Goal: Task Accomplishment & Management: Use online tool/utility

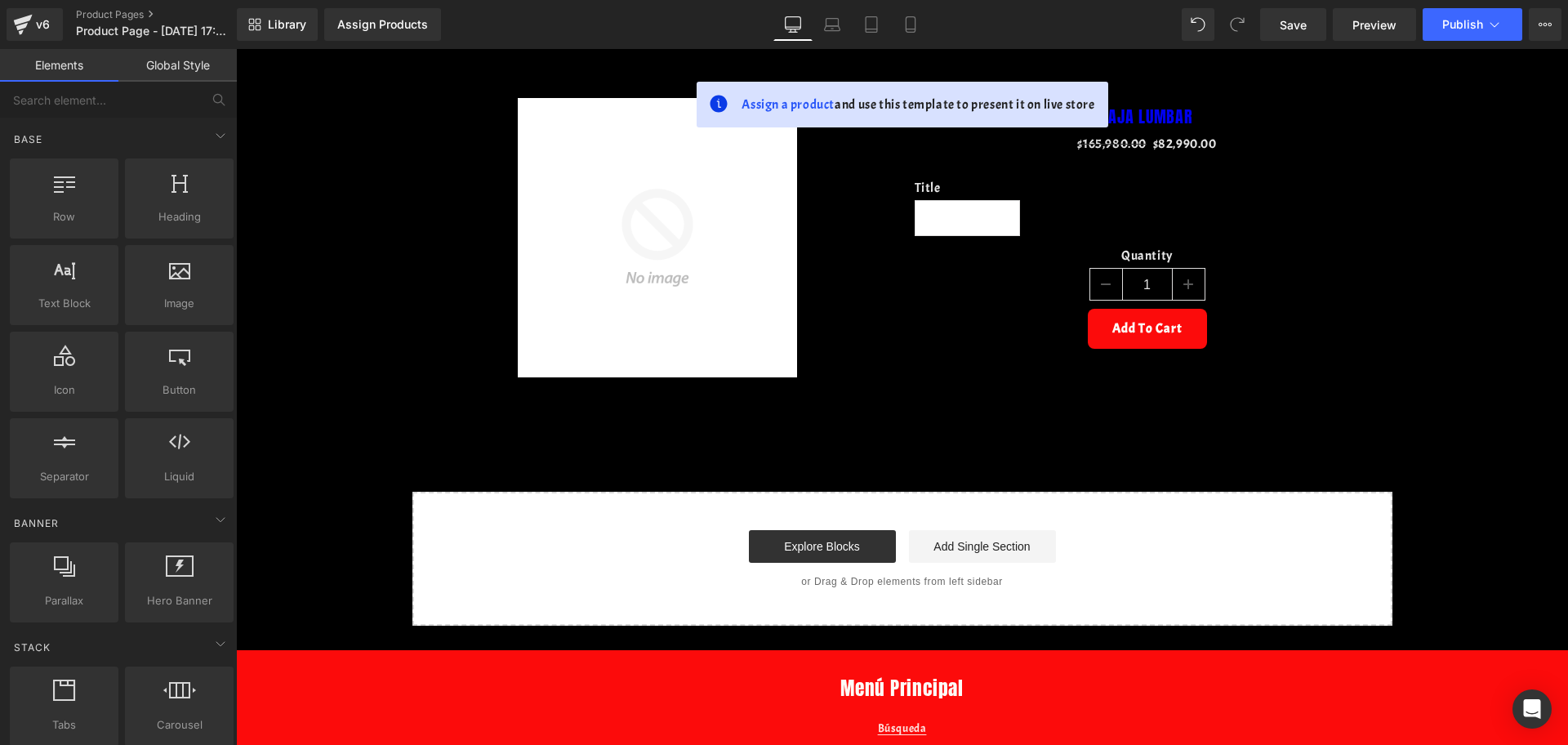
click at [943, 27] on div "Library Assign Products Product Preview No product match your search. Please tr…" at bounding box center [902, 24] width 1331 height 33
click at [930, 22] on link "Mobile" at bounding box center [910, 24] width 40 height 33
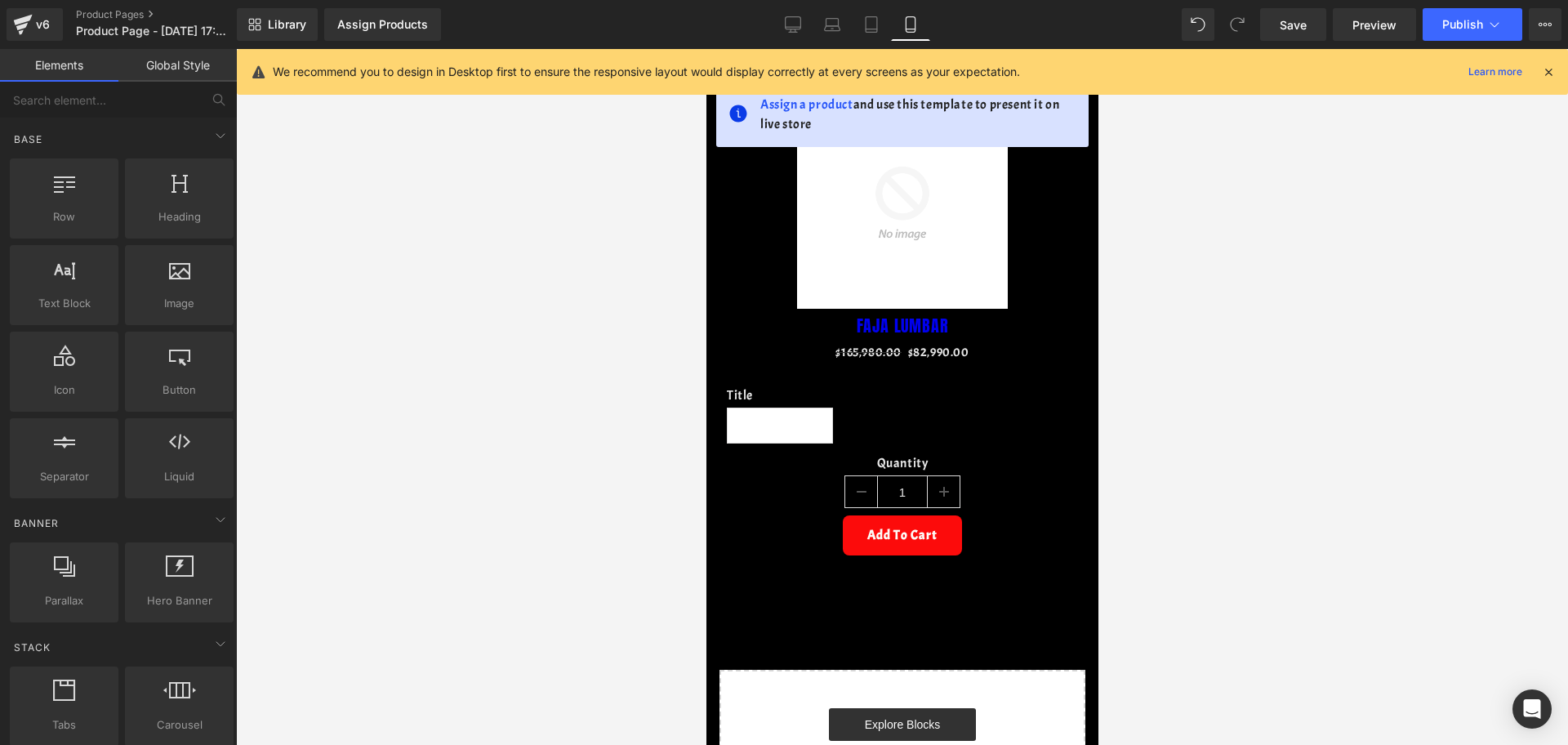
click at [1545, 74] on icon at bounding box center [1548, 71] width 14 height 14
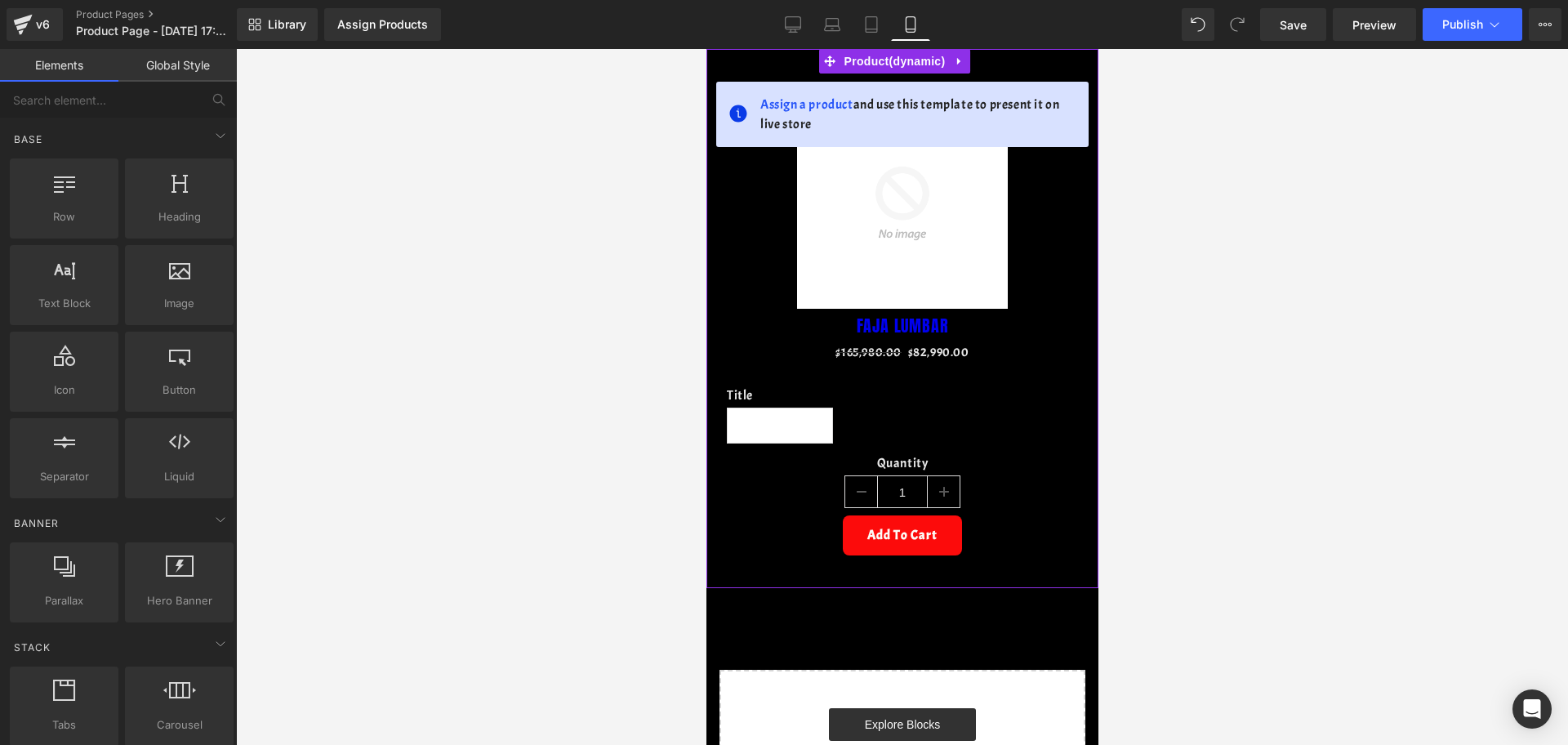
click at [971, 68] on div "Assign a product and use this template to present it on live store Sale Off (P)…" at bounding box center [901, 318] width 392 height 539
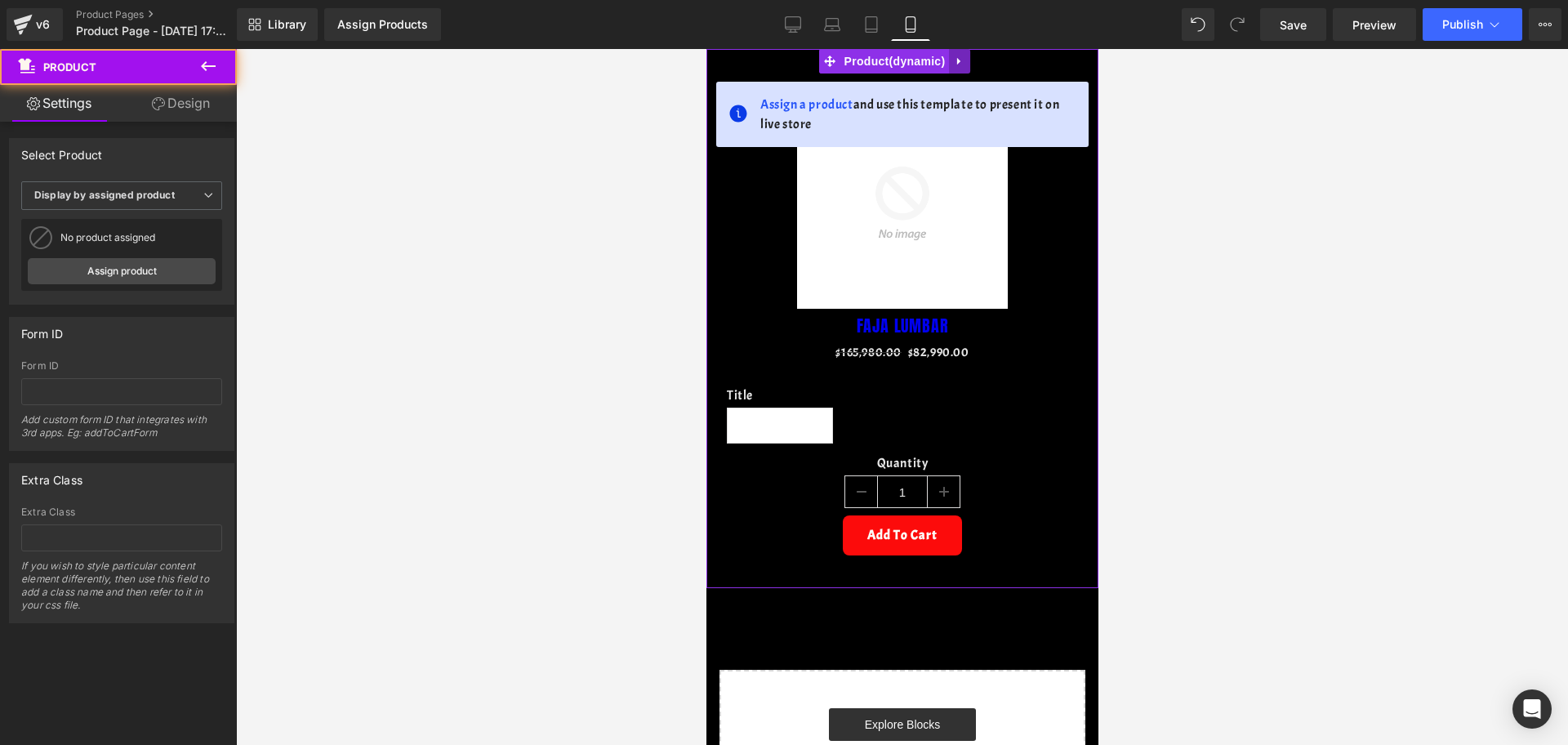
click at [964, 59] on icon at bounding box center [959, 62] width 12 height 13
click at [964, 66] on icon at bounding box center [970, 62] width 12 height 13
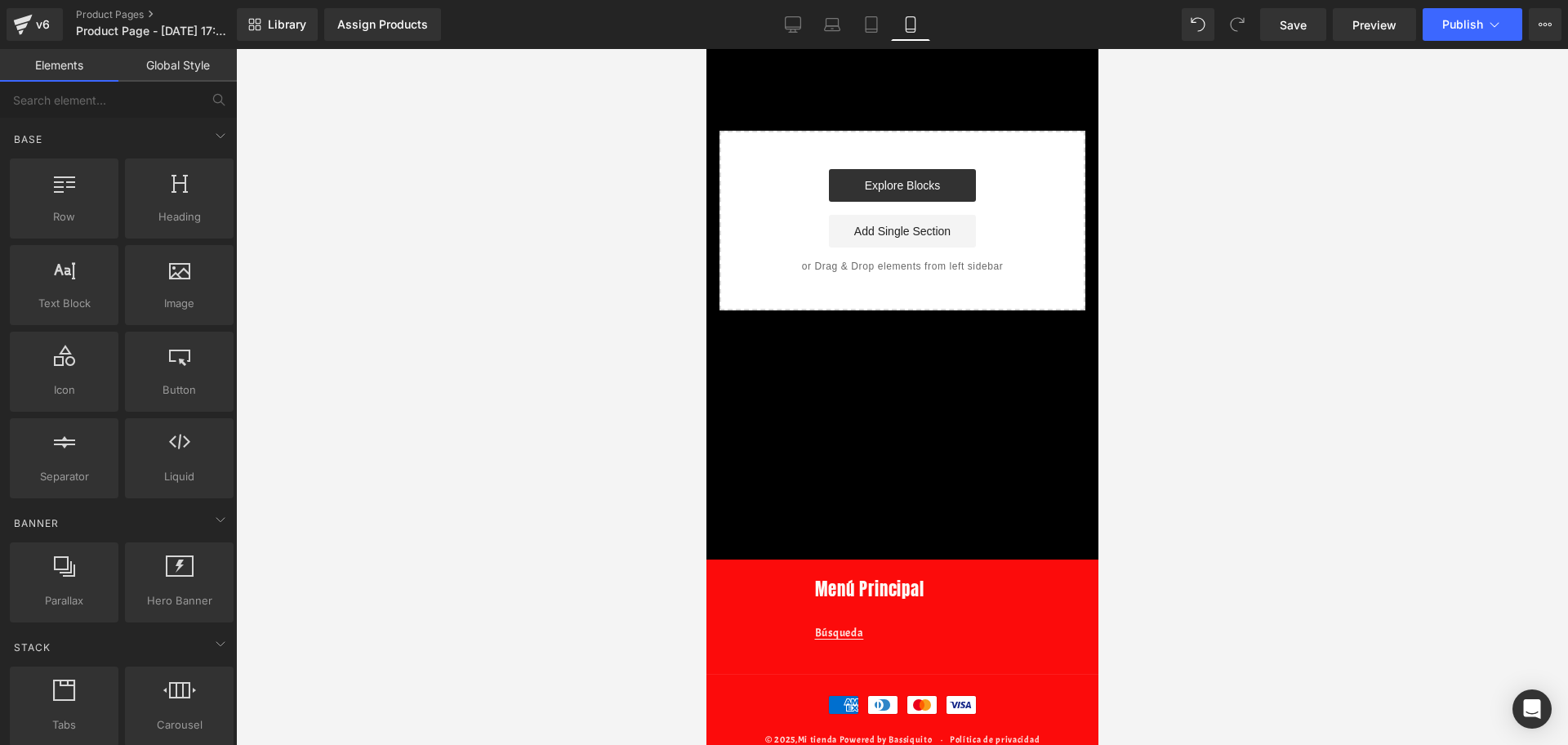
click at [867, 98] on div "Select your layout" at bounding box center [901, 179] width 392 height 261
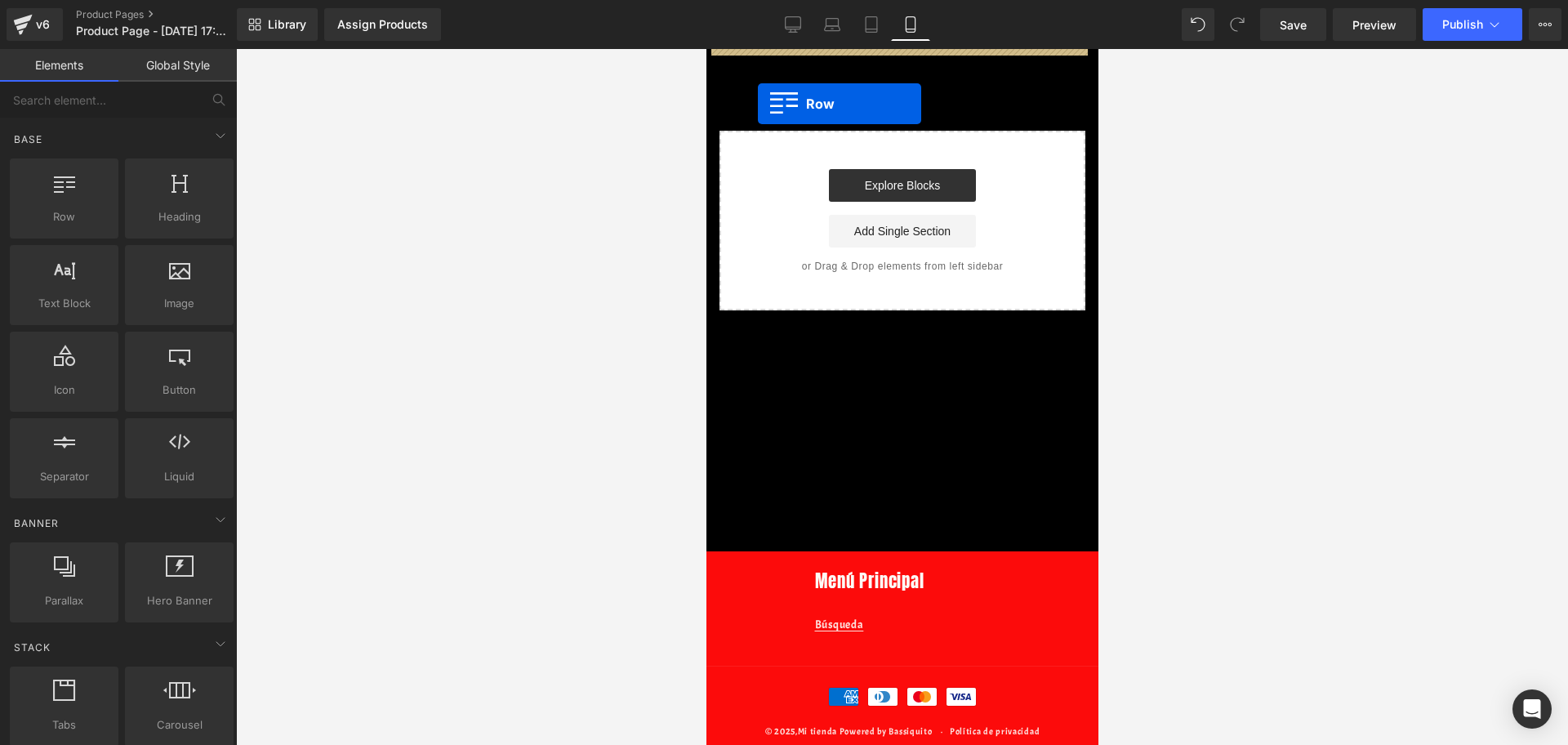
drag, startPoint x: 788, startPoint y: 236, endPoint x: 757, endPoint y: 104, distance: 135.6
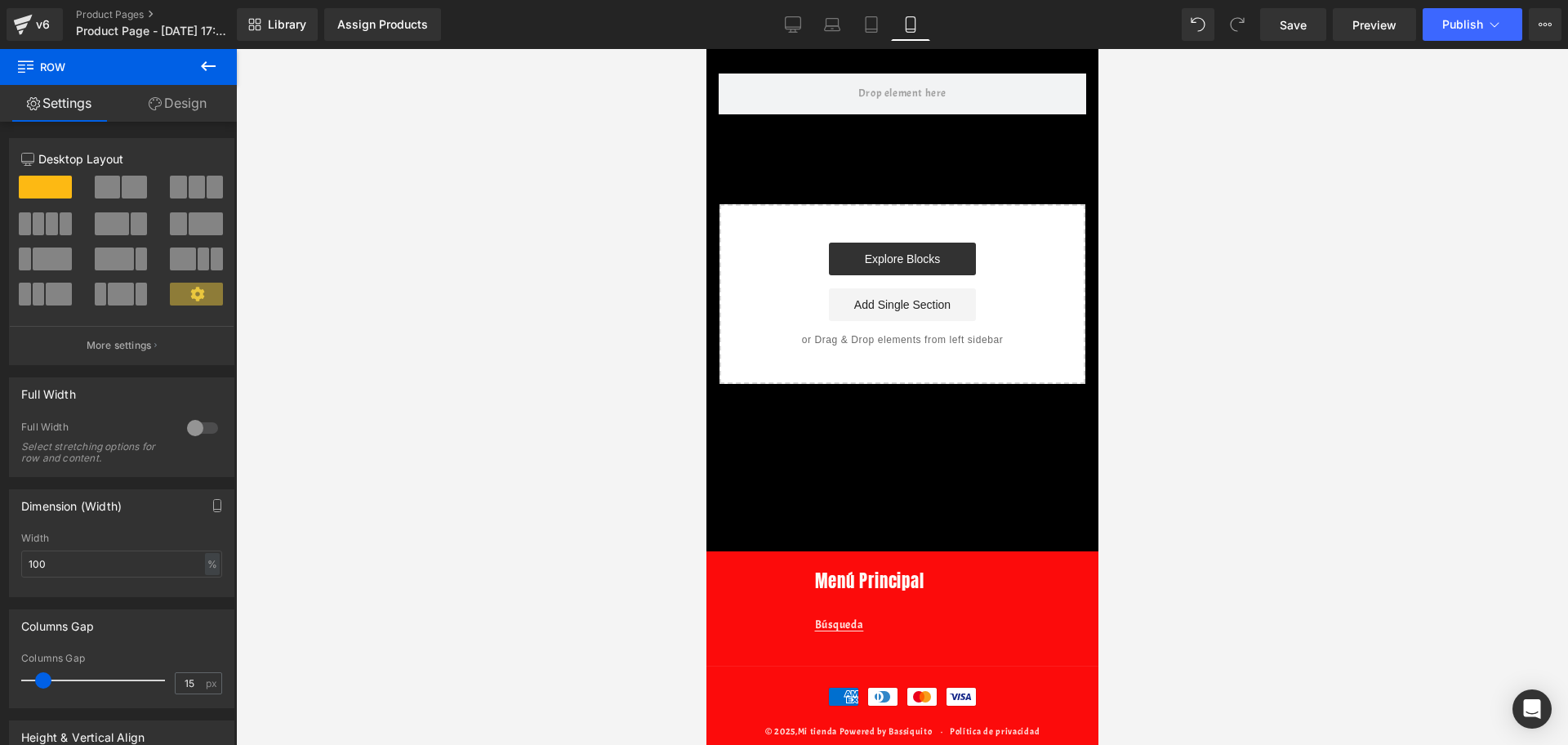
click at [213, 65] on icon at bounding box center [208, 66] width 19 height 19
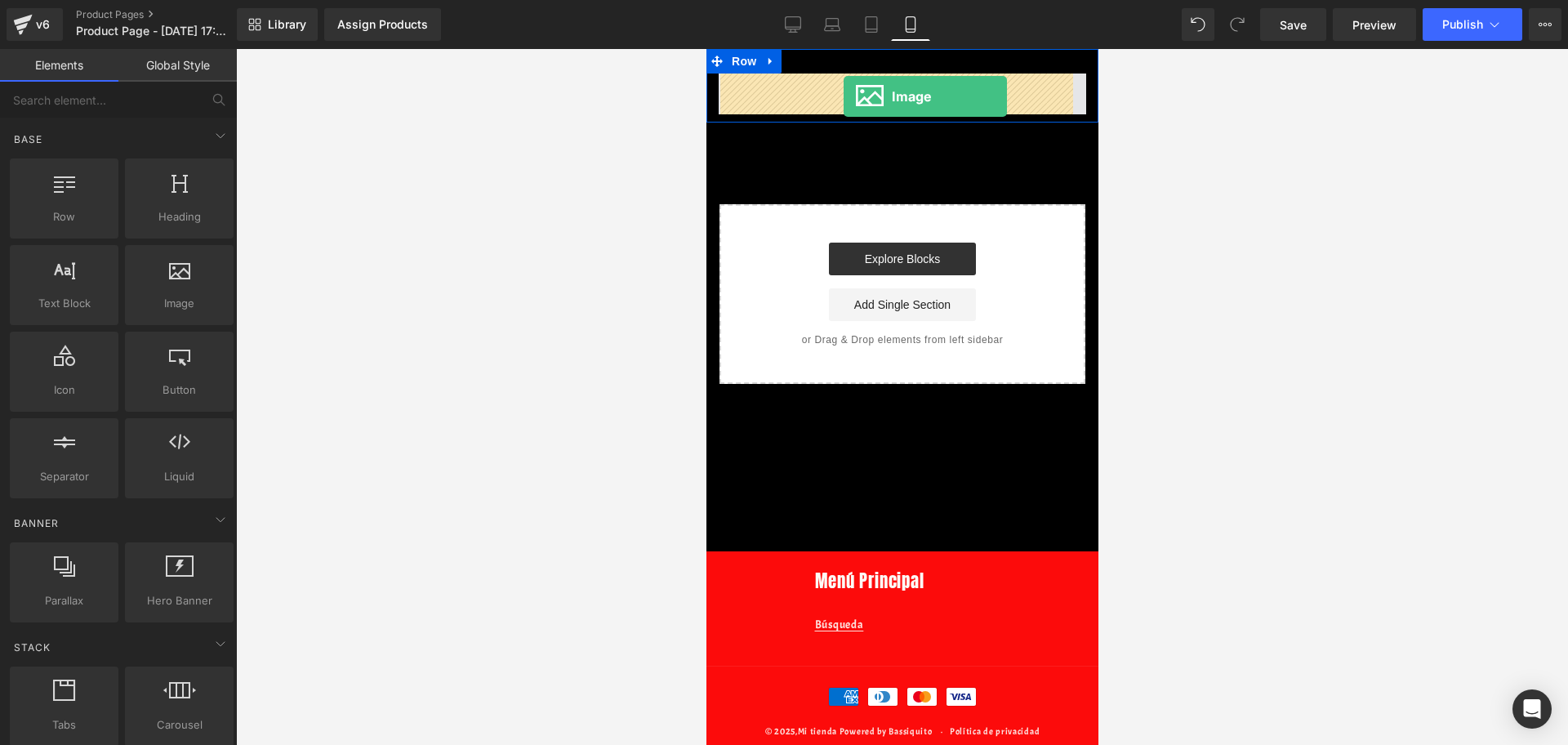
drag, startPoint x: 894, startPoint y: 312, endPoint x: 842, endPoint y: 96, distance: 222.2
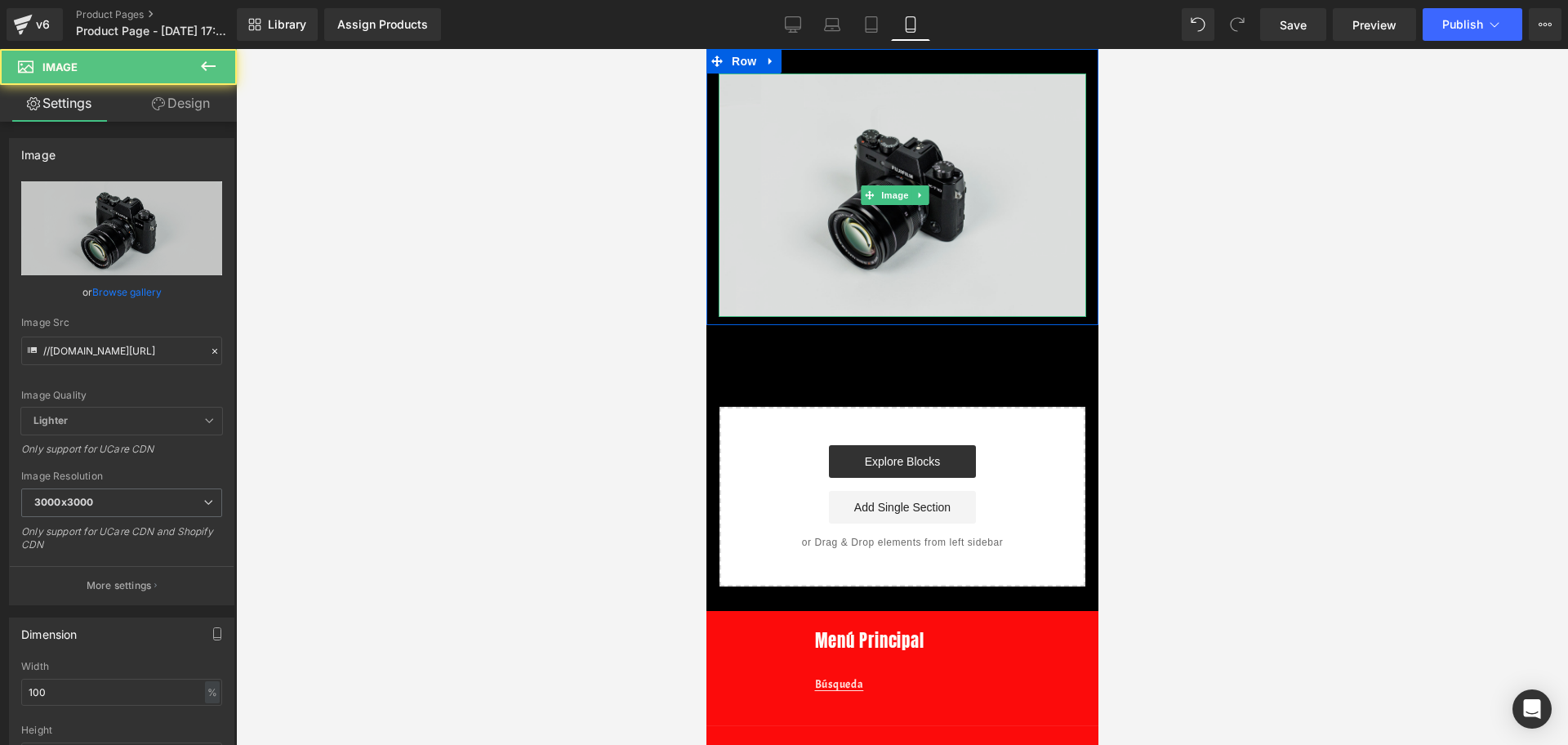
click at [846, 120] on img at bounding box center [901, 195] width 367 height 243
click at [827, 249] on img at bounding box center [901, 195] width 367 height 243
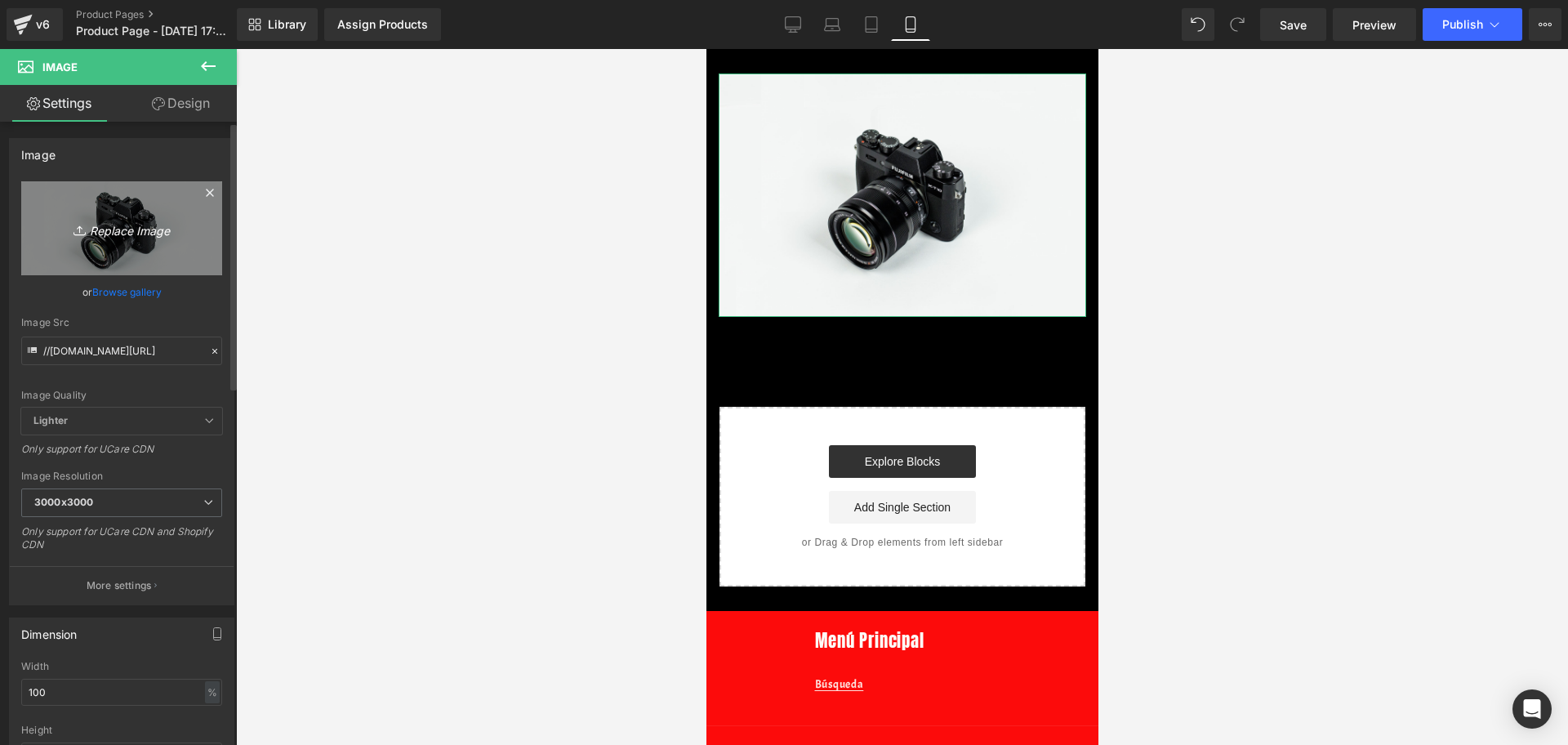
click at [174, 228] on icon "Replace Image" at bounding box center [121, 227] width 131 height 20
type input "C:\fakepath\ChatGPT Image [DATE], 05_28_38 p.m..png"
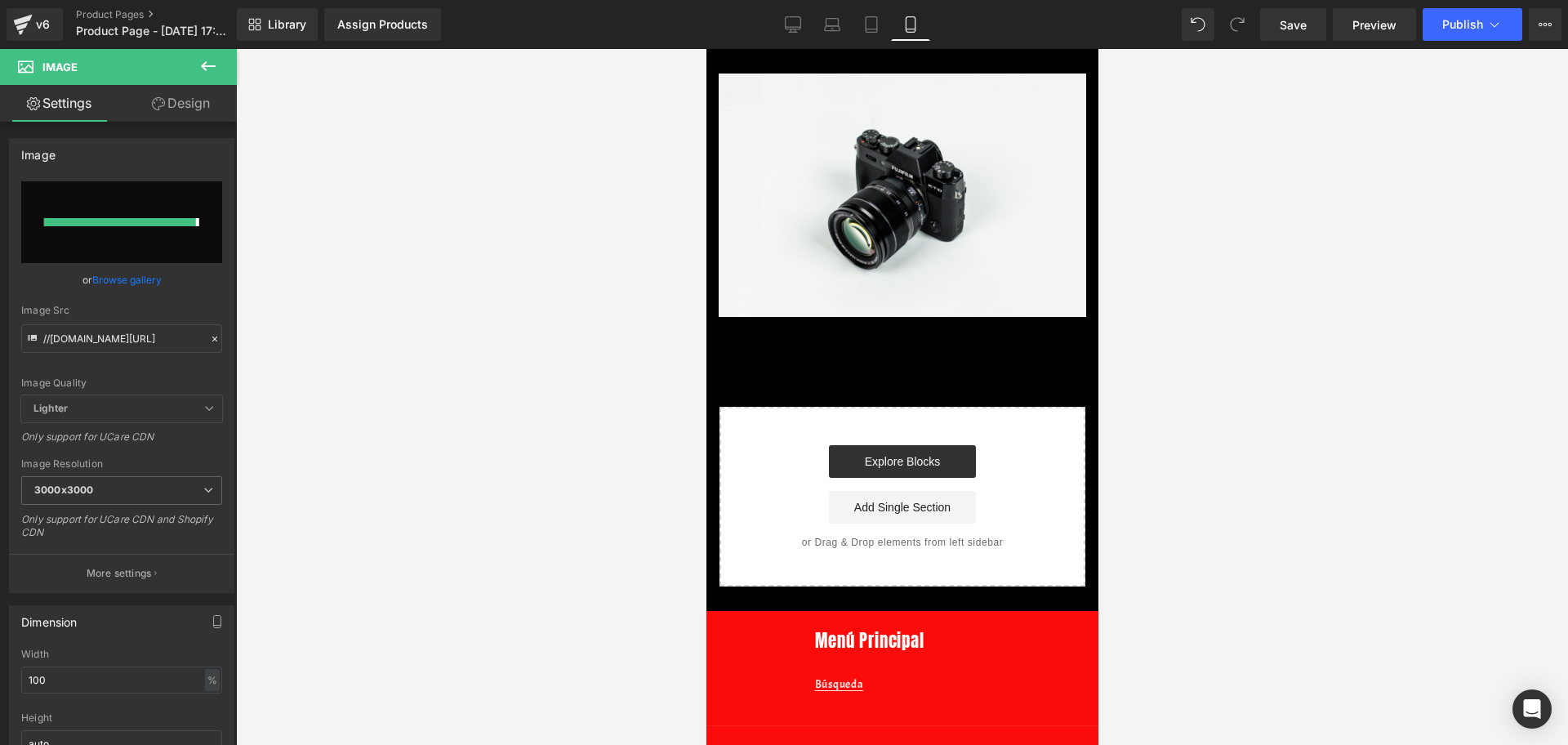
type input "[URL][DOMAIN_NAME][DATE]"
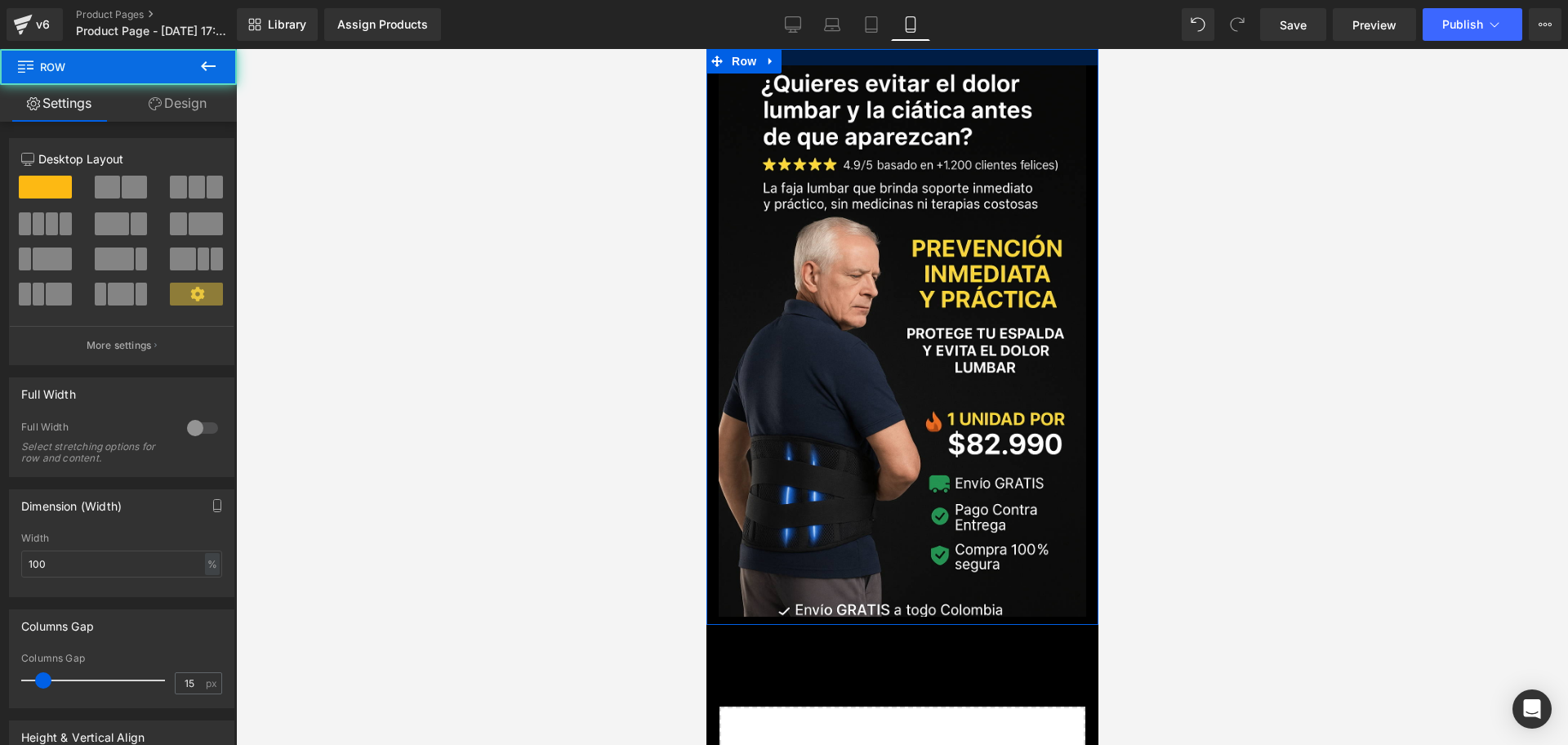
drag, startPoint x: 939, startPoint y: 58, endPoint x: 1652, endPoint y: 54, distance: 713.0
click at [945, 49] on html "Ir directamente al contenido Tu carrito esta vacío Seguir comprando ¿Tienes una…" at bounding box center [901, 397] width 392 height 696
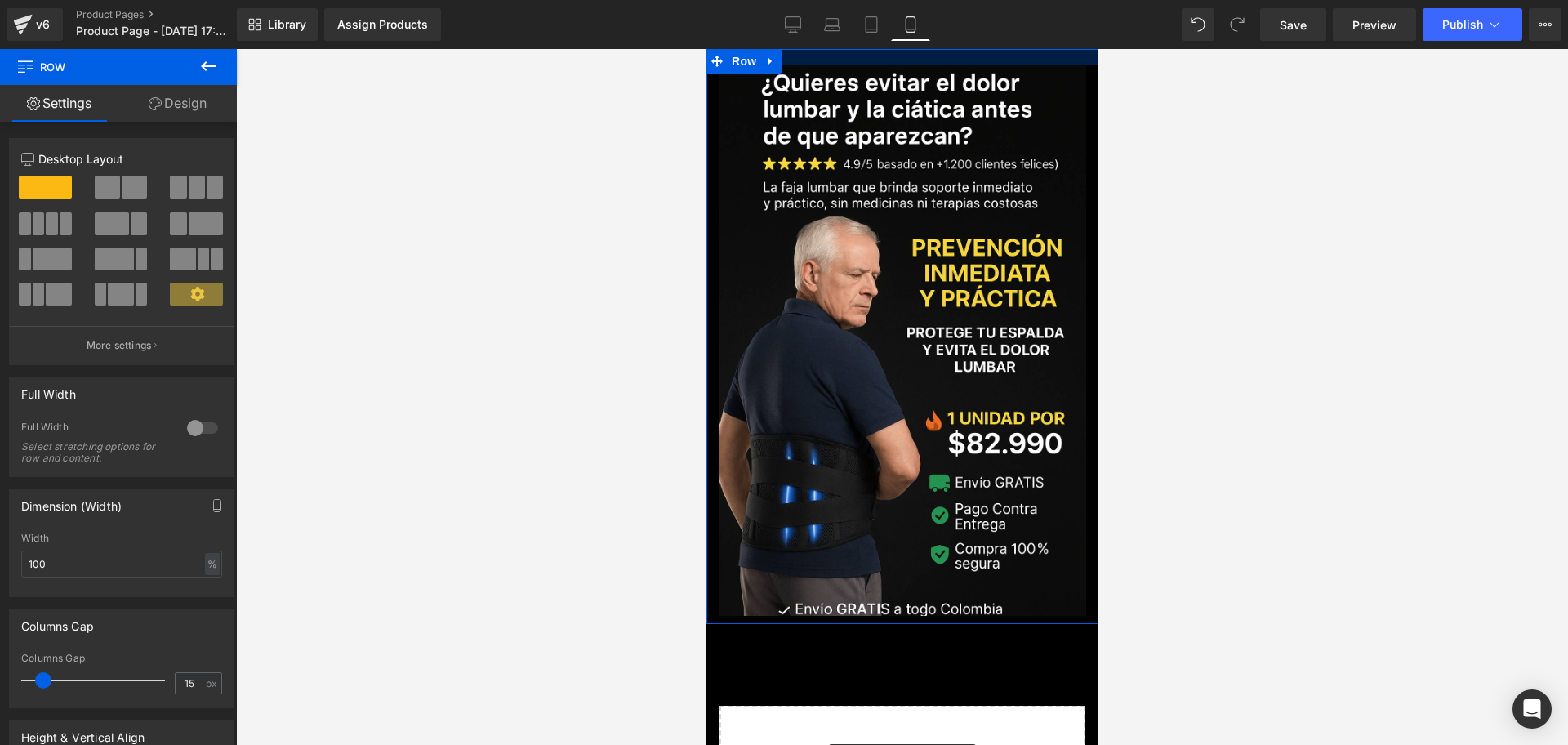
click at [950, 44] on div "Library Assign Products Product Preview No product match your search. Please tr…" at bounding box center [902, 24] width 1331 height 49
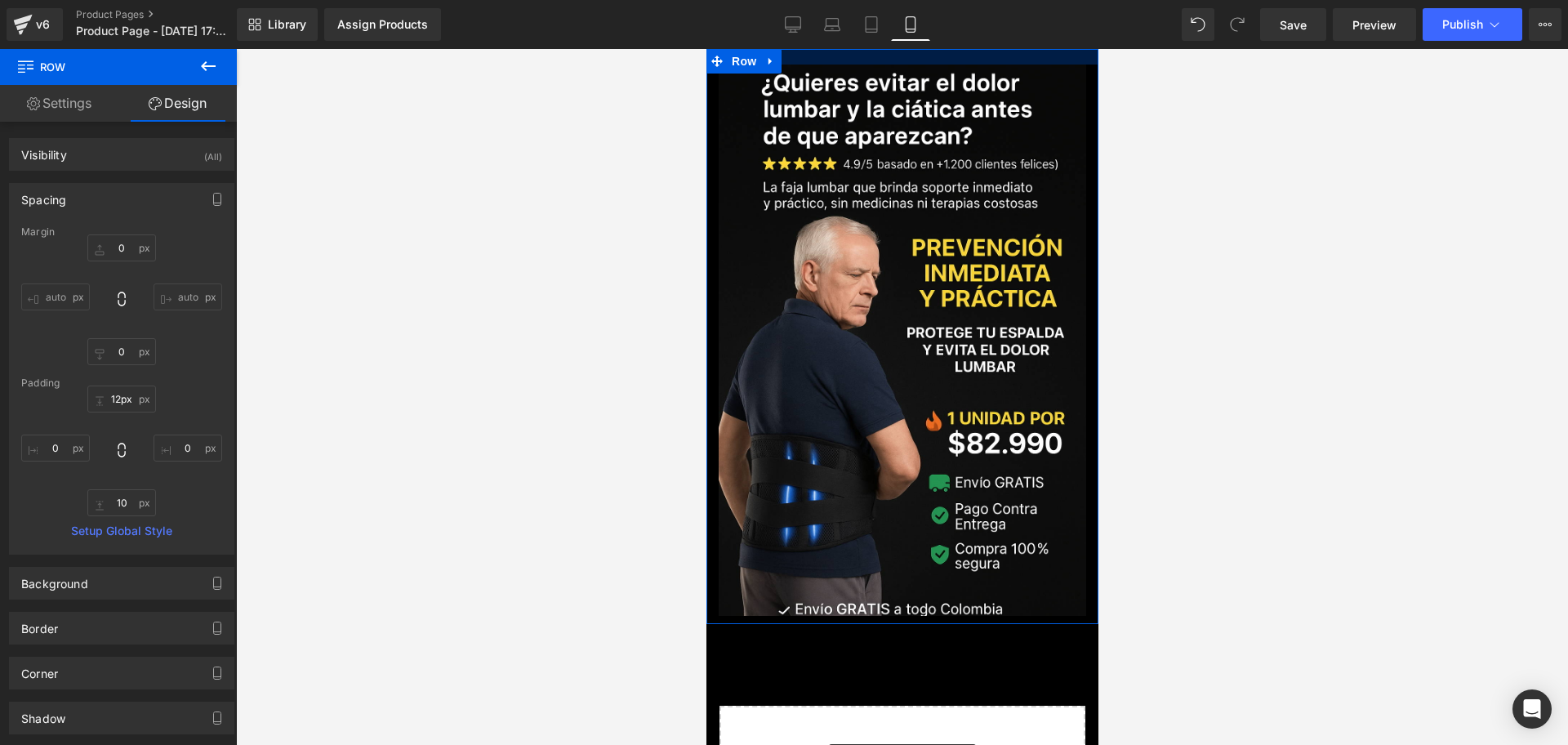
type input "9px"
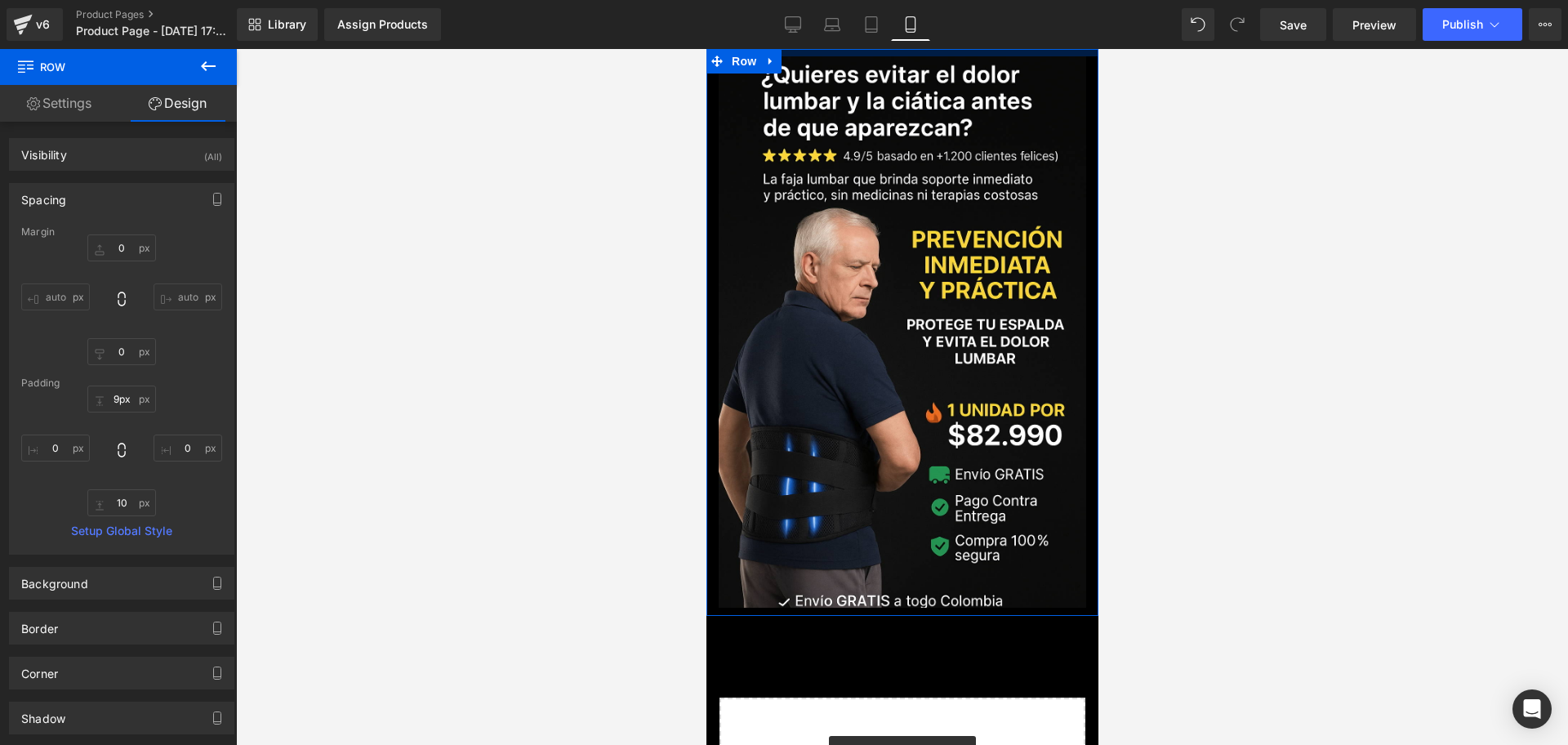
drag, startPoint x: 955, startPoint y: 56, endPoint x: 962, endPoint y: 37, distance: 20.2
click at [962, 49] on html "Ir directamente al contenido Tu carrito esta vacío Seguir comprando ¿Tienes una…" at bounding box center [901, 397] width 392 height 696
click at [963, 44] on div "Library Assign Products Product Preview No product match your search. Please tr…" at bounding box center [902, 24] width 1331 height 49
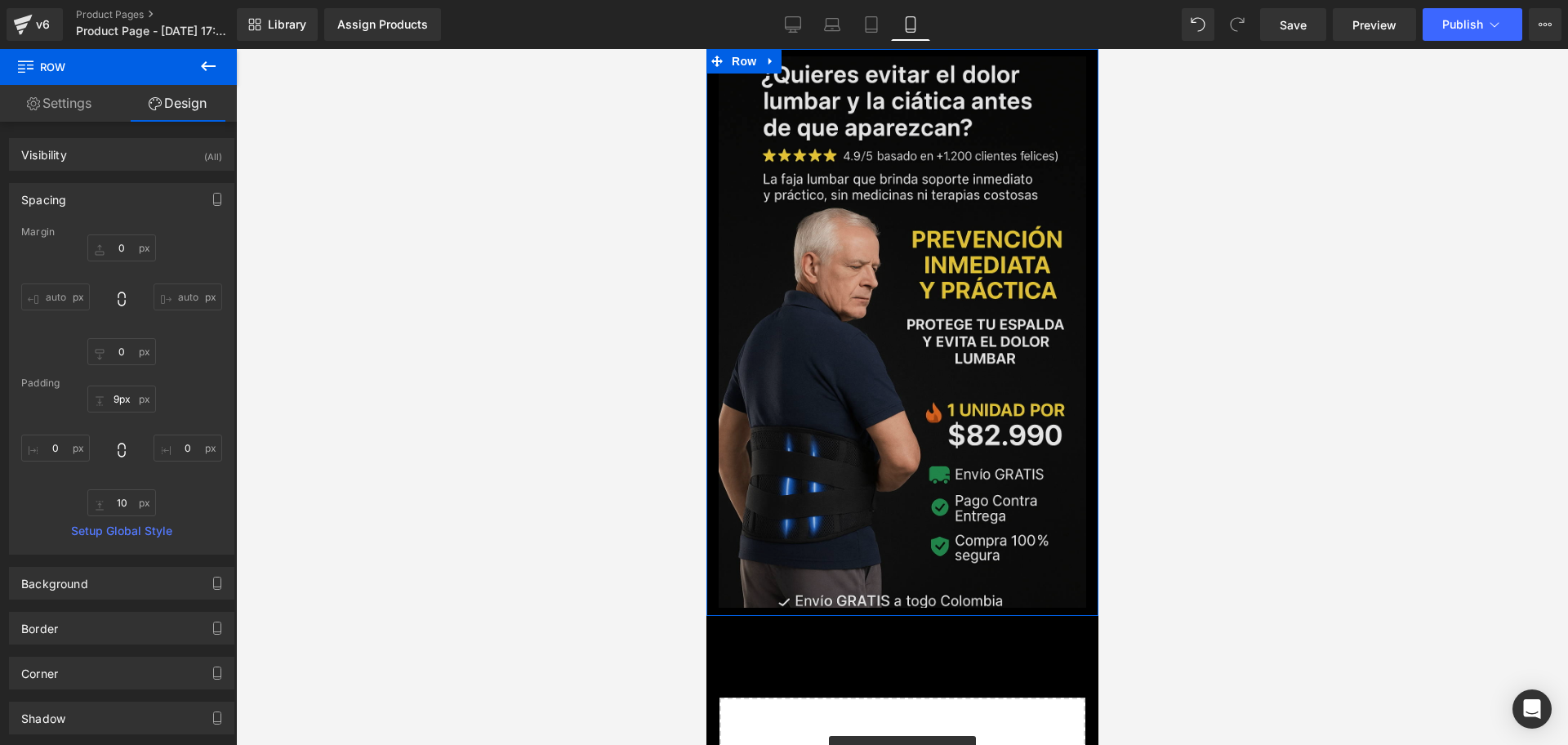
click at [961, 138] on img at bounding box center [901, 332] width 367 height 551
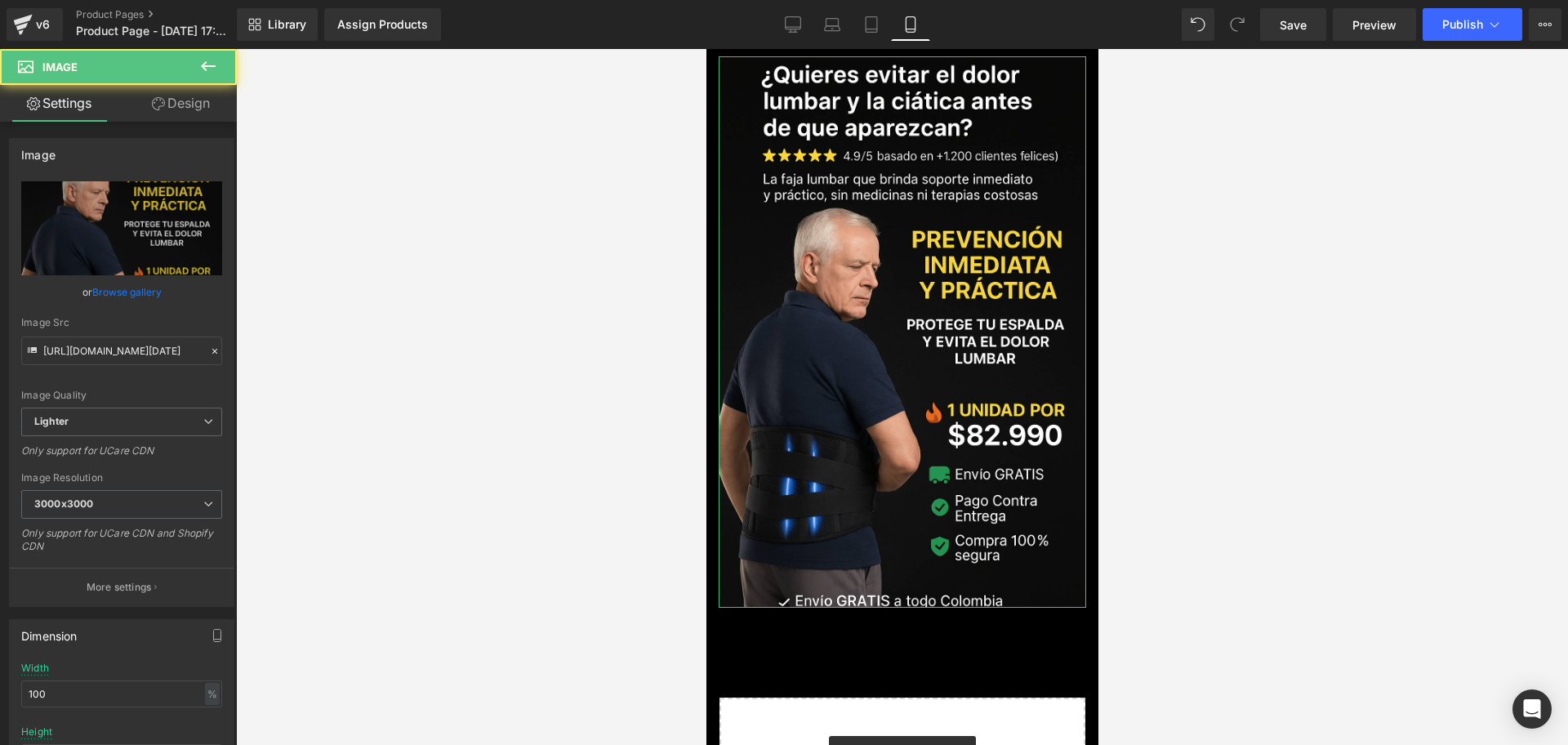
click at [185, 89] on link "Design" at bounding box center [180, 103] width 119 height 37
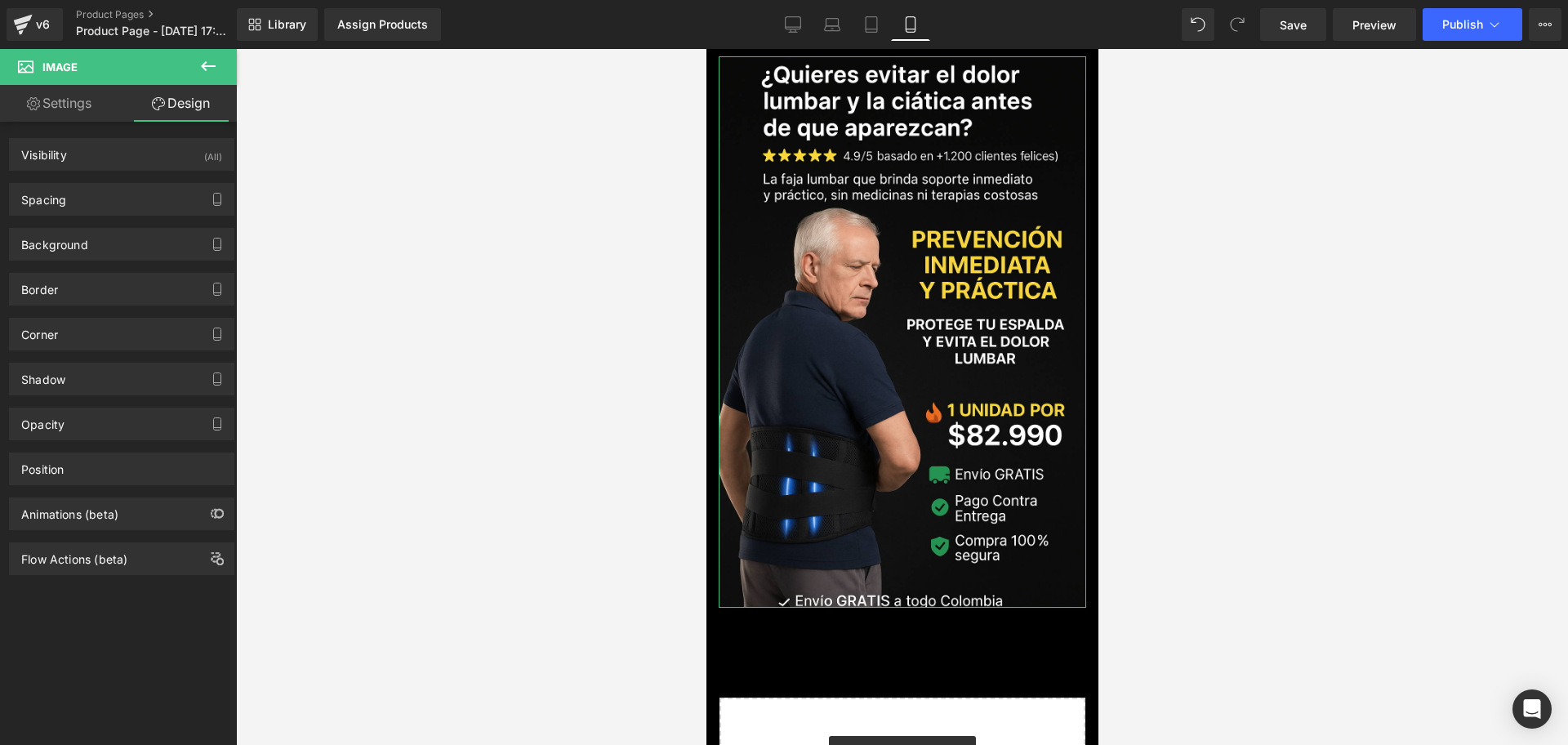
type input "0"
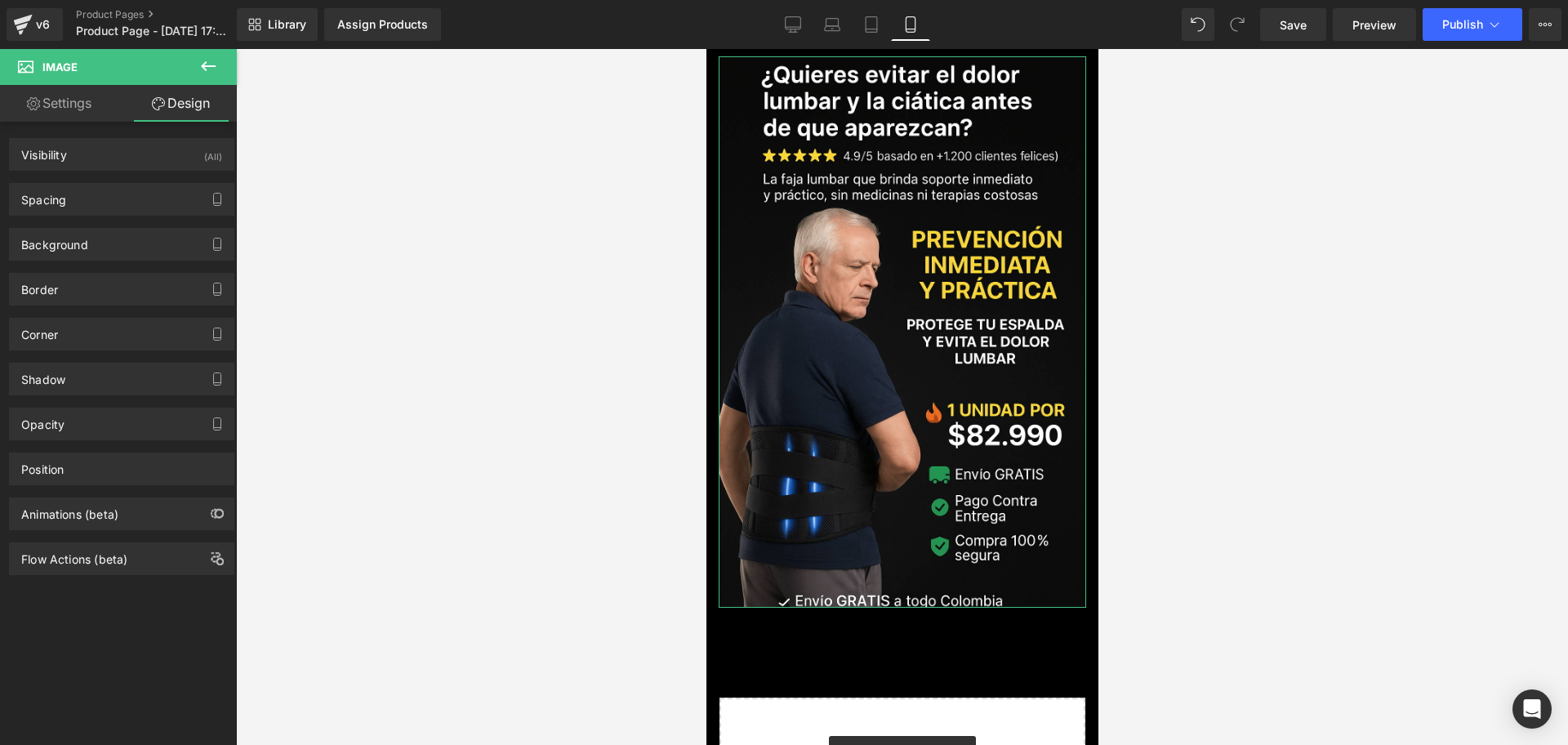
type input "0"
click at [82, 200] on div "Spacing" at bounding box center [121, 200] width 224 height 31
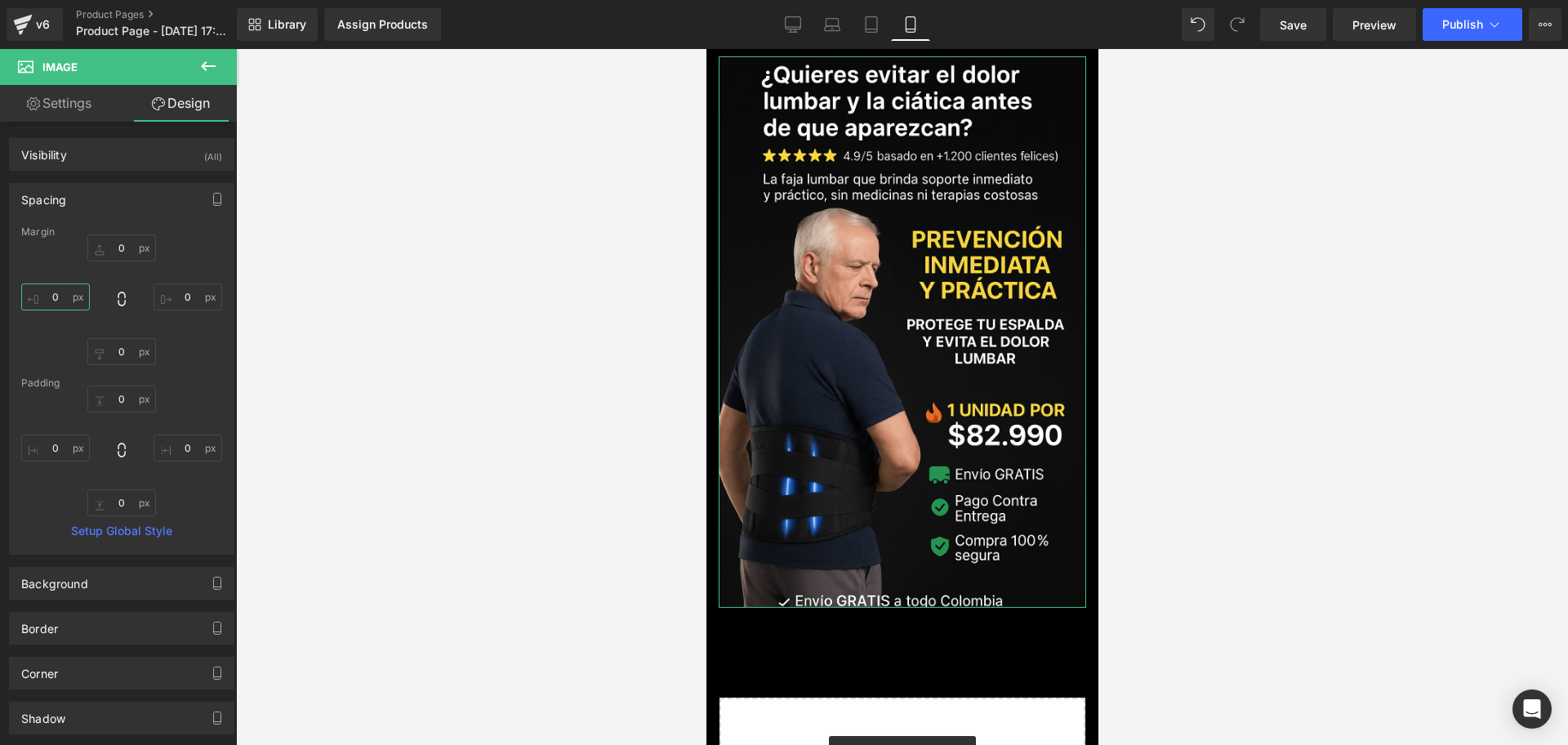
click at [65, 297] on input "0" at bounding box center [55, 297] width 68 height 27
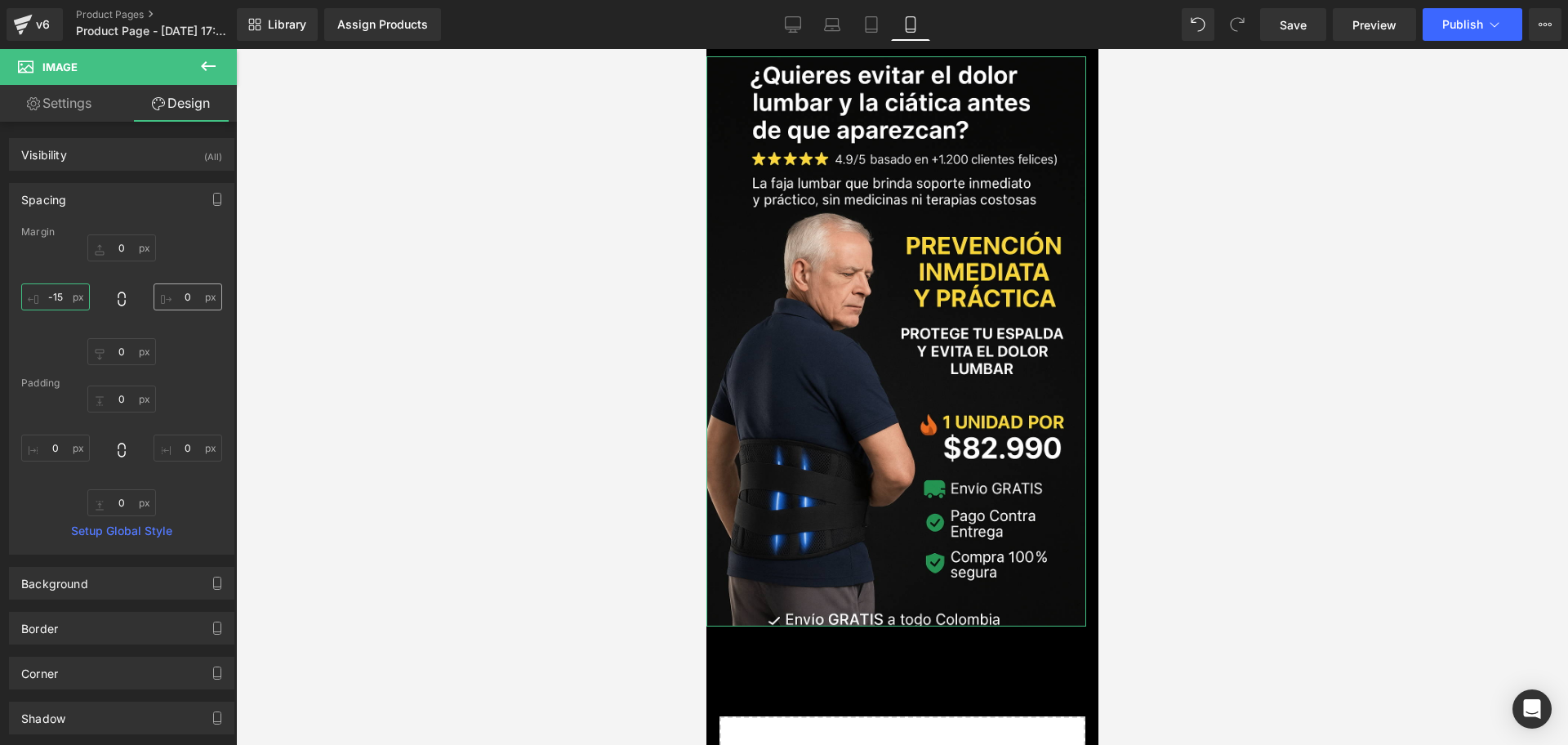
type input "-15"
click at [176, 297] on input "0" at bounding box center [187, 297] width 68 height 27
type input "-15"
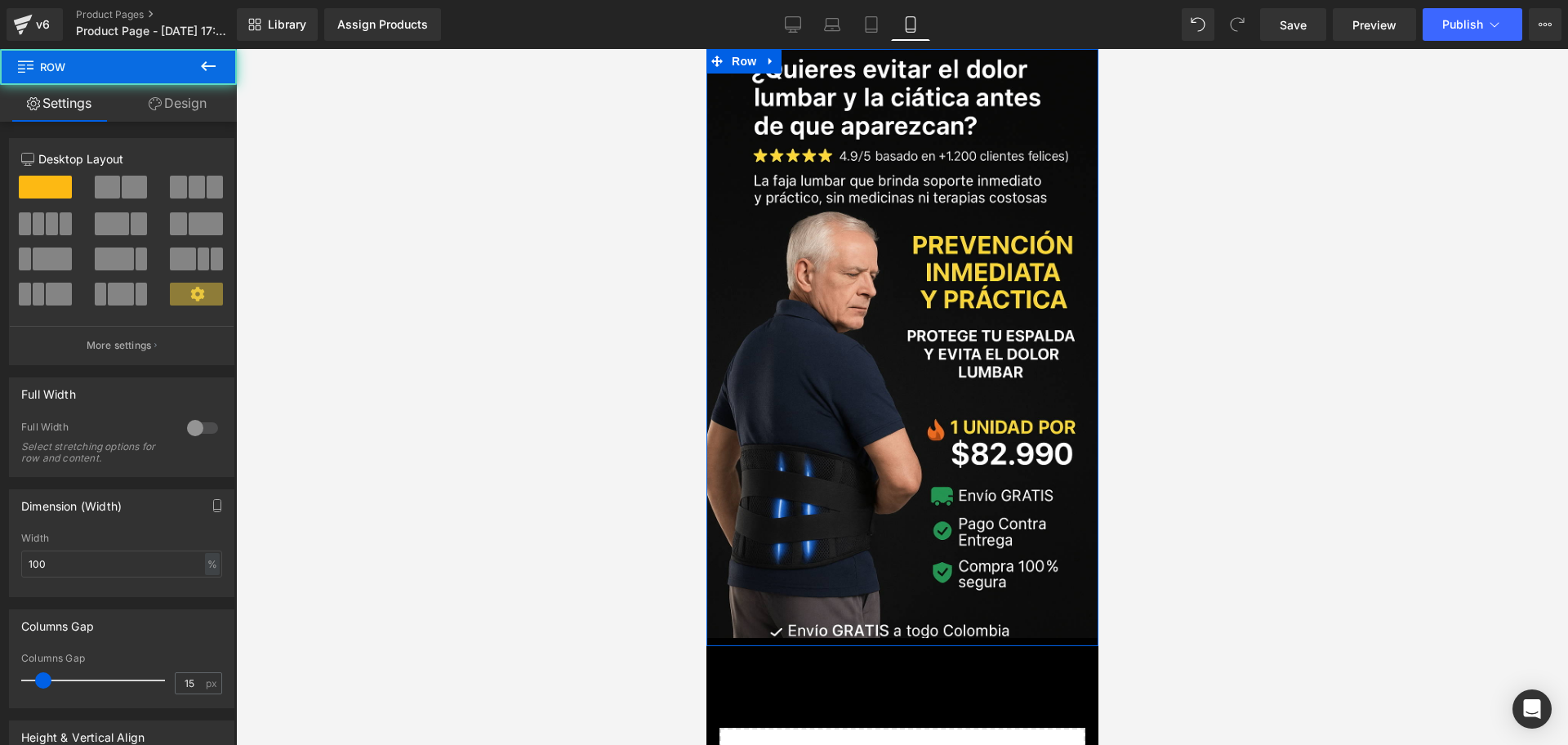
drag, startPoint x: 995, startPoint y: 55, endPoint x: 1079, endPoint y: 57, distance: 84.0
click at [1002, 49] on html "Ir directamente al contenido Tu carrito esta vacío Seguir comprando ¿Tienes una…" at bounding box center [901, 397] width 392 height 696
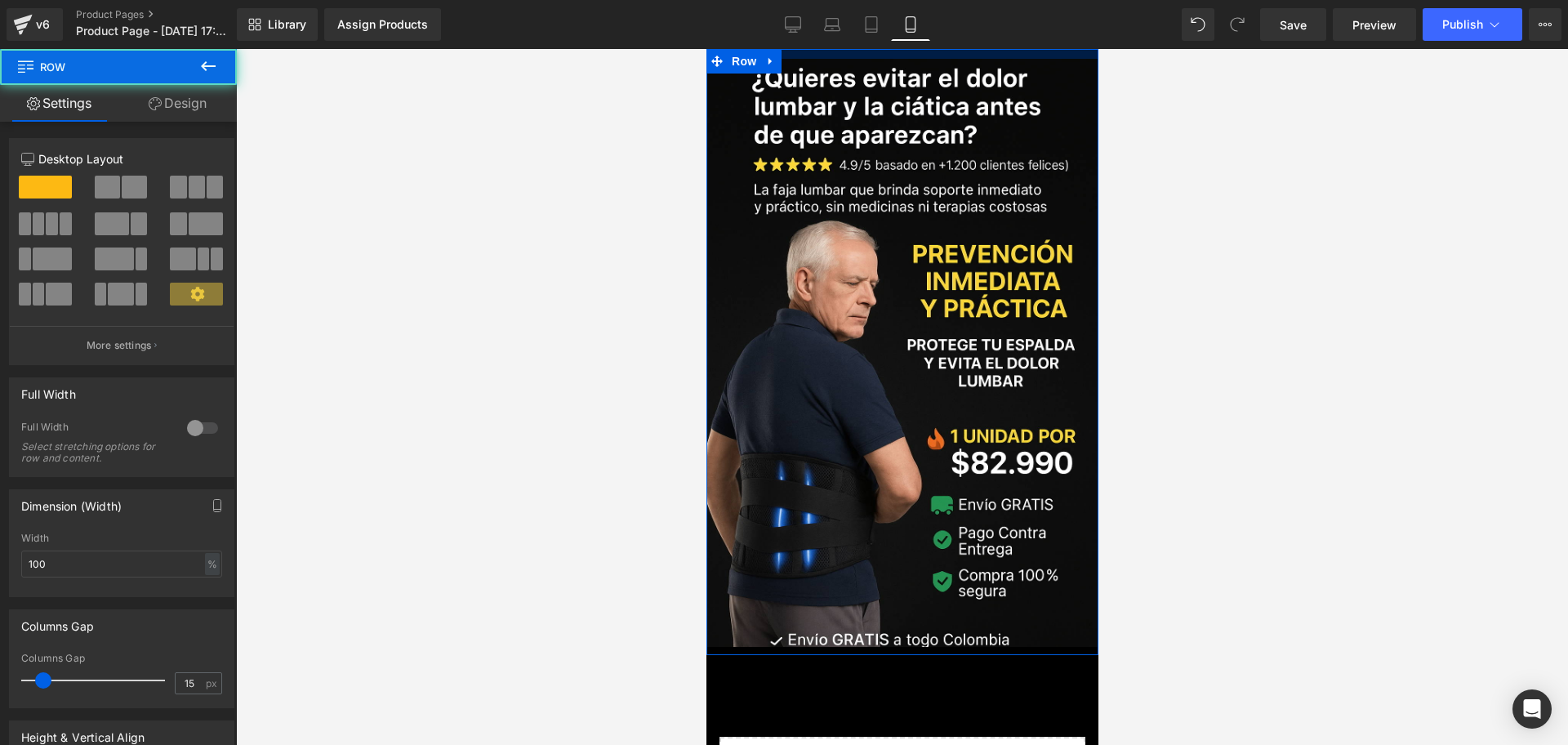
click at [1248, 99] on div at bounding box center [902, 397] width 1332 height 696
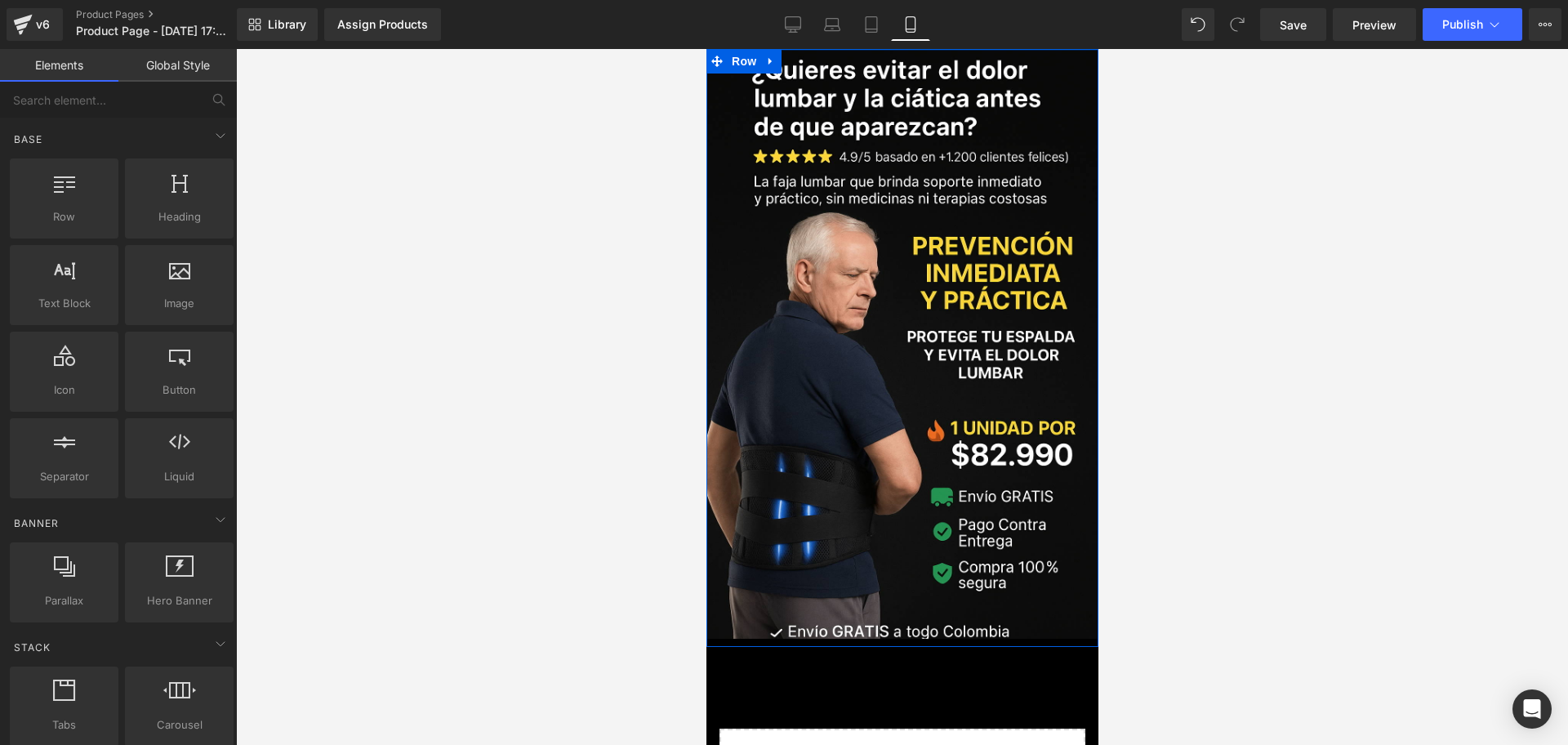
click at [1013, 47] on div "Library Assign Products Product Preview No product match your search. Please tr…" at bounding box center [902, 24] width 1331 height 49
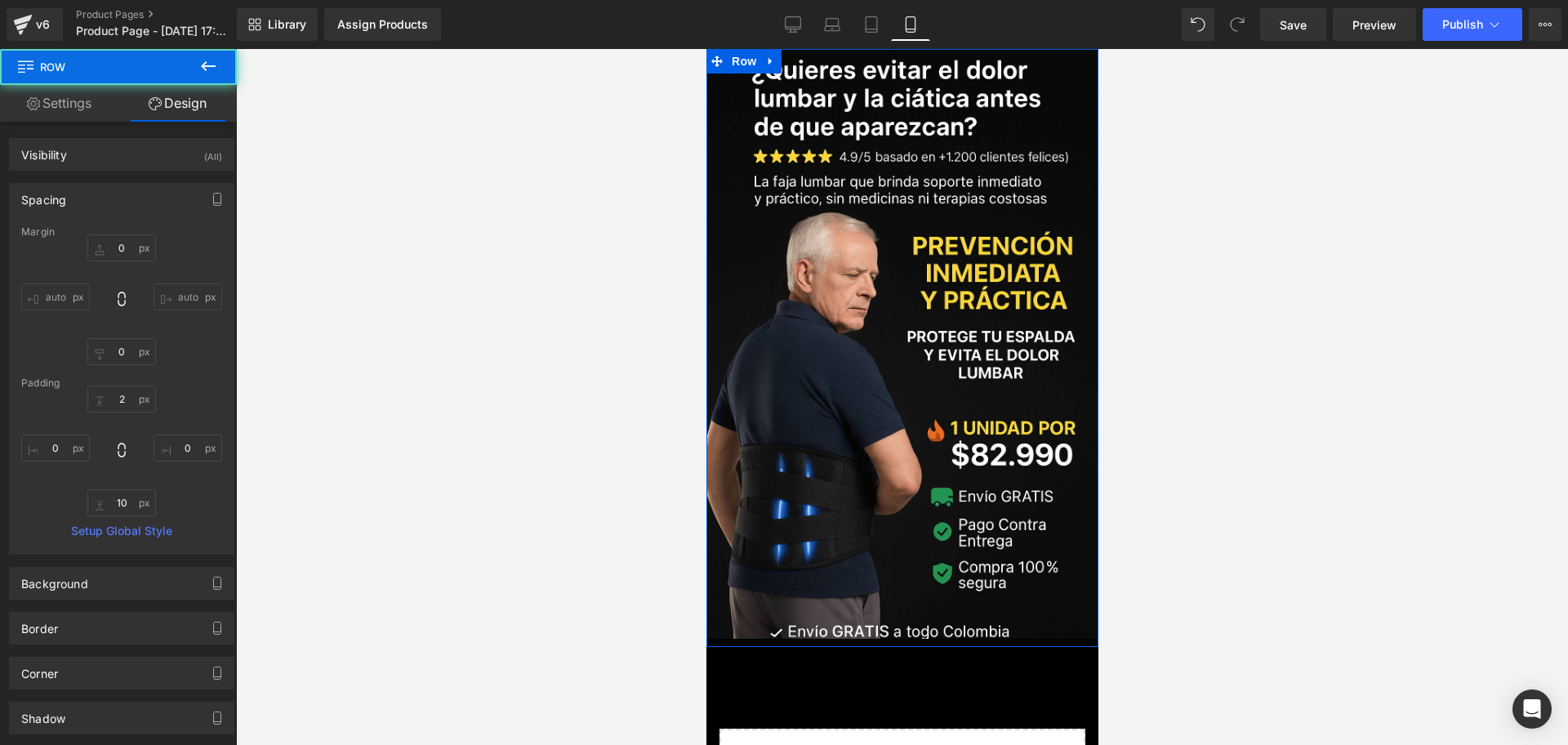
click at [1191, 189] on div at bounding box center [902, 397] width 1332 height 696
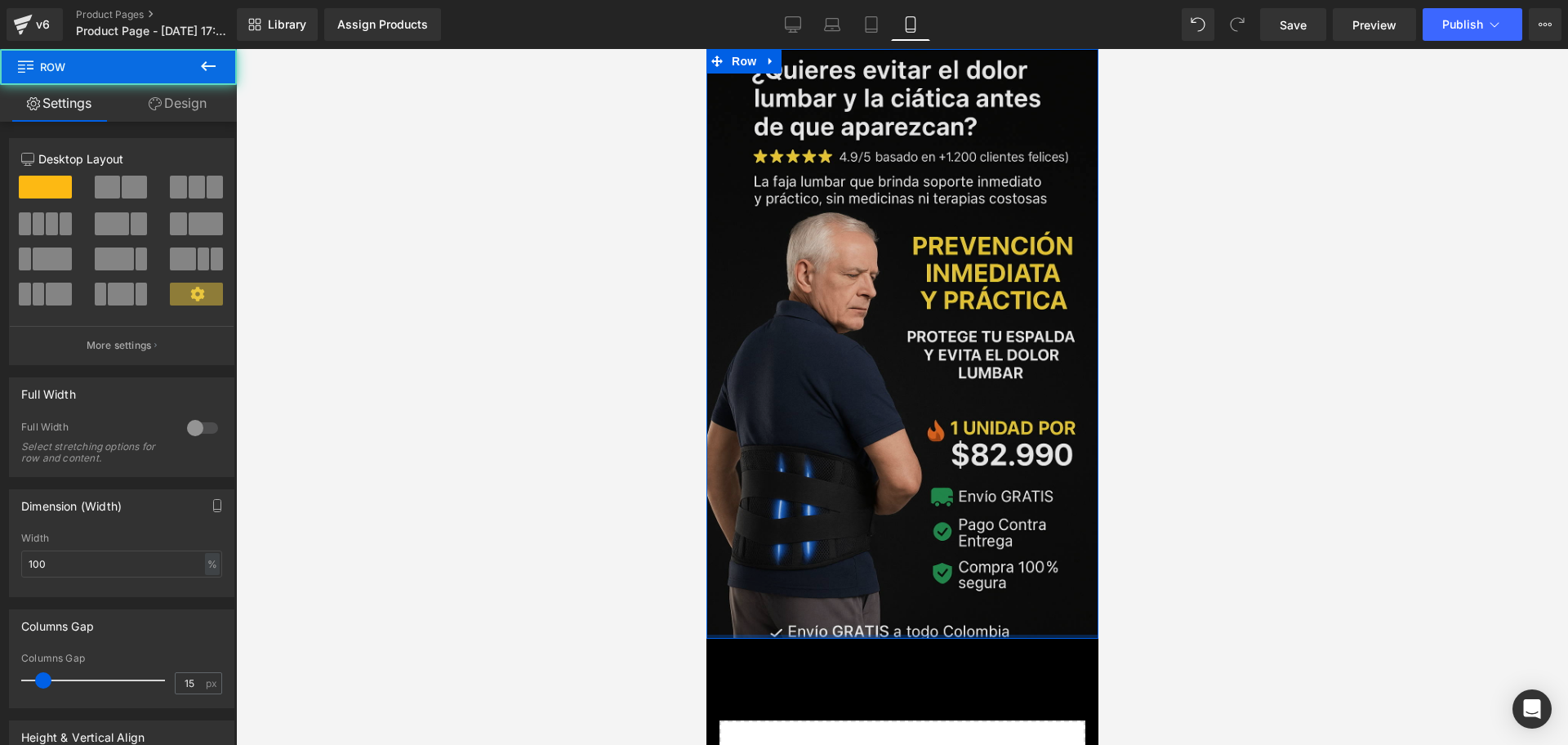
drag, startPoint x: 936, startPoint y: 618, endPoint x: 936, endPoint y: 601, distance: 17.0
click at [936, 601] on div "Image Row" at bounding box center [901, 344] width 392 height 590
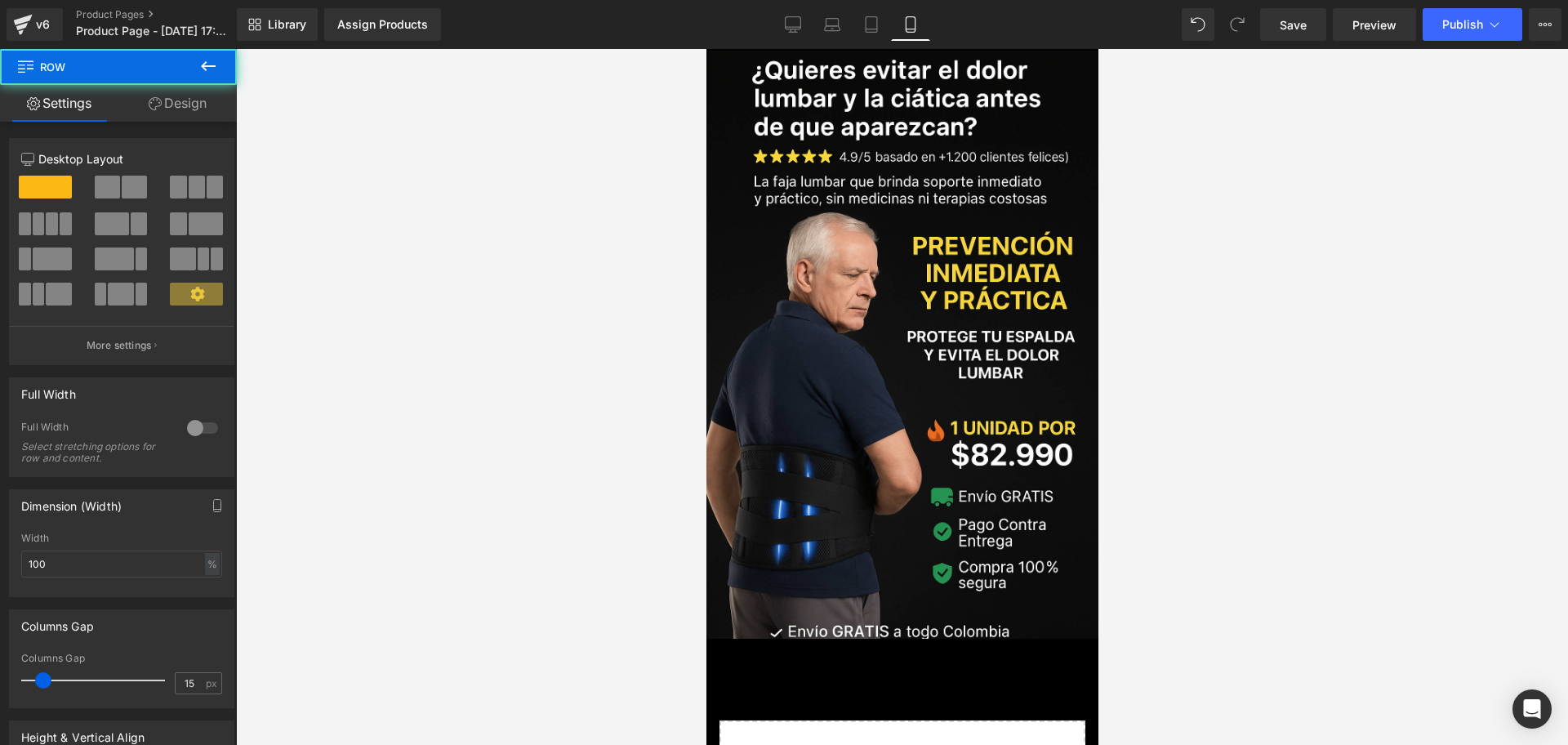
click at [1166, 598] on div at bounding box center [902, 397] width 1332 height 696
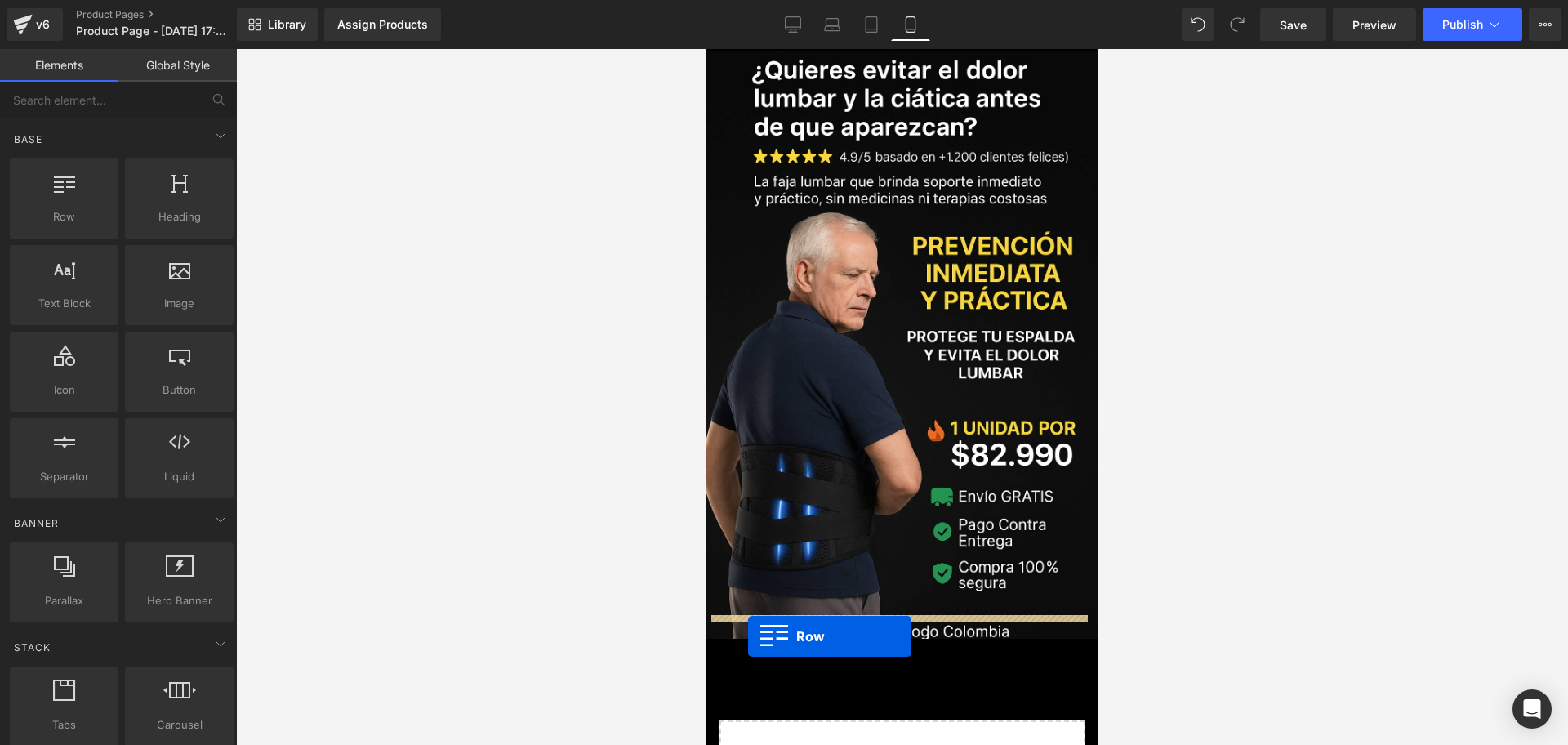
drag, startPoint x: 784, startPoint y: 262, endPoint x: 747, endPoint y: 636, distance: 375.8
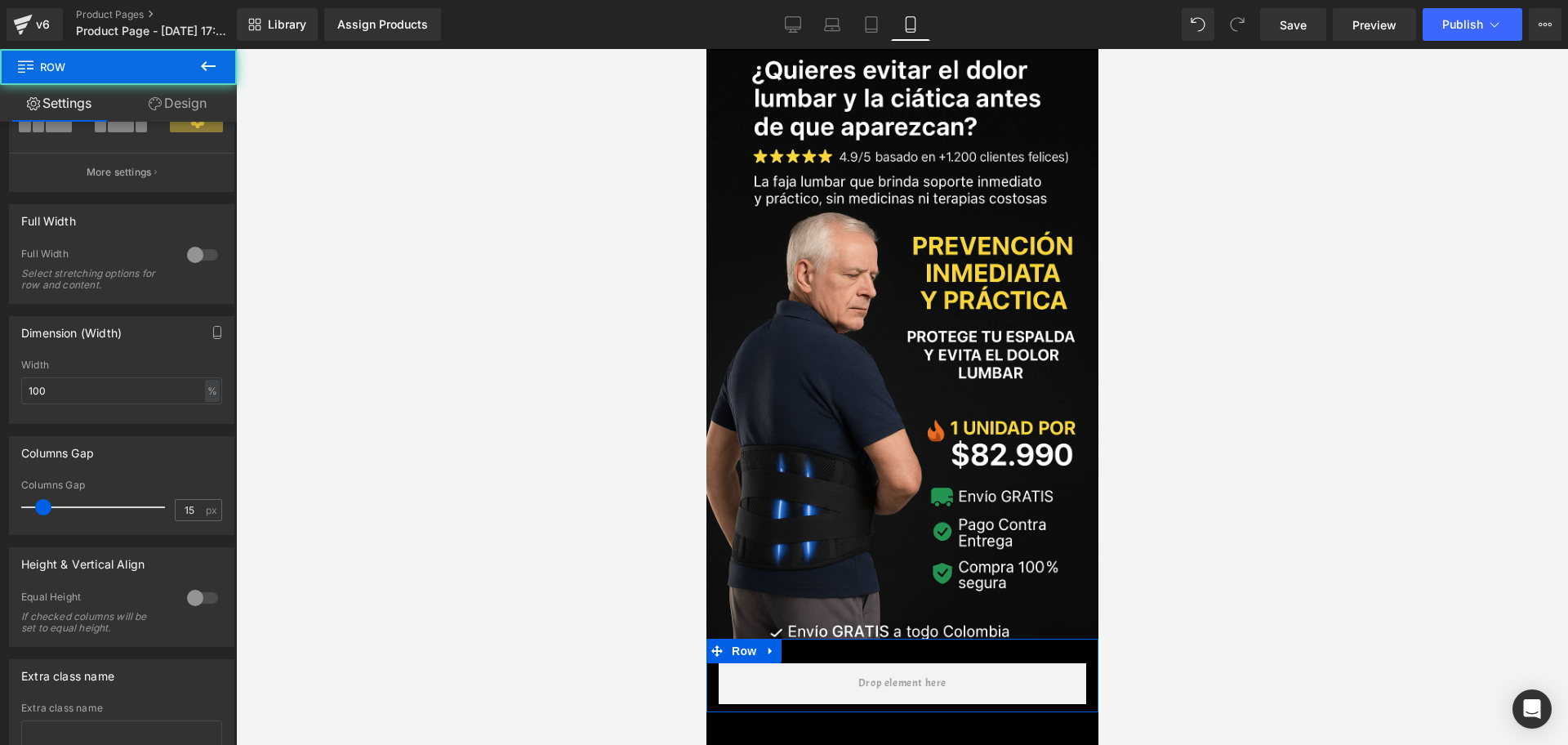
scroll to position [297, 0]
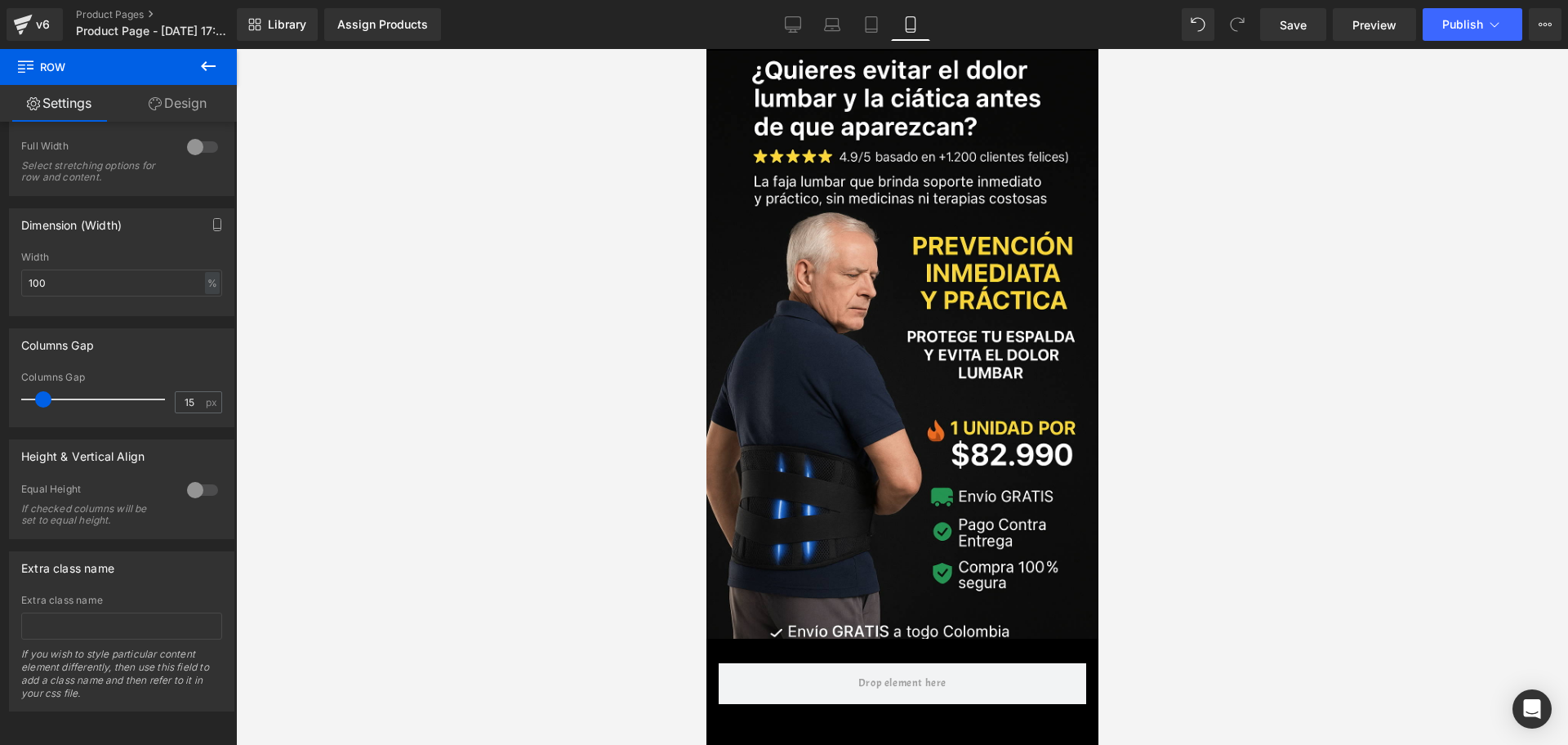
click at [210, 77] on button at bounding box center [207, 67] width 57 height 36
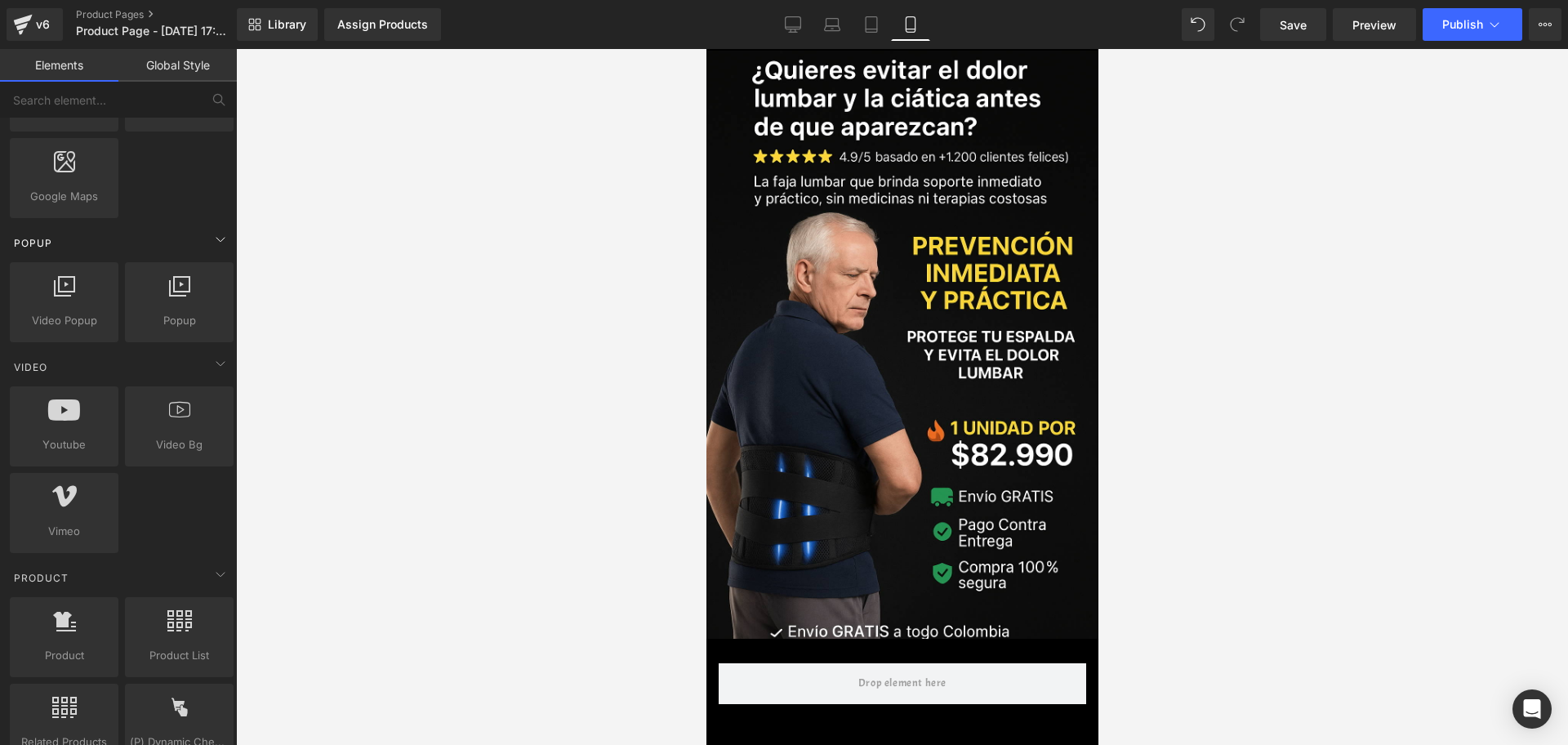
scroll to position [1225, 0]
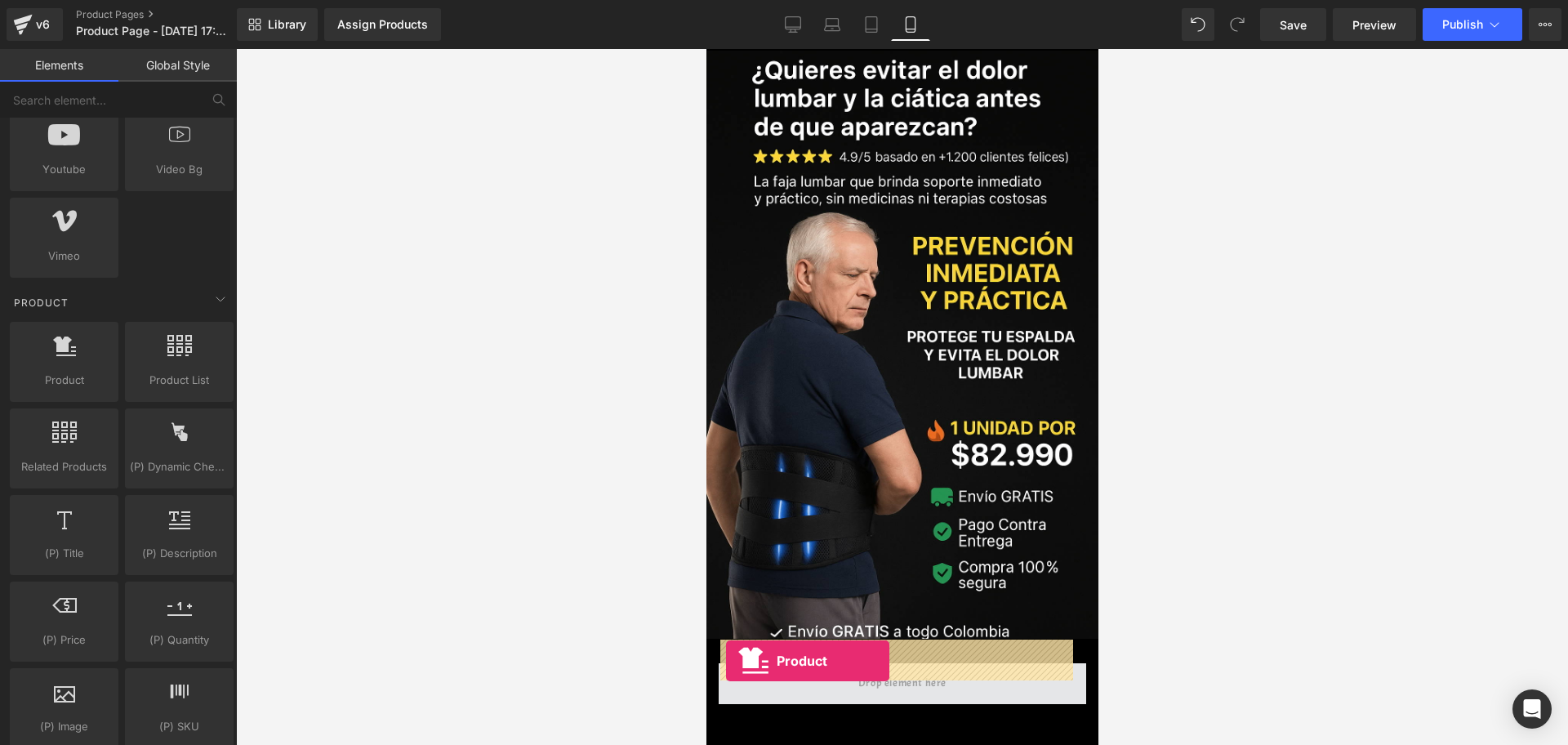
drag, startPoint x: 769, startPoint y: 439, endPoint x: 725, endPoint y: 660, distance: 225.3
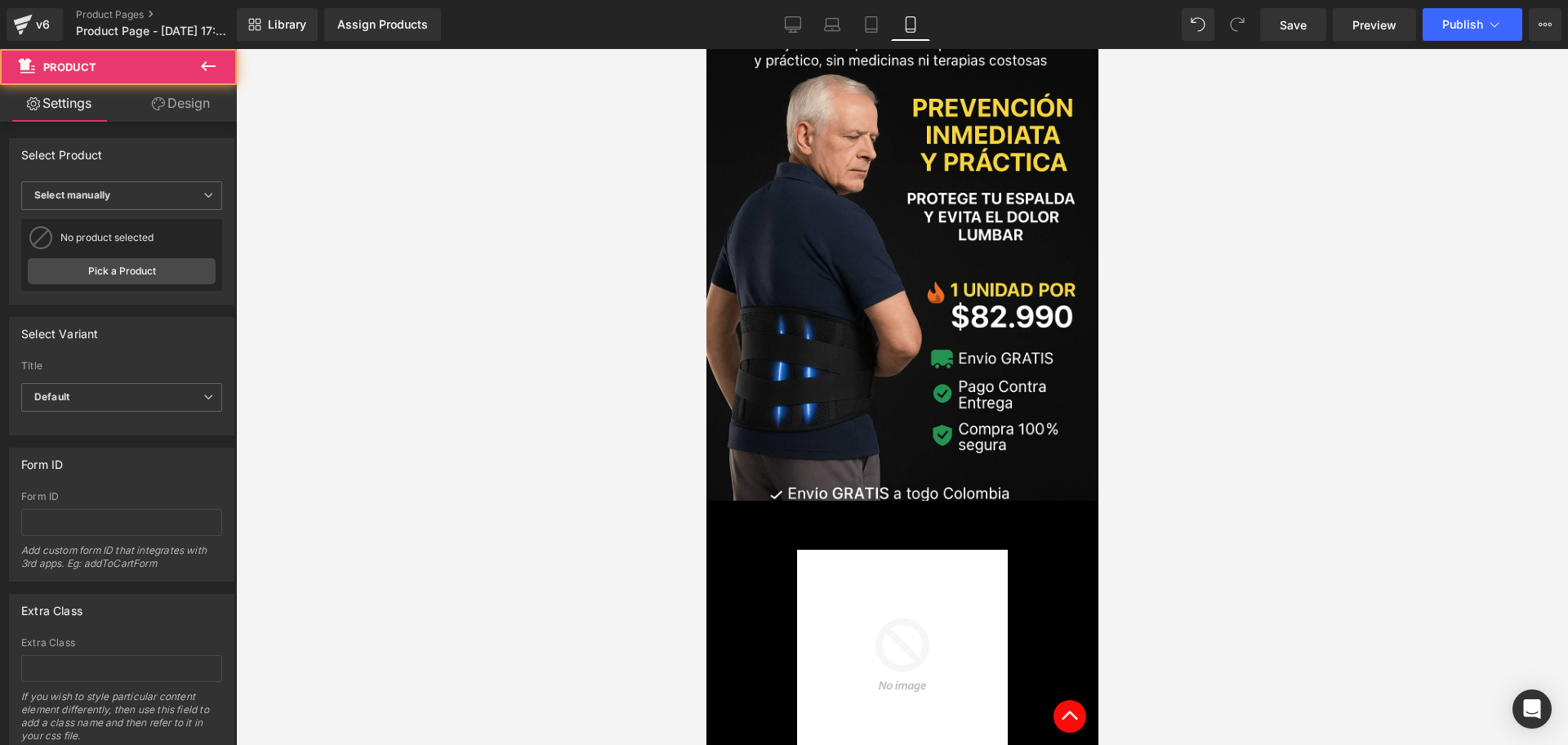
scroll to position [409, 0]
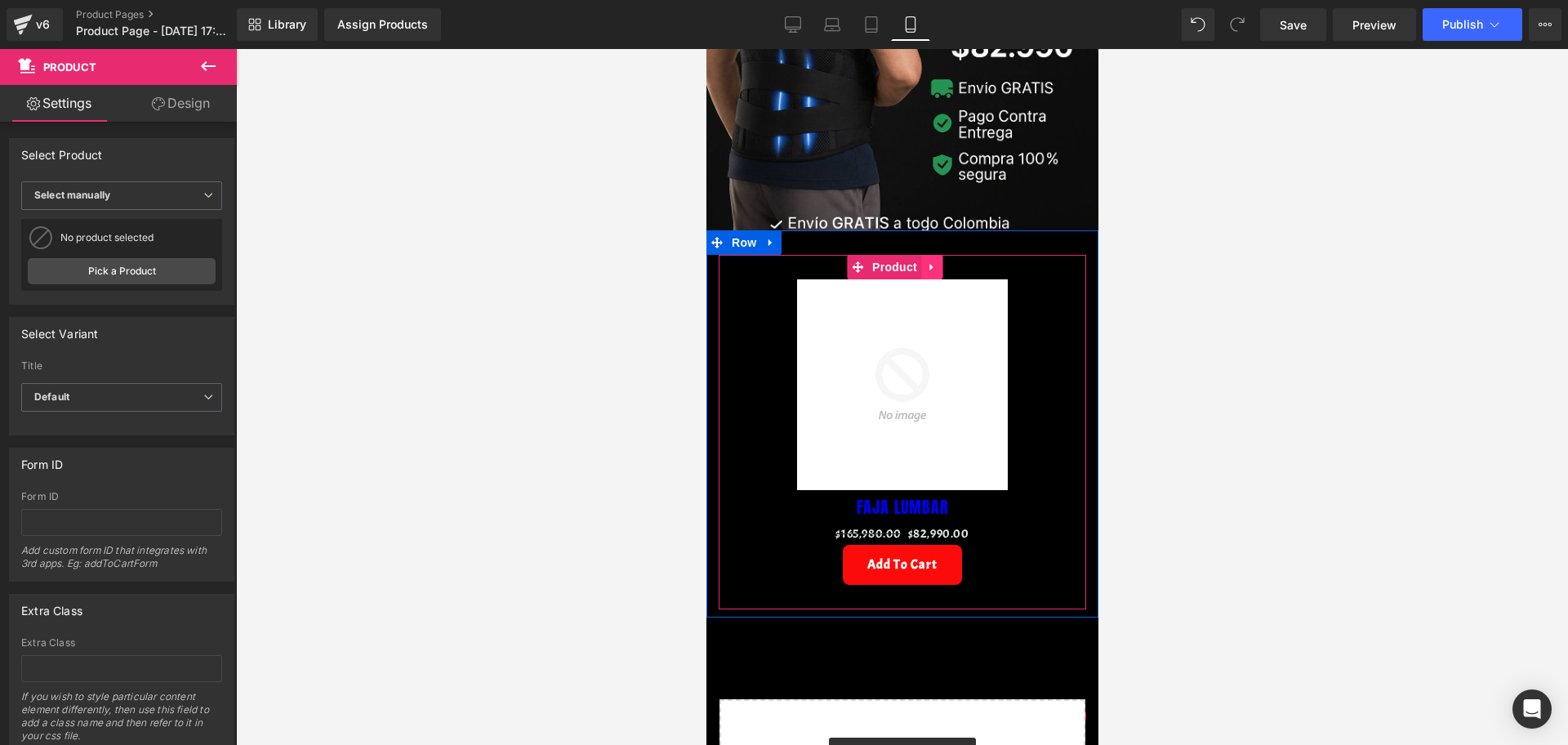
click at [929, 261] on icon at bounding box center [931, 267] width 12 height 13
click at [943, 261] on icon at bounding box center [942, 267] width 12 height 12
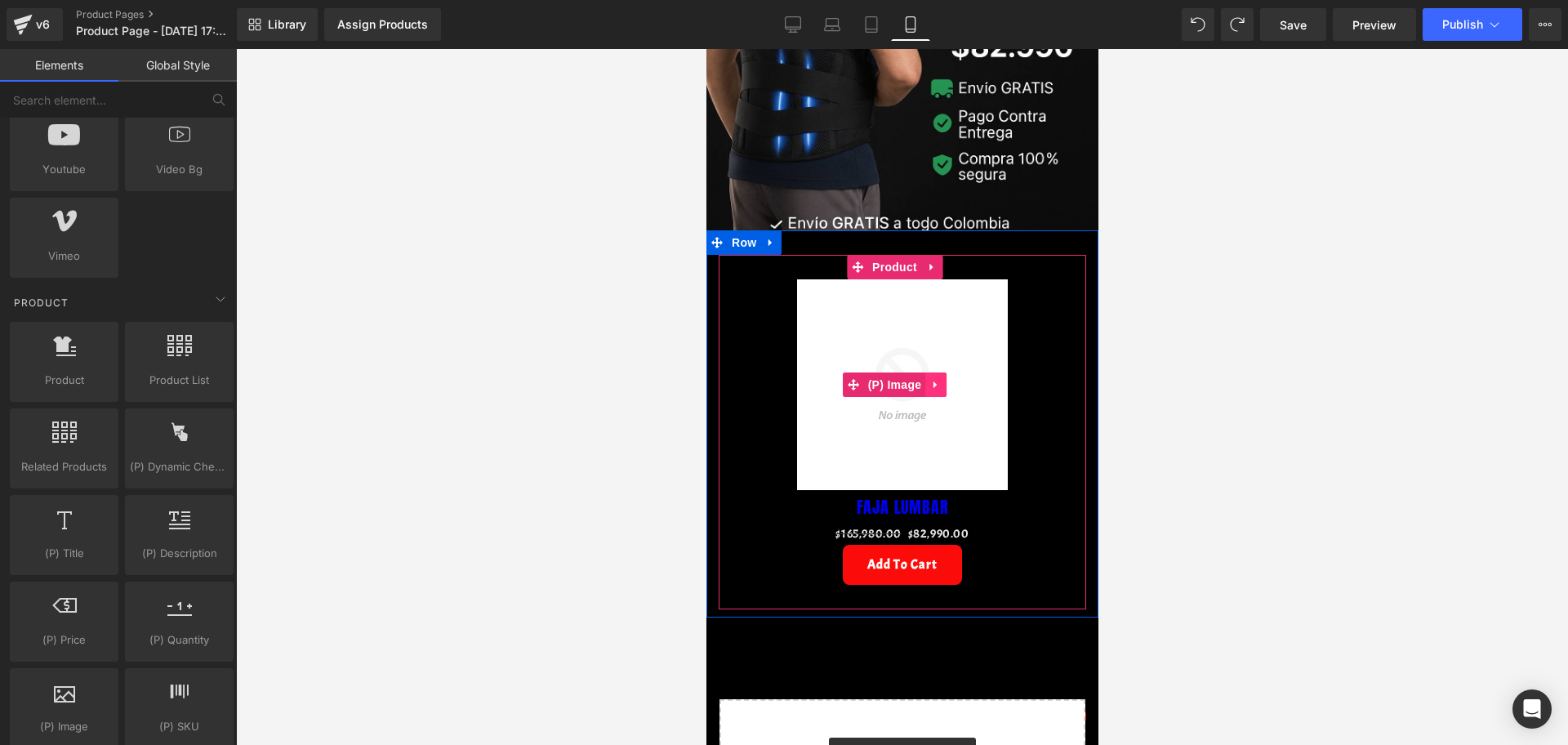
click at [941, 372] on link at bounding box center [935, 384] width 21 height 24
click at [945, 379] on icon at bounding box center [945, 385] width 12 height 12
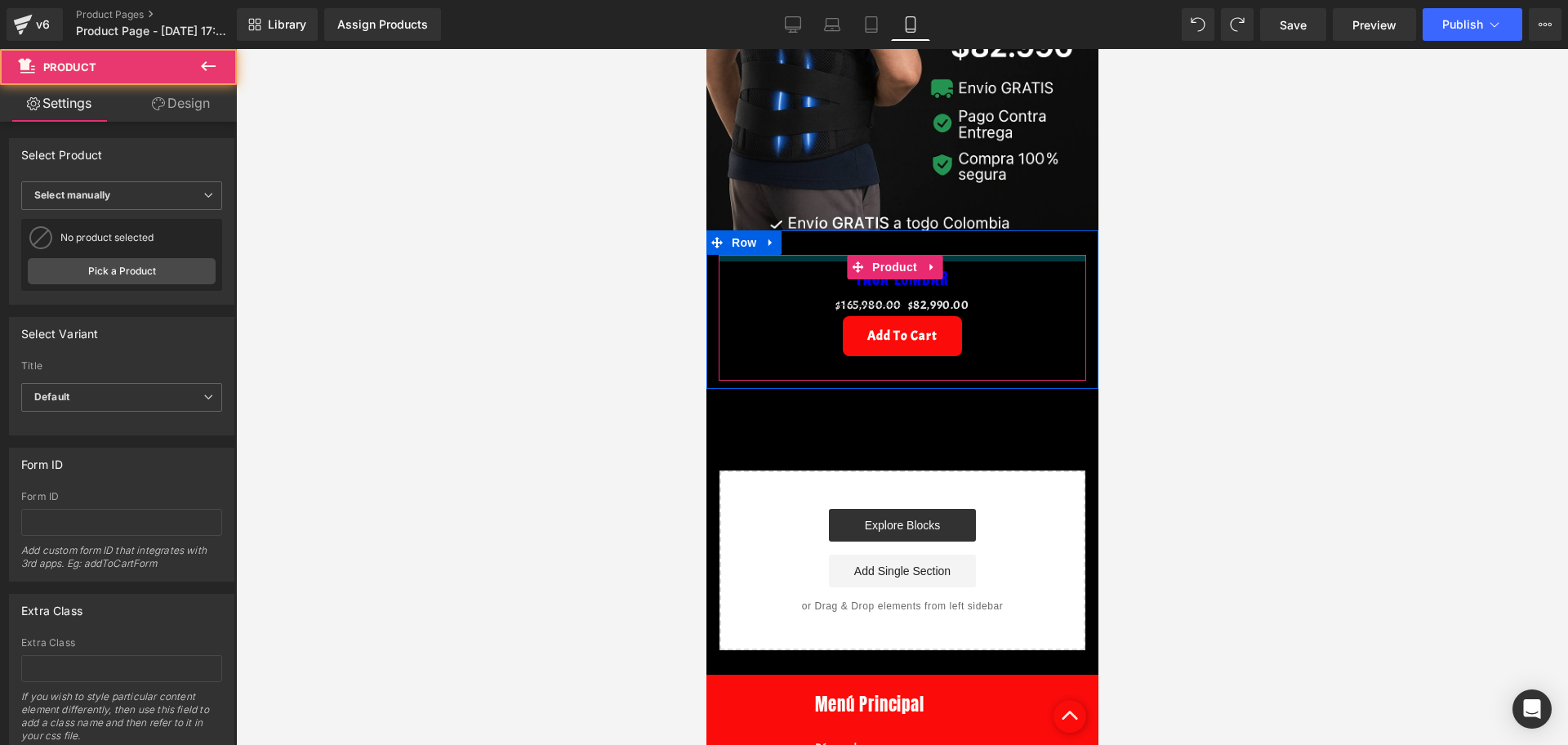
drag, startPoint x: 950, startPoint y: 245, endPoint x: 960, endPoint y: 227, distance: 20.6
click at [960, 230] on div "FAJA LUMBAR (P) Title $165,980.00 $82,990.00 (P) Price Add To Cart (P) Cart But…" at bounding box center [901, 309] width 392 height 158
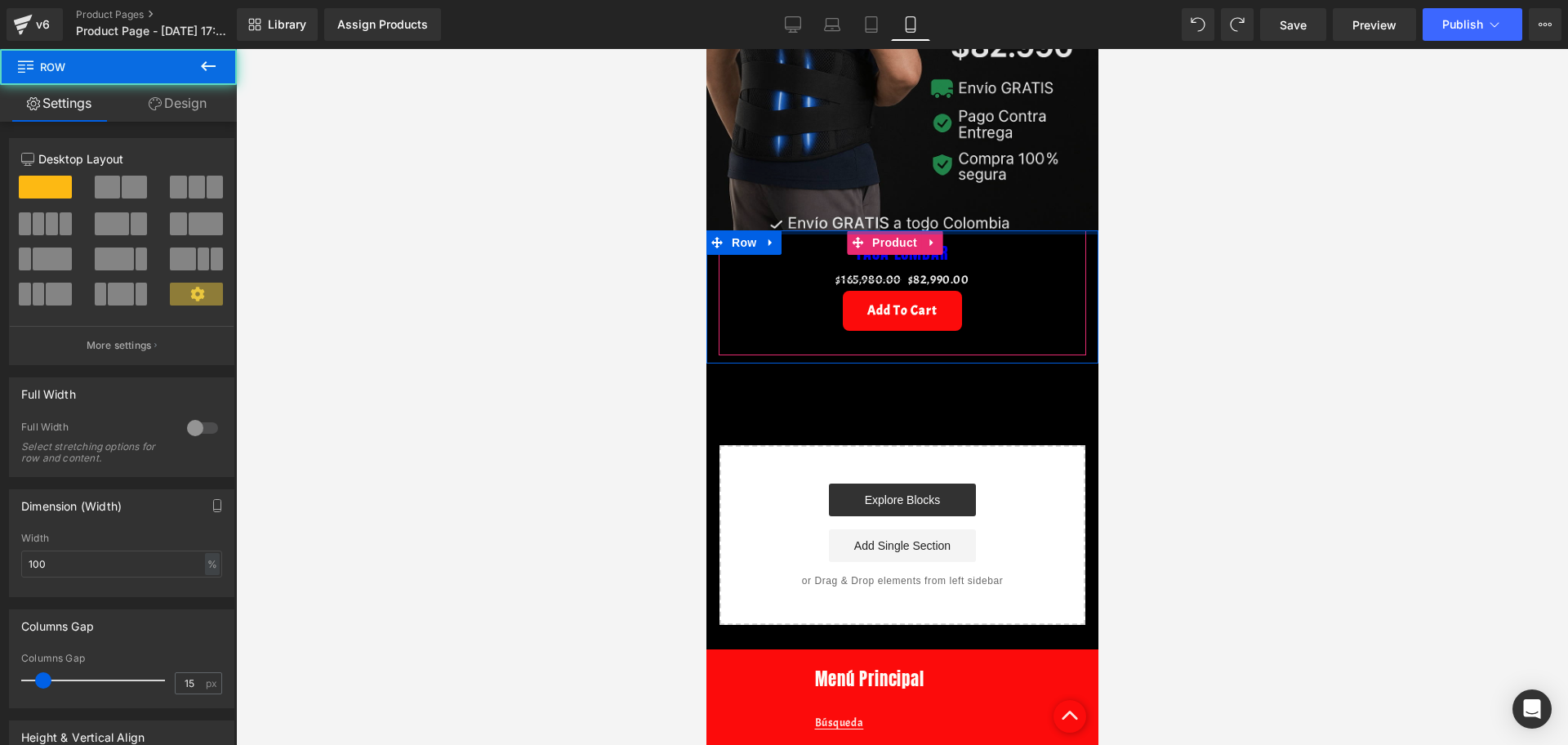
drag, startPoint x: 962, startPoint y: 226, endPoint x: 975, endPoint y: 199, distance: 30.0
click at [975, 199] on div "Image Row FAJA LUMBAR (P) Title $165,980.00 $82,990.00 (P) Price Add To Cart (P…" at bounding box center [901, 132] width 392 height 984
click at [983, 236] on h3 "FAJA LUMBAR" at bounding box center [901, 253] width 351 height 33
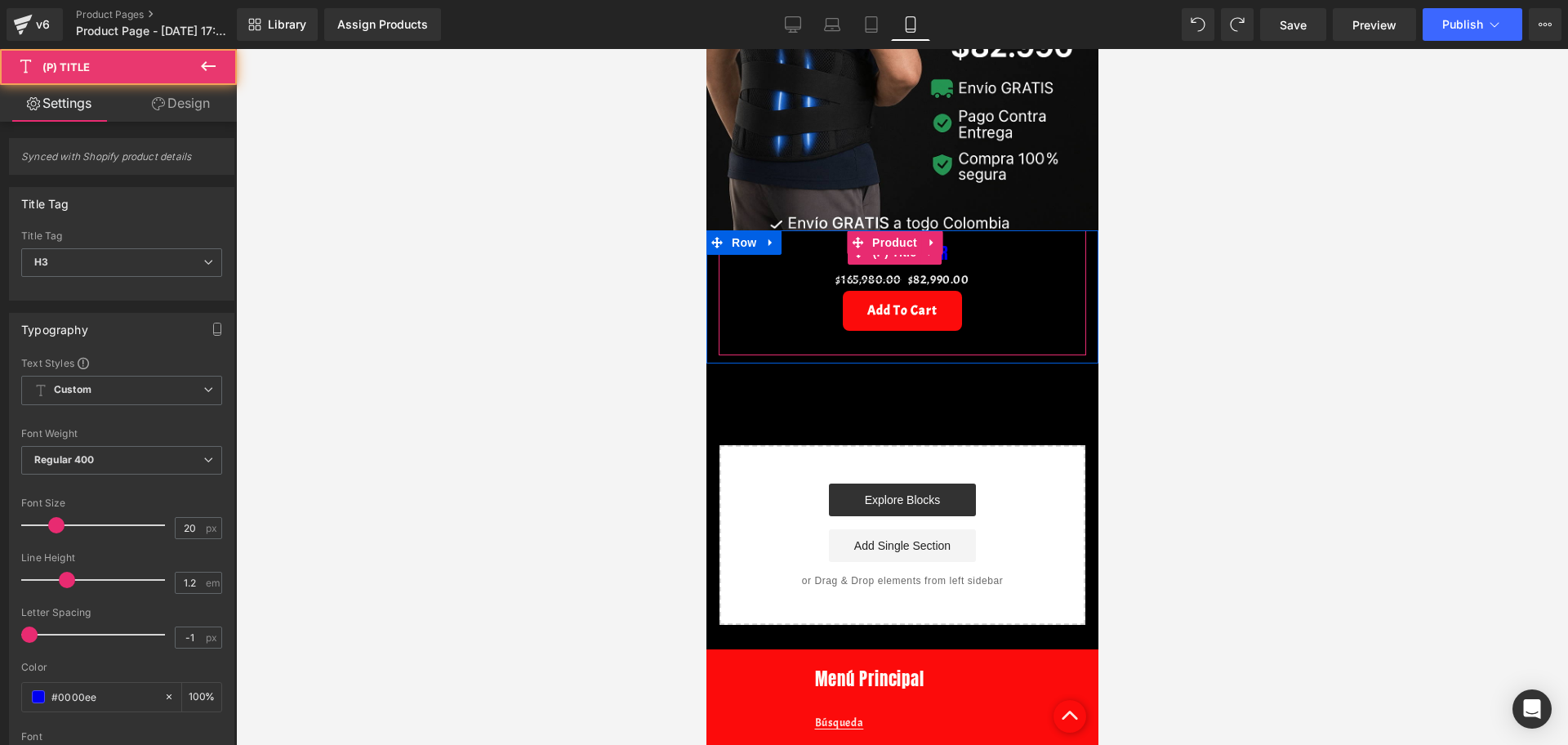
click at [1001, 237] on h3 "FAJA LUMBAR" at bounding box center [901, 253] width 351 height 33
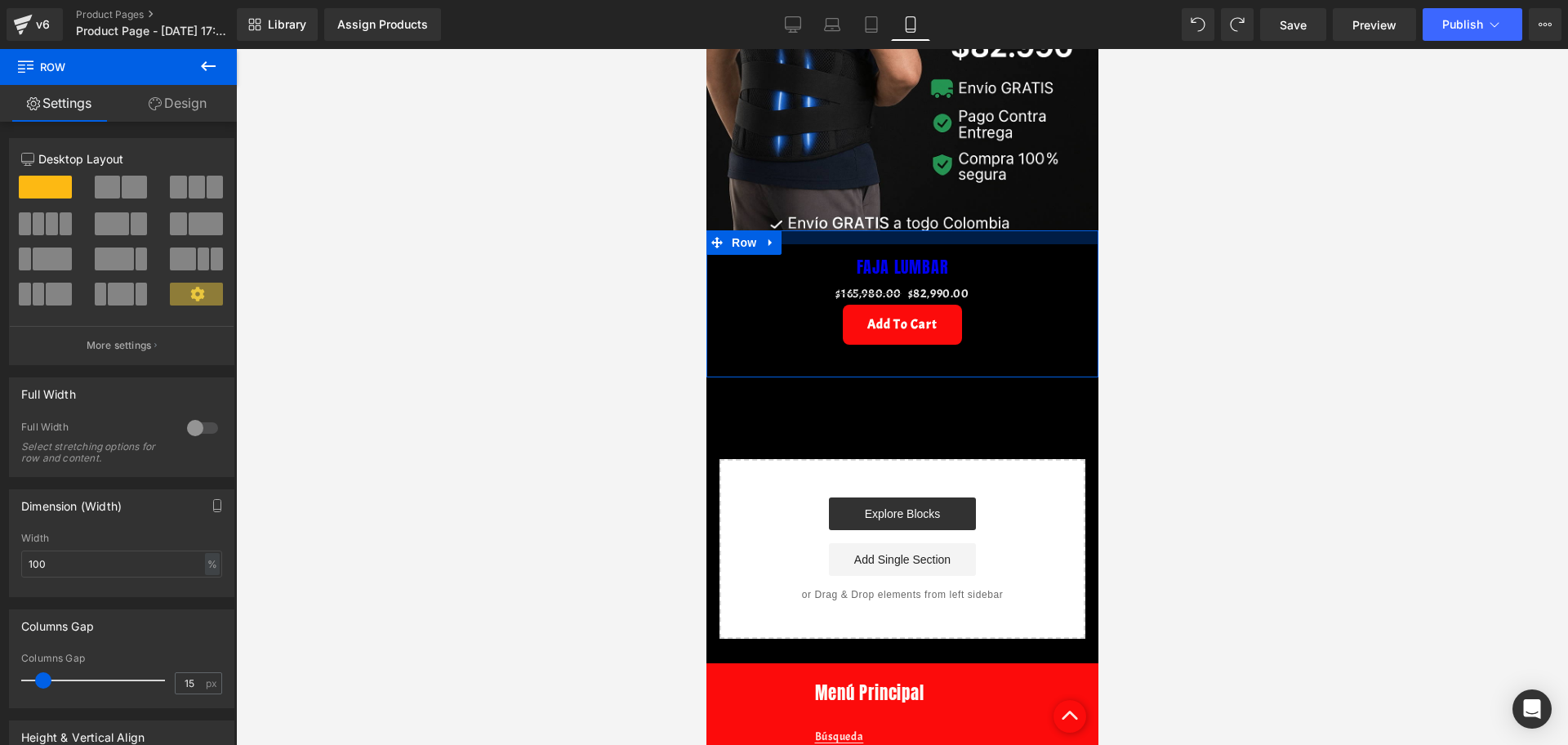
drag, startPoint x: 974, startPoint y: 209, endPoint x: 975, endPoint y: 225, distance: 16.0
click at [975, 230] on div "FAJA LUMBAR (P) Title $165,980.00 $82,990.00 (P) Price Add To Cart (P) Cart But…" at bounding box center [901, 304] width 392 height 147
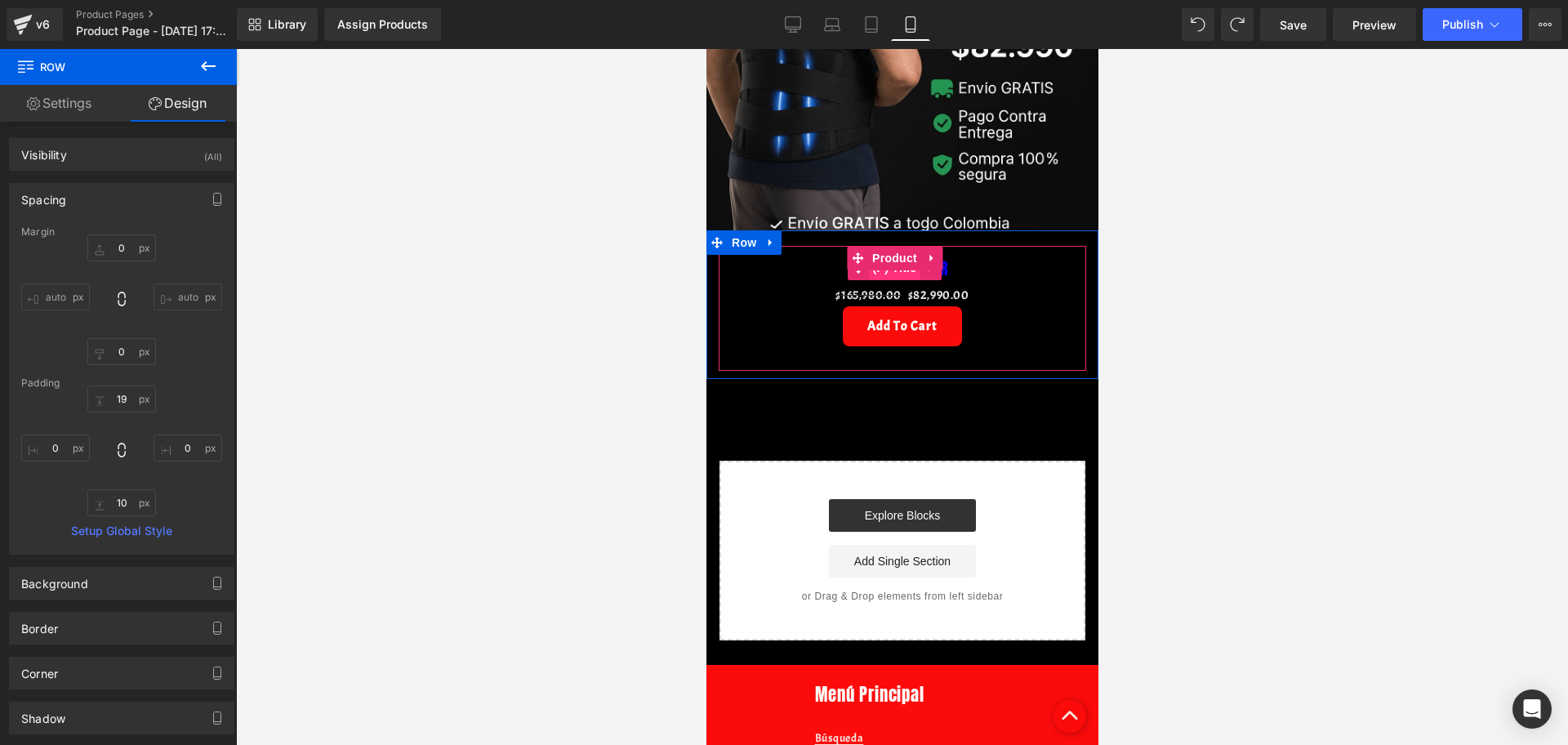
click at [909, 255] on span "(P) Title" at bounding box center [894, 267] width 52 height 24
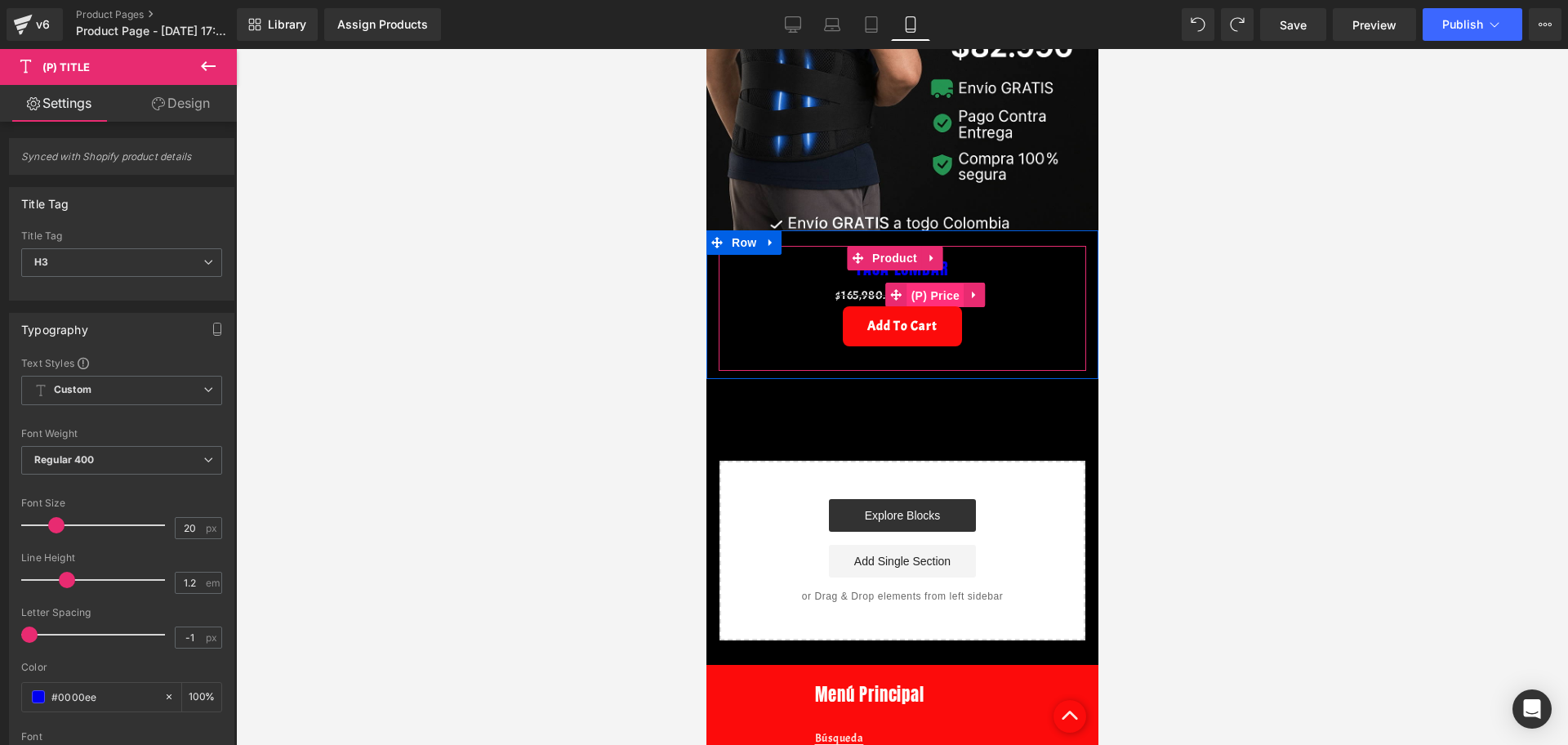
drag, startPoint x: 943, startPoint y: 270, endPoint x: 705, endPoint y: 120, distance: 281.3
click at [943, 283] on span "(P) Price" at bounding box center [934, 295] width 57 height 24
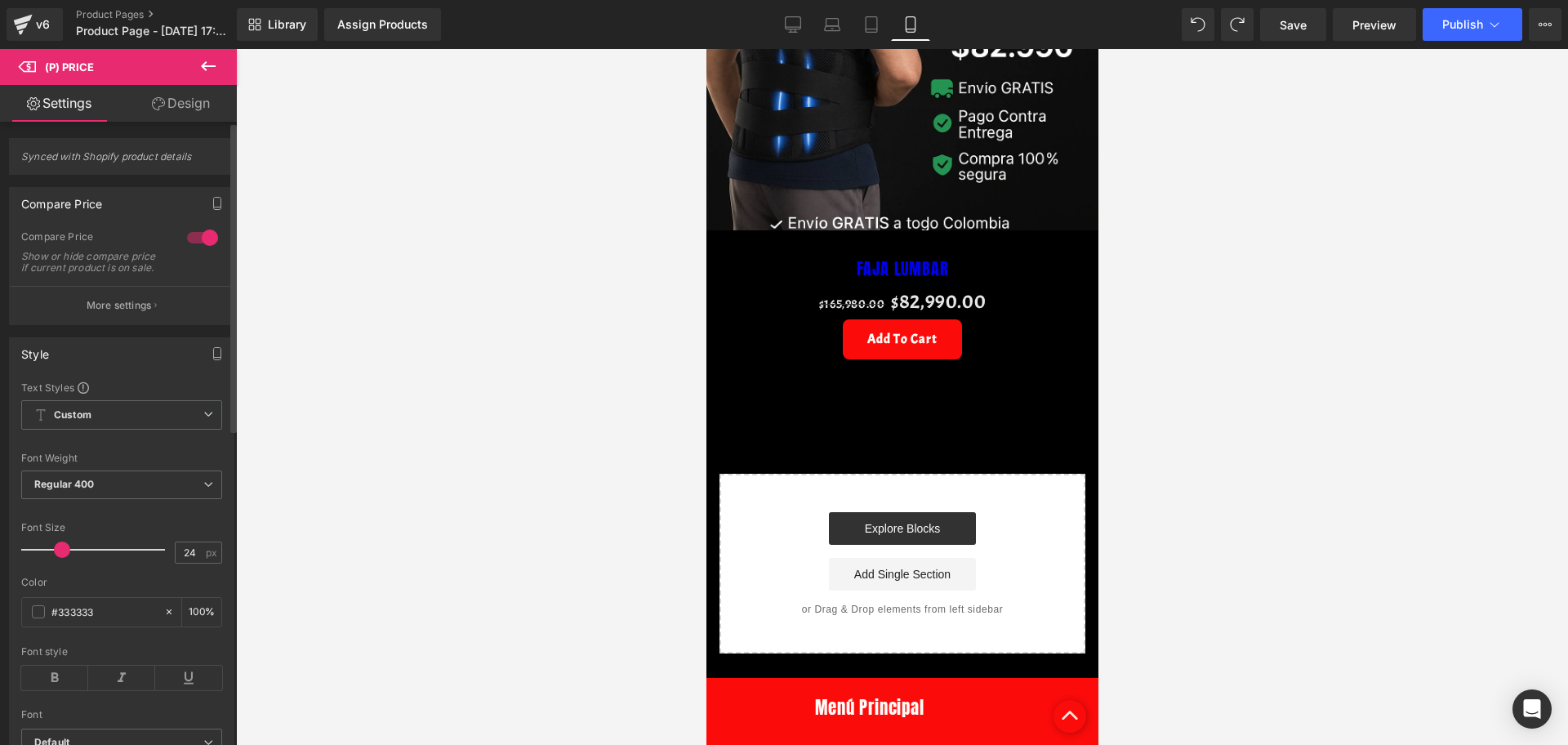
type input "23"
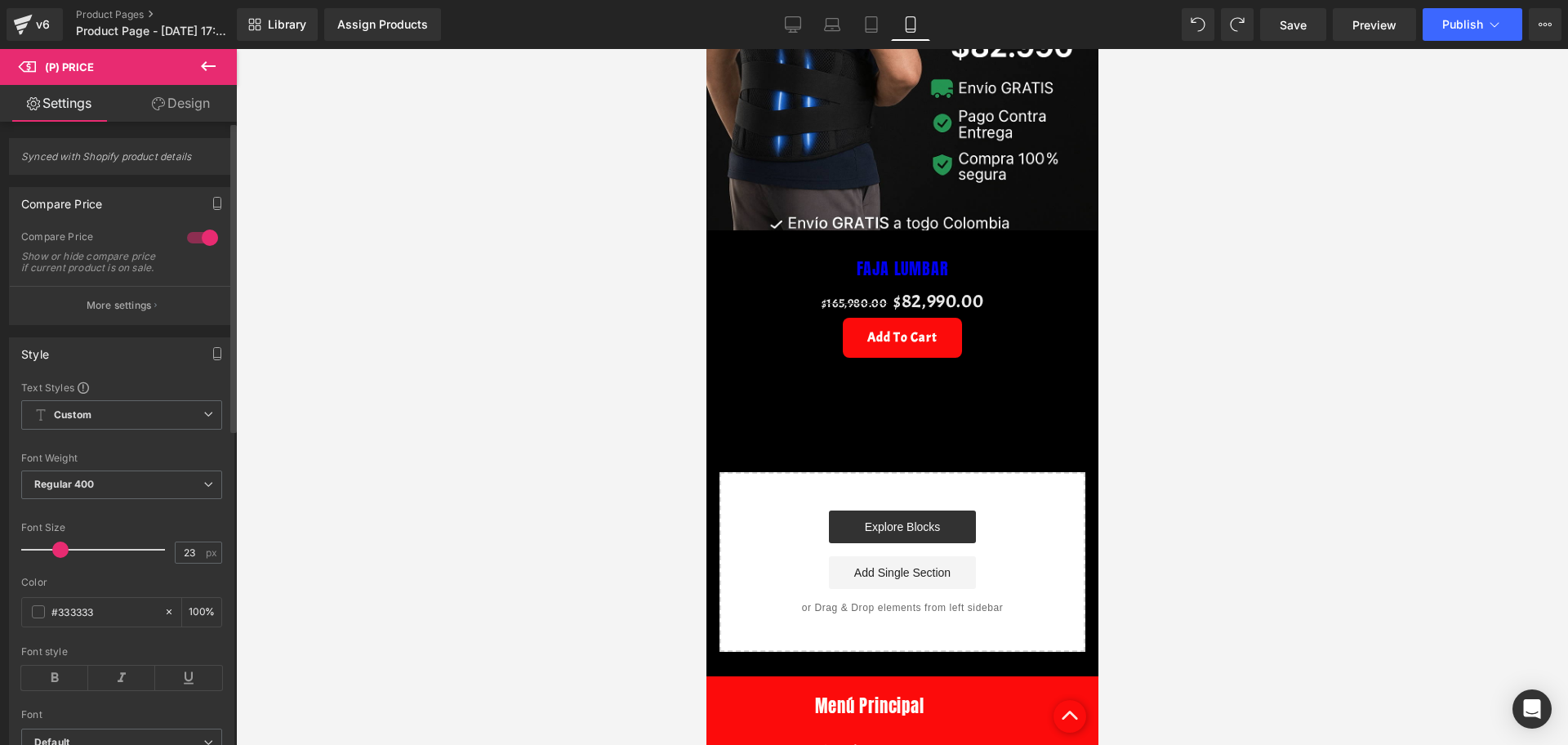
drag, startPoint x: 42, startPoint y: 561, endPoint x: 52, endPoint y: 560, distance: 10.0
click at [52, 558] on span at bounding box center [60, 549] width 16 height 16
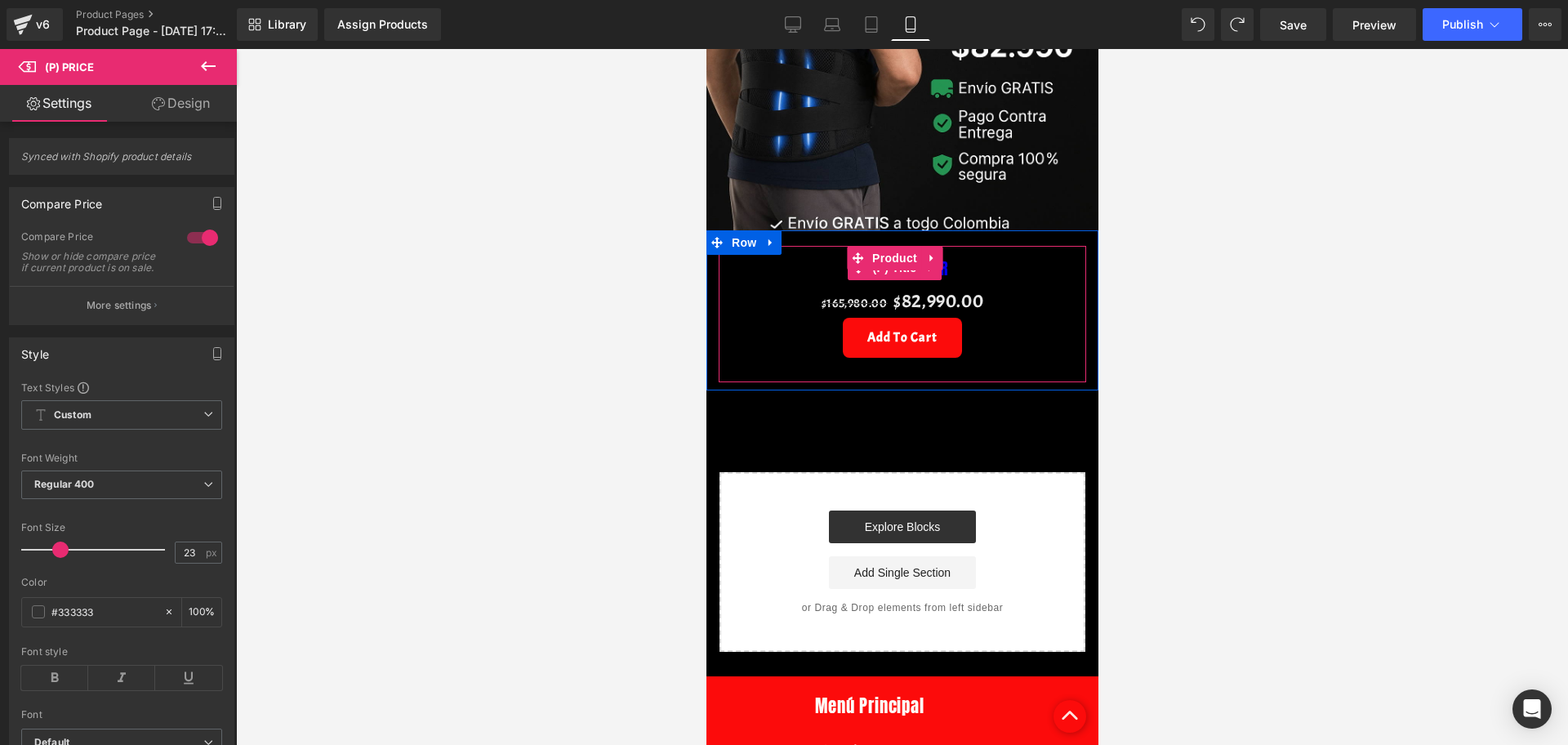
click at [819, 256] on h3 "FAJA LUMBAR" at bounding box center [901, 268] width 351 height 33
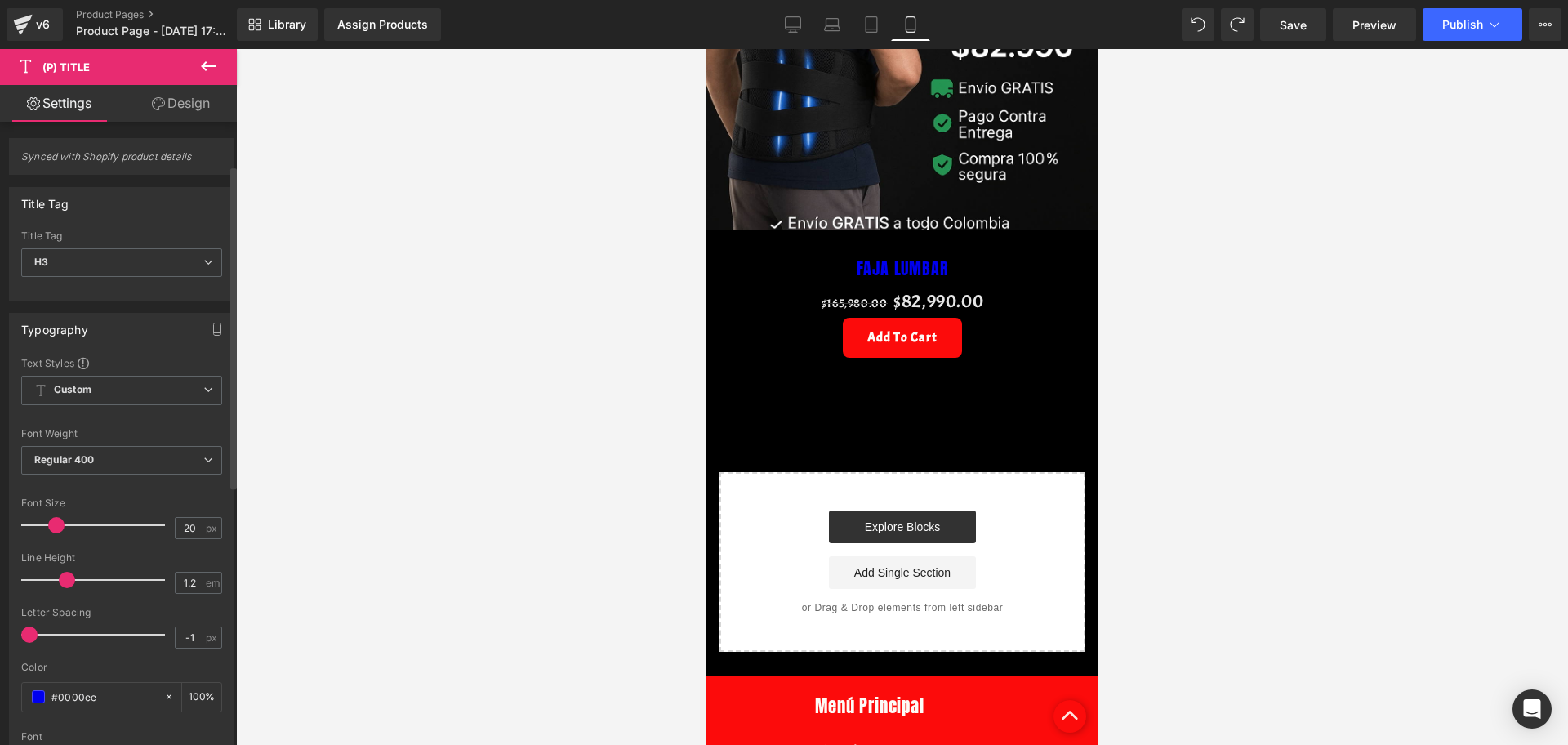
scroll to position [204, 0]
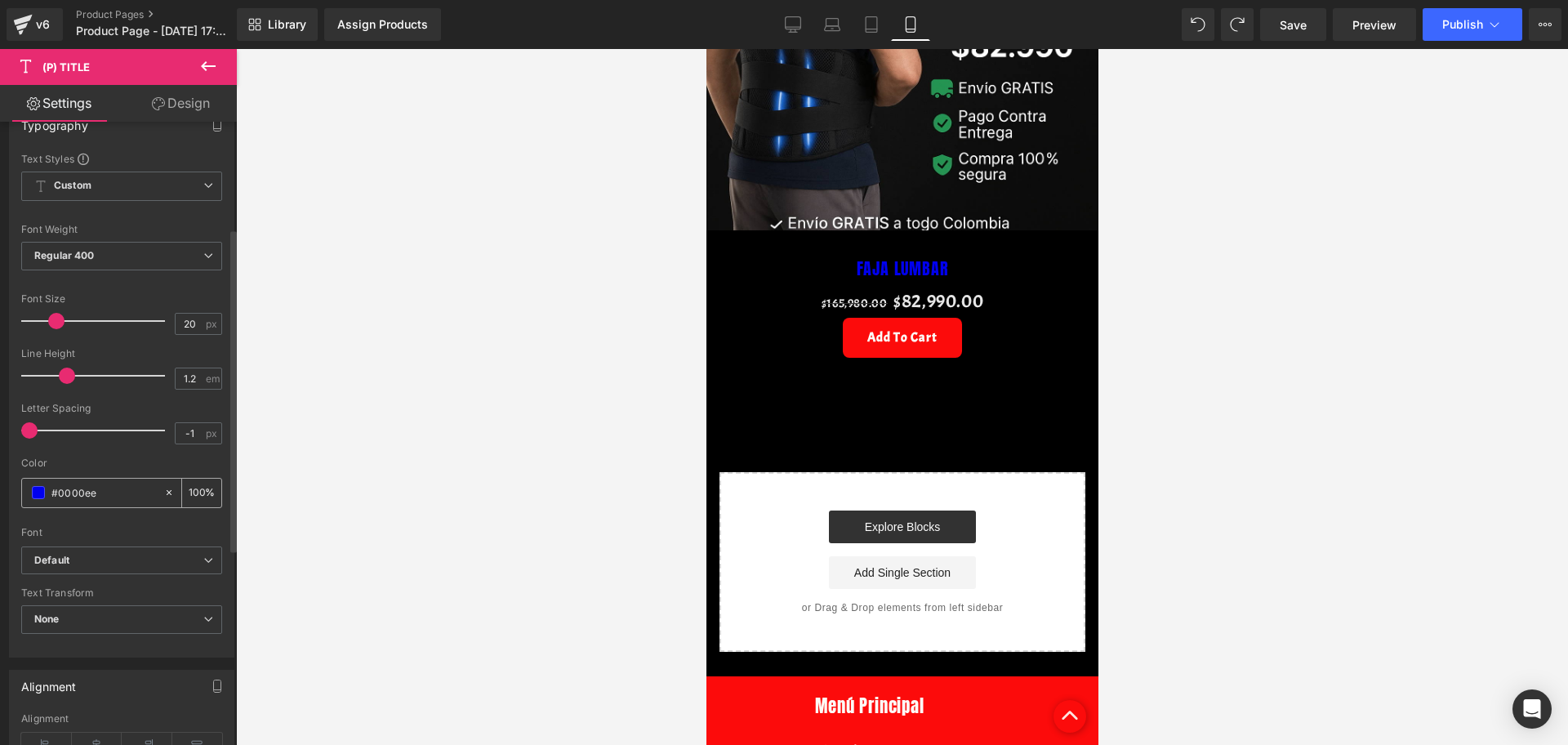
click at [40, 488] on span at bounding box center [39, 492] width 13 height 13
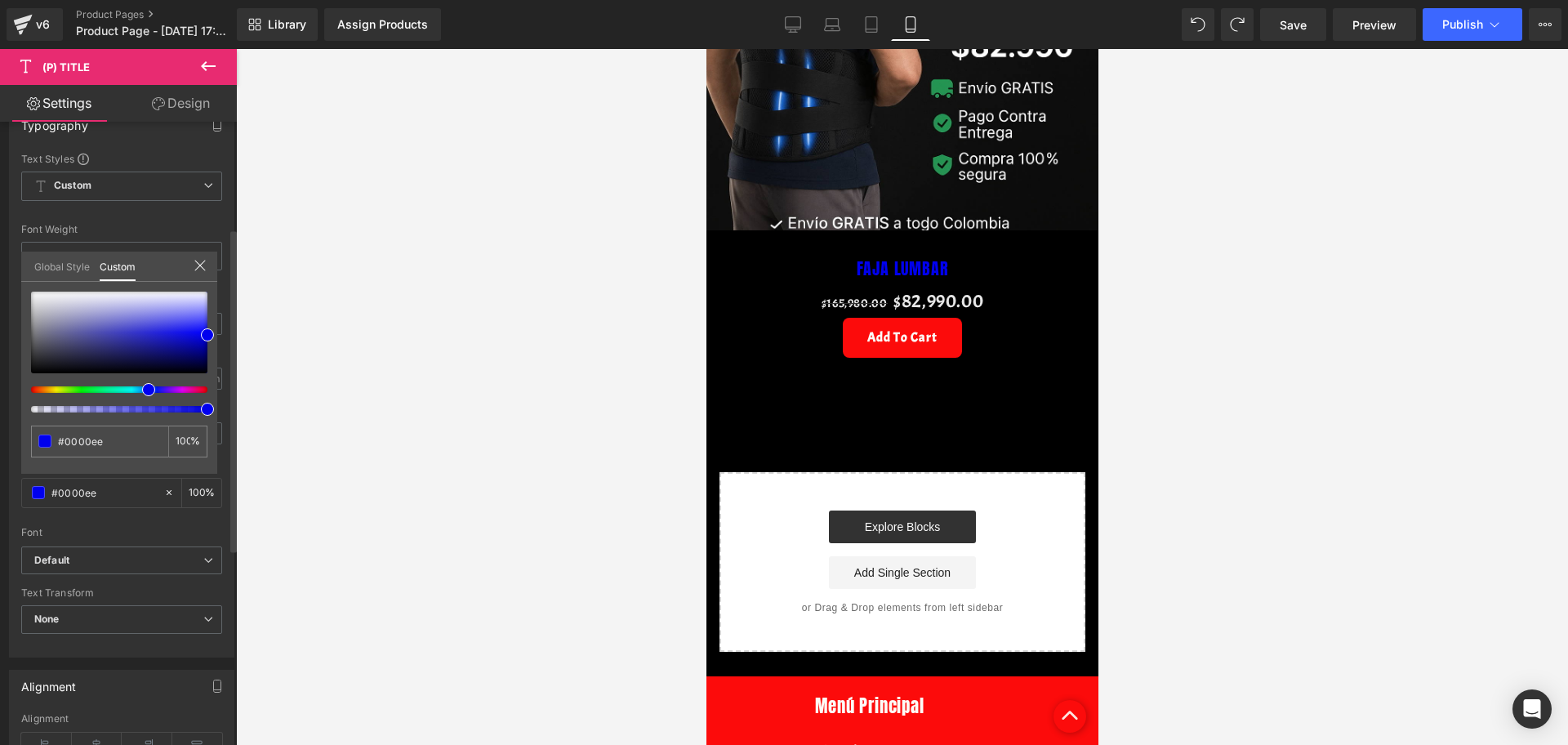
type input "#1f00ef"
type input "#00efab"
type input "#33ef00"
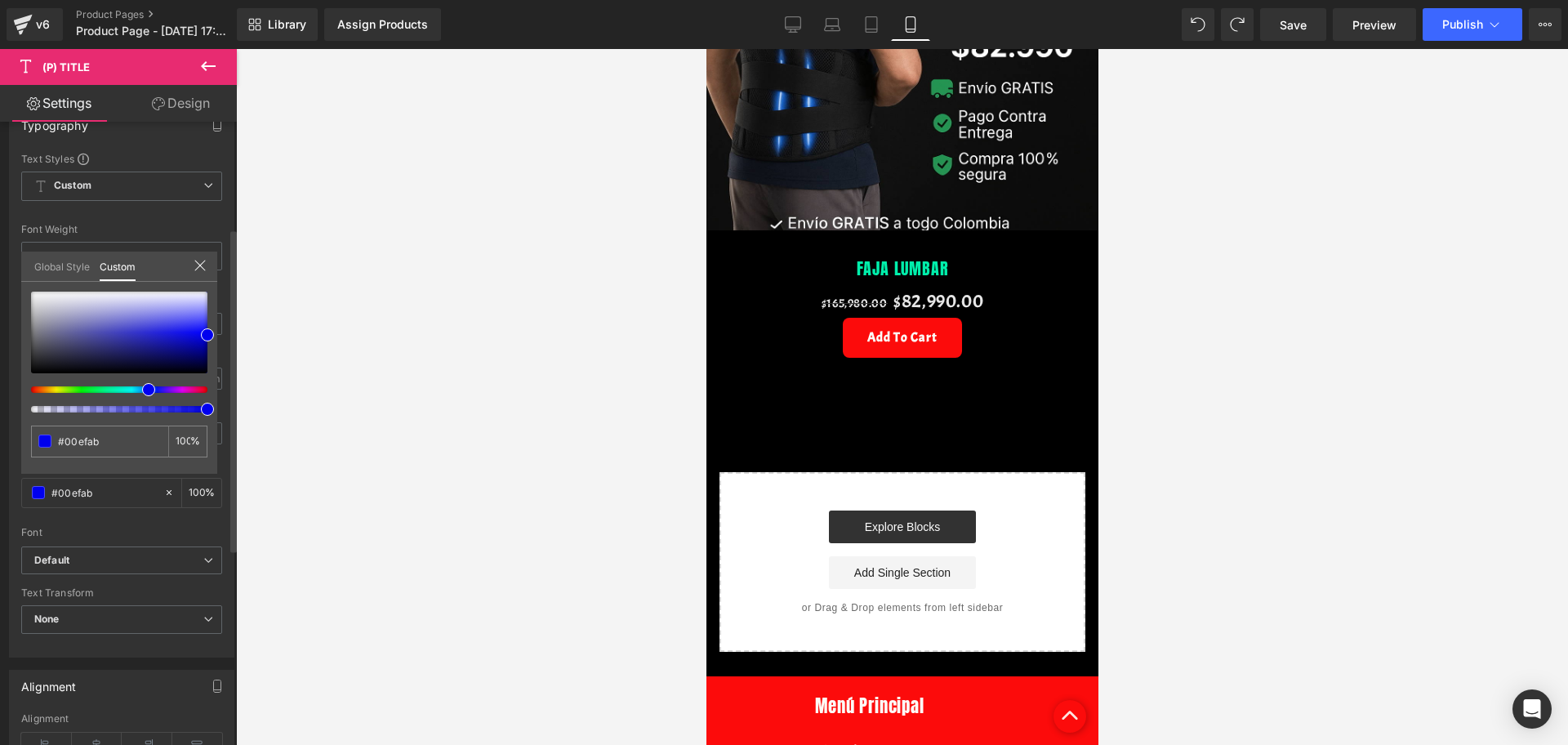
type input "#33ef00"
type input "#9fef00"
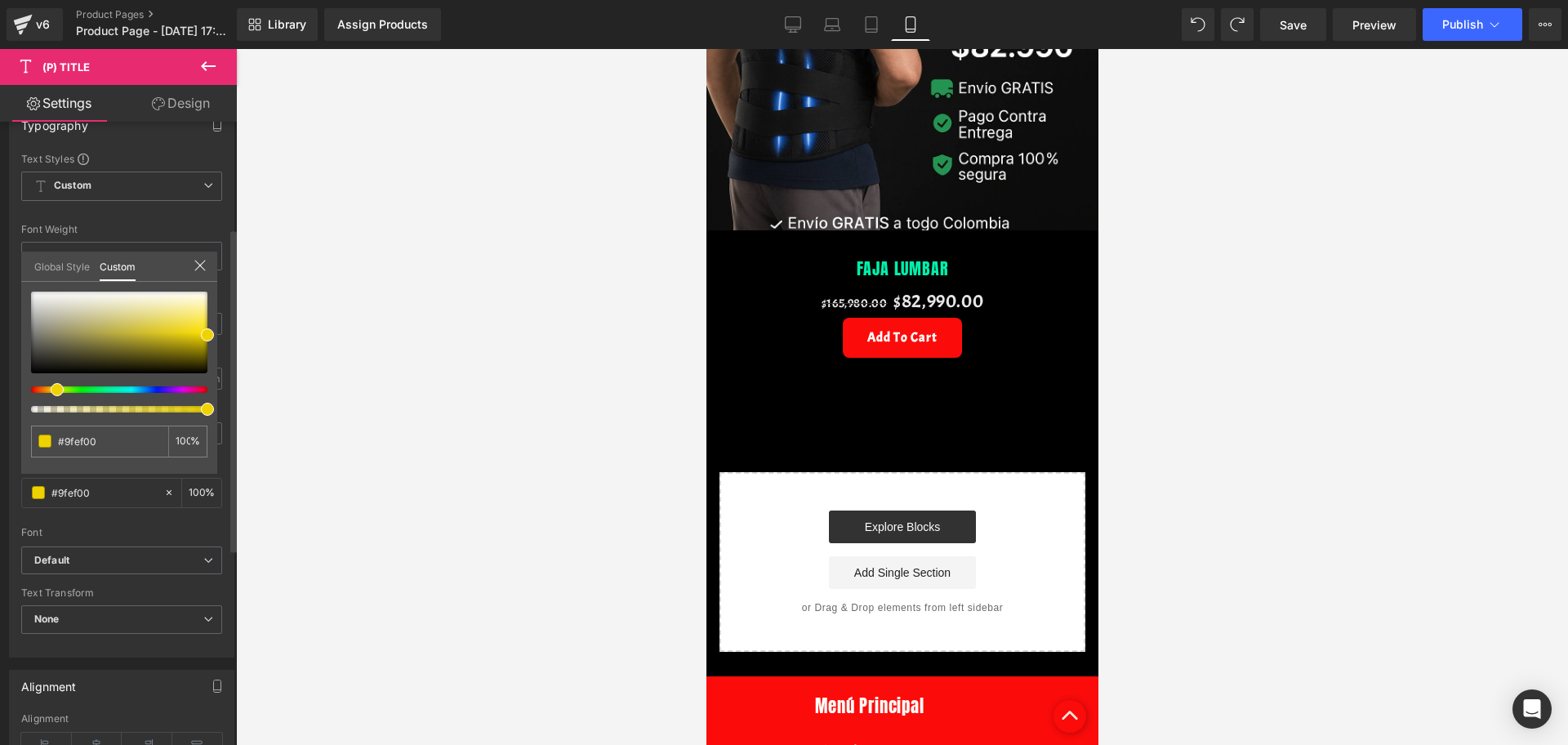
type input "#efdb00"
type input "#efbf00"
type input "#ef9700"
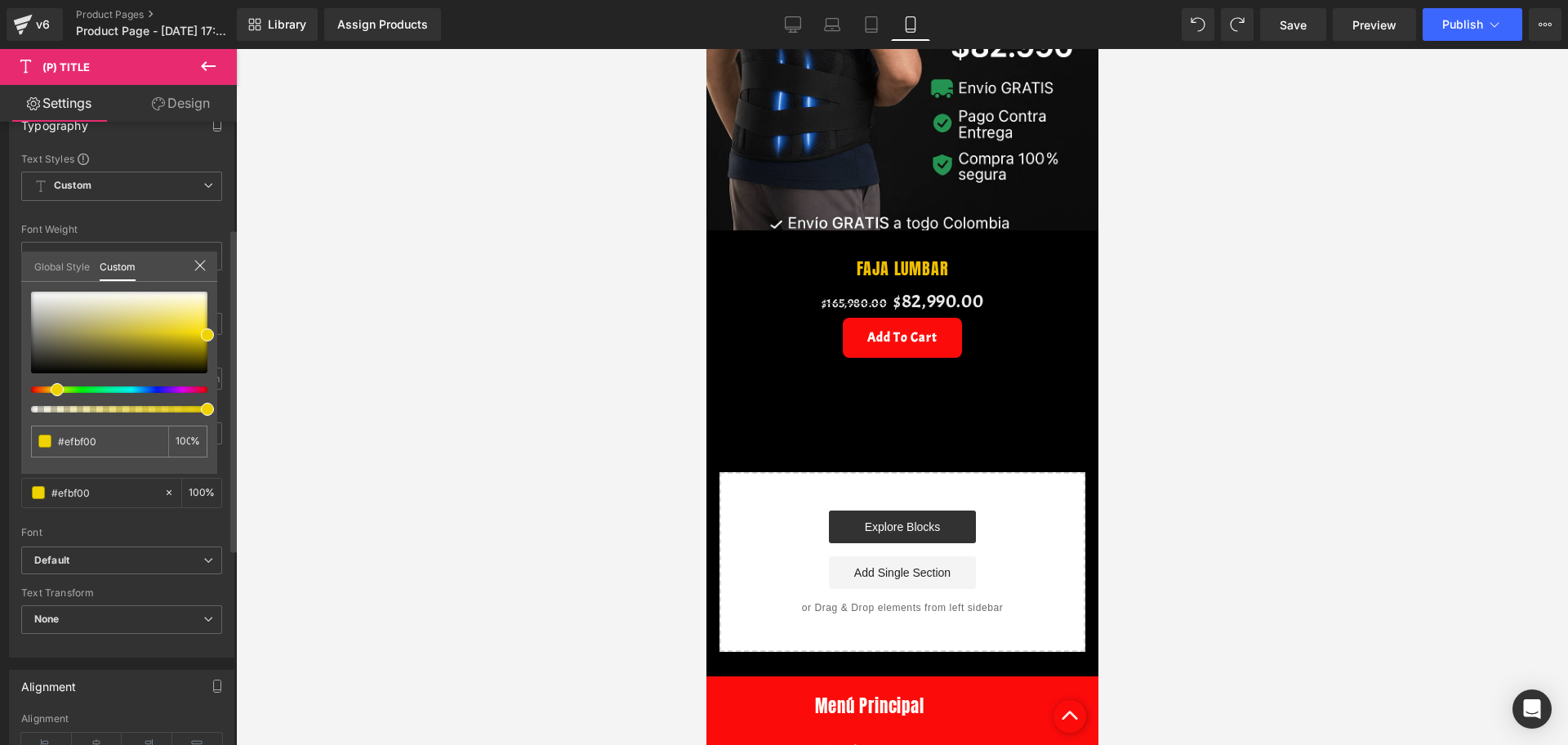
type input "#ef9700"
type input "#ef9300"
type input "#ef8300"
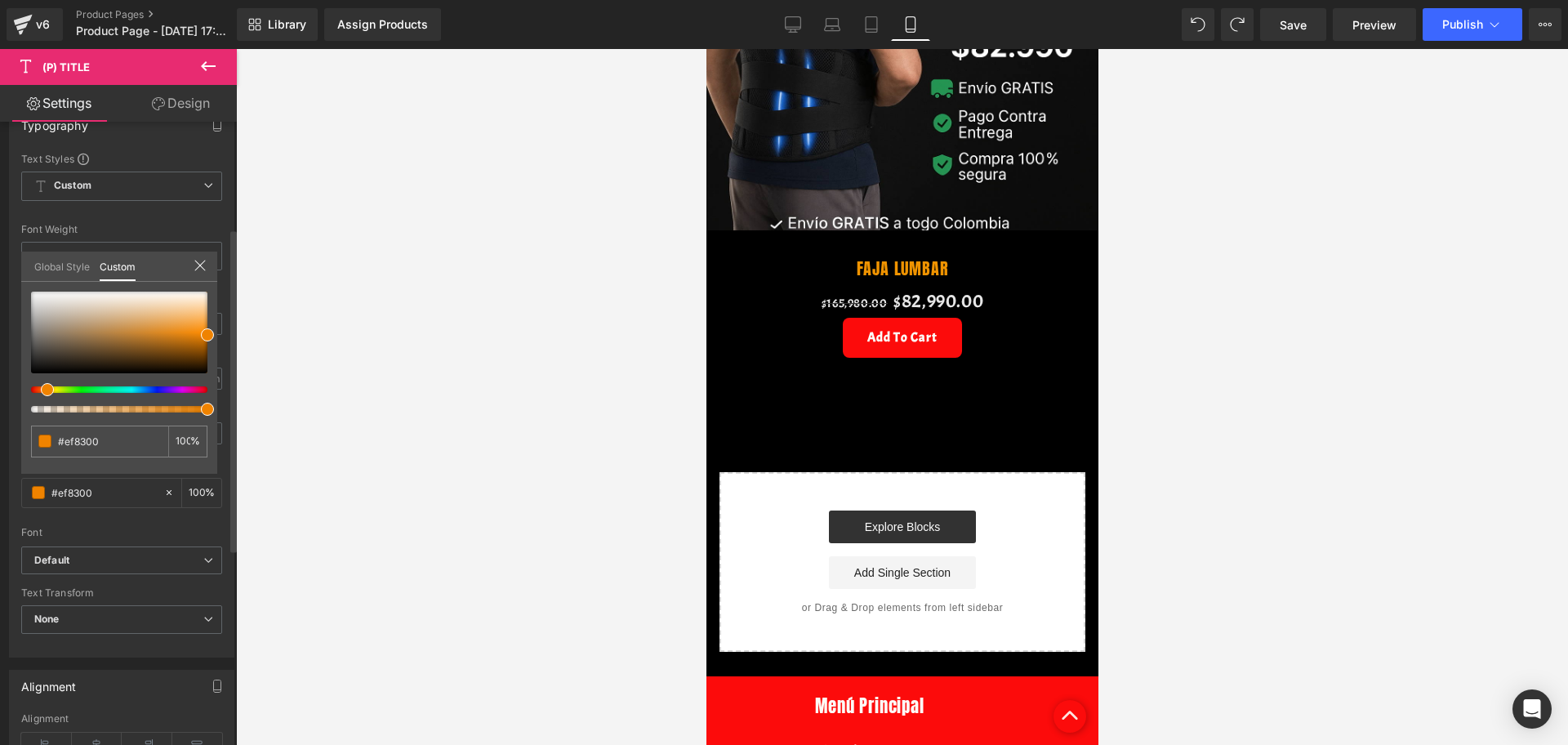
type input "#ef8b00"
type input "#a7ef00"
type input "#1fef00"
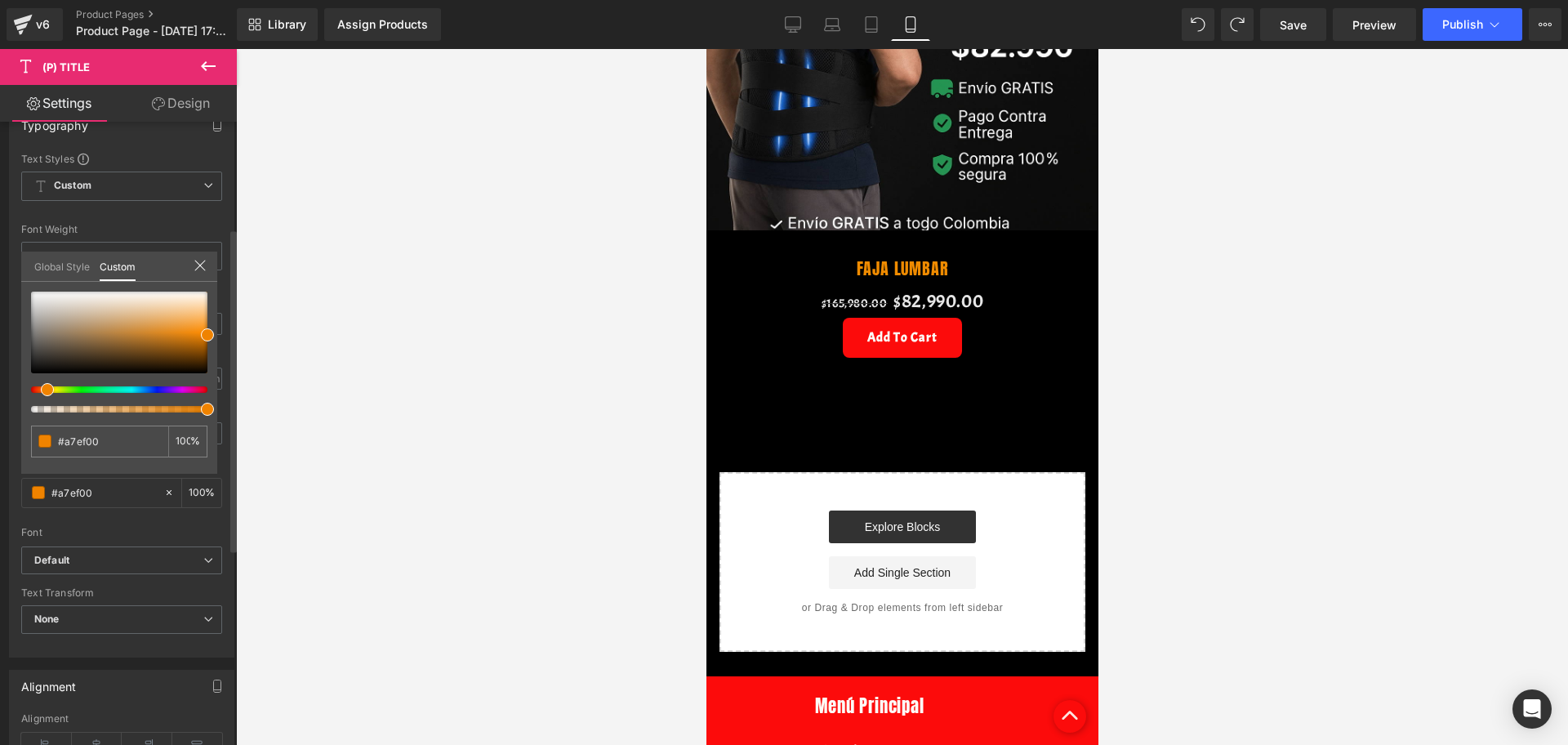
type input "#1fef00"
type input "#07ef00"
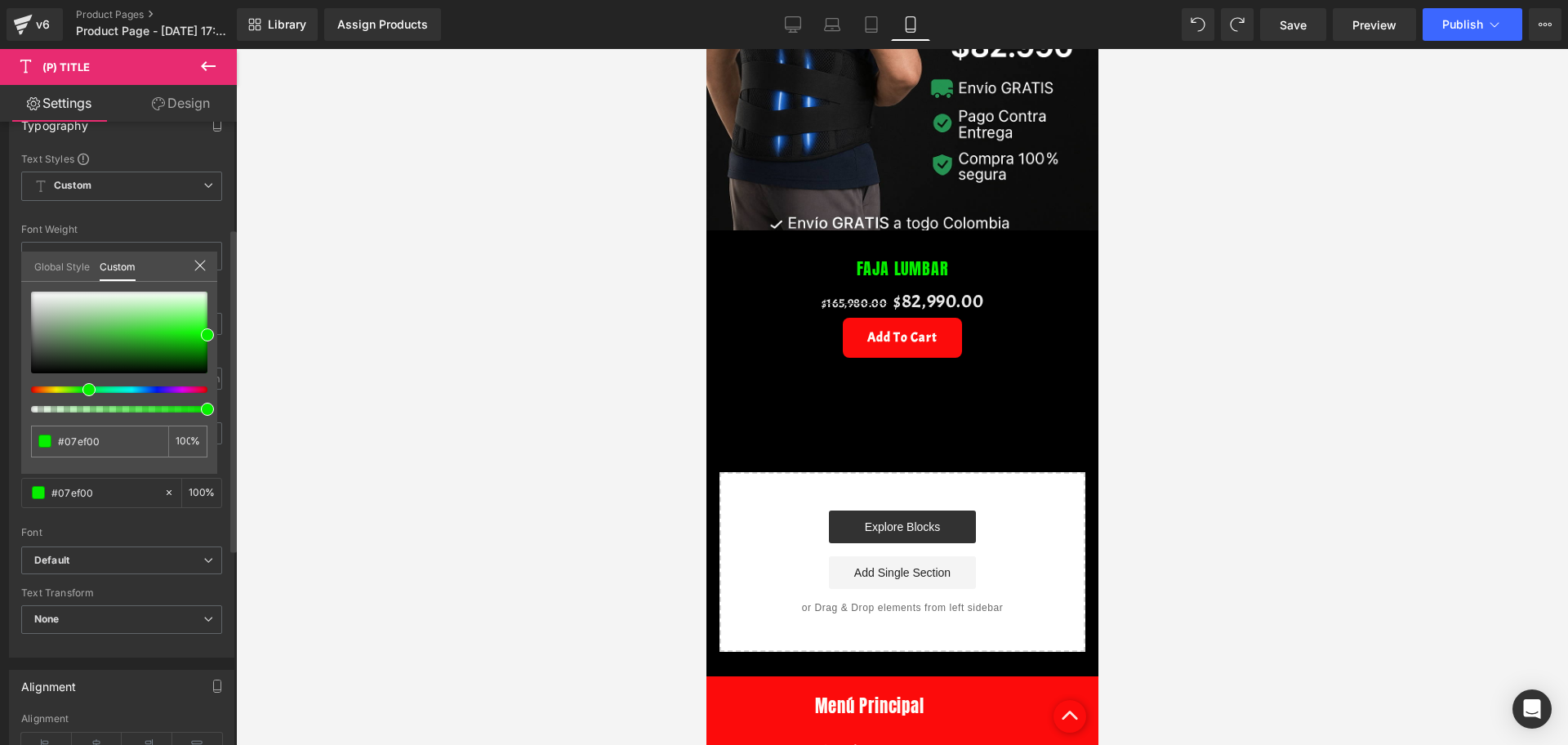
type input "#00ef07"
type input "#00ef00"
type input "#07ef00"
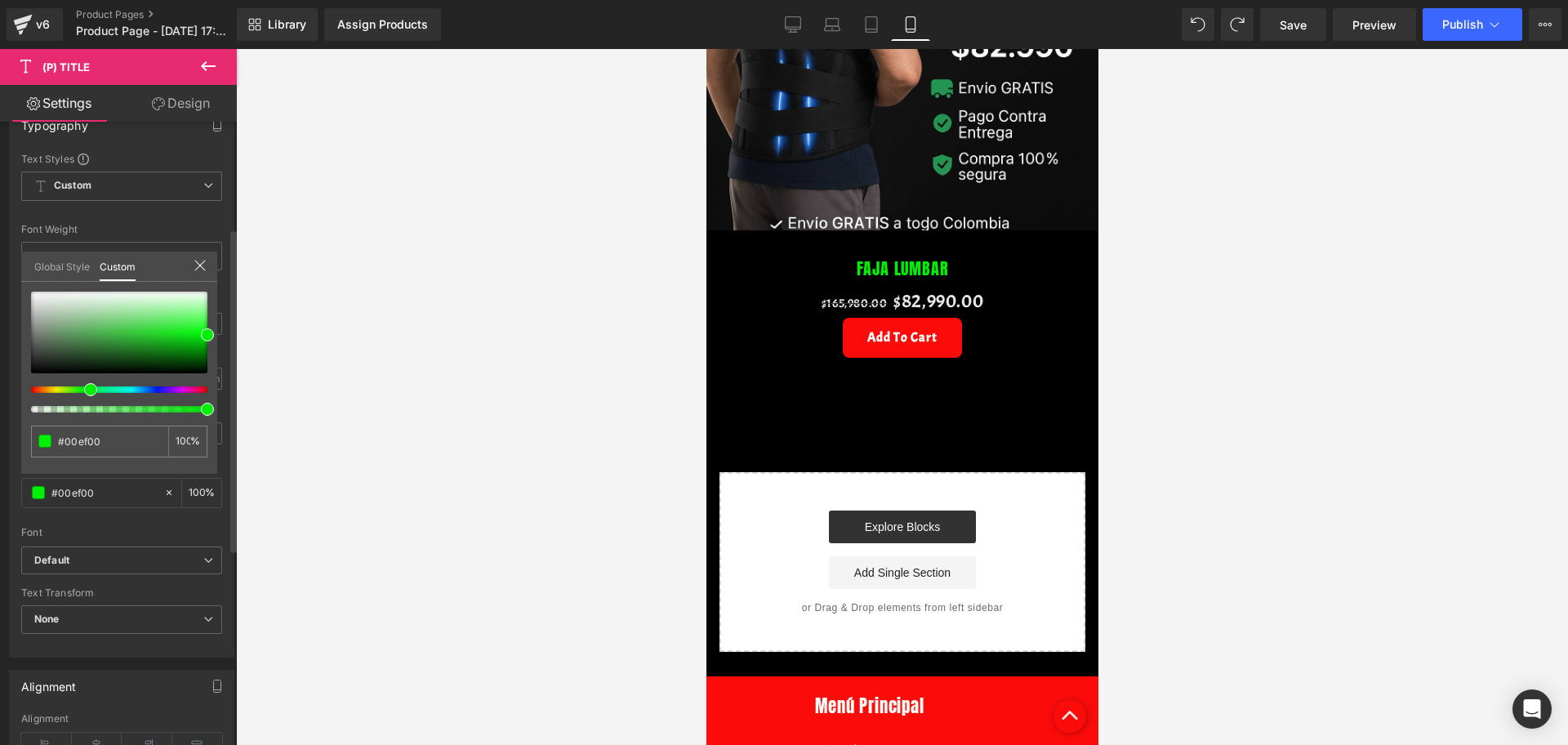
type input "#07ef00"
type input "#0bef00"
type input "#1bef00"
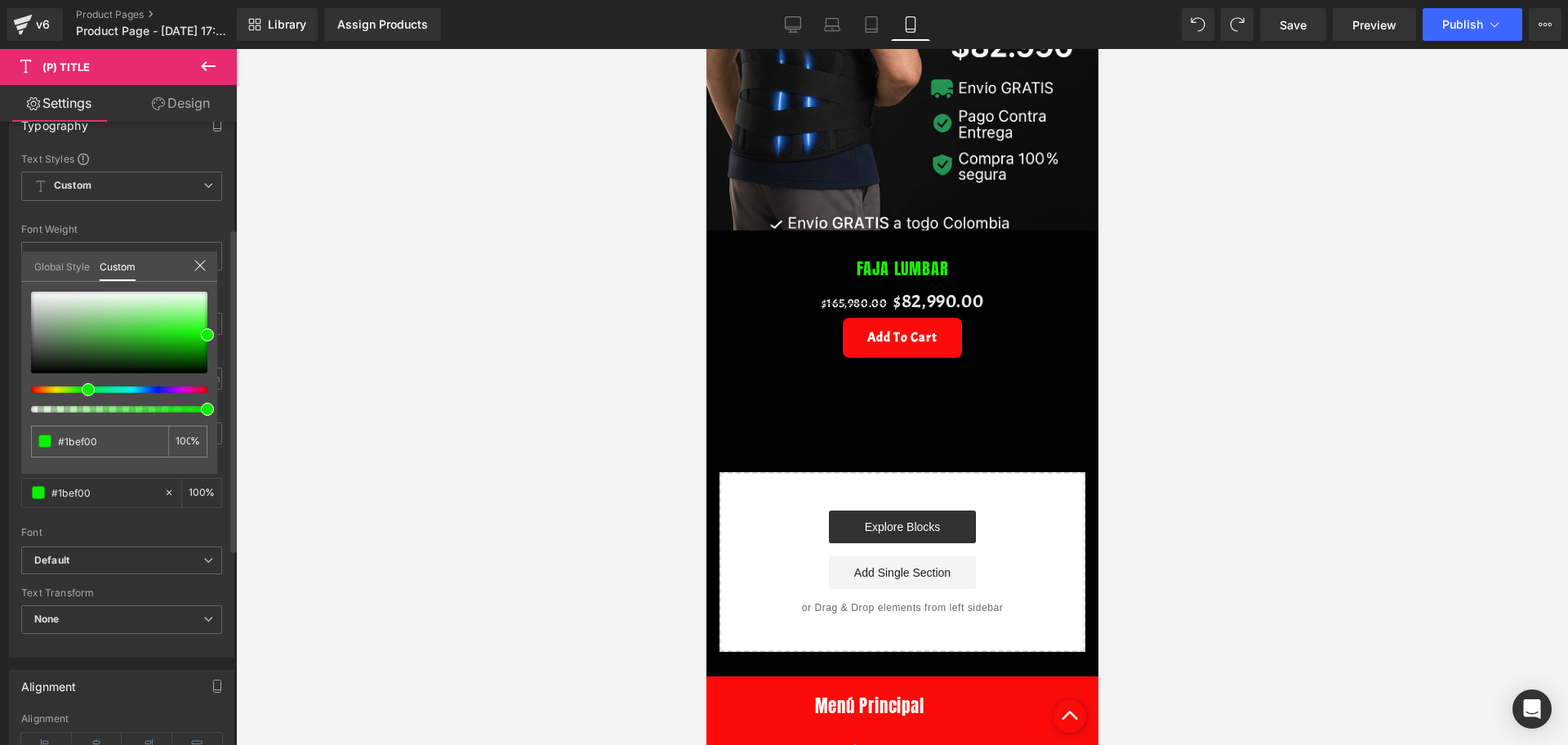
type input "#33ef00"
type input "#47ef00"
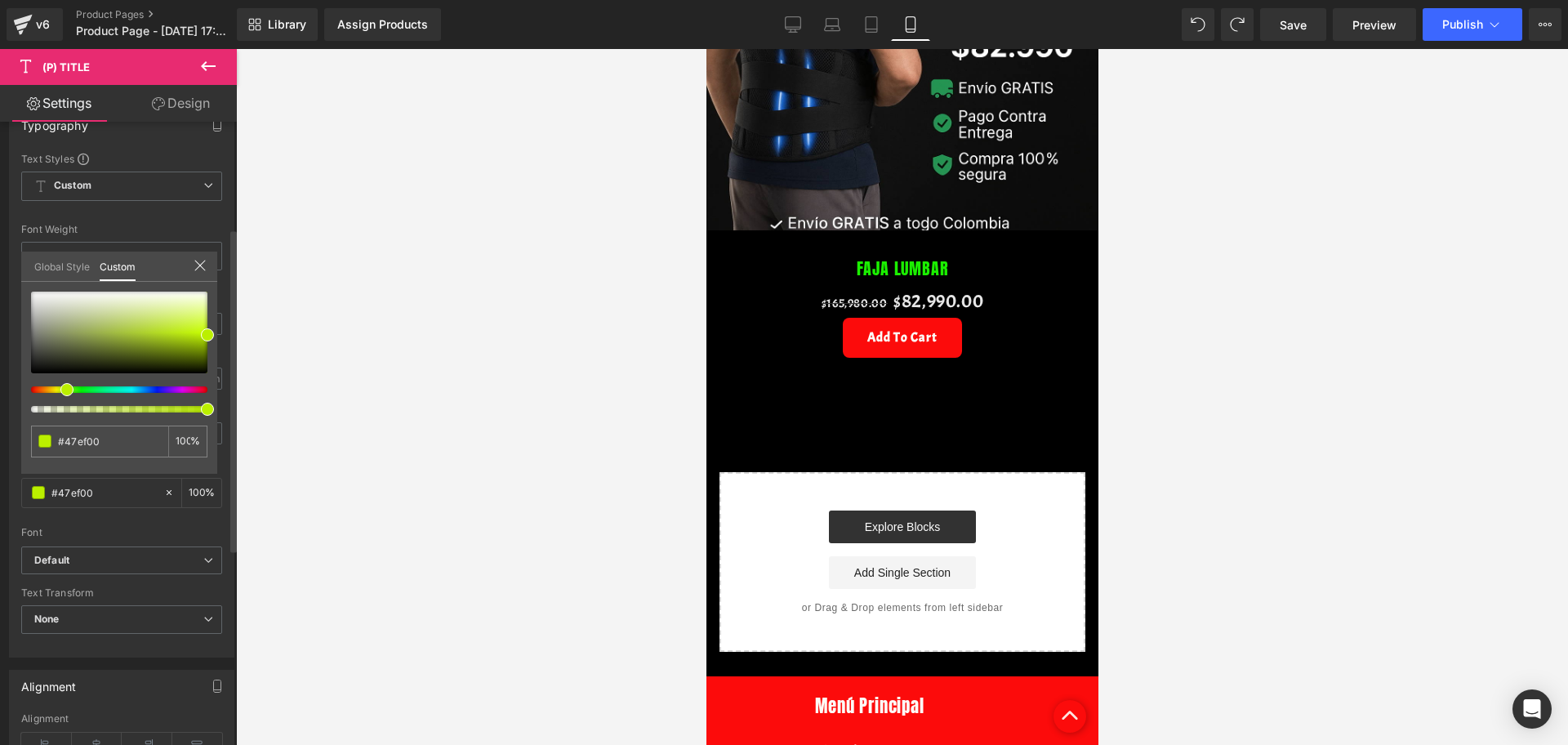
type input "#8bef00"
type input "#b3ef00"
type input "#e3ef00"
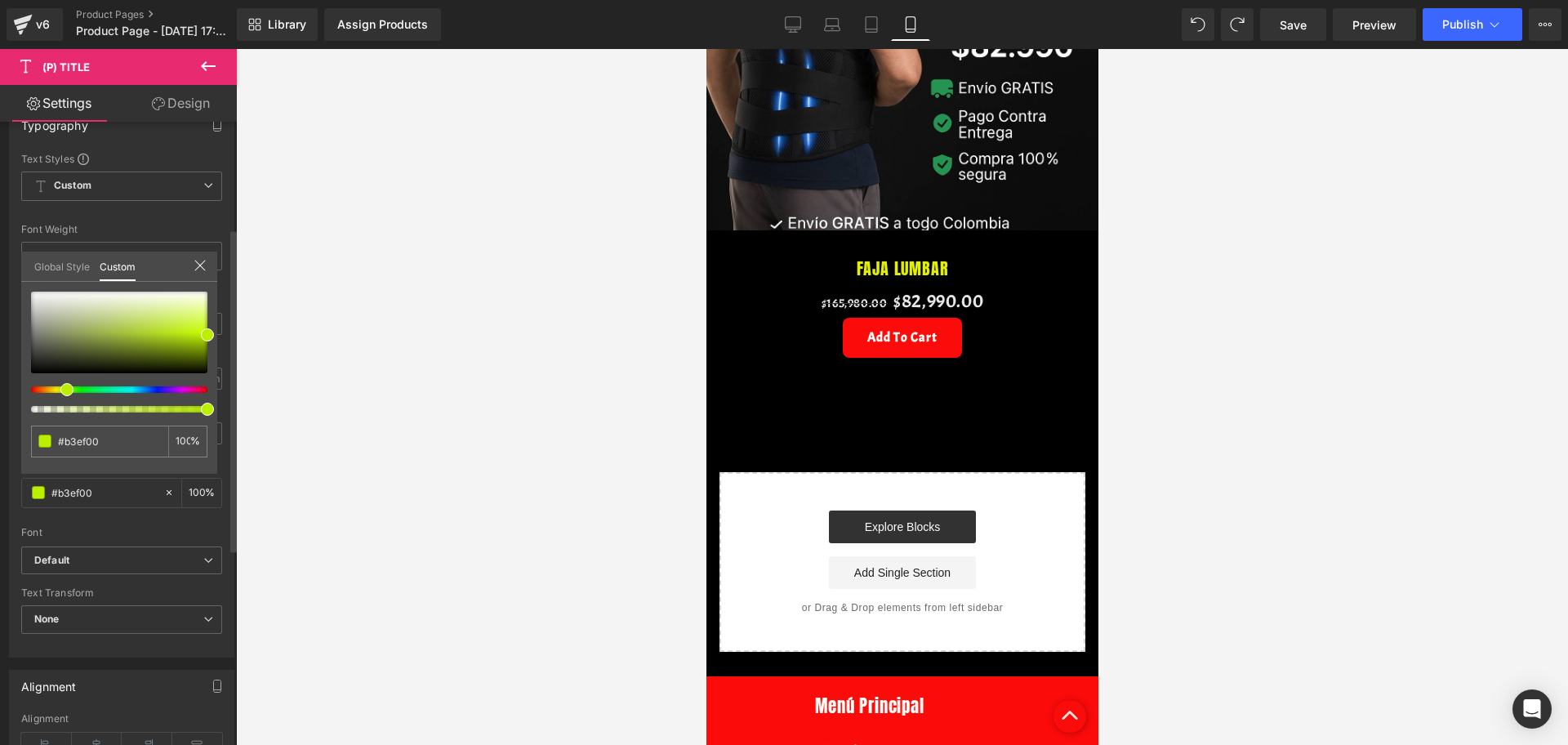
type input "#e3ef00"
type input "#efd300"
type input "#efbb00"
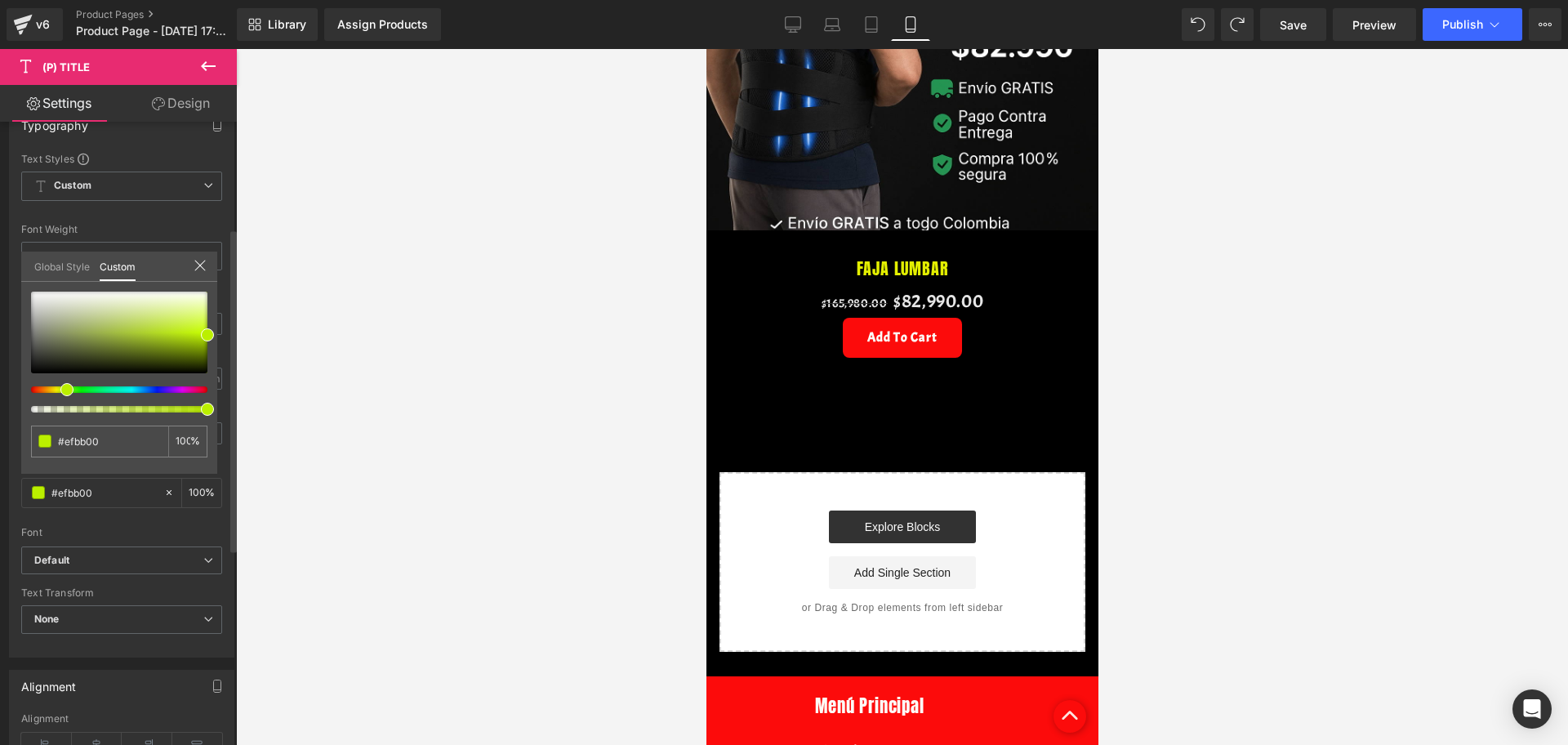
type input "#ef9300"
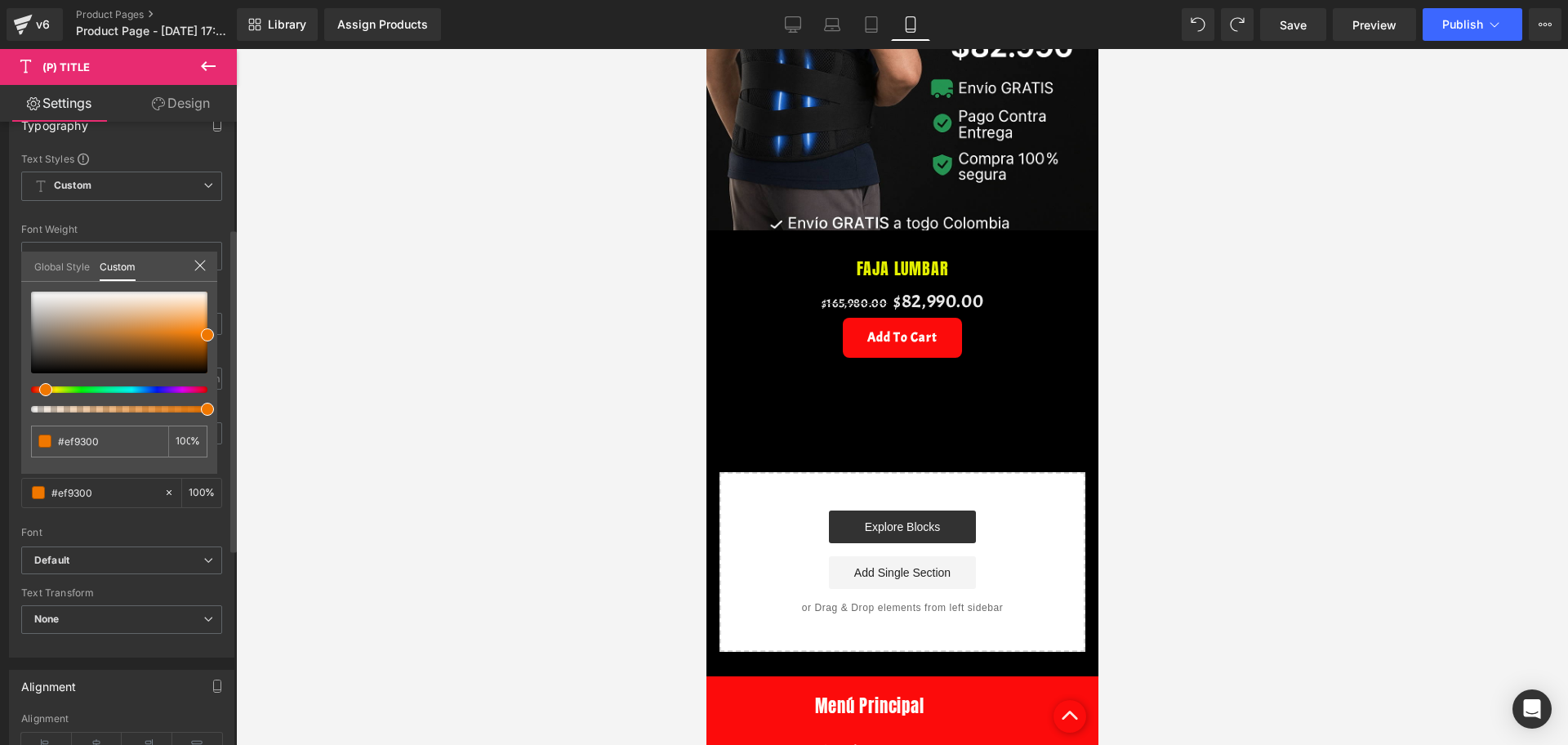
type input "#ef8b00"
type input "#ef7700"
type input "#ef5b00"
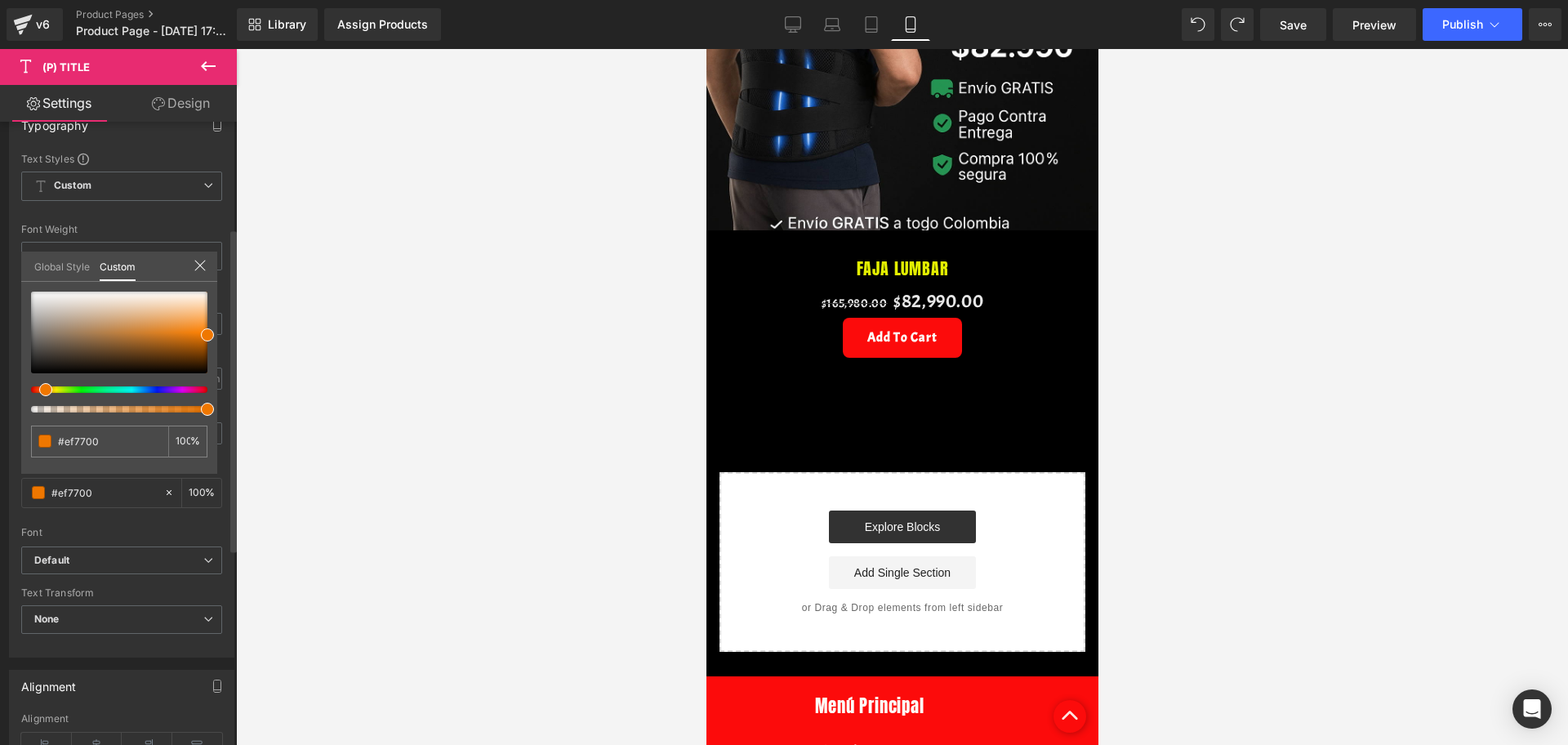
type input "#ef5b00"
type input "#ef4f00"
type input "#ef4300"
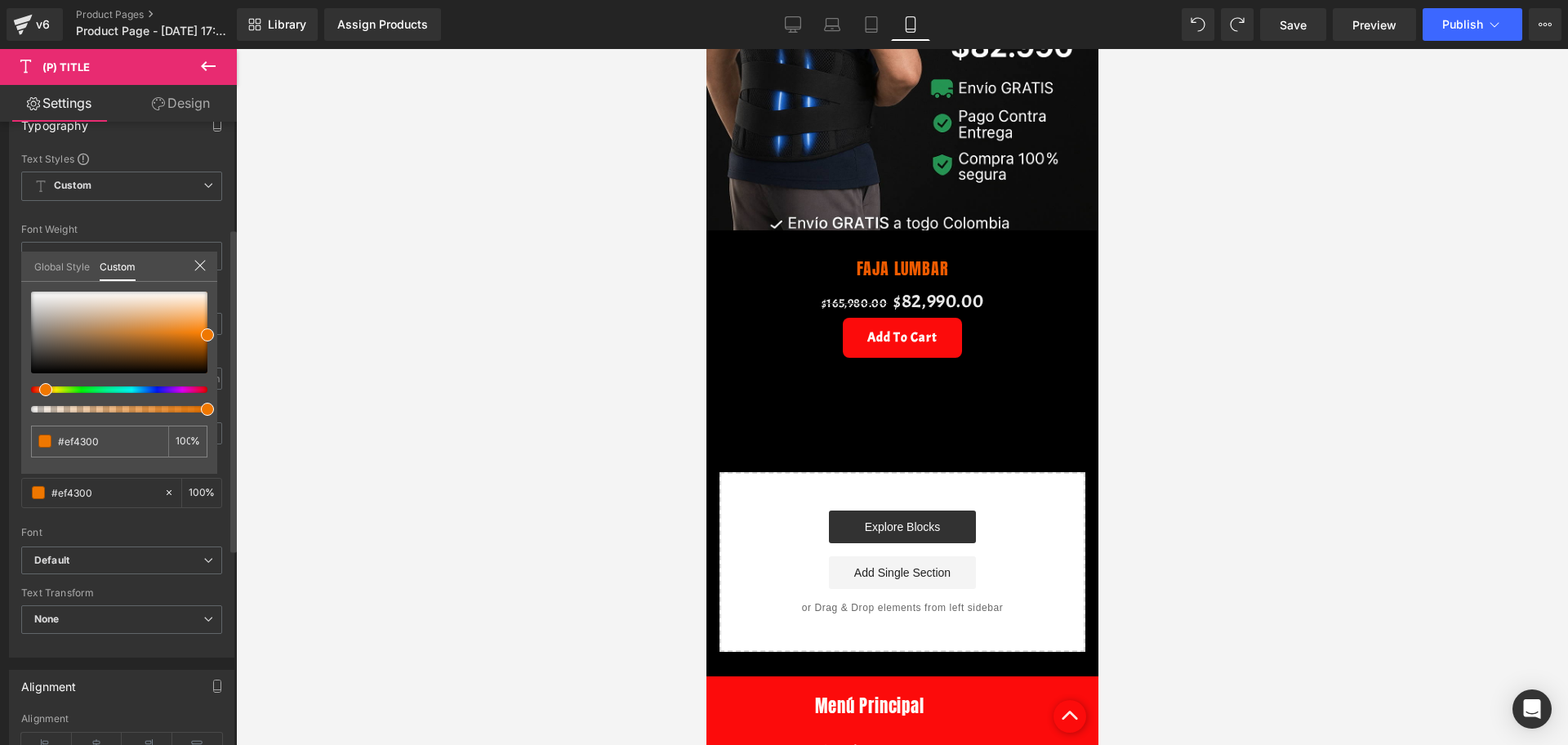
drag, startPoint x: 146, startPoint y: 390, endPoint x: 31, endPoint y: 316, distance: 136.8
click at [31, 316] on div at bounding box center [119, 351] width 176 height 120
type input "#f2f2f1"
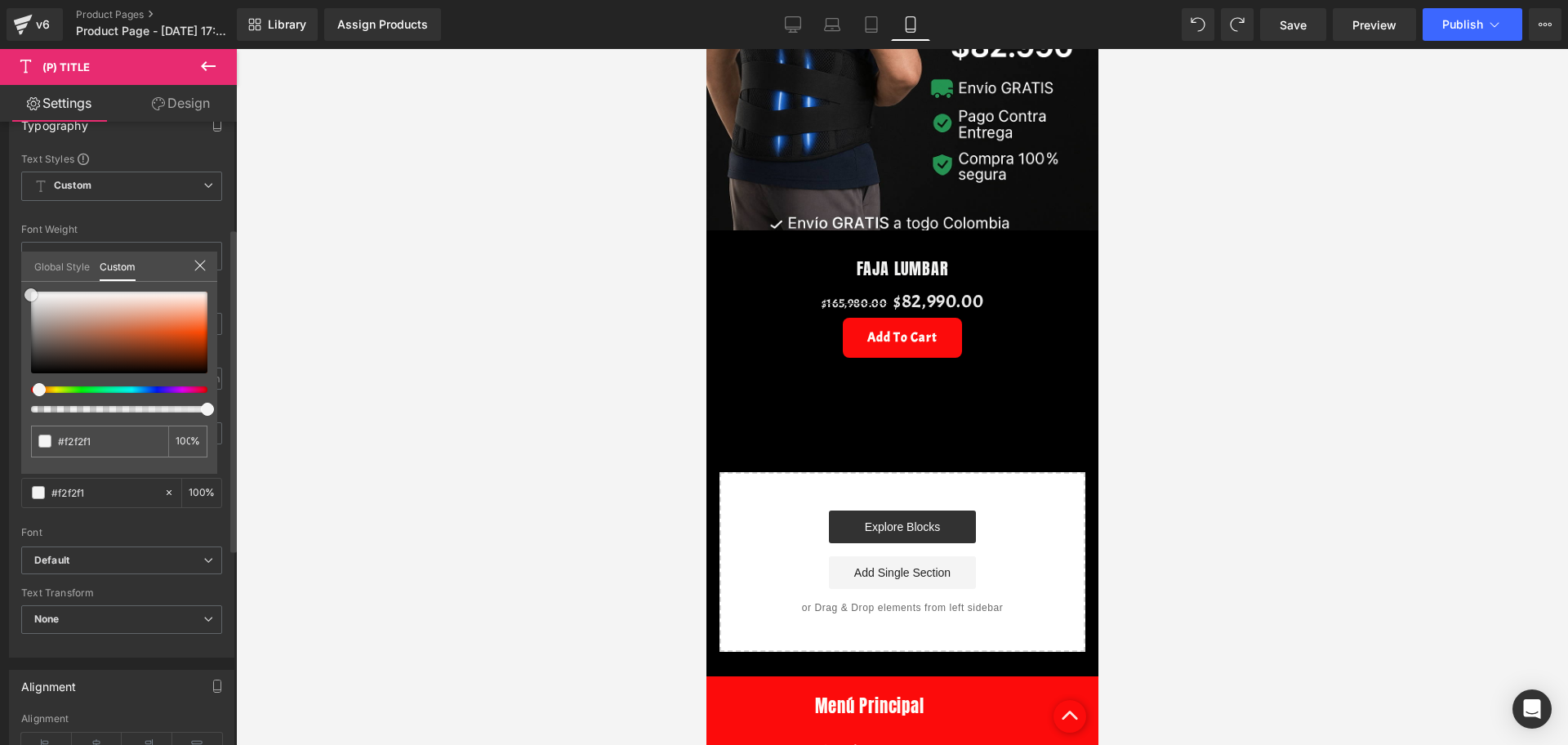
type input "#f2f2f2"
type input "#f4f4f4"
type input "#f9f9f9"
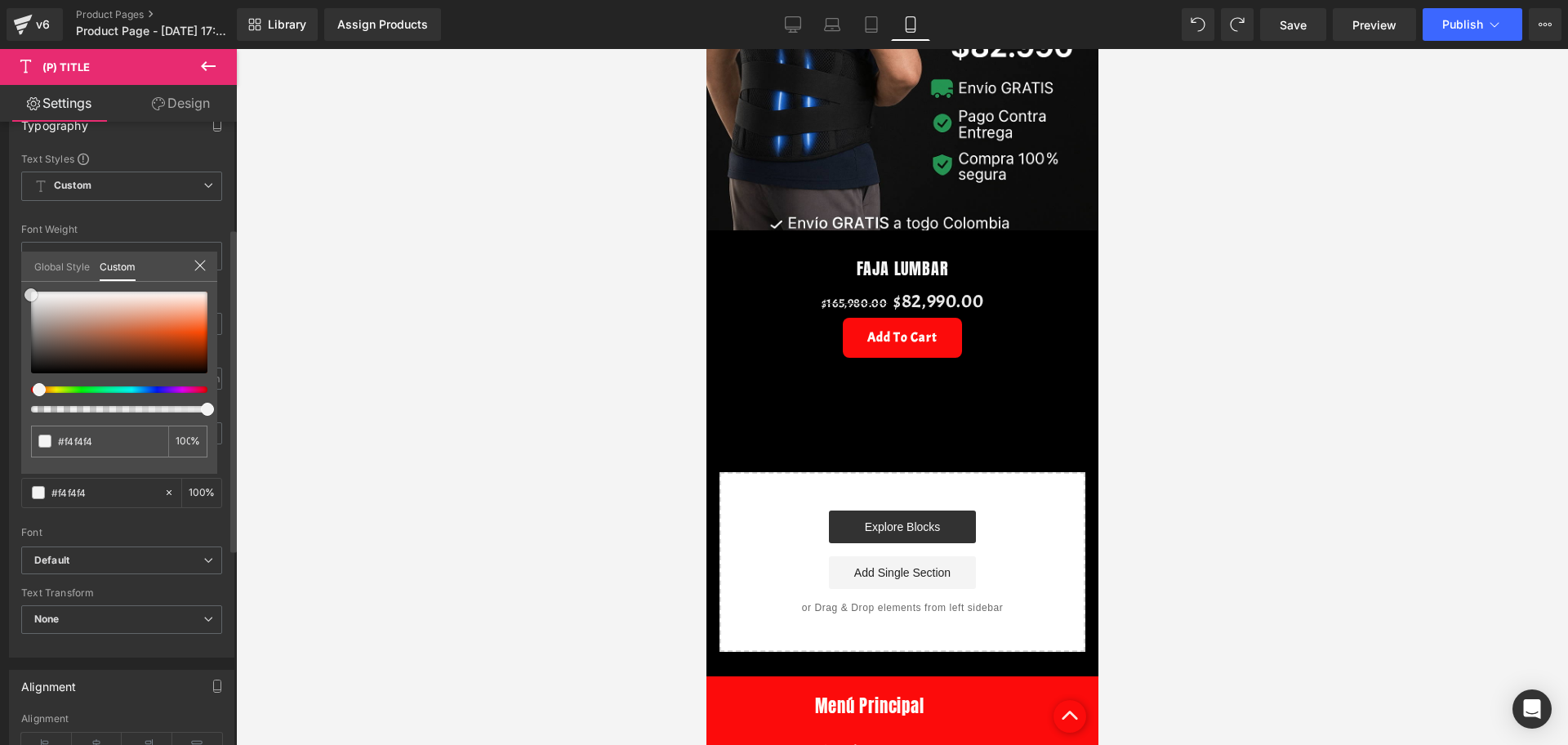
type input "#f9f9f9"
type input "#fcfcfc"
type input "#ffffff"
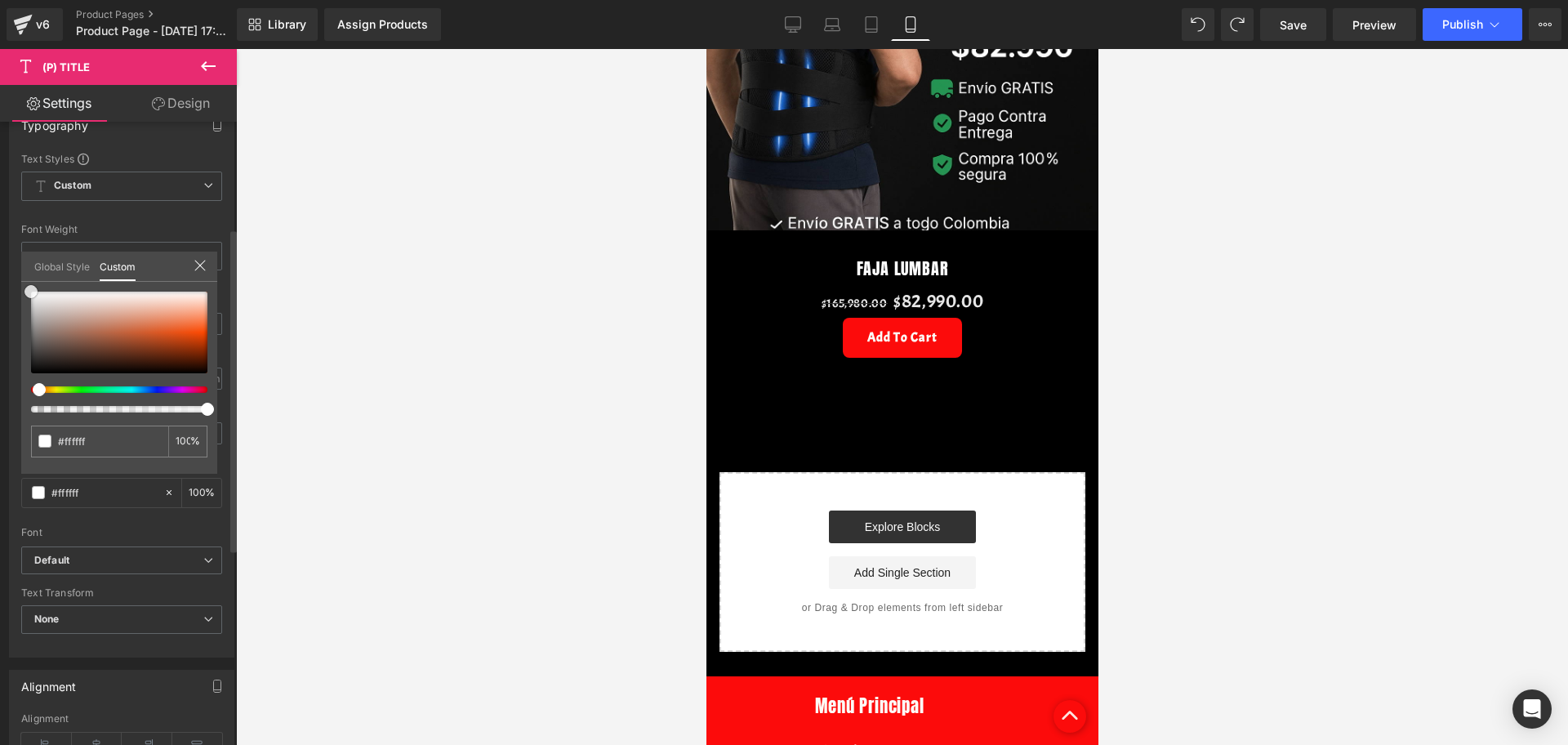
drag, startPoint x: 40, startPoint y: 296, endPoint x: 17, endPoint y: 288, distance: 24.4
click at [17, 288] on div "Typography Text Styles Custom Custom Setup Global Style Custom Setup Global Sty…" at bounding box center [121, 377] width 244 height 561
click at [355, 452] on div at bounding box center [902, 397] width 1332 height 696
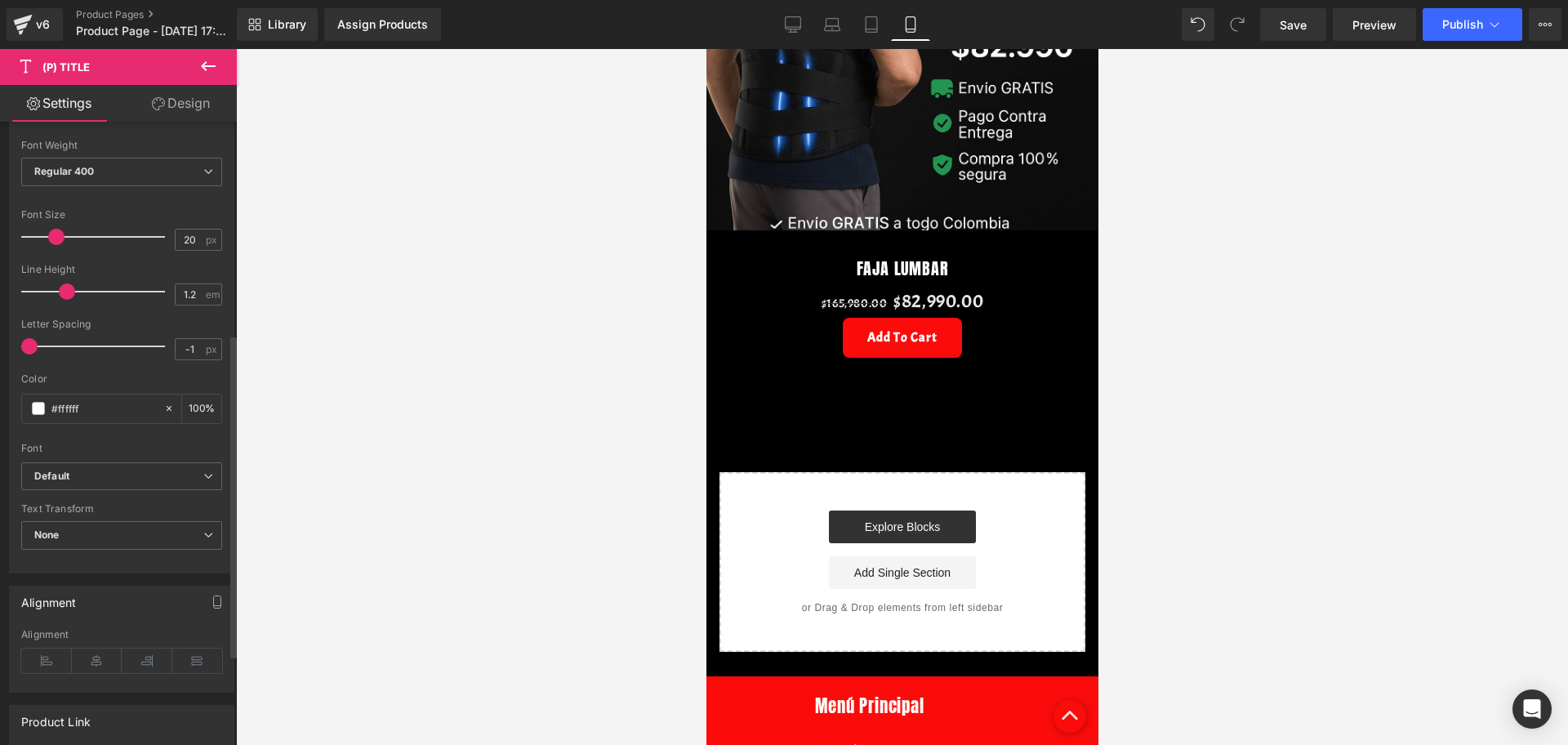
scroll to position [409, 0]
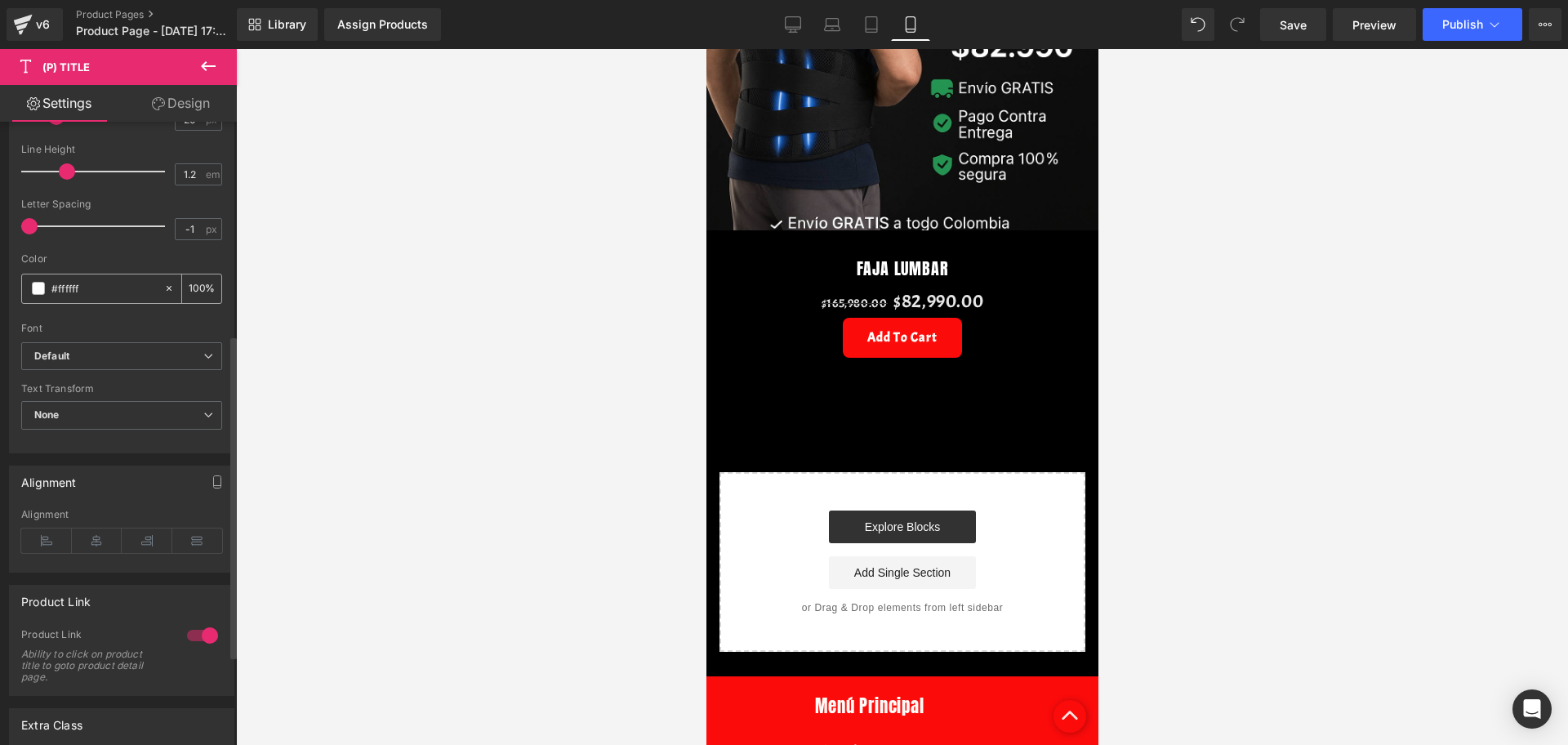
click at [41, 290] on span at bounding box center [39, 288] width 13 height 13
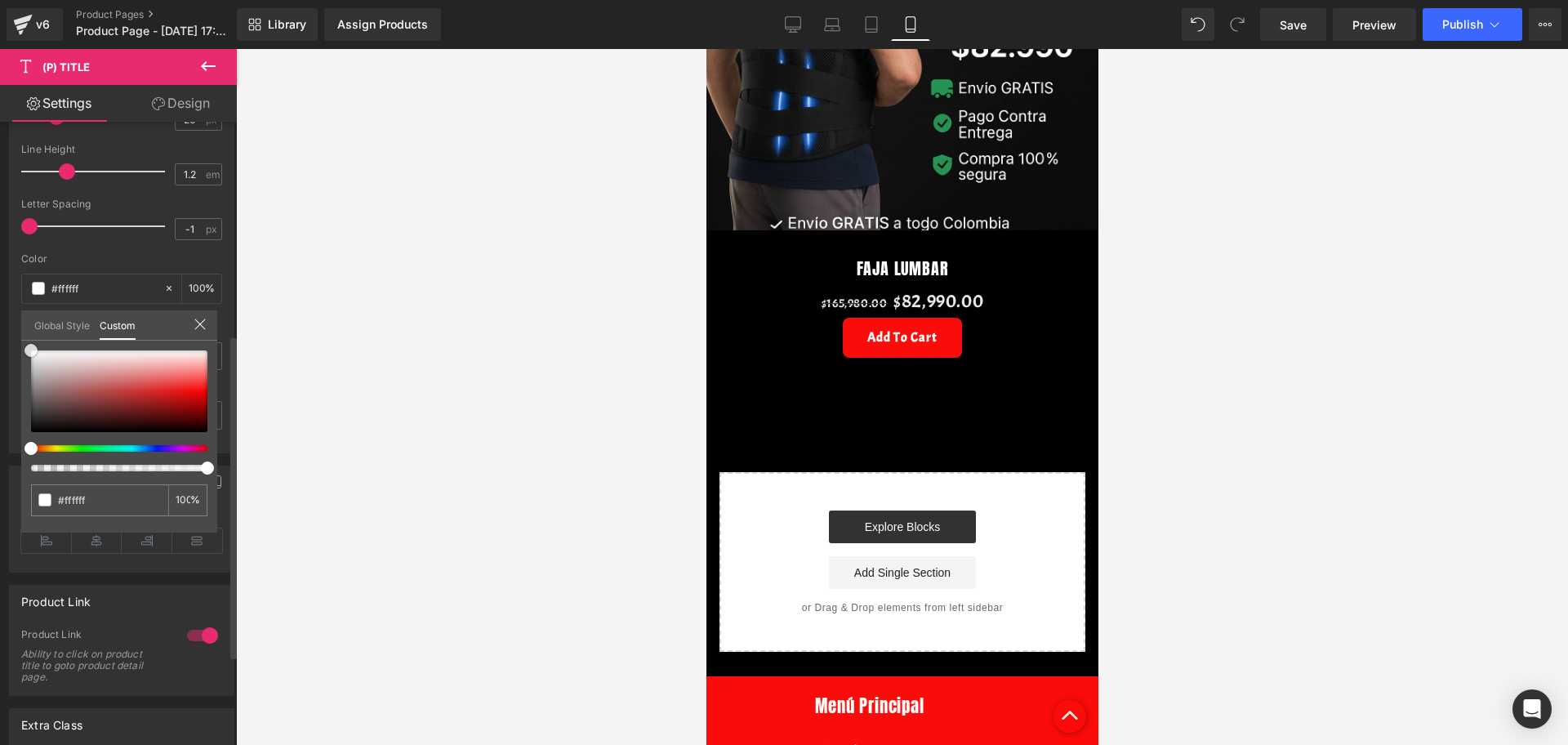
type input "#f9f9f9"
type input "#d7cfcf"
type input "#c27e7e"
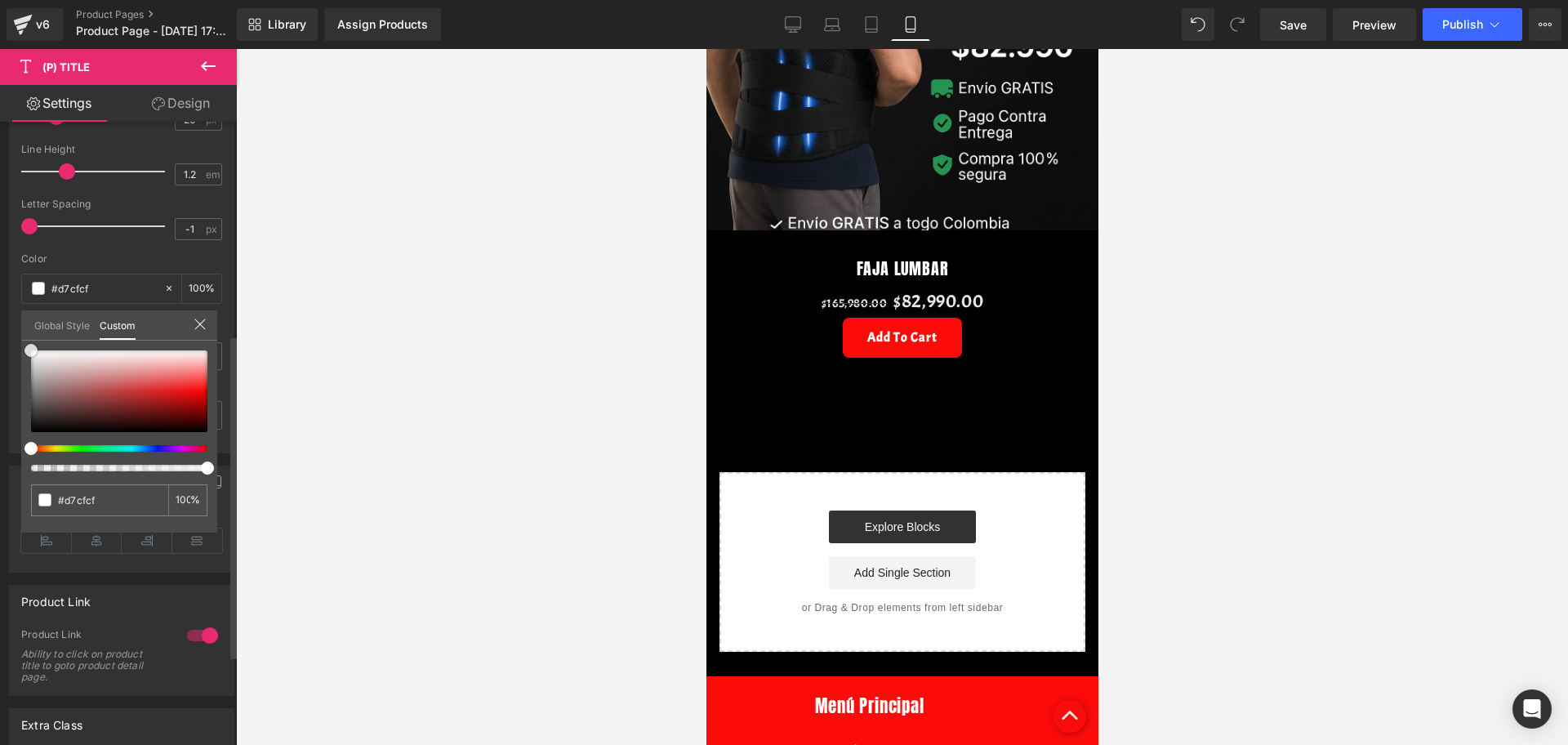
type input "#c27e7e"
type input "#d93939"
type input "#e51919"
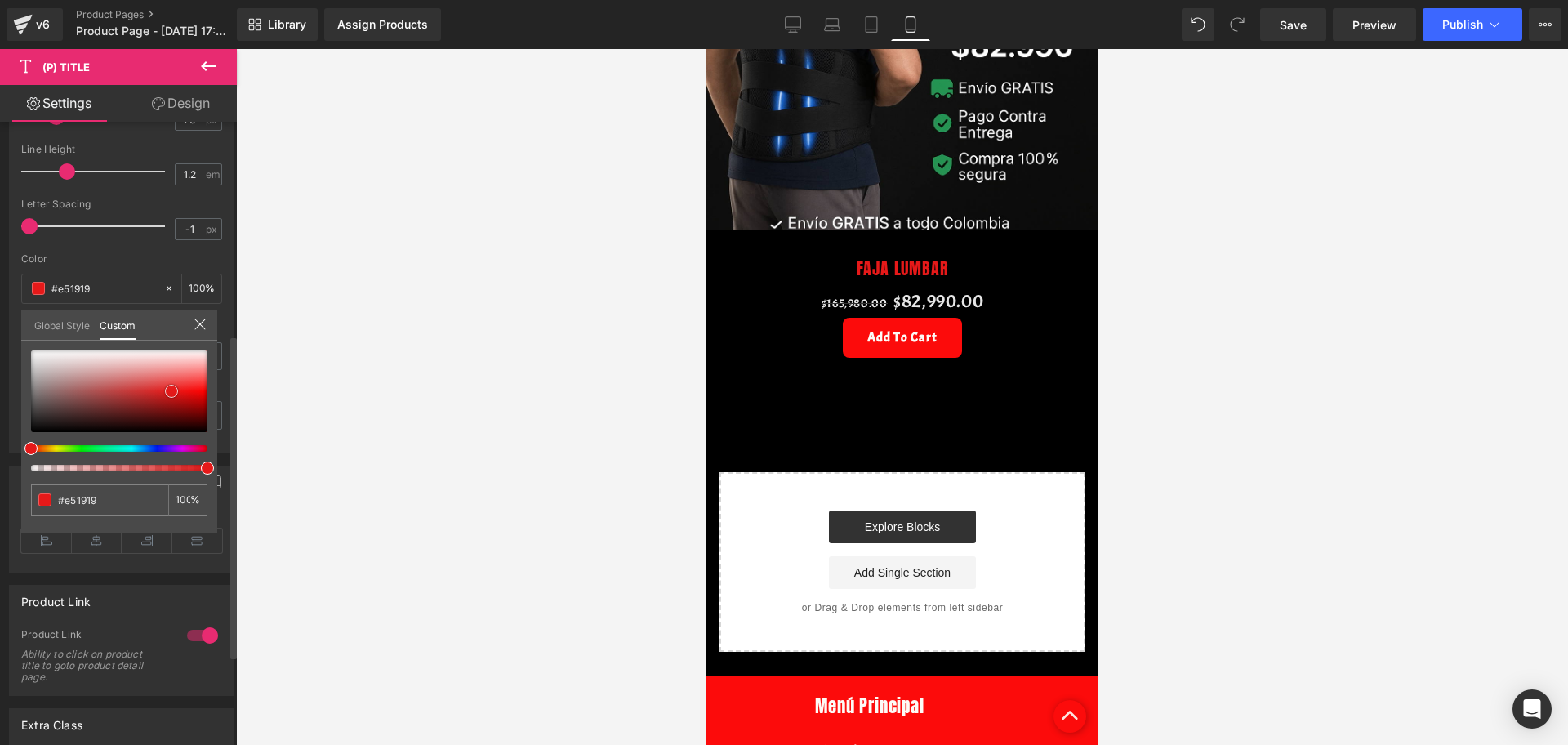
type input "#e61818"
type input "#e11313"
type input "#e00f0f"
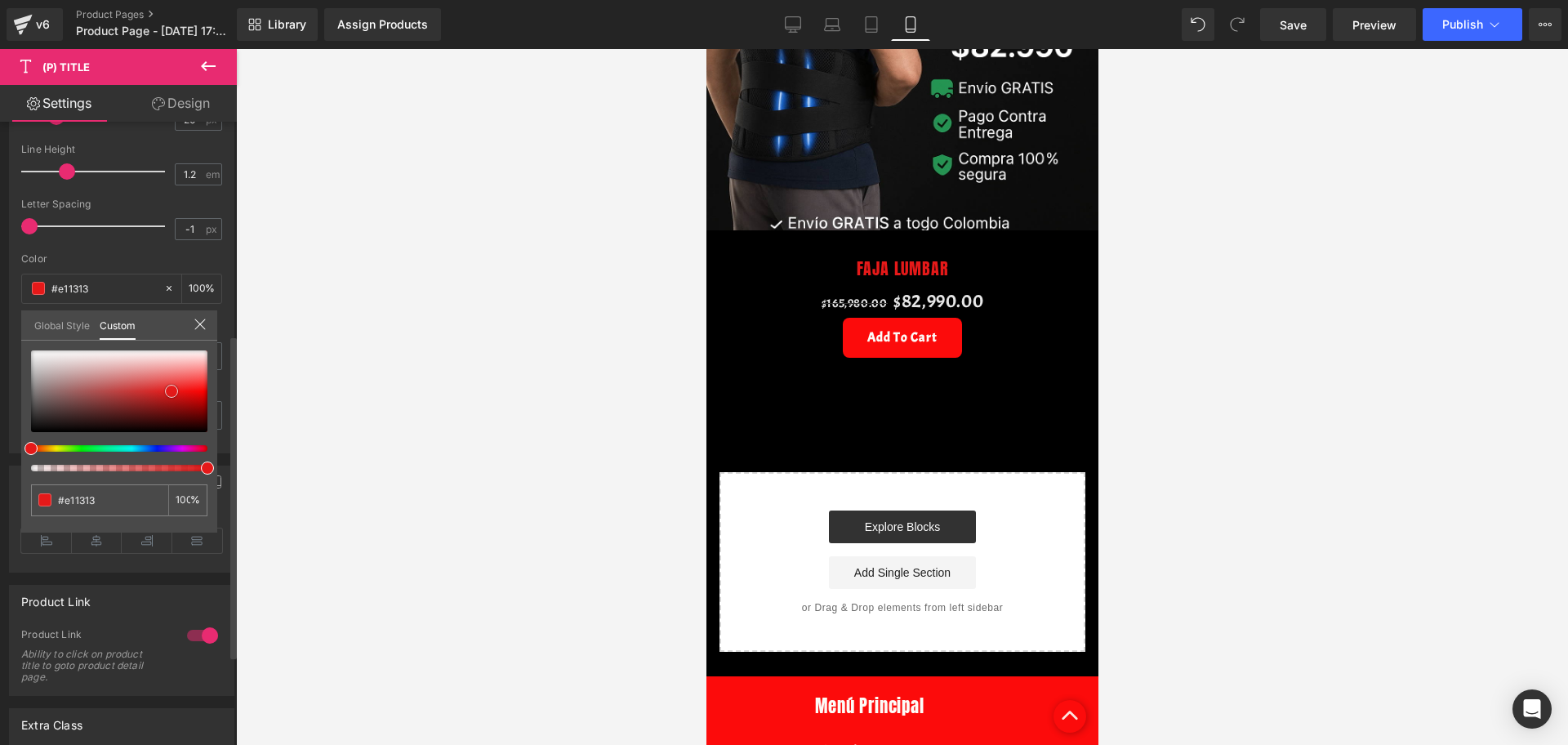
type input "#e00f0f"
type input "#cf0c0c"
type input "#ba0707"
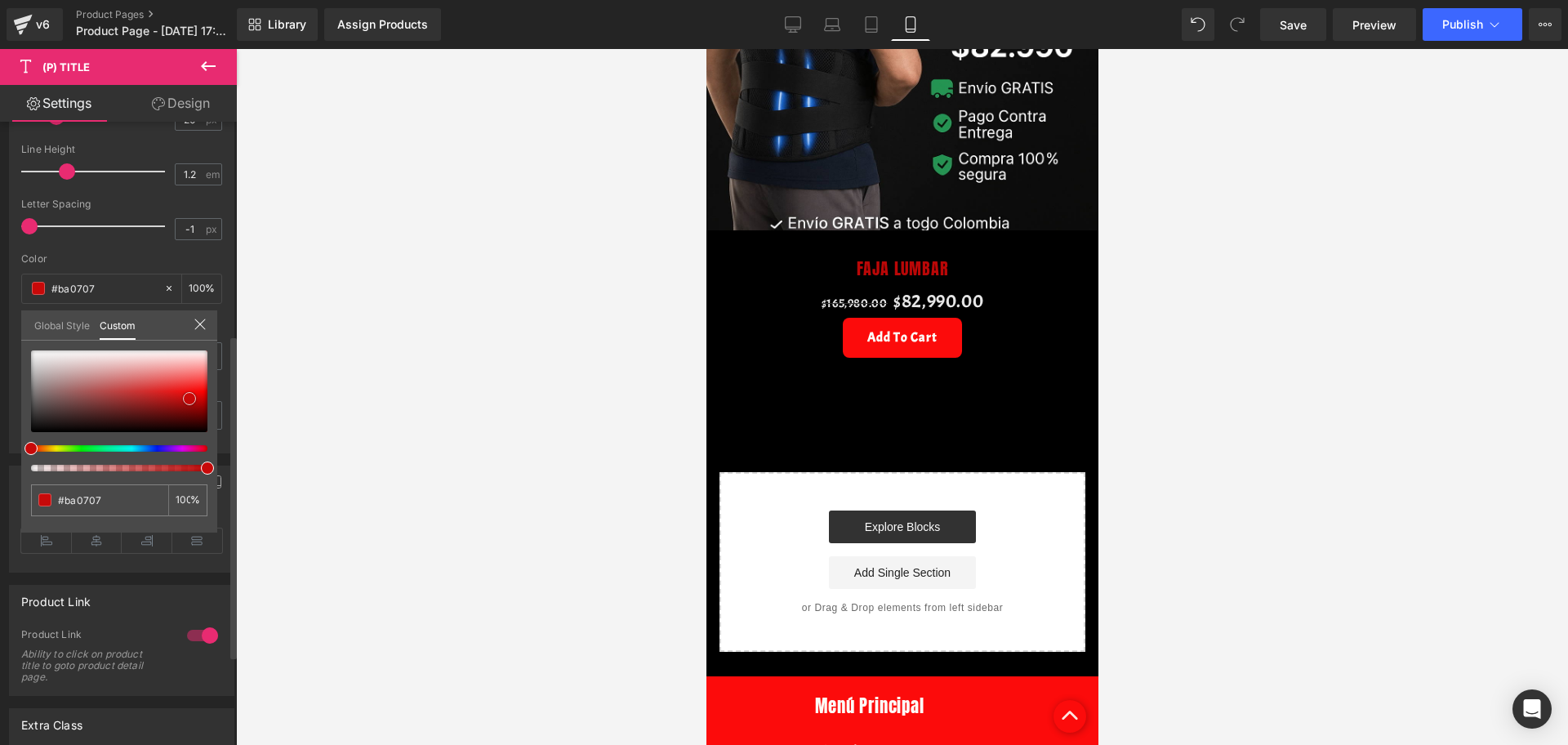
type input "#ae0404"
type input "#9f0404"
type input "#9a0303"
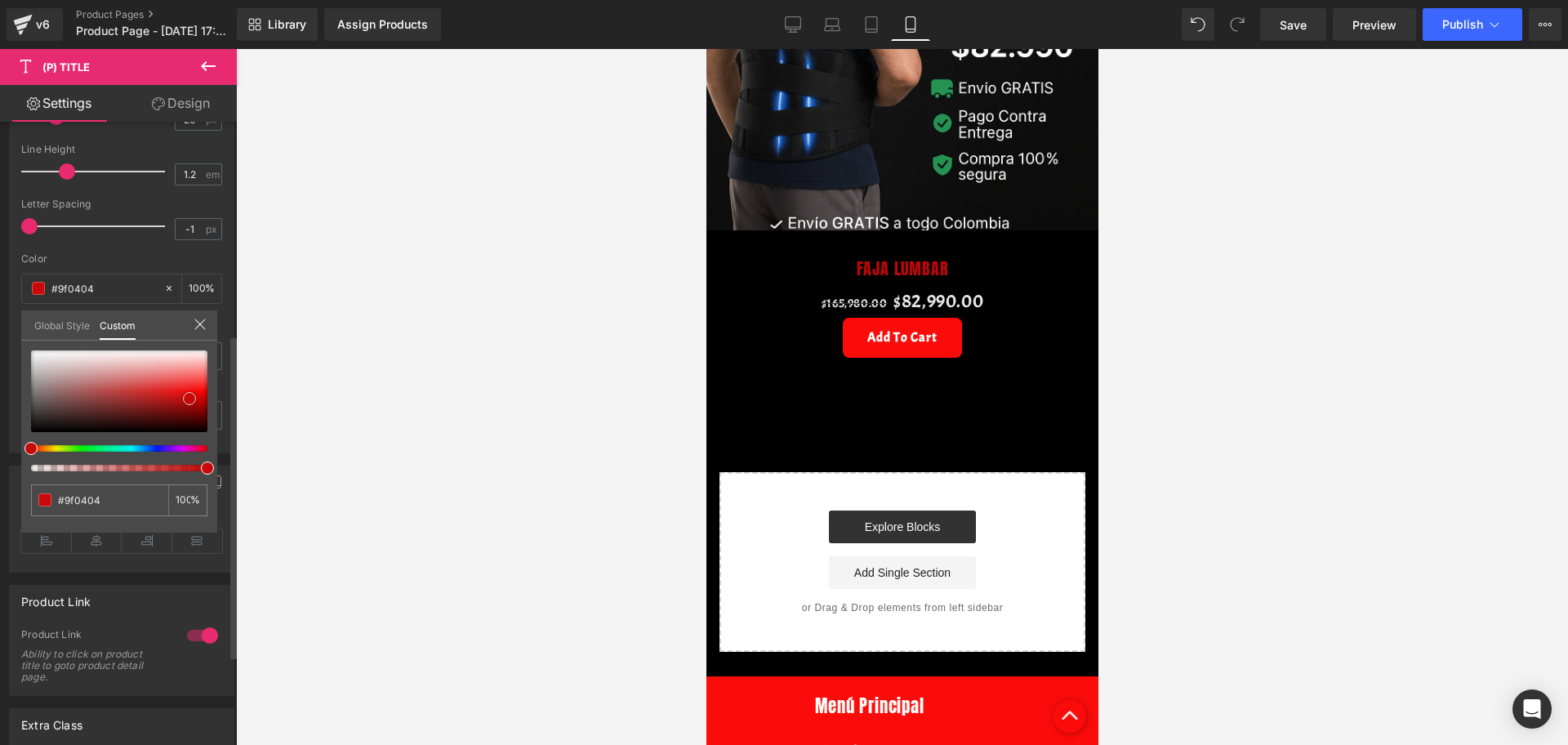
type input "#9a0303"
type input "#9b0202"
type input "#a50202"
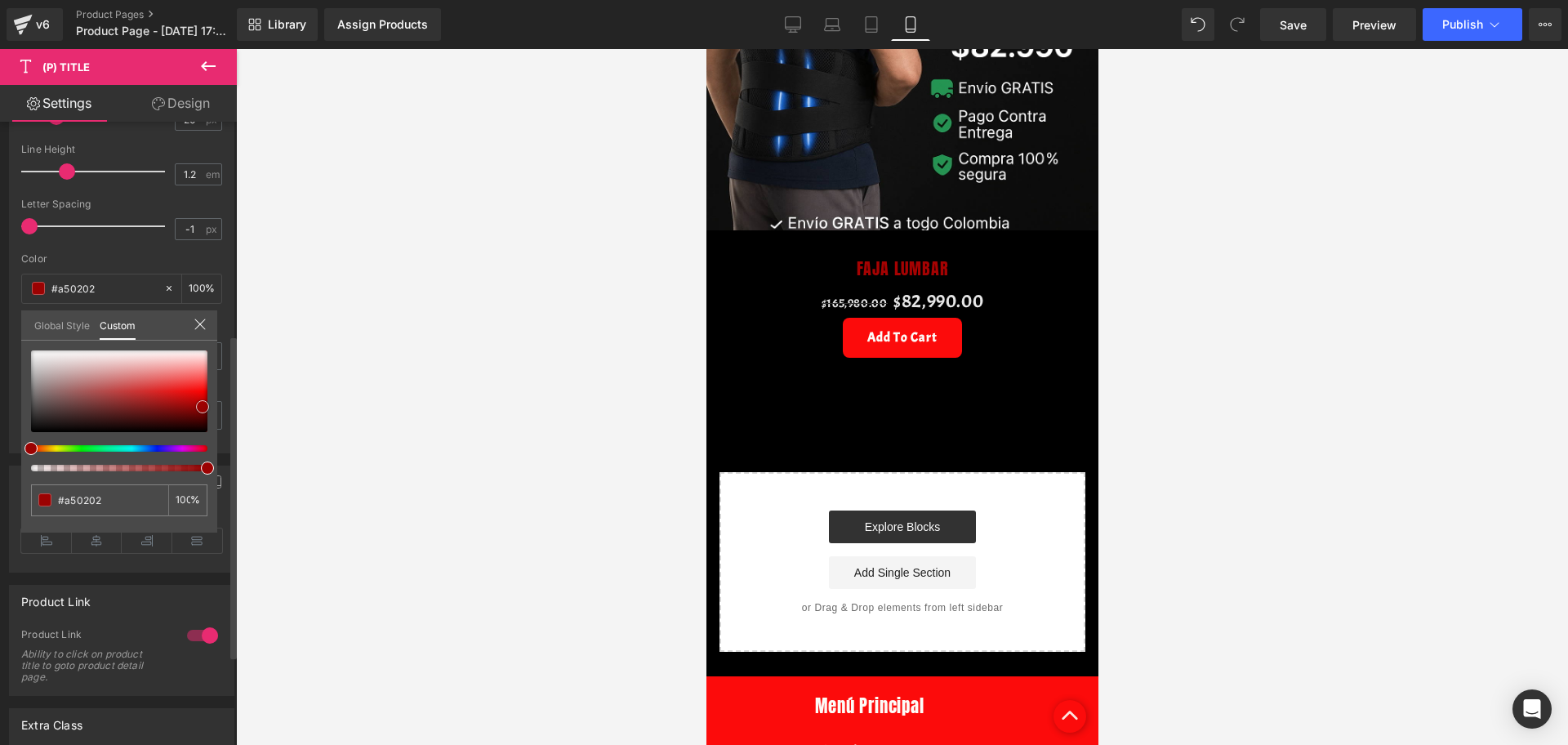
type input "#e81b1b"
type input "#e77d7d"
type input "#ebbbbb"
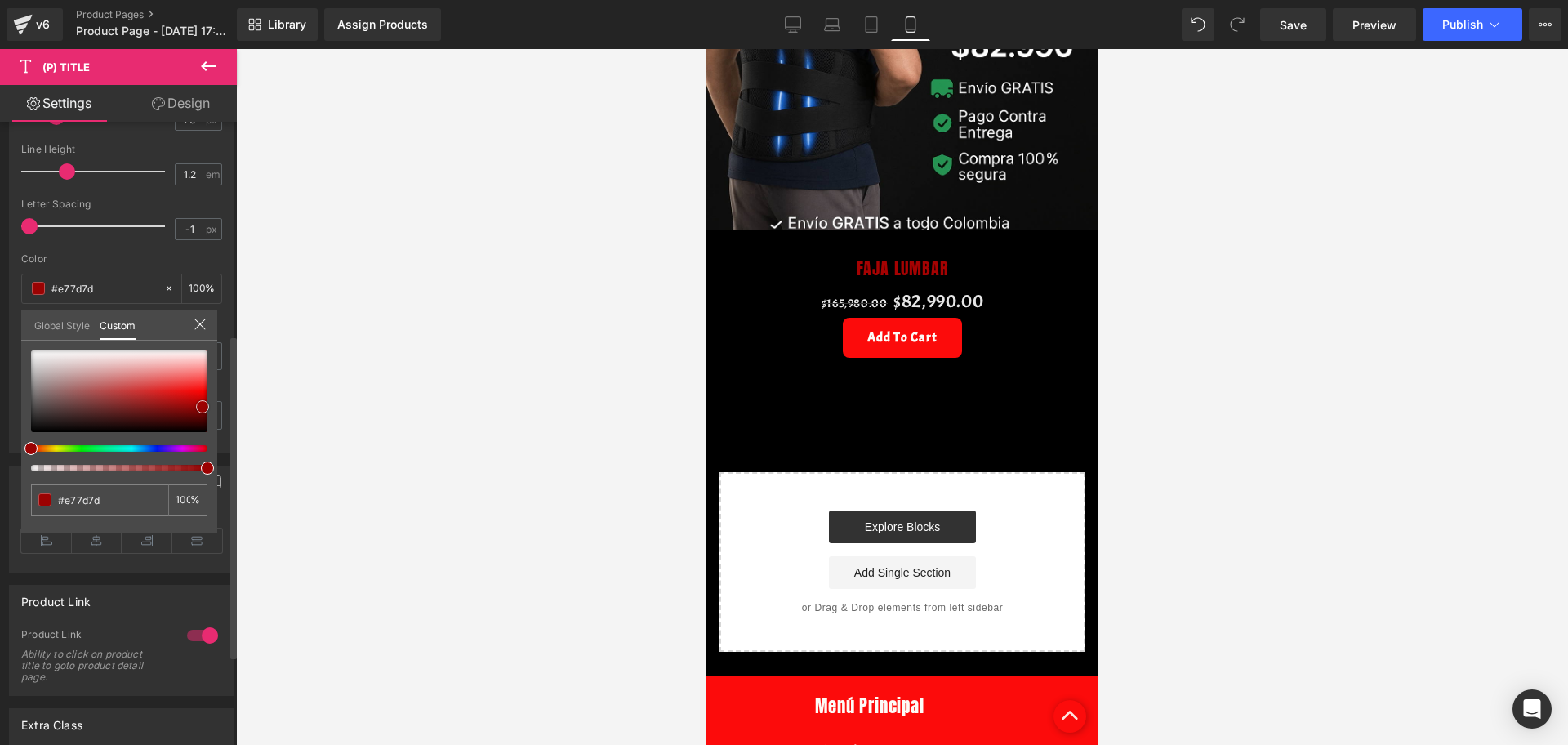
type input "#ebbbbb"
type input "#f9f0f0"
type input "#fdfbfb"
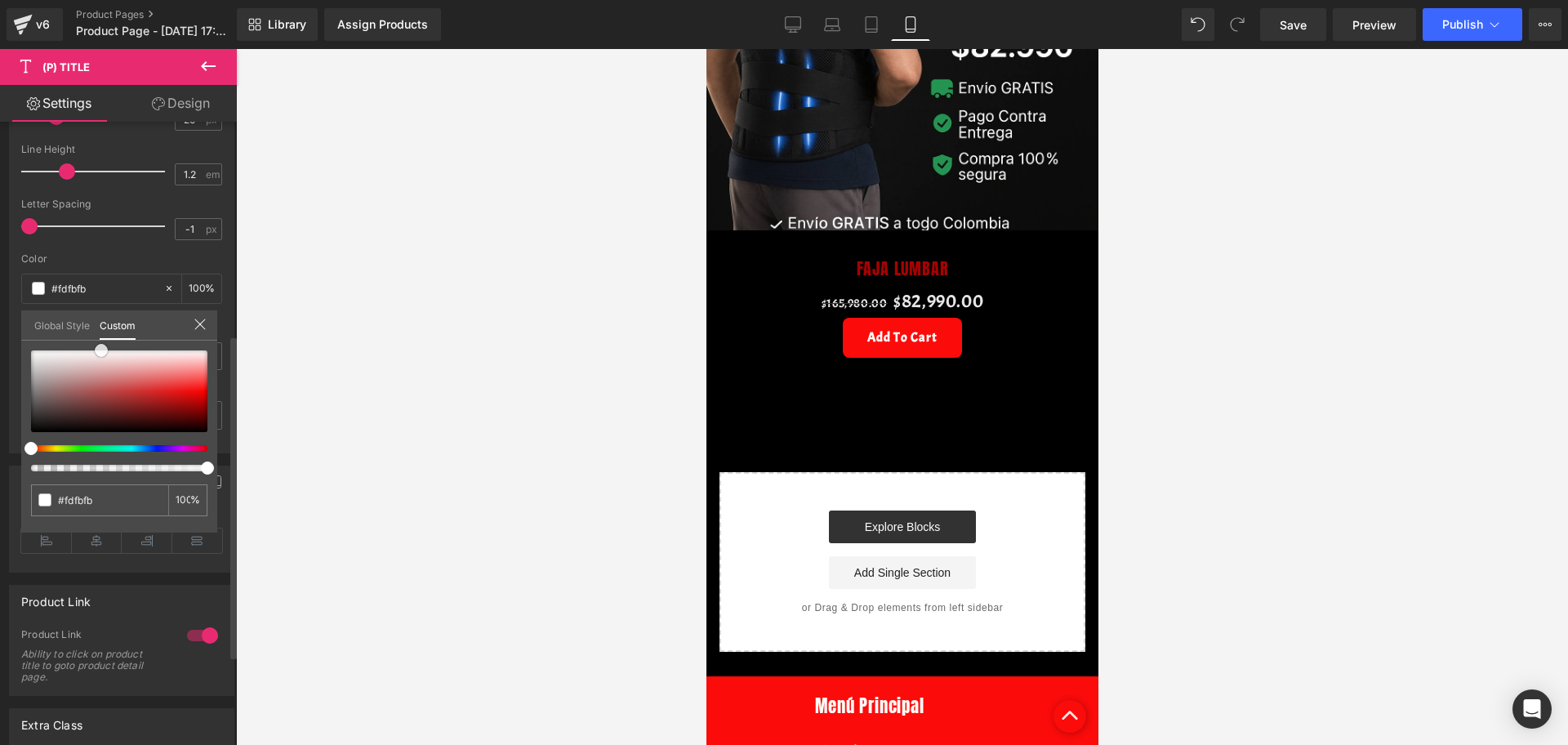
type input "#ffffff"
drag, startPoint x: 37, startPoint y: 349, endPoint x: 499, endPoint y: 357, distance: 462.1
click at [23, 339] on div "Global Style Custom Setup Global Style #ffffff 100 %" at bounding box center [119, 335] width 196 height 50
click at [499, 357] on div at bounding box center [902, 397] width 1332 height 696
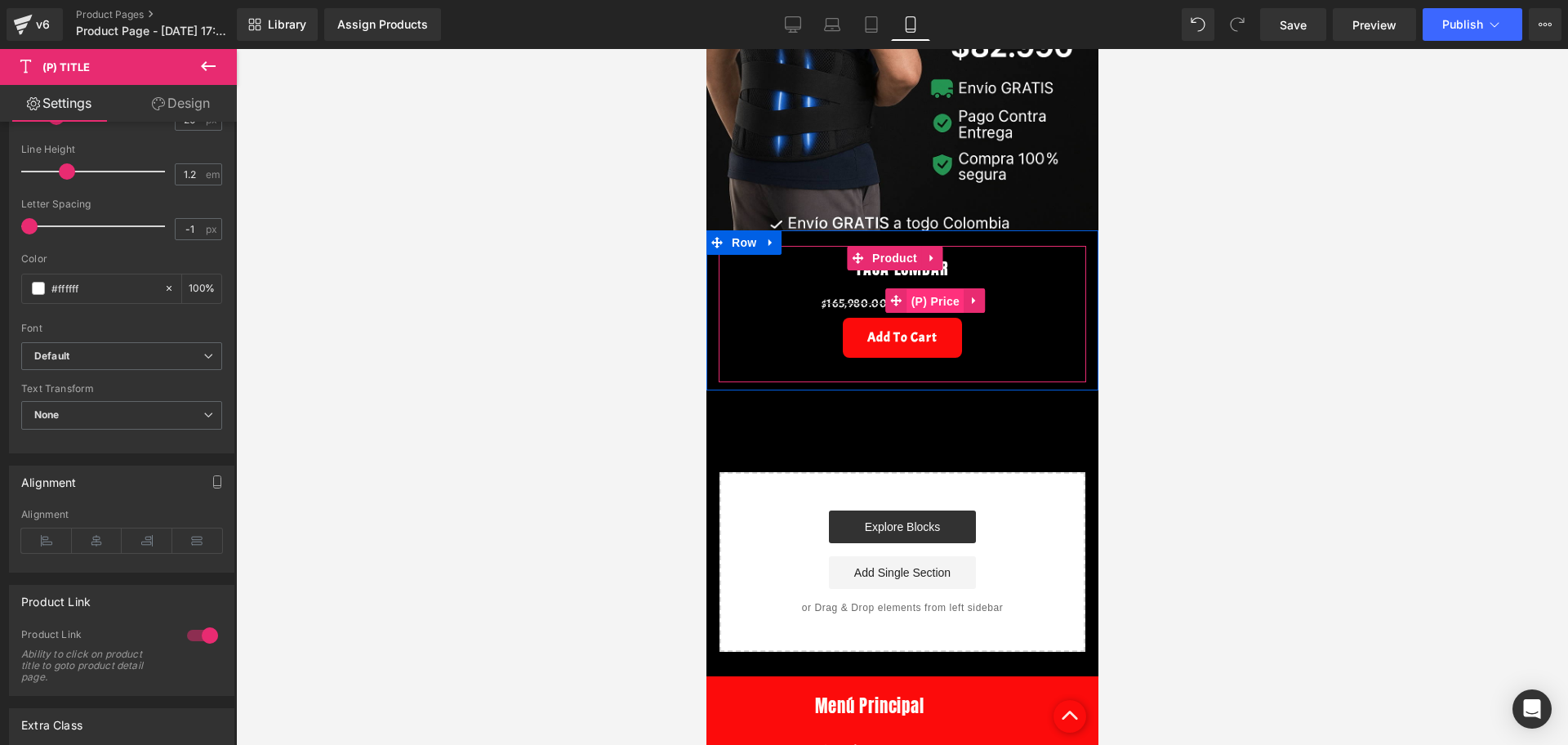
click at [925, 289] on span "(P) Price" at bounding box center [934, 301] width 57 height 24
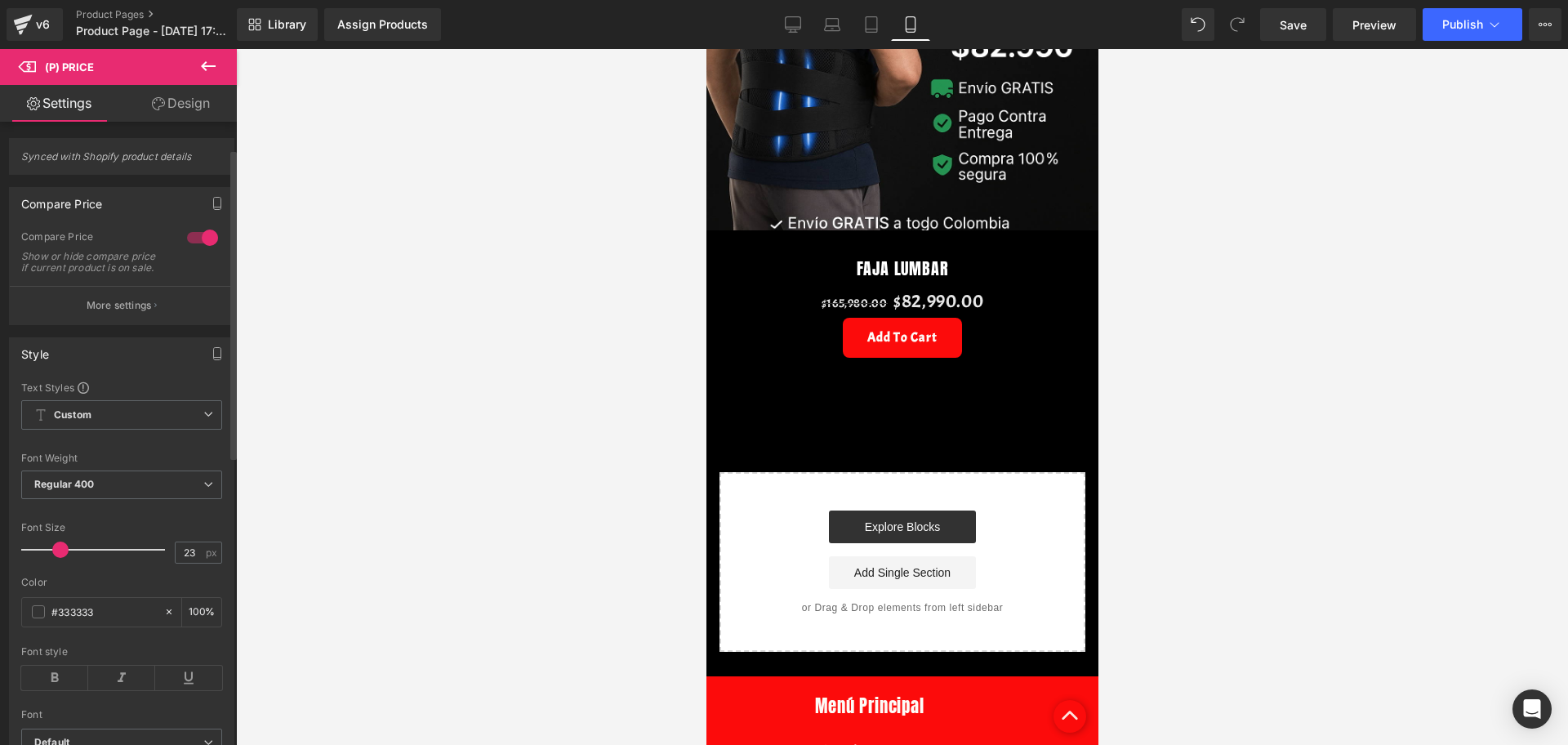
scroll to position [102, 0]
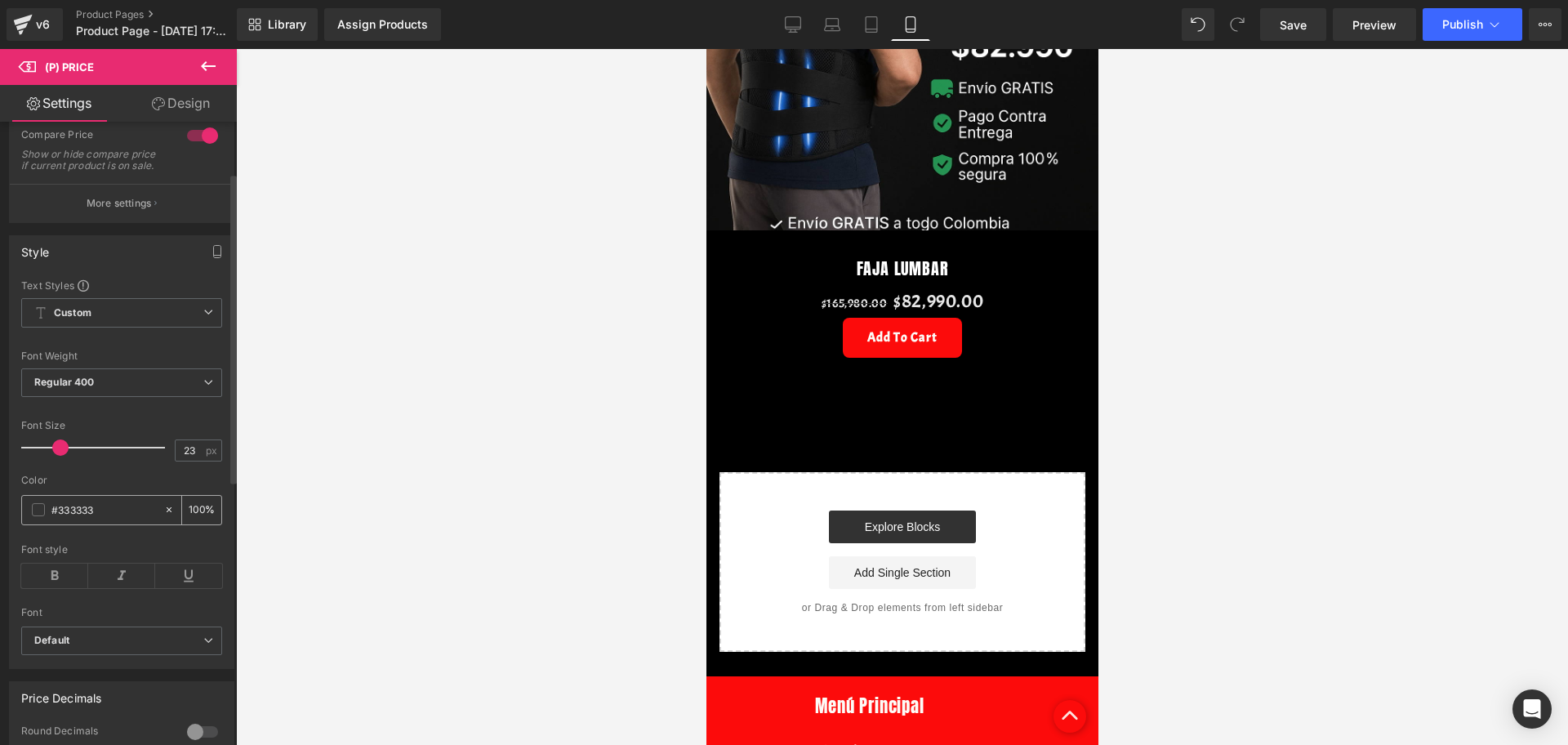
click at [30, 524] on div "#333333" at bounding box center [93, 510] width 142 height 29
click at [35, 516] on span at bounding box center [39, 510] width 13 height 13
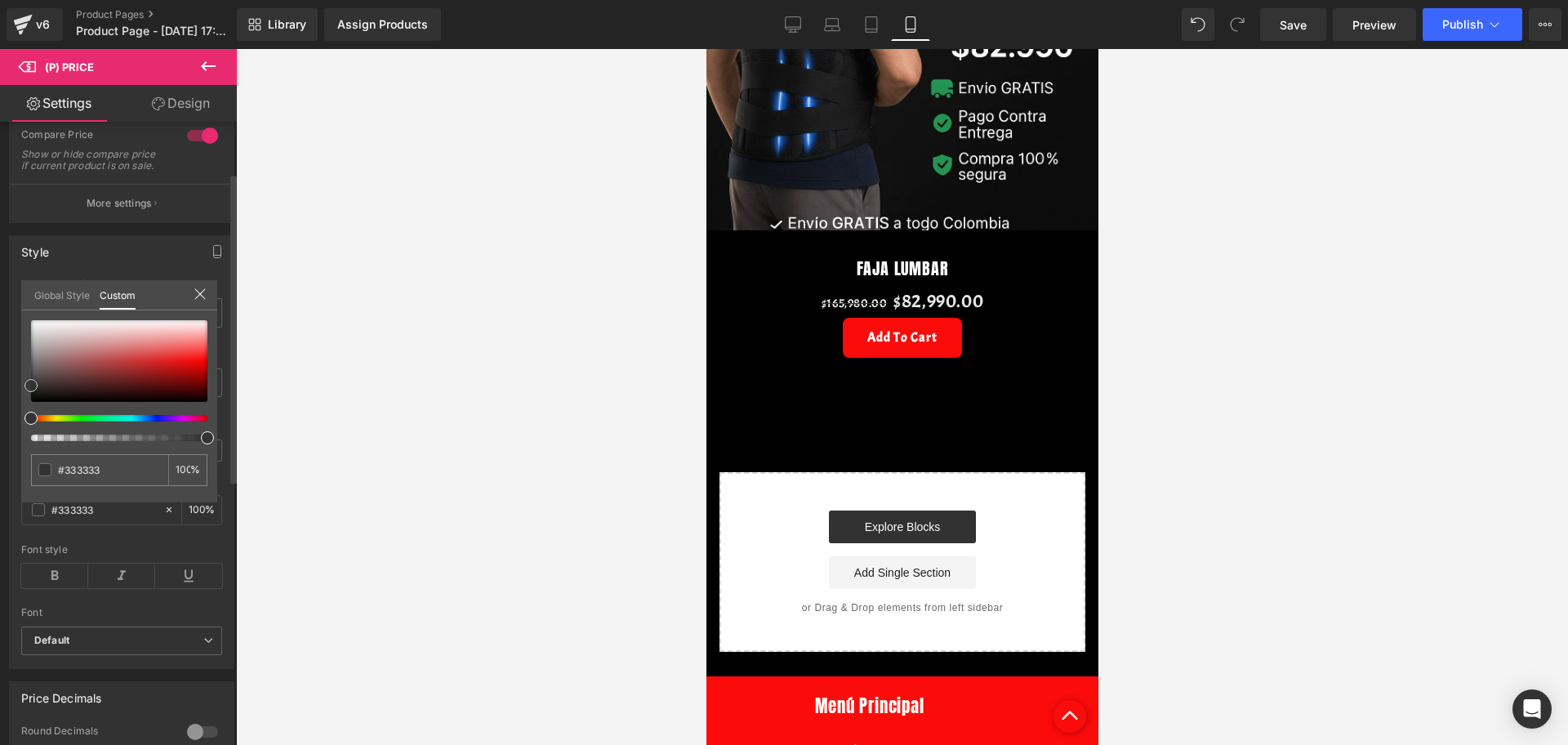
type input "#3a3a3a"
type input "#797070"
type input "#9f9292"
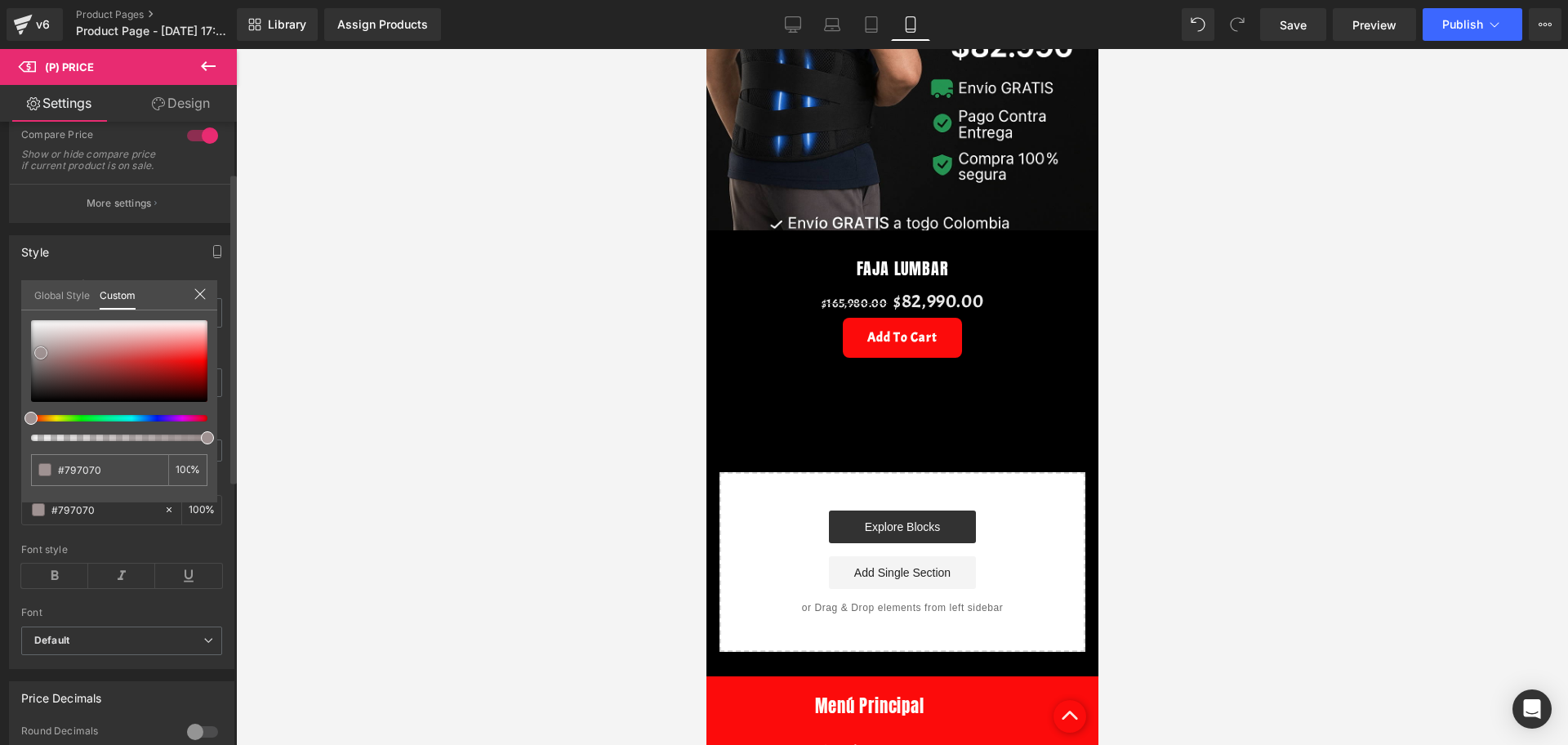
type input "#9f9292"
type input "#a69a9a"
type input "#ada3a3"
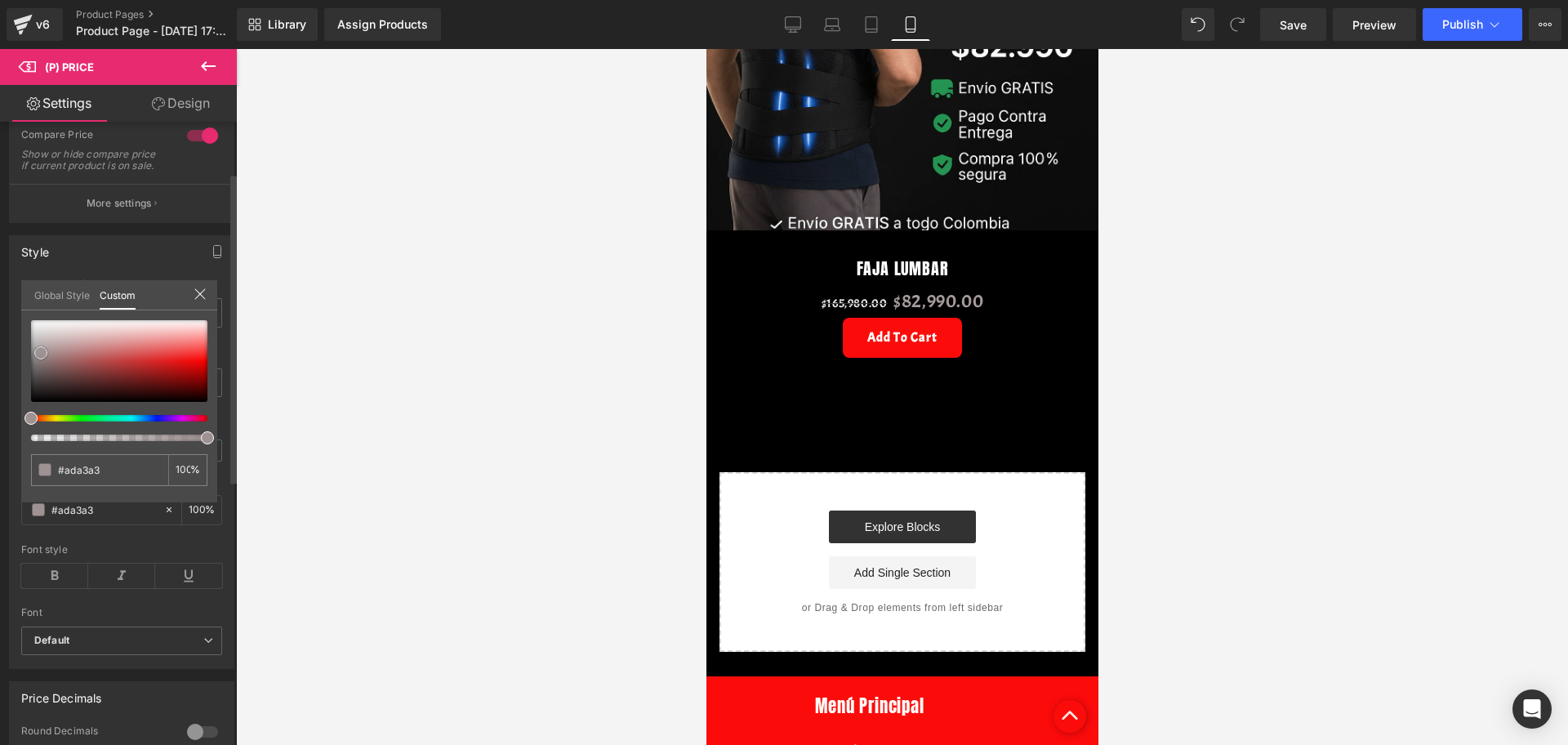
type input "#b4abab"
type input "#c3bbbb"
type input "#d8d4d4"
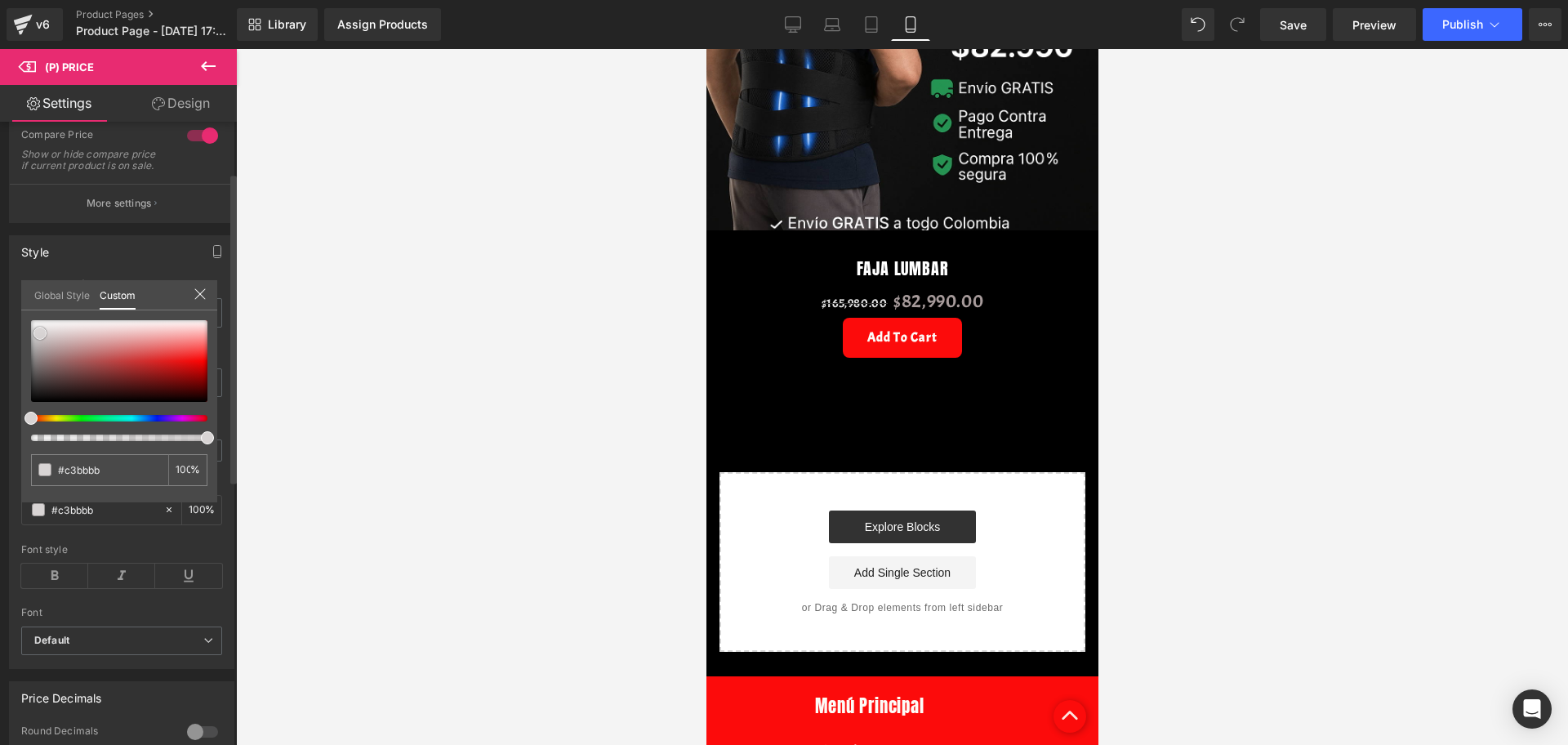
type input "#d8d4d4"
type input "#e1dede"
type input "#f0efef"
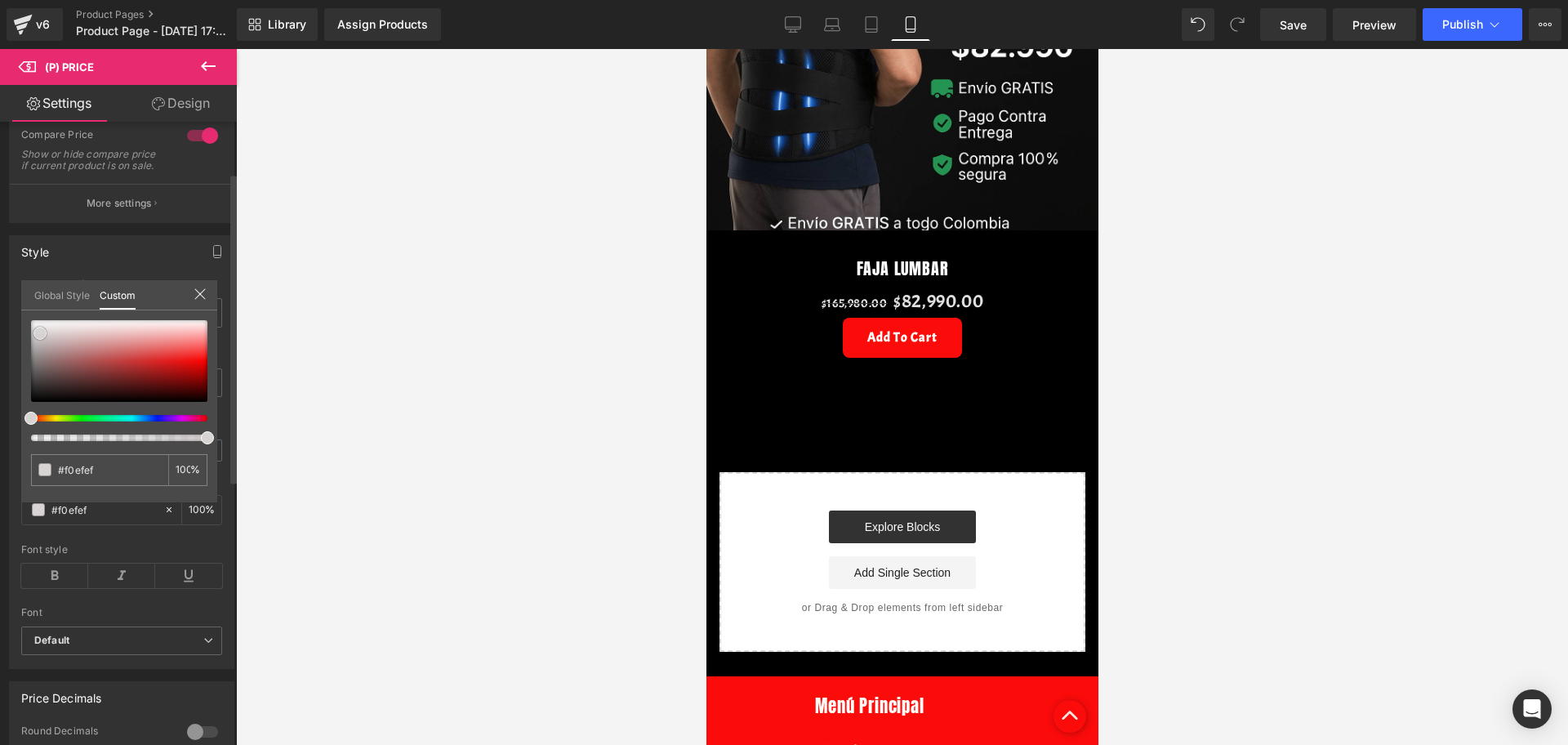
type input "#fcfcfc"
type input "#ffffff"
type input "#e4d7d7"
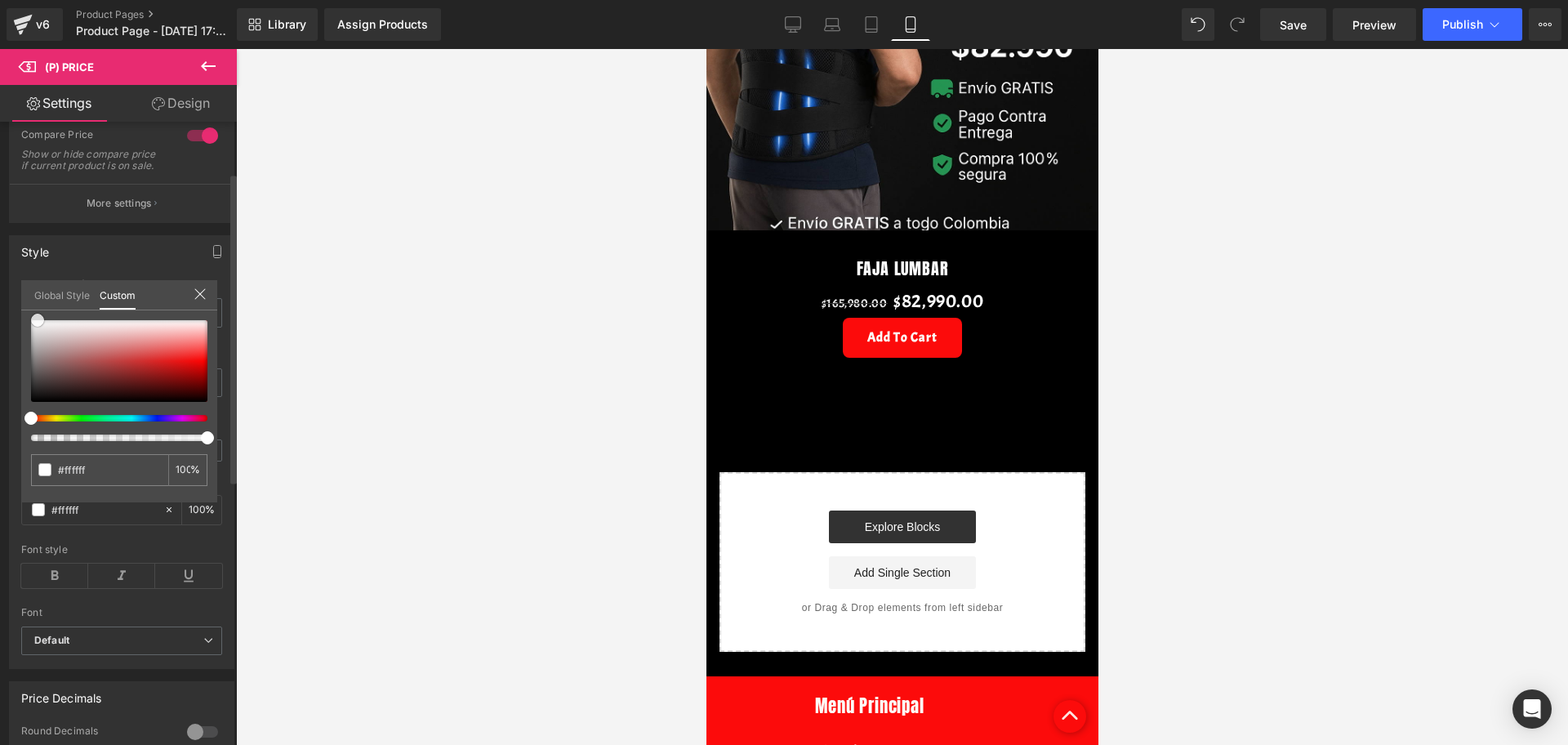
type input "#e4d7d7"
type input "#c76f6f"
type input "#bb2a2a"
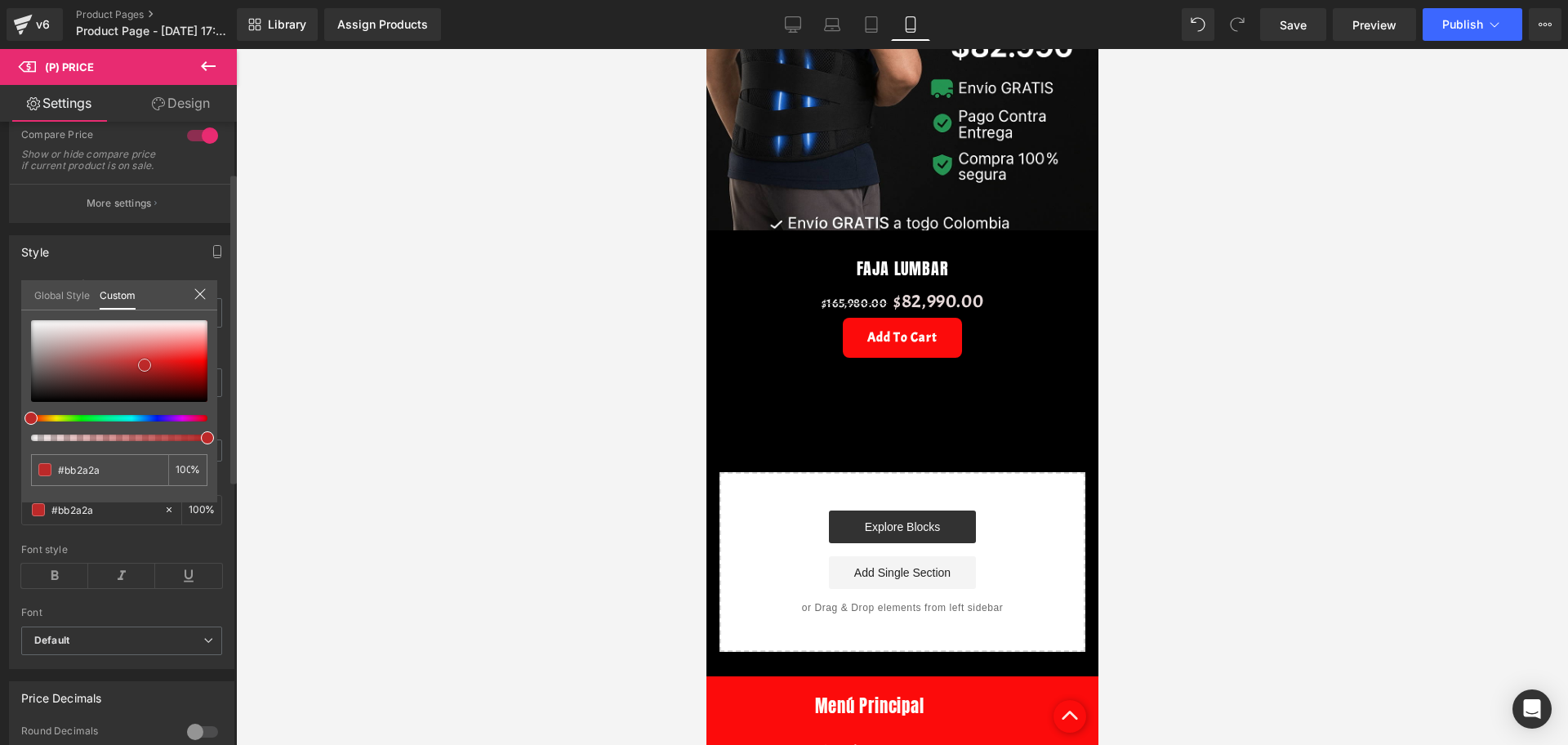
type input "#bc2929"
type input "#be1717"
type input "#c61010"
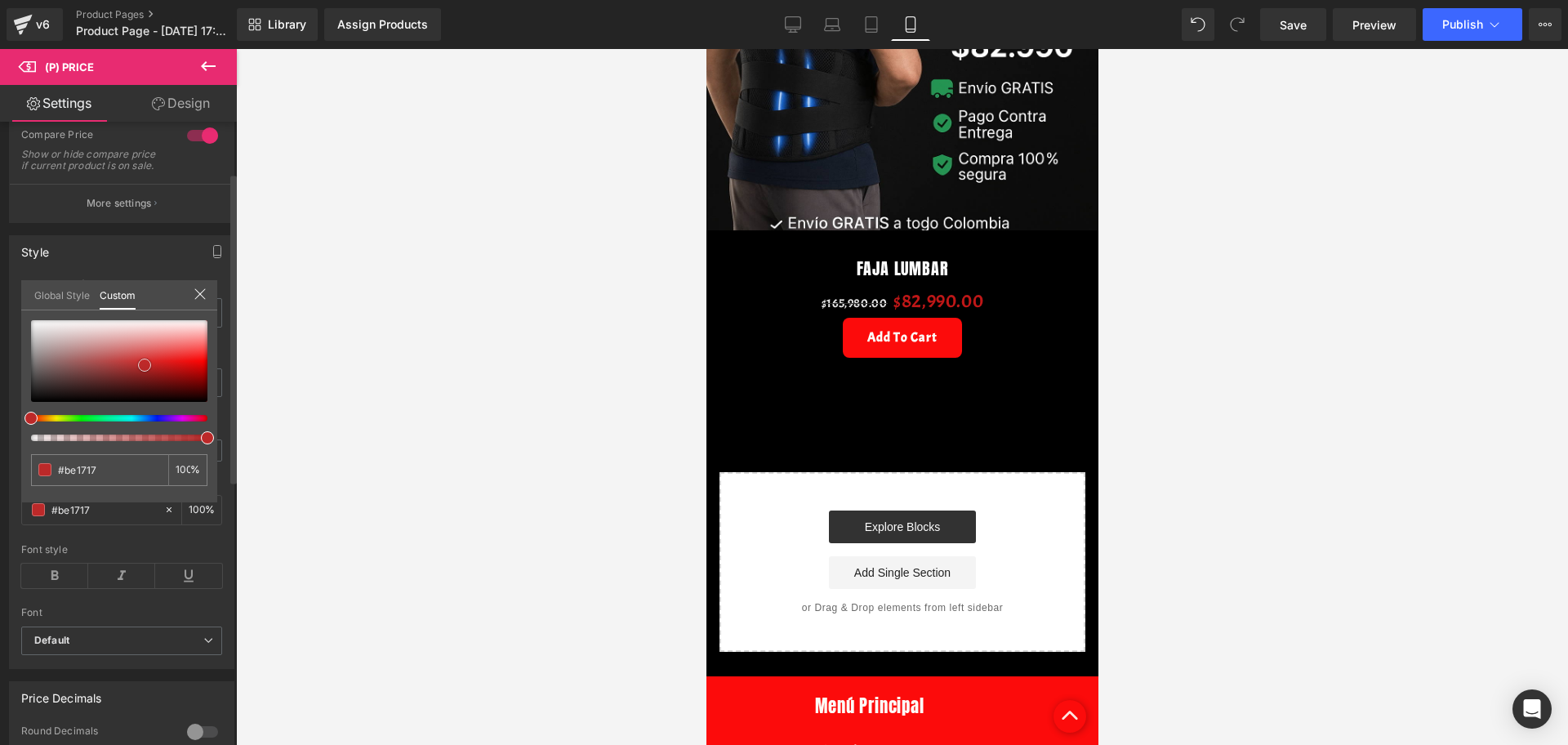
type input "#c61010"
type input "#ca0b0b"
type input "#cd0808"
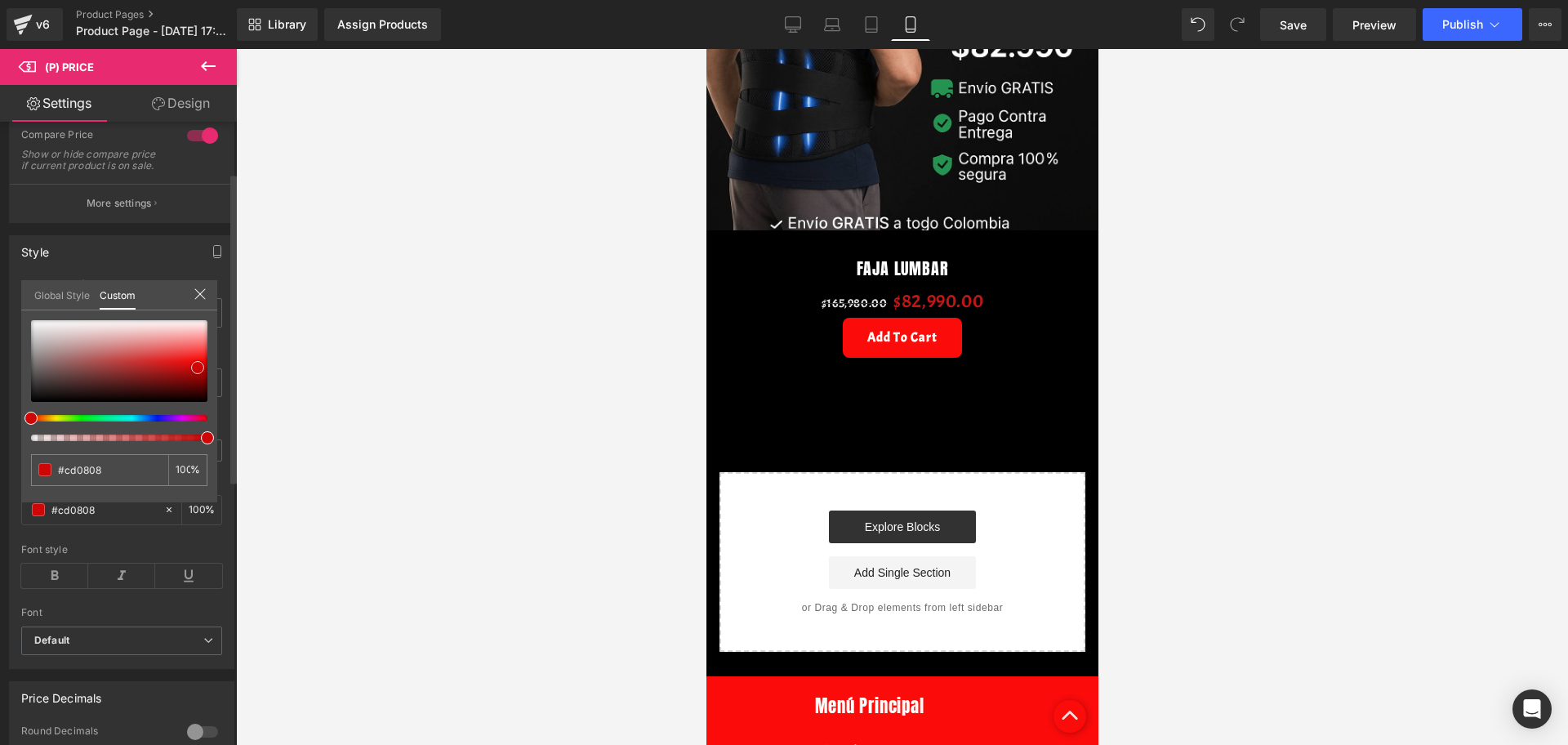
type input "#cf0606"
type input "#d20303"
type input "#d50101"
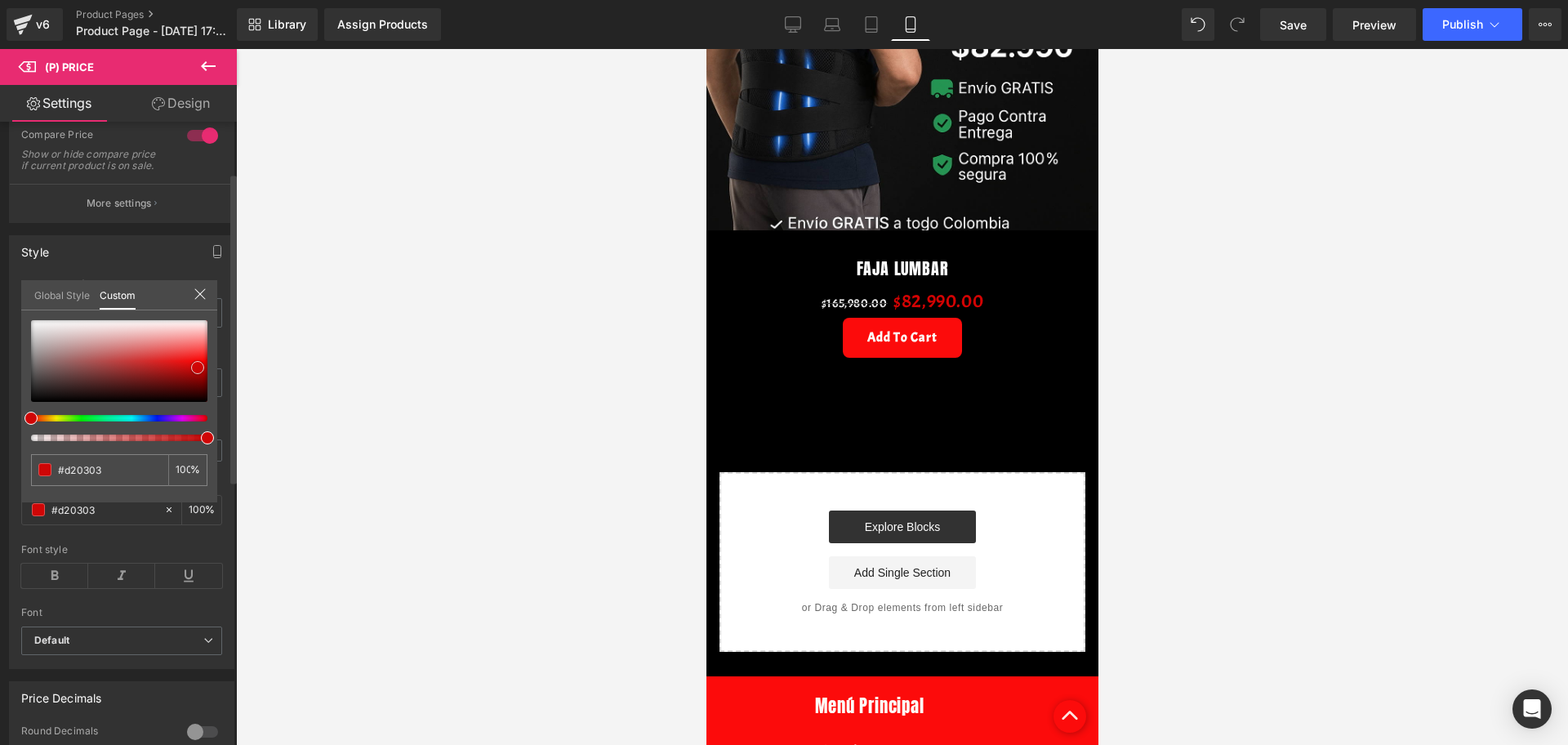
type input "#d50101"
type input "#d60000"
type input "#c60000"
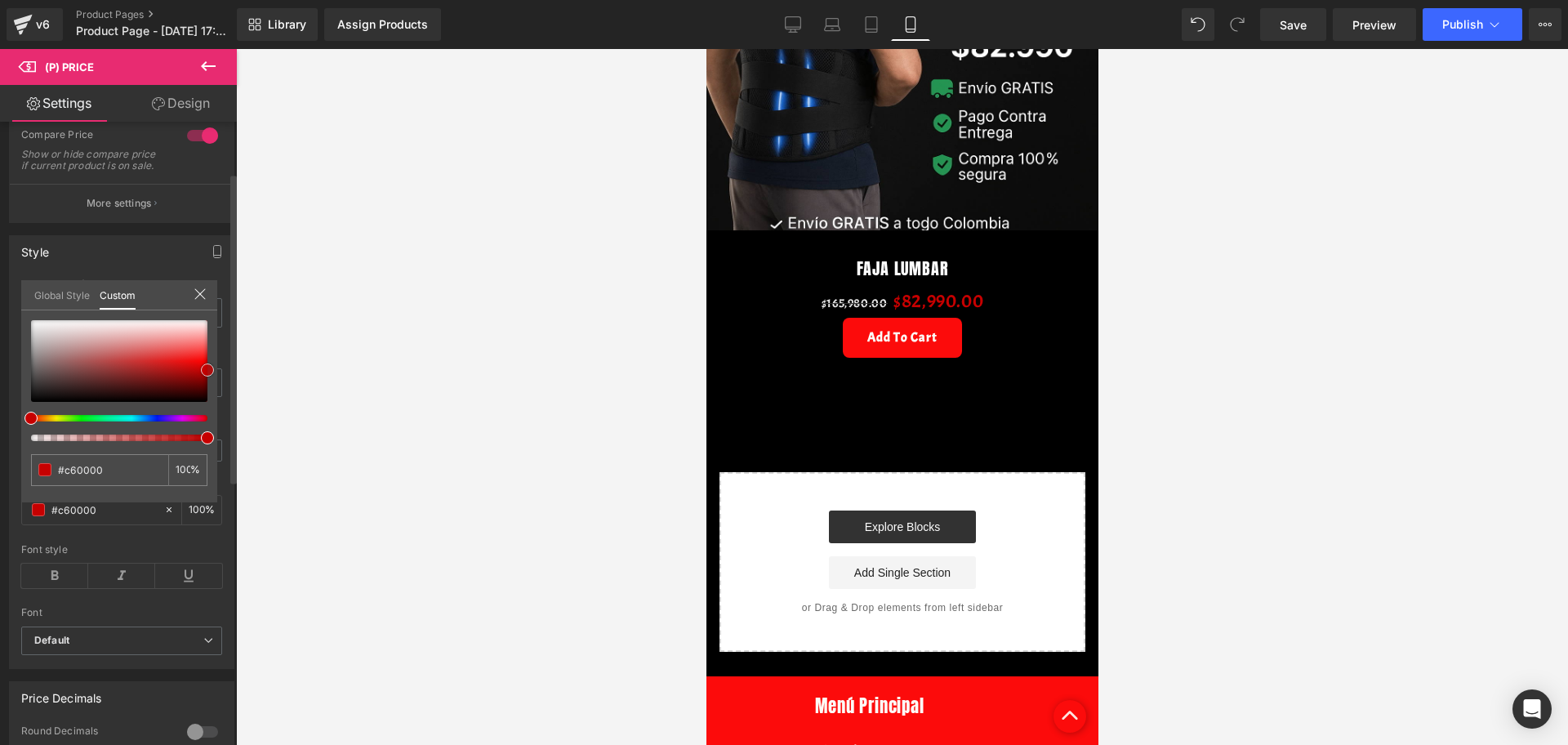
type input "#c10000"
type input "#b70000"
type input "#bc0000"
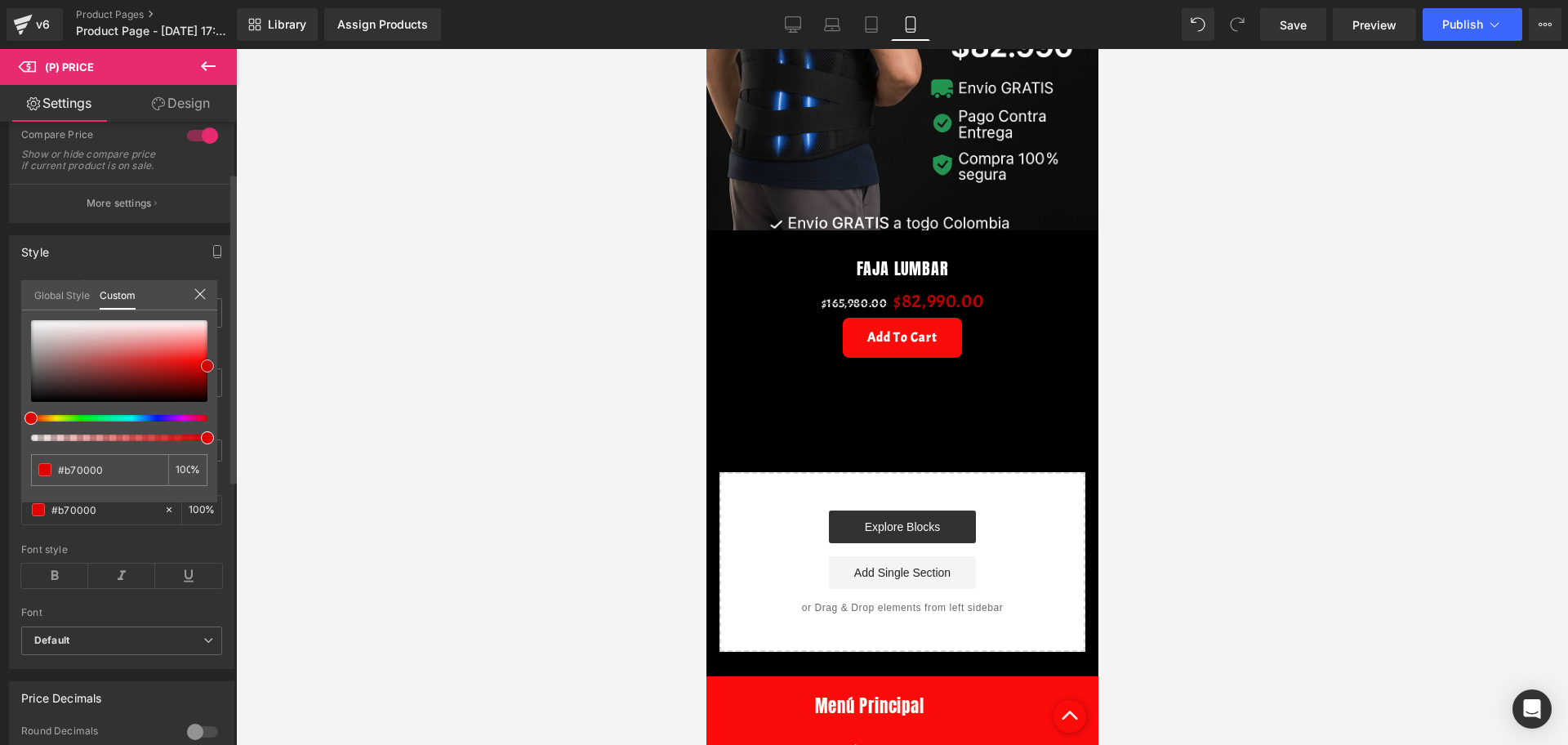
type input "#bc0000"
type input "#d60000"
type input "#e50000"
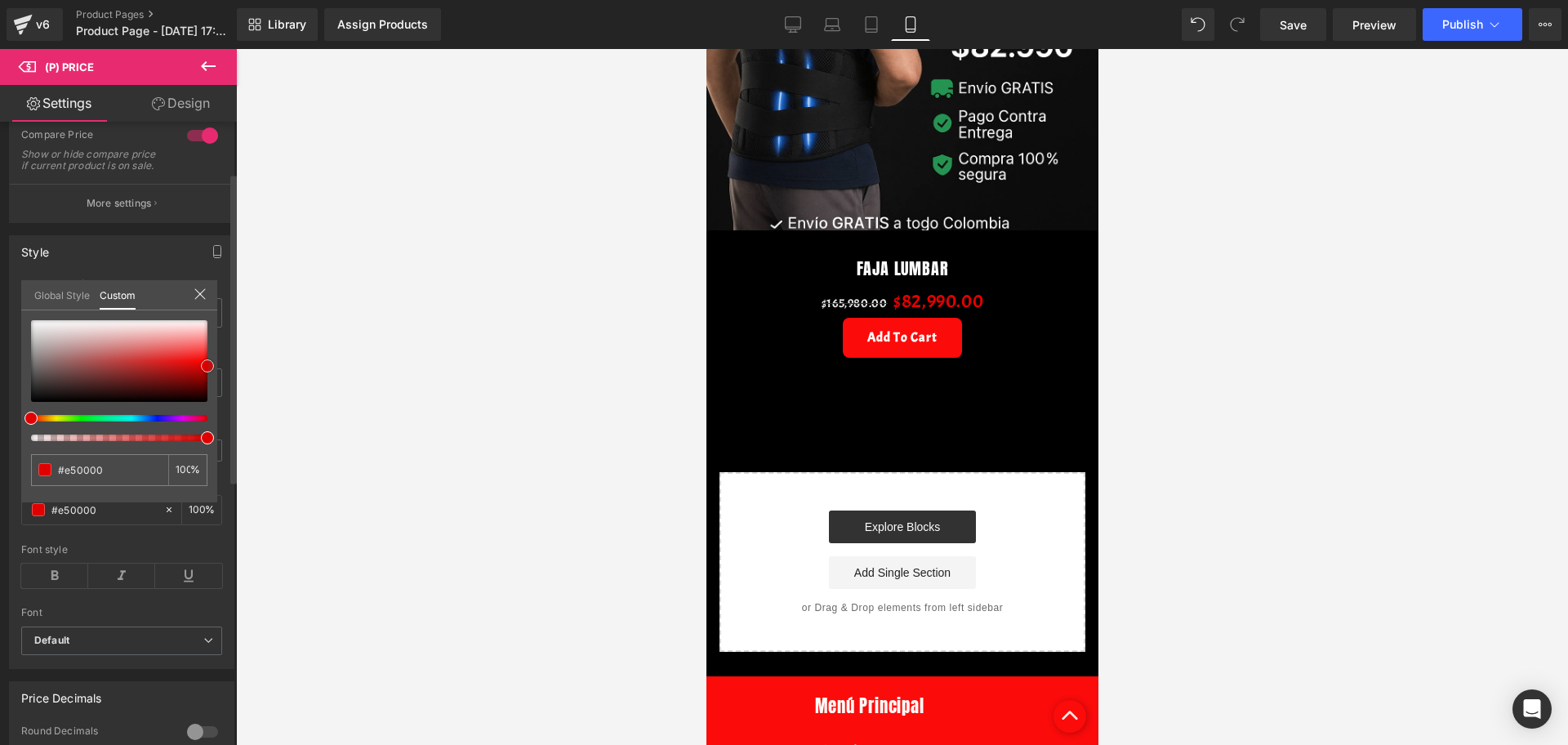
type input "#ea0000"
type input "#f40000"
type input "#f90000"
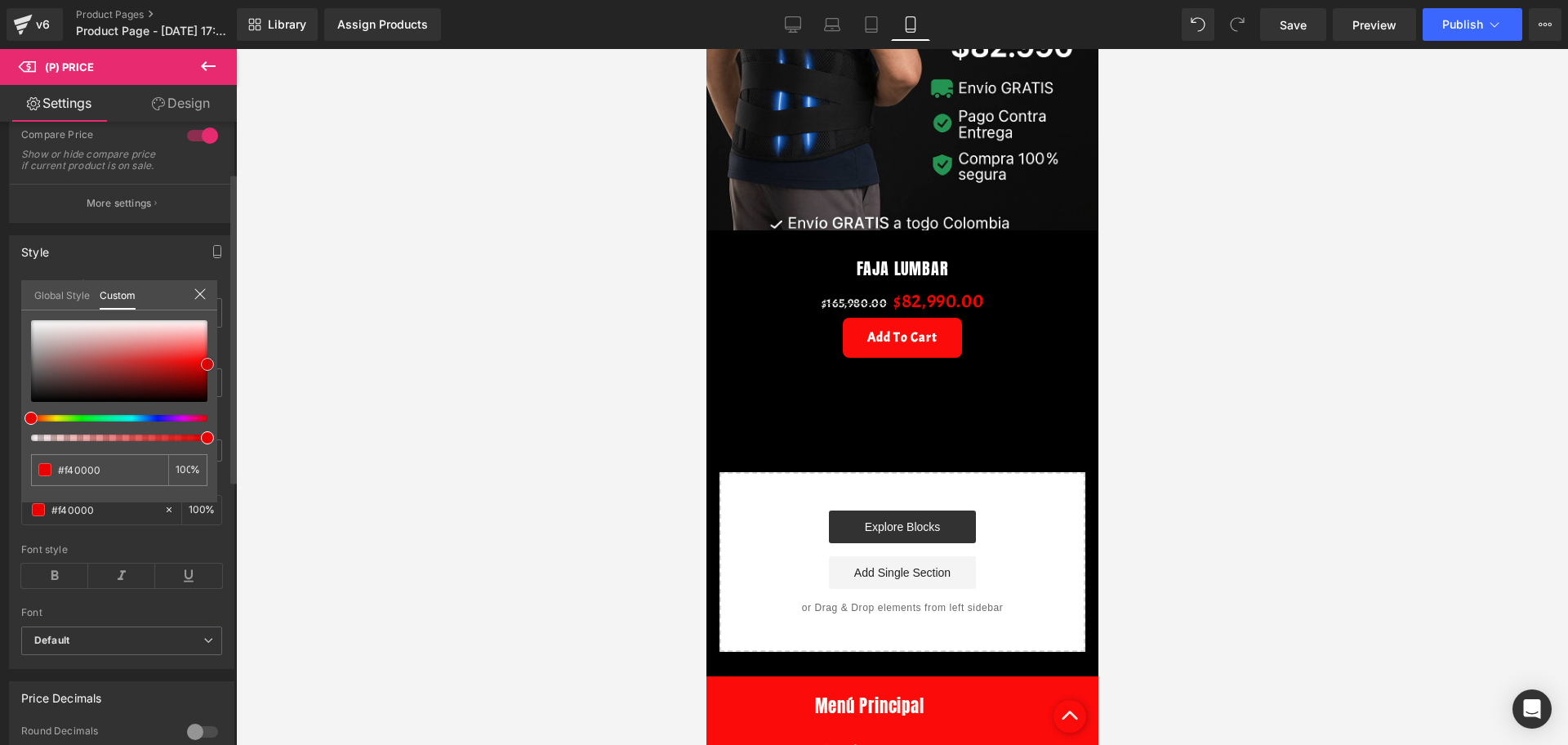
type input "#f90000"
type input "#ff0505"
drag, startPoint x: 40, startPoint y: 359, endPoint x: 217, endPoint y: 361, distance: 177.0
click at [217, 361] on div "#ff0505 100 %" at bounding box center [119, 411] width 196 height 182
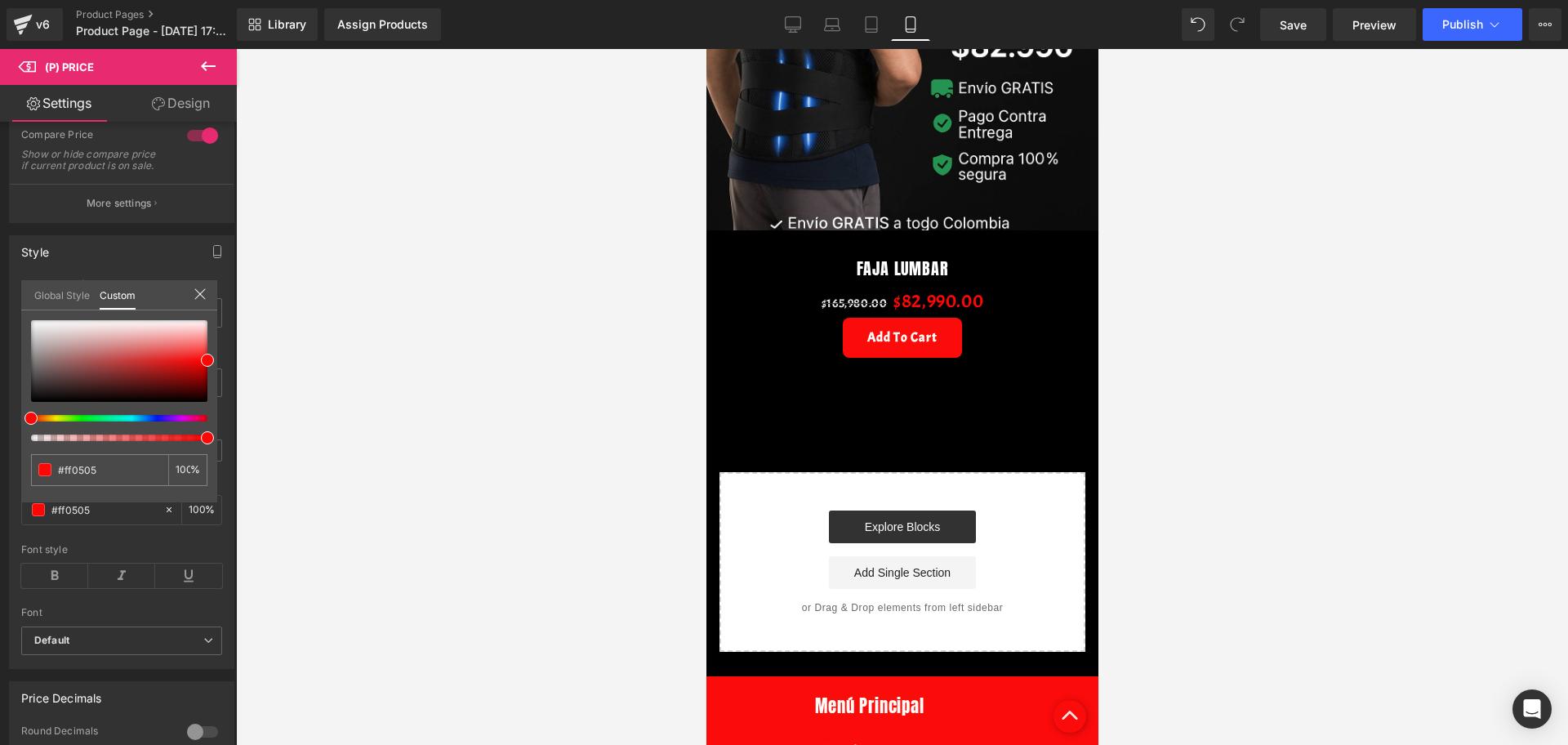
click at [280, 368] on div at bounding box center [902, 397] width 1332 height 696
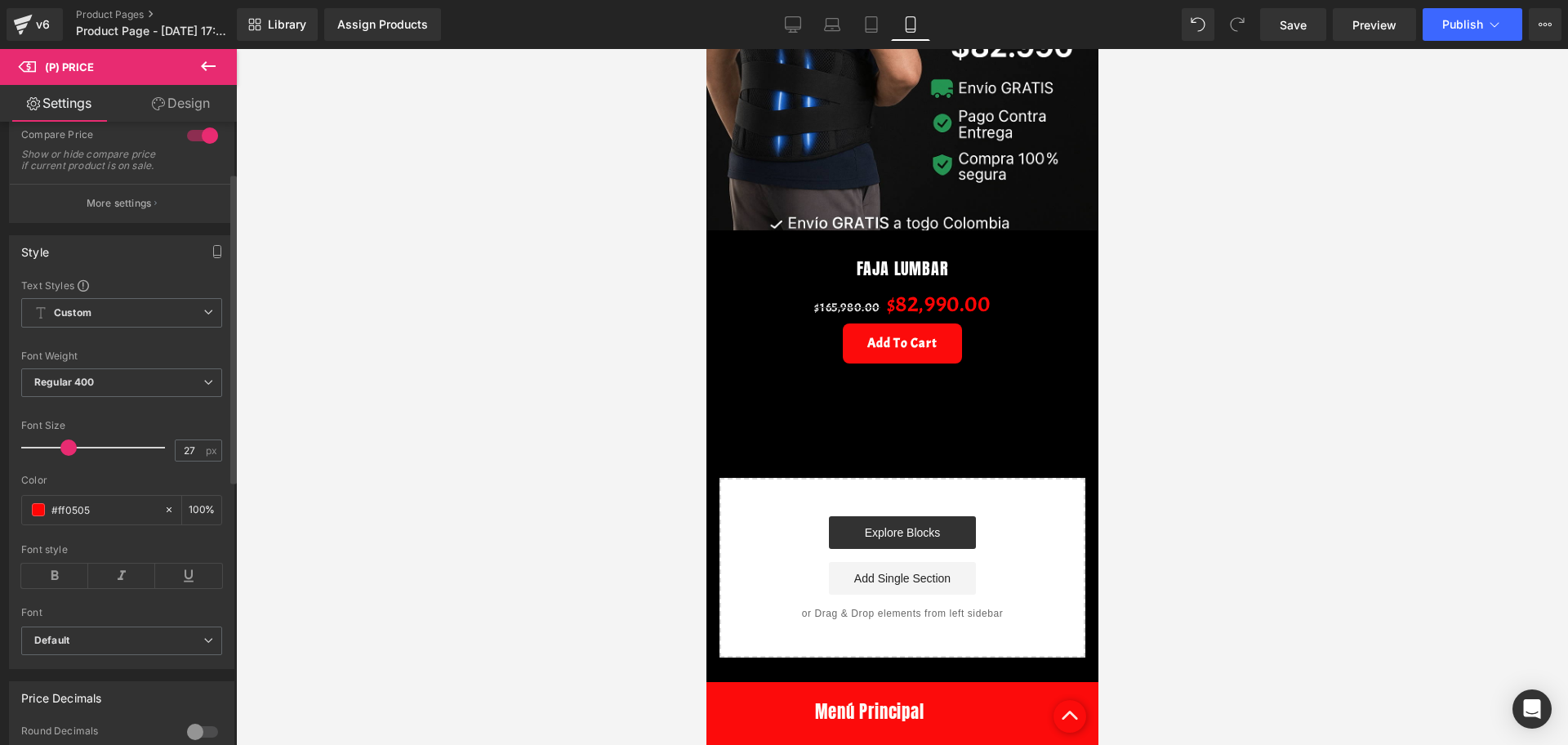
type input "26"
click at [66, 456] on span at bounding box center [64, 447] width 16 height 16
click at [60, 579] on icon at bounding box center [54, 575] width 66 height 24
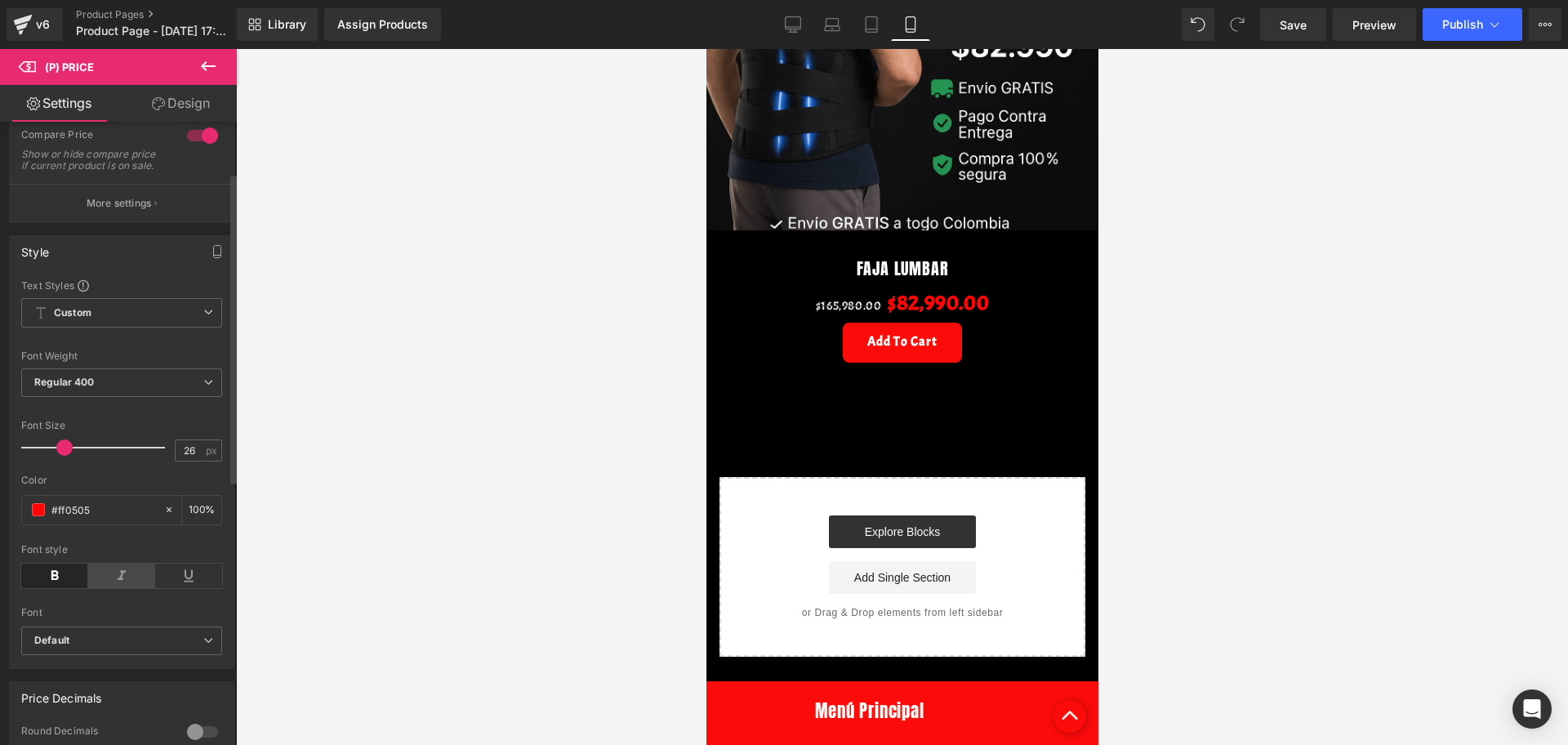
click at [102, 588] on icon at bounding box center [121, 575] width 66 height 24
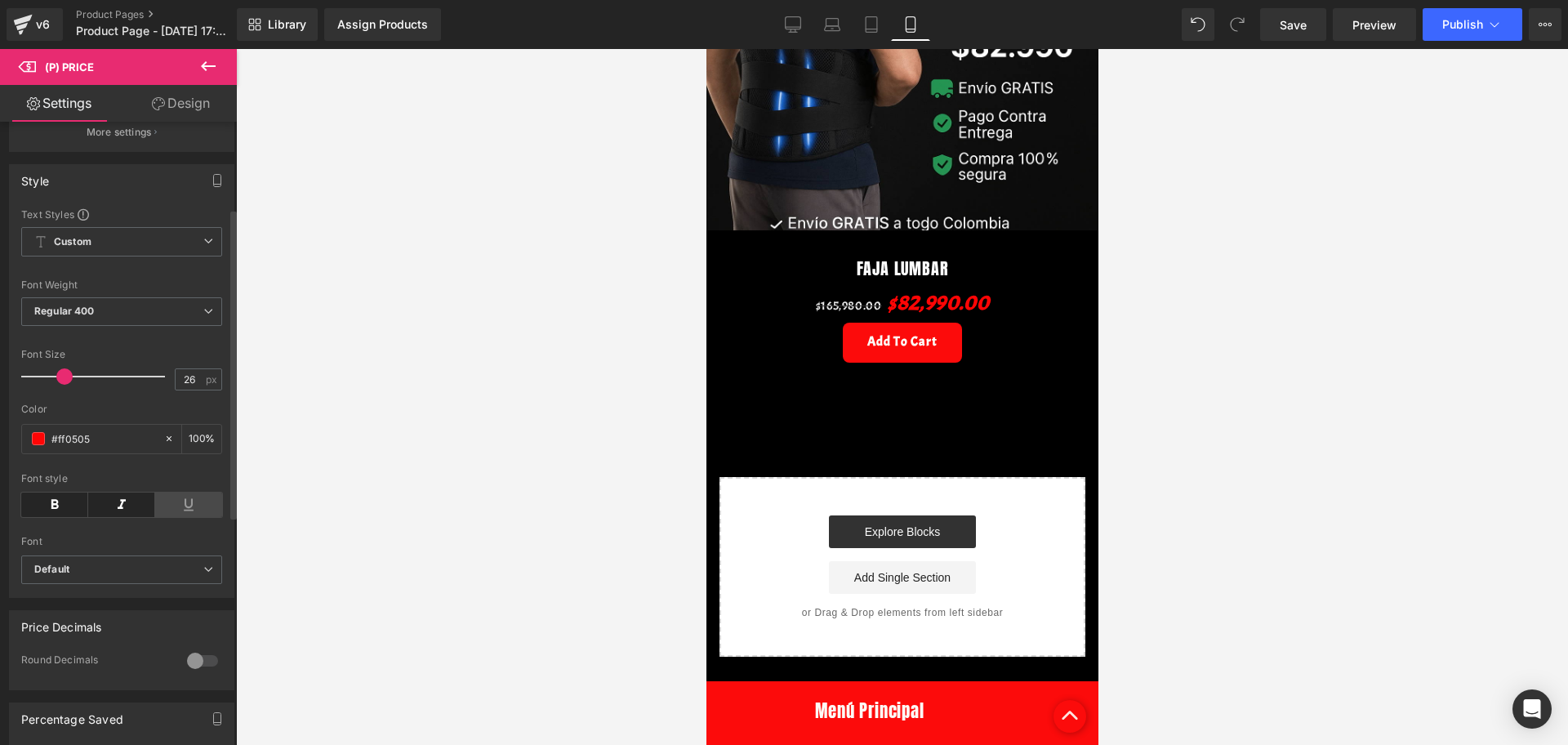
scroll to position [306, 0]
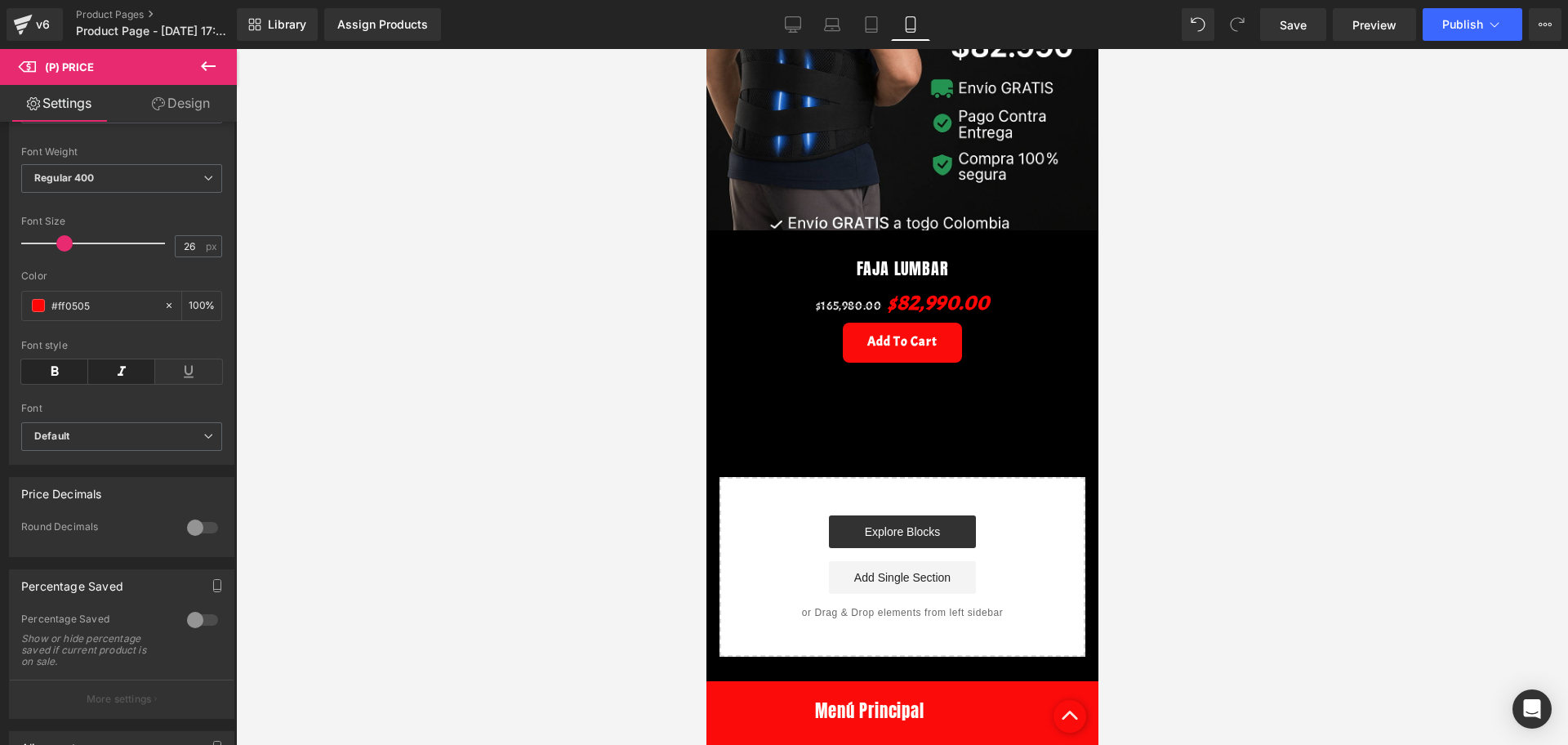
click at [185, 531] on div at bounding box center [202, 527] width 40 height 26
click at [187, 531] on div at bounding box center [202, 527] width 40 height 26
click at [206, 619] on div at bounding box center [202, 619] width 40 height 26
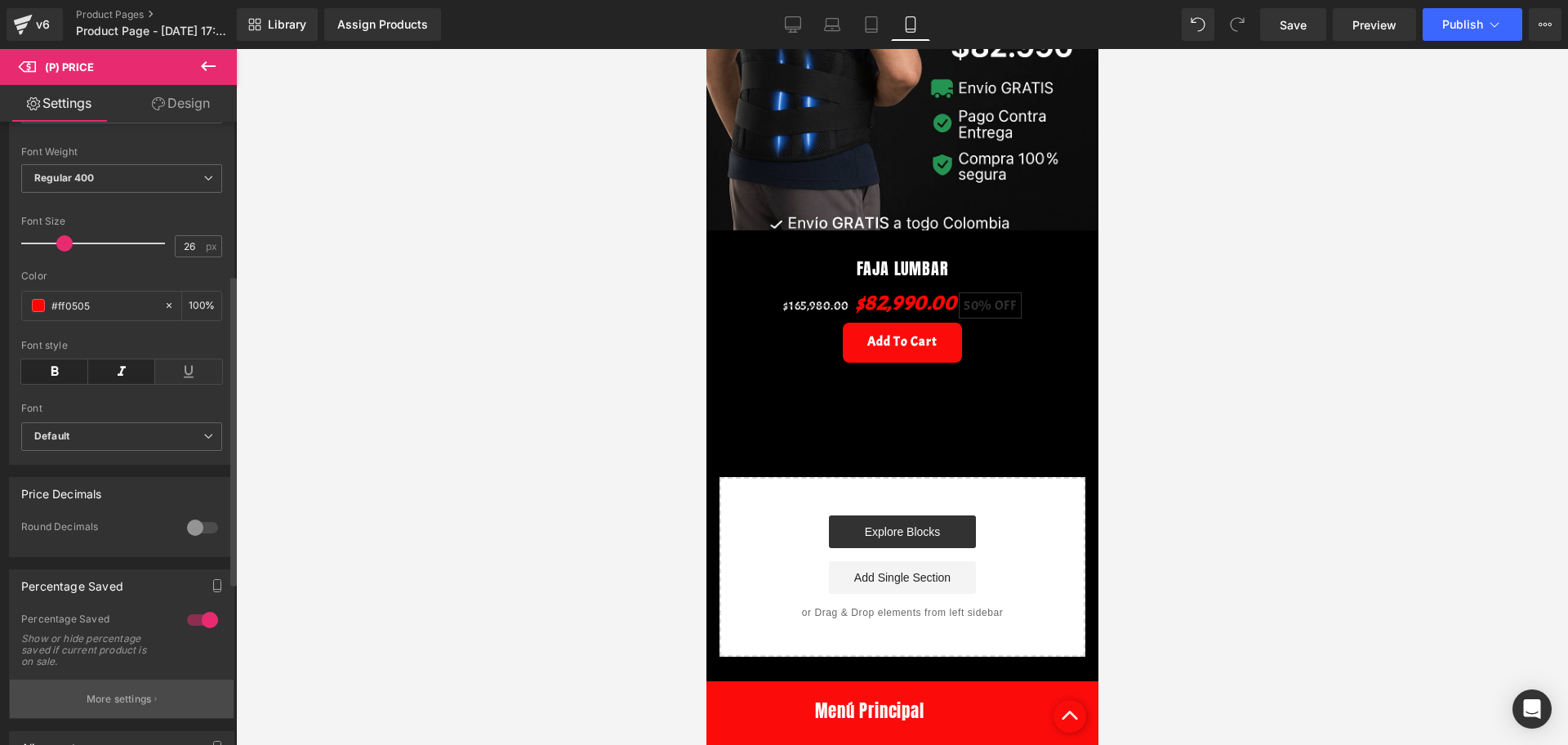
click at [89, 718] on button "More settings" at bounding box center [121, 699] width 224 height 39
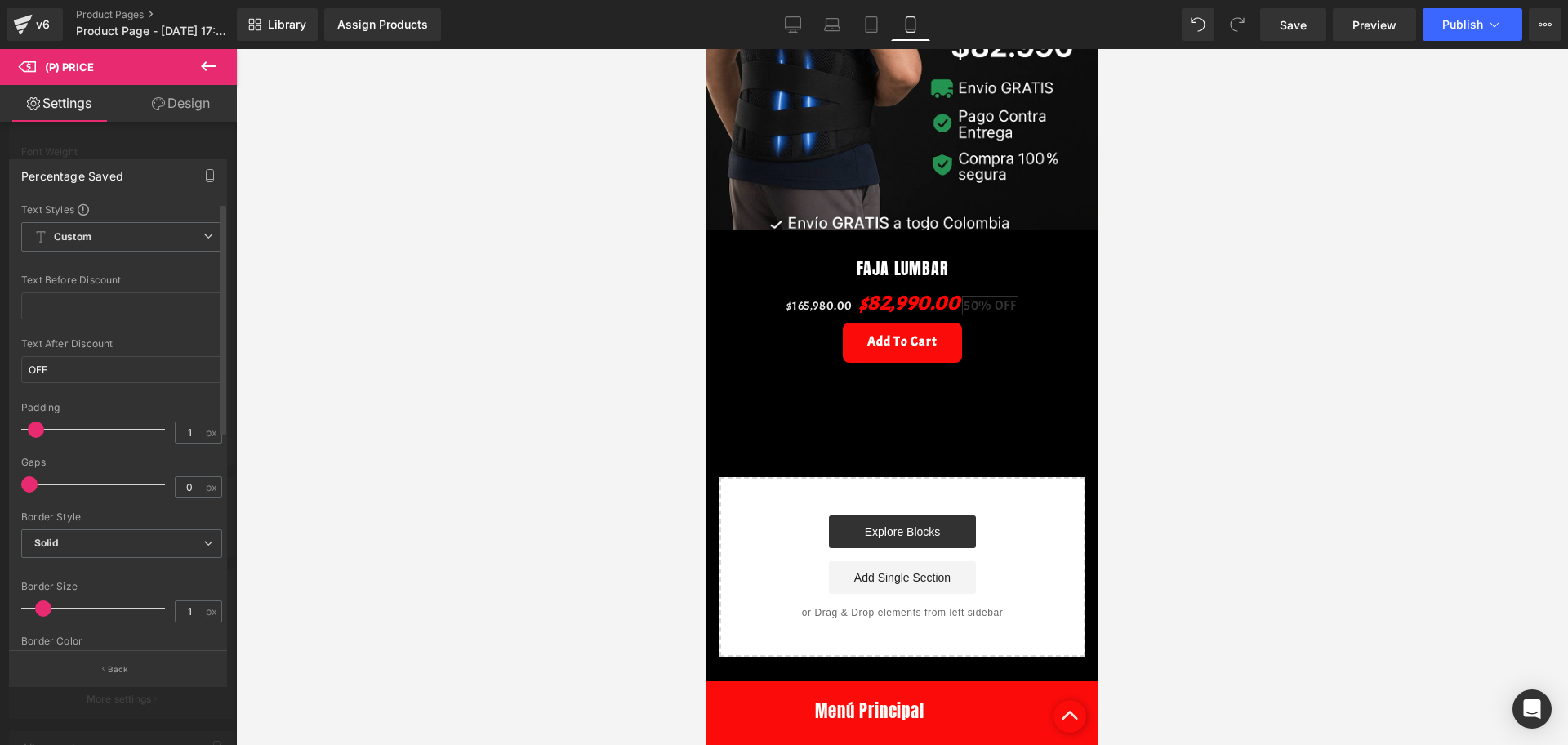
drag, startPoint x: 65, startPoint y: 428, endPoint x: 41, endPoint y: 426, distance: 24.1
click at [41, 426] on span at bounding box center [36, 429] width 16 height 16
click at [26, 484] on span at bounding box center [33, 484] width 16 height 16
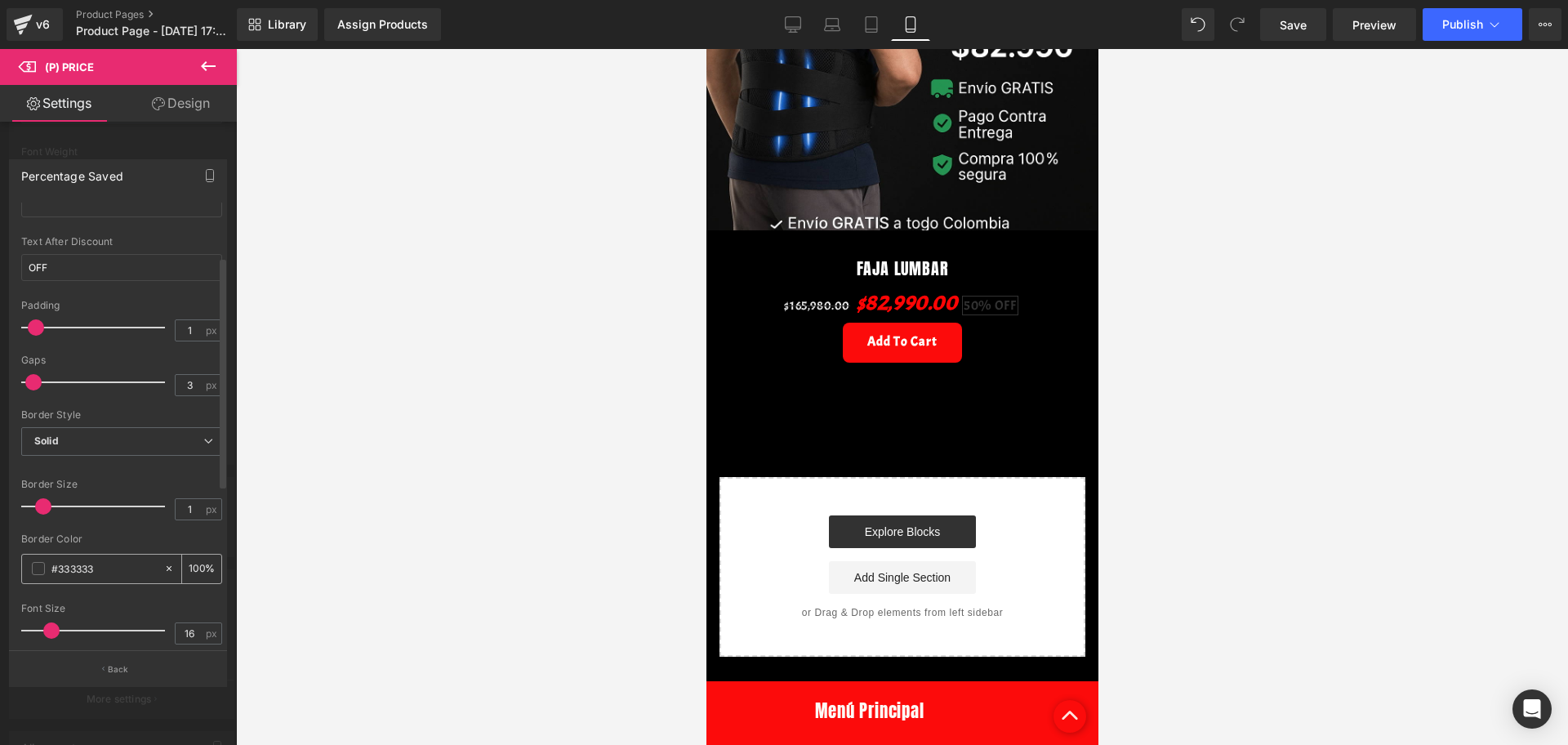
click at [40, 568] on span at bounding box center [39, 569] width 13 height 13
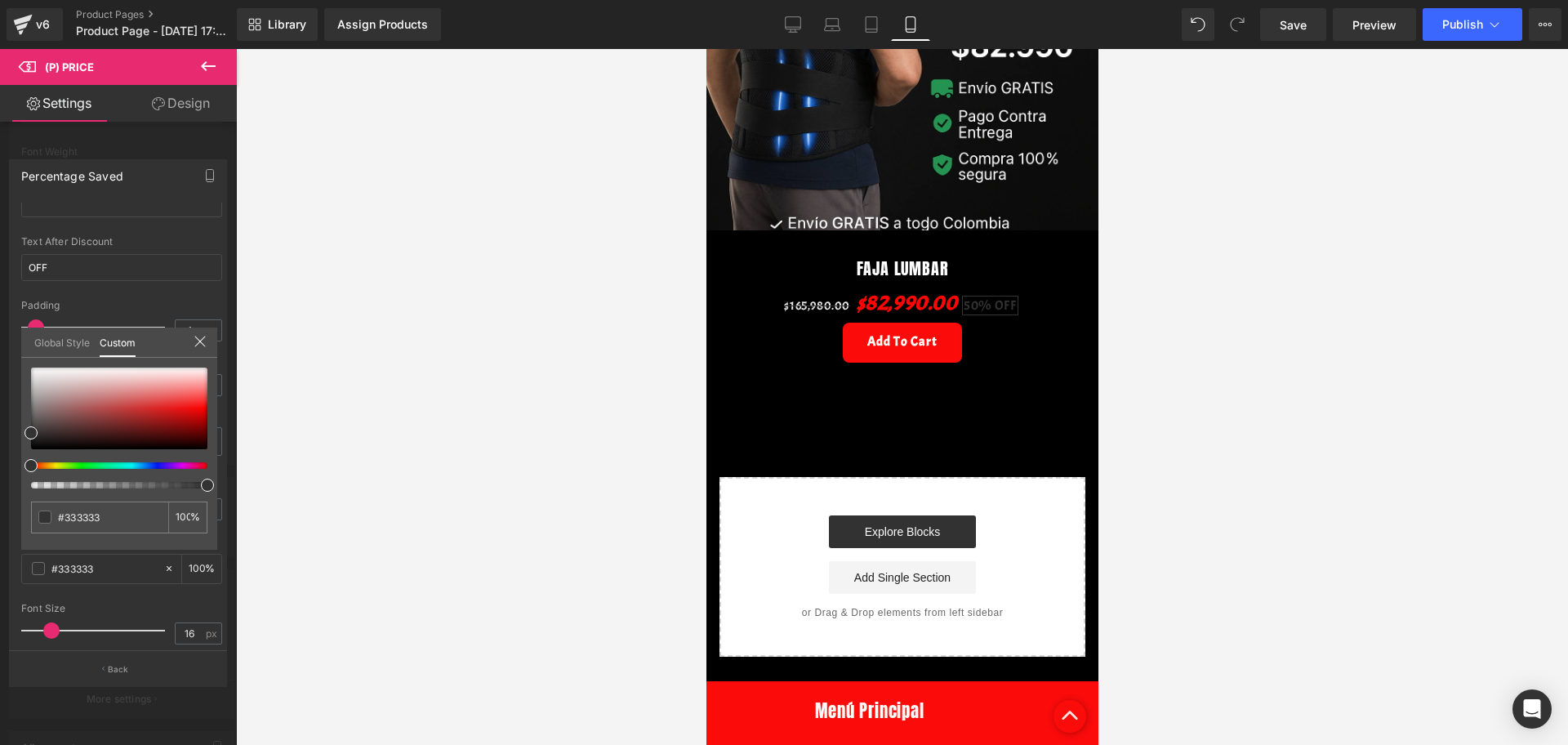
click at [74, 468] on div at bounding box center [119, 427] width 176 height 120
click at [72, 464] on div at bounding box center [112, 466] width 176 height 7
click at [83, 470] on div at bounding box center [119, 427] width 176 height 120
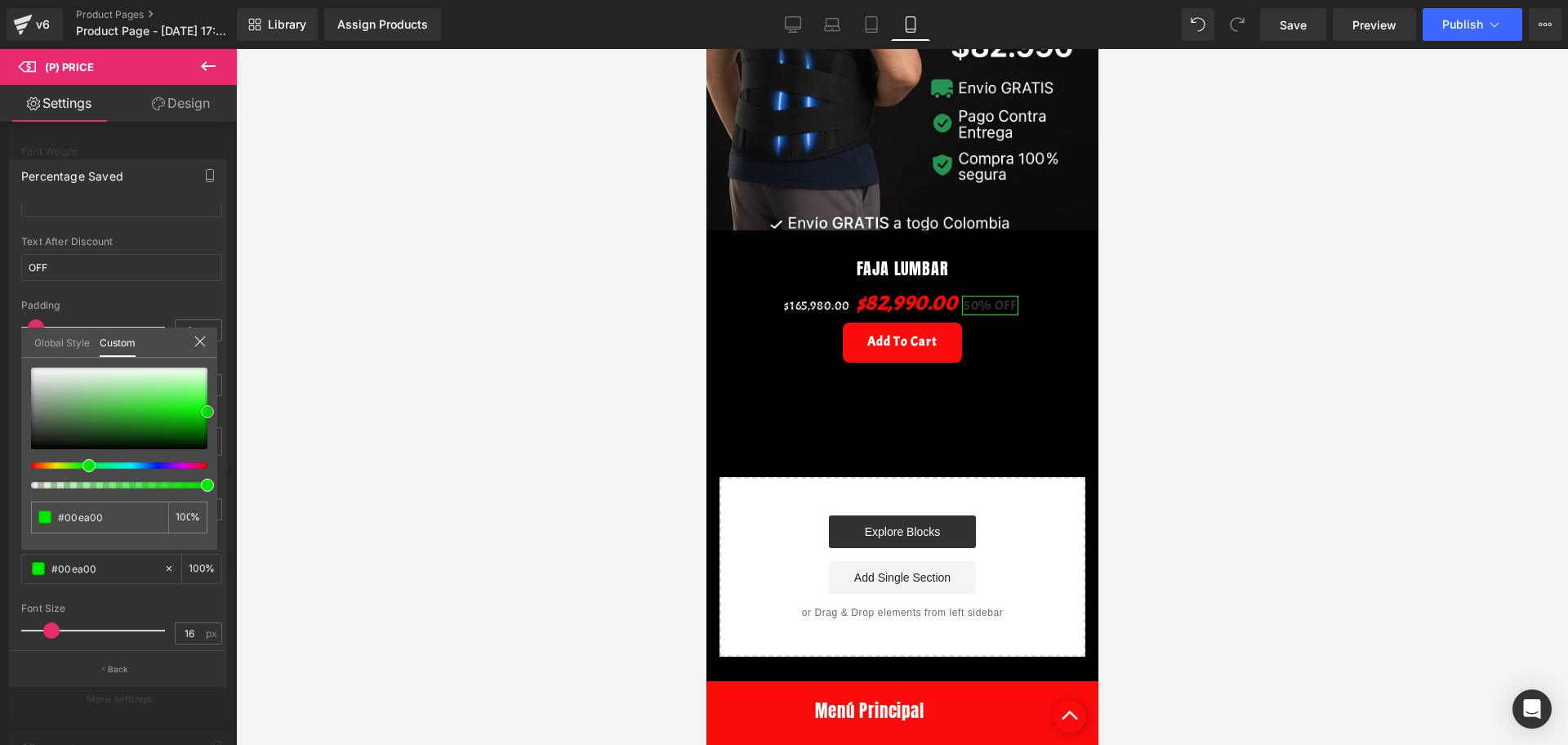
drag, startPoint x: 27, startPoint y: 434, endPoint x: 221, endPoint y: 412, distance: 195.2
click at [221, 412] on div "Percentage Saved Text Styles Custom Custom Setup Global Style Custom Setup Glob…" at bounding box center [119, 416] width 237 height 538
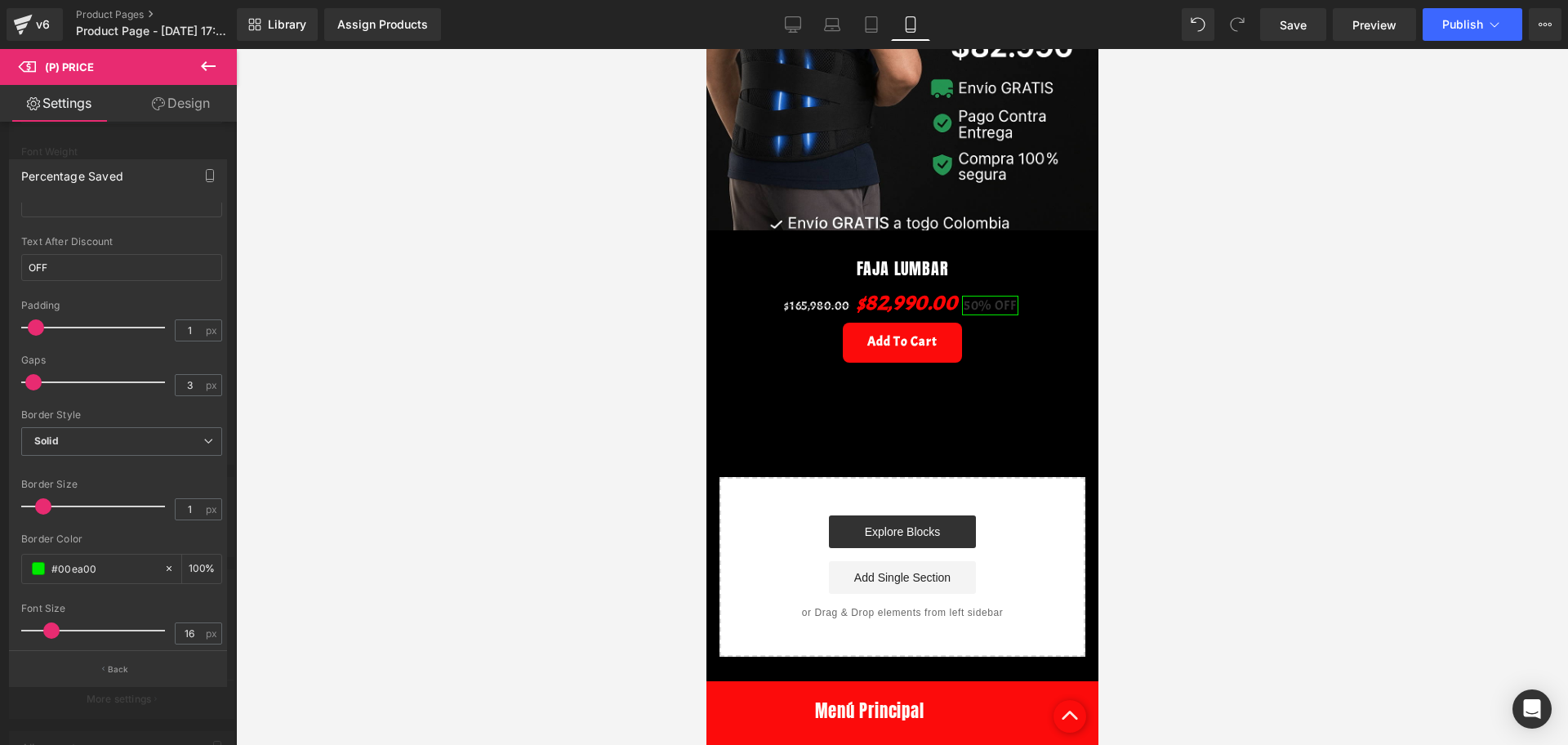
click at [301, 423] on div at bounding box center [902, 397] width 1332 height 696
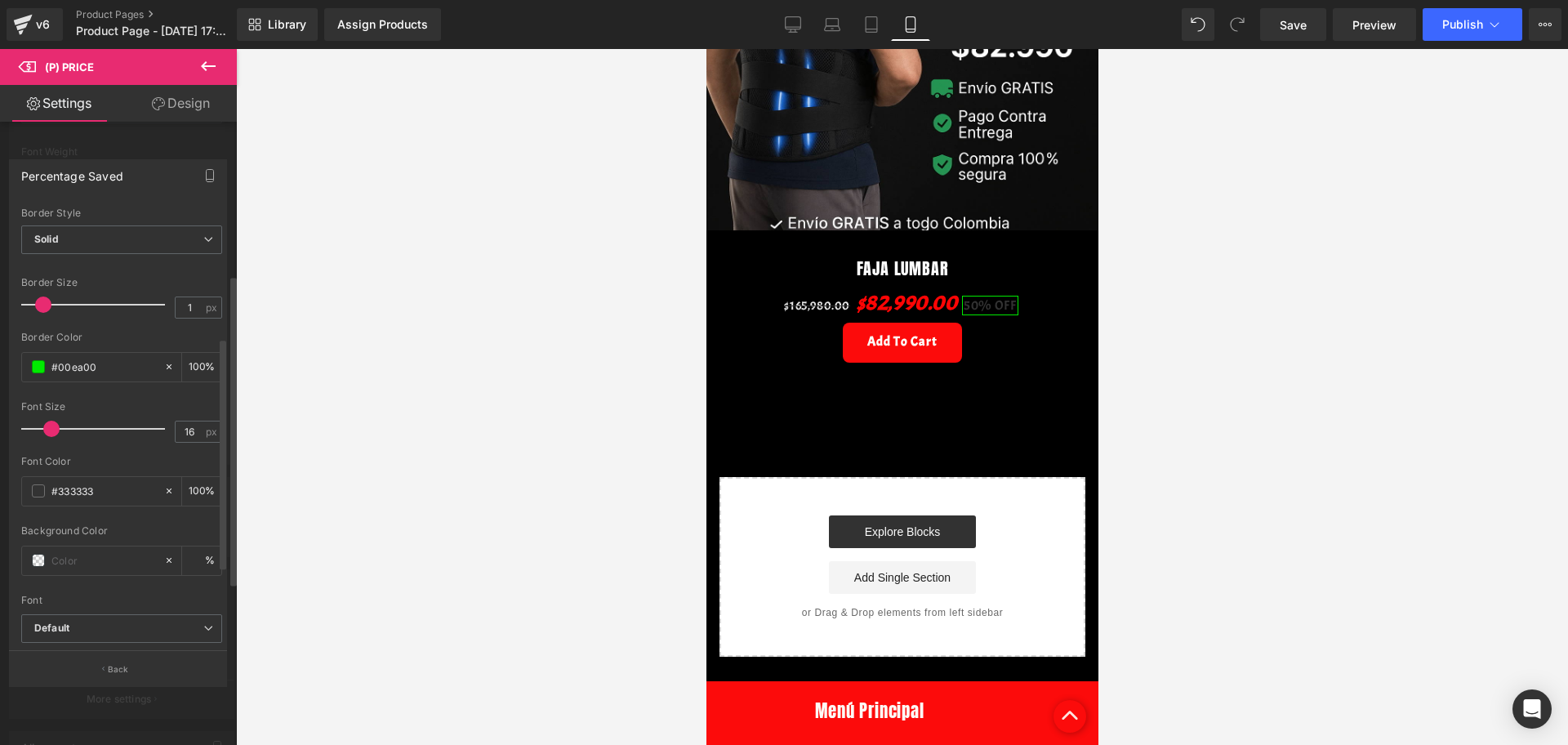
scroll to position [306, 0]
click at [39, 485] on span at bounding box center [39, 489] width 13 height 13
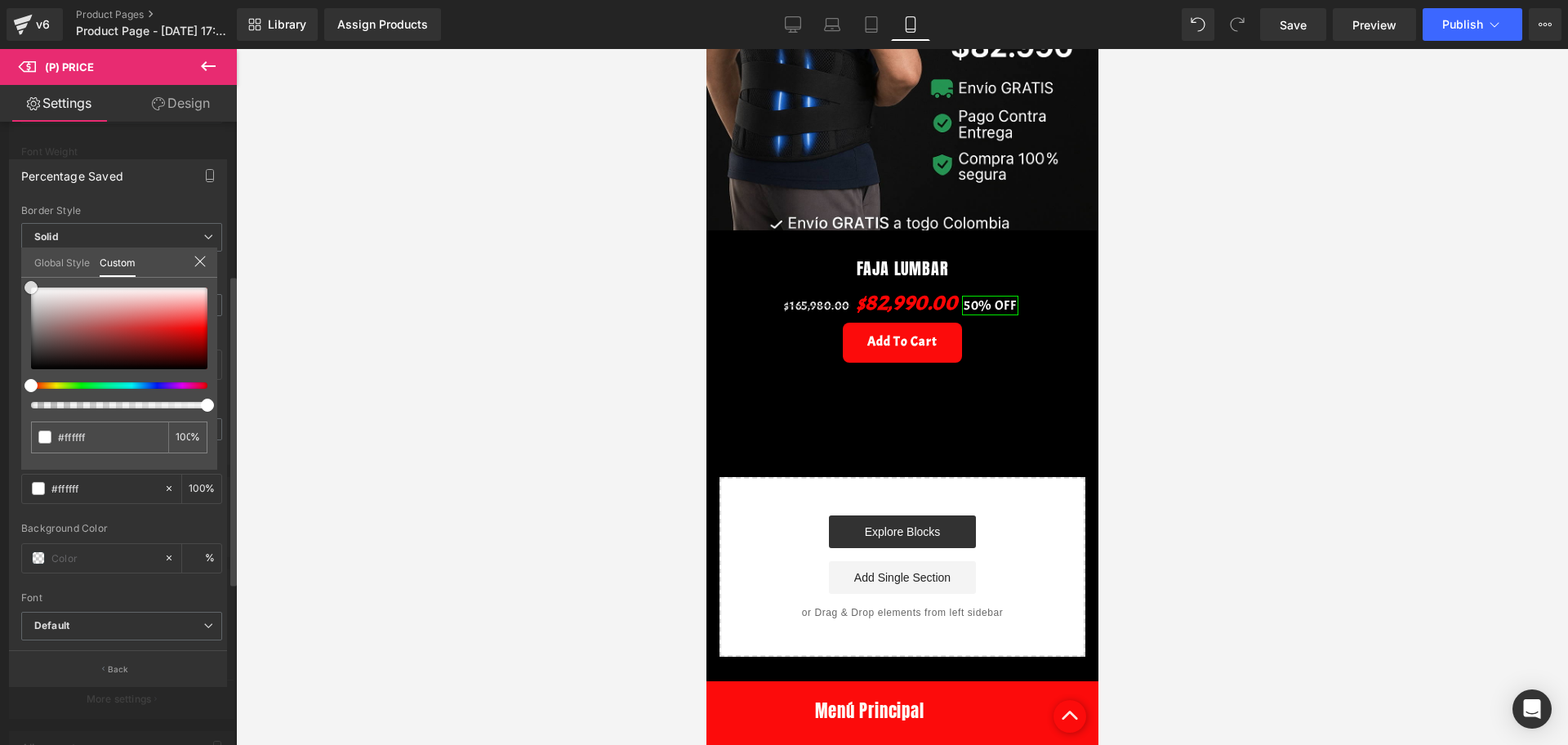
drag, startPoint x: 32, startPoint y: 348, endPoint x: 24, endPoint y: 282, distance: 66.5
click at [24, 282] on div "#ffffff 100 %" at bounding box center [119, 287] width 196 height 19
click at [216, 389] on div "#ffffff 100 %" at bounding box center [119, 378] width 196 height 182
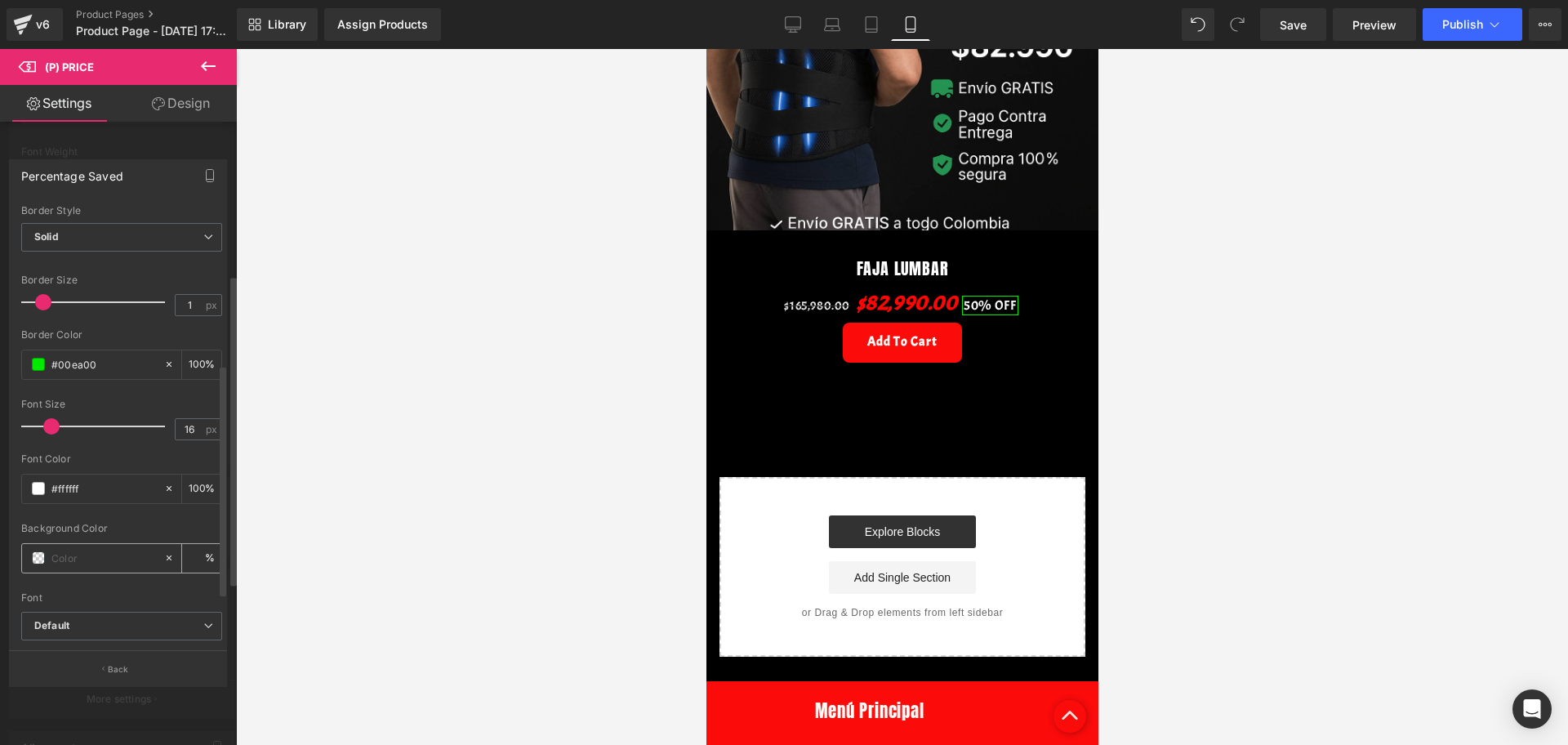
click at [39, 556] on span at bounding box center [39, 558] width 13 height 13
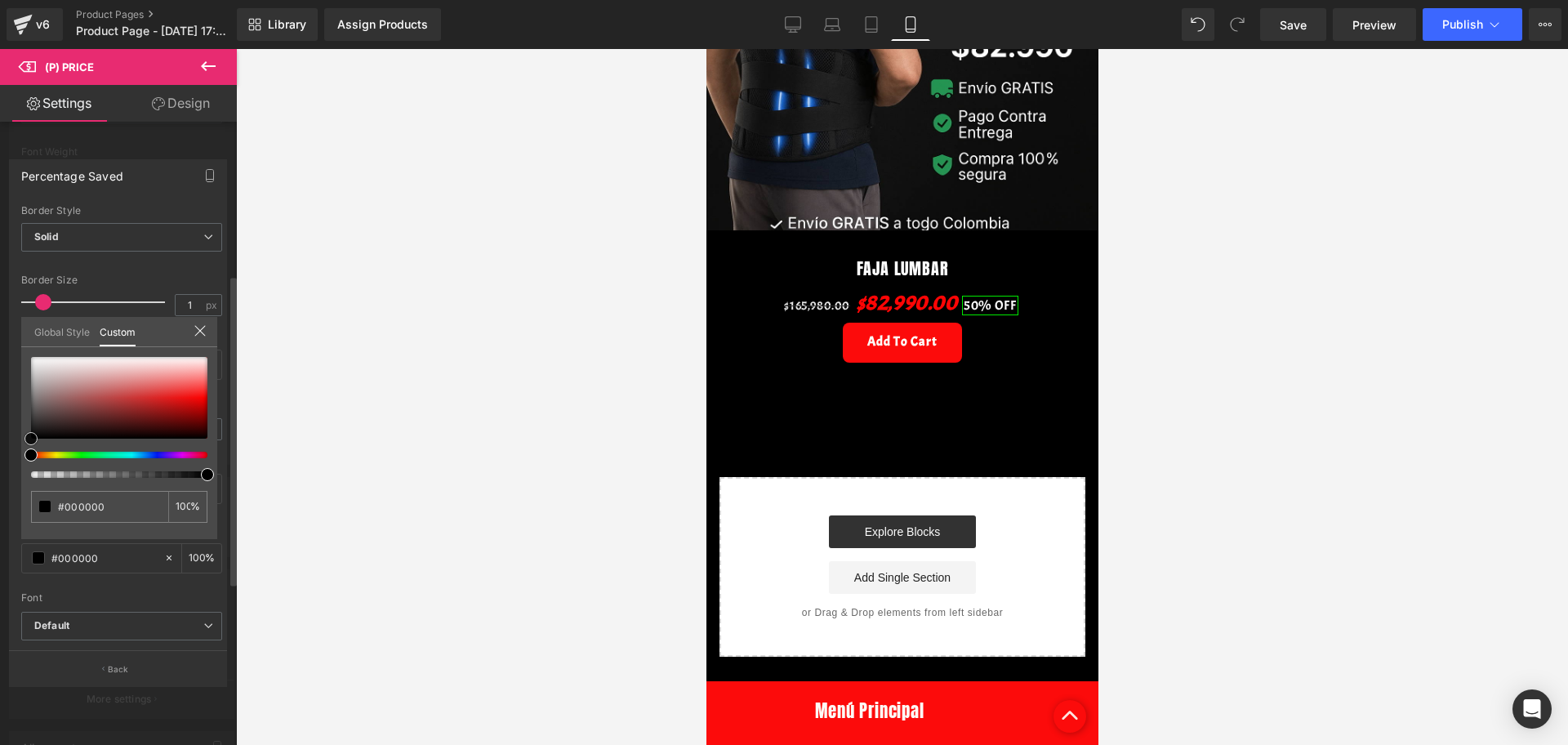
drag, startPoint x: 27, startPoint y: 439, endPoint x: 25, endPoint y: 456, distance: 17.1
click at [31, 456] on div at bounding box center [119, 416] width 176 height 120
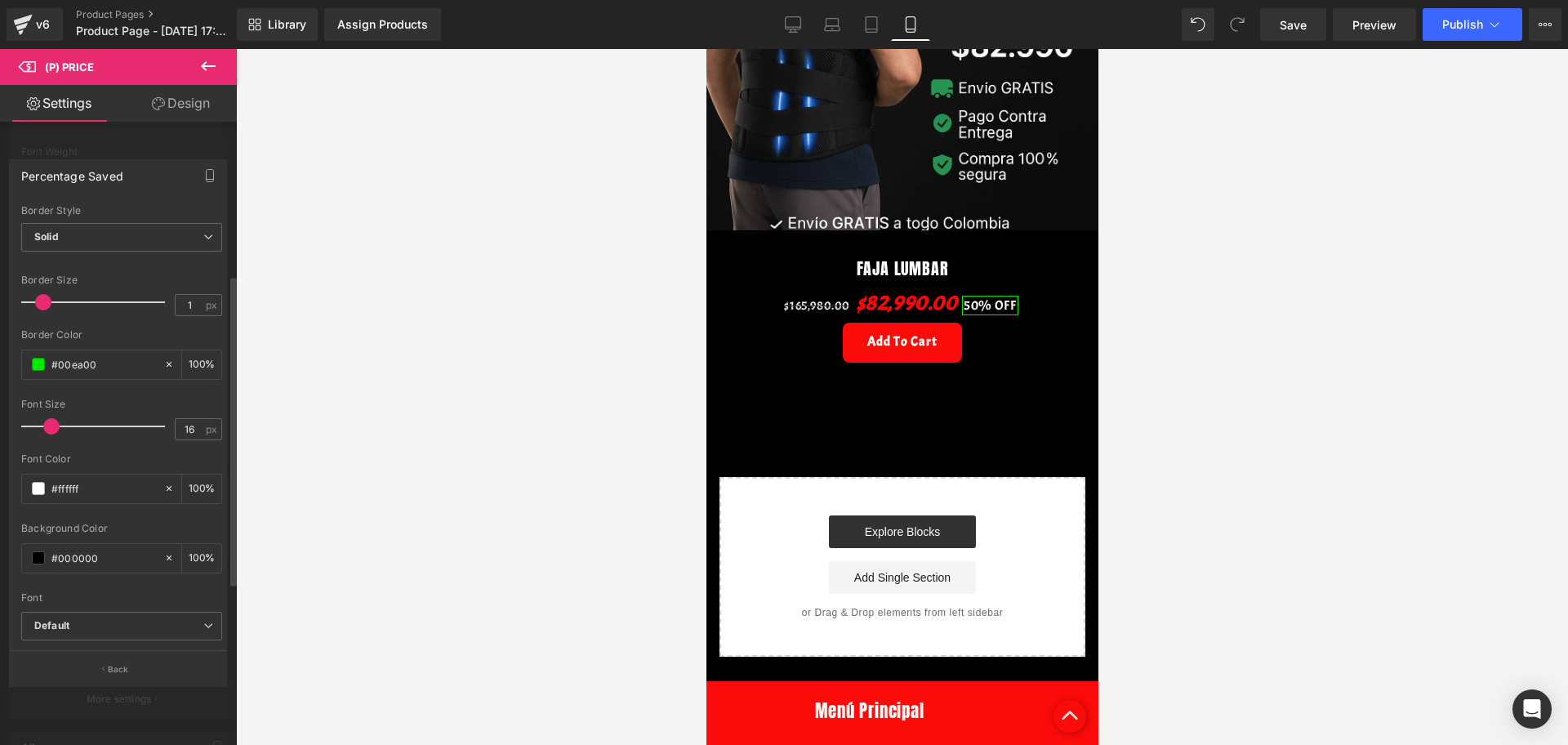
scroll to position [404, 0]
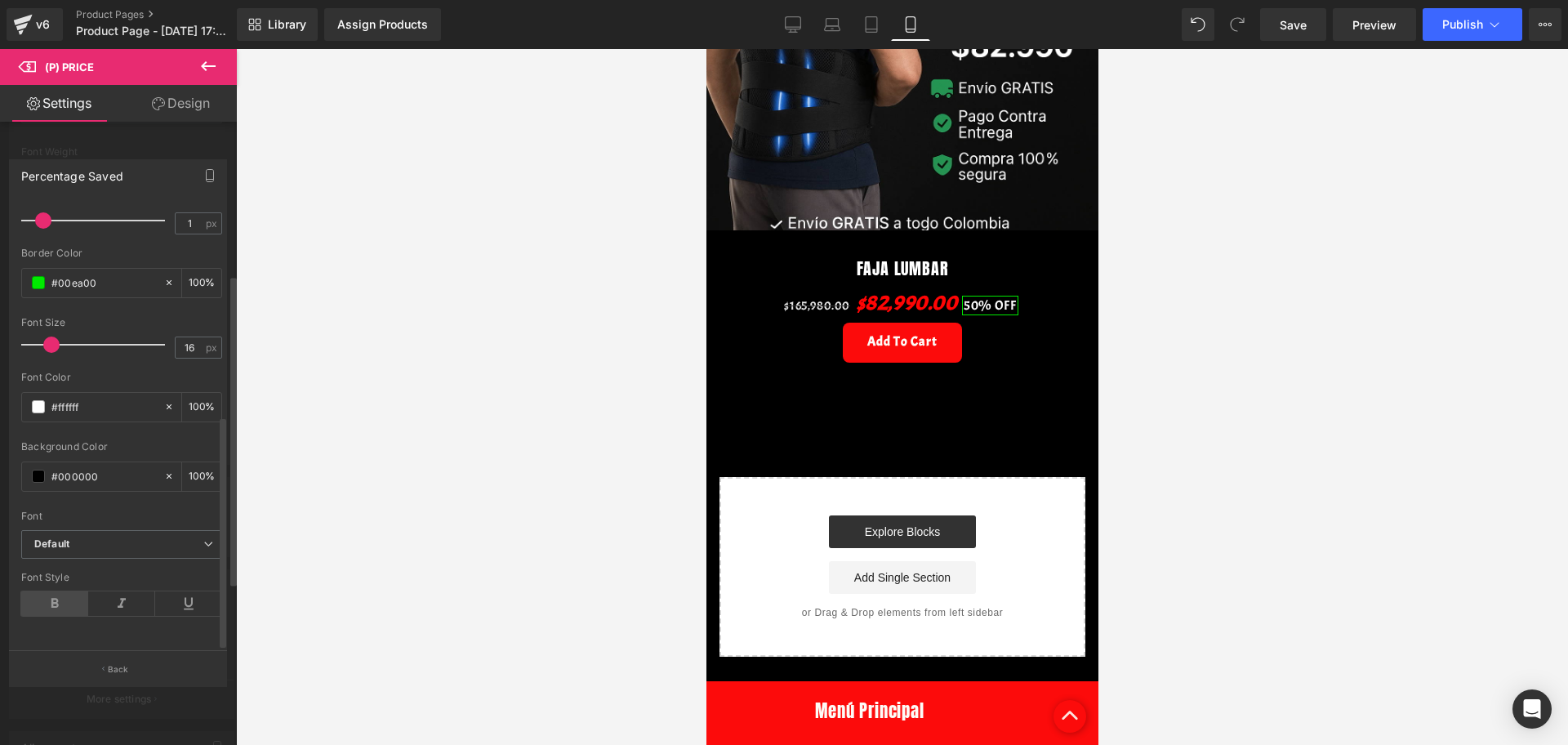
click at [61, 592] on icon at bounding box center [54, 602] width 66 height 24
click at [111, 591] on icon at bounding box center [121, 602] width 66 height 24
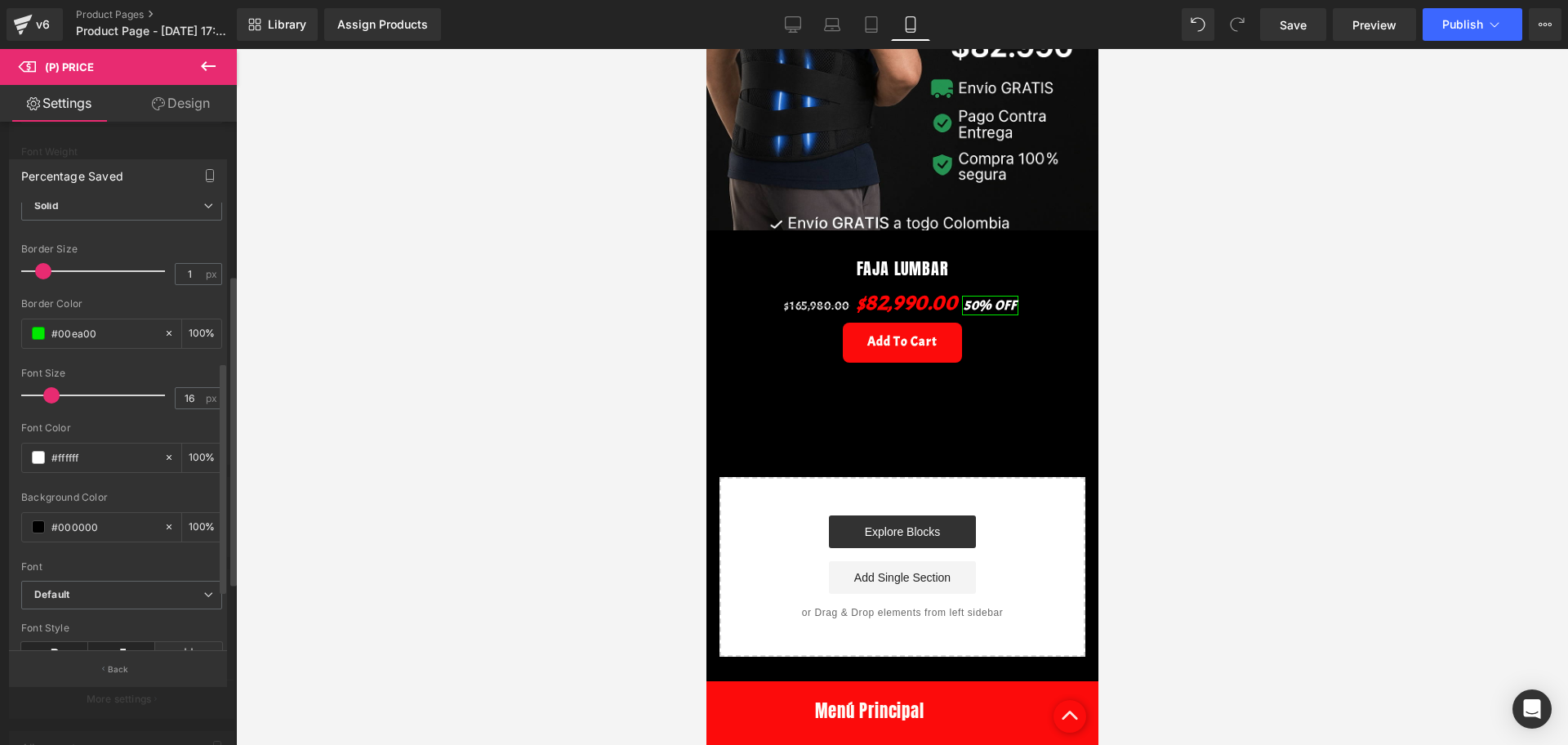
scroll to position [302, 0]
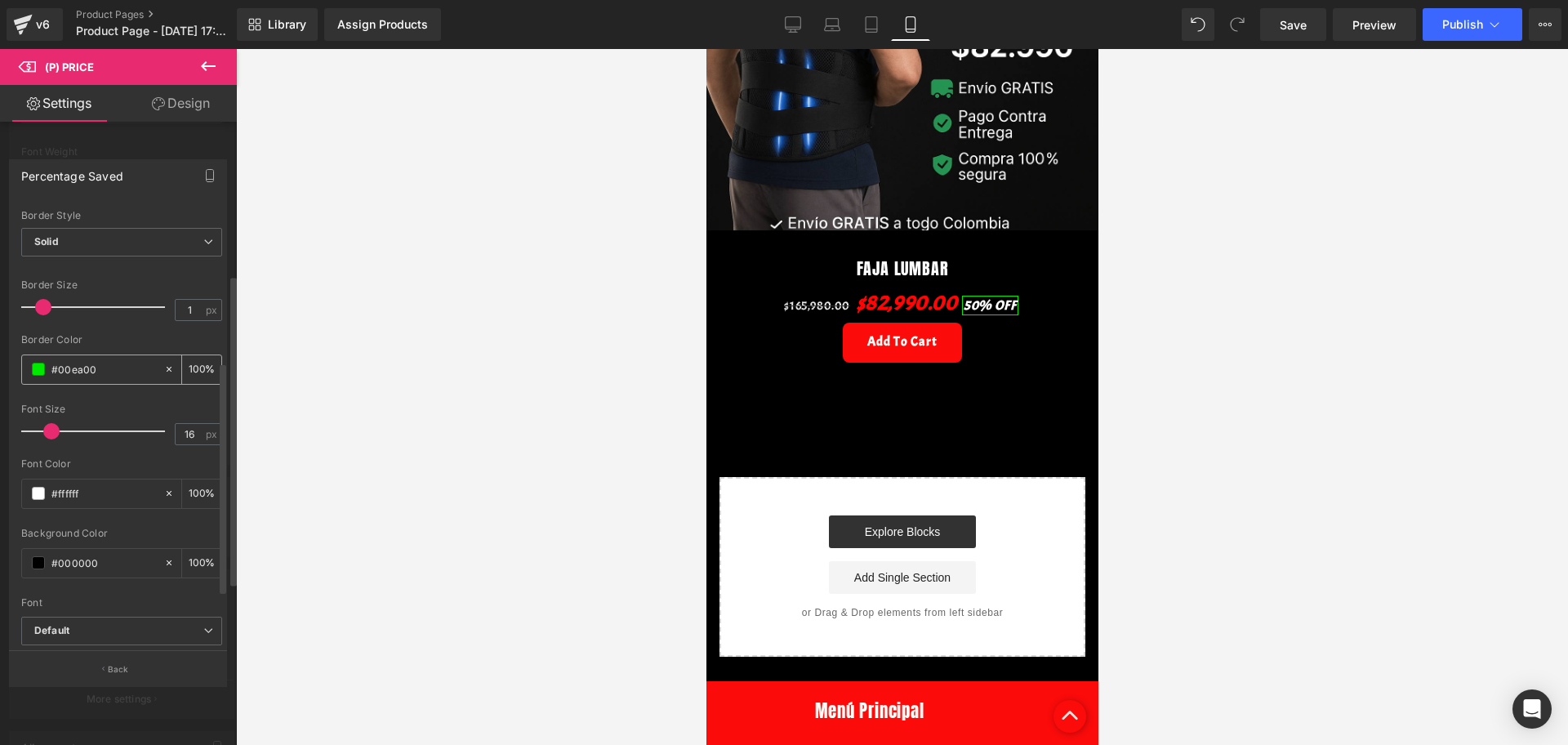
click at [37, 366] on span at bounding box center [39, 369] width 13 height 13
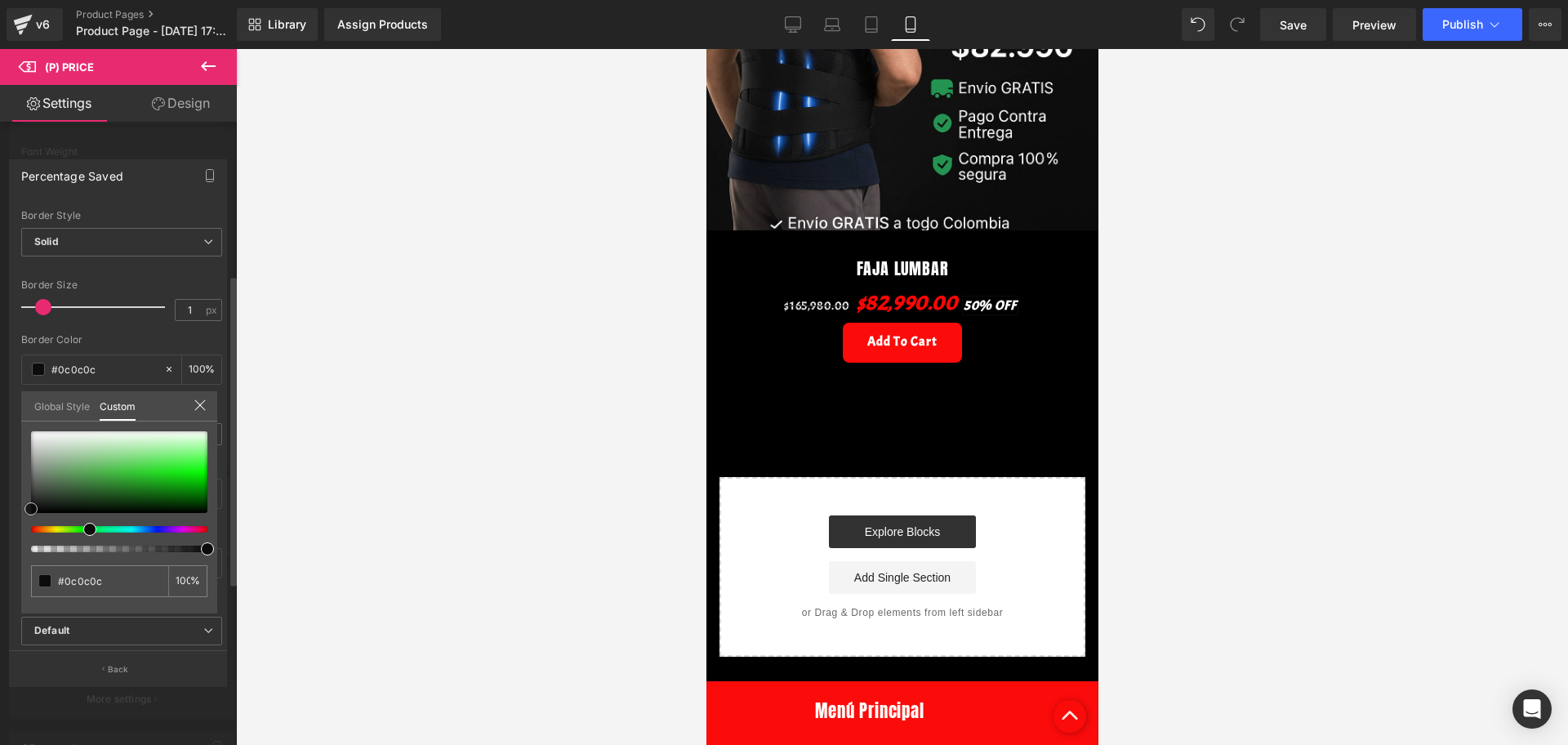
drag, startPoint x: 202, startPoint y: 476, endPoint x: 18, endPoint y: 510, distance: 187.1
click at [18, 510] on div "Percentage Saved Text Styles Custom Custom Setup Global Style Custom Setup Glob…" at bounding box center [119, 416] width 237 height 538
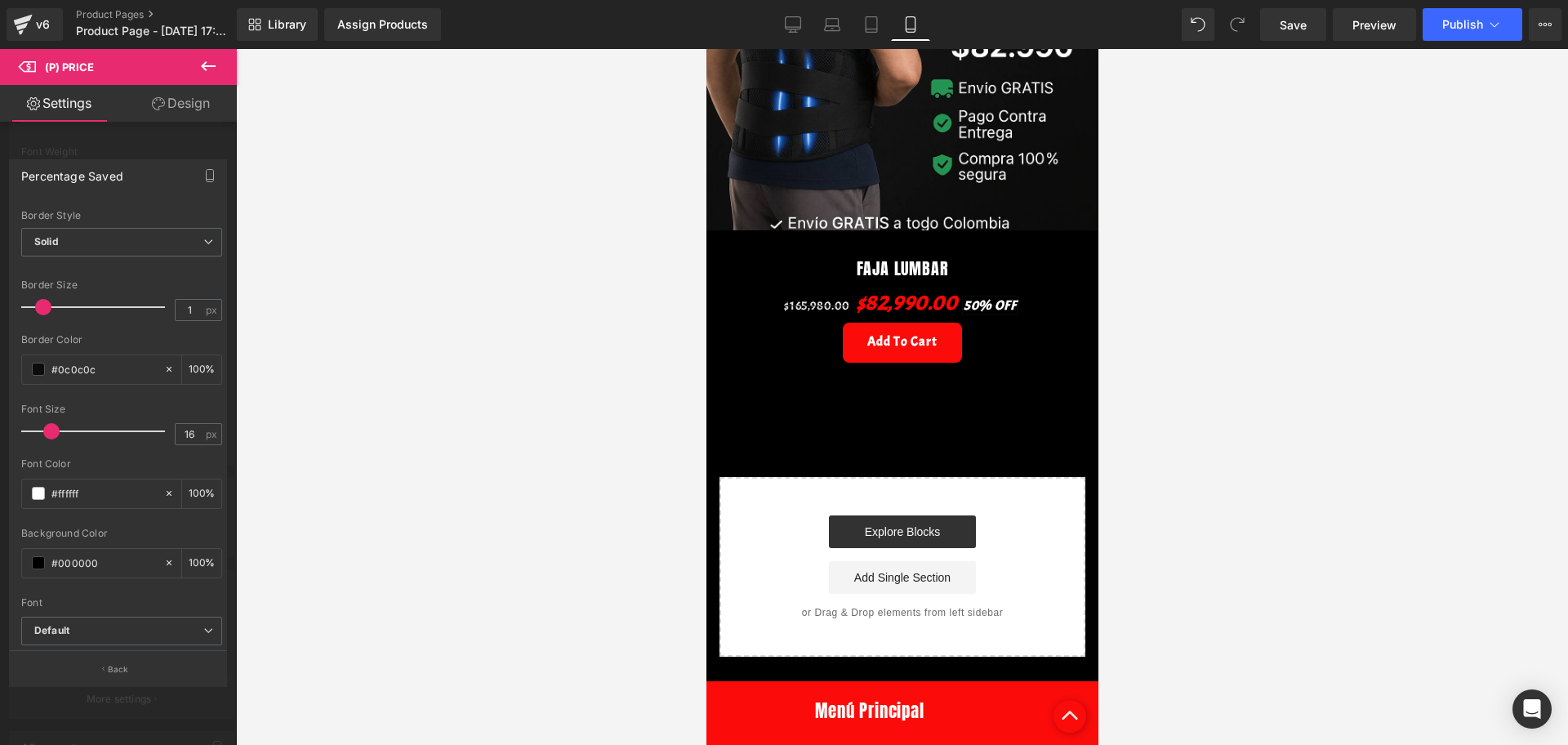
click at [274, 484] on div at bounding box center [902, 397] width 1332 height 696
click at [327, 383] on div at bounding box center [902, 397] width 1332 height 696
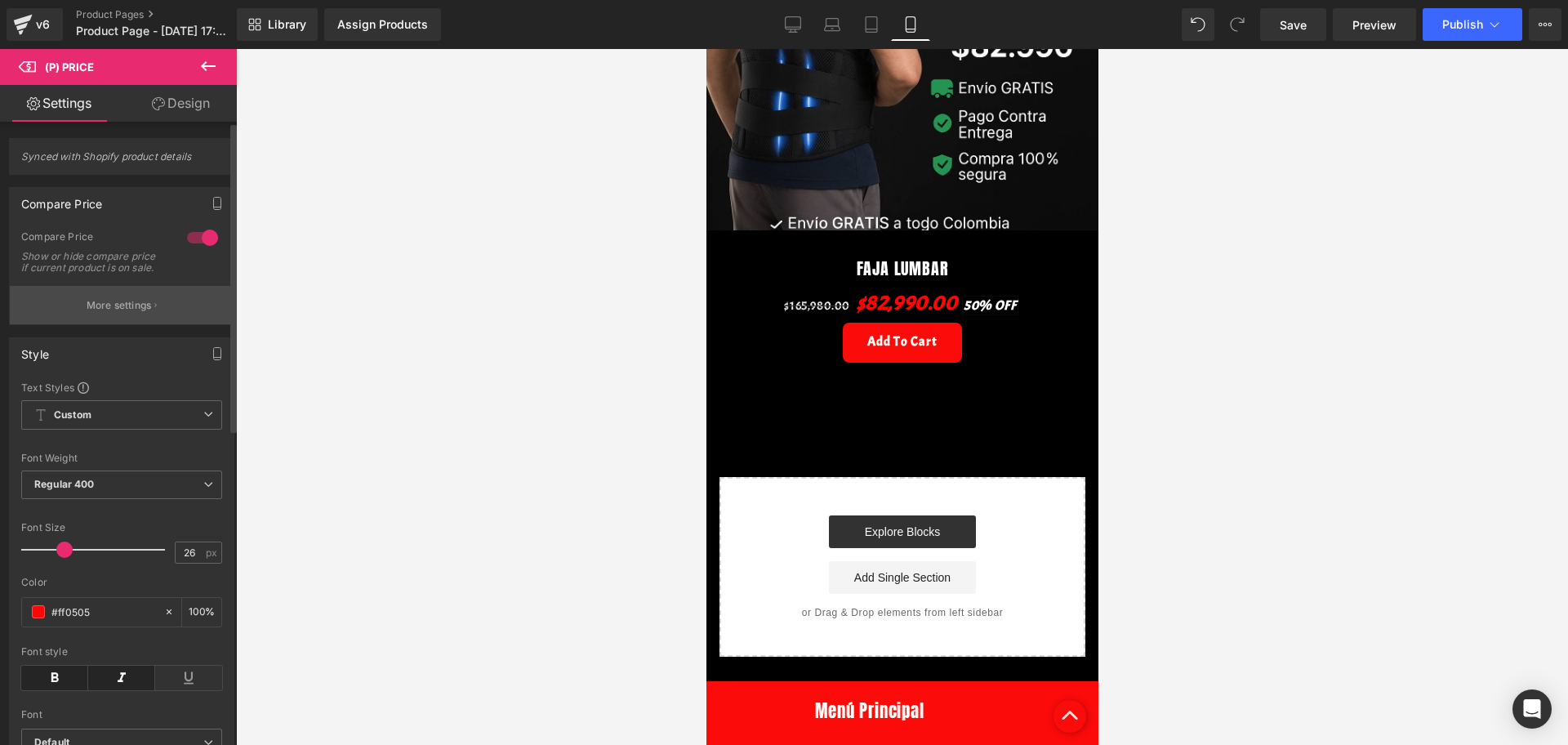
click at [126, 324] on button "More settings" at bounding box center [121, 306] width 224 height 39
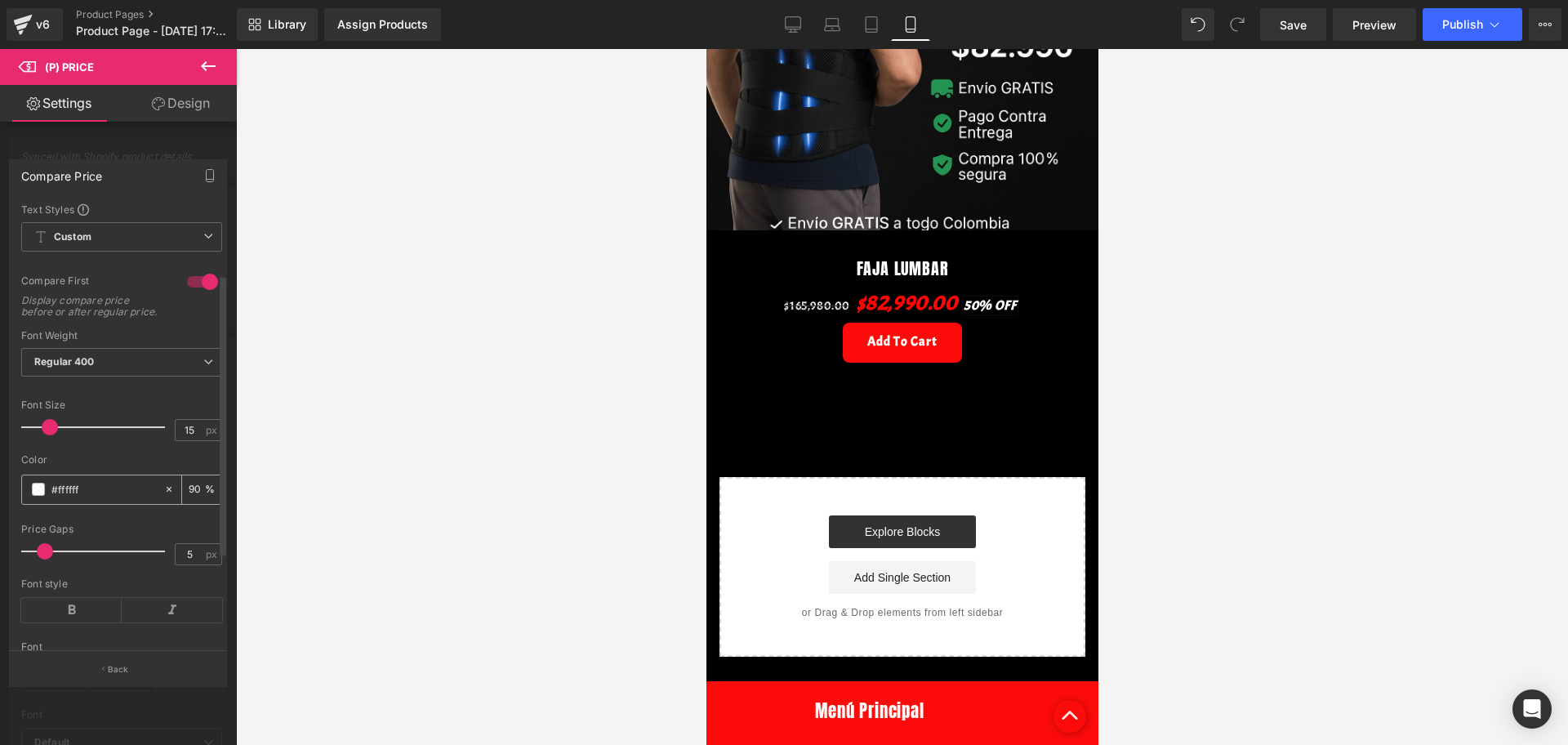
scroll to position [254, 0]
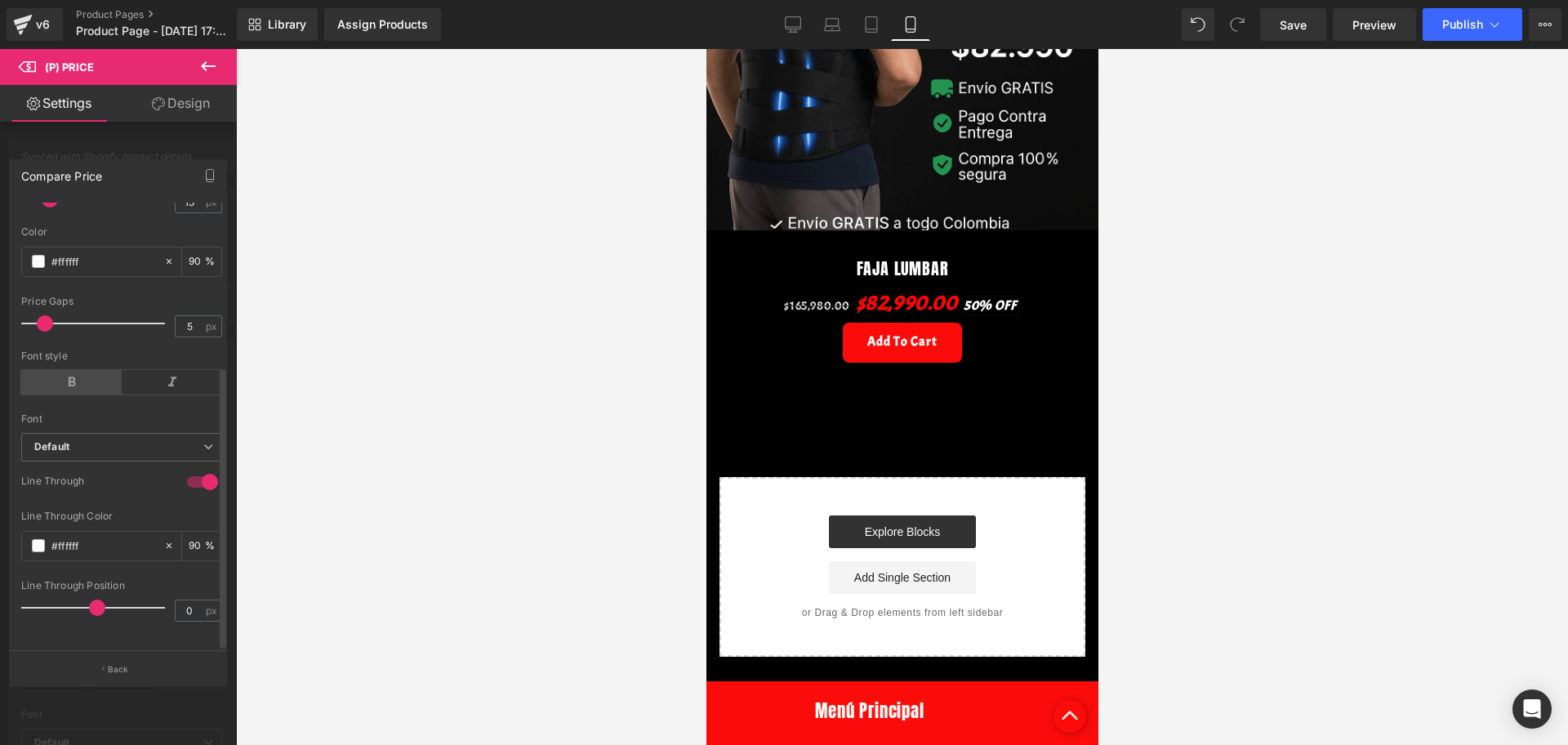
click at [72, 370] on icon at bounding box center [71, 382] width 100 height 24
click at [45, 321] on div at bounding box center [97, 324] width 136 height 33
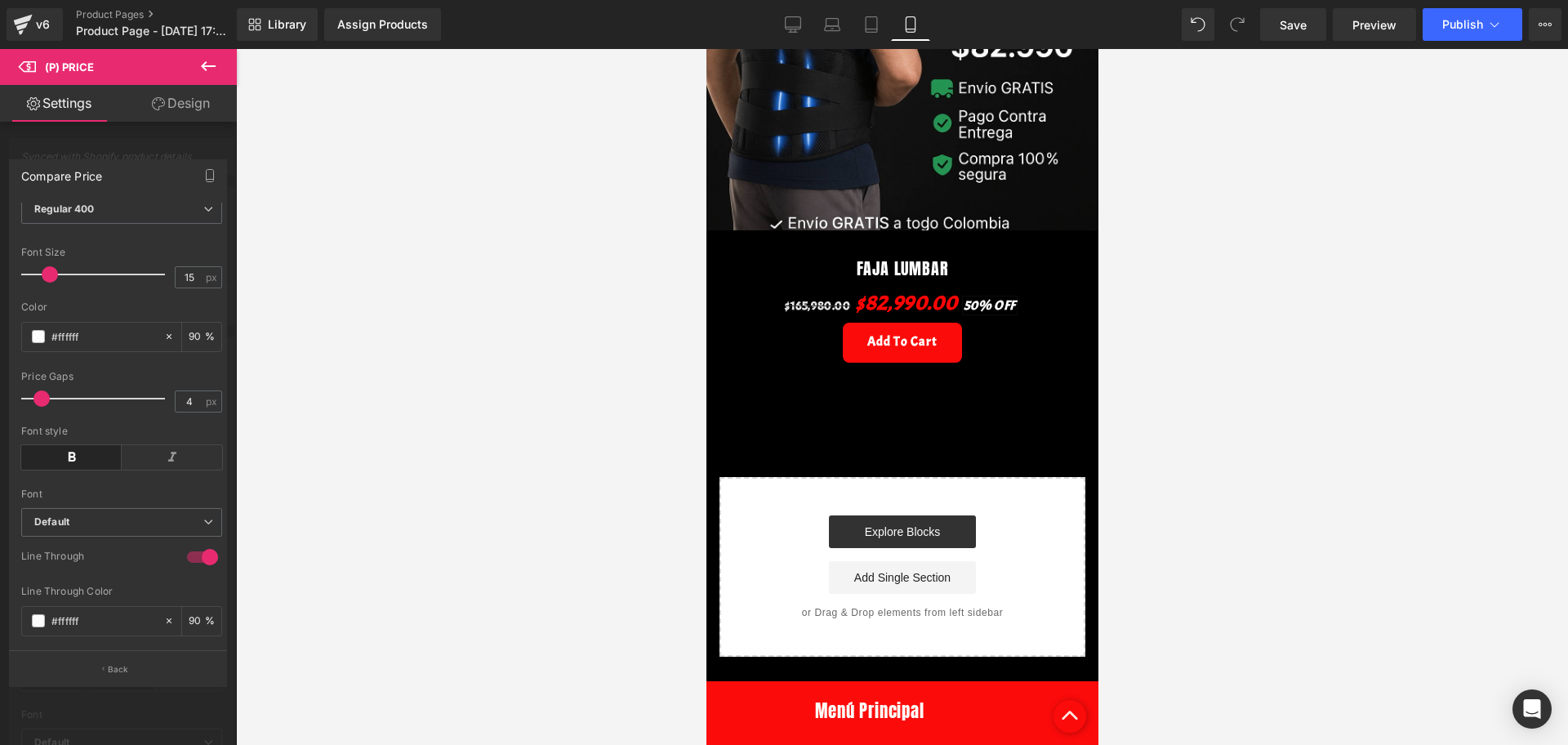
click at [309, 462] on div at bounding box center [902, 397] width 1332 height 696
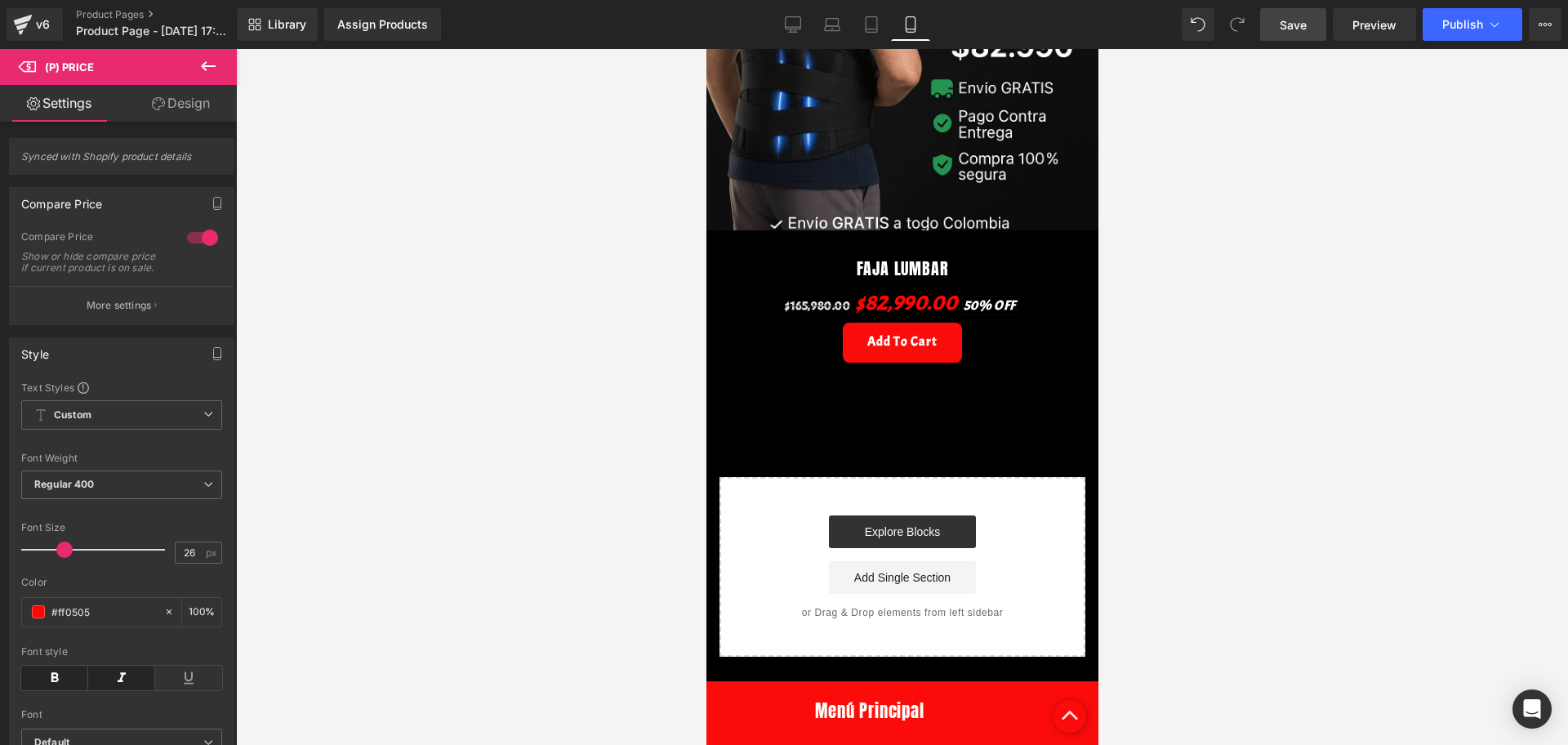
click at [1303, 19] on span "Save" at bounding box center [1293, 25] width 27 height 17
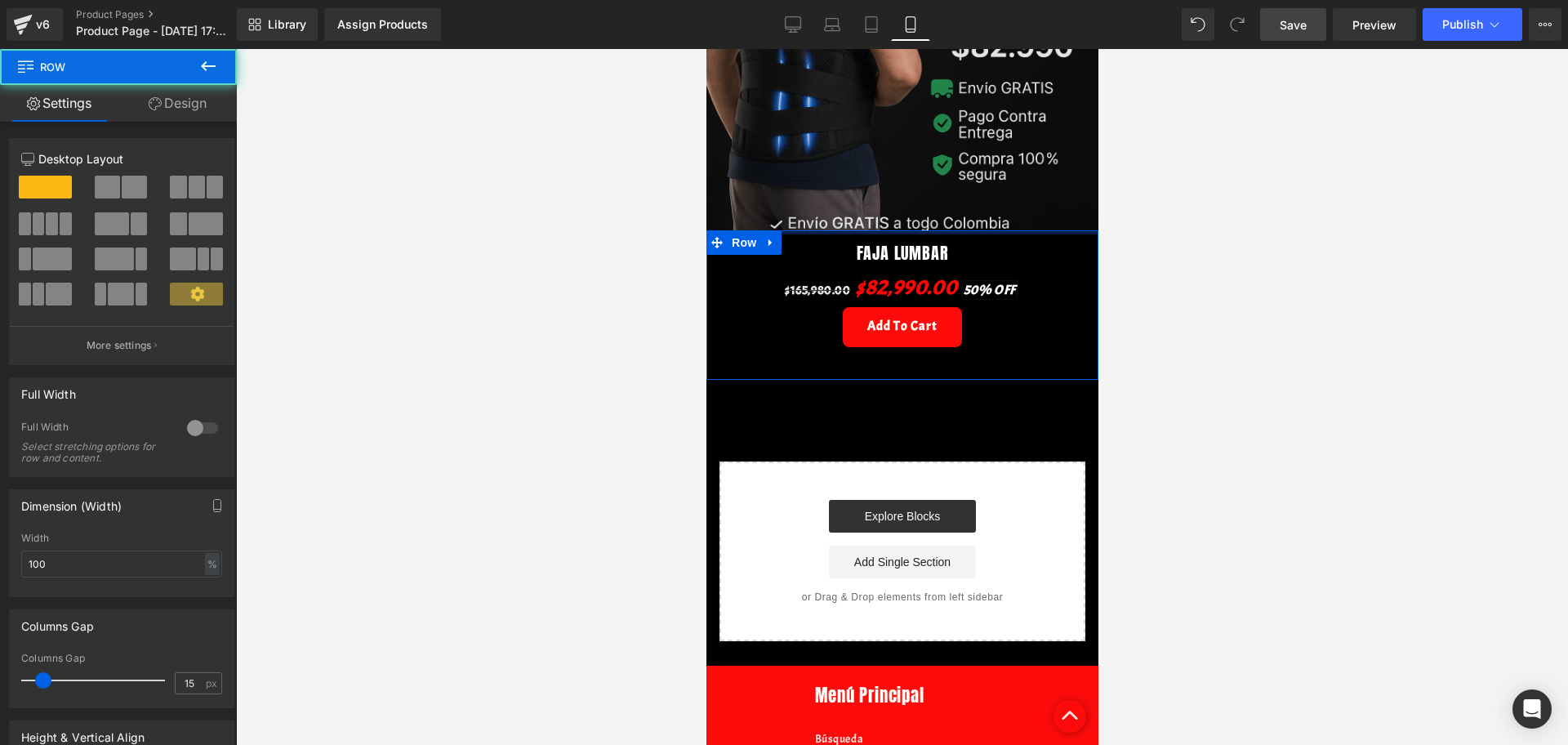
drag, startPoint x: 885, startPoint y: 218, endPoint x: 882, endPoint y: 190, distance: 28.2
click at [882, 190] on div "Image Row FAJA LUMBAR (P) Title $165,980.00 $82,990.00 50% OFF (P) Price Add To…" at bounding box center [901, 141] width 392 height 1000
click at [1099, 243] on div at bounding box center [902, 397] width 1332 height 696
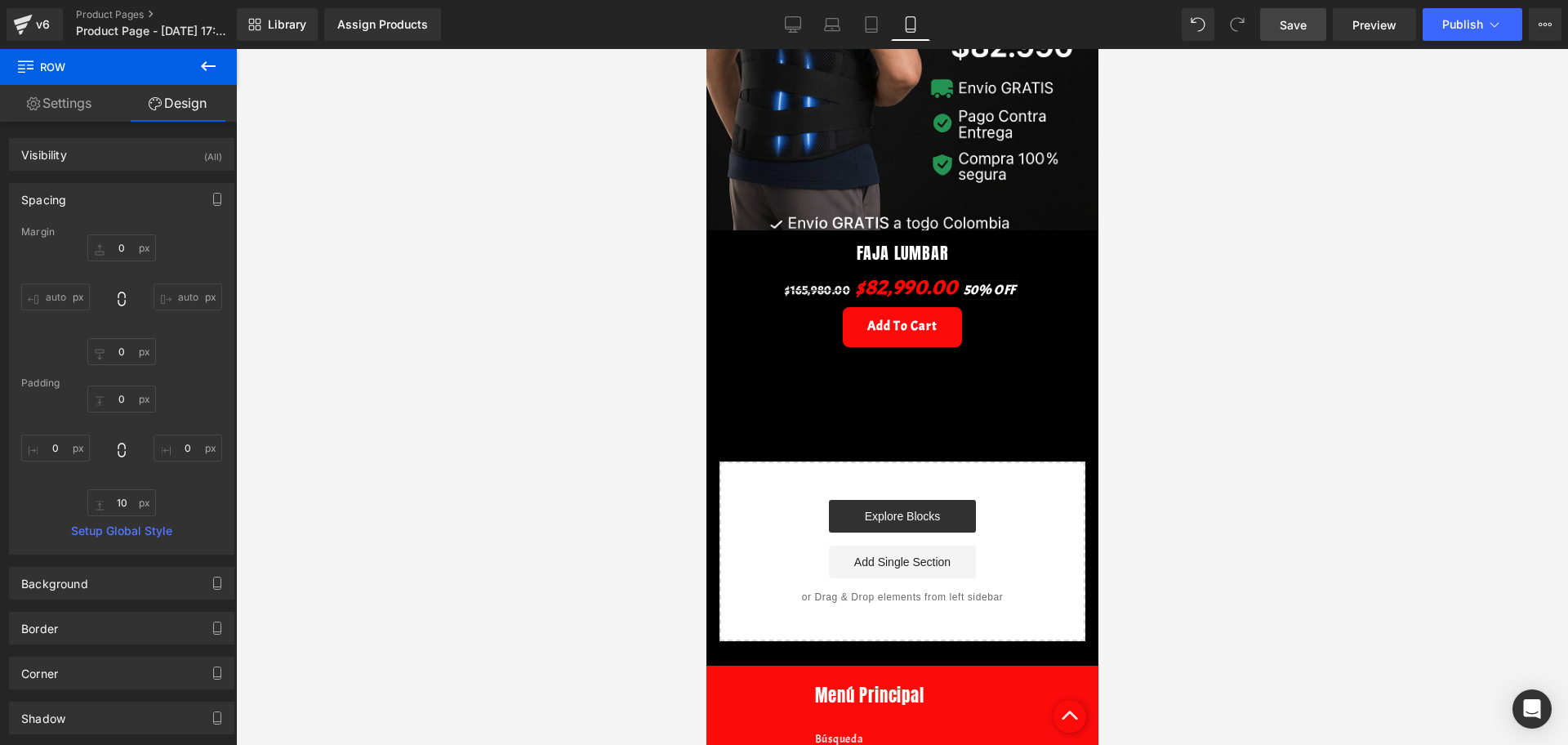
click at [1286, 32] on span "Save" at bounding box center [1293, 25] width 27 height 17
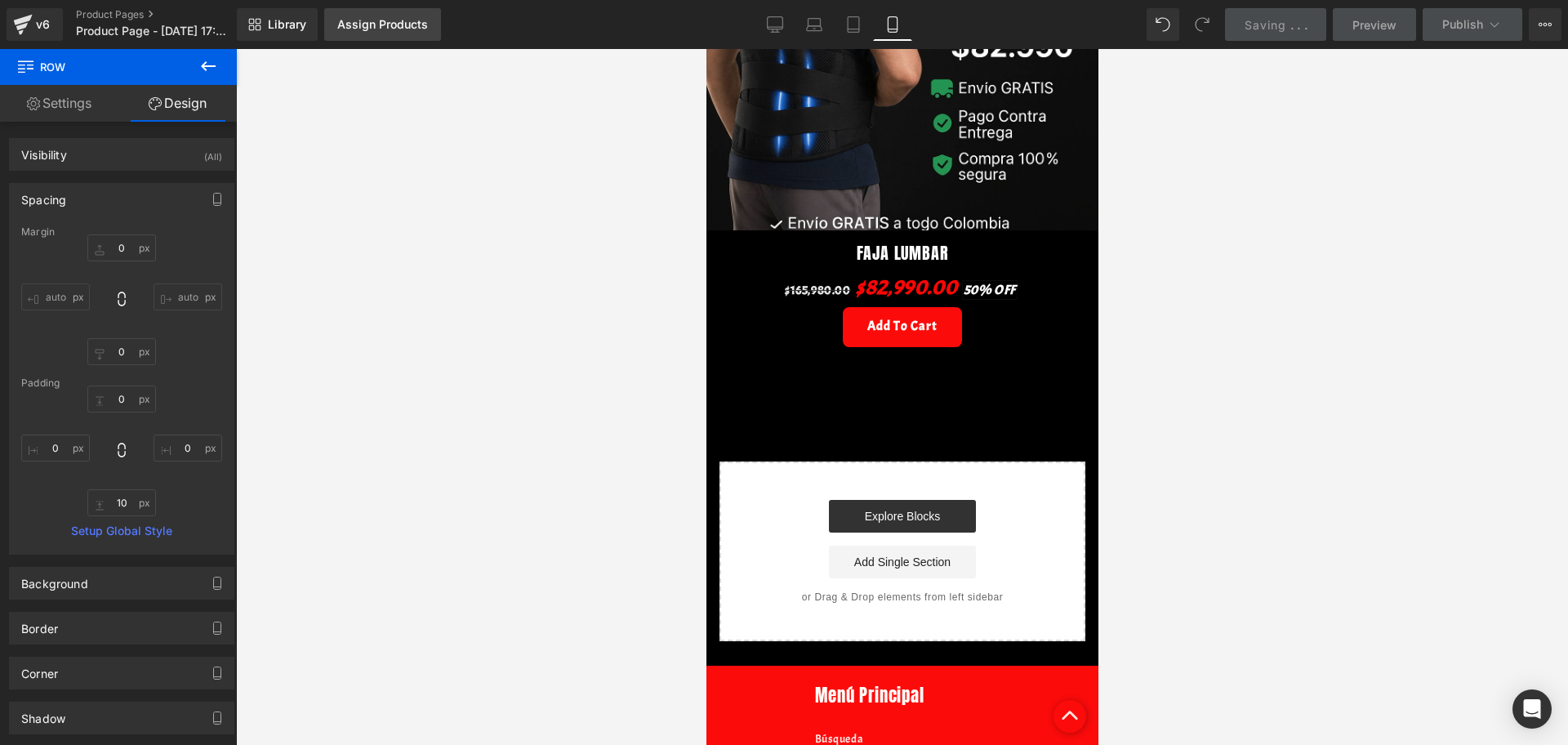
click at [396, 18] on div "Assign Products" at bounding box center [383, 25] width 91 height 13
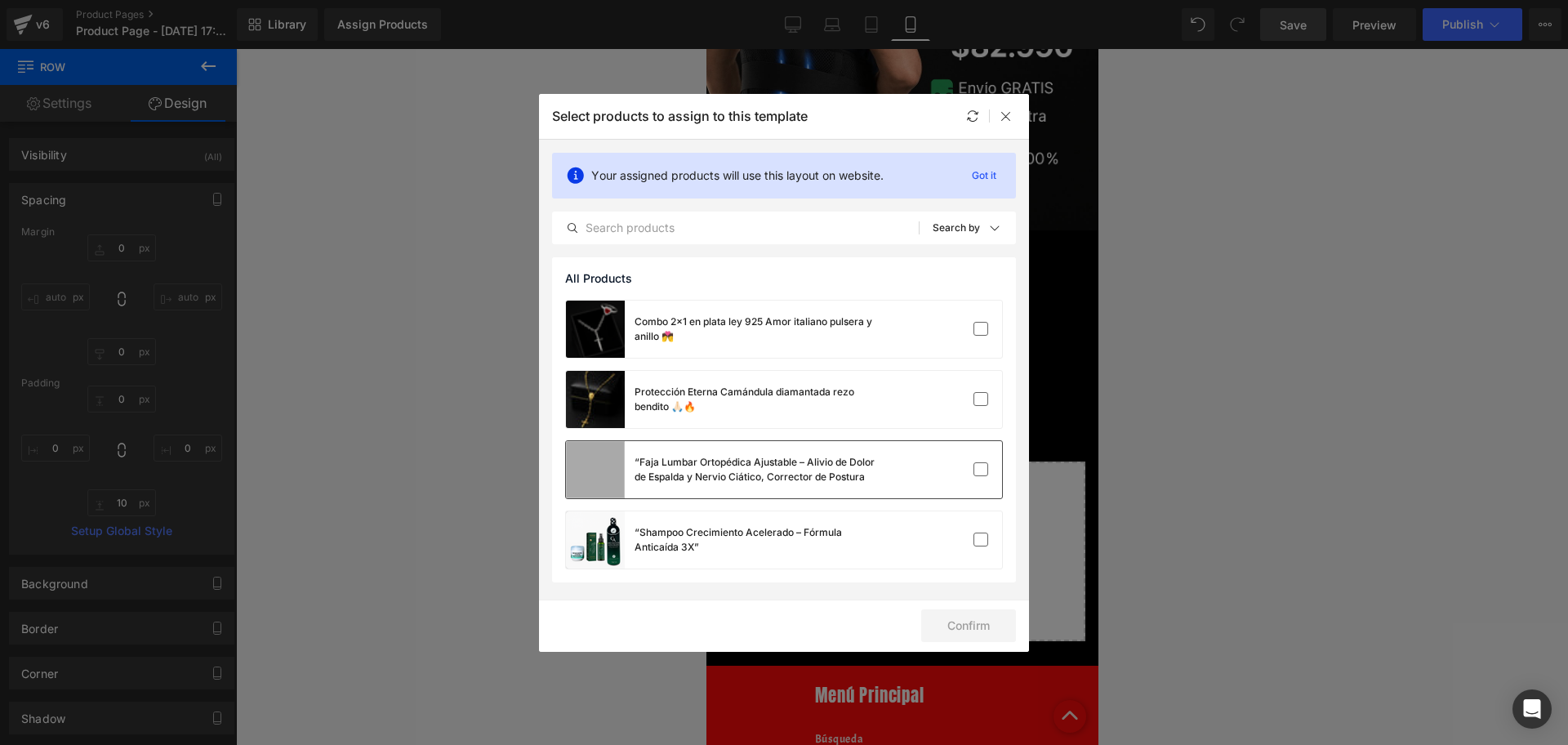
click at [777, 497] on div "“Faja Lumbar Ortopédica Ajustable – Alivio de Dolor de Espalda y Nervio Ciático…" at bounding box center [722, 469] width 313 height 57
click at [954, 632] on button "Confirm" at bounding box center [969, 625] width 94 height 33
click at [948, 632] on button "Success" at bounding box center [957, 625] width 115 height 33
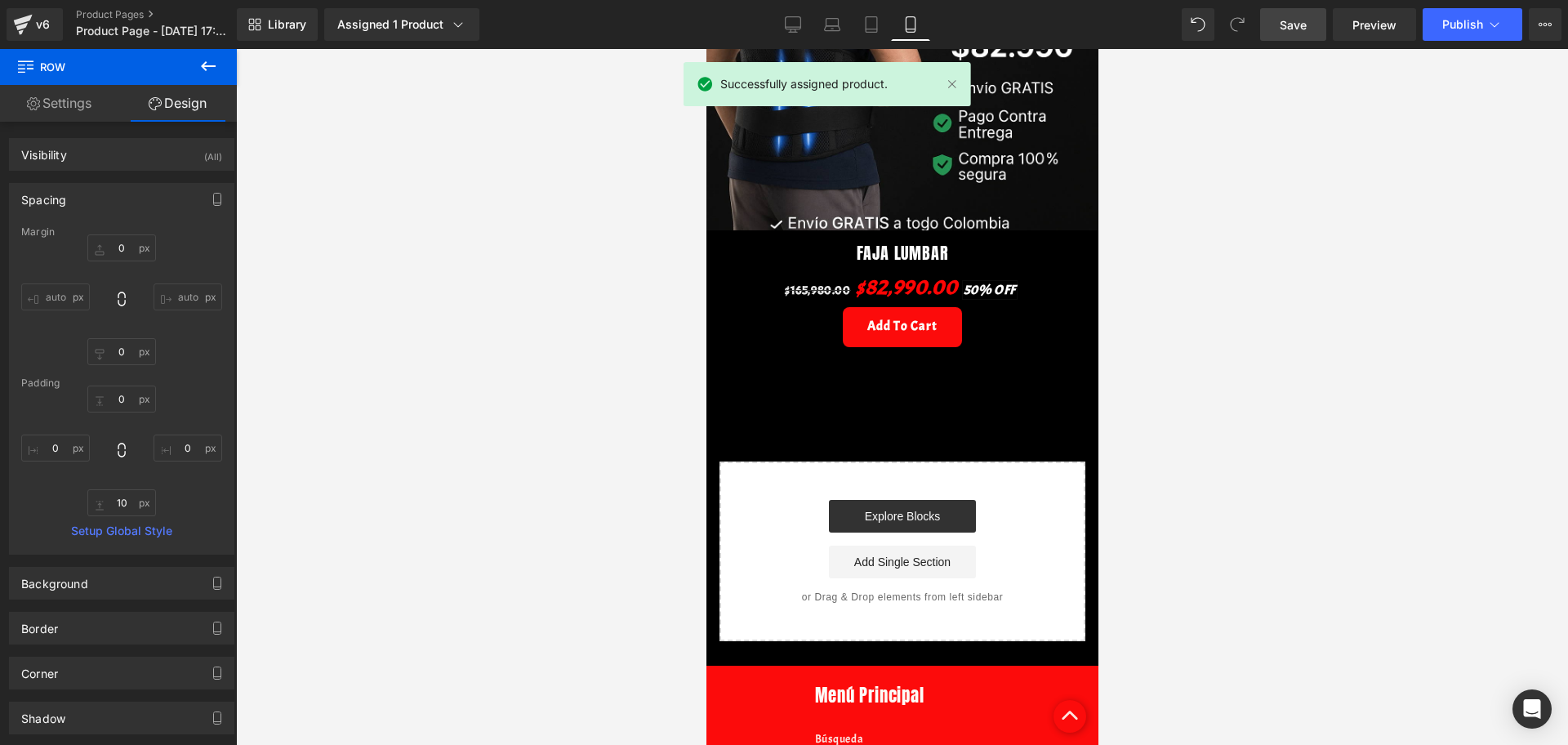
click at [541, 354] on div at bounding box center [902, 397] width 1332 height 696
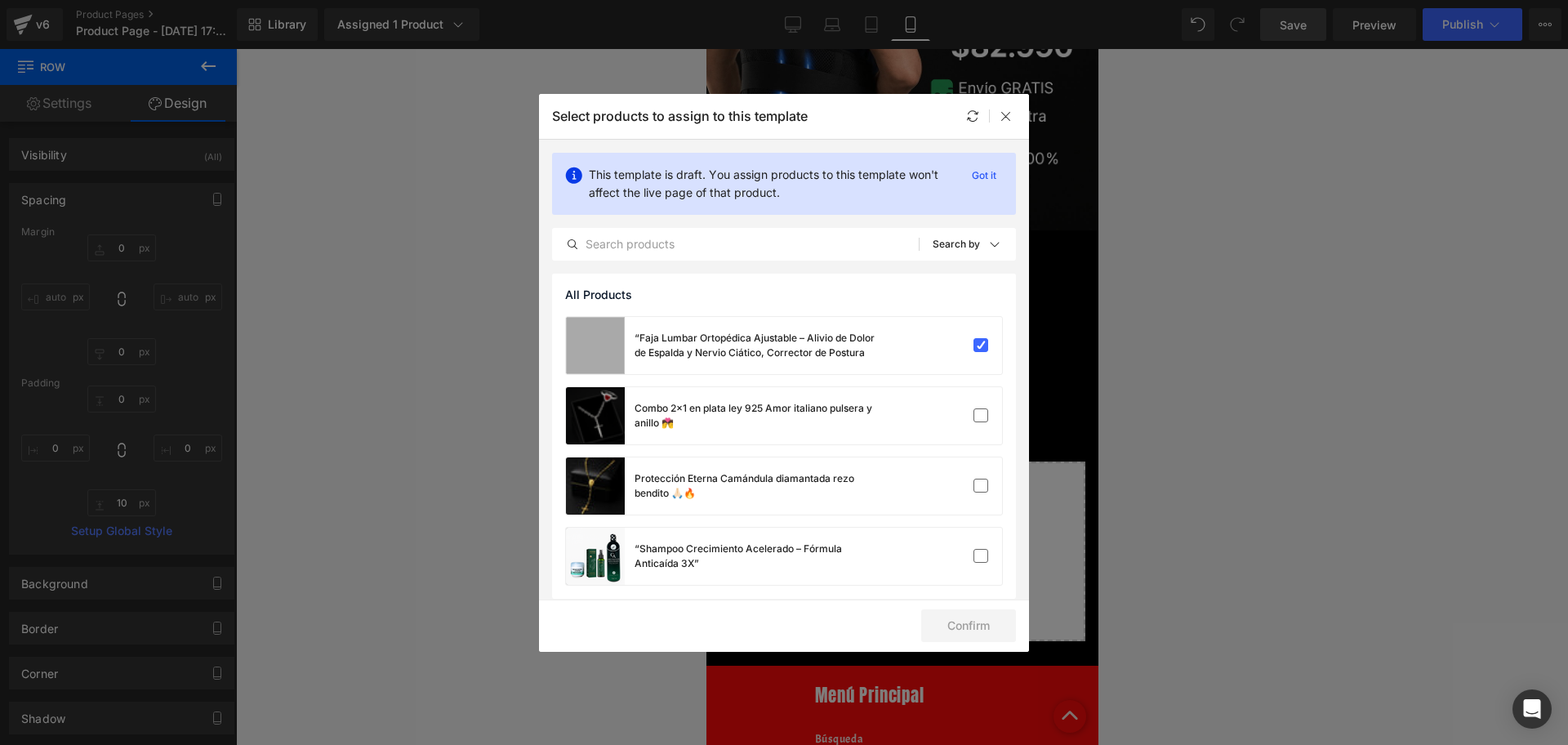
click at [1017, 104] on div "Select products to assign to this template" at bounding box center [784, 116] width 490 height 45
click at [1013, 109] on div at bounding box center [1006, 116] width 19 height 19
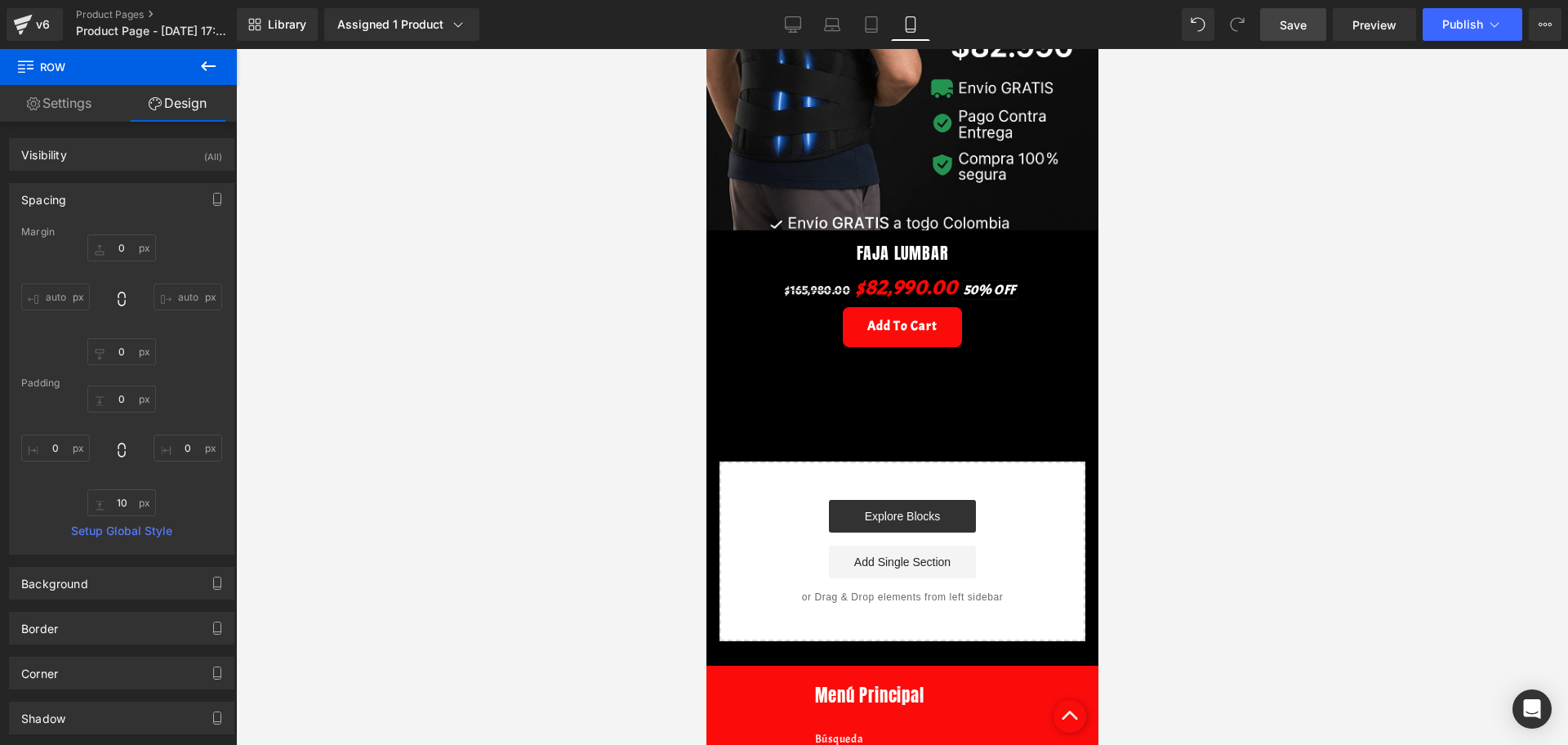
click at [222, 65] on button at bounding box center [207, 67] width 57 height 36
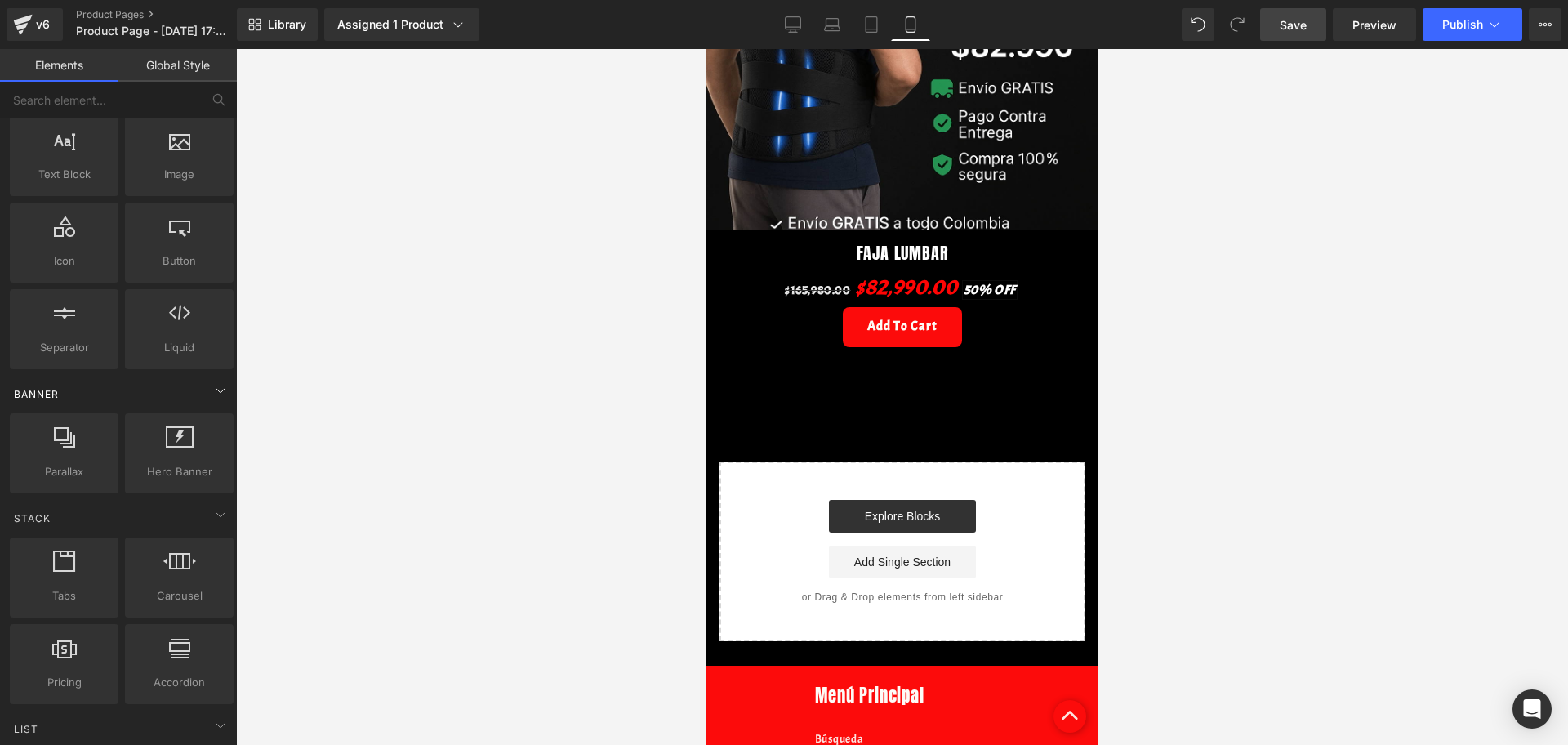
scroll to position [0, 0]
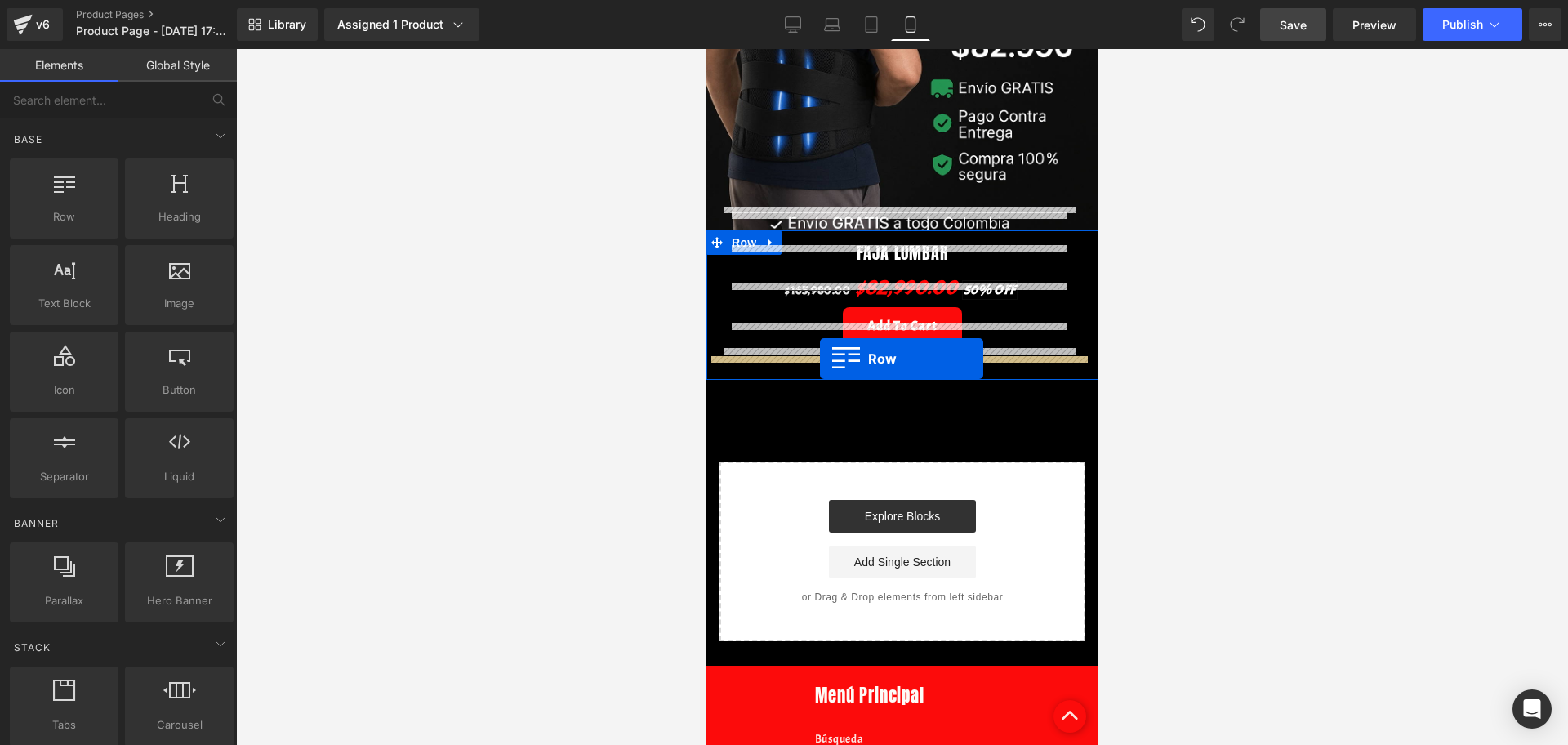
drag, startPoint x: 770, startPoint y: 243, endPoint x: 819, endPoint y: 359, distance: 125.9
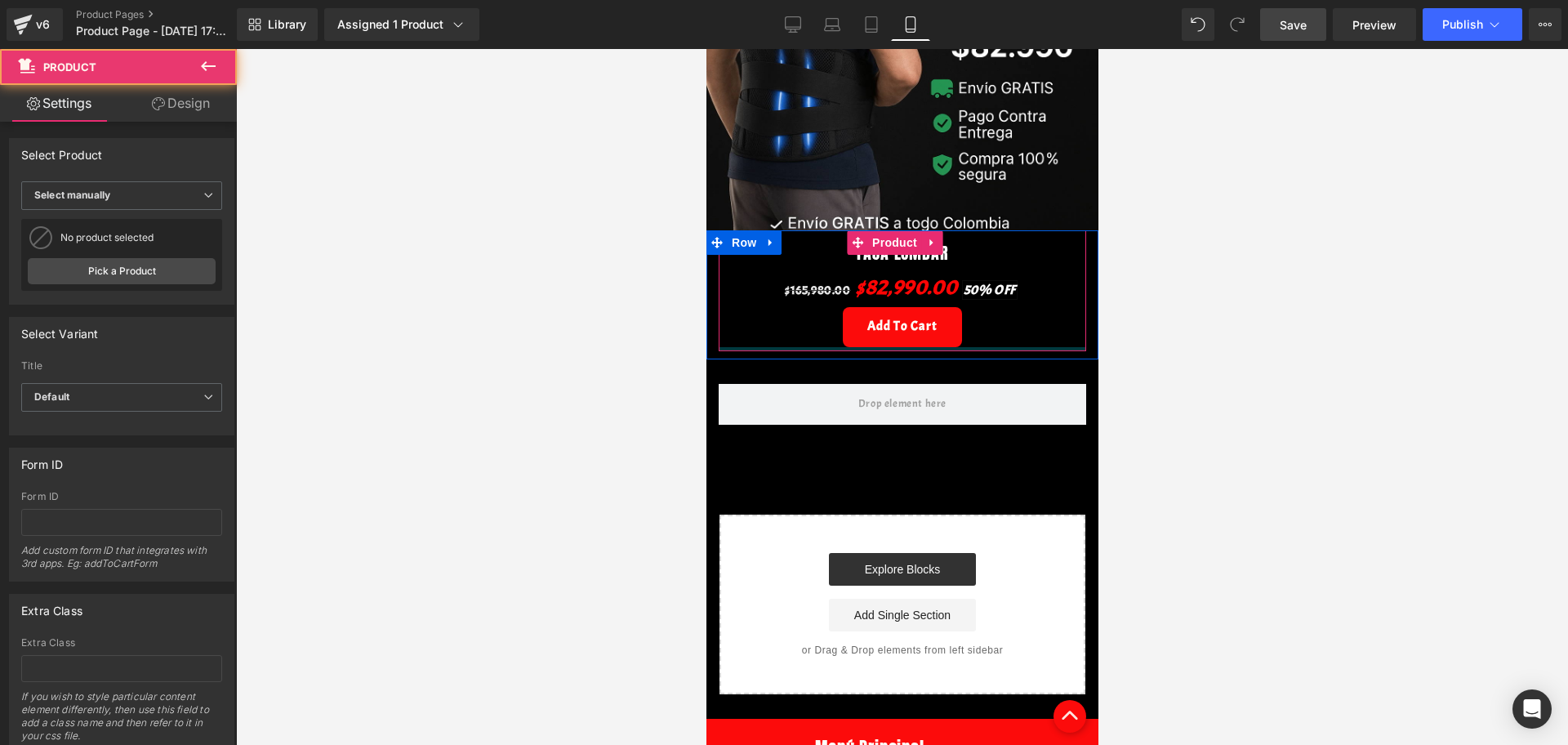
drag, startPoint x: 842, startPoint y: 344, endPoint x: 840, endPoint y: 324, distance: 20.1
click at [840, 347] on div at bounding box center [901, 349] width 367 height 4
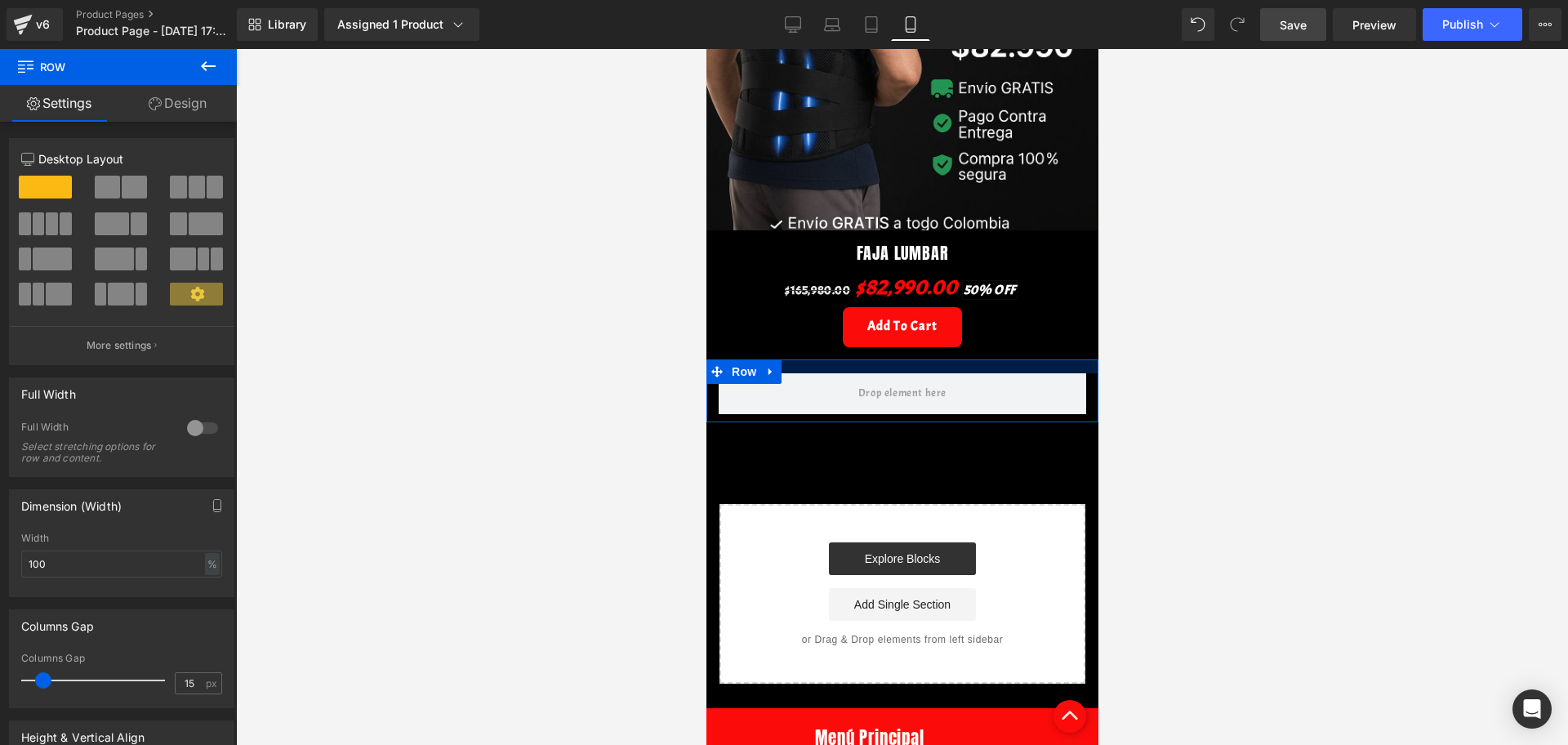
drag, startPoint x: 852, startPoint y: 348, endPoint x: 851, endPoint y: 338, distance: 10.0
click at [851, 359] on div at bounding box center [901, 366] width 392 height 13
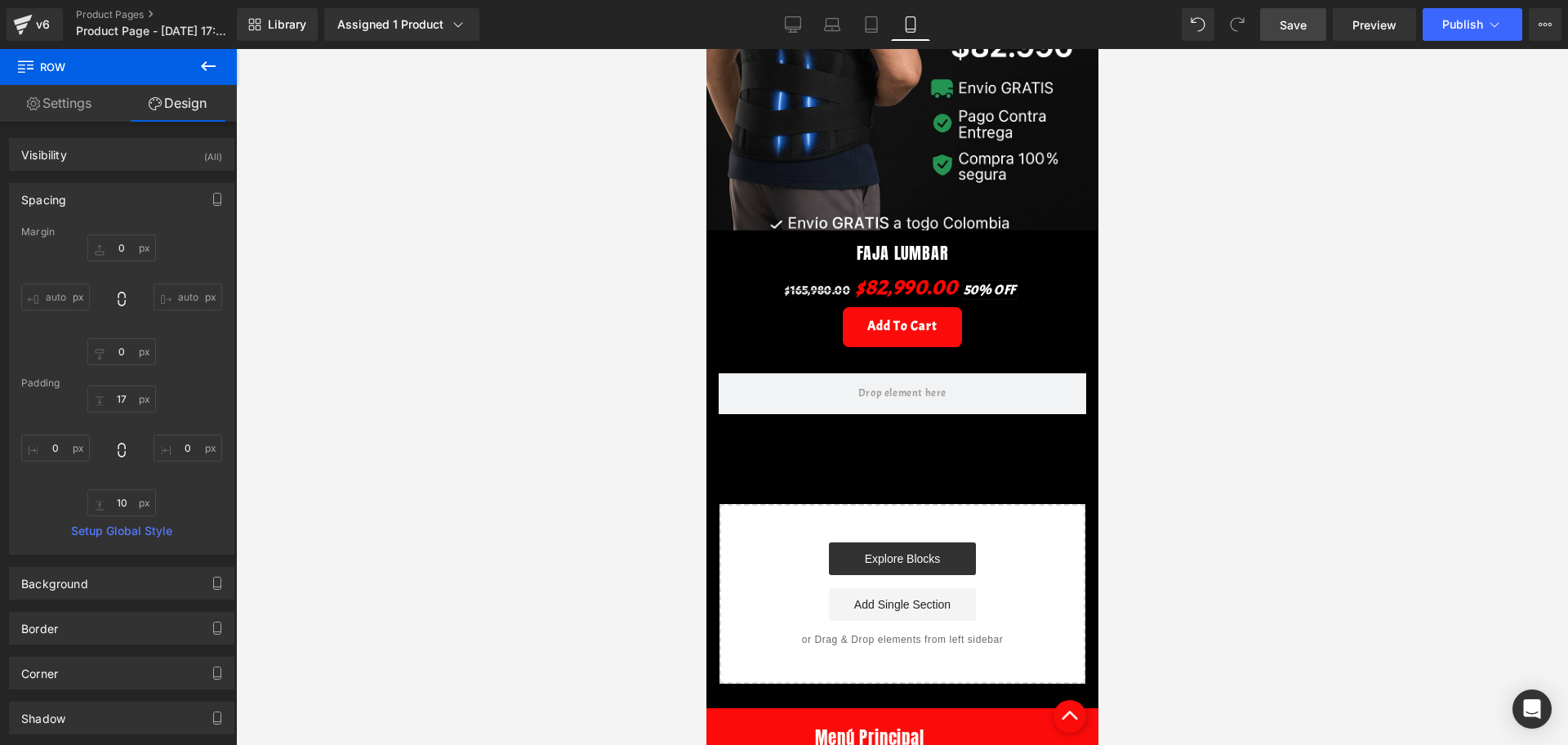
click at [226, 53] on button at bounding box center [207, 67] width 57 height 36
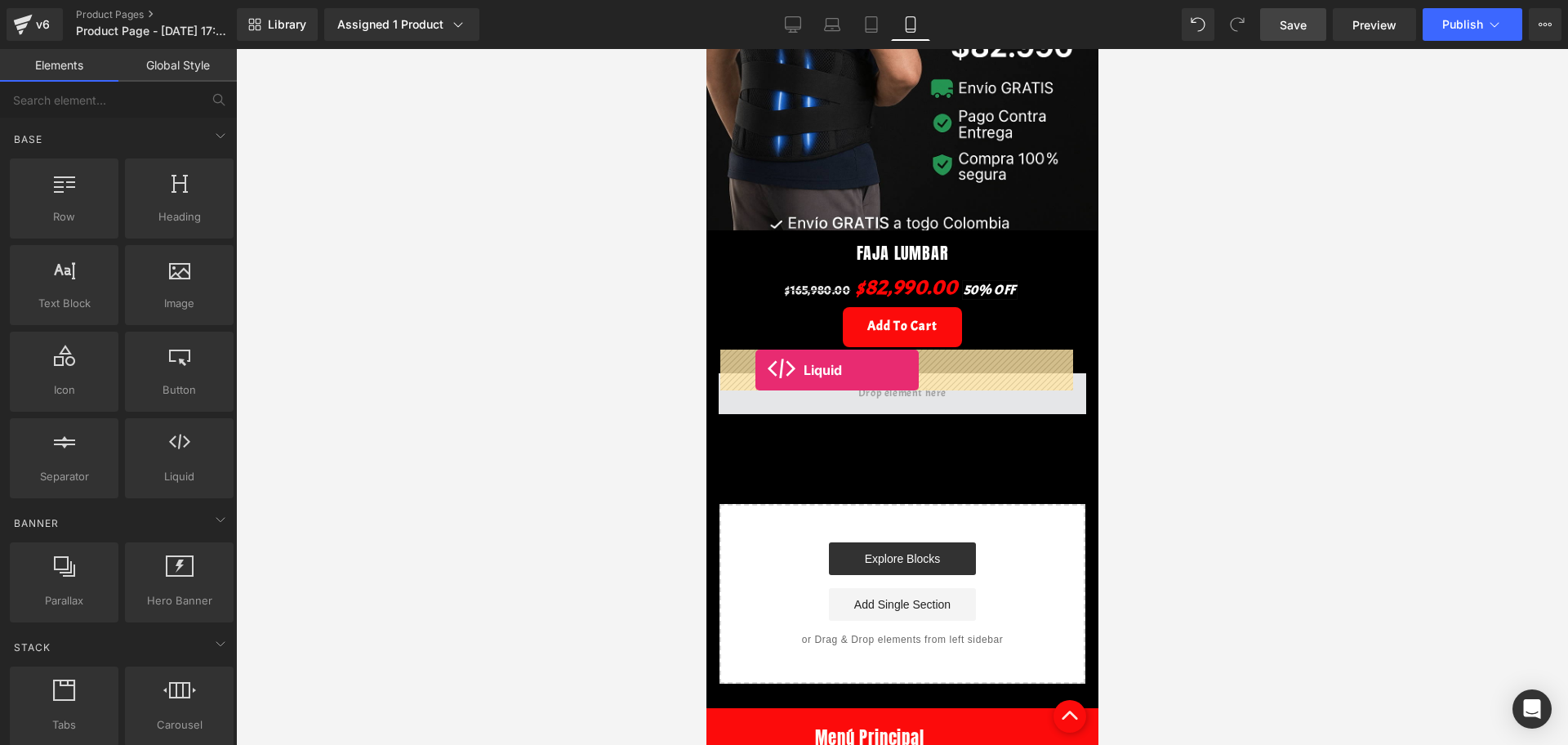
drag, startPoint x: 878, startPoint y: 511, endPoint x: 755, endPoint y: 370, distance: 187.1
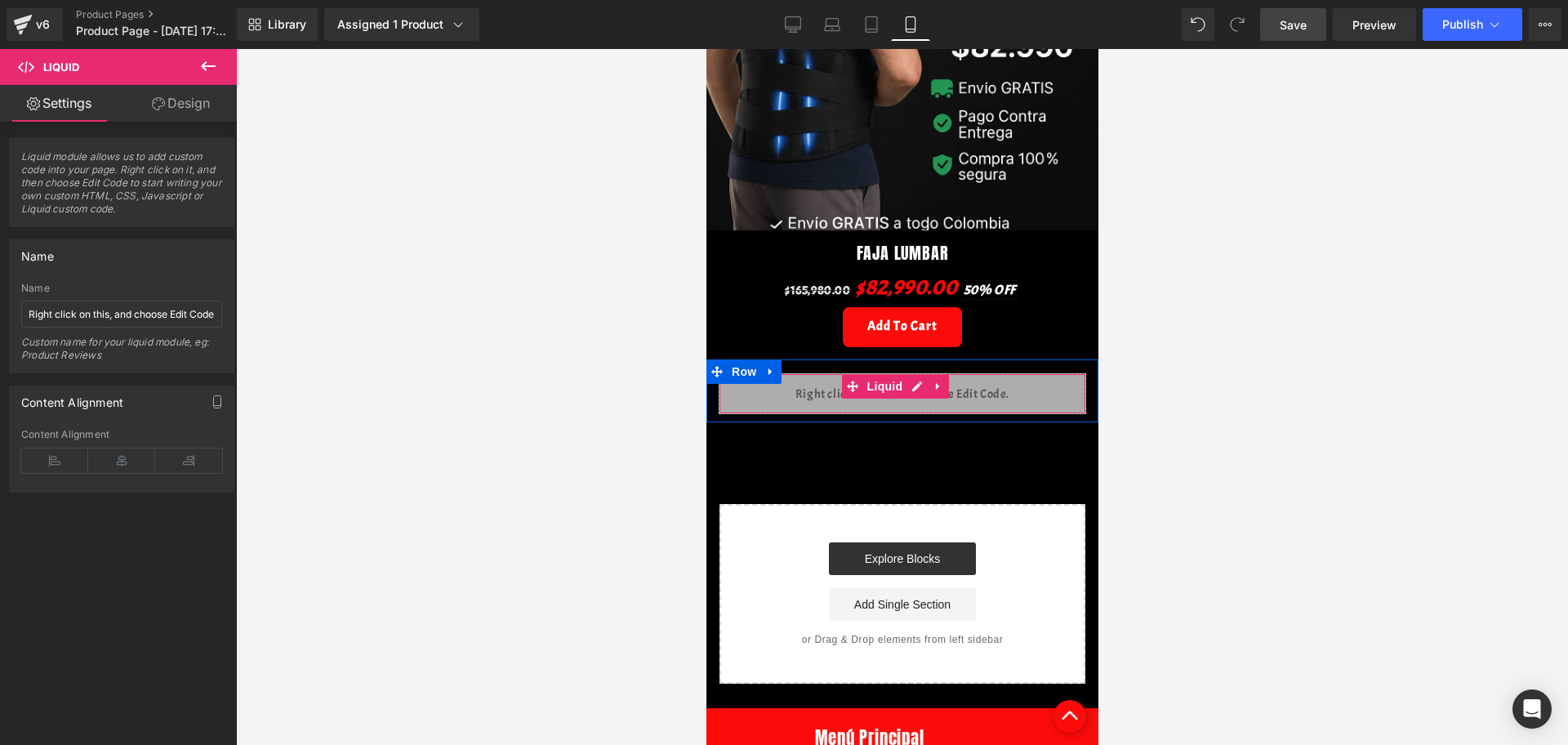
click at [913, 373] on div "Liquid" at bounding box center [901, 393] width 367 height 40
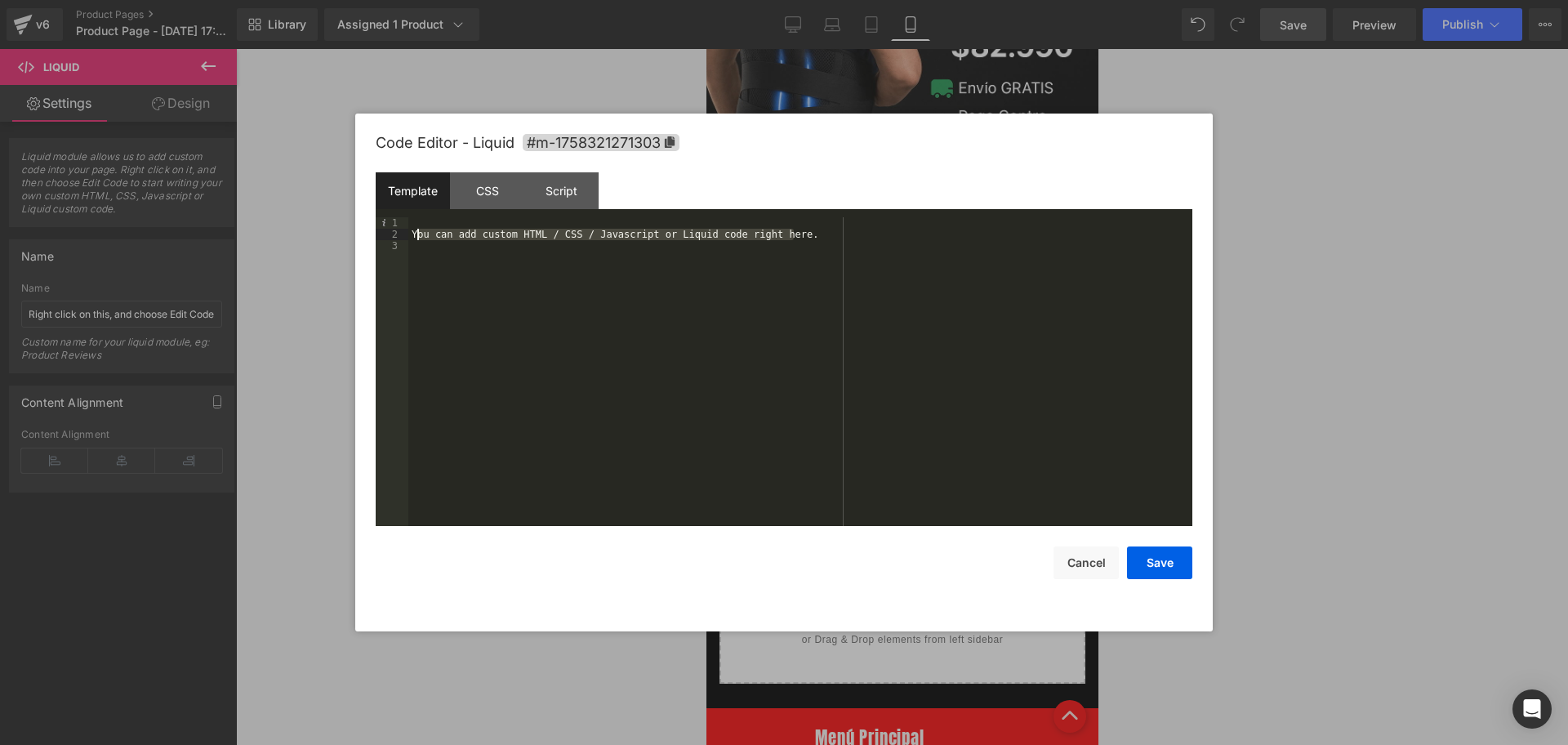
drag, startPoint x: 820, startPoint y: 237, endPoint x: 414, endPoint y: 231, distance: 406.0
click at [414, 231] on div "You can add custom HTML / CSS / Javascript or Liquid code right here." at bounding box center [800, 383] width 784 height 332
click at [423, 213] on div "Template CSS Script Data" at bounding box center [784, 195] width 816 height 45
click at [431, 222] on div at bounding box center [800, 383] width 784 height 332
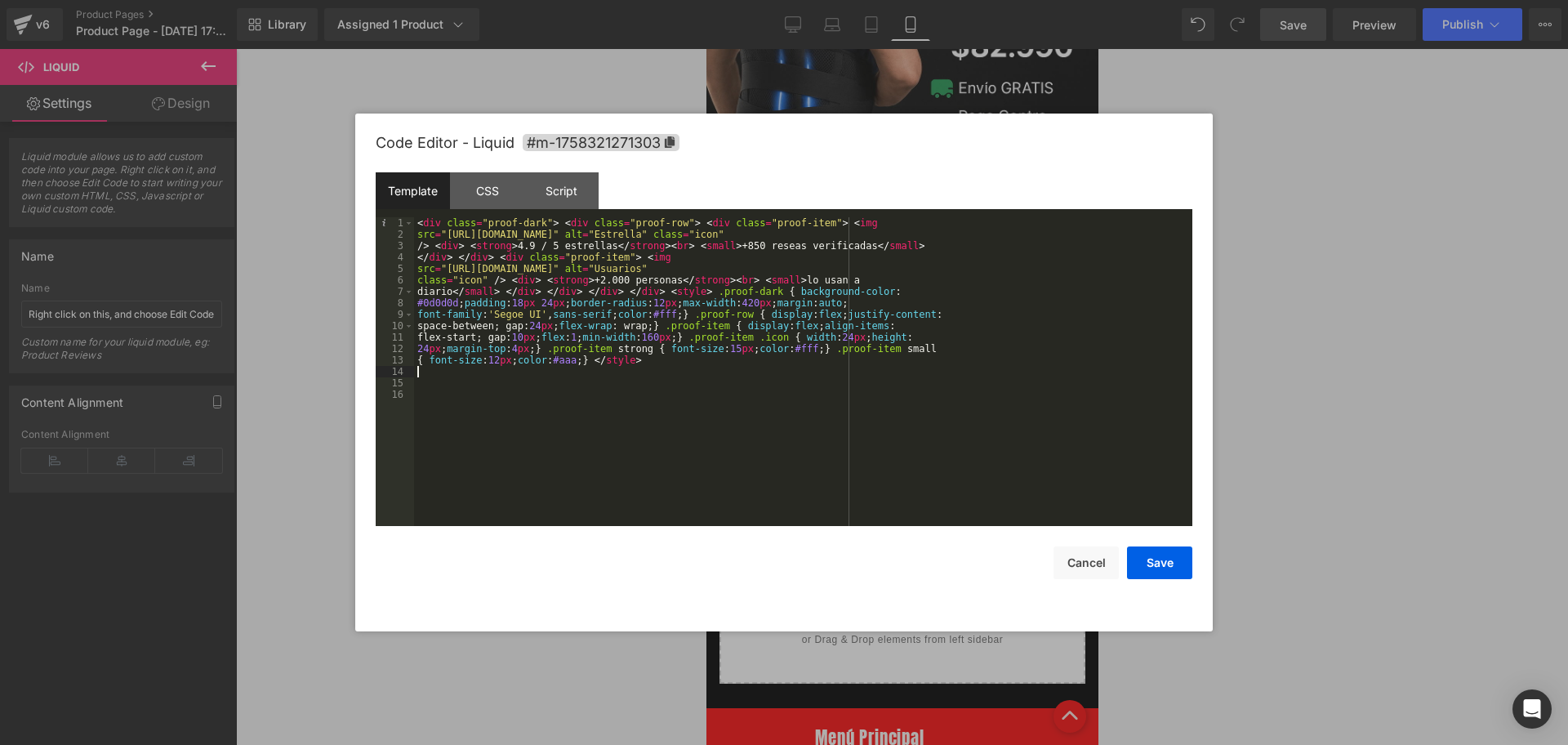
click at [574, 425] on div "< div class = "proof-dark" > < div class = "proof-row" > < div class = "proof-i…" at bounding box center [803, 383] width 778 height 332
click at [1164, 557] on button "Save" at bounding box center [1159, 563] width 66 height 33
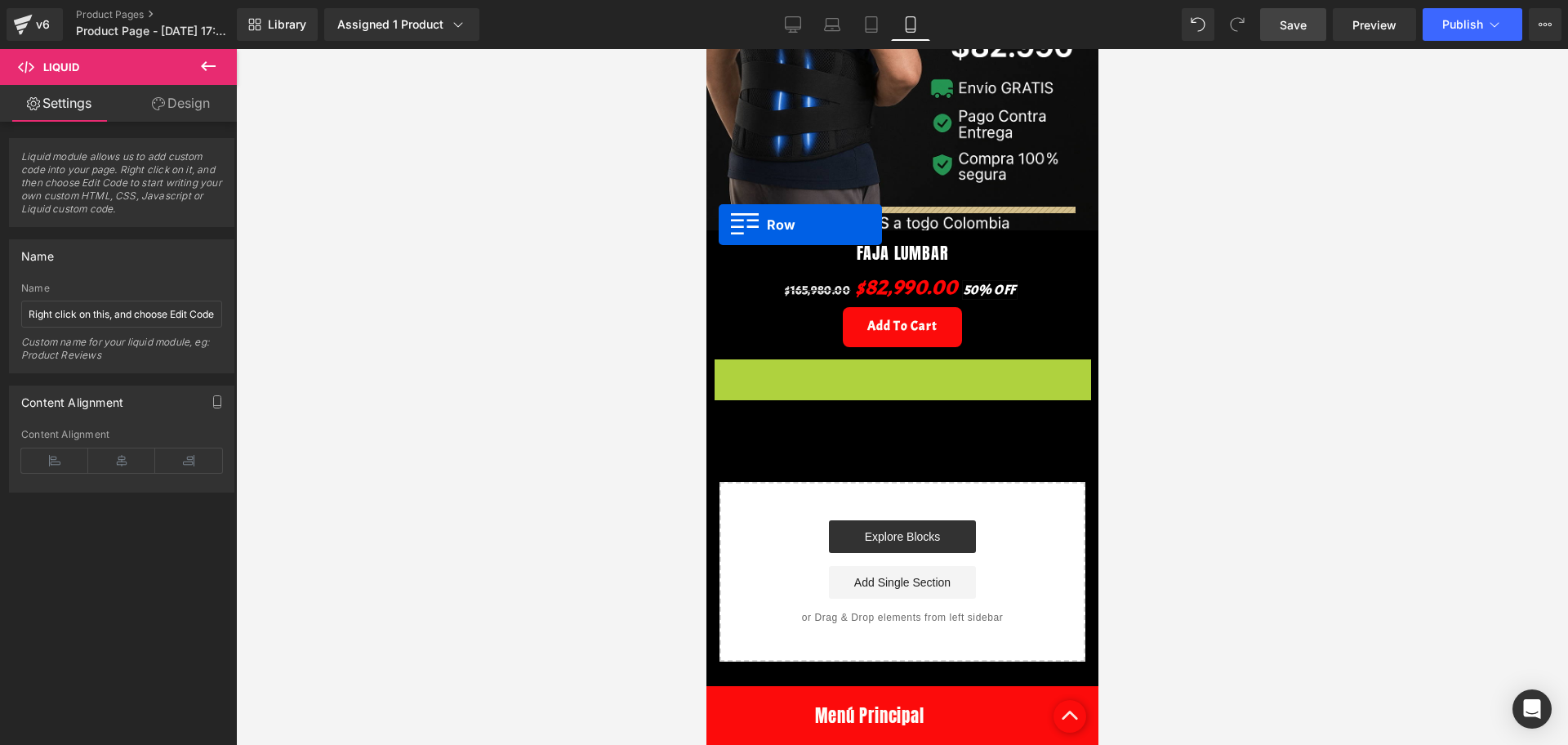
drag, startPoint x: 718, startPoint y: 347, endPoint x: 718, endPoint y: 223, distance: 124.0
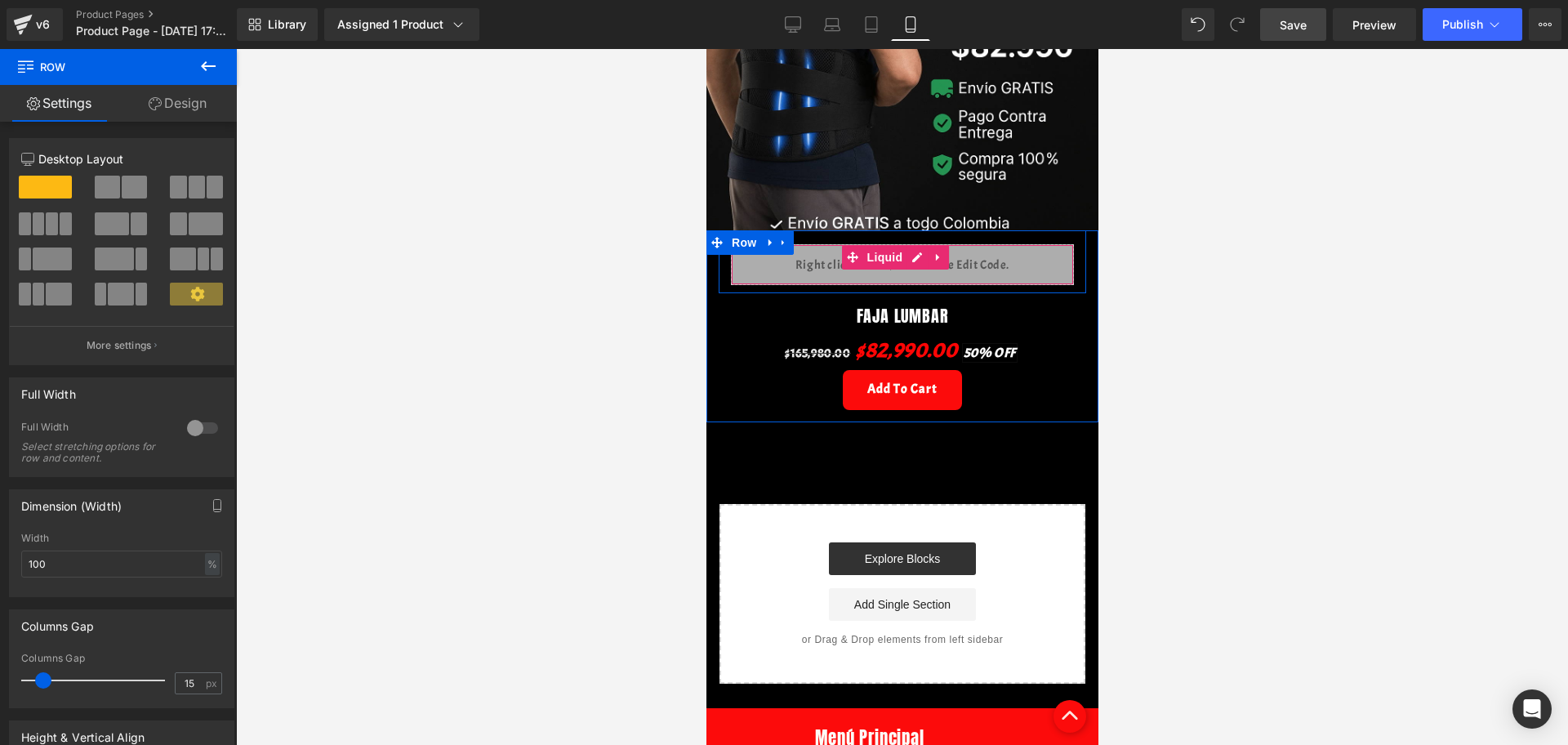
click at [805, 245] on div "Liquid" at bounding box center [901, 264] width 343 height 40
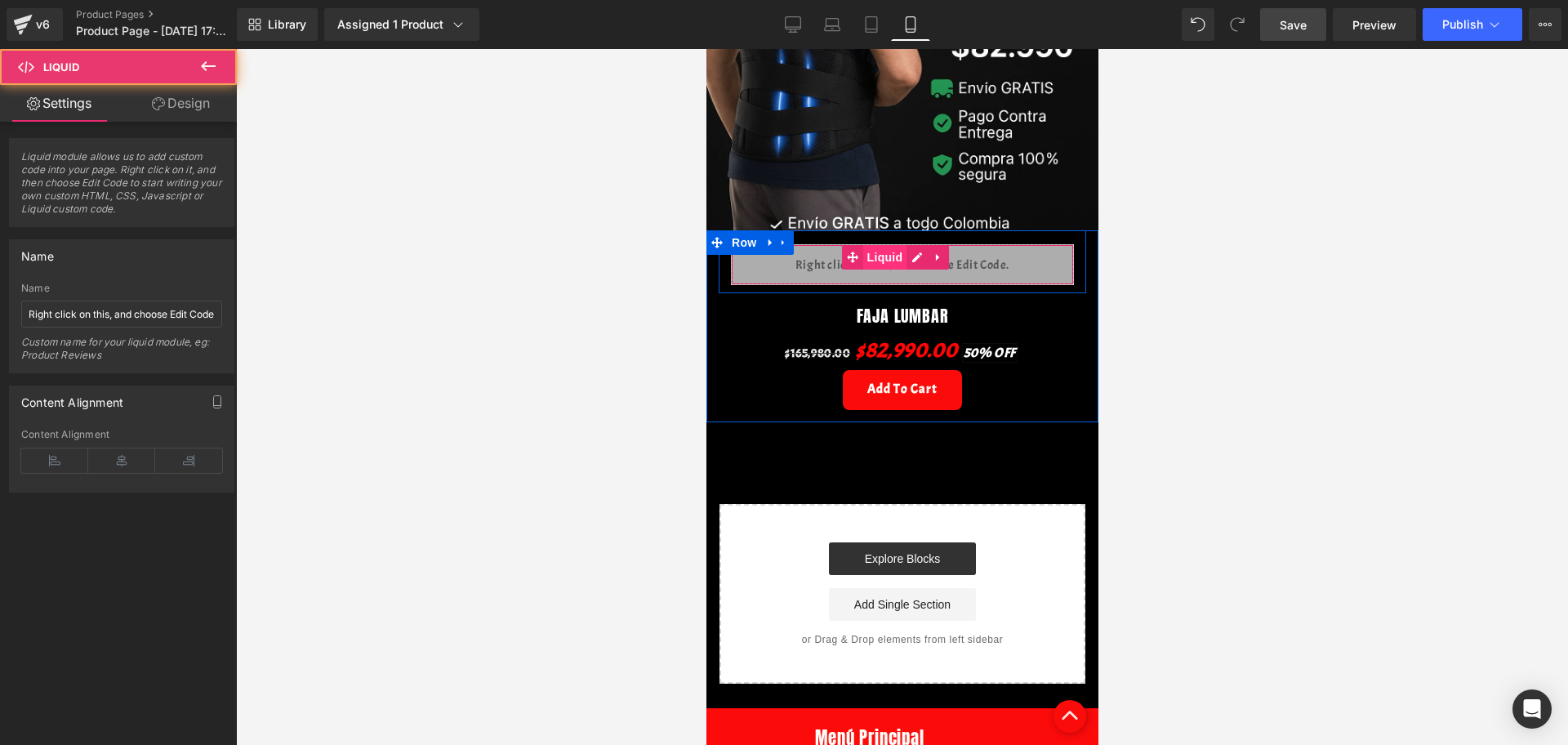
click at [871, 245] on span "Liquid" at bounding box center [885, 256] width 44 height 24
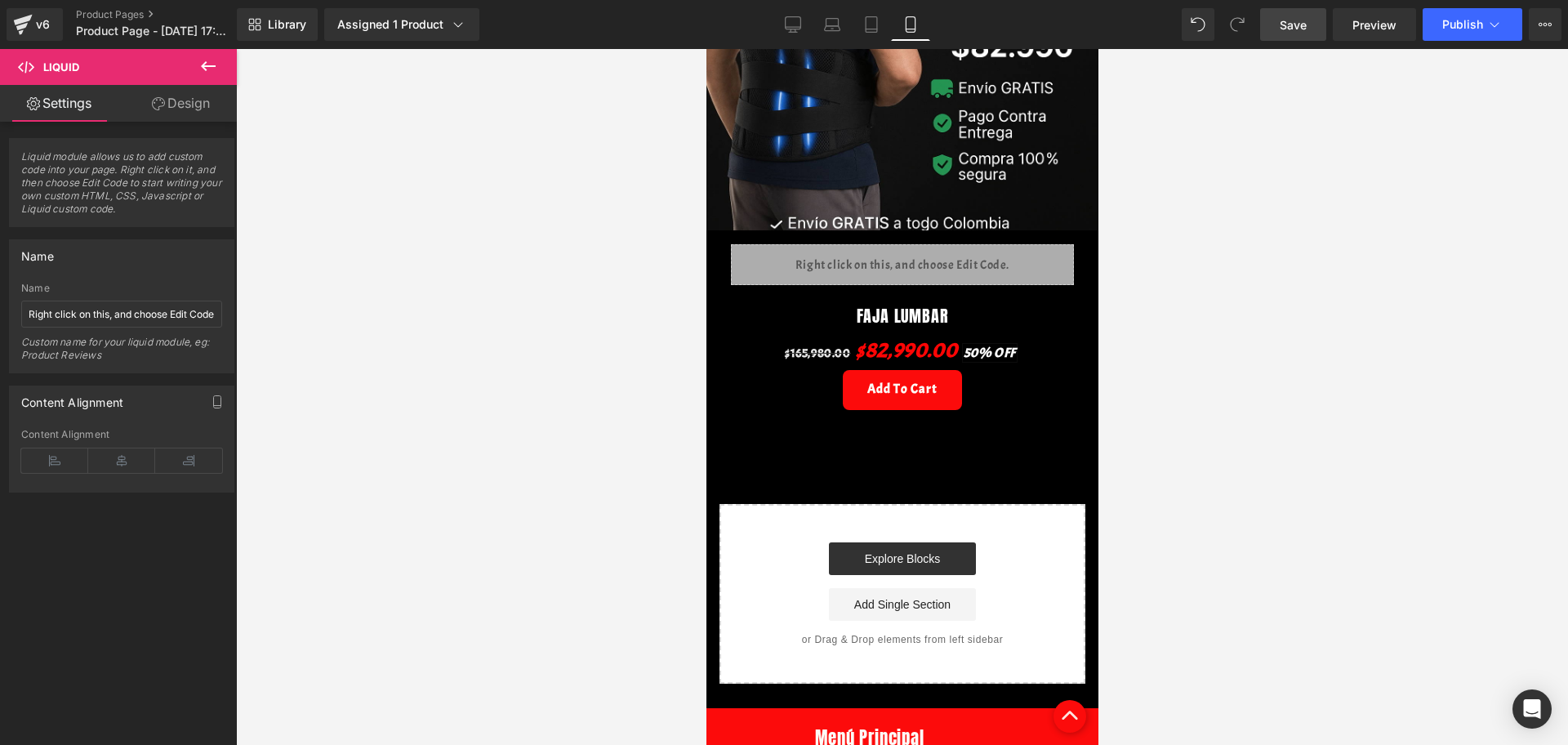
click at [159, 110] on icon at bounding box center [159, 104] width 13 height 13
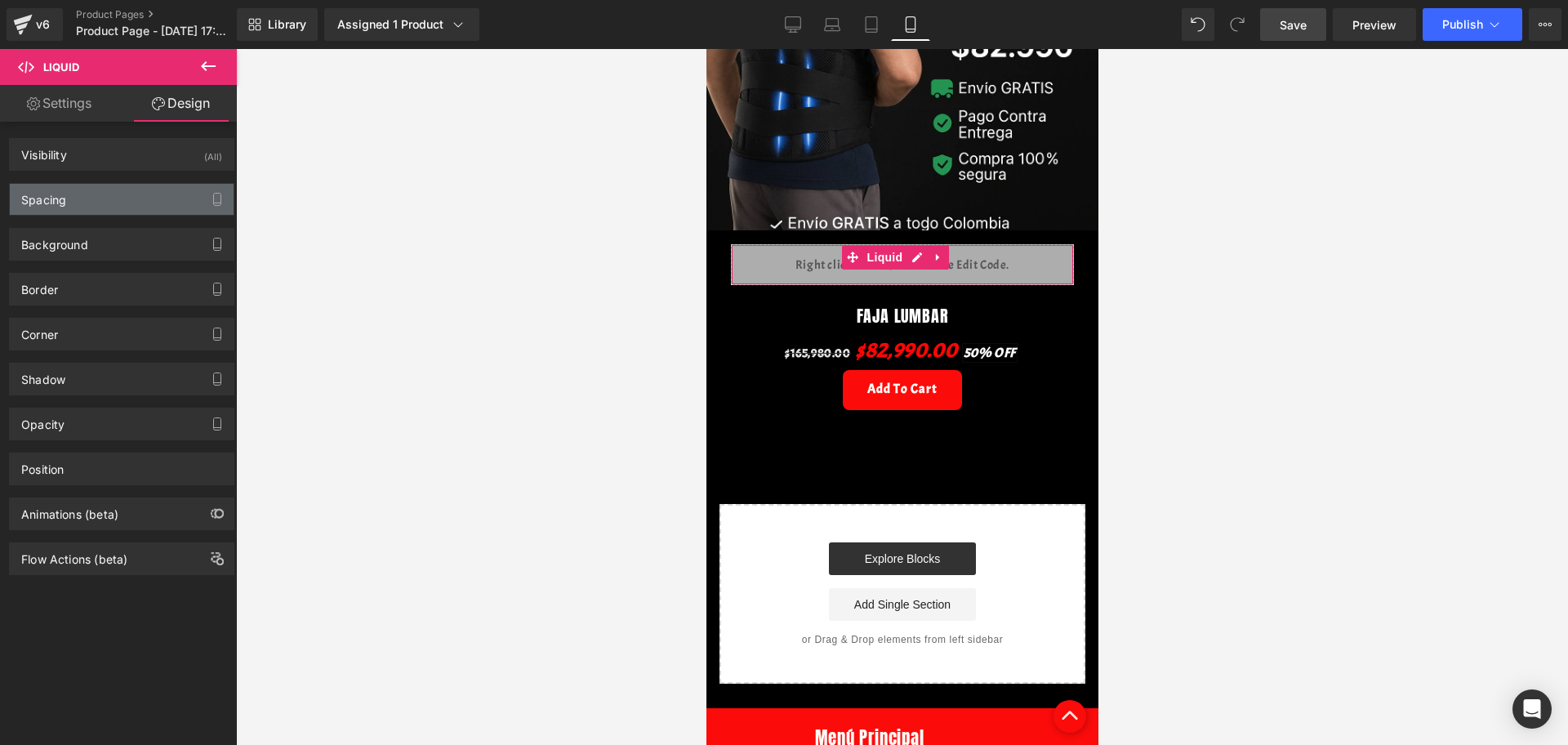
click at [89, 206] on div "Spacing" at bounding box center [121, 200] width 224 height 31
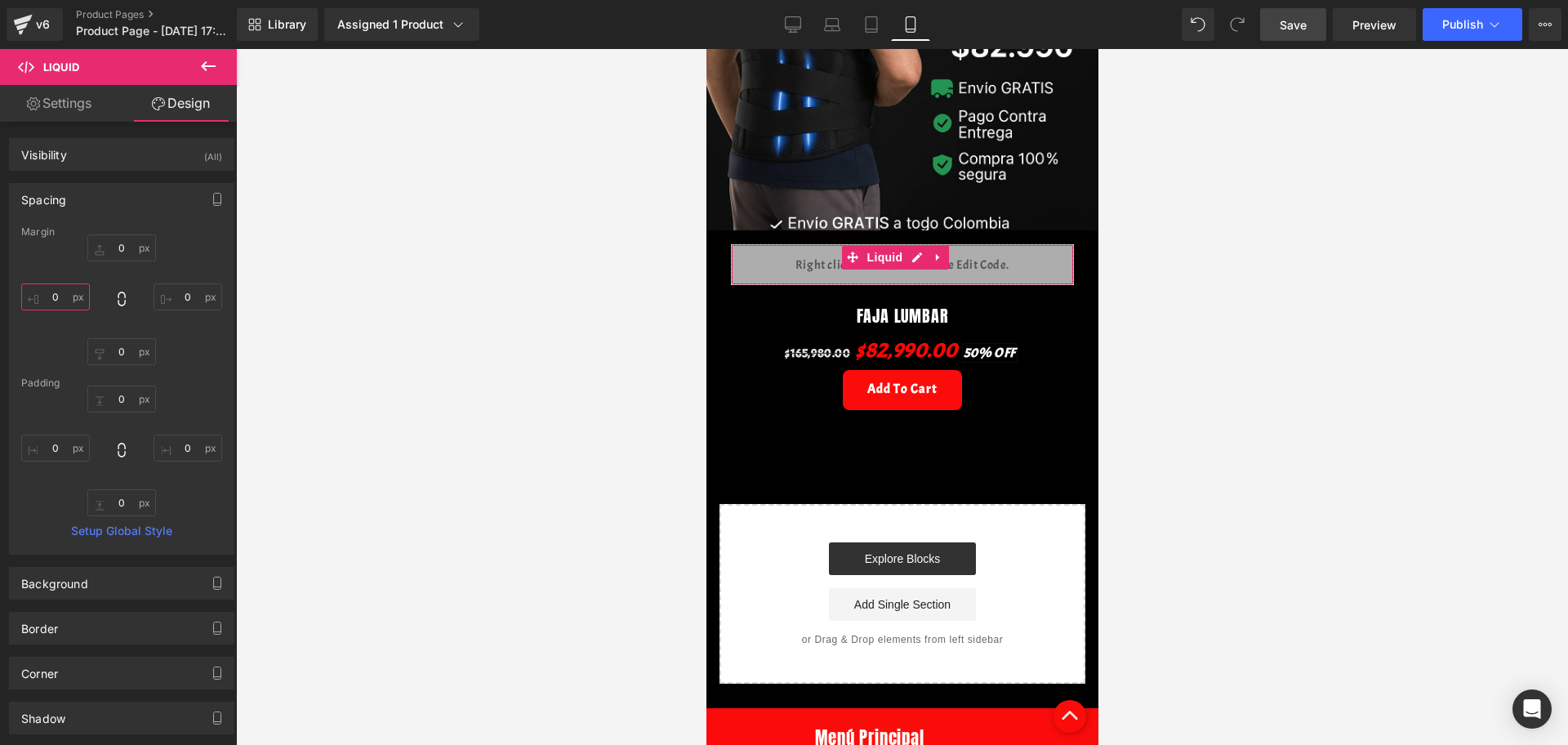
click at [49, 298] on input "0" at bounding box center [55, 297] width 68 height 27
click at [188, 292] on input "0" at bounding box center [187, 297] width 68 height 27
click at [1135, 337] on div at bounding box center [902, 397] width 1332 height 696
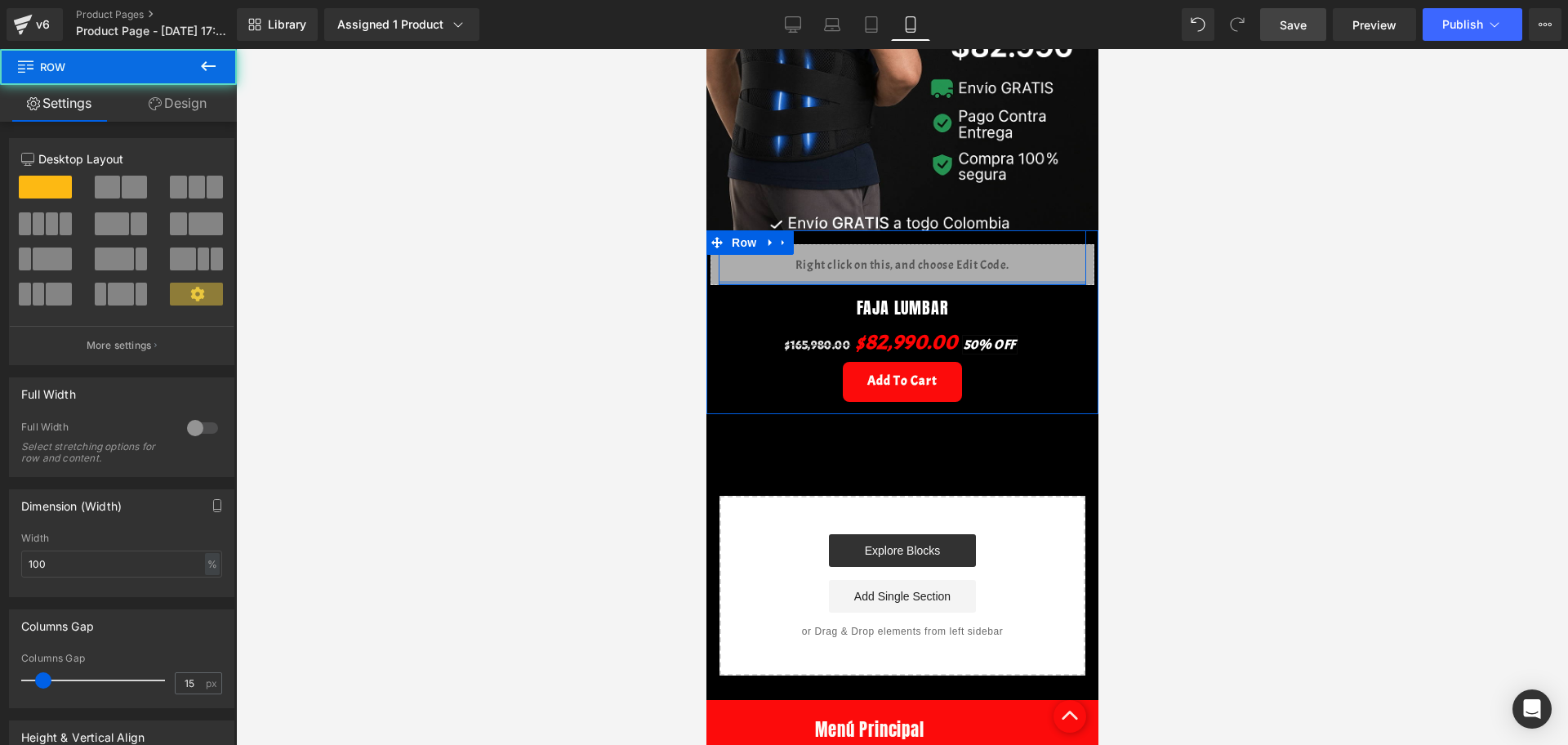
drag, startPoint x: 901, startPoint y: 267, endPoint x: 907, endPoint y: 255, distance: 13.4
click at [907, 255] on div "Liquid Row" at bounding box center [901, 257] width 367 height 55
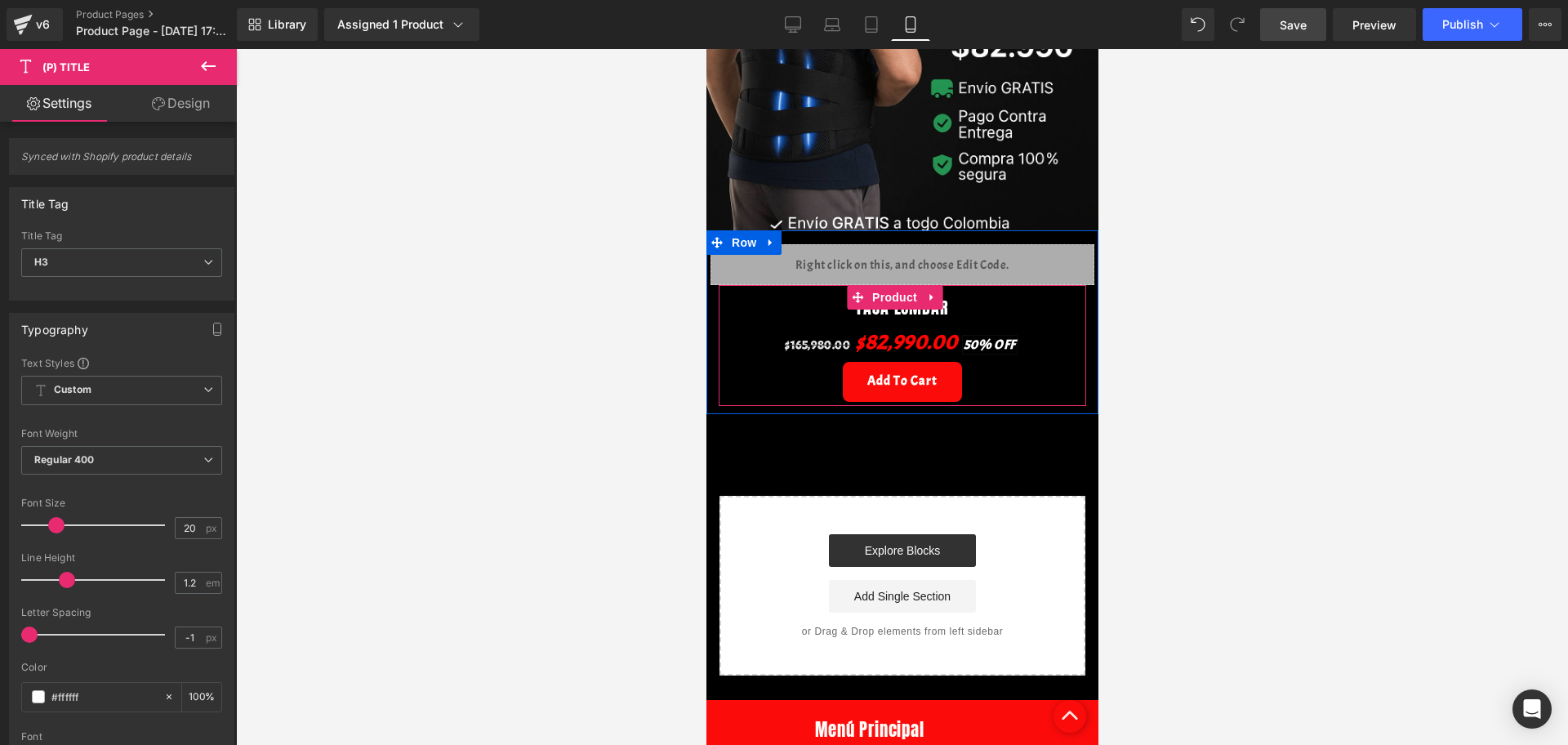
click at [906, 285] on div "FAJA LUMBAR (P) Title $165,980.00 $82,990.00 50% OFF (P) Price Add To Cart (P) …" at bounding box center [901, 345] width 367 height 120
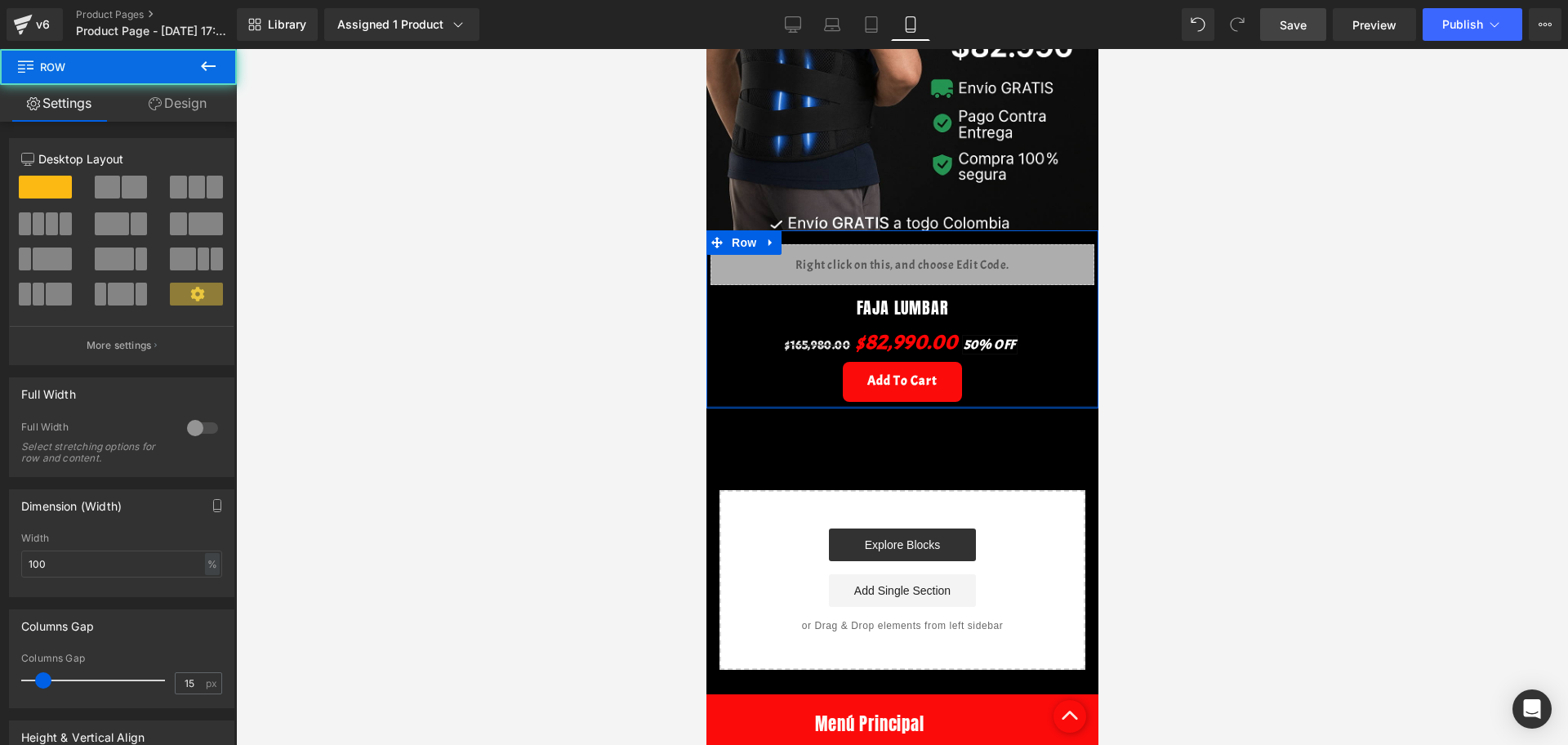
click at [903, 406] on div at bounding box center [901, 407] width 392 height 3
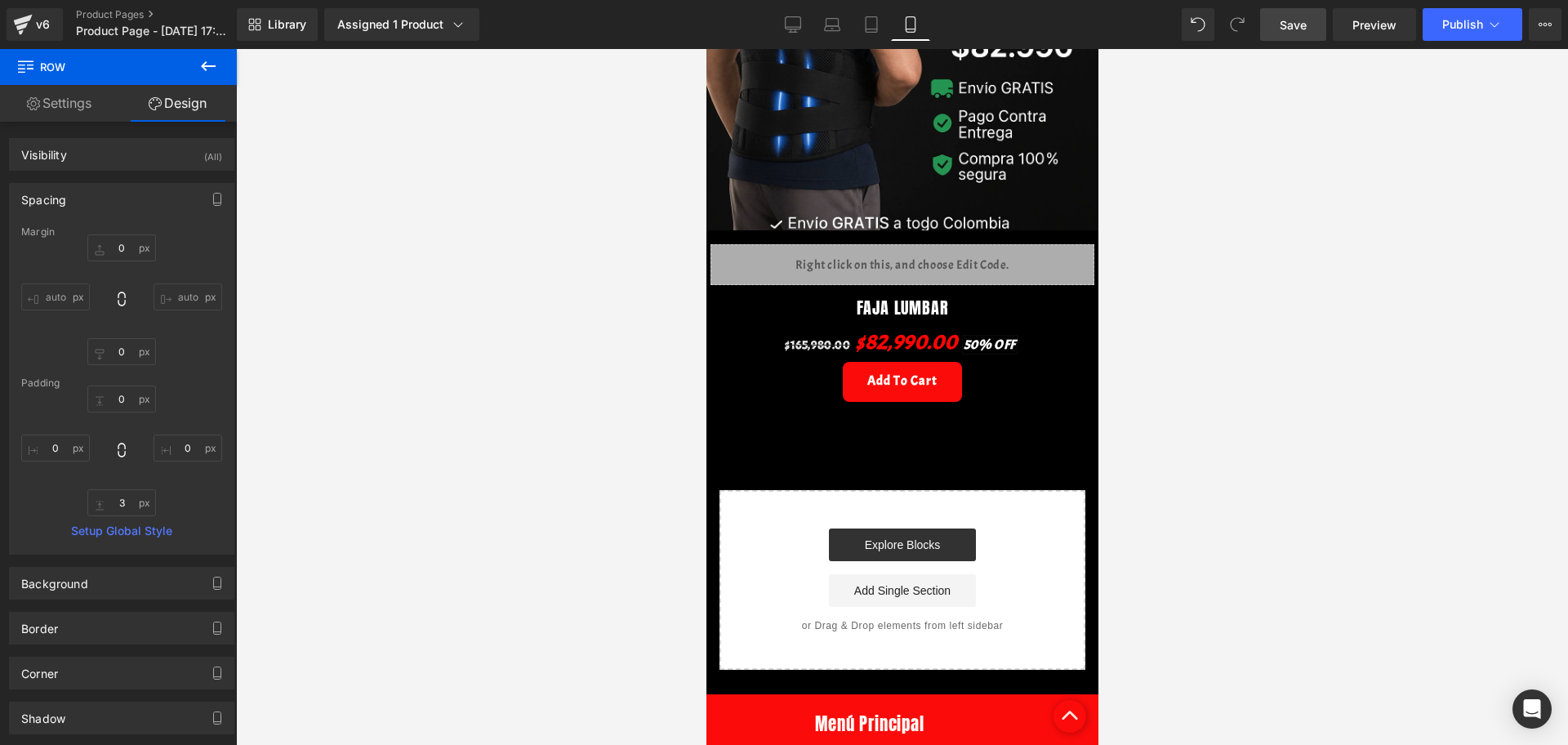
click at [226, 45] on div "v6 Product Pages Product Page - [DATE] 17:28:51" at bounding box center [119, 24] width 237 height 49
click at [212, 59] on icon at bounding box center [208, 66] width 19 height 19
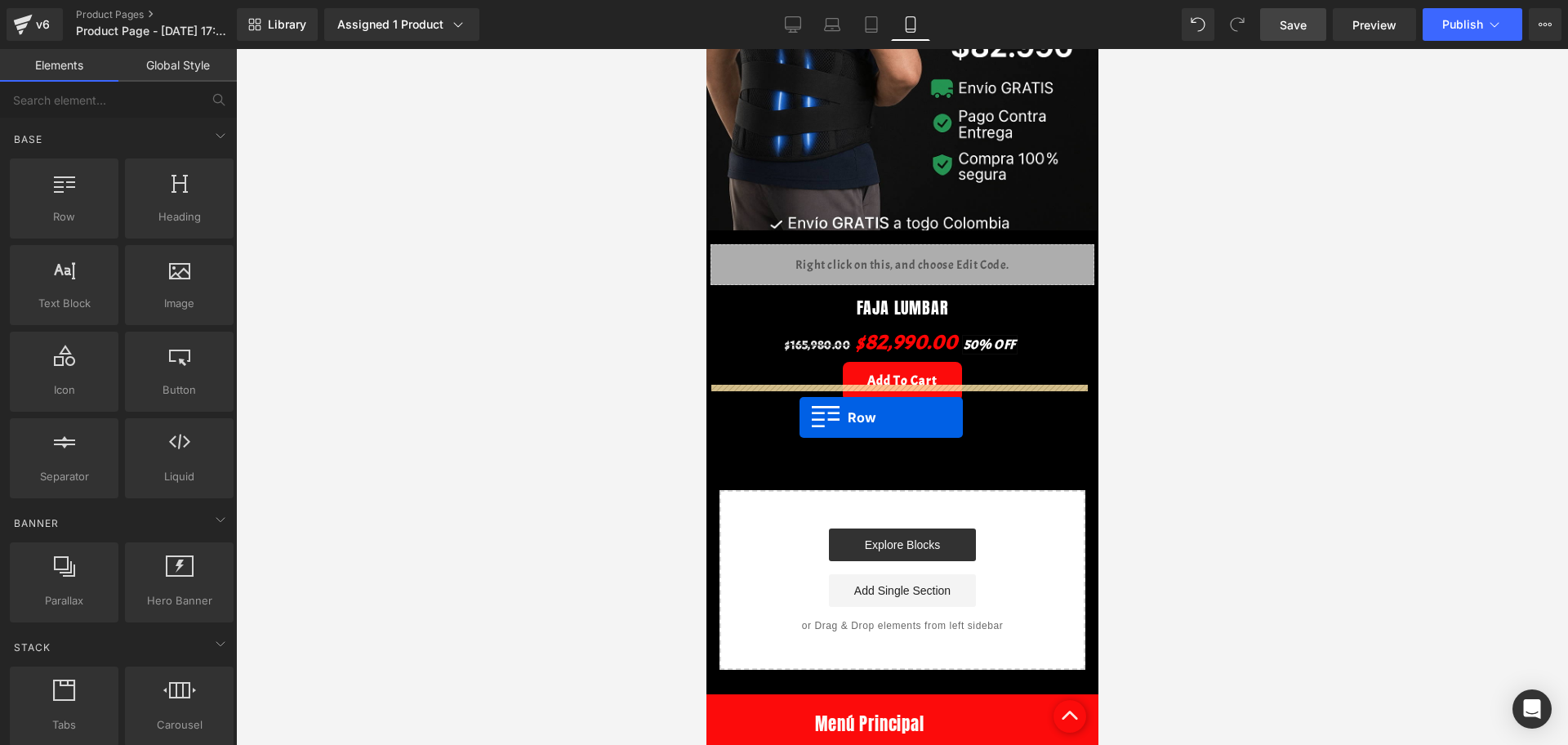
drag, startPoint x: 776, startPoint y: 257, endPoint x: 796, endPoint y: 414, distance: 158.3
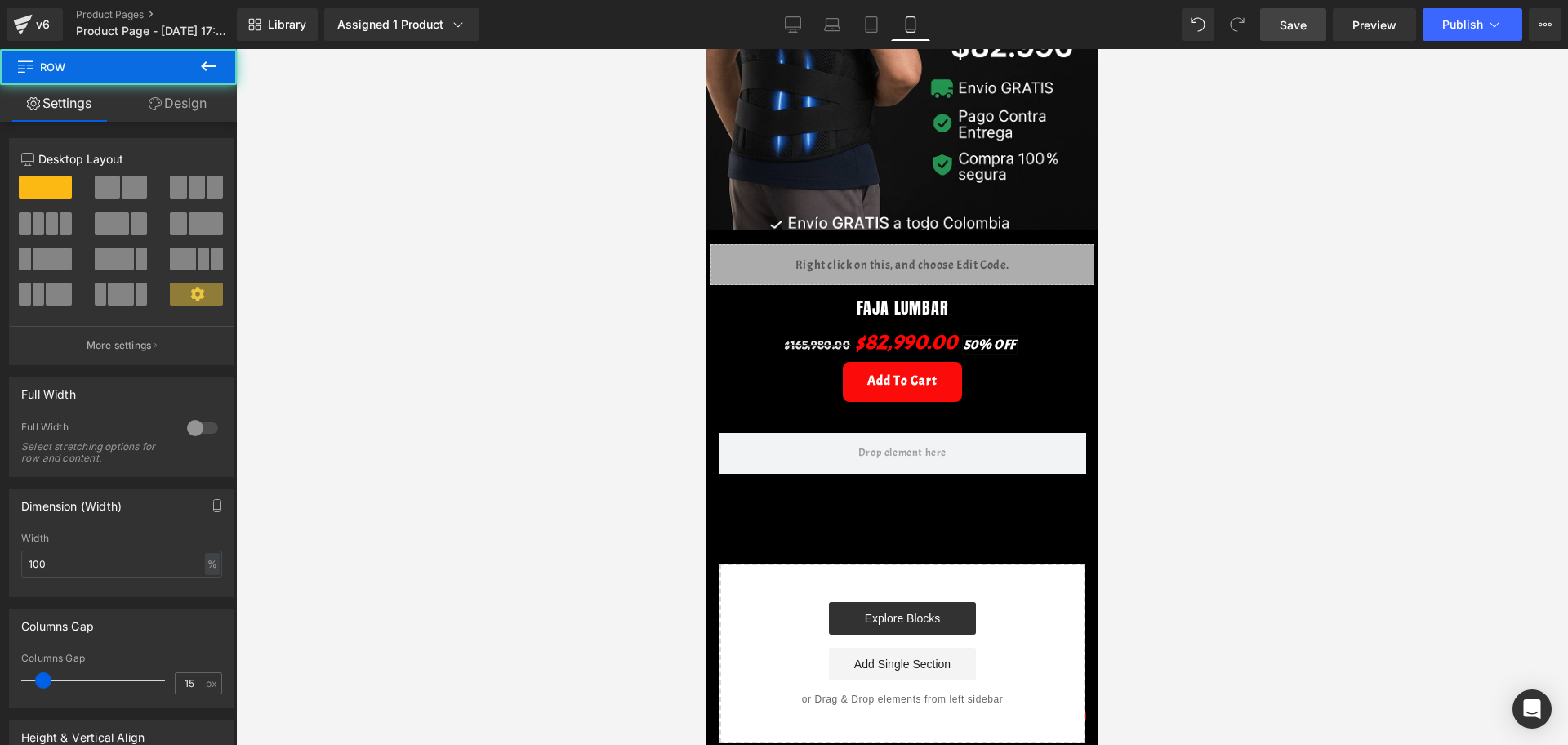
click at [209, 51] on button at bounding box center [207, 67] width 57 height 36
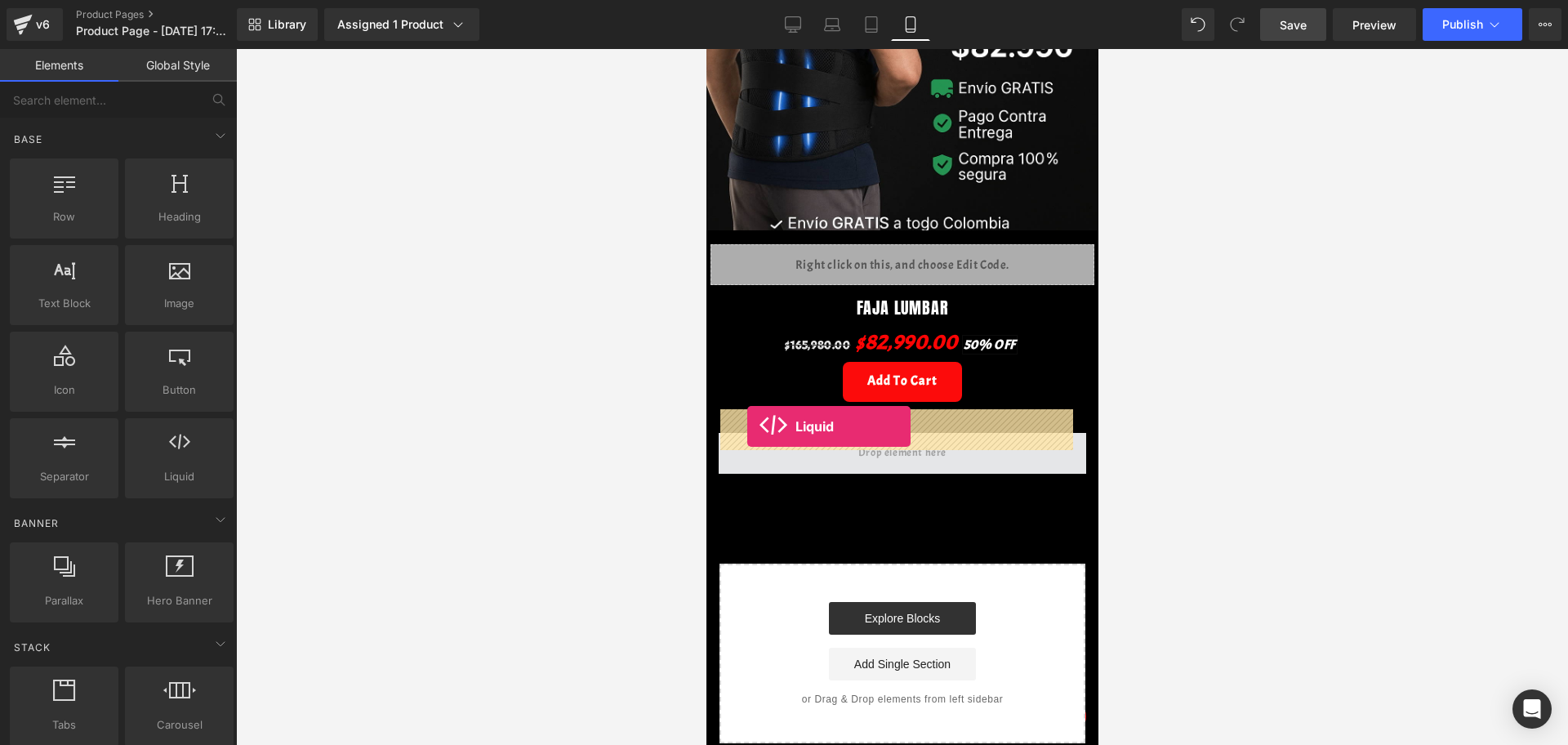
drag, startPoint x: 890, startPoint y: 497, endPoint x: 746, endPoint y: 426, distance: 160.6
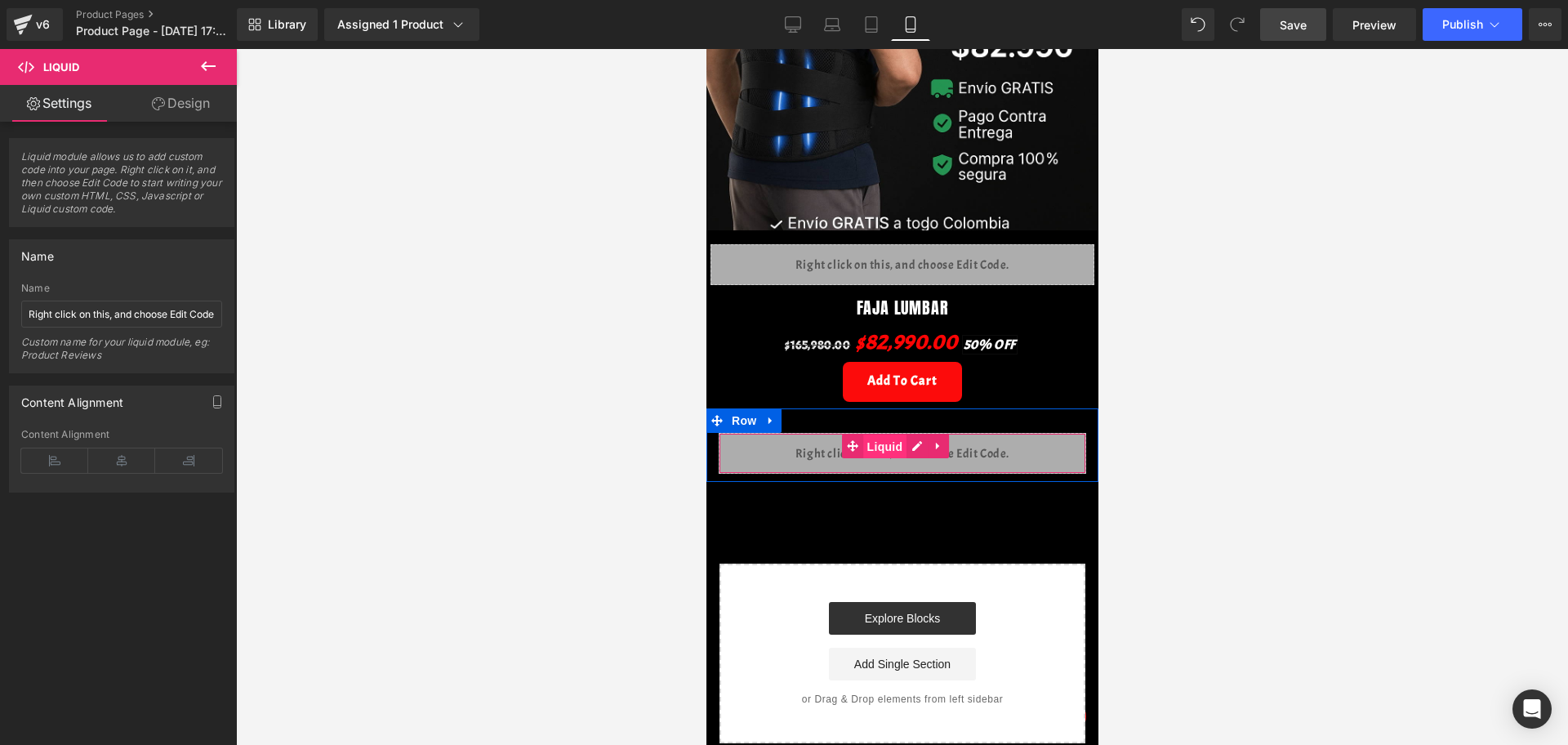
click at [904, 435] on span "Liquid" at bounding box center [885, 446] width 44 height 24
click at [912, 433] on div "Liquid" at bounding box center [901, 453] width 367 height 40
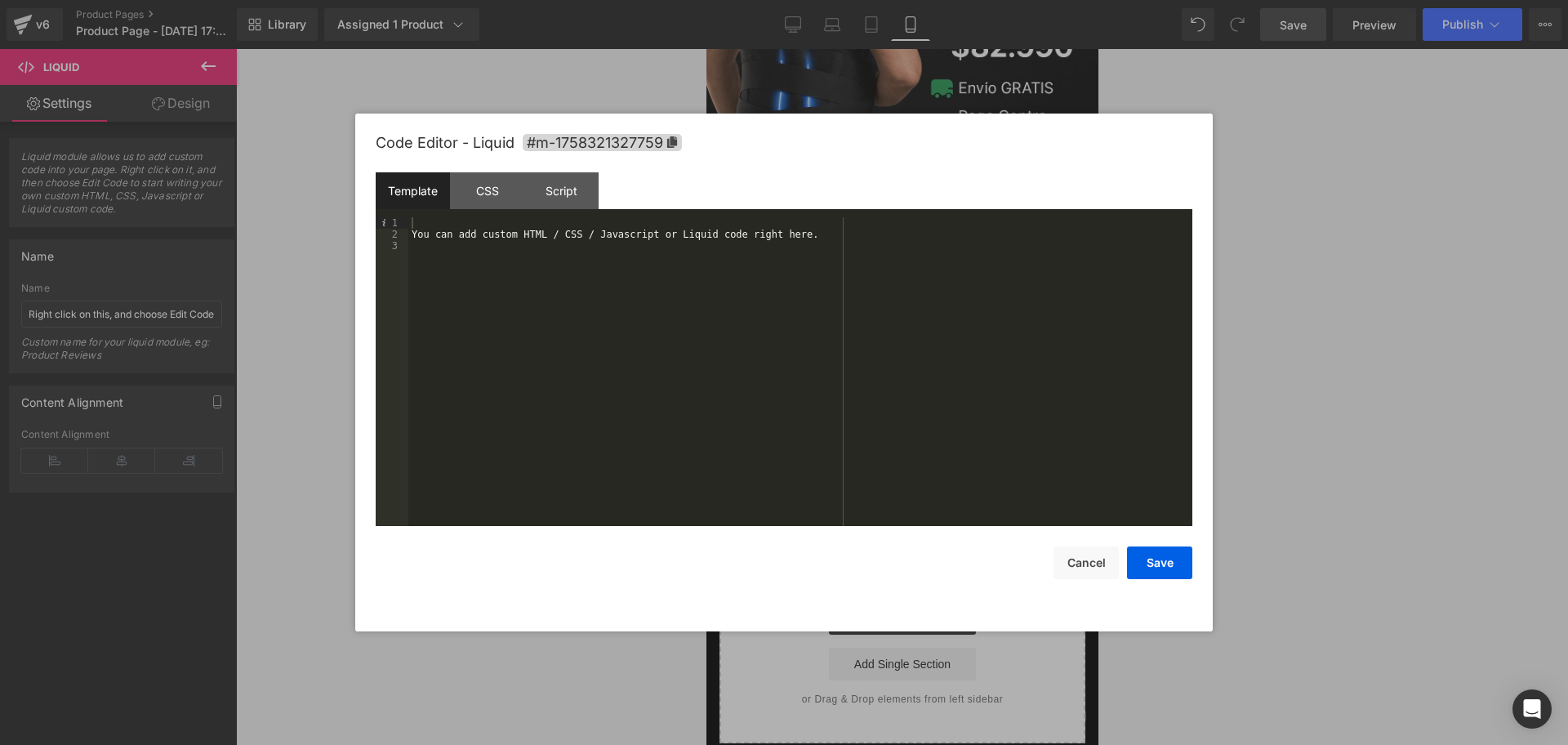
click at [428, 220] on div "You can add custom HTML / CSS / Javascript or Liquid code right here." at bounding box center [800, 383] width 784 height 332
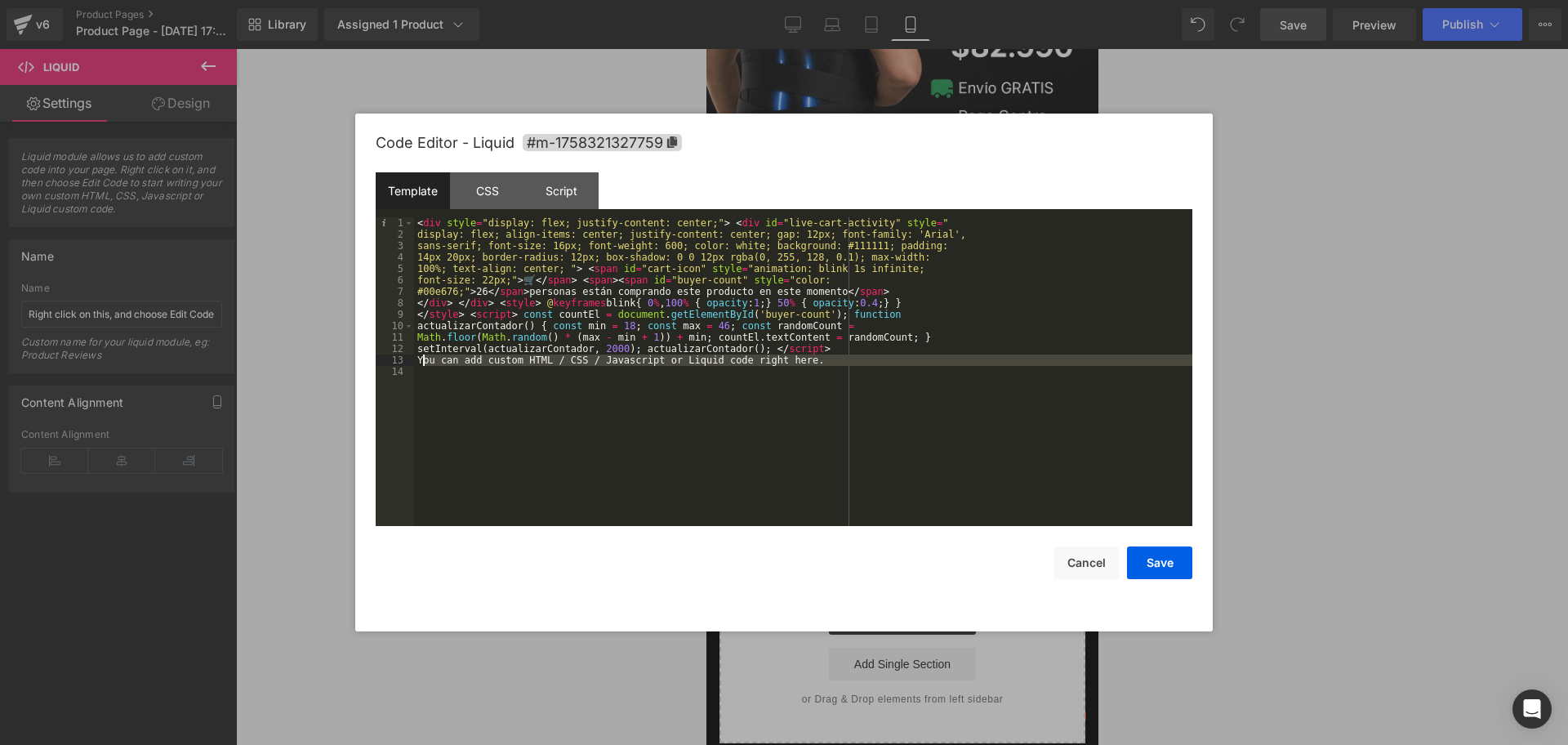
drag, startPoint x: 817, startPoint y: 369, endPoint x: 421, endPoint y: 356, distance: 396.2
click at [421, 356] on div "< div style = "display: flex; justify-content: center;" > < div id = "live-cart…" at bounding box center [803, 383] width 778 height 332
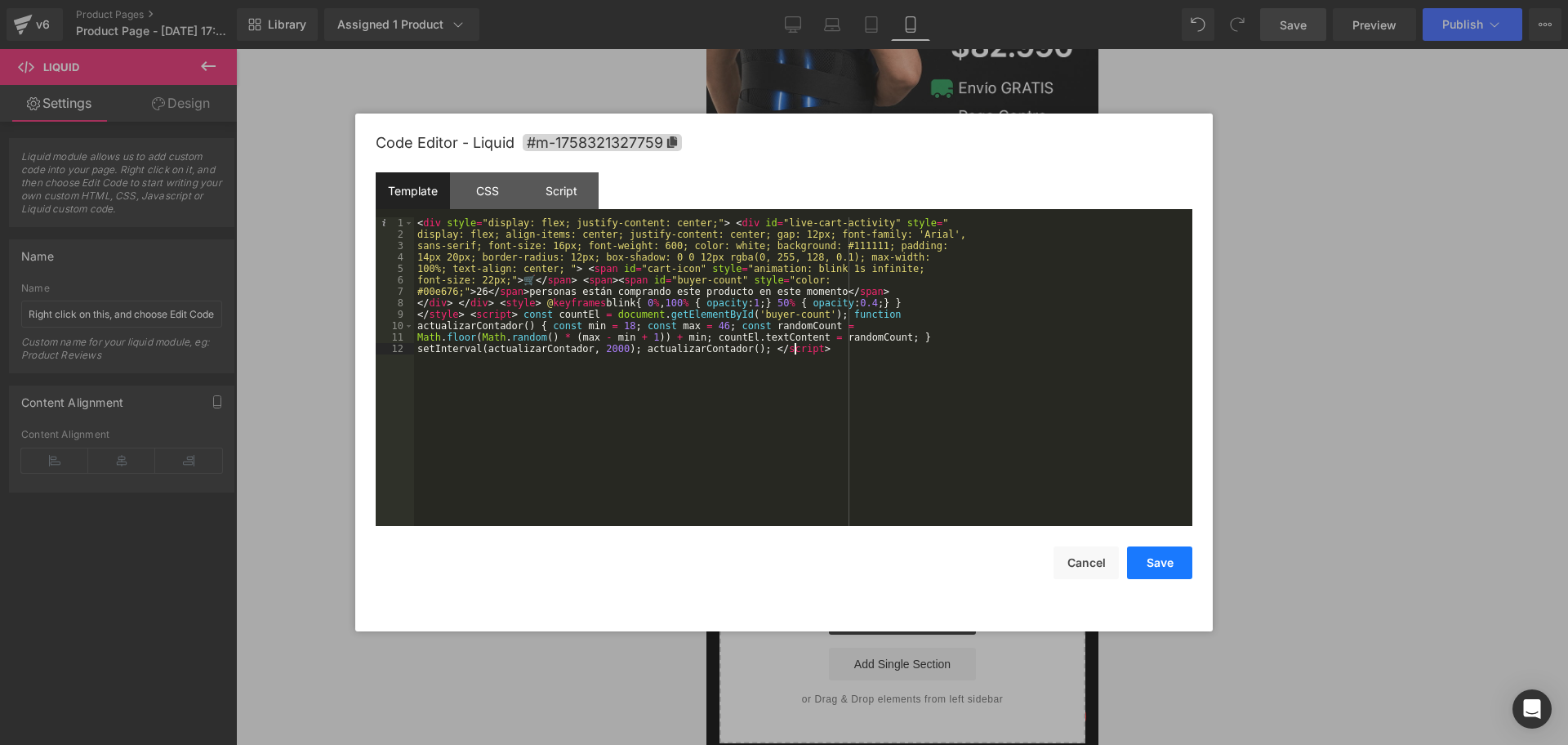
click at [1162, 562] on button "Save" at bounding box center [1159, 563] width 66 height 33
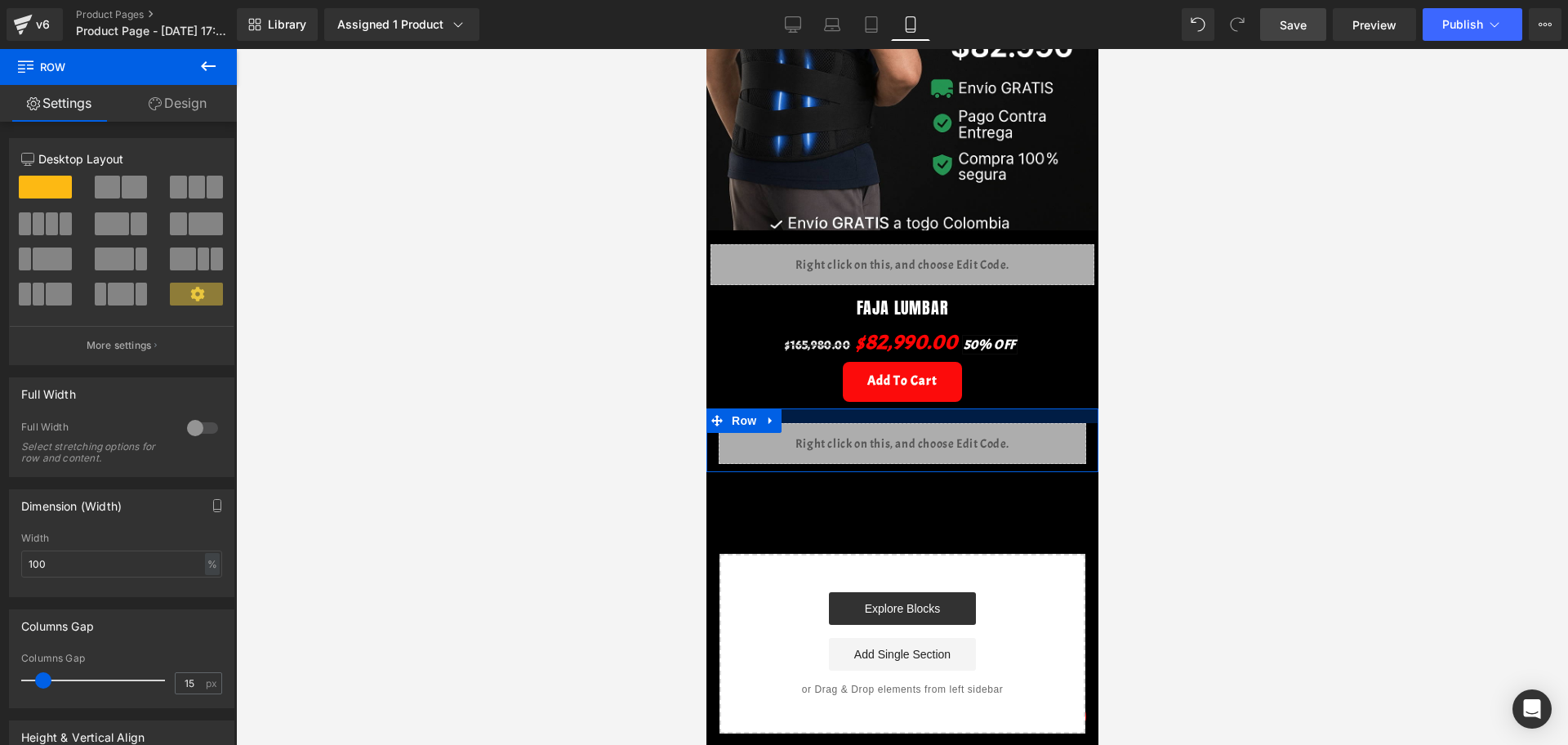
drag, startPoint x: 869, startPoint y: 384, endPoint x: 869, endPoint y: 374, distance: 10.0
click at [869, 374] on div "Image Row Liquid Row FAJA LUMBAR (P) Title $165,980.00 $82,990.00 50% OFF (P) P…" at bounding box center [901, 187] width 392 height 1093
click at [1157, 430] on div at bounding box center [902, 397] width 1332 height 696
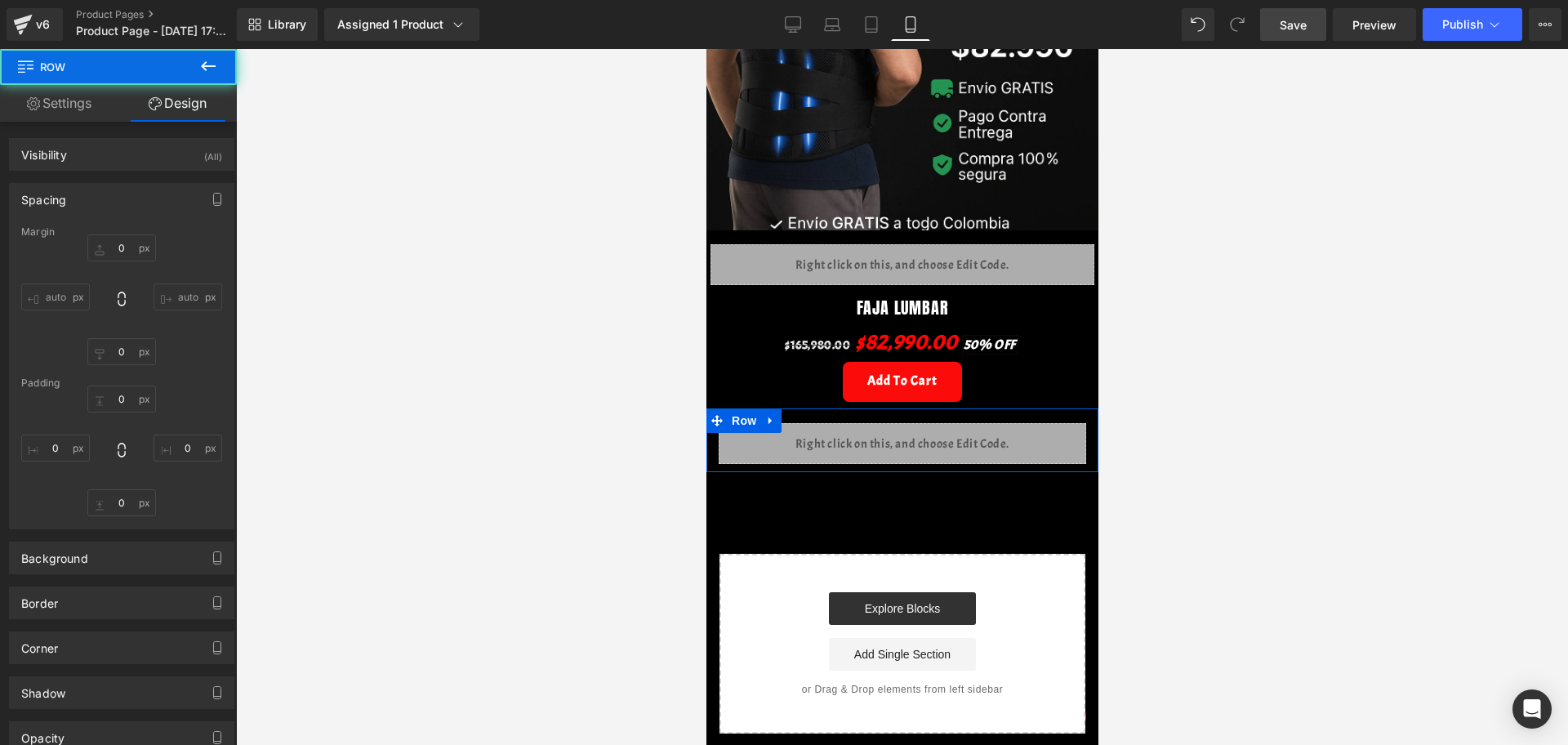
click at [1158, 431] on div at bounding box center [902, 397] width 1332 height 696
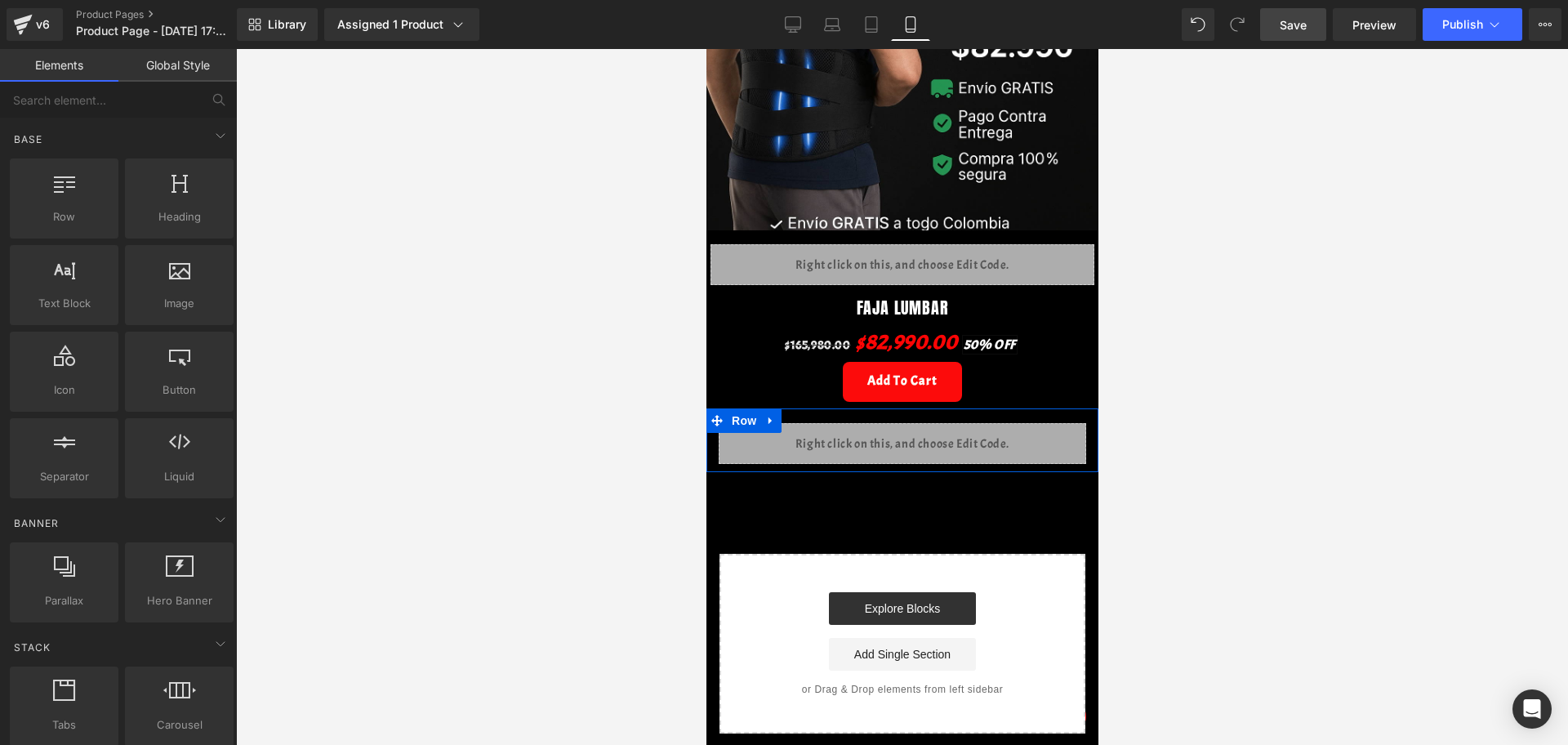
click at [1033, 484] on div "Image Row Liquid Row FAJA LUMBAR (P) Title $165,980.00 $82,990.00 50% OFF (P) P…" at bounding box center [901, 187] width 392 height 1093
click at [1141, 387] on div at bounding box center [902, 397] width 1332 height 696
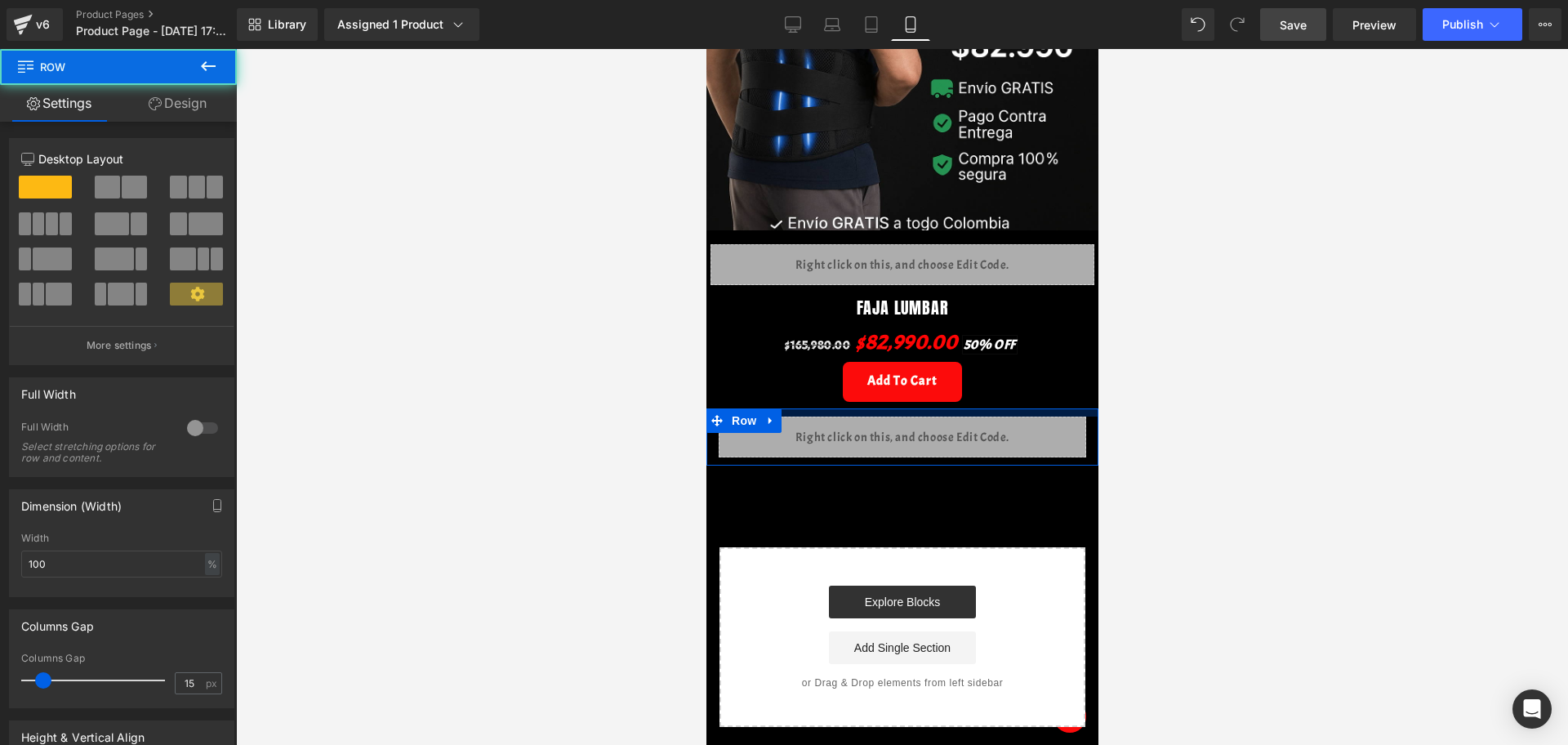
drag, startPoint x: 960, startPoint y: 387, endPoint x: 1892, endPoint y: 469, distance: 935.6
click at [959, 383] on div "Image Row Liquid Row FAJA LUMBAR (P) Title $165,980.00 $82,990.00 50% OFF (P) P…" at bounding box center [901, 183] width 392 height 1086
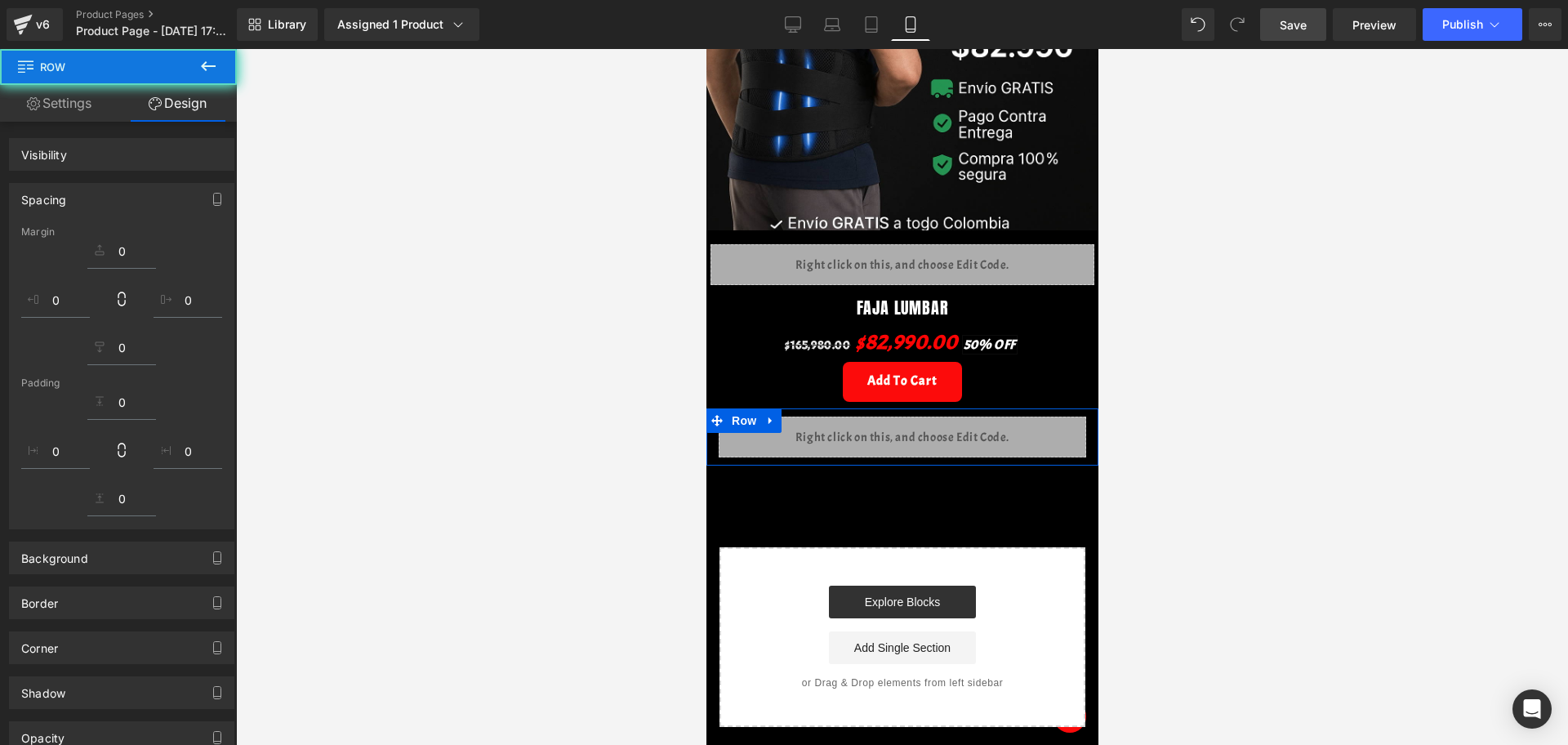
click at [1186, 420] on div at bounding box center [902, 397] width 1332 height 696
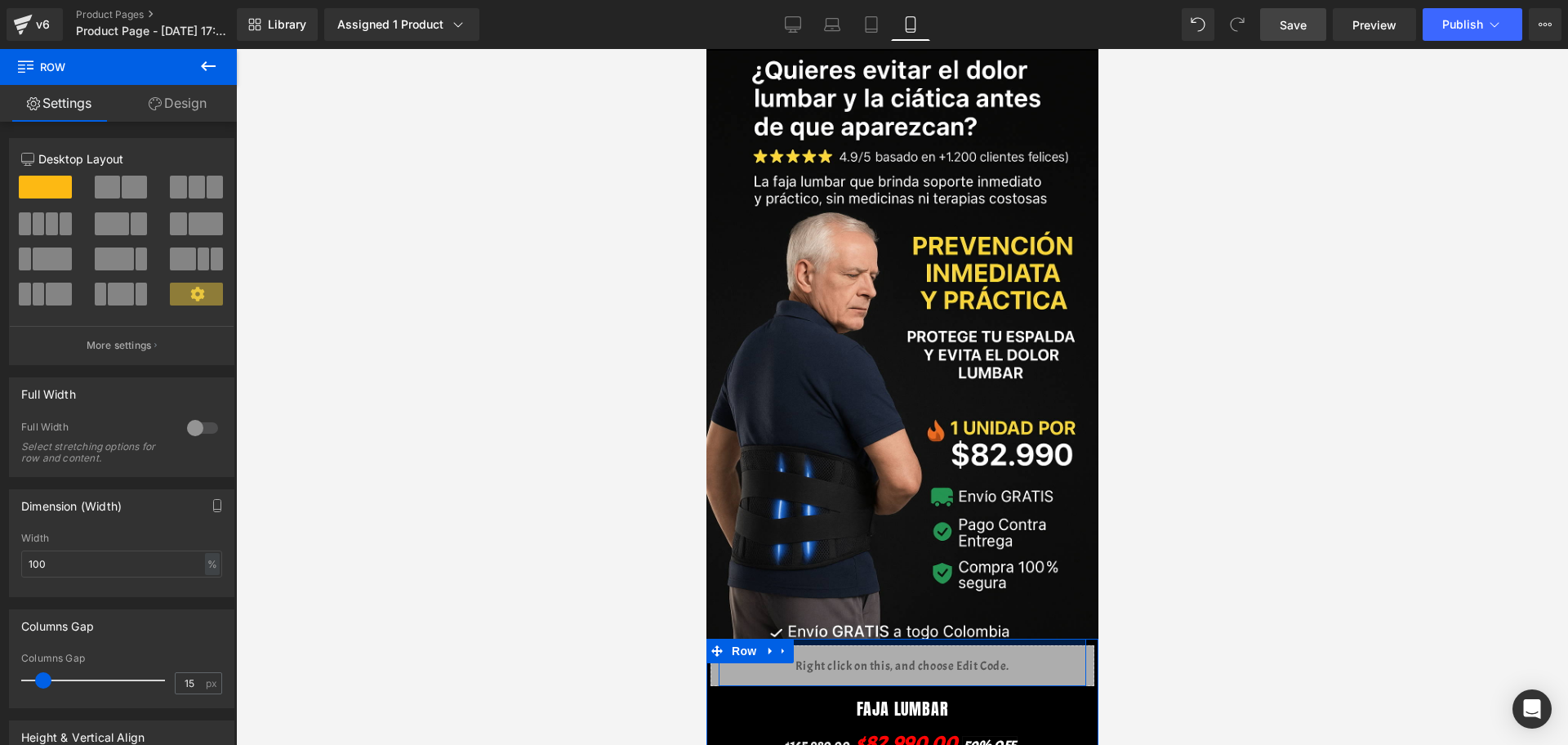
click at [916, 639] on div "Liquid Row FAJA LUMBAR (P) Title $165,980.00 $82,990.00 50% OFF (P) Price Add T…" at bounding box center [901, 724] width 392 height 171
click at [1164, 633] on div at bounding box center [902, 397] width 1332 height 696
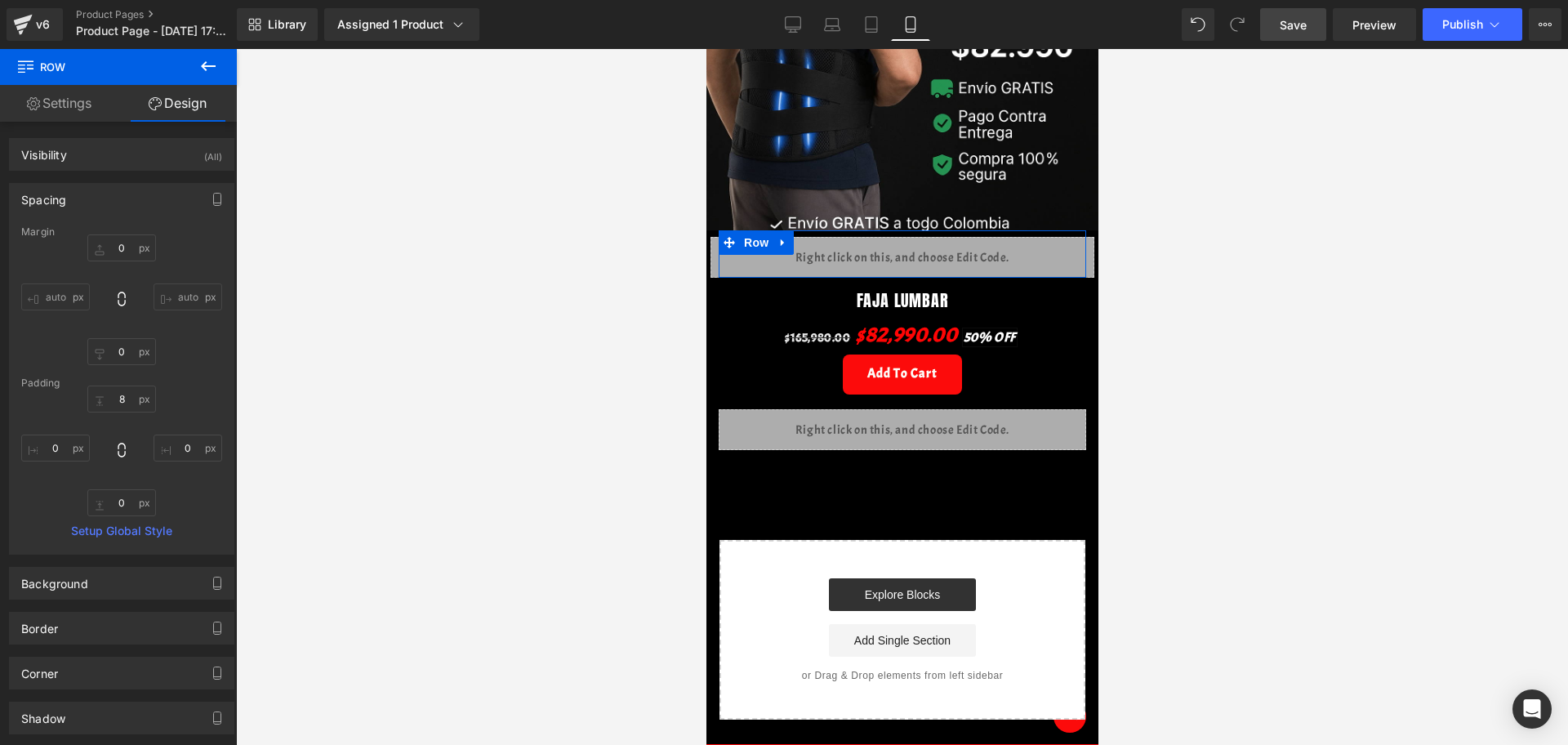
click at [1230, 490] on div at bounding box center [902, 397] width 1332 height 696
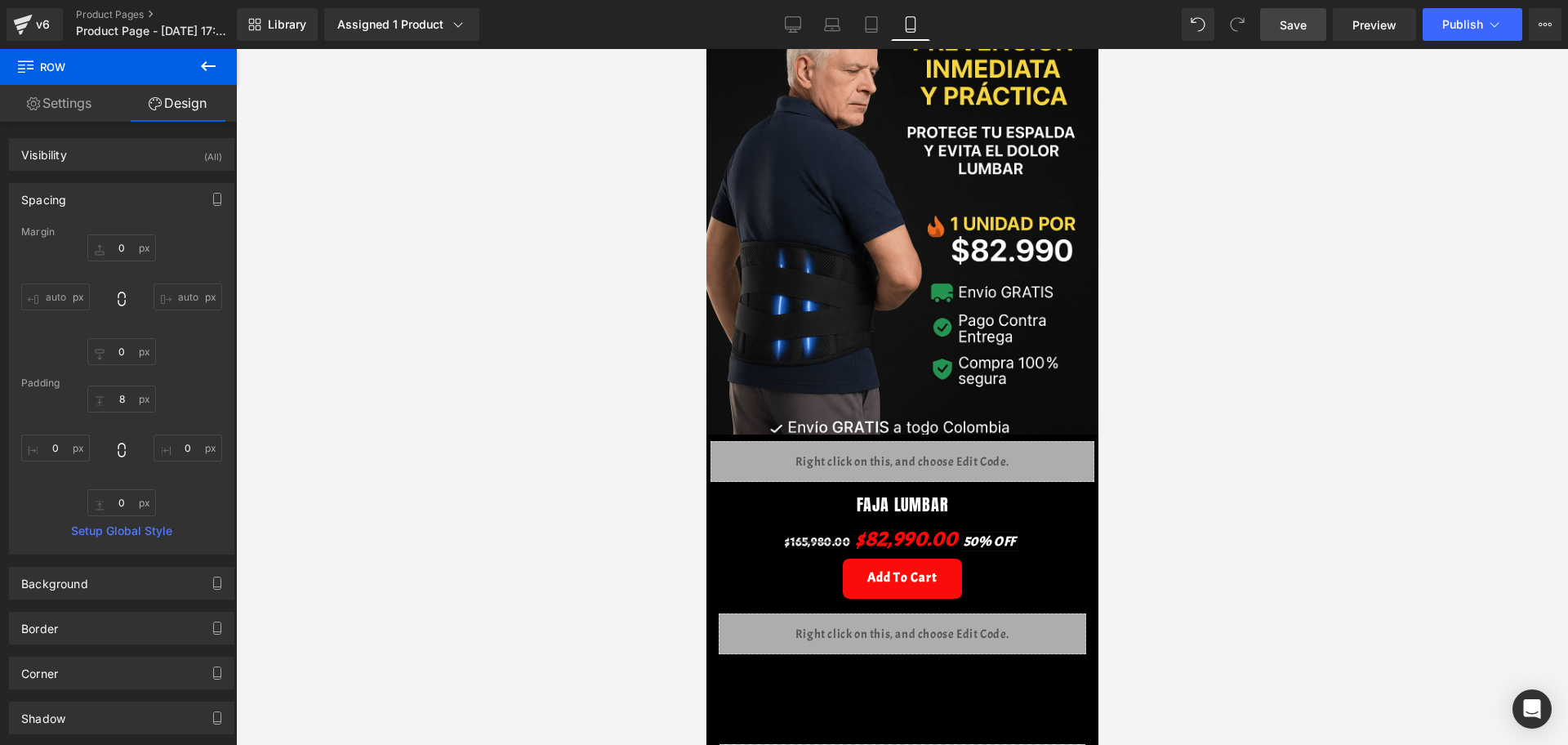
click at [1313, 25] on link "Save" at bounding box center [1292, 24] width 66 height 33
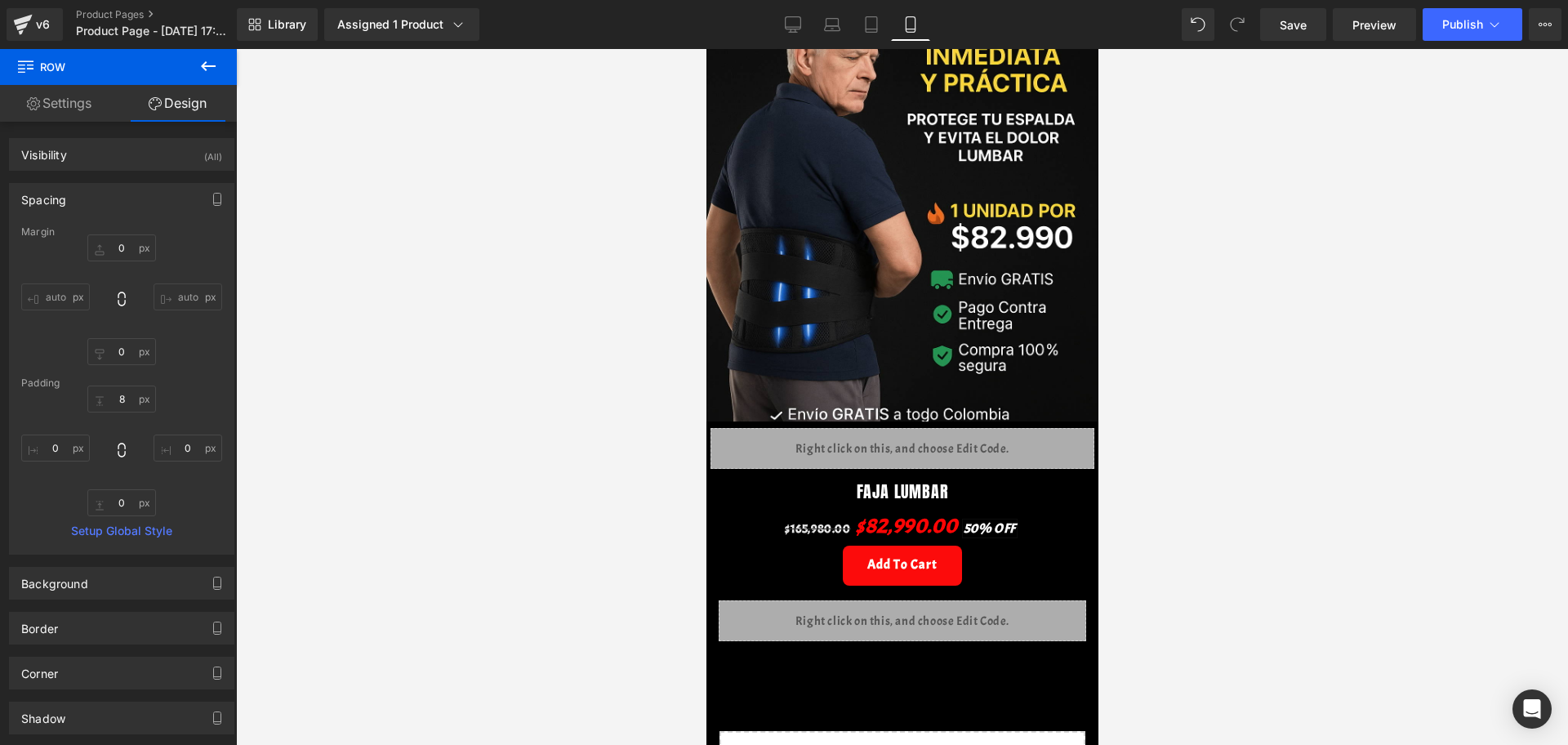
scroll to position [306, 0]
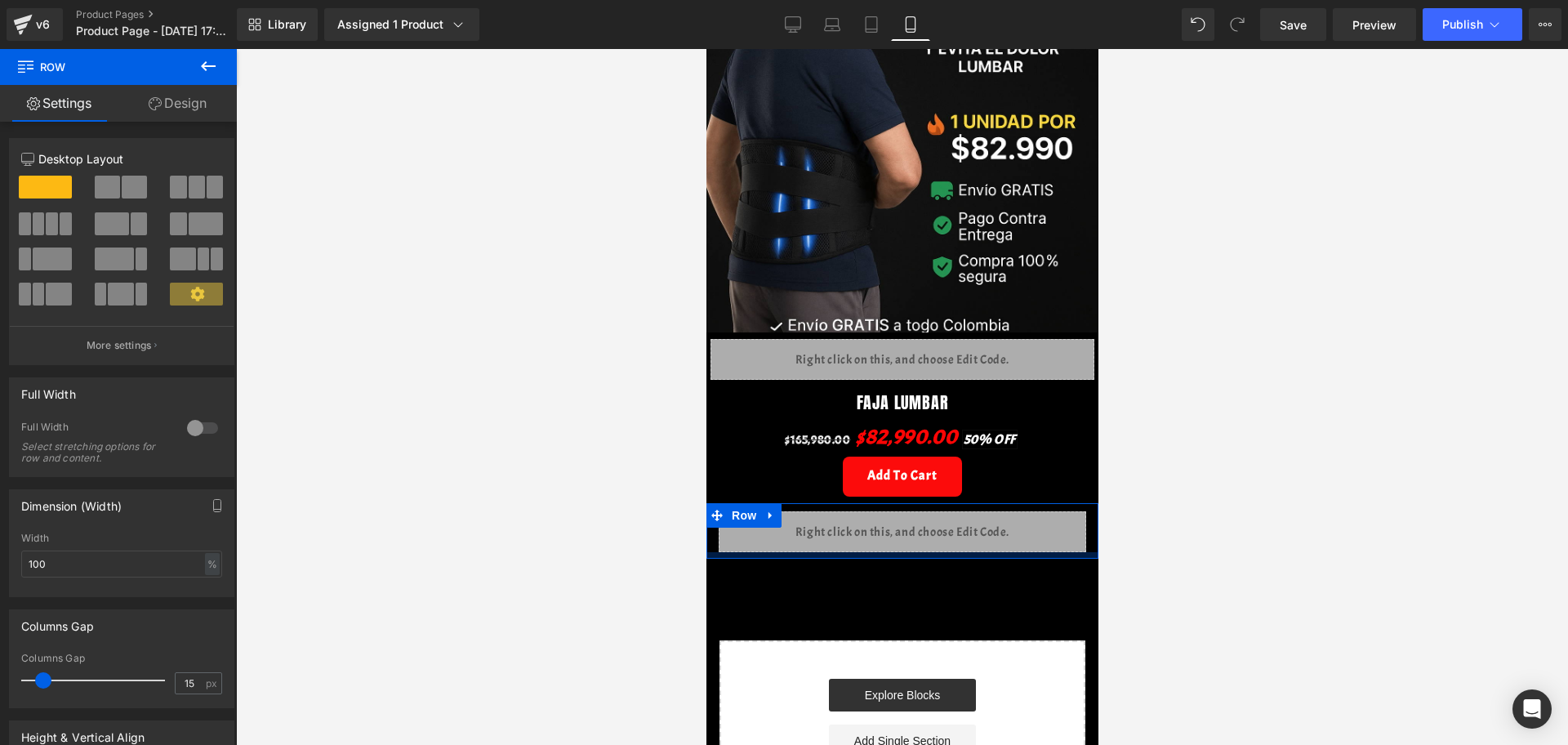
click at [890, 552] on div at bounding box center [901, 555] width 392 height 7
click at [1266, 587] on div at bounding box center [902, 397] width 1332 height 696
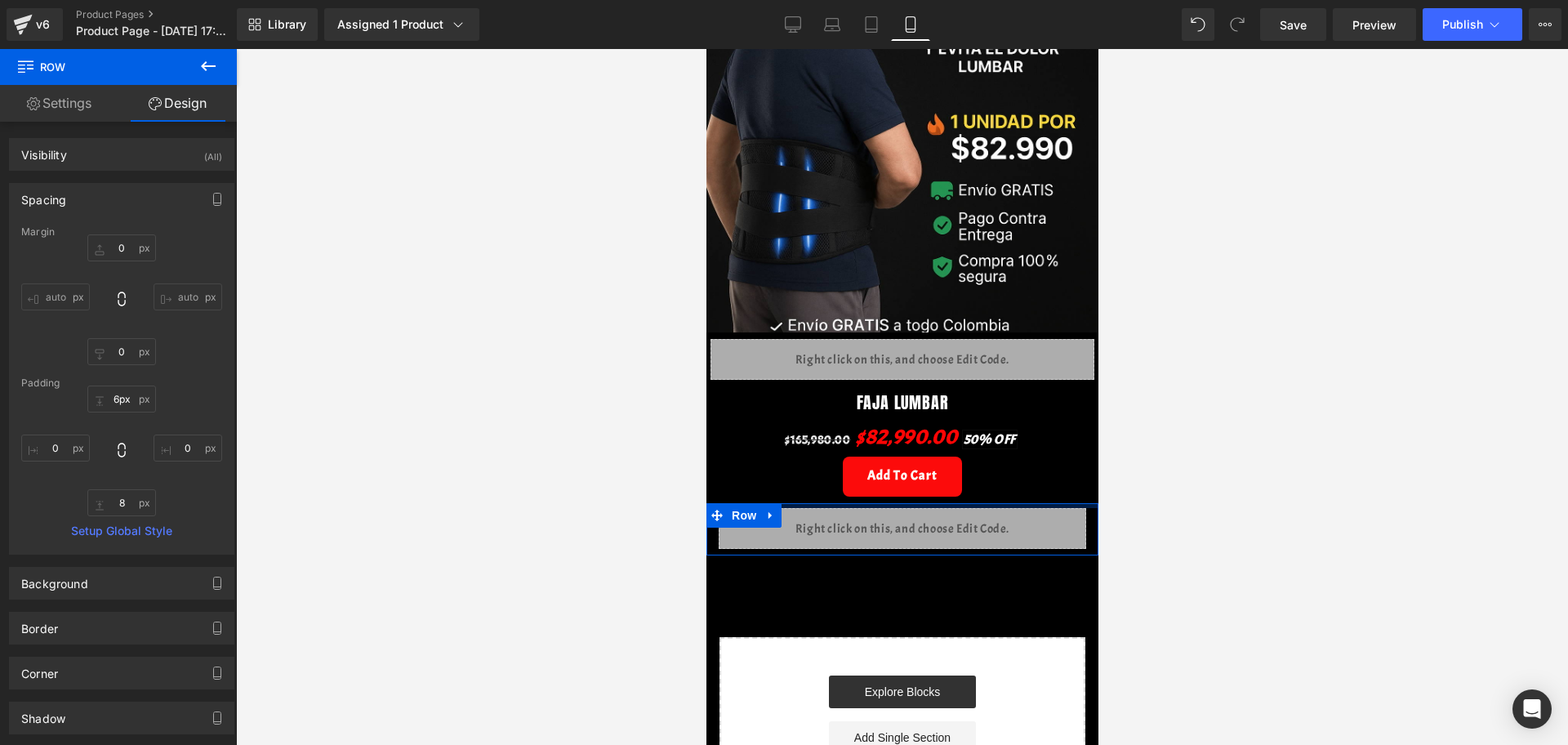
click at [997, 503] on div at bounding box center [901, 505] width 392 height 5
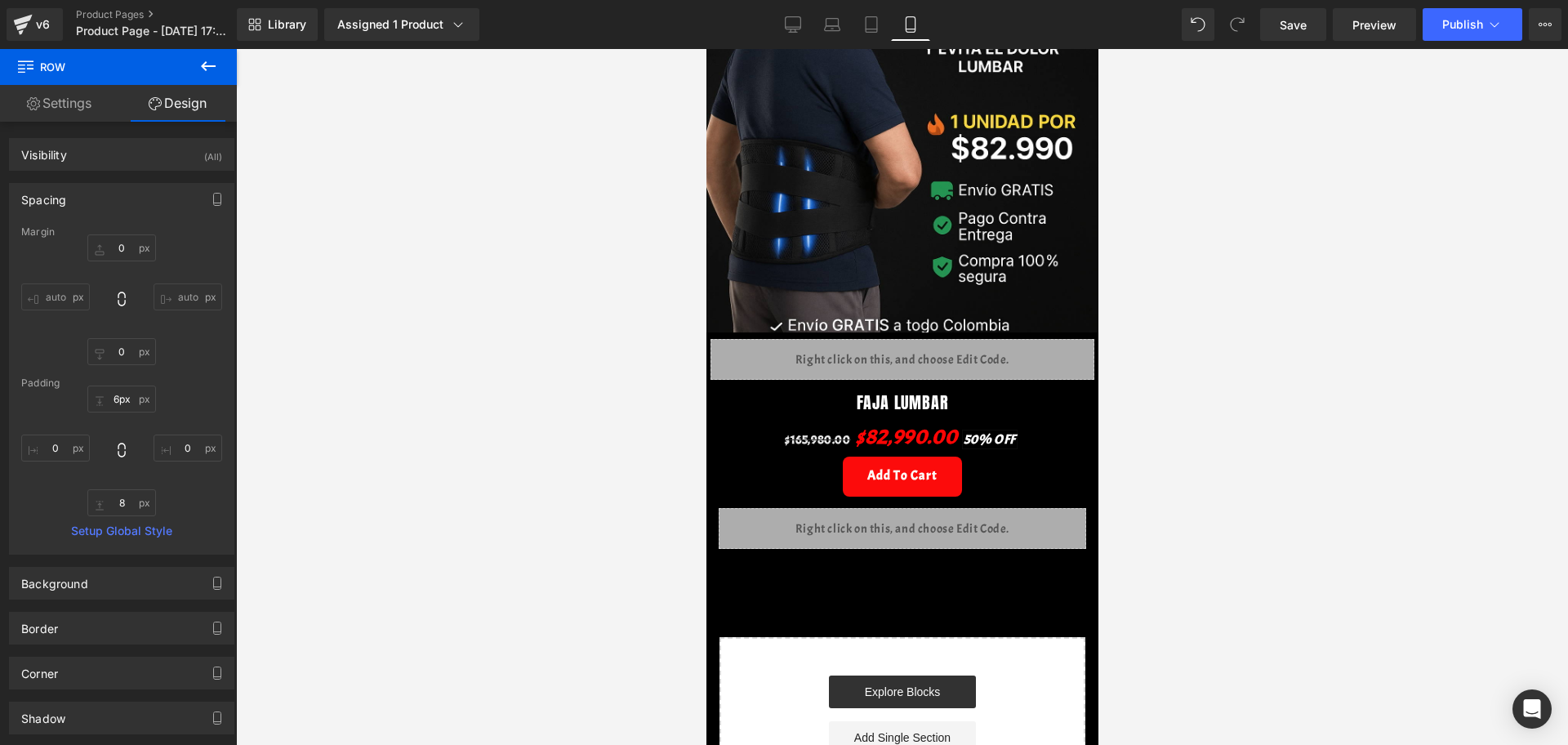
click at [1192, 515] on div at bounding box center [902, 397] width 1332 height 696
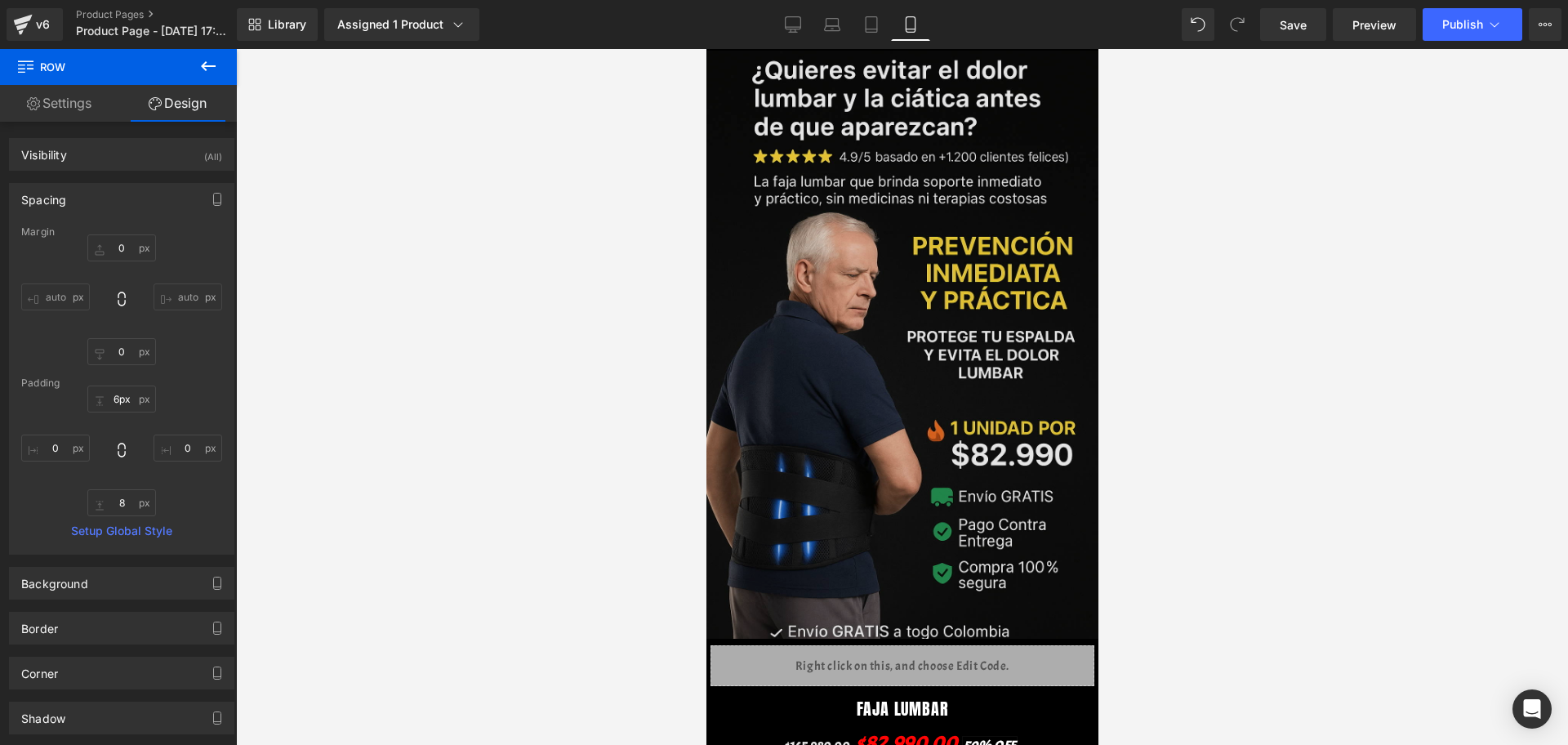
scroll to position [511, 0]
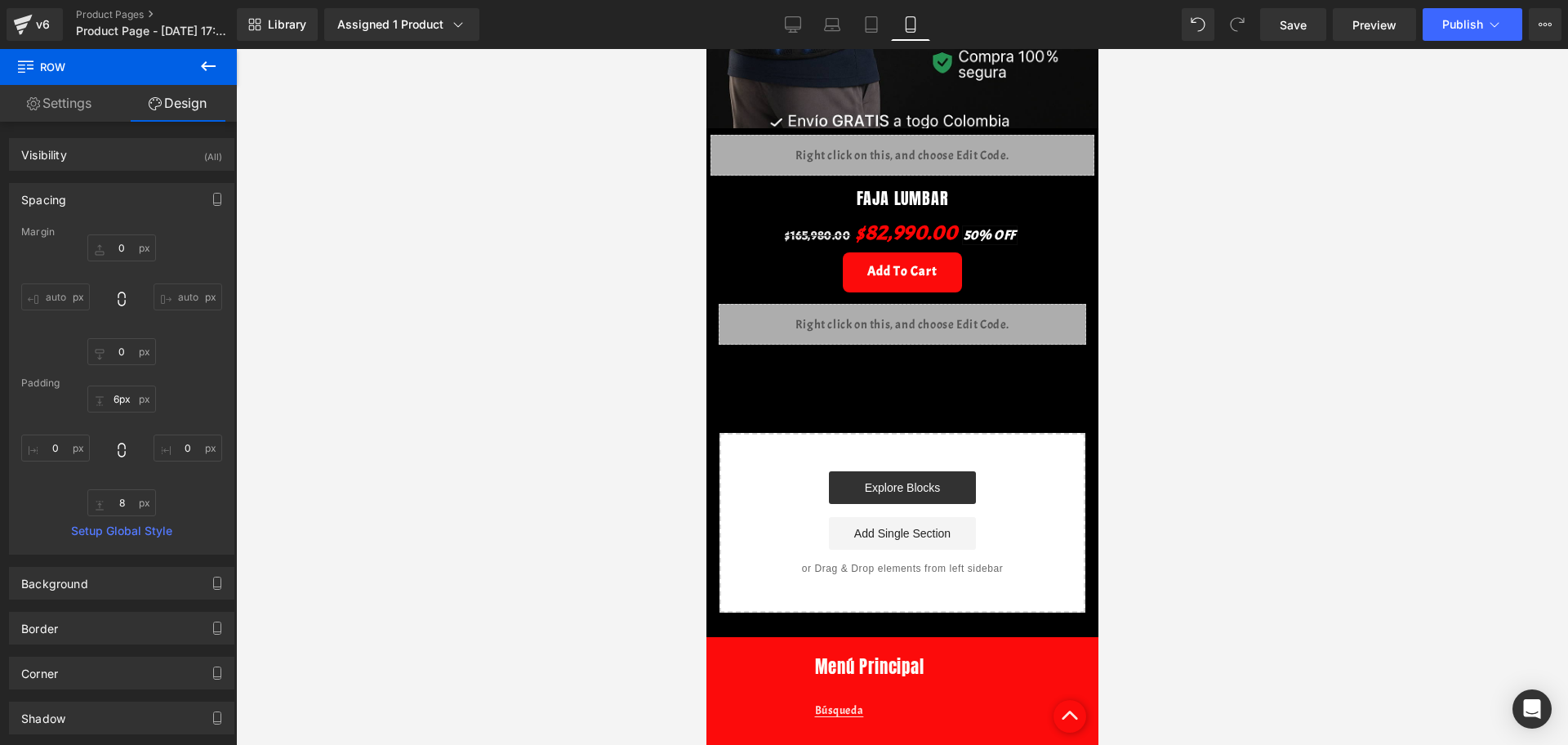
click at [893, 344] on div "Image Row Liquid Row FAJA LUMBAR (P) Title $165,980.00 $82,990.00 50% OFF (P) P…" at bounding box center [901, 75] width 392 height 1074
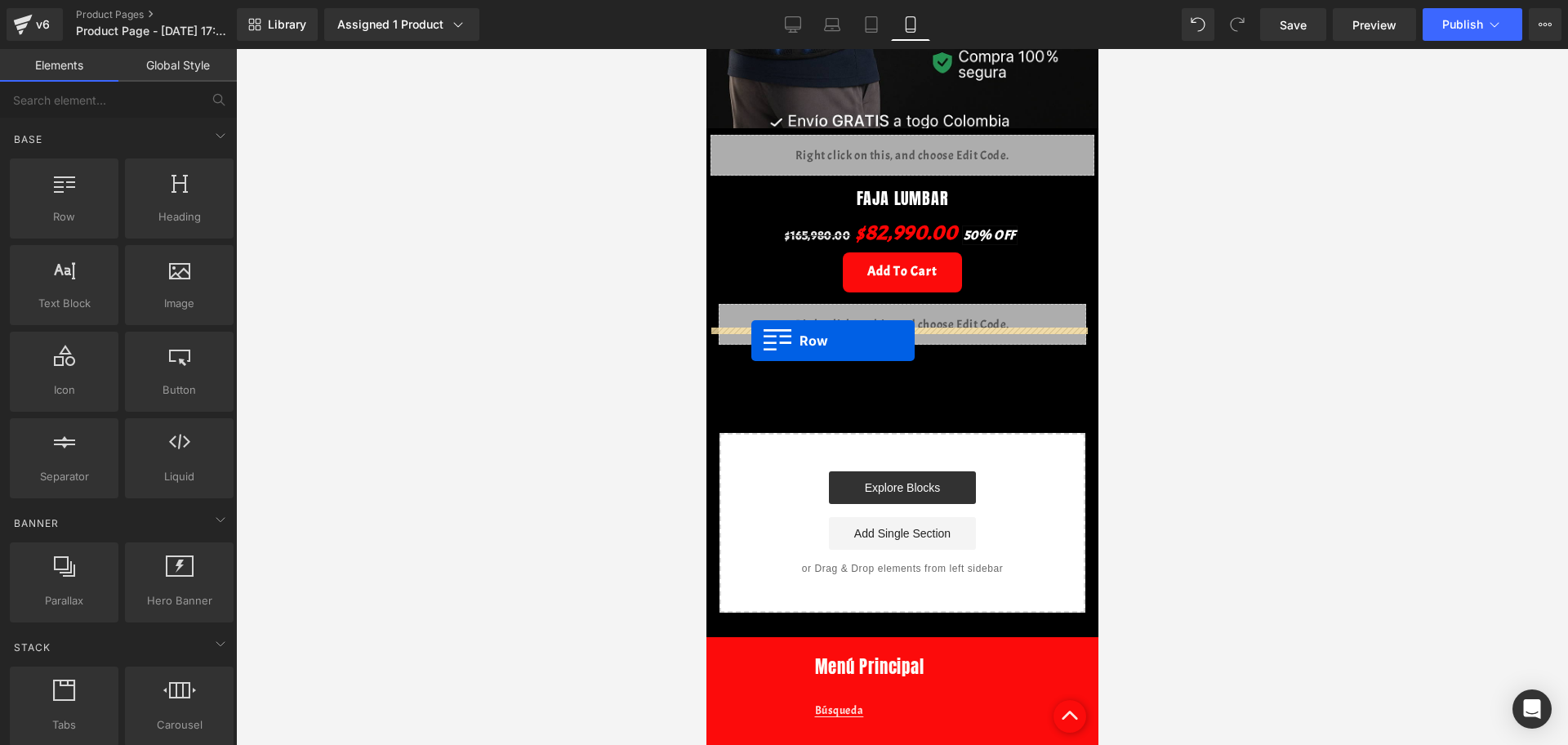
drag, startPoint x: 970, startPoint y: 313, endPoint x: 751, endPoint y: 340, distance: 220.7
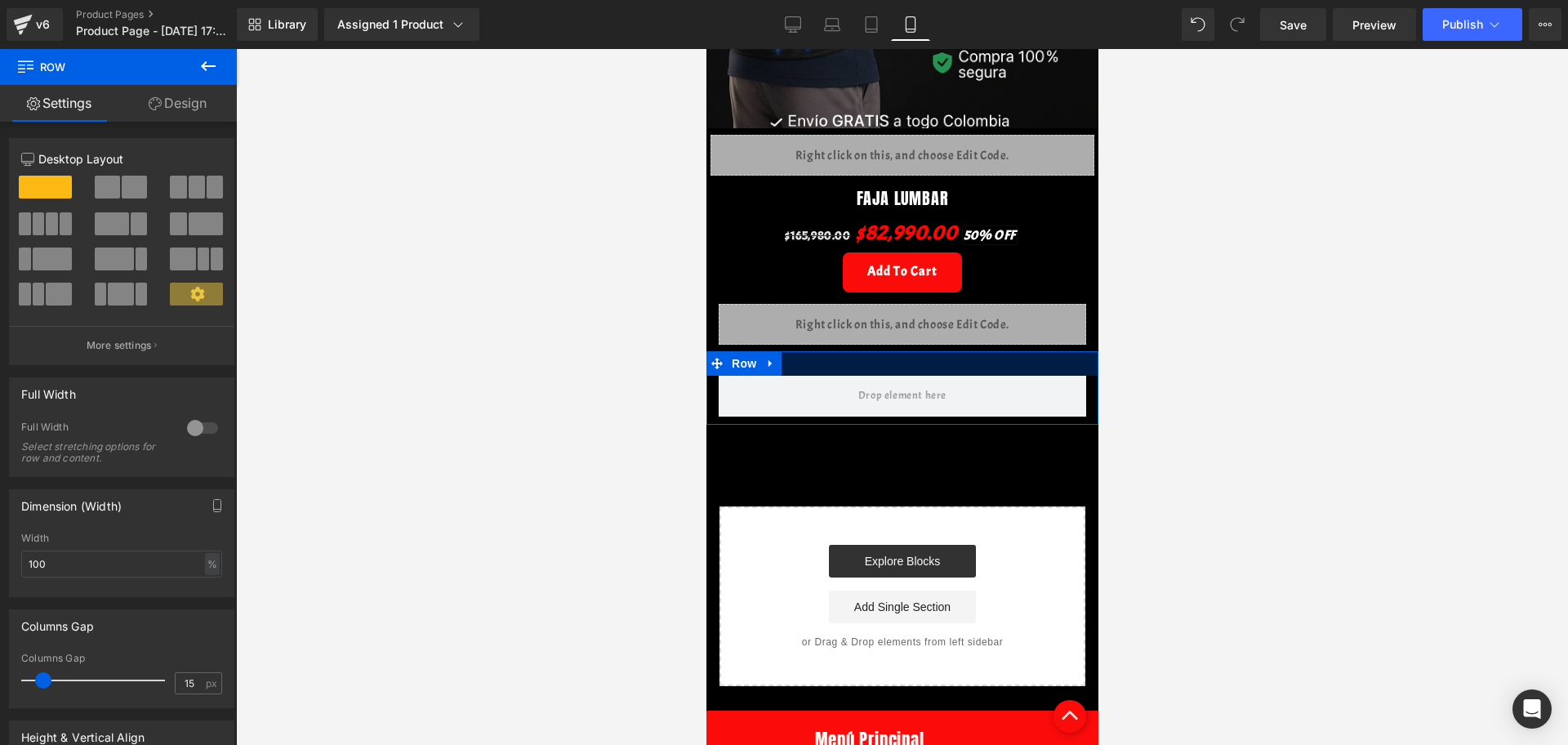
click at [795, 351] on div at bounding box center [901, 362] width 392 height 24
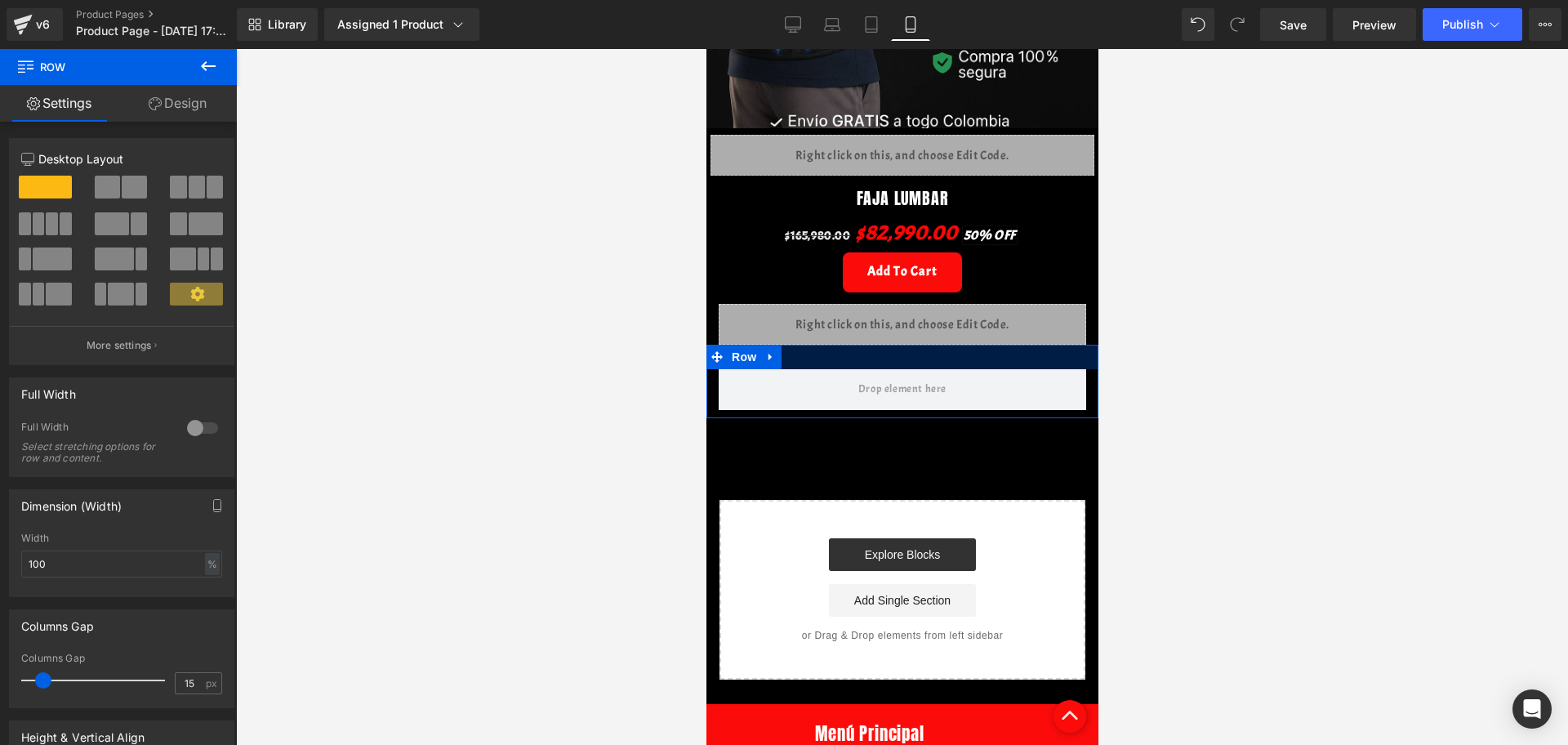
click at [804, 325] on div "Image Row Liquid Row FAJA LUMBAR (P) Title $165,980.00 $82,990.00 50% OFF (P) P…" at bounding box center [901, 109] width 392 height 1141
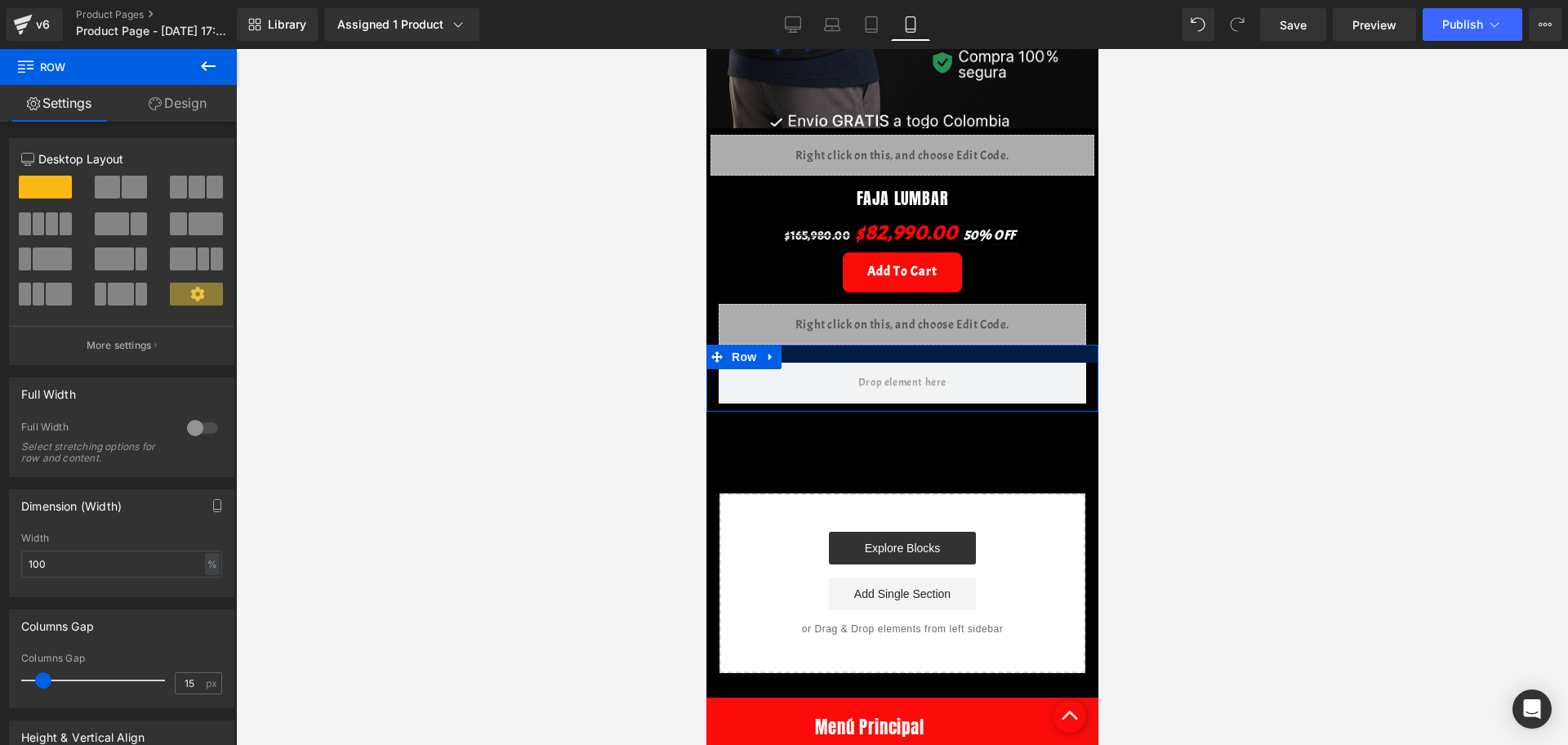
drag, startPoint x: 801, startPoint y: 329, endPoint x: 801, endPoint y: 316, distance: 13.0
click at [801, 316] on div "Image Row Liquid Row FAJA LUMBAR (P) Title $165,980.00 $82,990.00 50% OFF (P) P…" at bounding box center [901, 105] width 392 height 1134
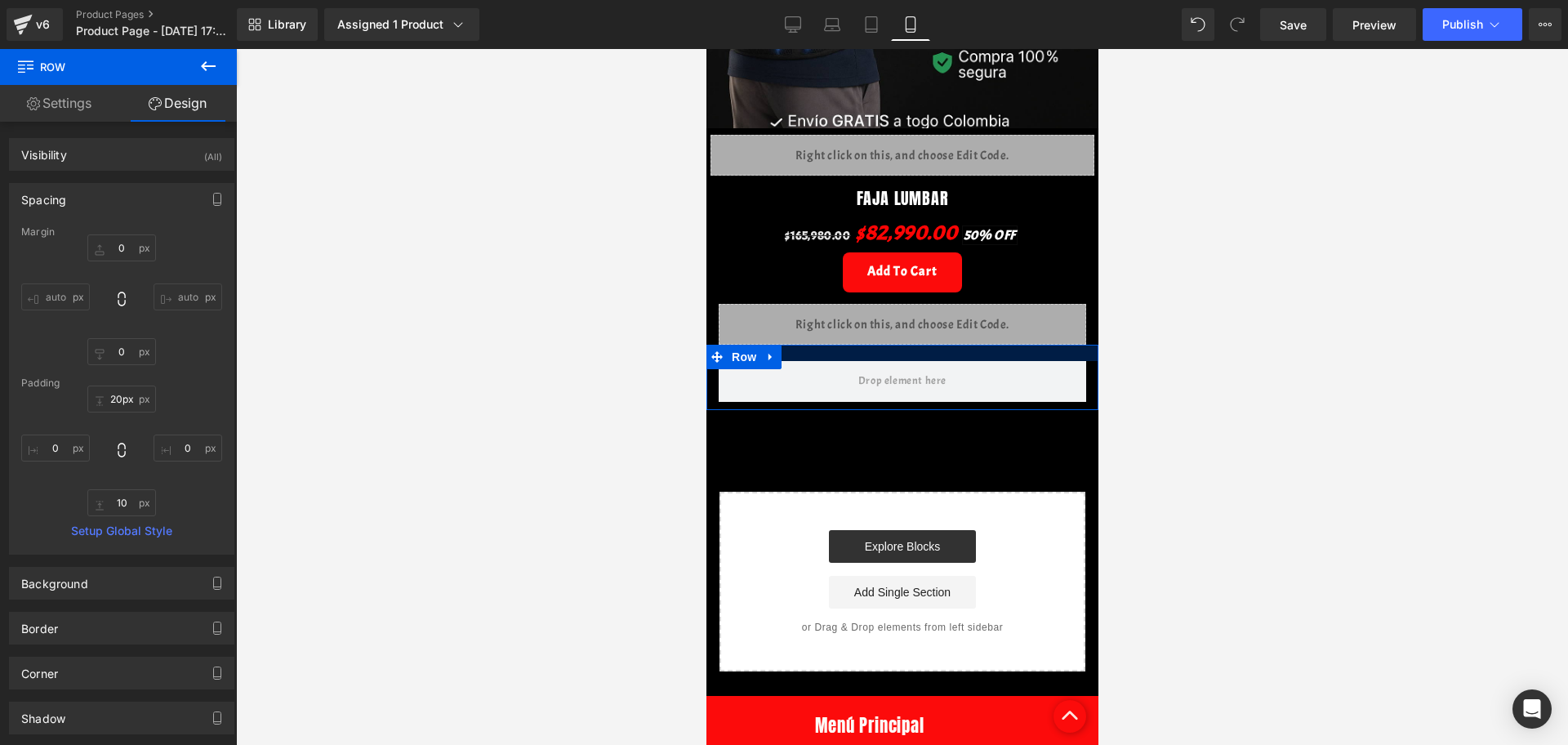
click at [851, 345] on div at bounding box center [901, 353] width 392 height 16
click at [1323, 391] on div at bounding box center [902, 397] width 1332 height 696
click at [201, 57] on icon at bounding box center [208, 66] width 19 height 19
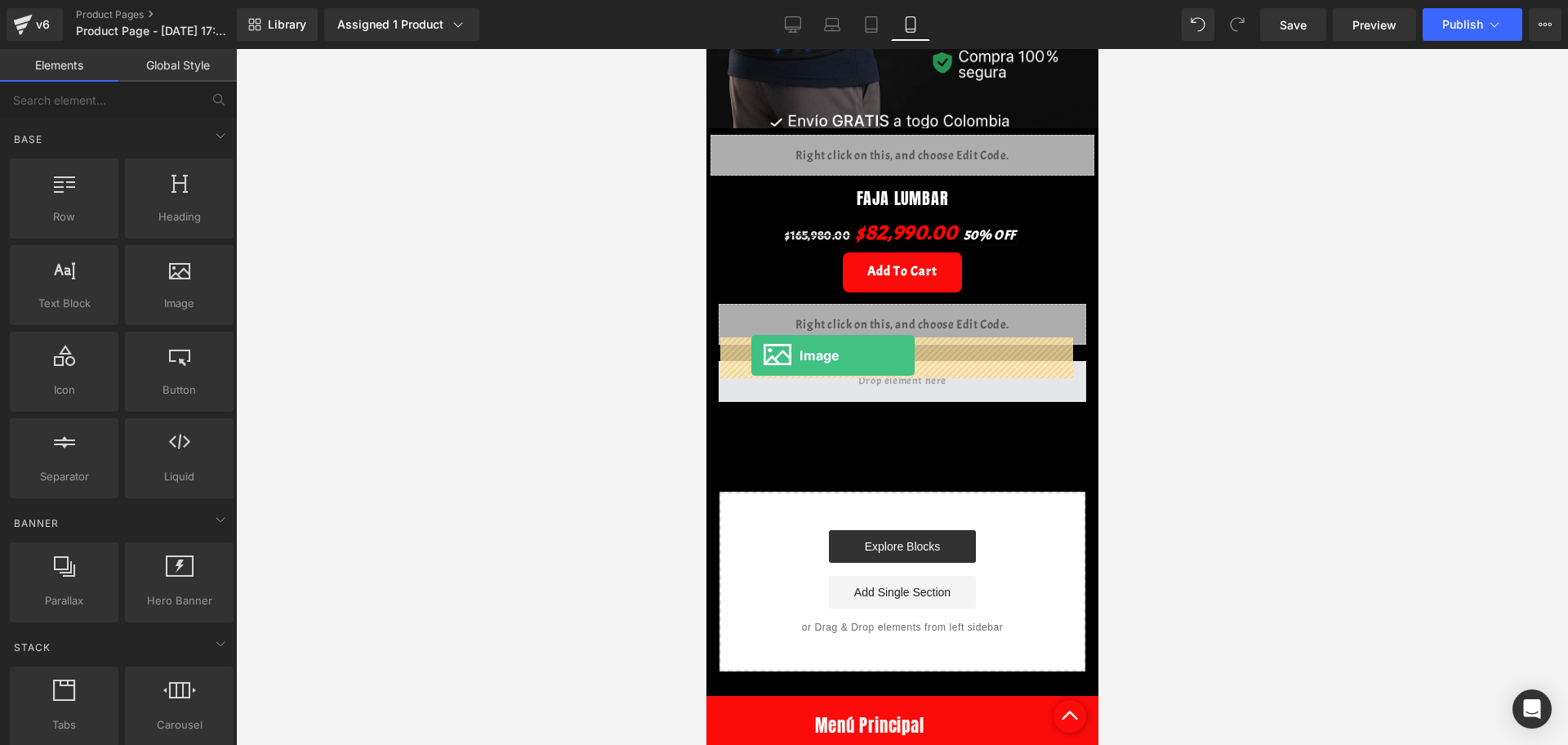
drag, startPoint x: 864, startPoint y: 328, endPoint x: 751, endPoint y: 356, distance: 116.4
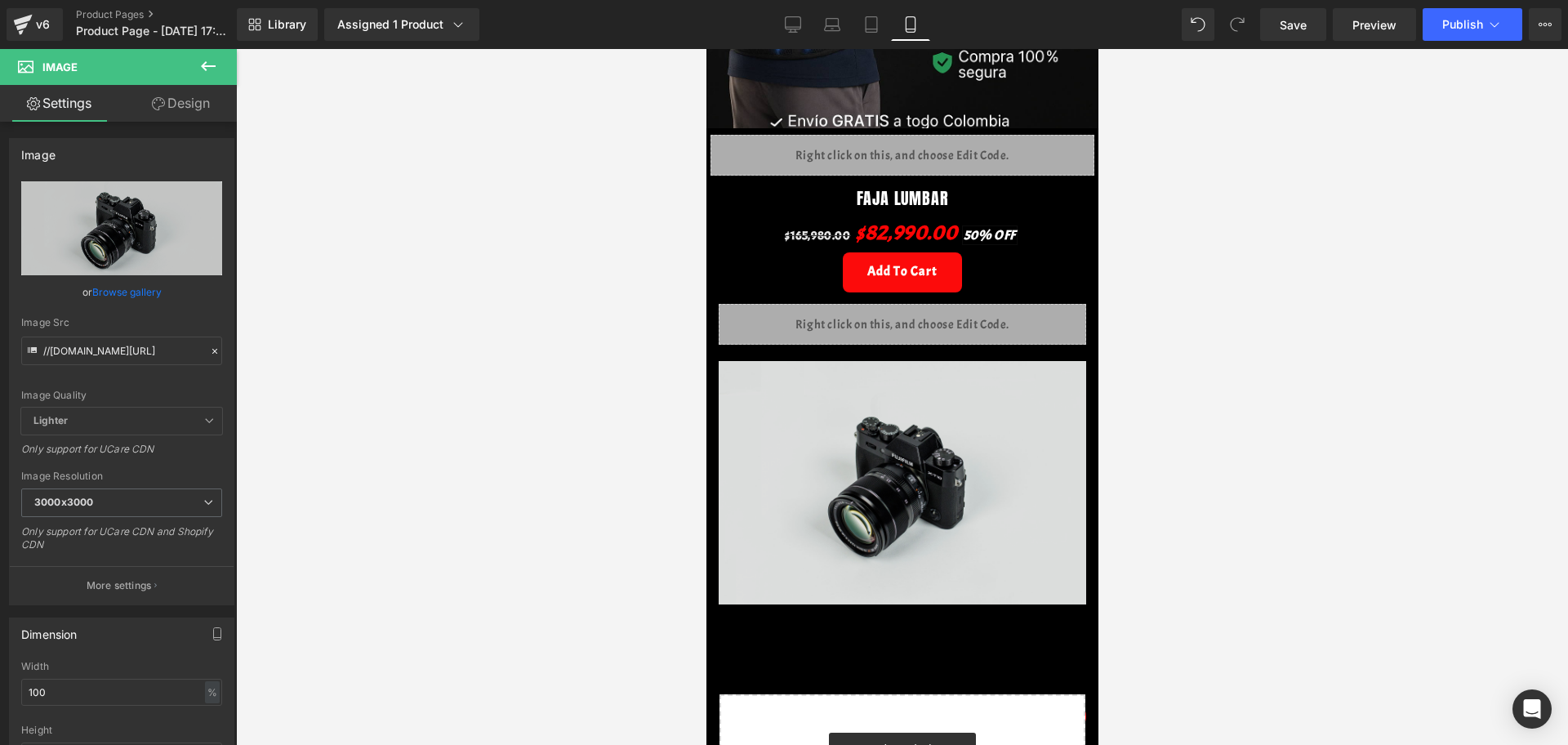
click at [922, 487] on img at bounding box center [901, 482] width 367 height 243
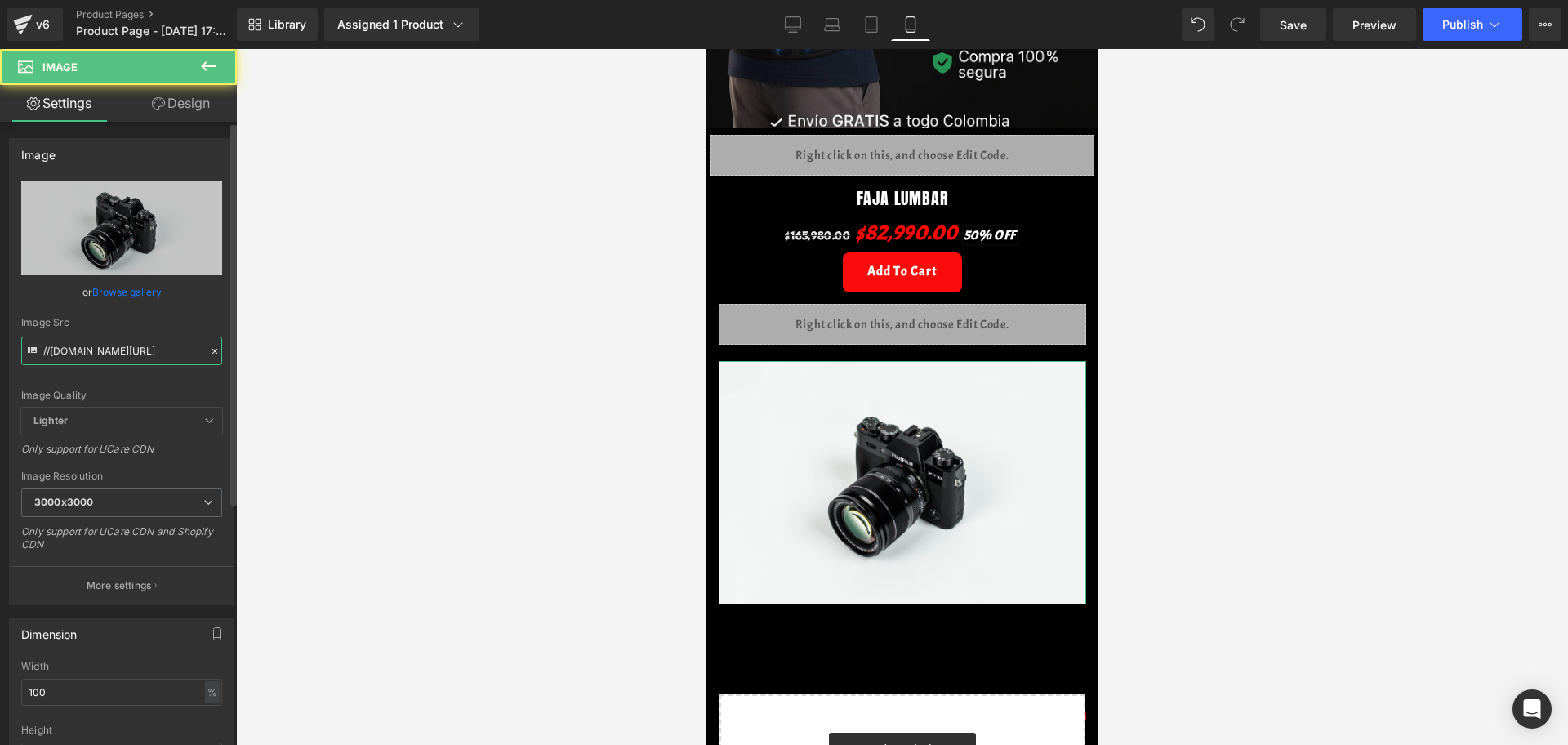
click at [93, 349] on input "//[DOMAIN_NAME][URL]" at bounding box center [121, 351] width 200 height 29
paste input "[URL][DOMAIN_NAME][DOMAIN_NAME][DATE]"
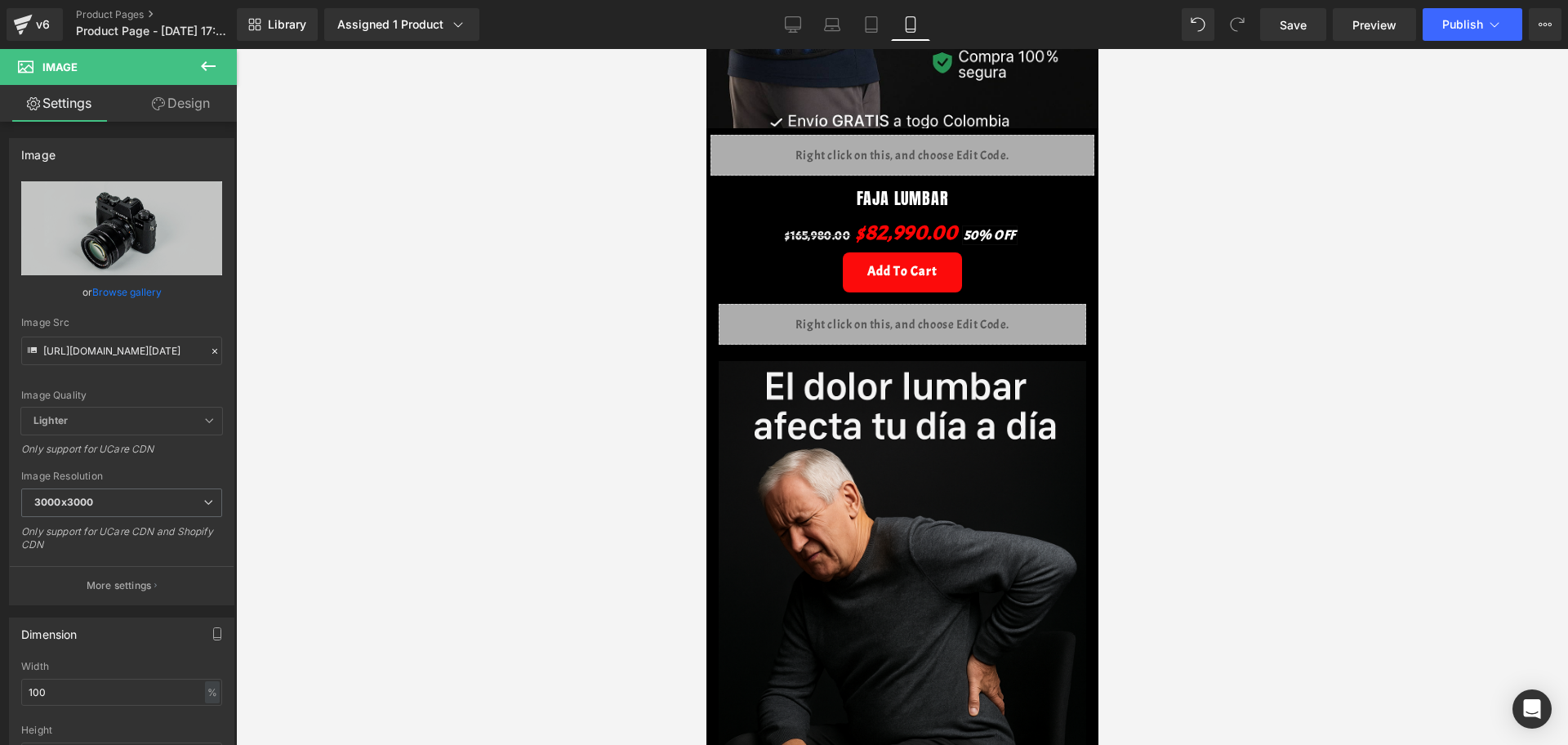
click at [450, 374] on div at bounding box center [902, 397] width 1332 height 696
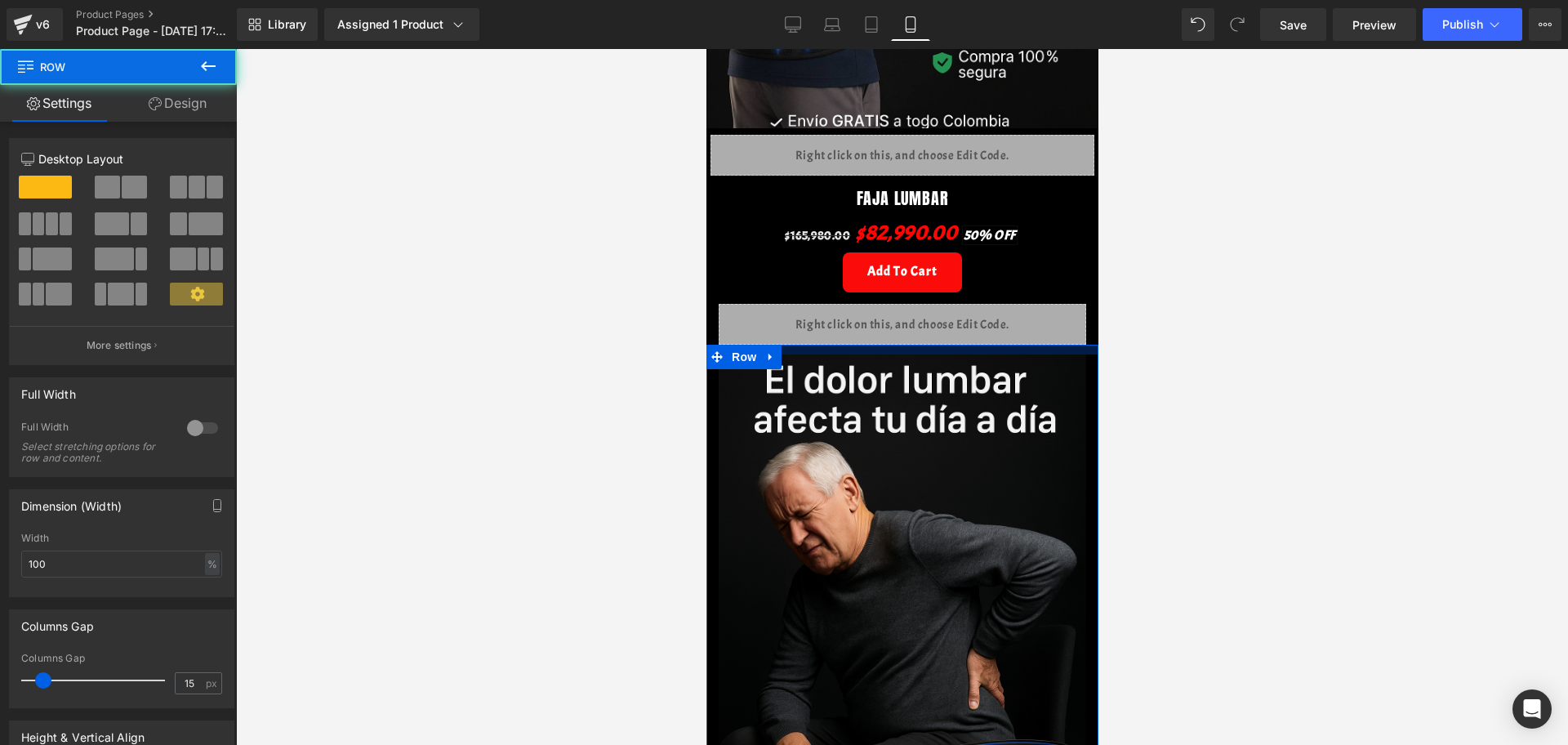
click at [853, 345] on div at bounding box center [901, 350] width 392 height 10
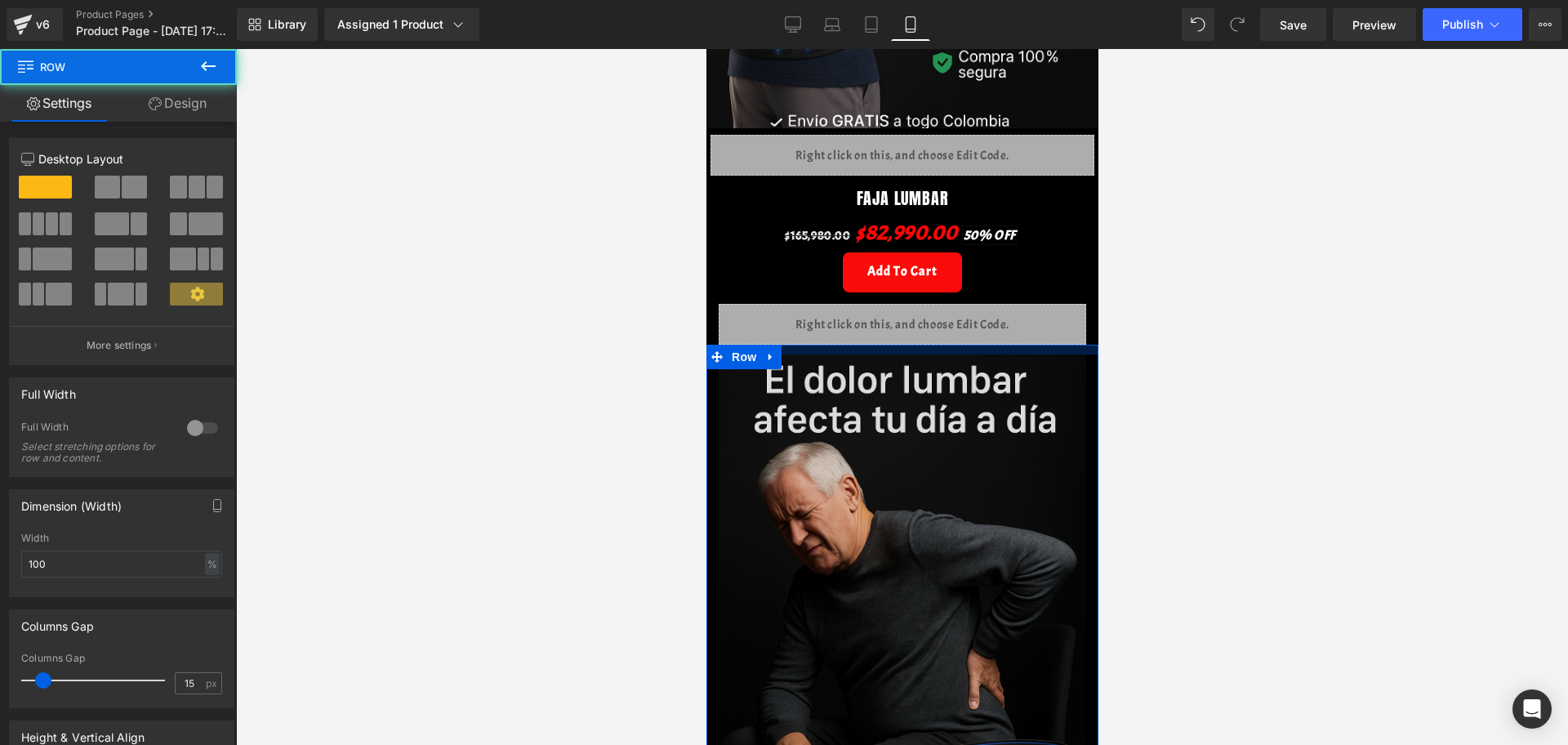
click at [879, 362] on img at bounding box center [901, 630] width 367 height 551
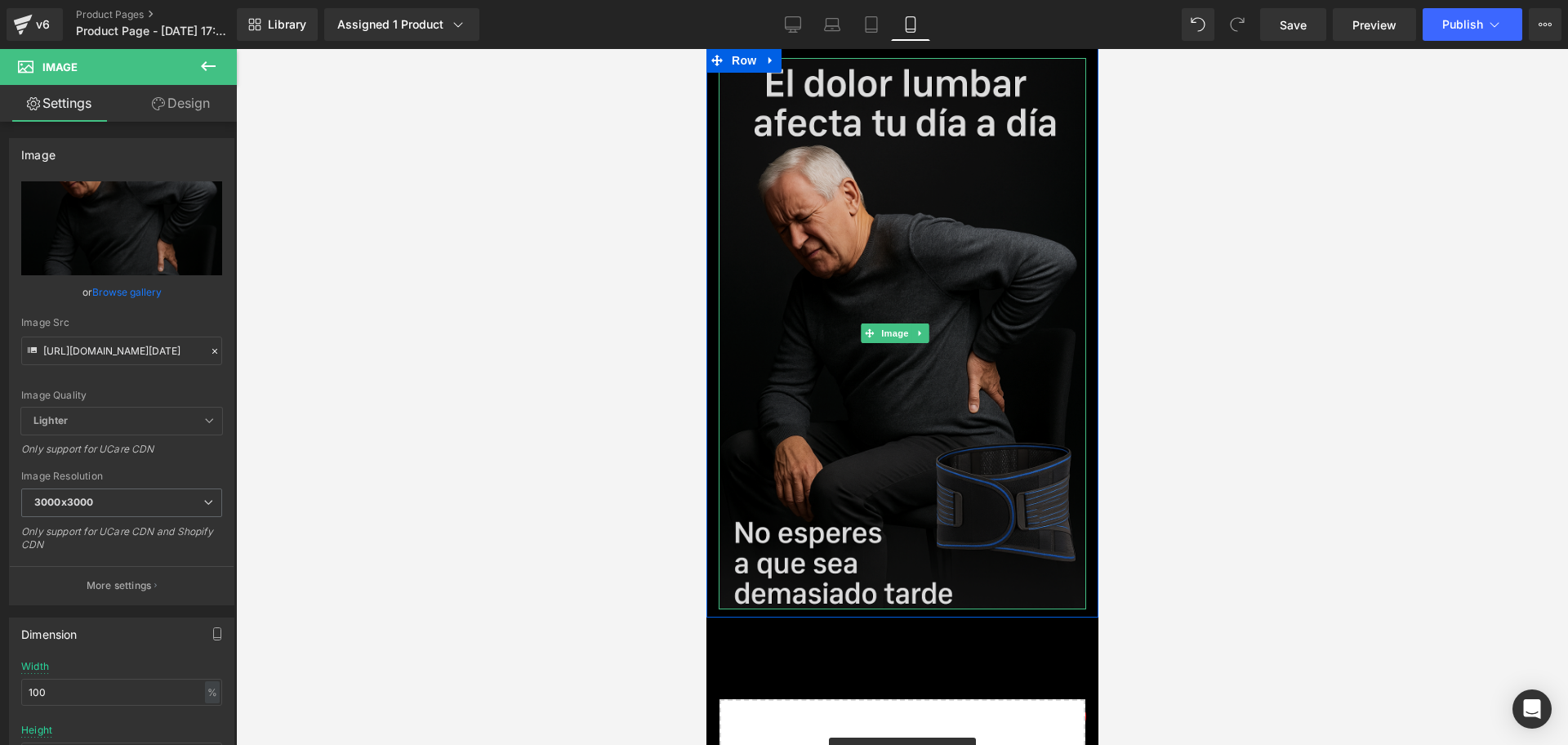
scroll to position [816, 0]
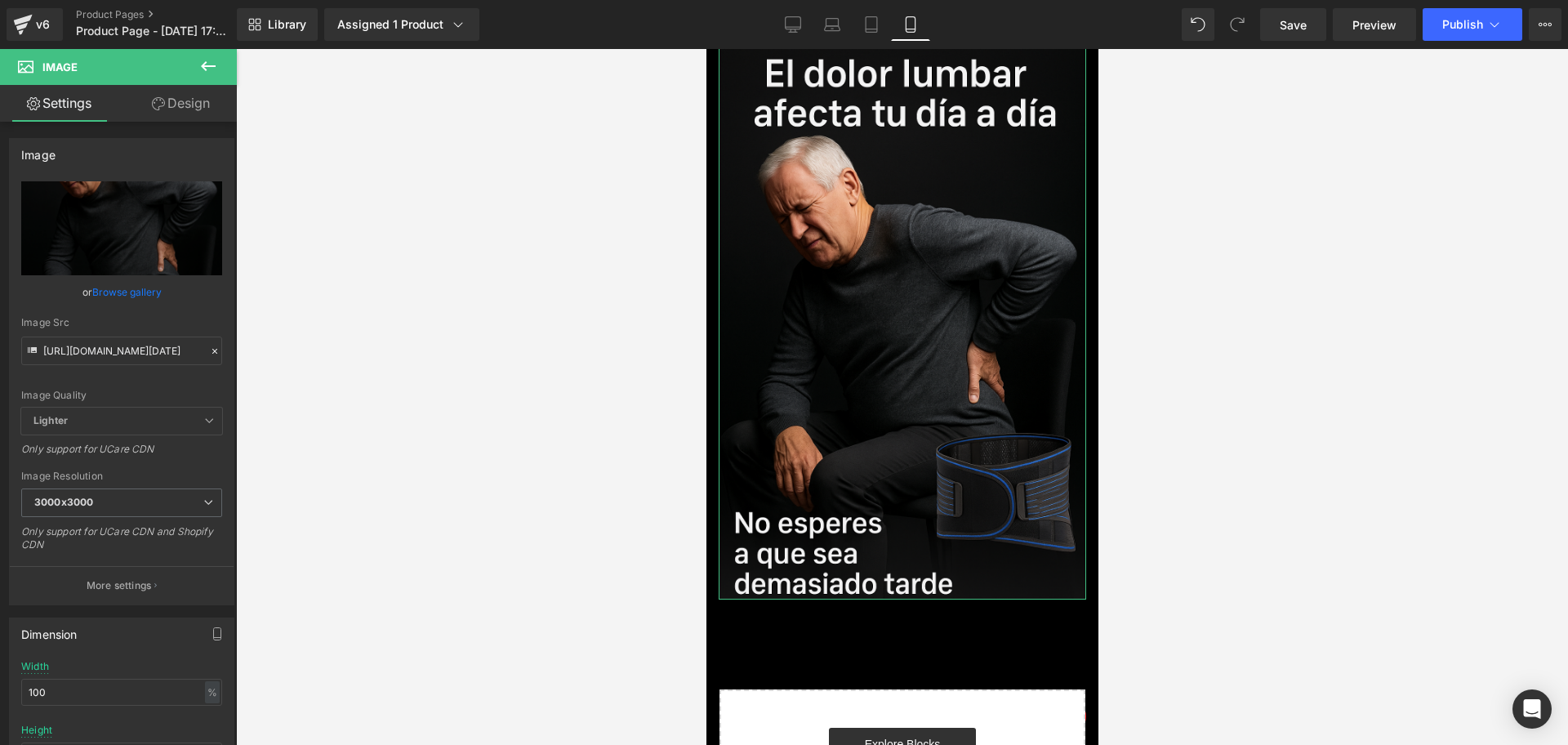
drag, startPoint x: 179, startPoint y: 116, endPoint x: 89, endPoint y: 211, distance: 130.9
click at [179, 116] on link "Design" at bounding box center [180, 103] width 119 height 37
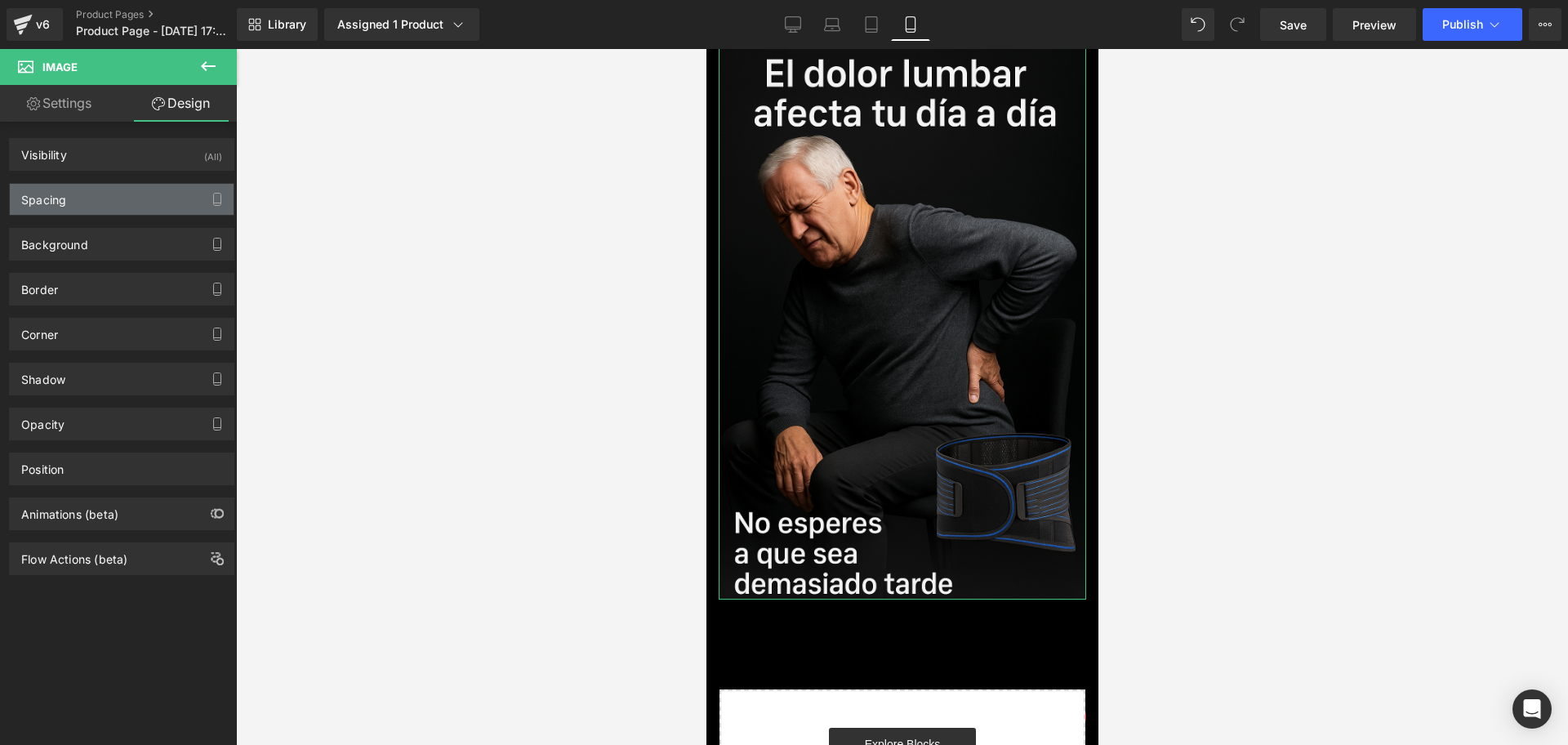
click at [77, 197] on div "Spacing" at bounding box center [121, 200] width 224 height 31
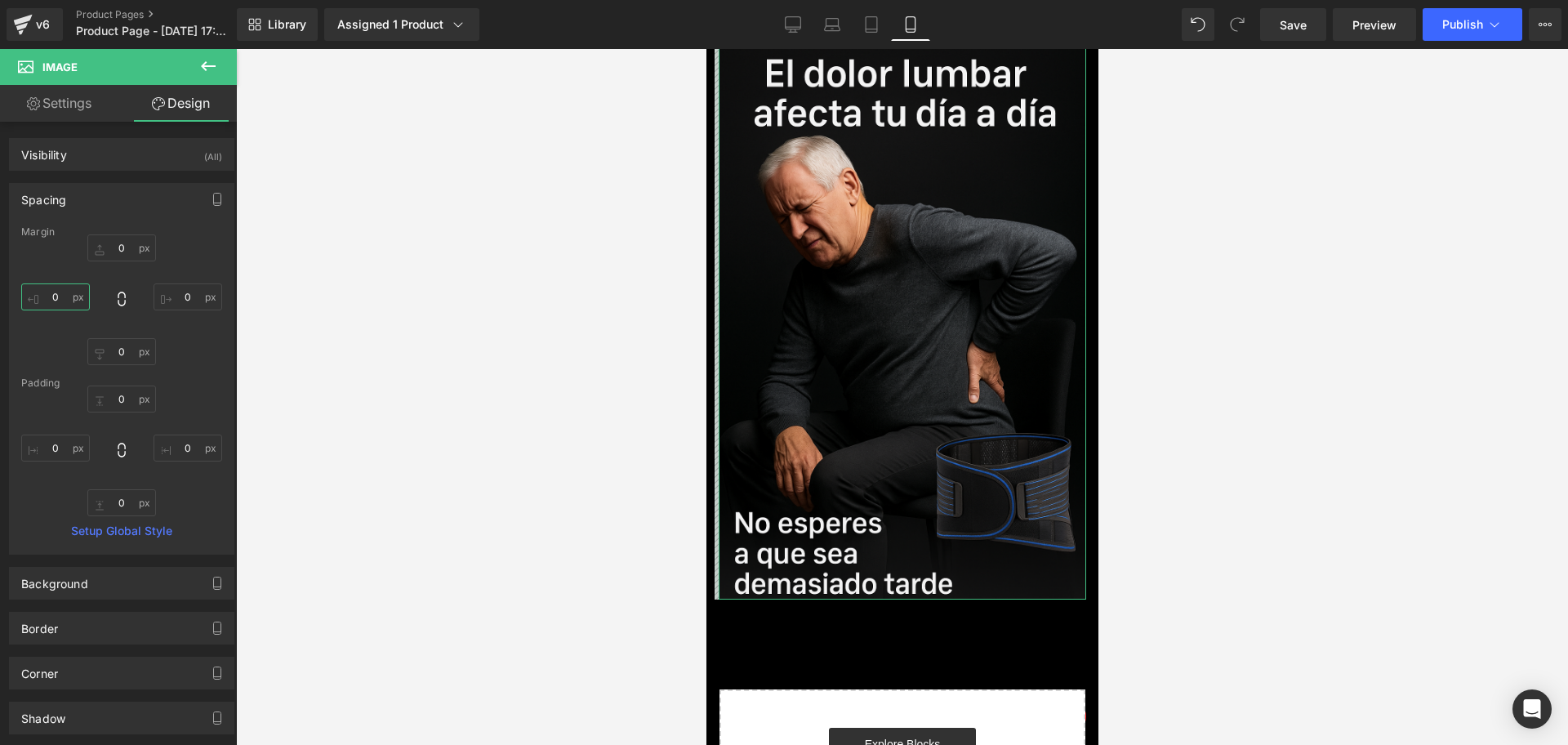
click at [40, 294] on input "0" at bounding box center [55, 297] width 68 height 27
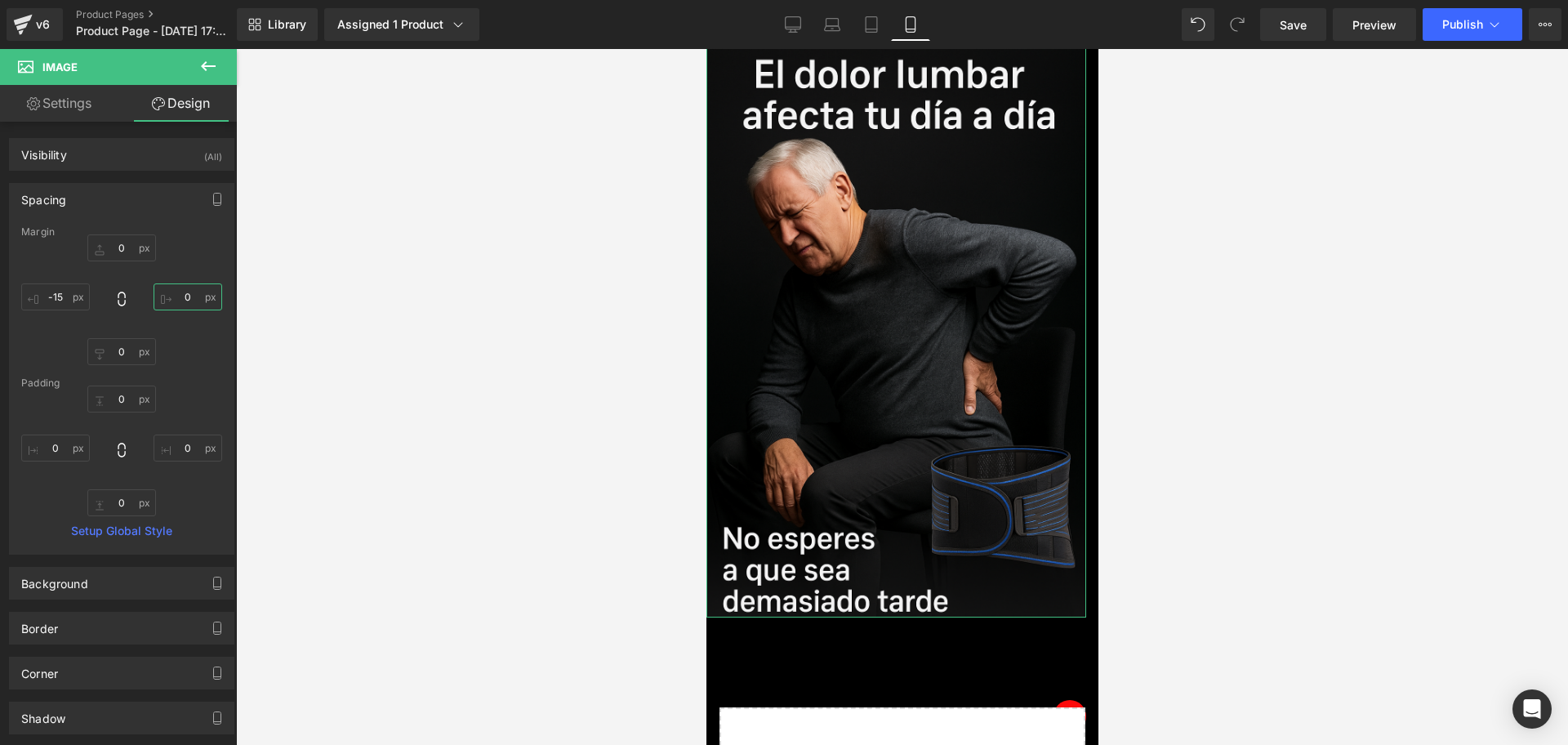
click at [173, 301] on input "0" at bounding box center [187, 297] width 68 height 27
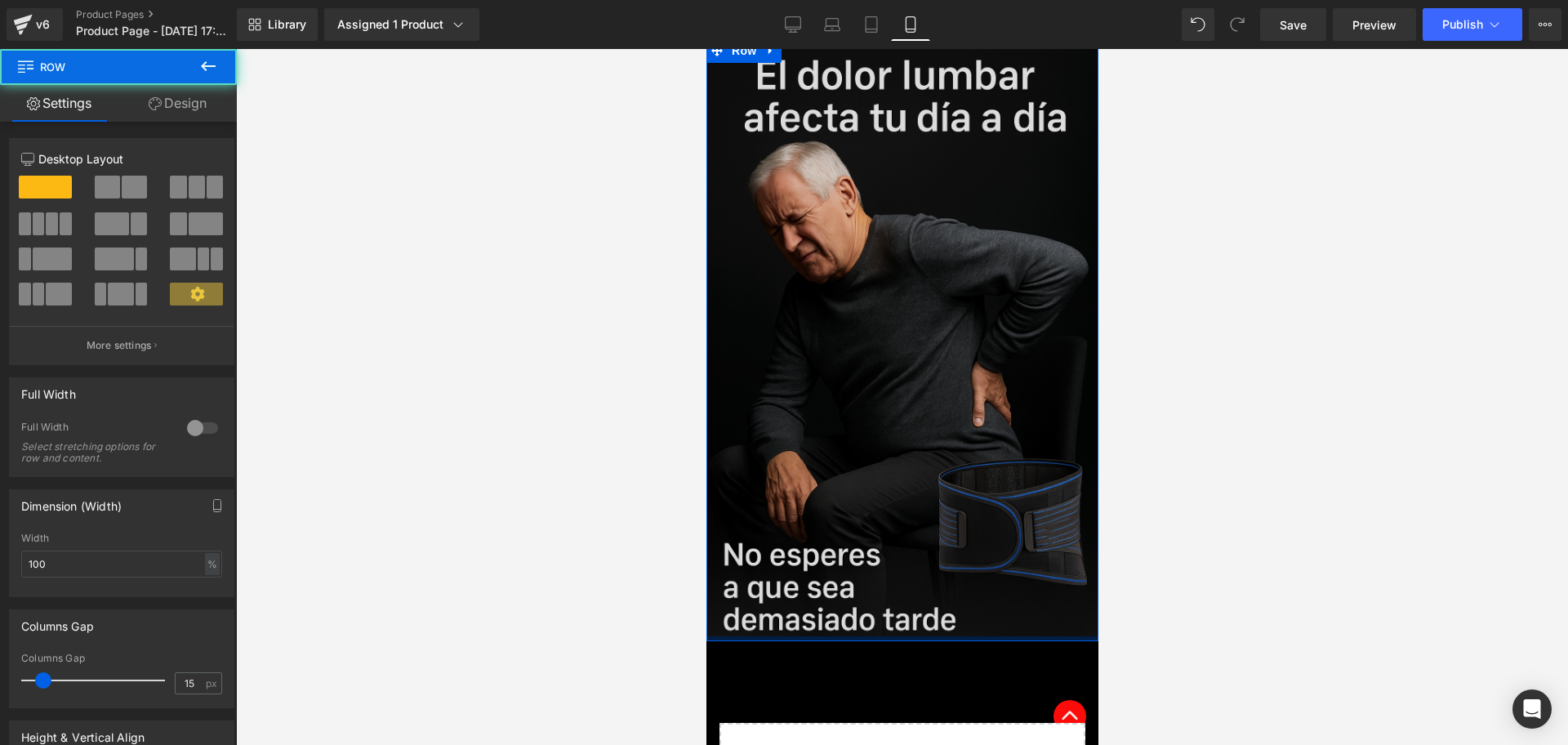
click at [868, 585] on div "Image Row" at bounding box center [901, 339] width 392 height 602
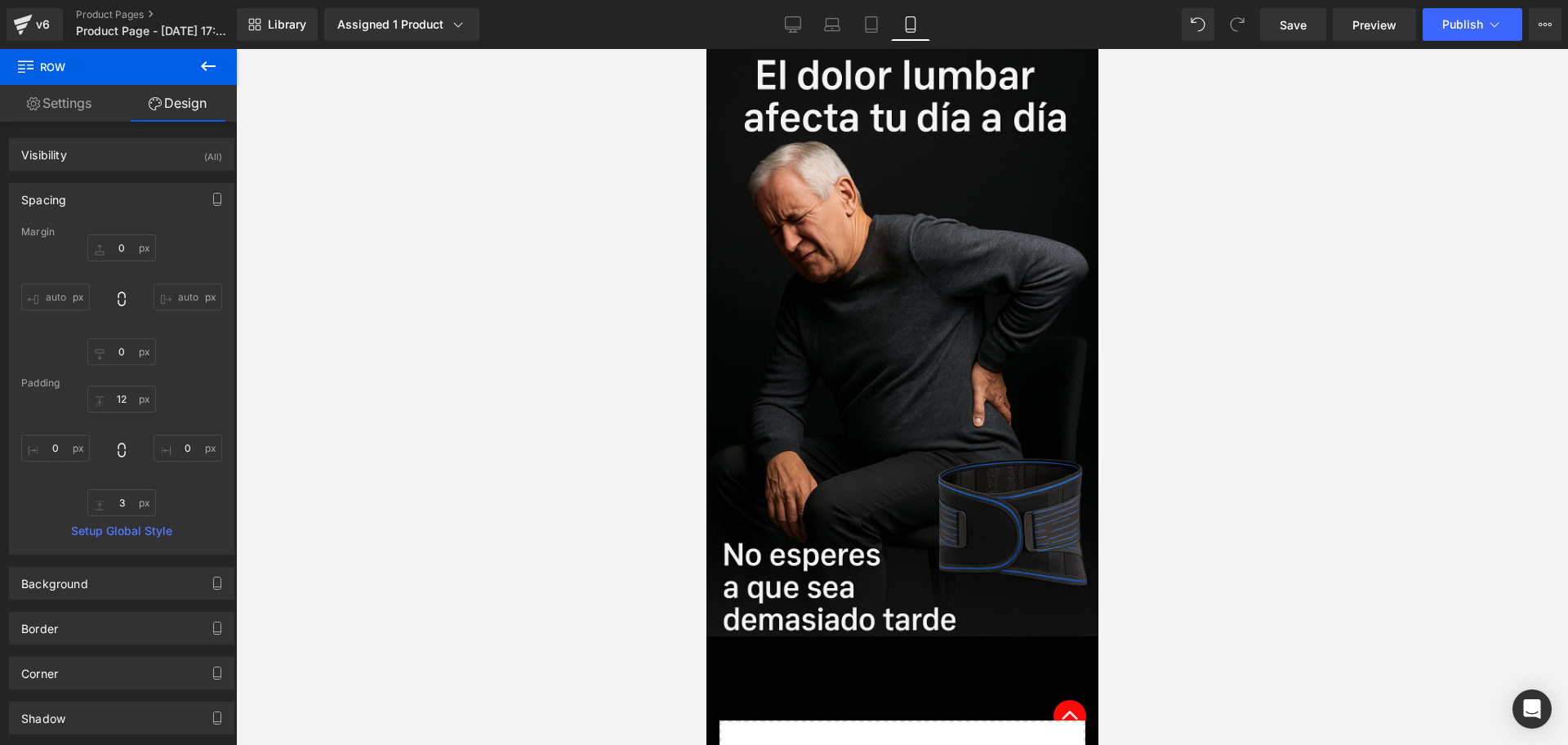
click at [222, 59] on button at bounding box center [207, 67] width 57 height 36
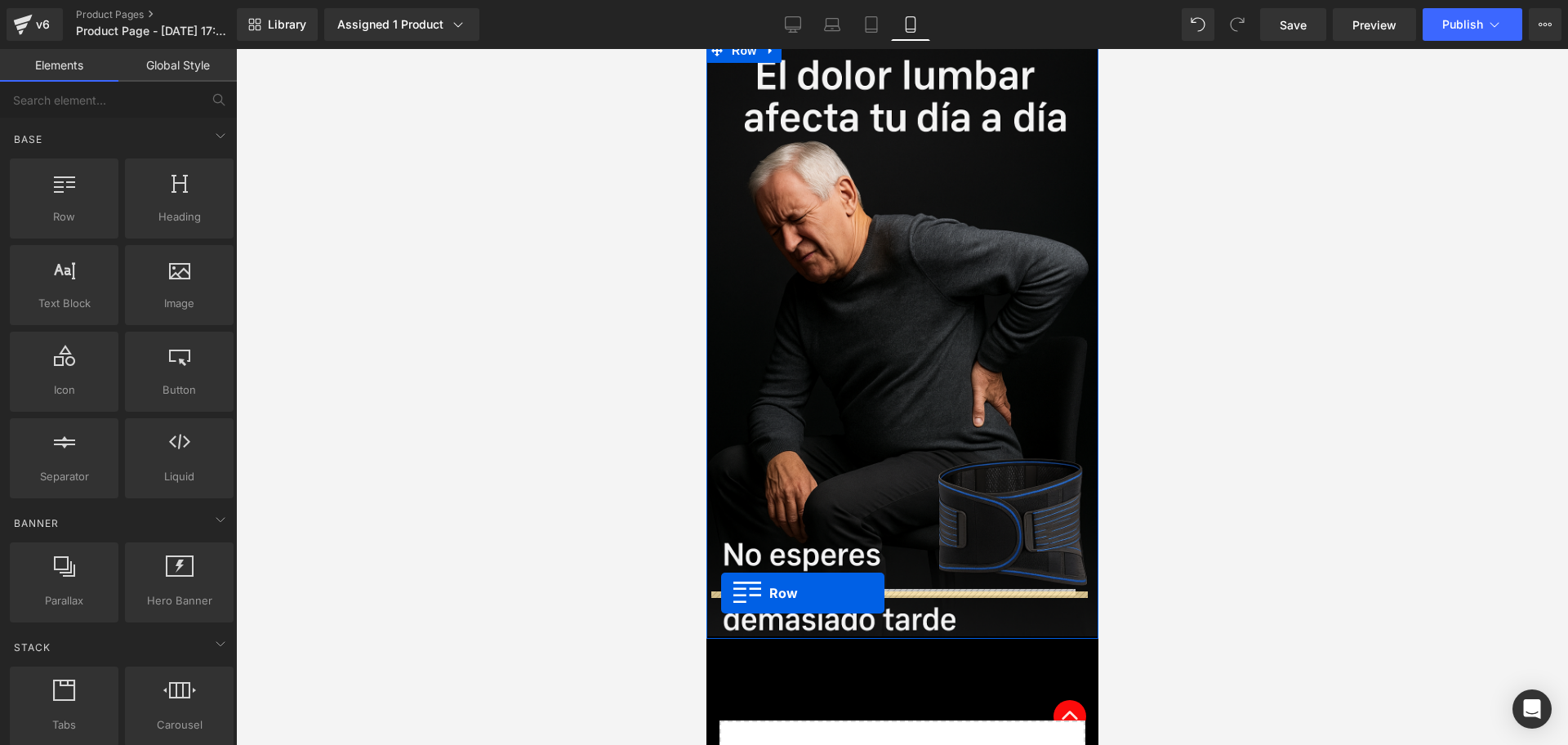
drag, startPoint x: 743, startPoint y: 242, endPoint x: 720, endPoint y: 593, distance: 351.8
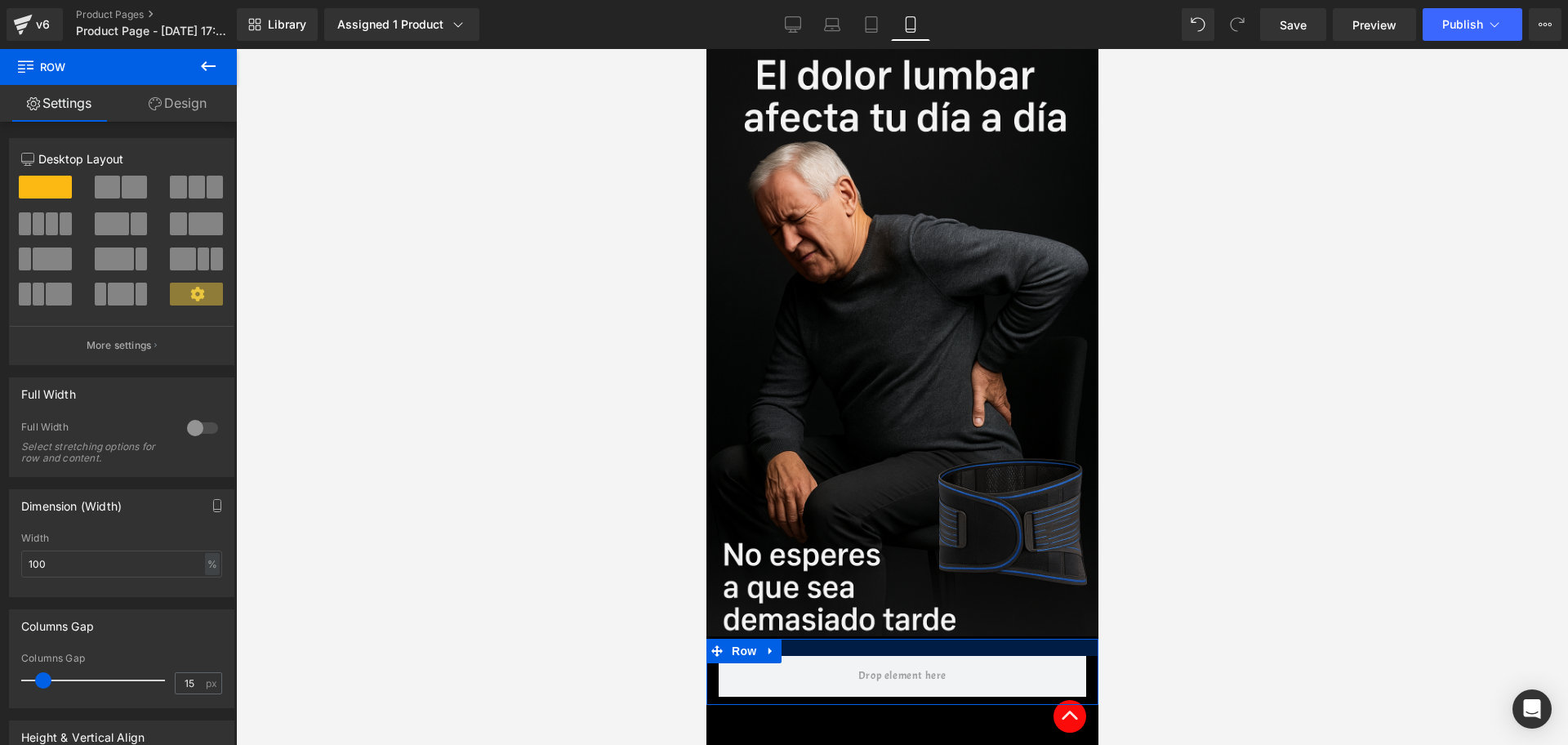
click at [817, 639] on div at bounding box center [901, 648] width 392 height 17
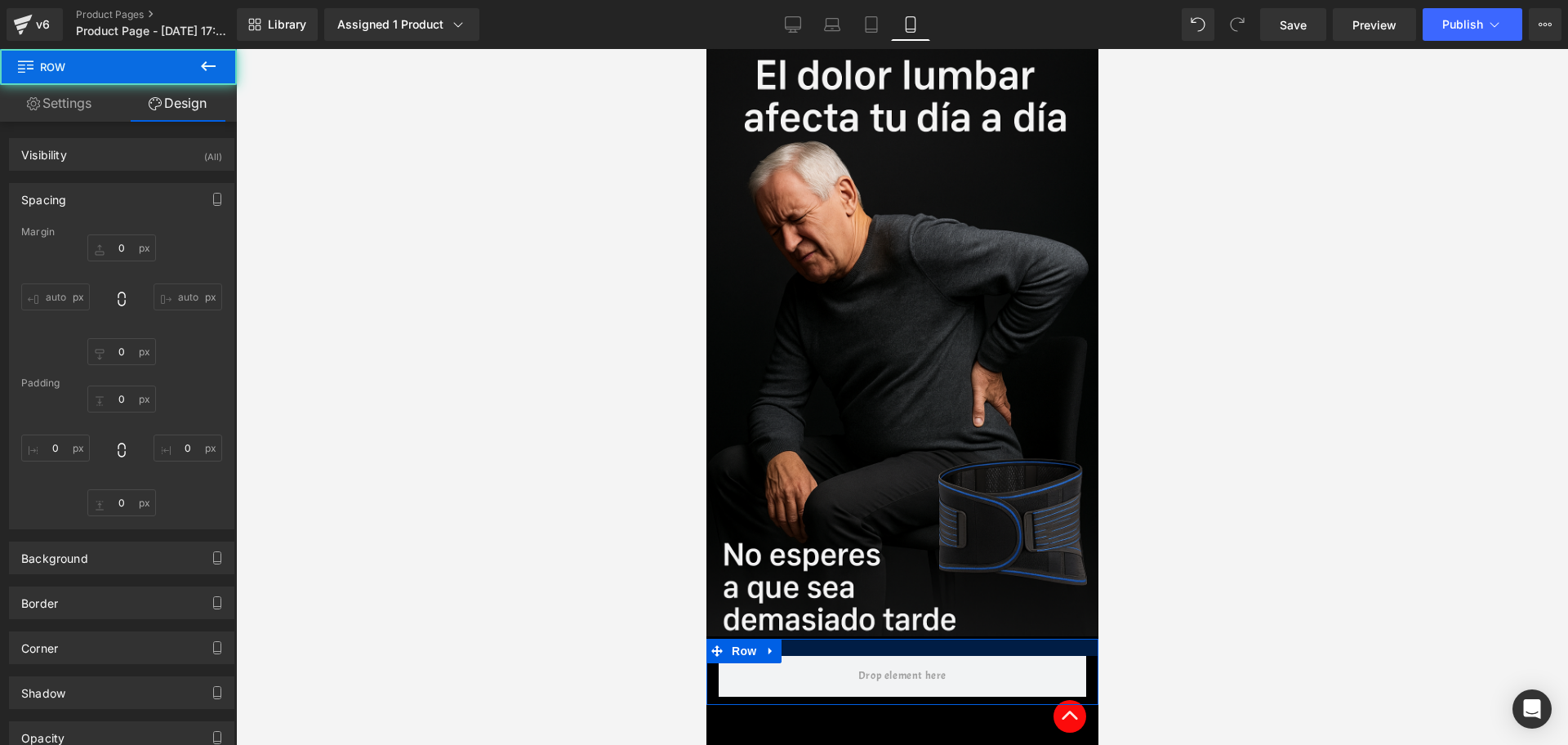
click at [222, 67] on button at bounding box center [207, 67] width 57 height 36
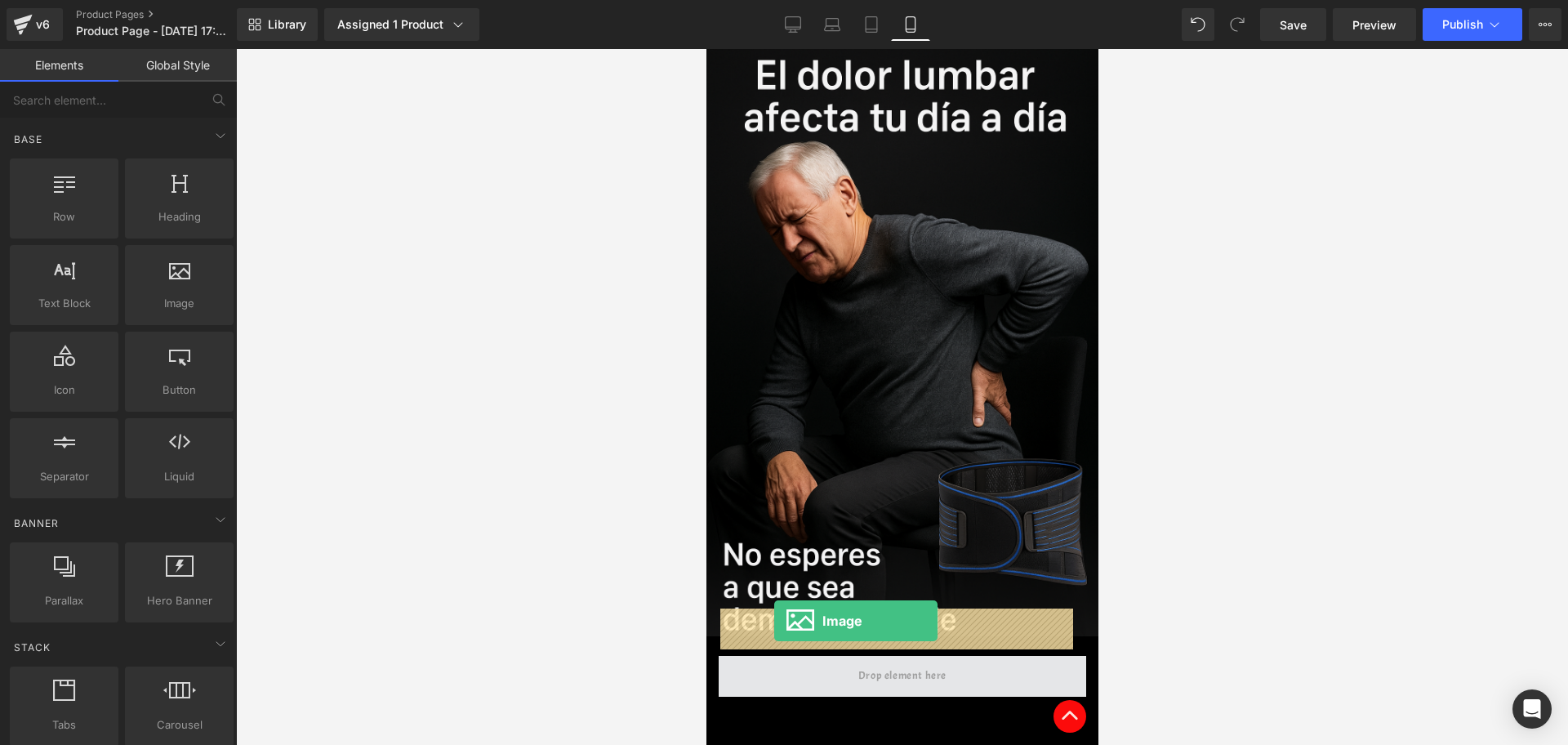
drag, startPoint x: 878, startPoint y: 309, endPoint x: 776, endPoint y: 624, distance: 331.1
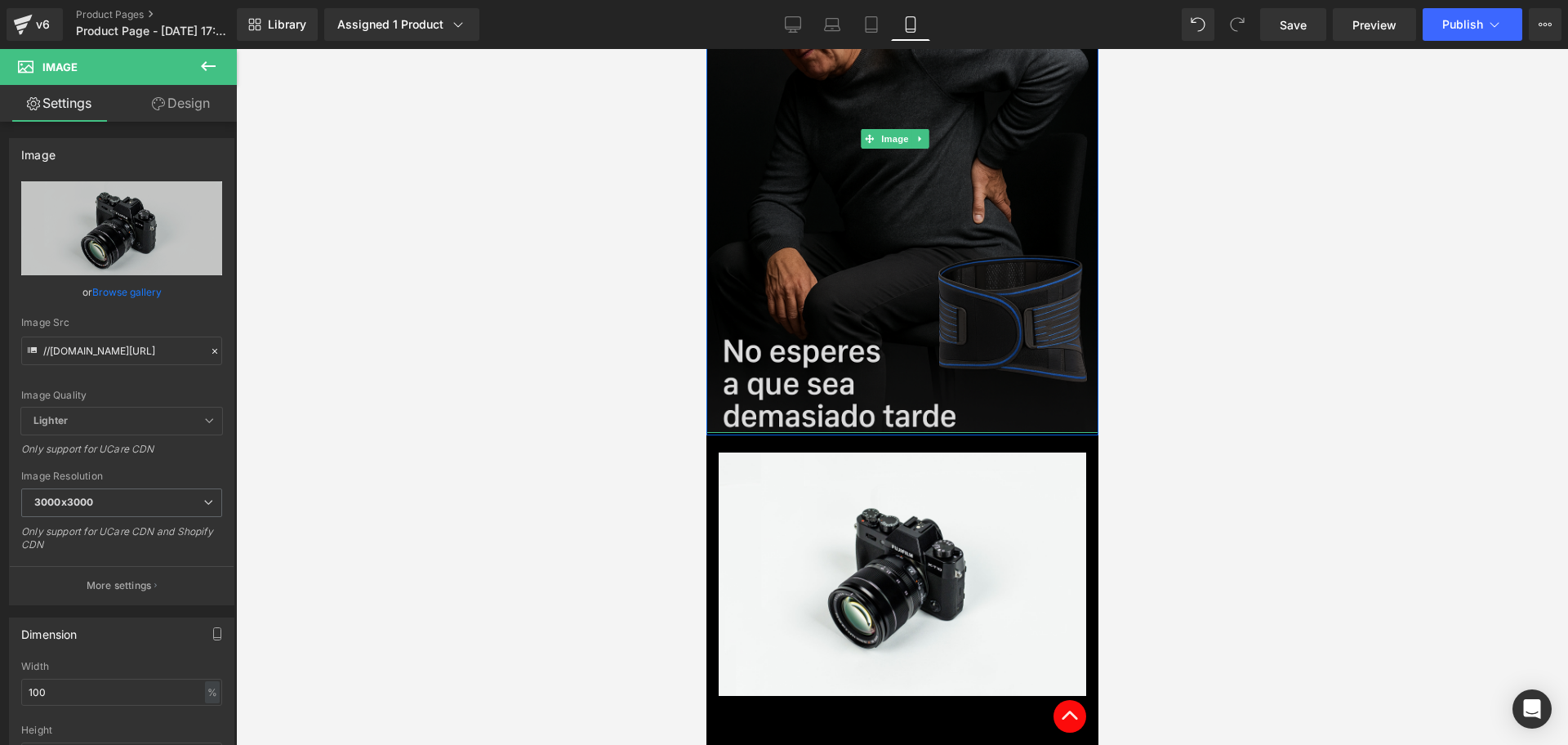
scroll to position [1021, 0]
click at [868, 525] on div "Image" at bounding box center [901, 573] width 367 height 243
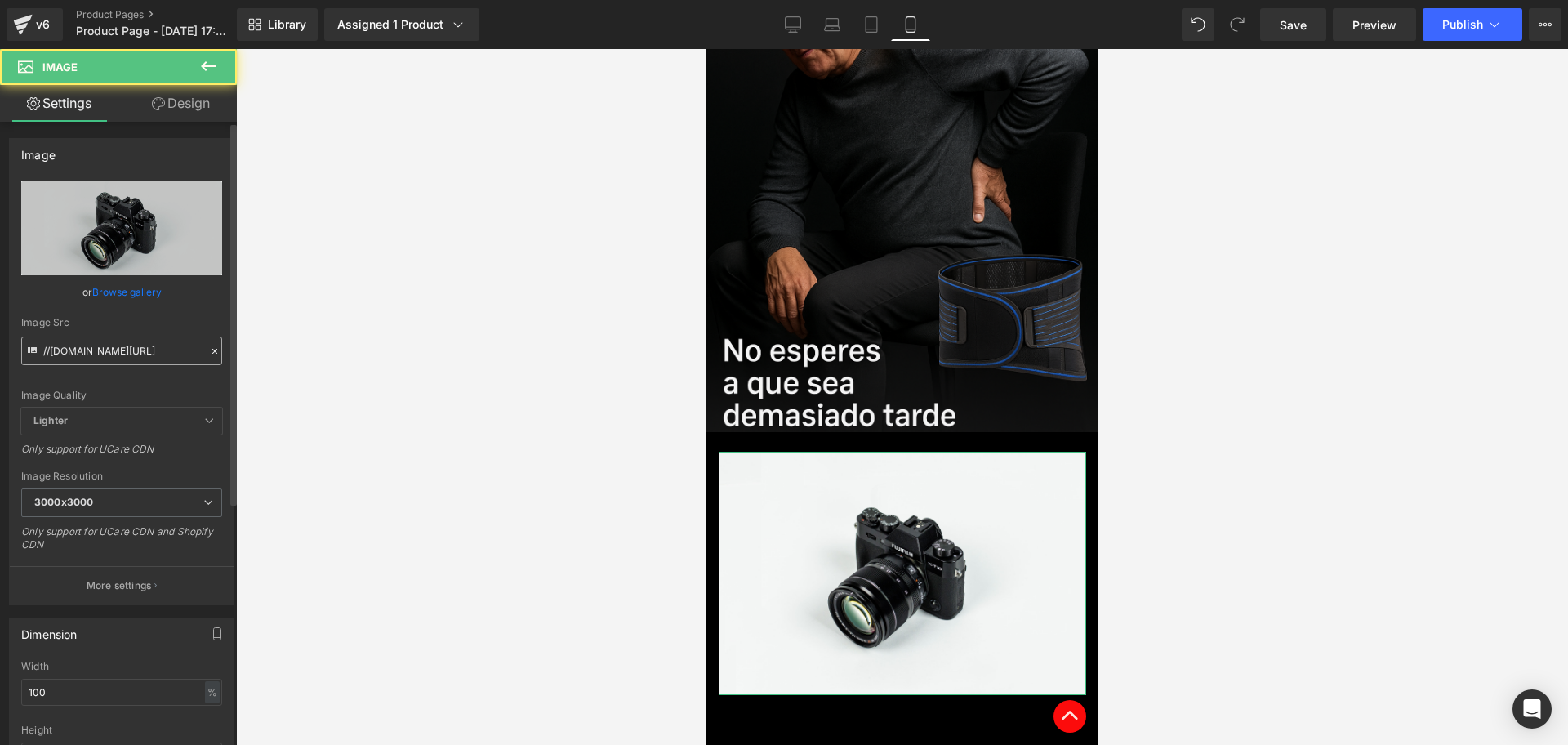
click at [101, 356] on input "//[DOMAIN_NAME][URL]" at bounding box center [121, 351] width 200 height 29
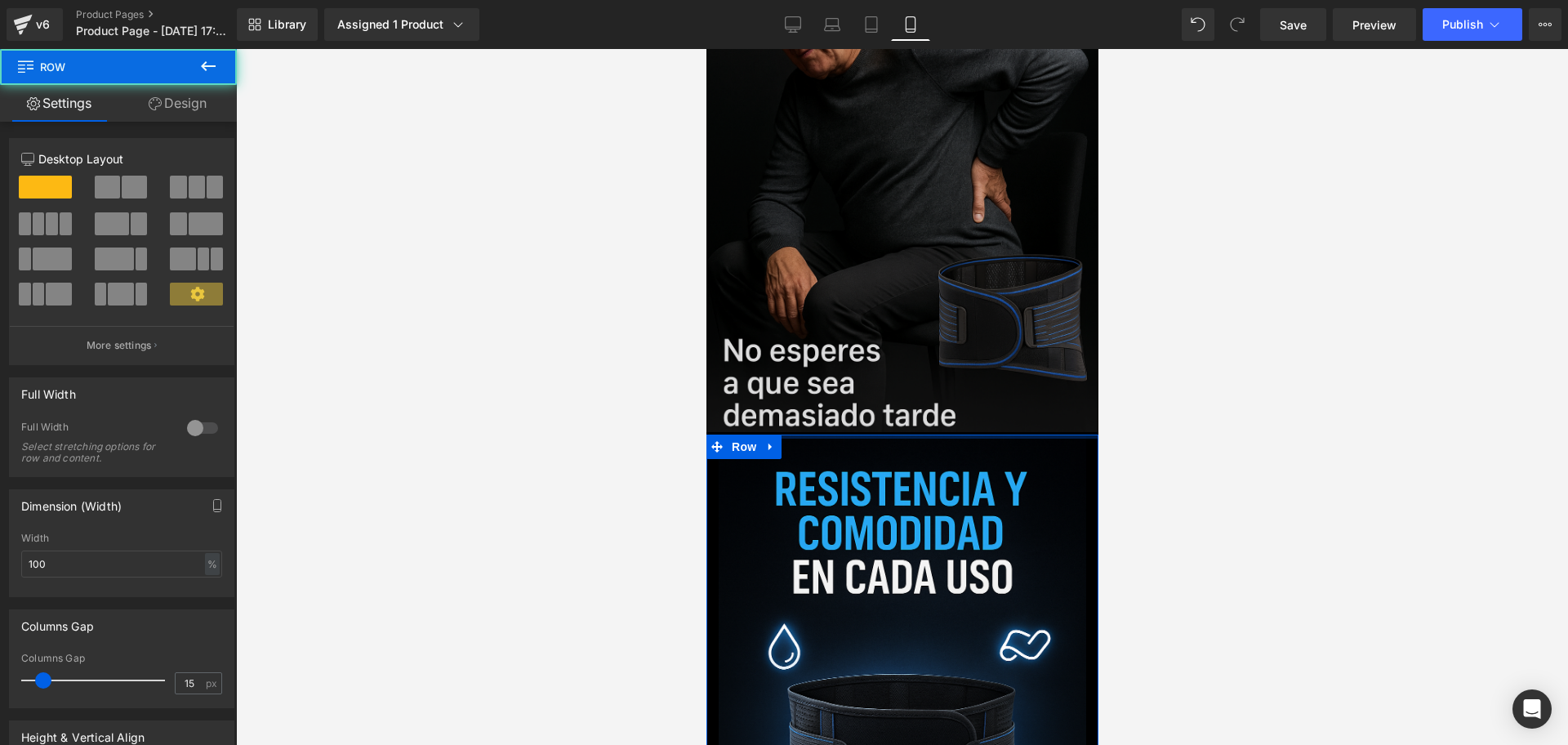
drag, startPoint x: 872, startPoint y: 403, endPoint x: 880, endPoint y: 371, distance: 33.0
click at [880, 371] on div "Image Row Liquid Row FAJA LUMBAR (P) Title $165,980.00 $82,990.00 50% OFF (P) P…" at bounding box center [901, 108] width 392 height 2159
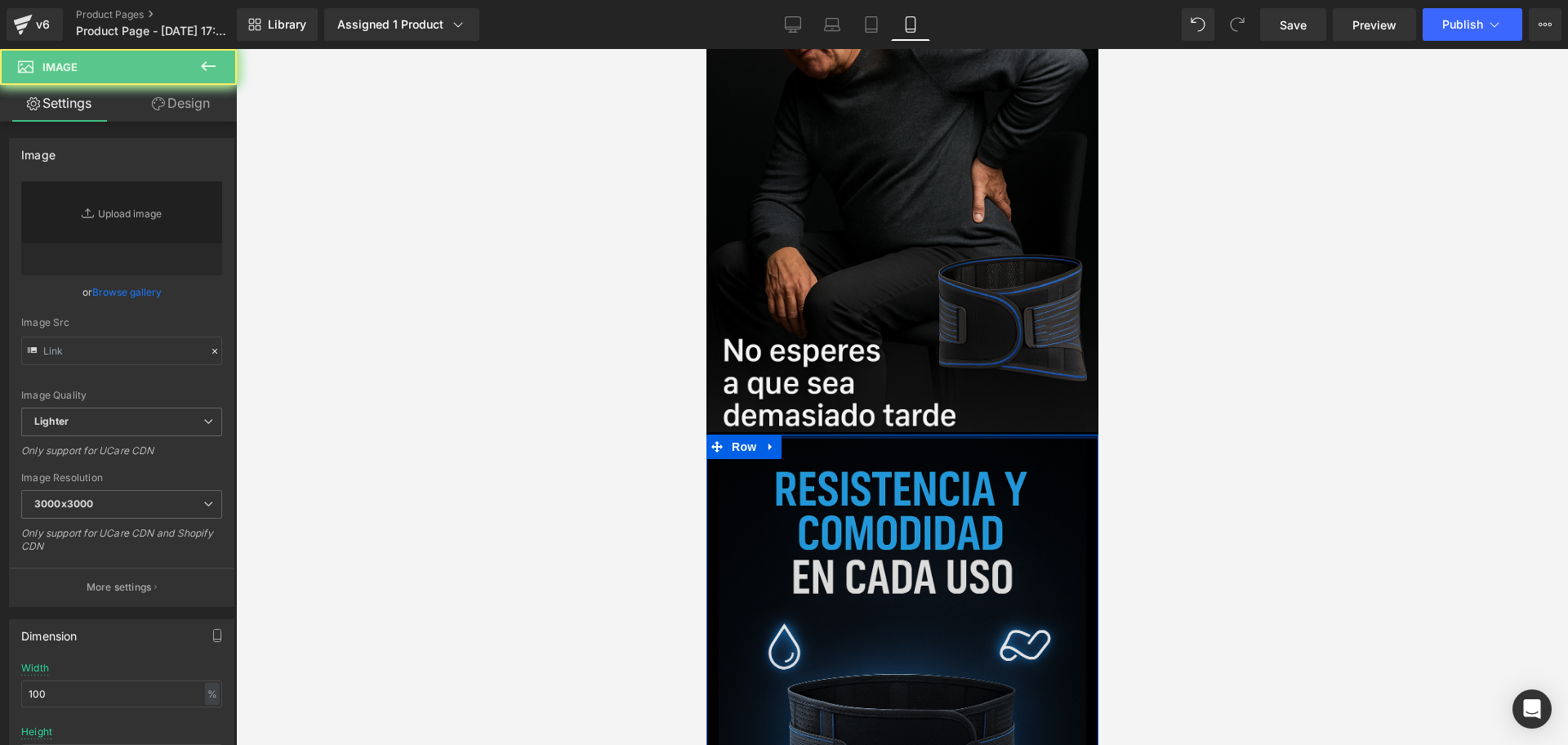
click at [893, 453] on img at bounding box center [901, 677] width 367 height 484
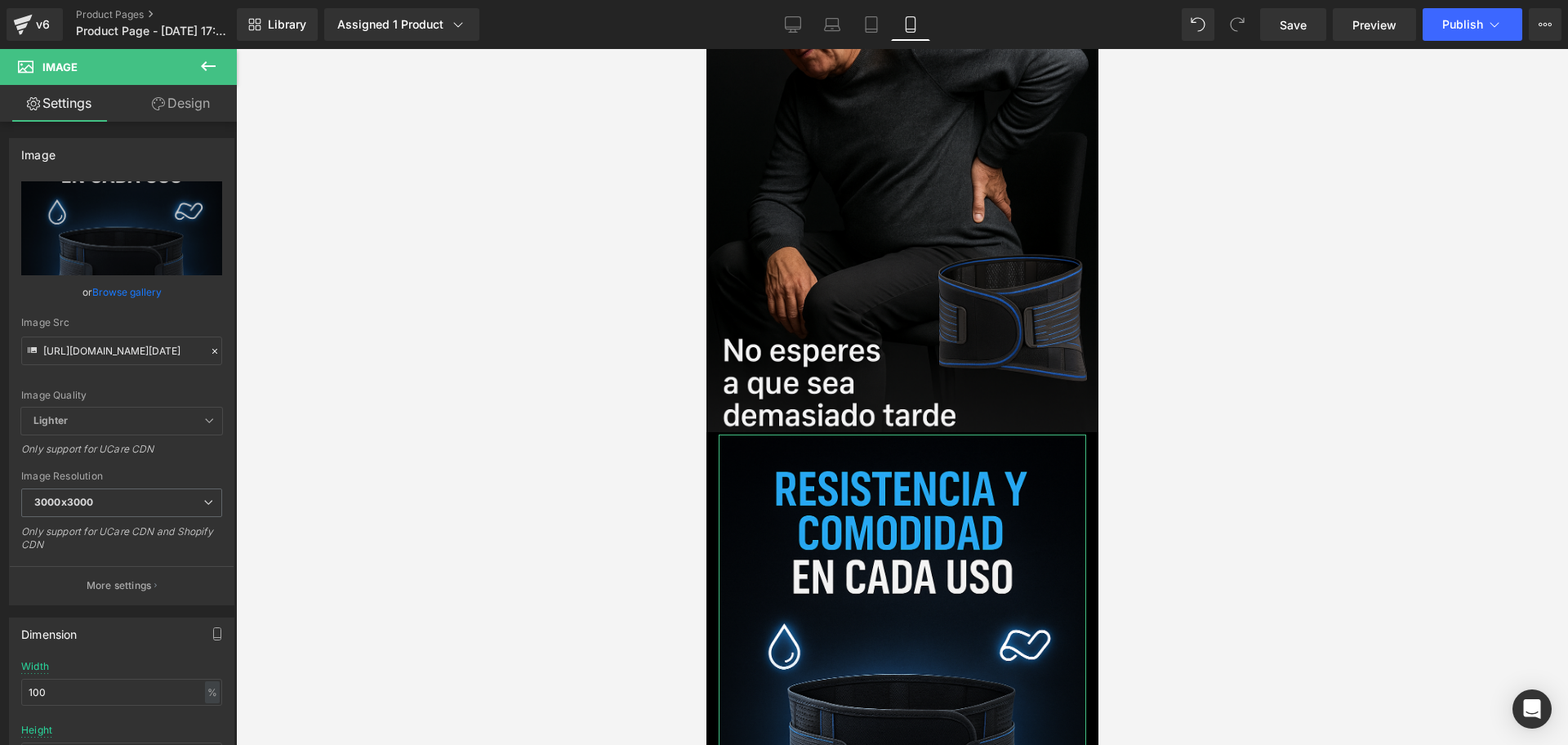
click at [200, 104] on link "Design" at bounding box center [180, 103] width 119 height 37
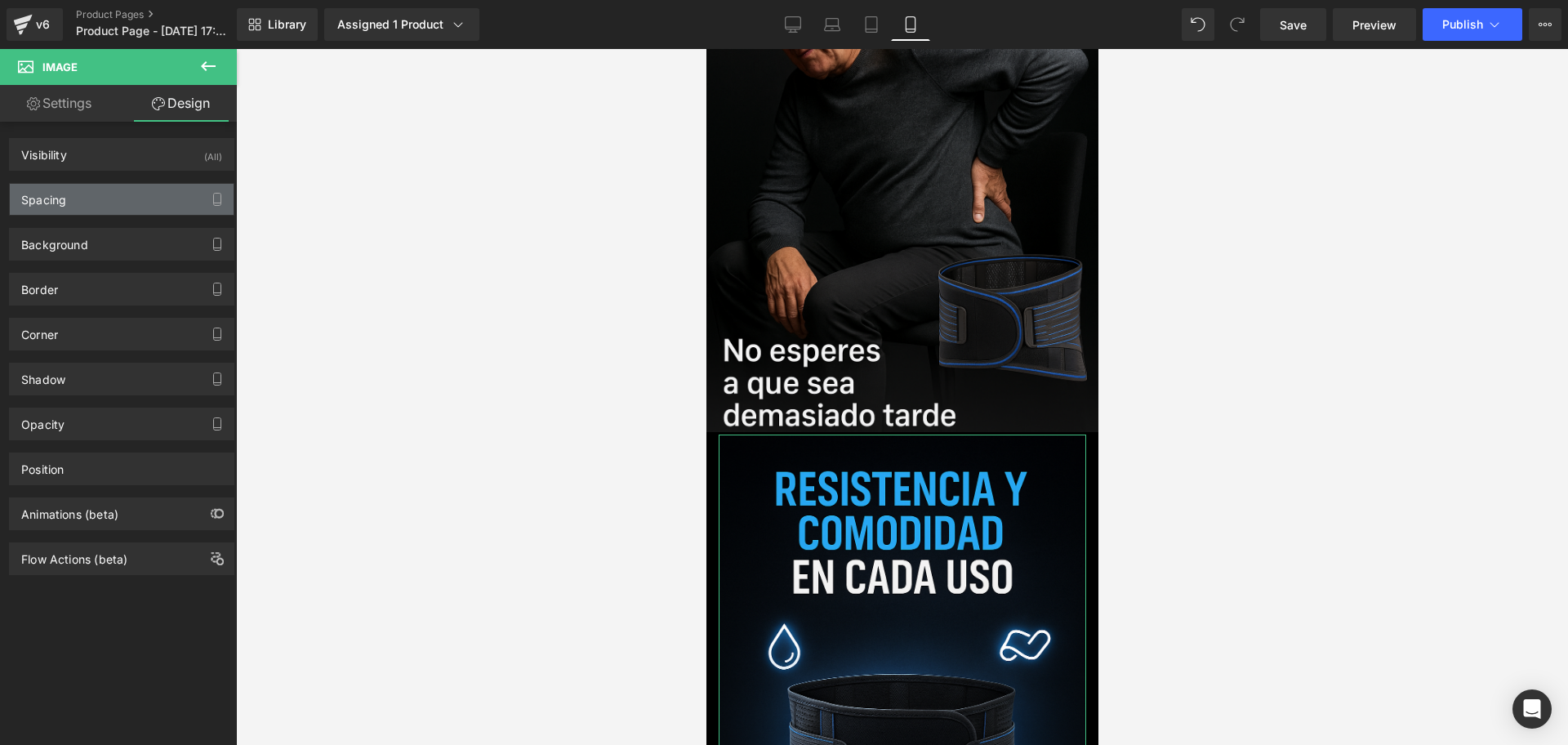
click at [61, 201] on div "Spacing" at bounding box center [43, 196] width 45 height 23
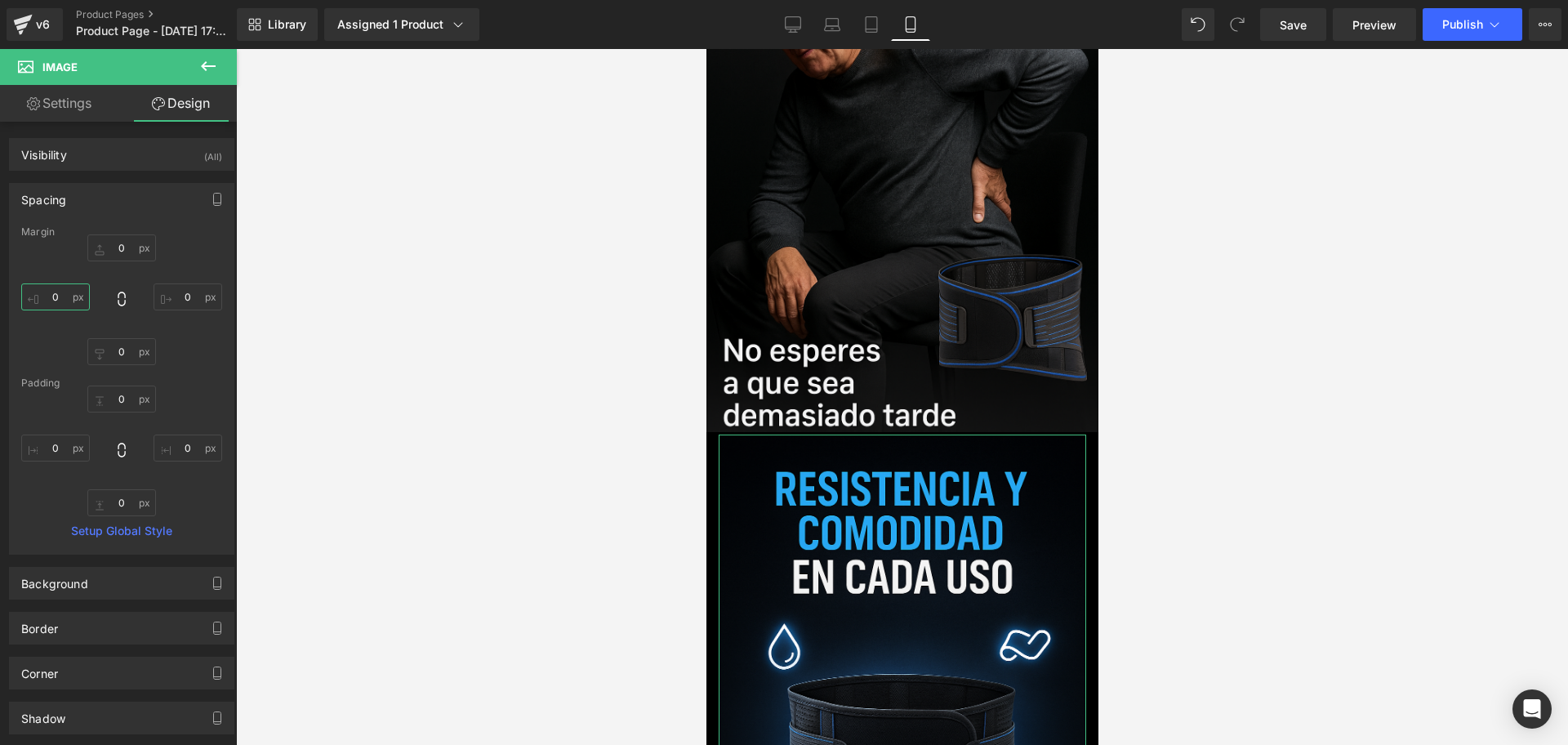
click at [62, 286] on input "0" at bounding box center [55, 297] width 68 height 27
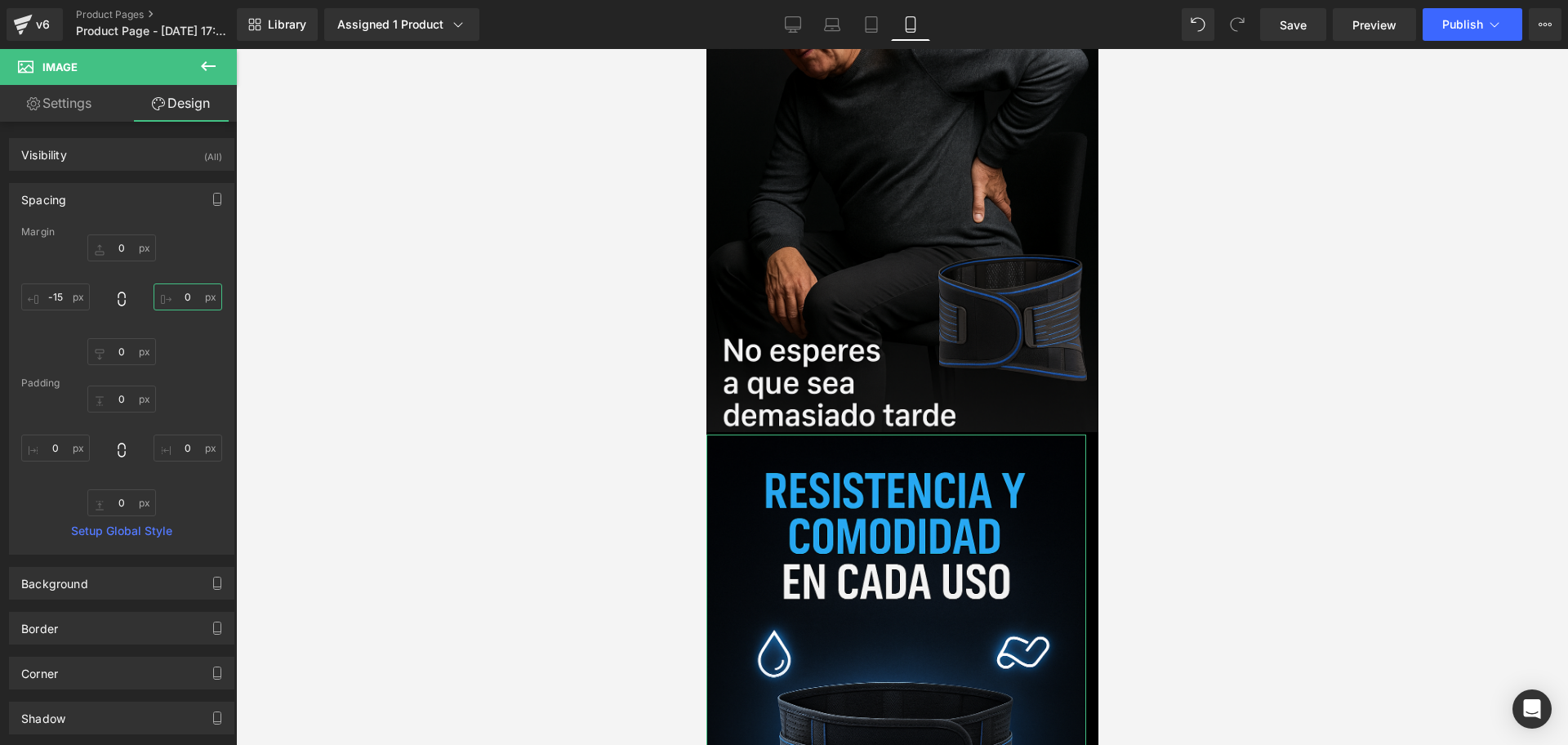
click at [183, 296] on input "0" at bounding box center [187, 297] width 68 height 27
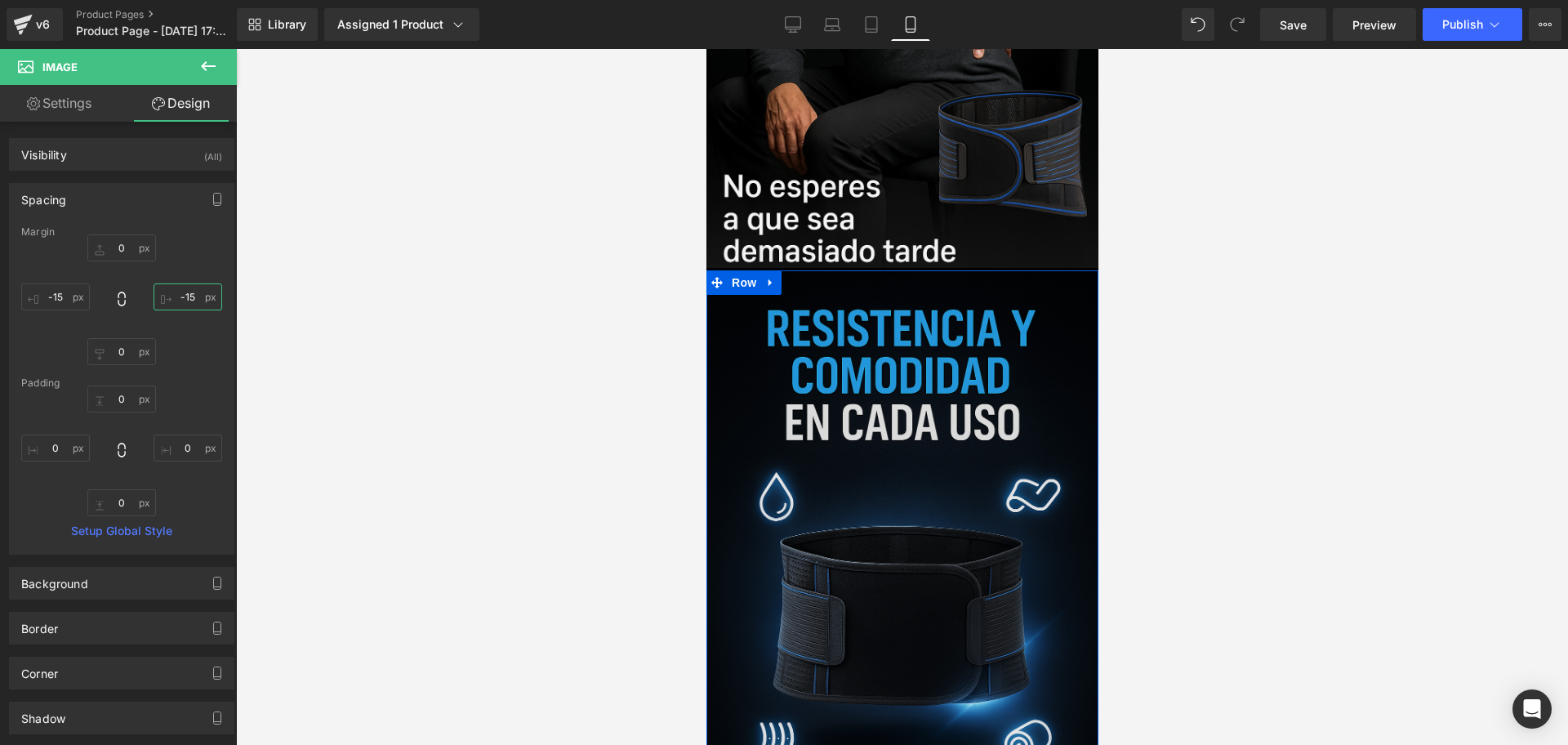
scroll to position [1531, 0]
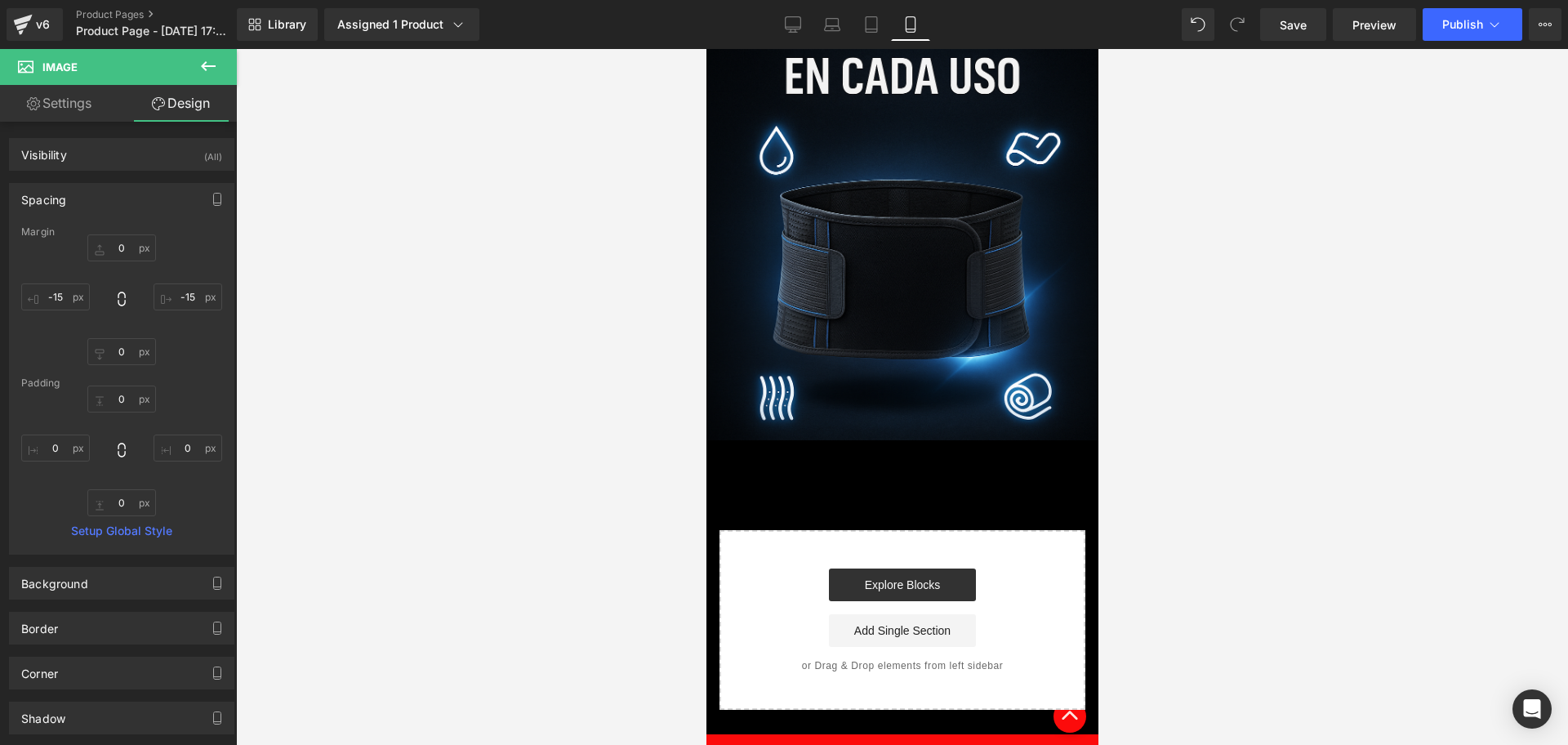
click at [225, 45] on div "v6 Product Pages Product Page - [DATE] 17:28:51" at bounding box center [119, 24] width 237 height 49
click at [216, 61] on icon at bounding box center [208, 66] width 19 height 19
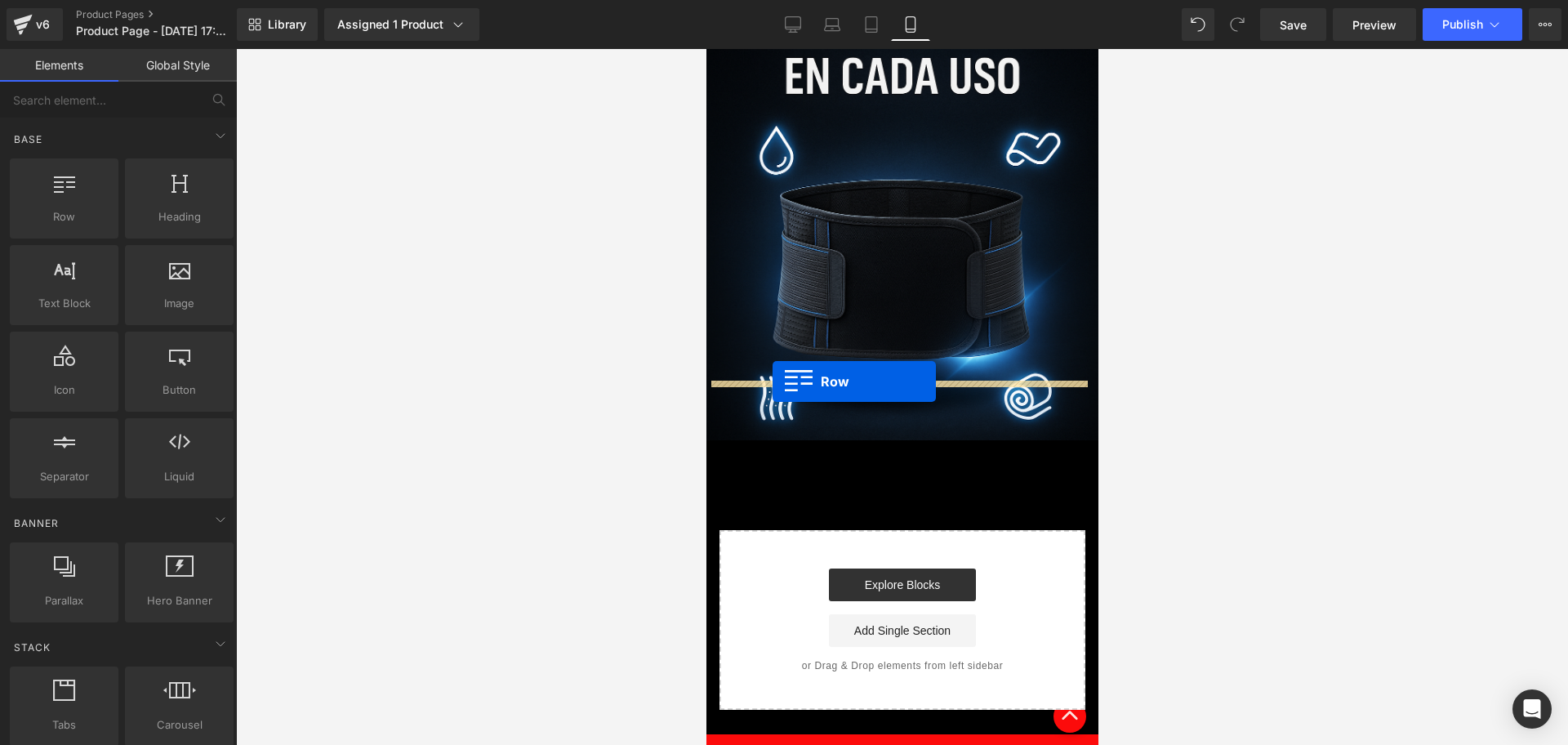
drag, startPoint x: 757, startPoint y: 270, endPoint x: 772, endPoint y: 382, distance: 113.0
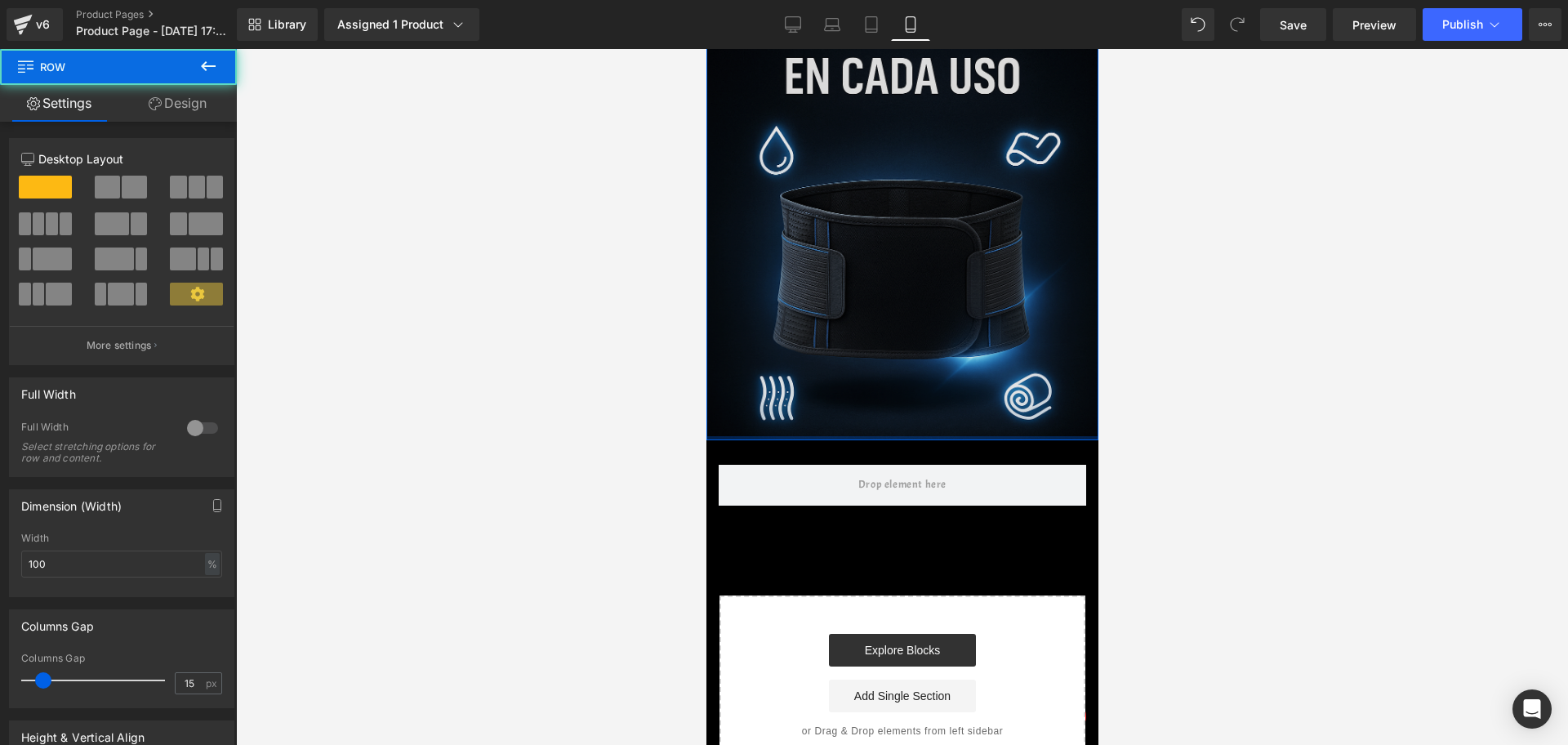
drag, startPoint x: 838, startPoint y: 377, endPoint x: 841, endPoint y: 359, distance: 18.2
click at [841, 359] on div "Image Row" at bounding box center [901, 181] width 392 height 516
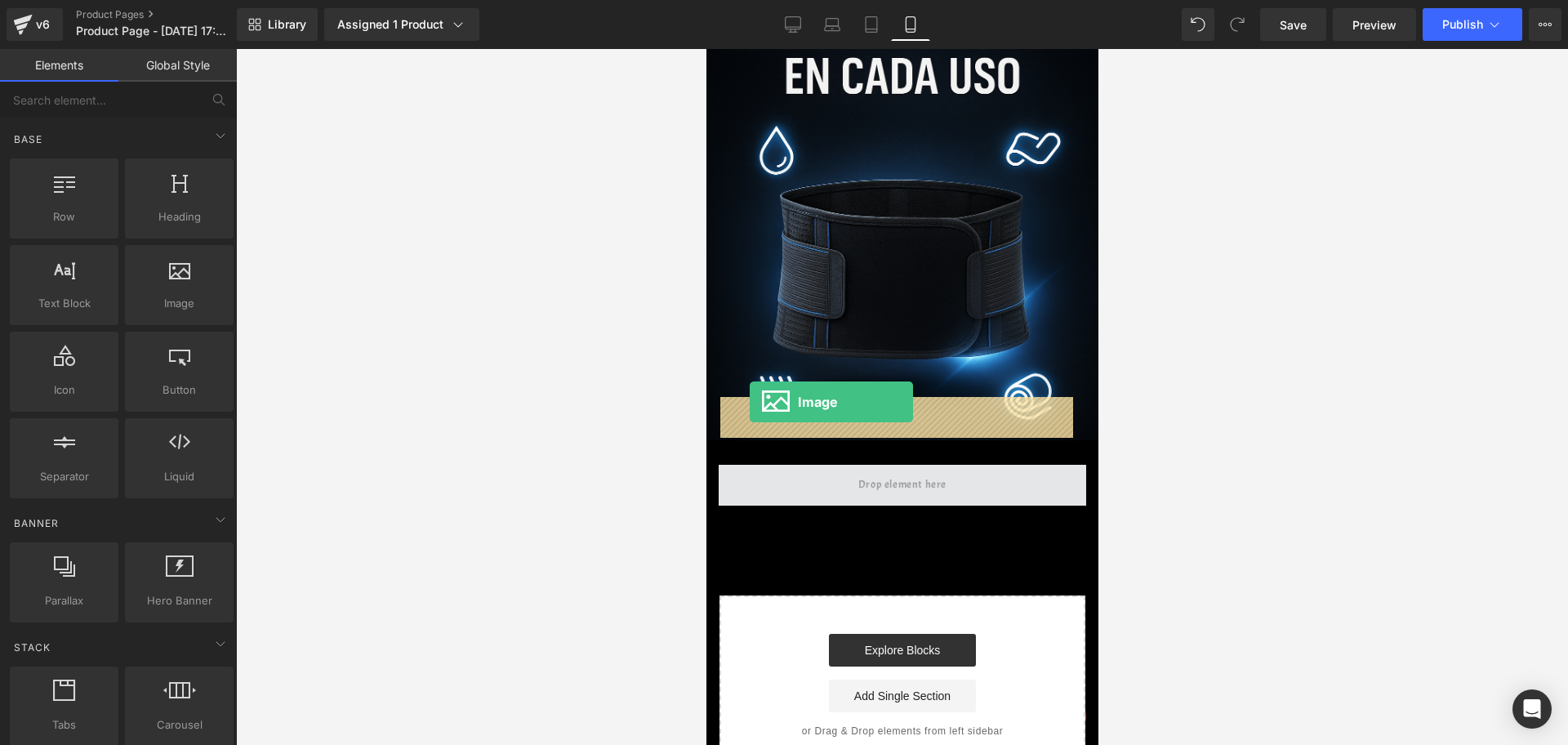
drag, startPoint x: 884, startPoint y: 319, endPoint x: 750, endPoint y: 403, distance: 158.2
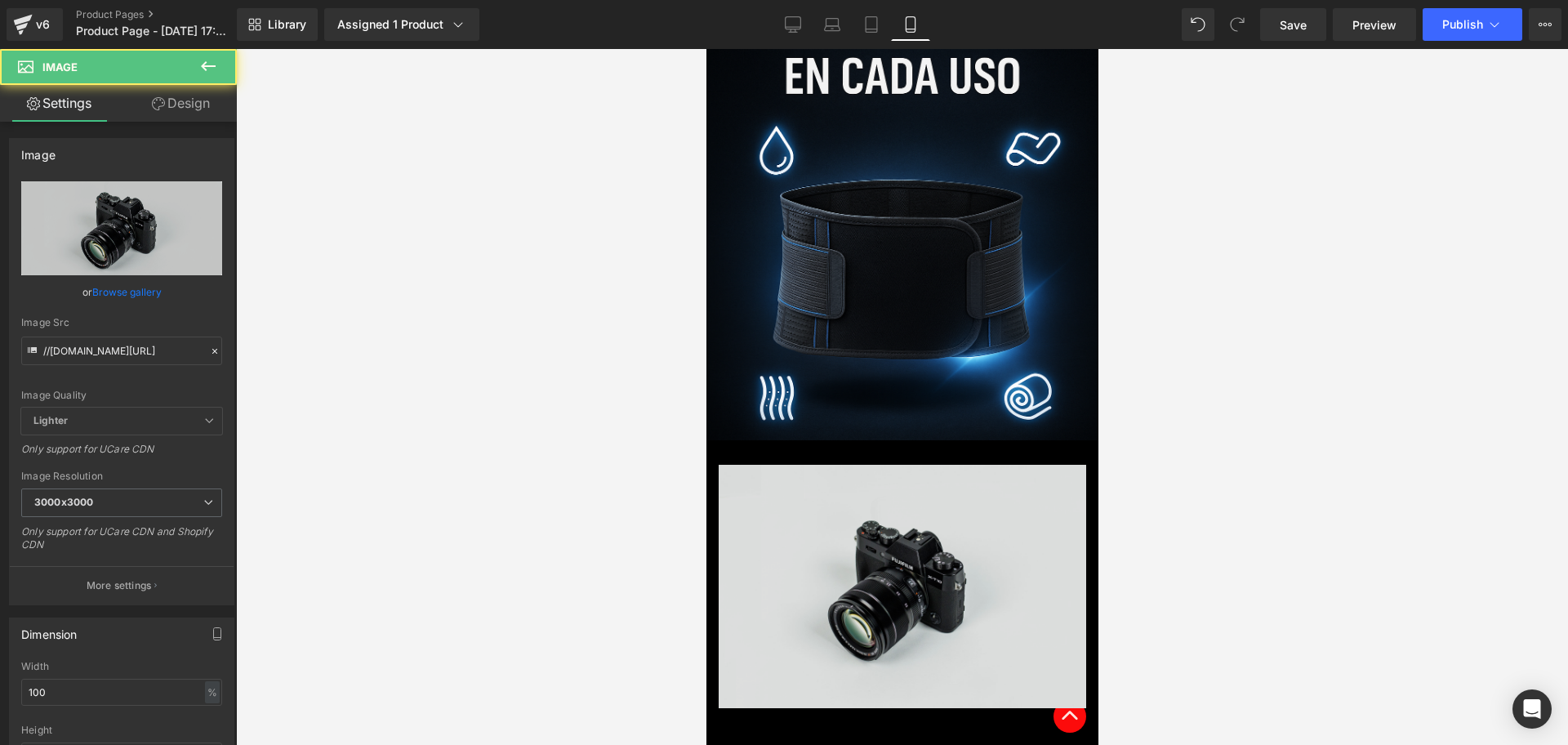
click at [925, 520] on div "Image" at bounding box center [901, 586] width 367 height 243
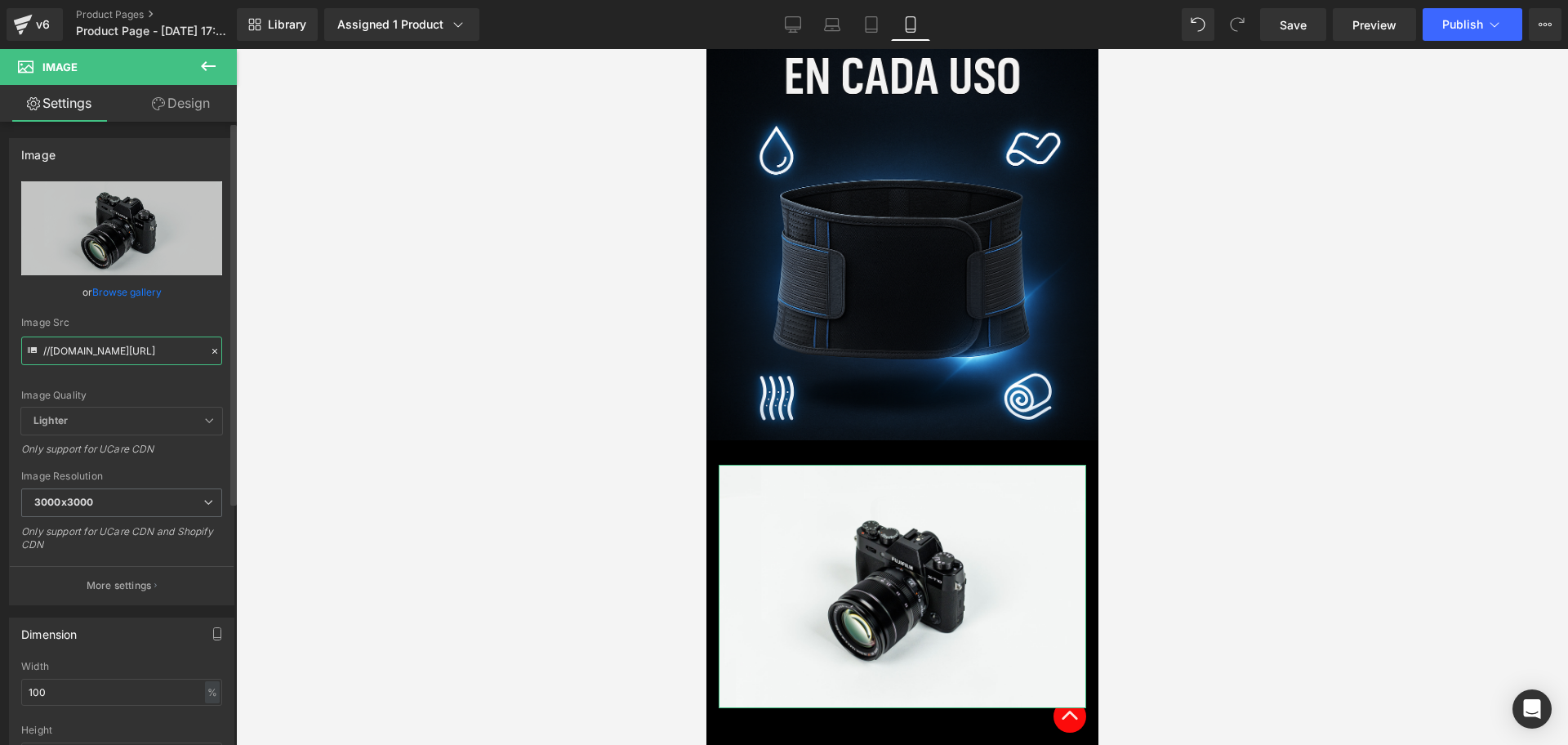
click at [123, 345] on input "//[DOMAIN_NAME][URL]" at bounding box center [121, 351] width 200 height 29
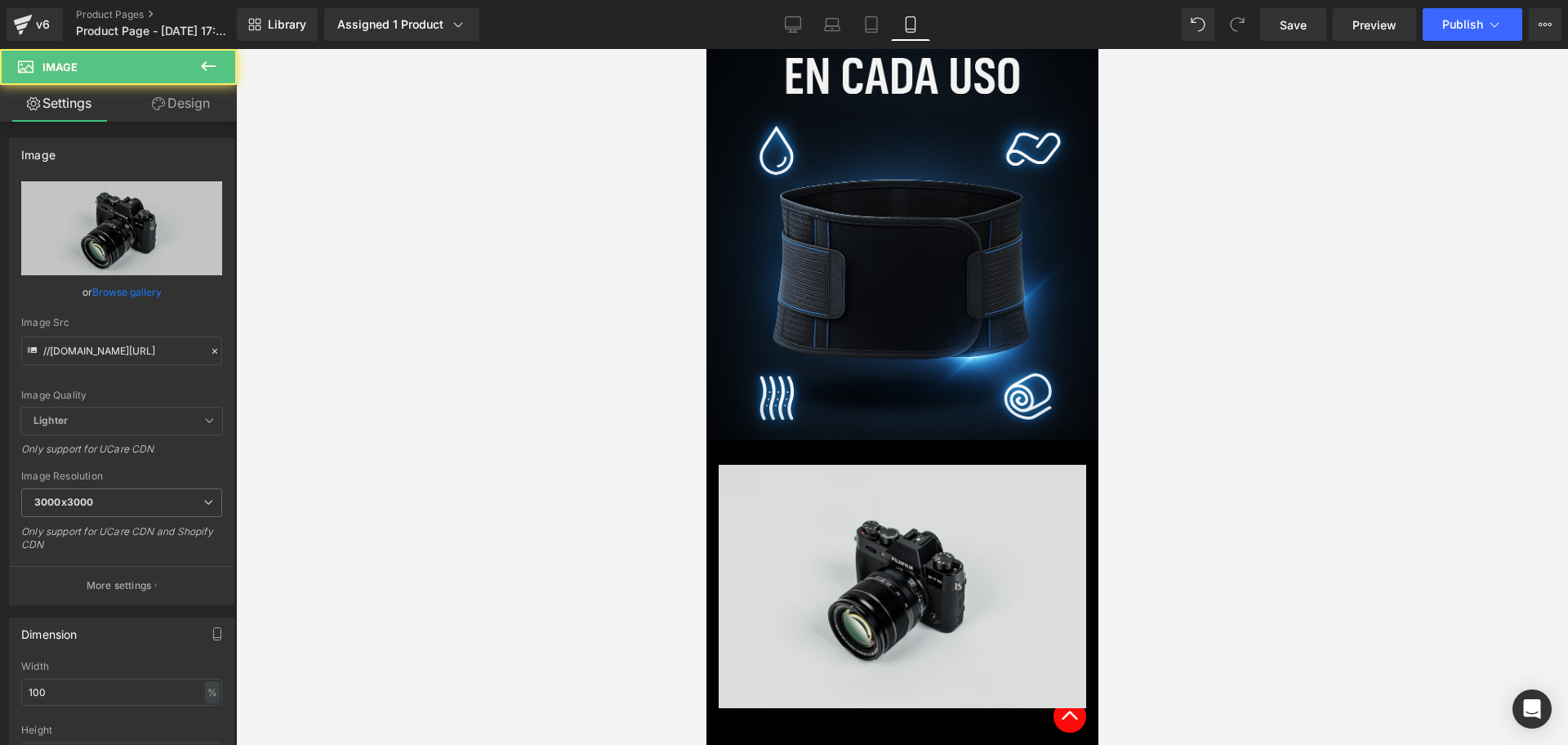
click at [972, 591] on img at bounding box center [901, 586] width 367 height 243
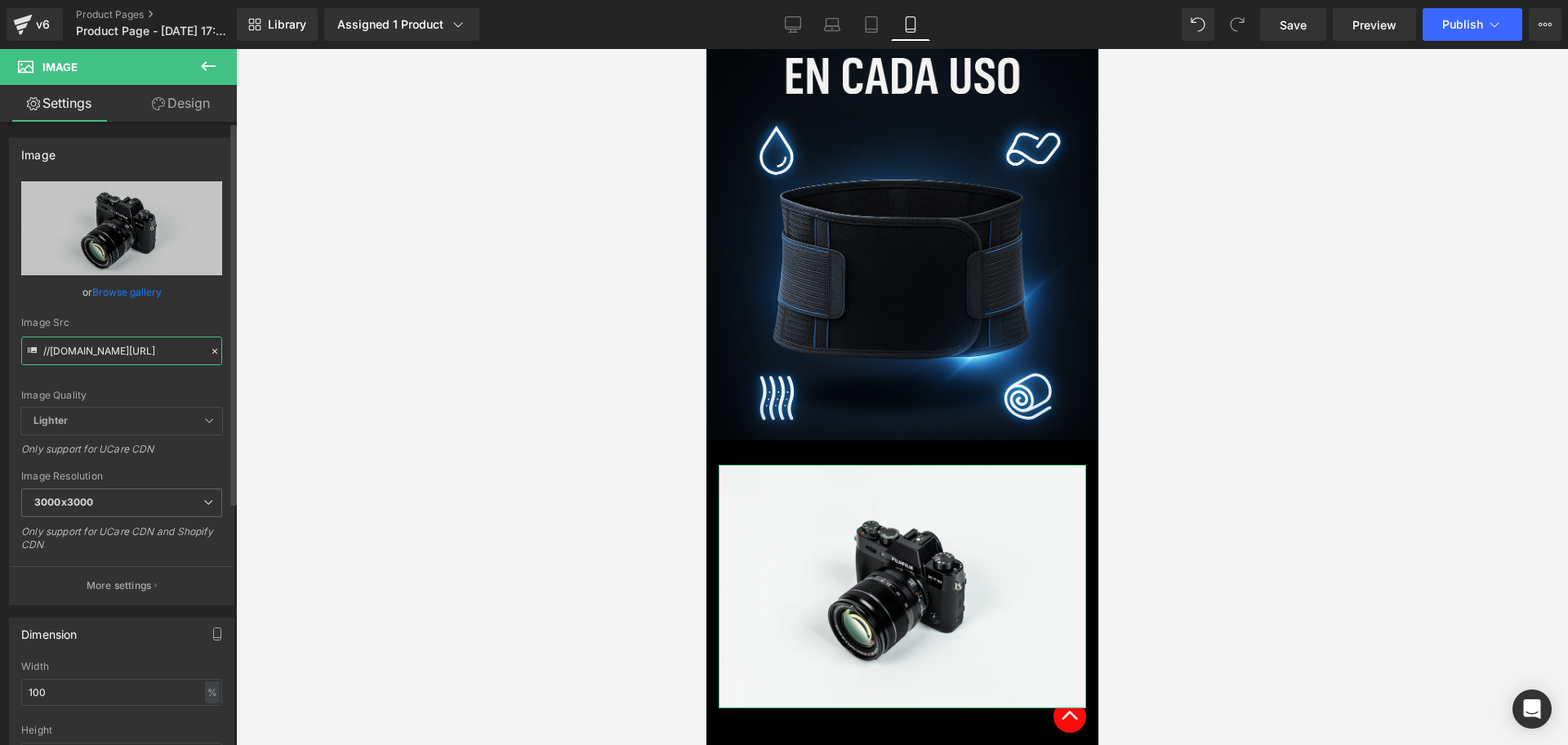
click at [97, 353] on input "//[DOMAIN_NAME][URL]" at bounding box center [121, 351] width 200 height 29
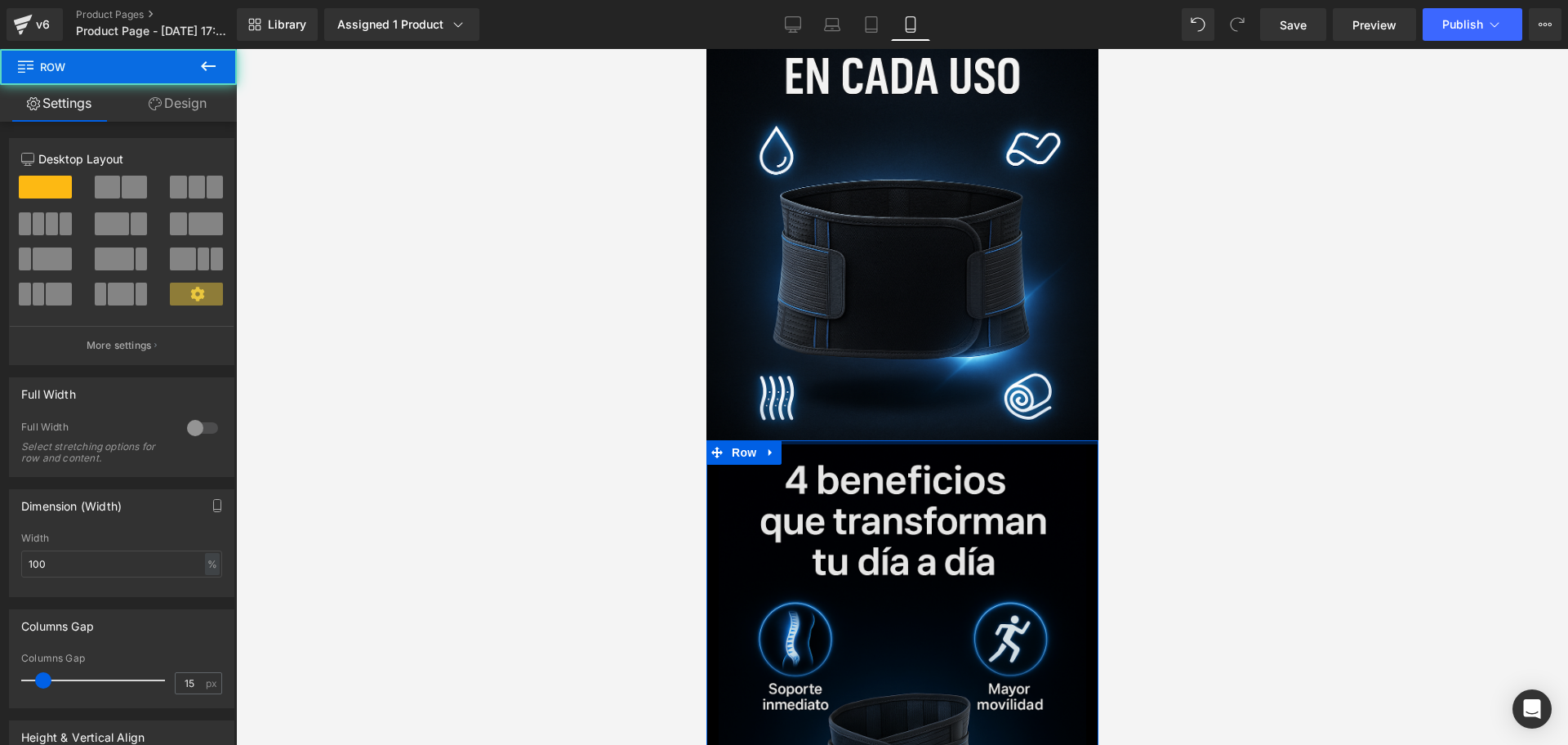
drag, startPoint x: 828, startPoint y: 386, endPoint x: 814, endPoint y: 414, distance: 31.3
click at [832, 492] on img at bounding box center [901, 716] width 367 height 551
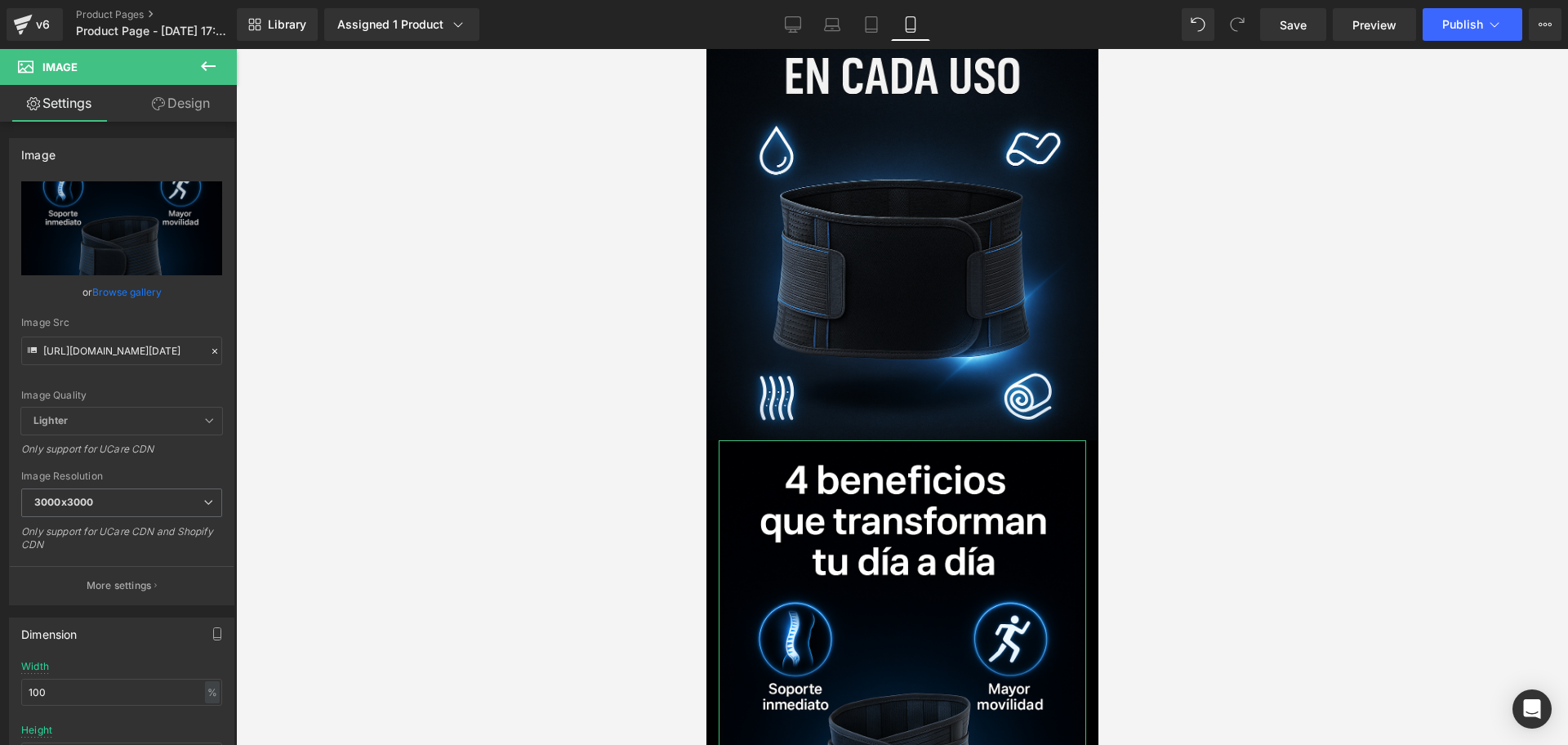
click at [169, 117] on link "Design" at bounding box center [180, 103] width 119 height 37
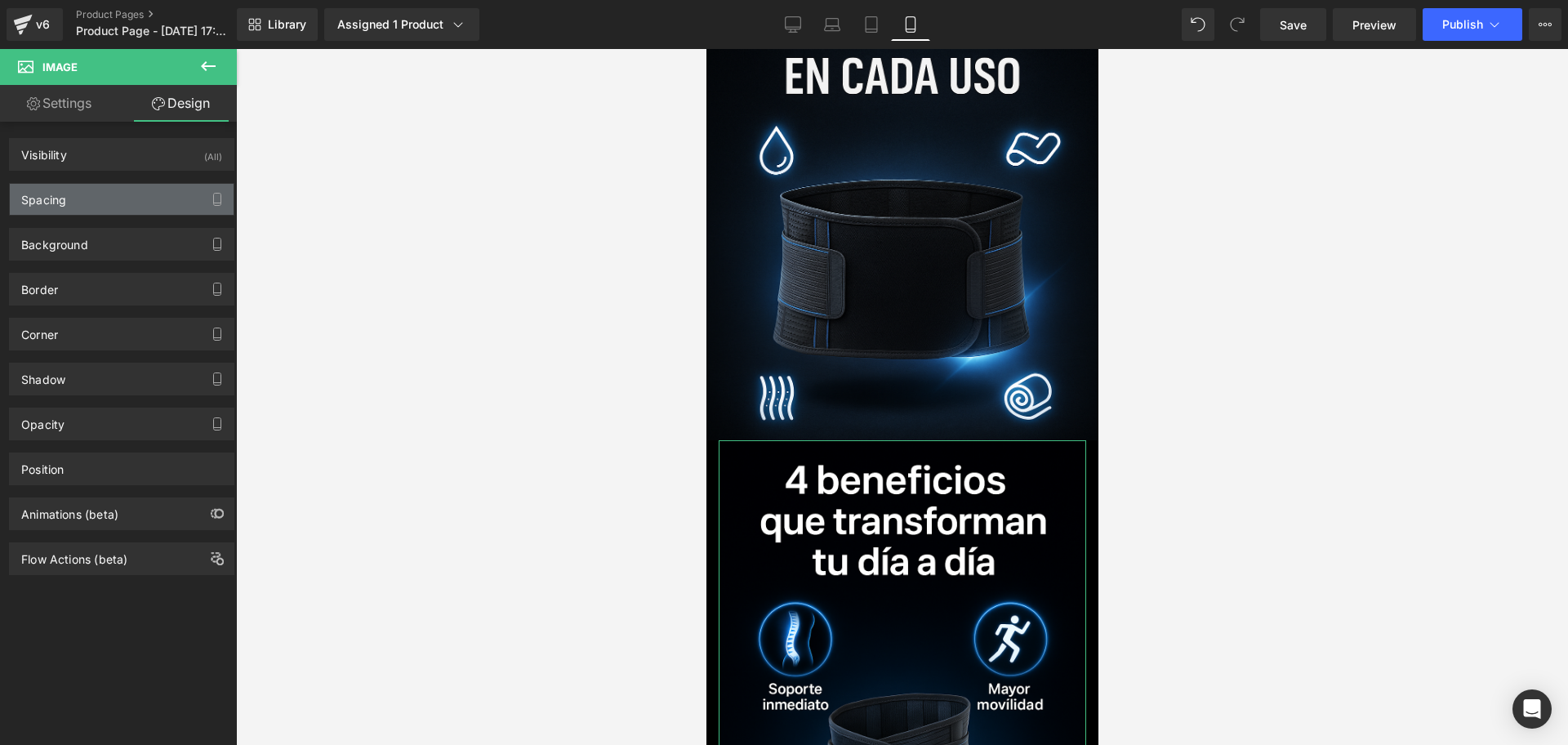
click at [72, 200] on div "Spacing" at bounding box center [121, 200] width 224 height 31
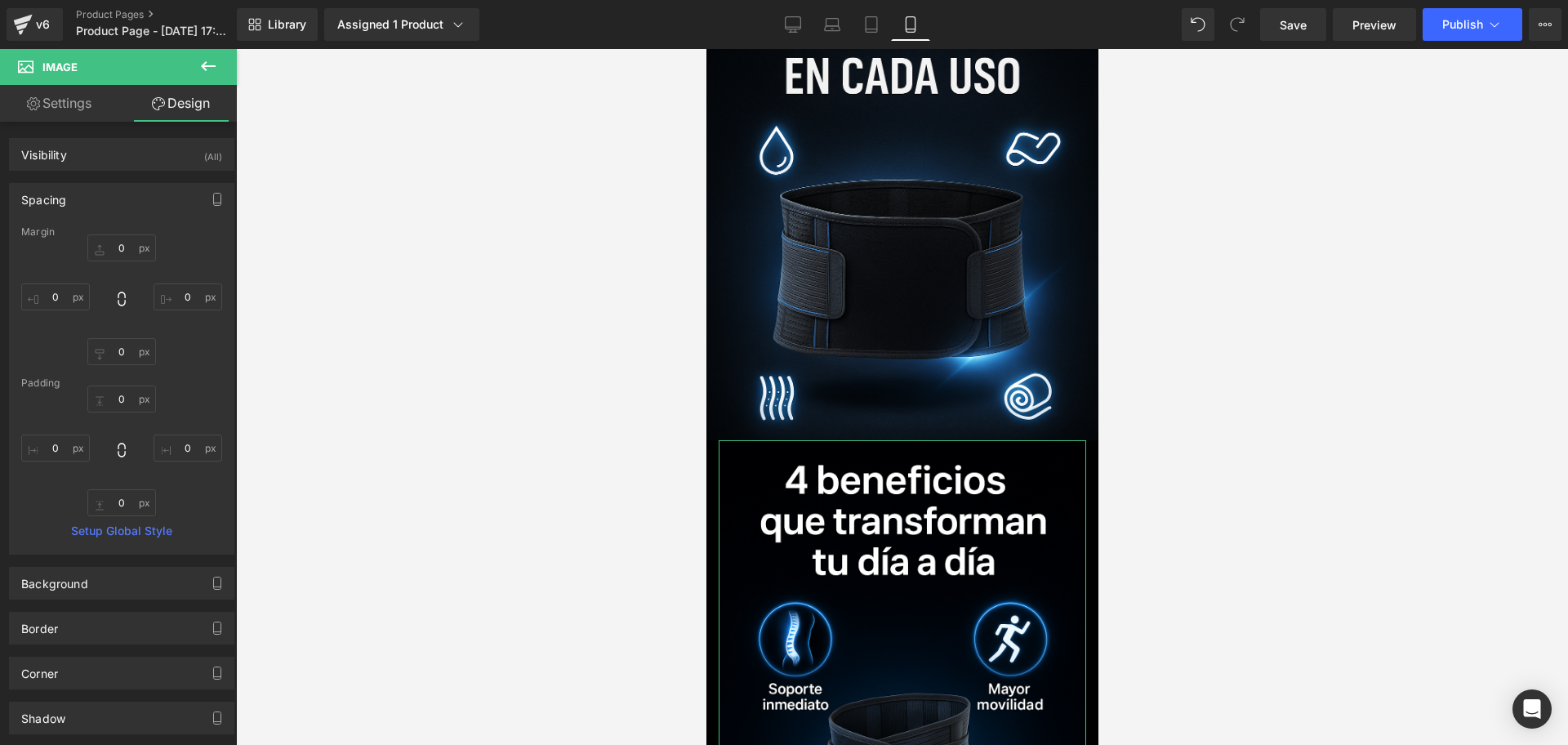
click at [62, 312] on div "0px 0 0px 0 0px 0 0px 0" at bounding box center [121, 300] width 200 height 131
click at [54, 286] on input "0" at bounding box center [55, 297] width 68 height 27
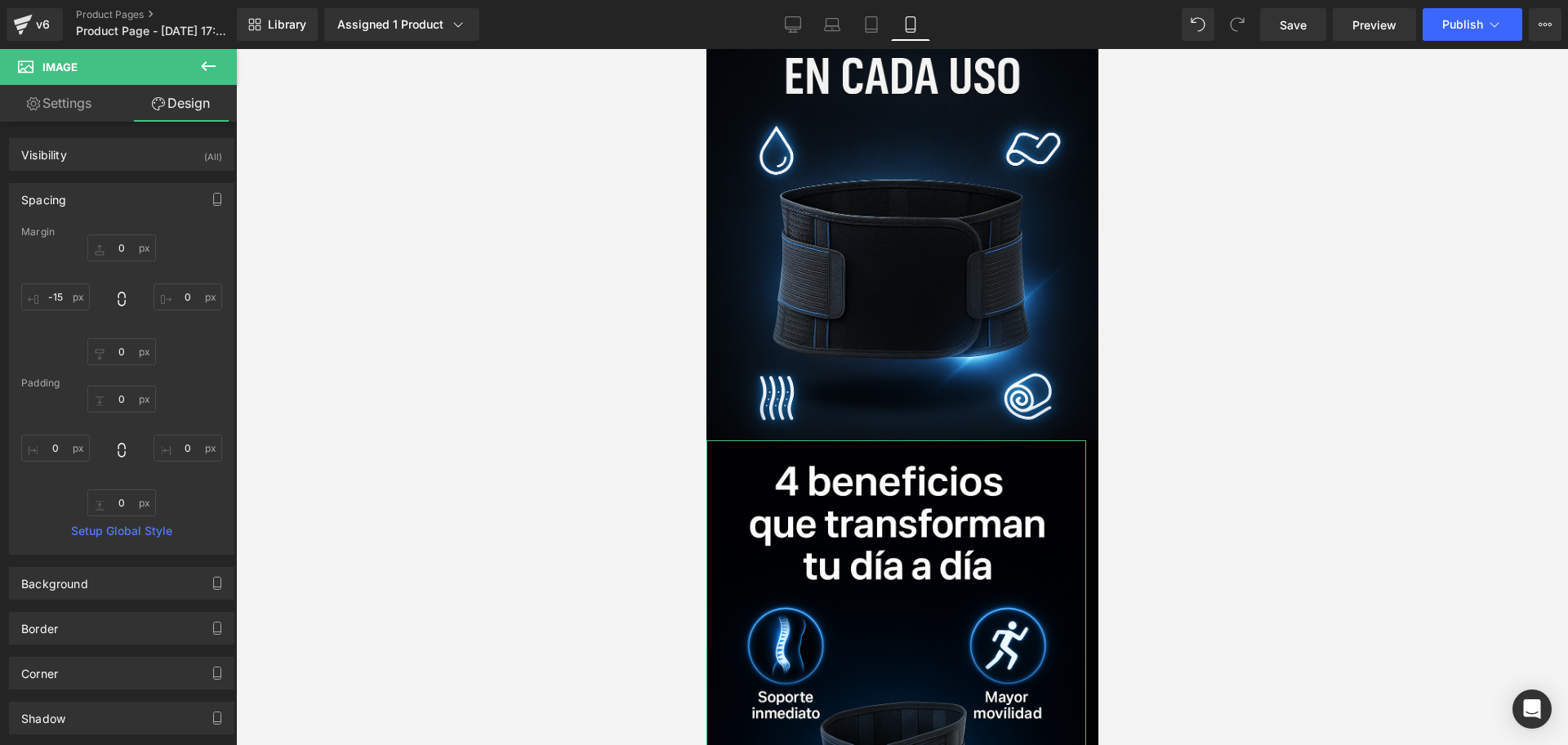
click at [183, 281] on div "0px 0 0px 0 0px 0 -15 -15" at bounding box center [121, 300] width 200 height 131
click at [181, 283] on input "0" at bounding box center [187, 297] width 68 height 27
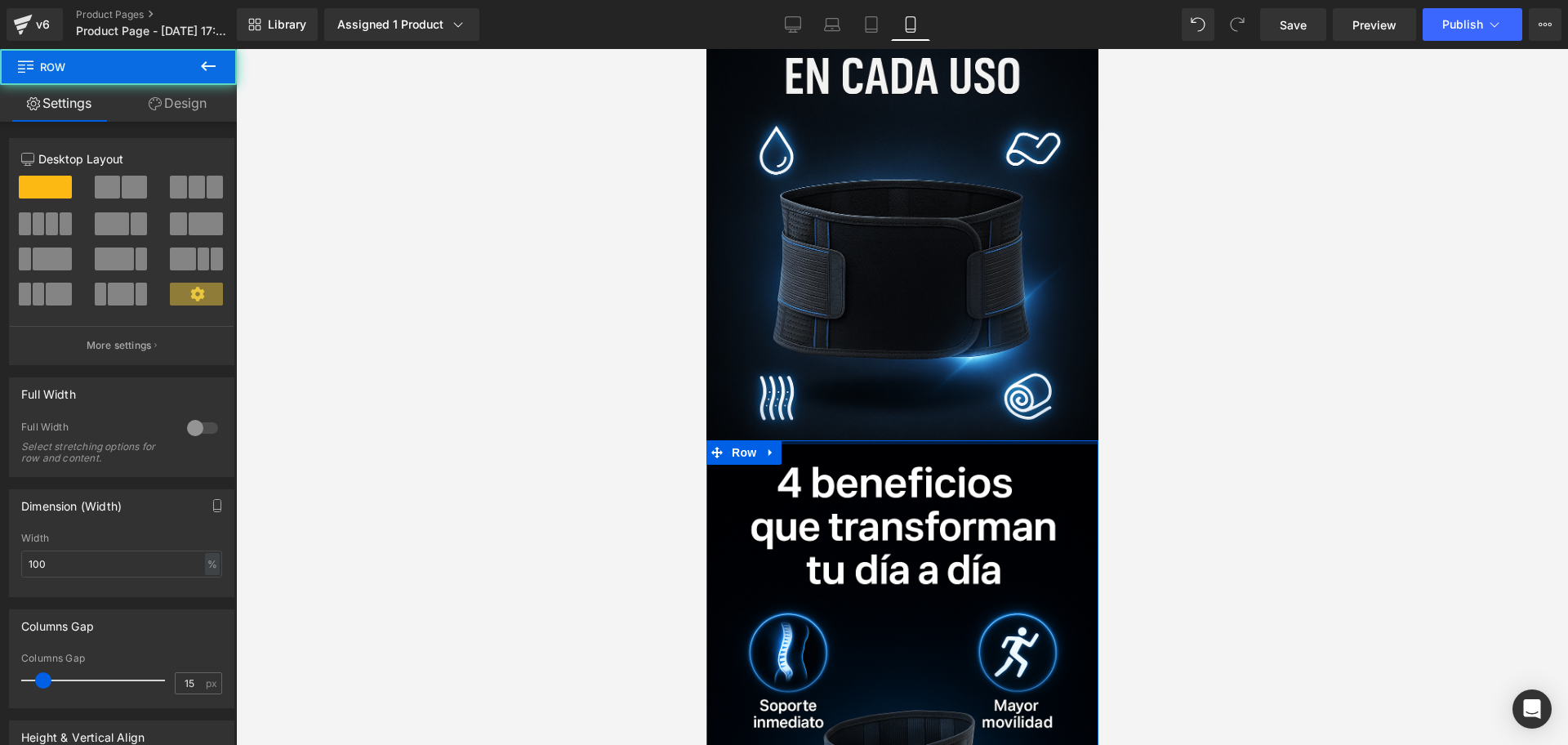
click at [1162, 390] on div at bounding box center [902, 397] width 1332 height 696
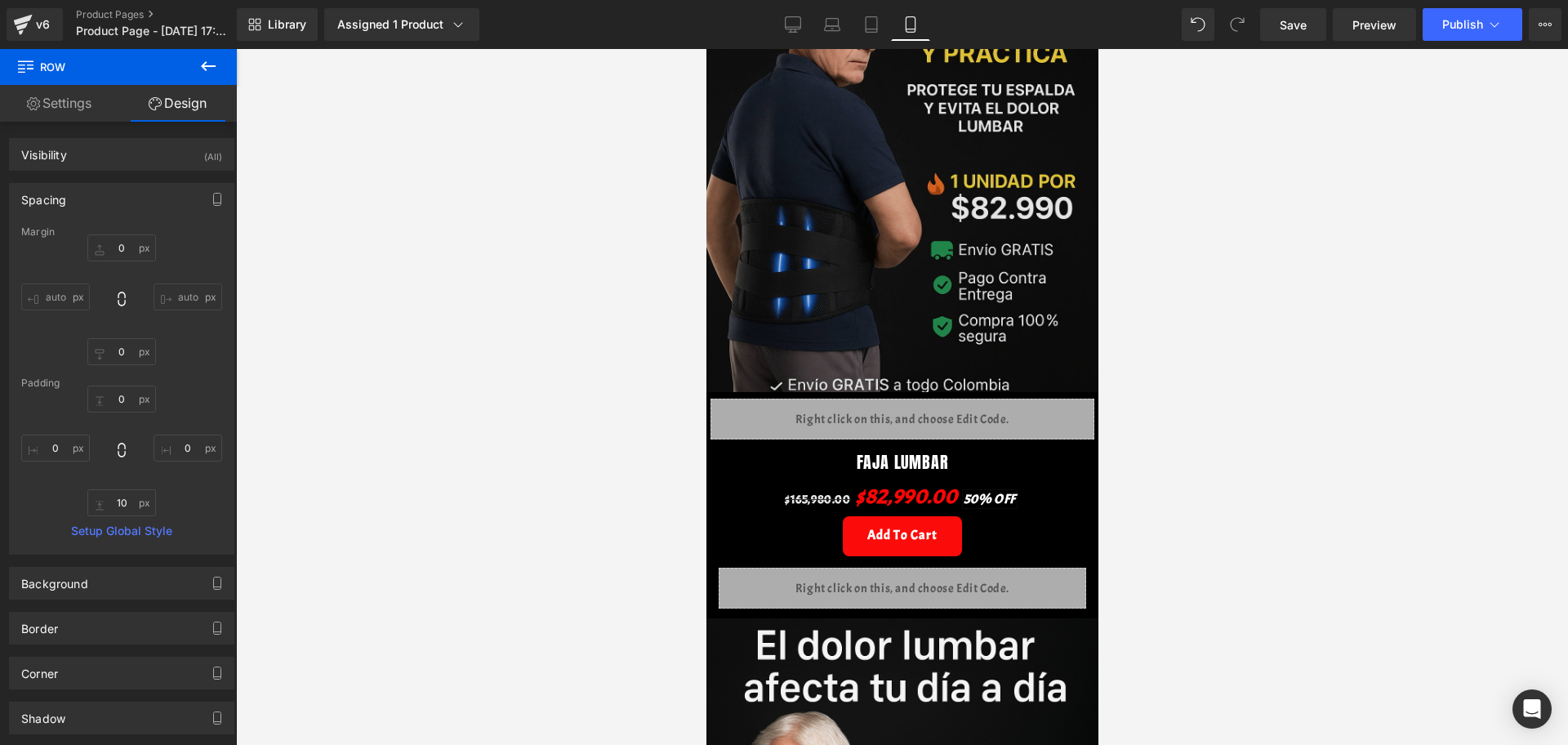
scroll to position [0, 0]
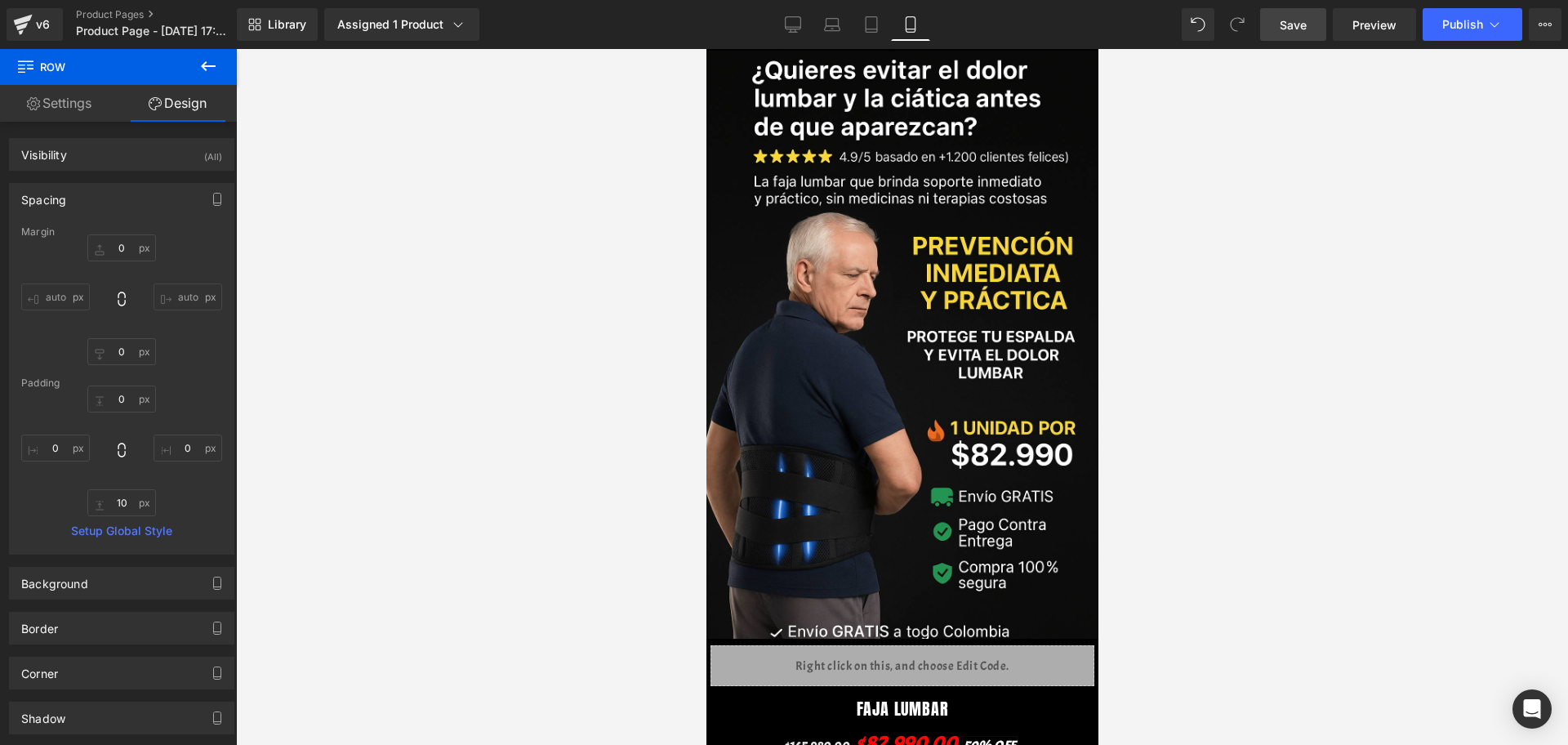
click at [1316, 23] on link "Save" at bounding box center [1292, 24] width 66 height 33
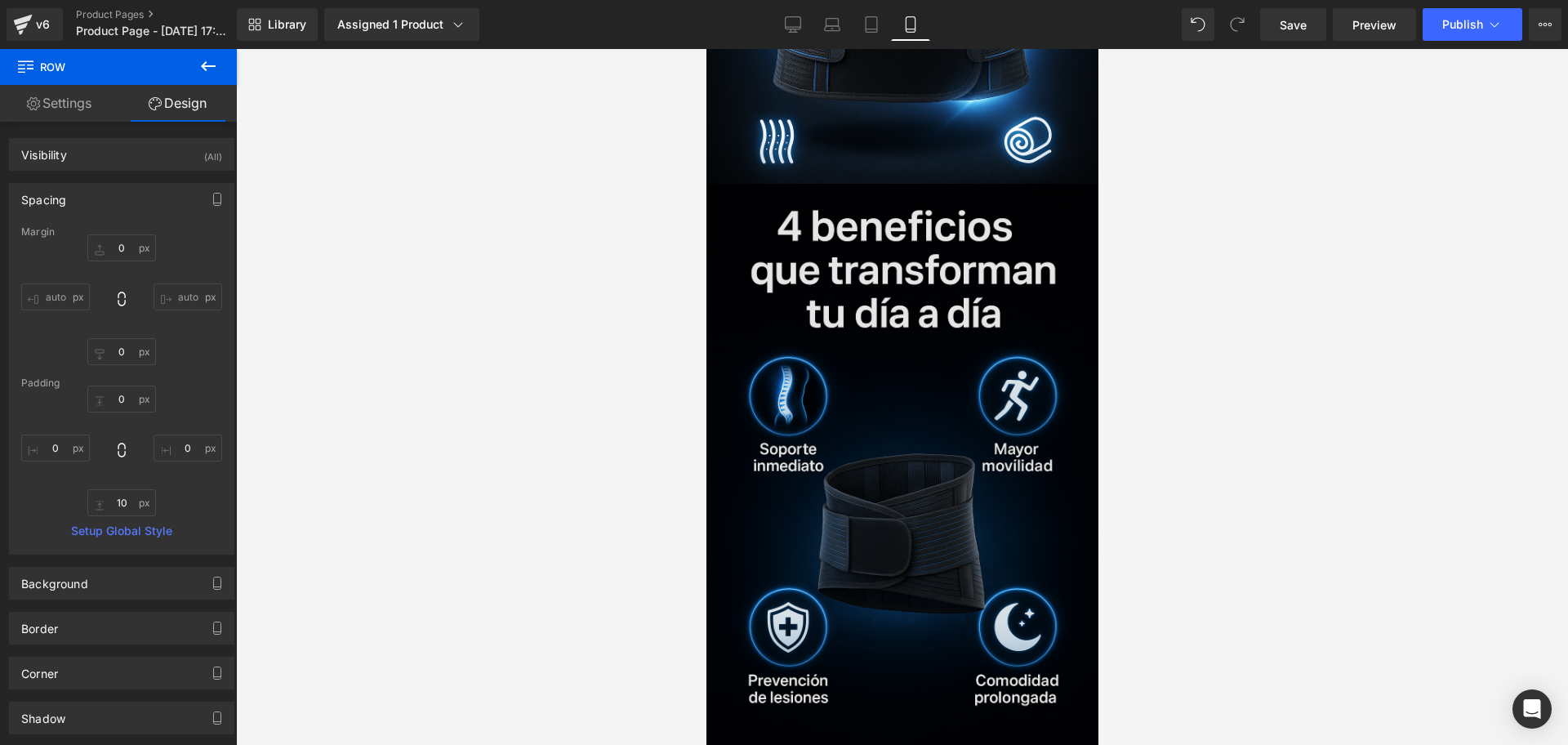
scroll to position [1837, 0]
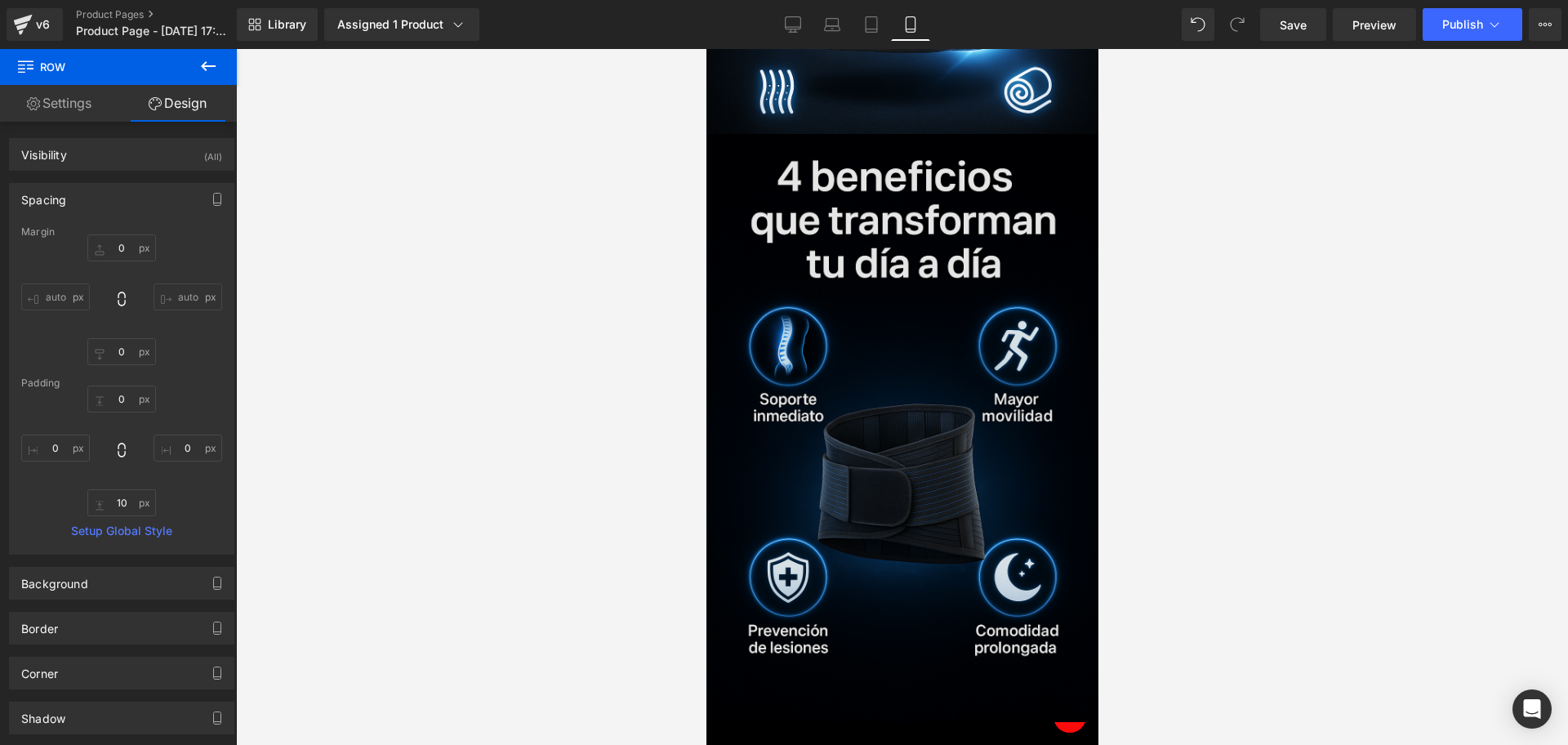
click at [886, 377] on img at bounding box center [901, 428] width 392 height 588
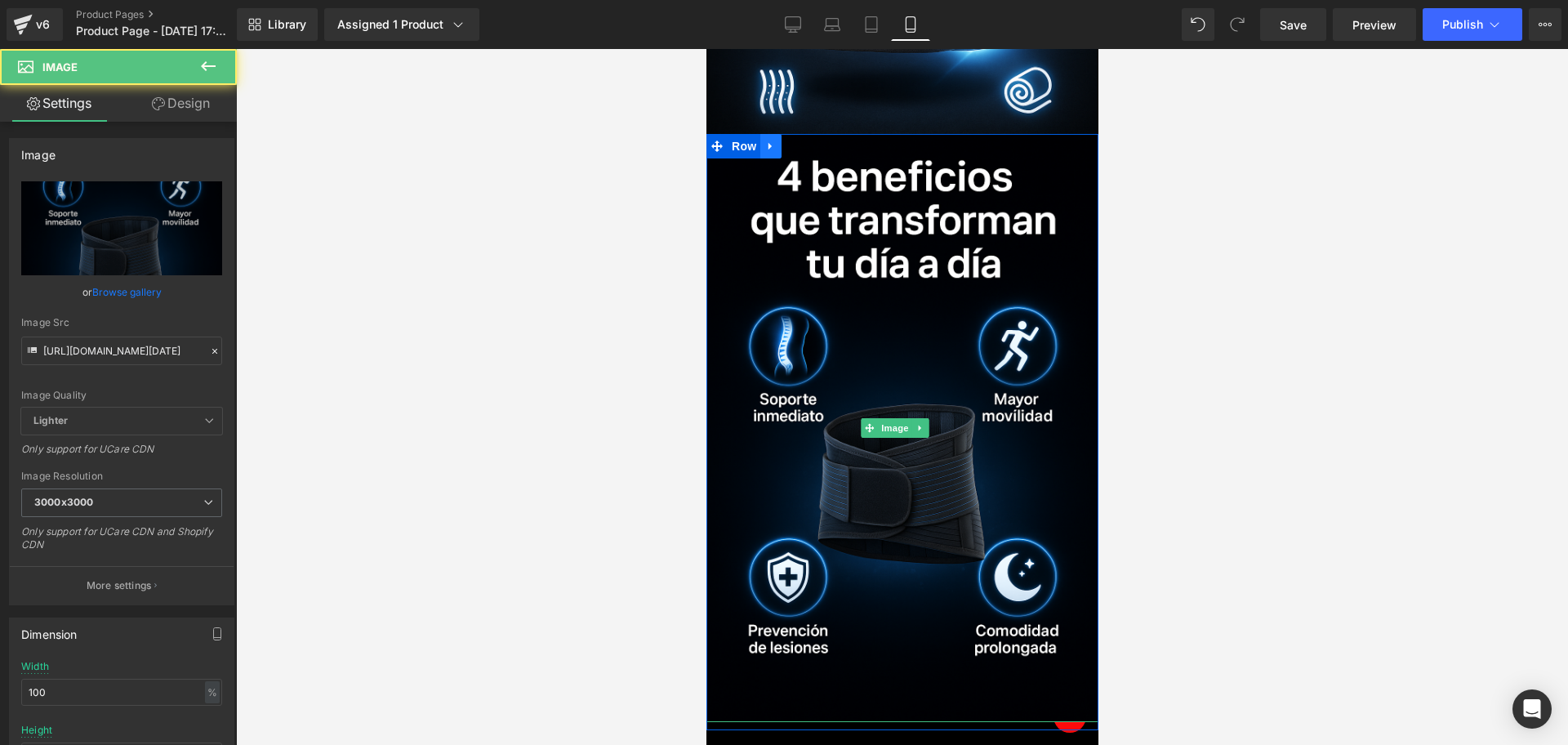
click at [777, 134] on link at bounding box center [770, 146] width 21 height 24
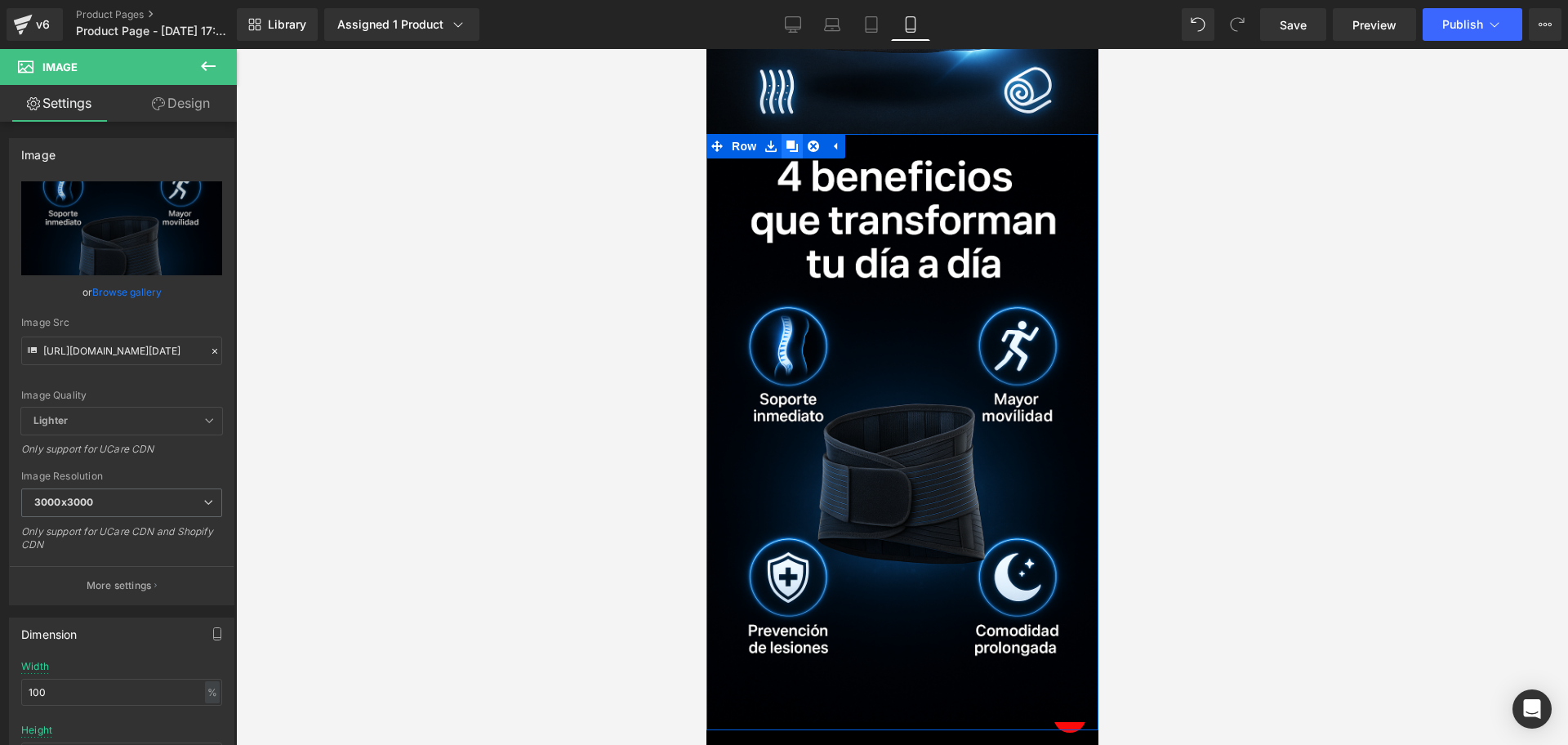
click at [787, 134] on link at bounding box center [791, 146] width 21 height 24
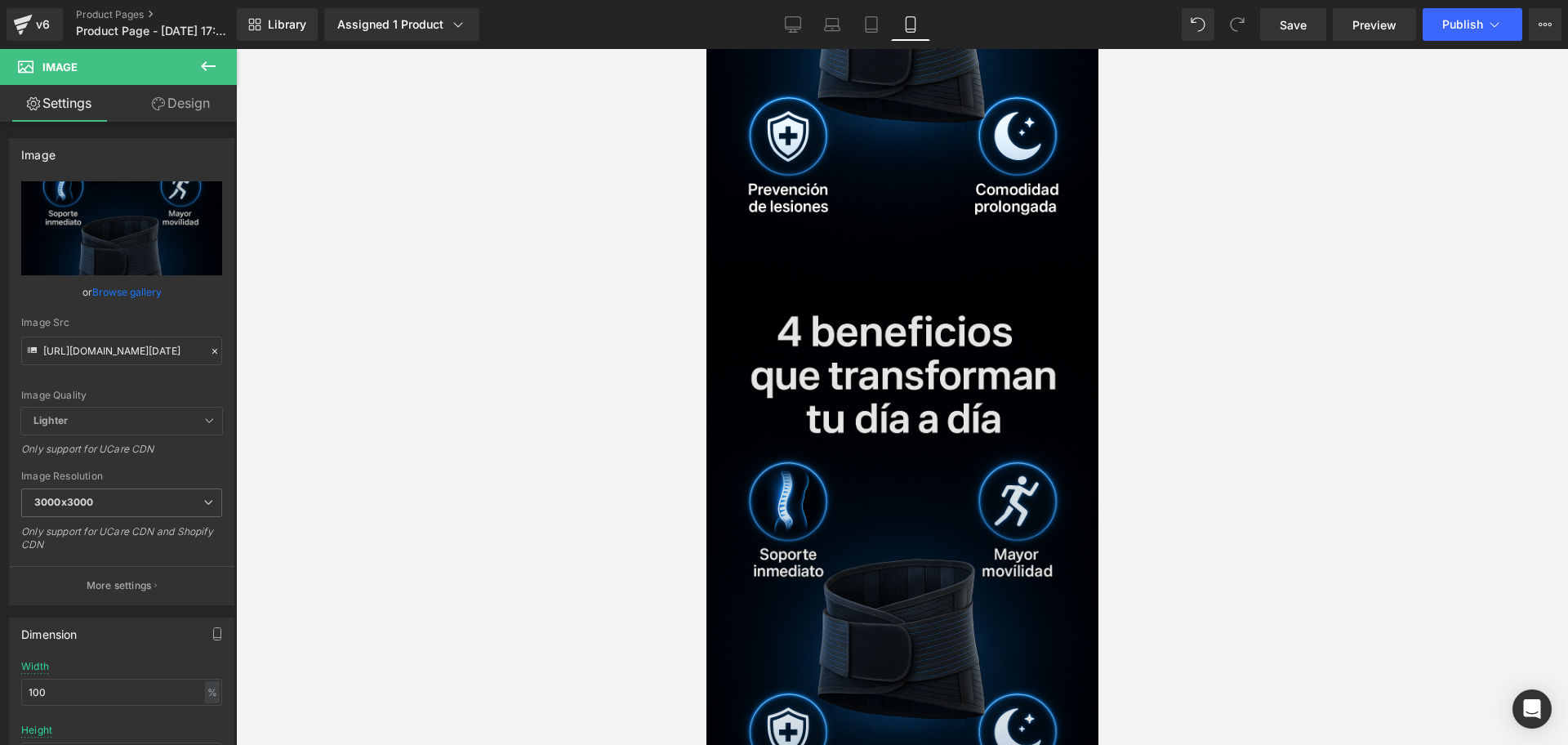
scroll to position [2158, 0]
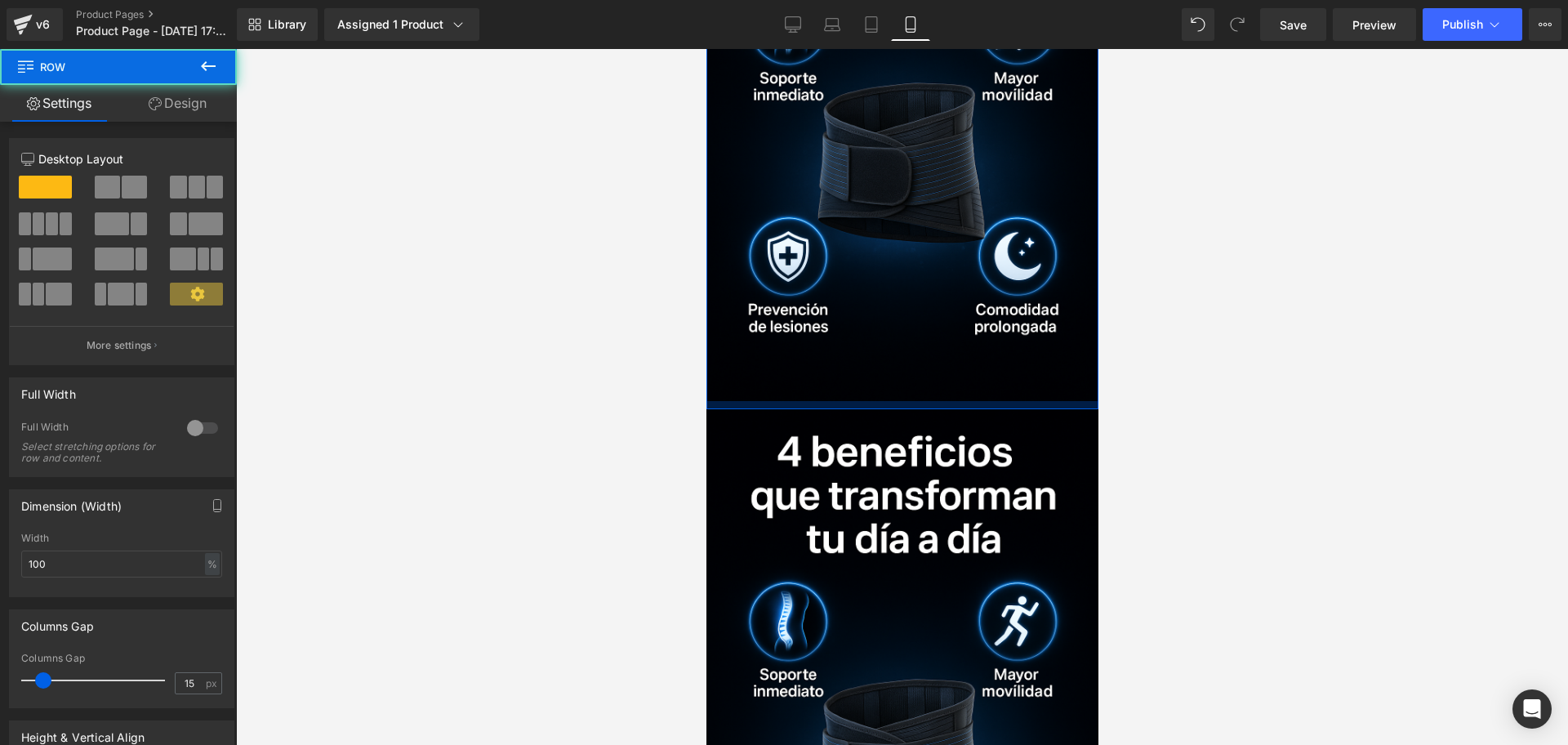
click at [837, 401] on div at bounding box center [901, 405] width 392 height 8
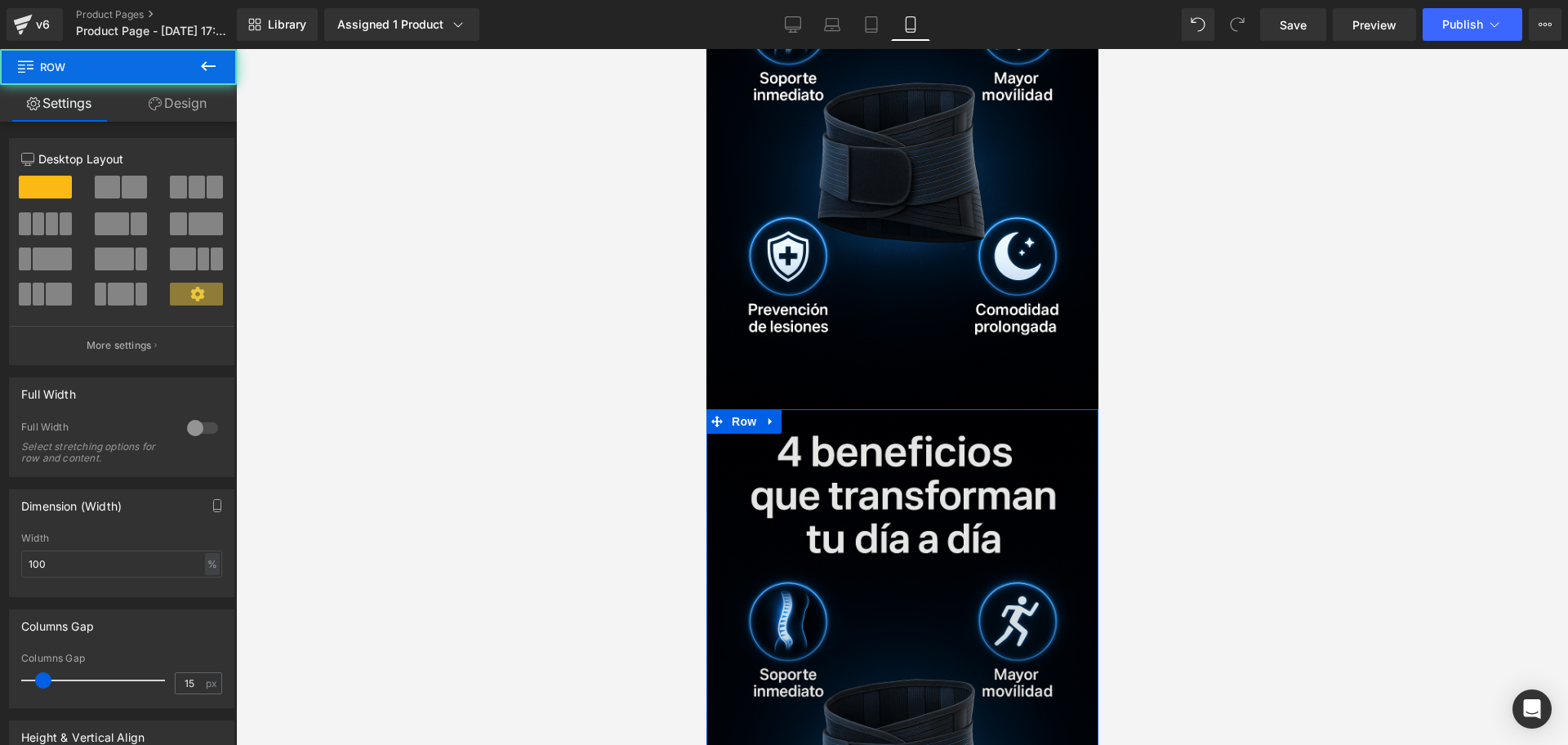
click at [833, 409] on div at bounding box center [901, 409] width 392 height 1
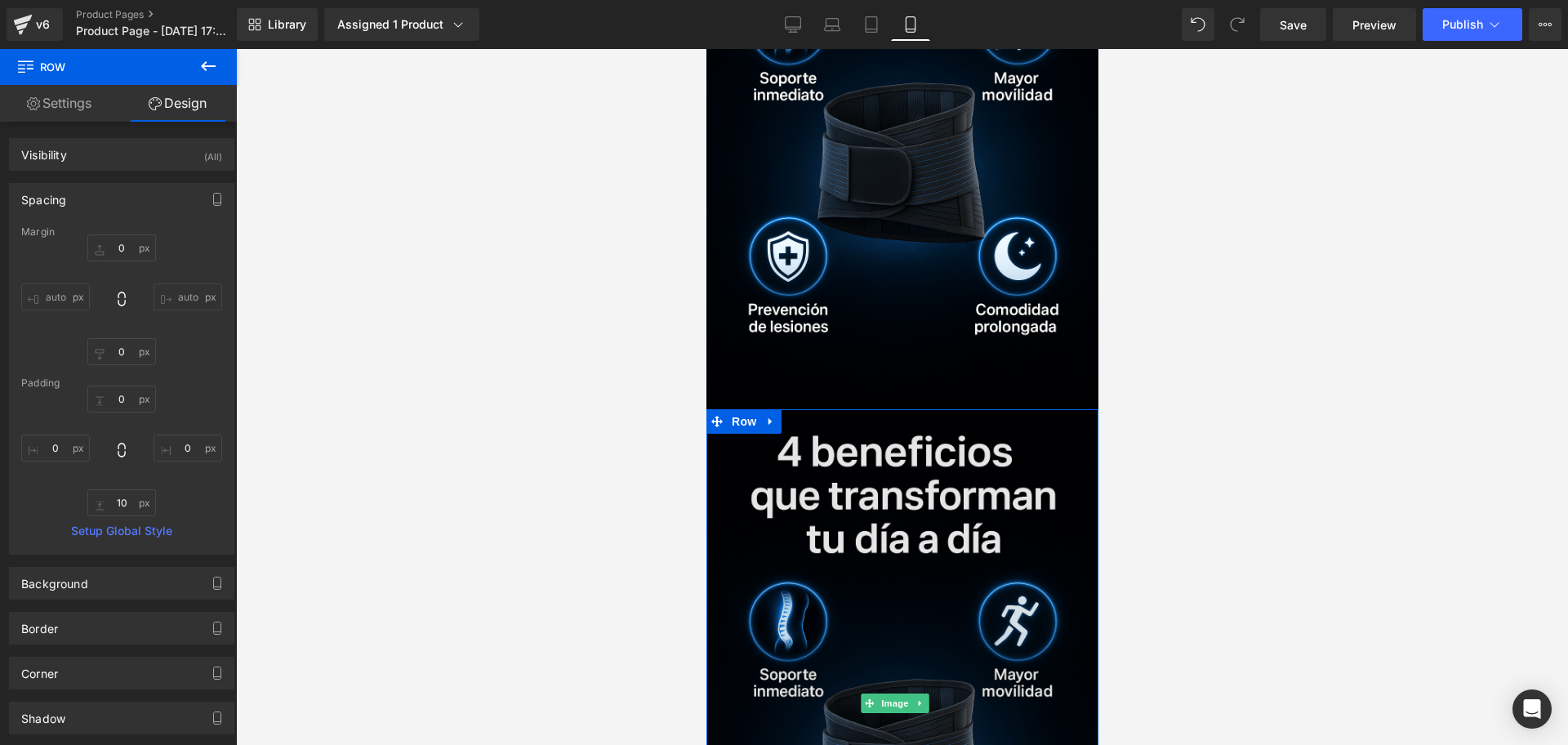
click at [851, 409] on img at bounding box center [901, 703] width 392 height 588
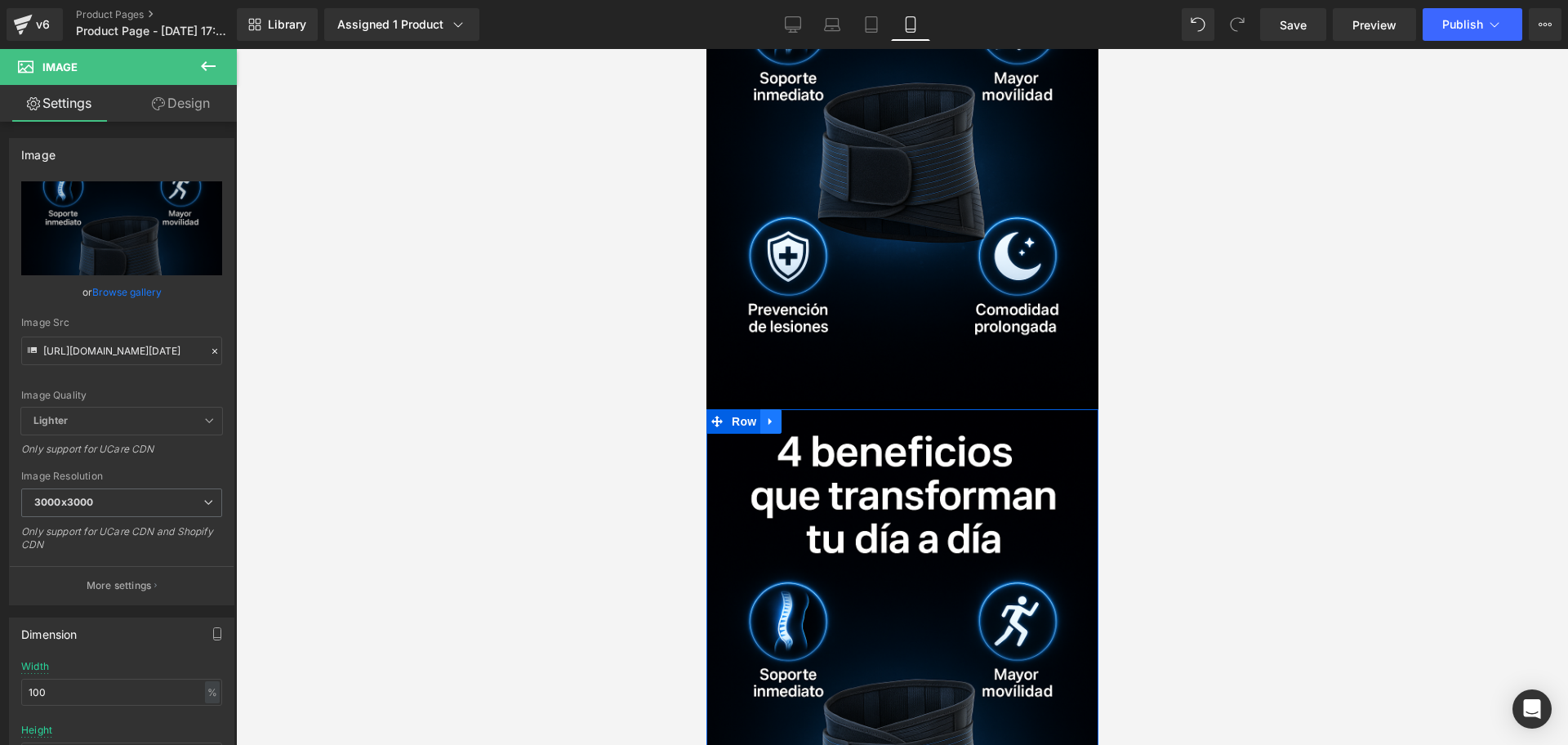
click at [772, 414] on icon at bounding box center [770, 420] width 12 height 13
click at [810, 415] on icon at bounding box center [812, 421] width 12 height 12
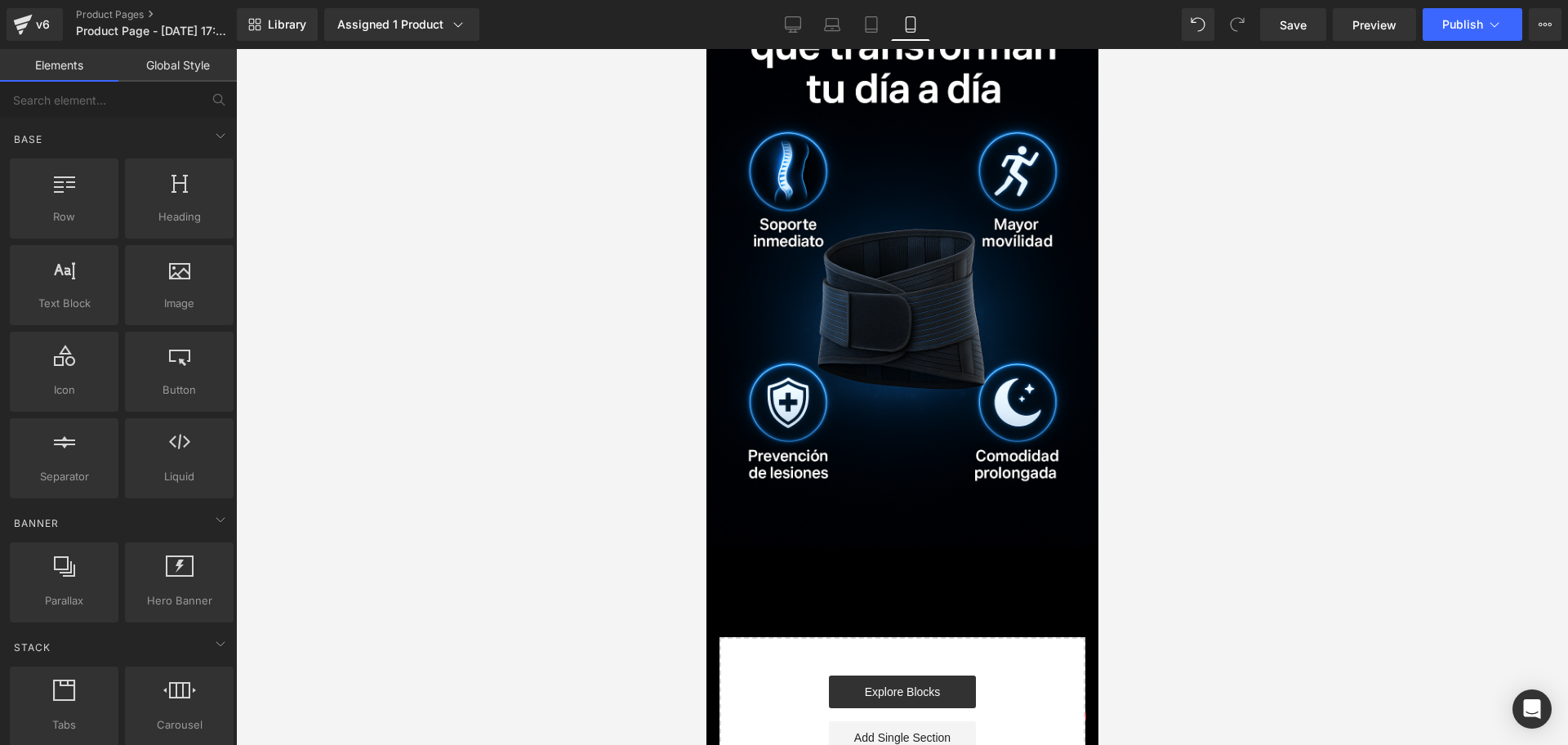
scroll to position [1852, 0]
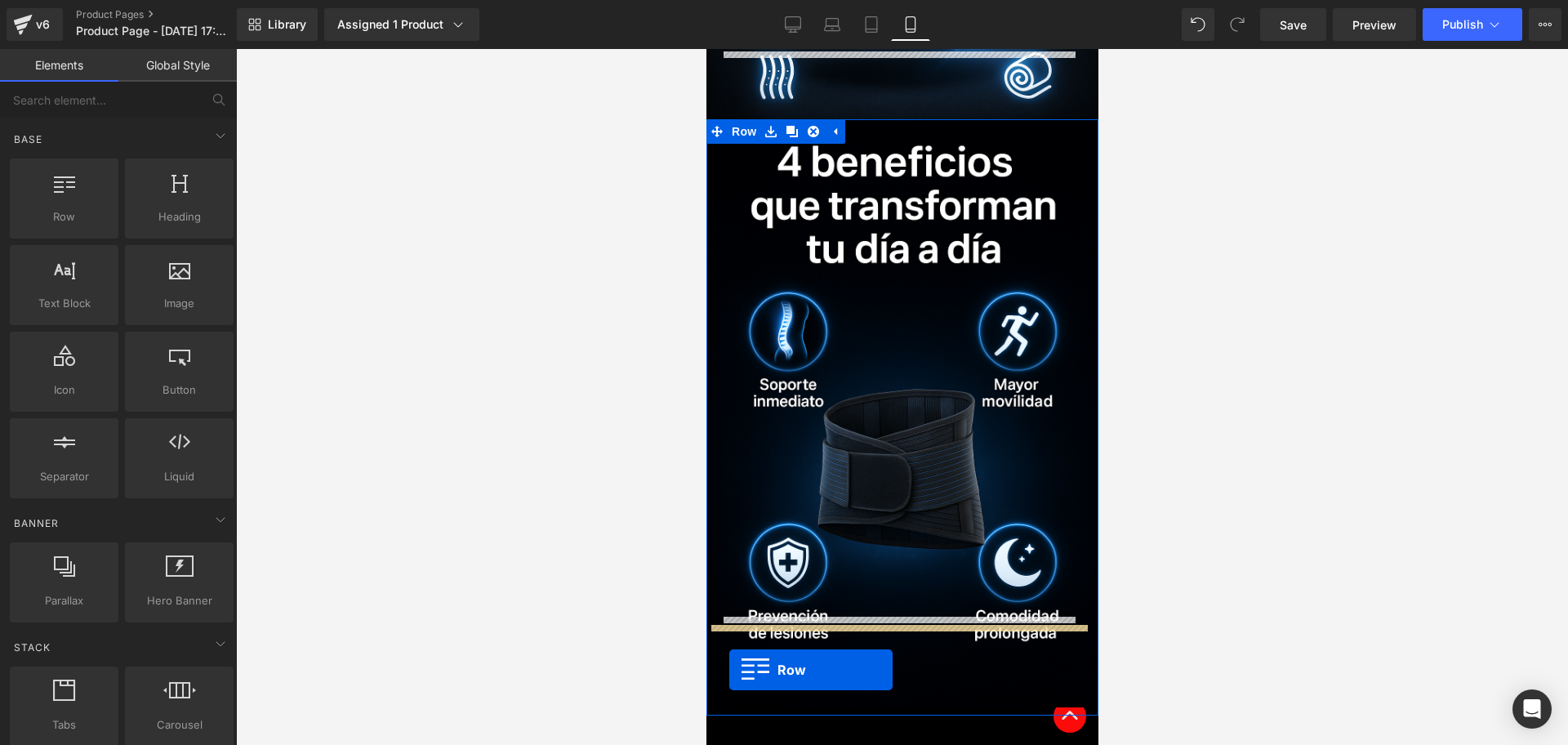
drag, startPoint x: 769, startPoint y: 245, endPoint x: 728, endPoint y: 665, distance: 422.0
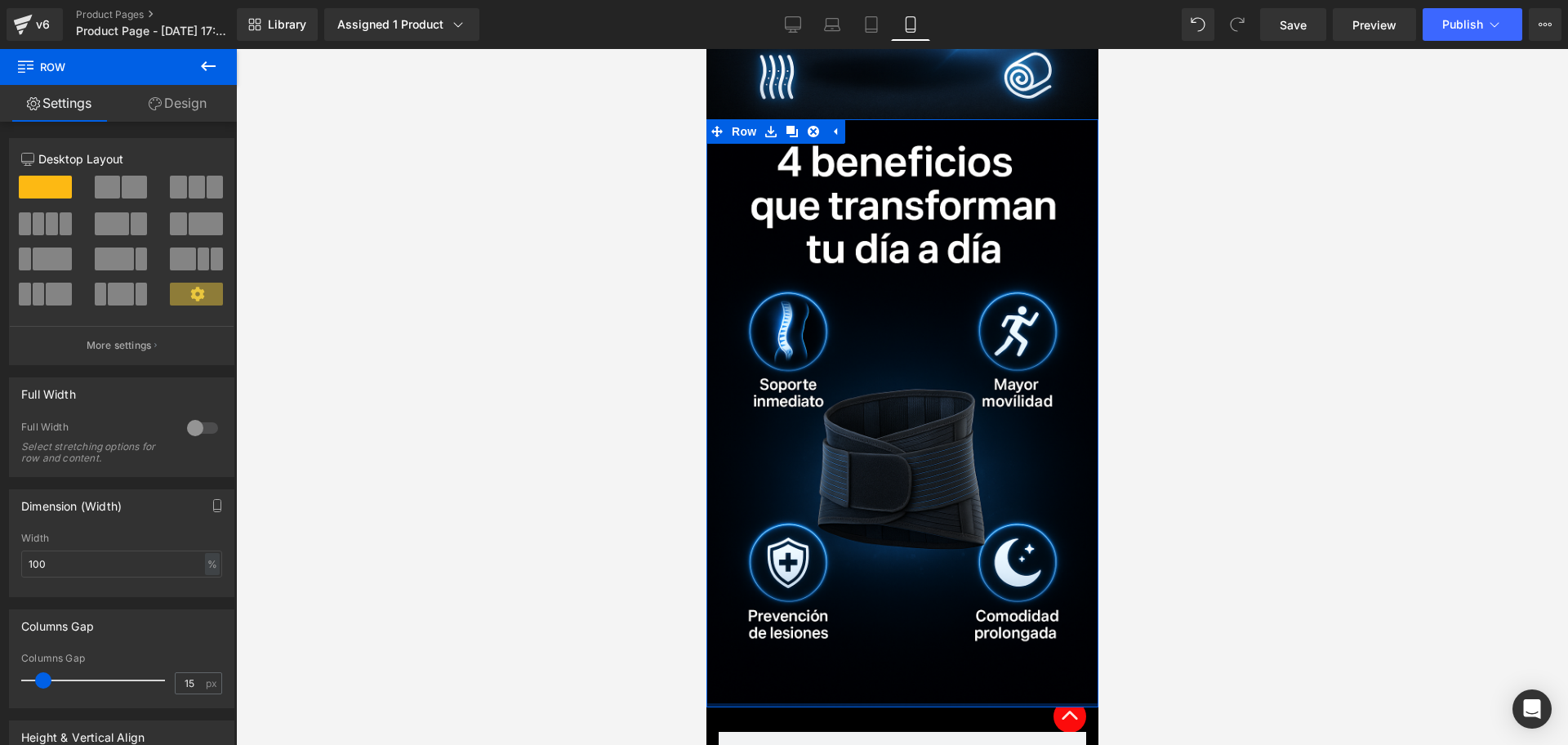
drag, startPoint x: 791, startPoint y: 618, endPoint x: 809, endPoint y: 623, distance: 18.7
click at [786, 595] on div "Image Row" at bounding box center [901, 413] width 392 height 588
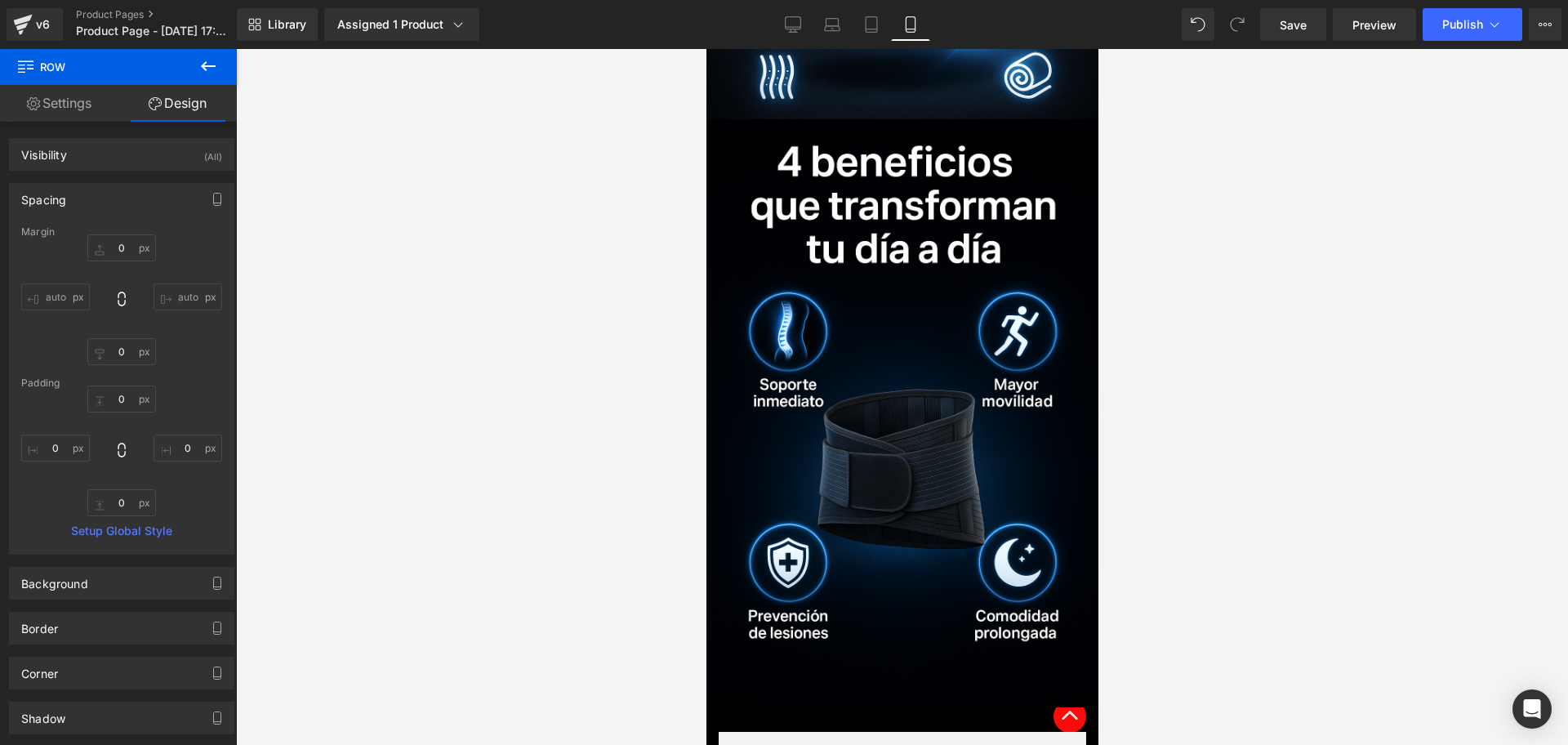
click at [202, 57] on icon at bounding box center [208, 66] width 19 height 19
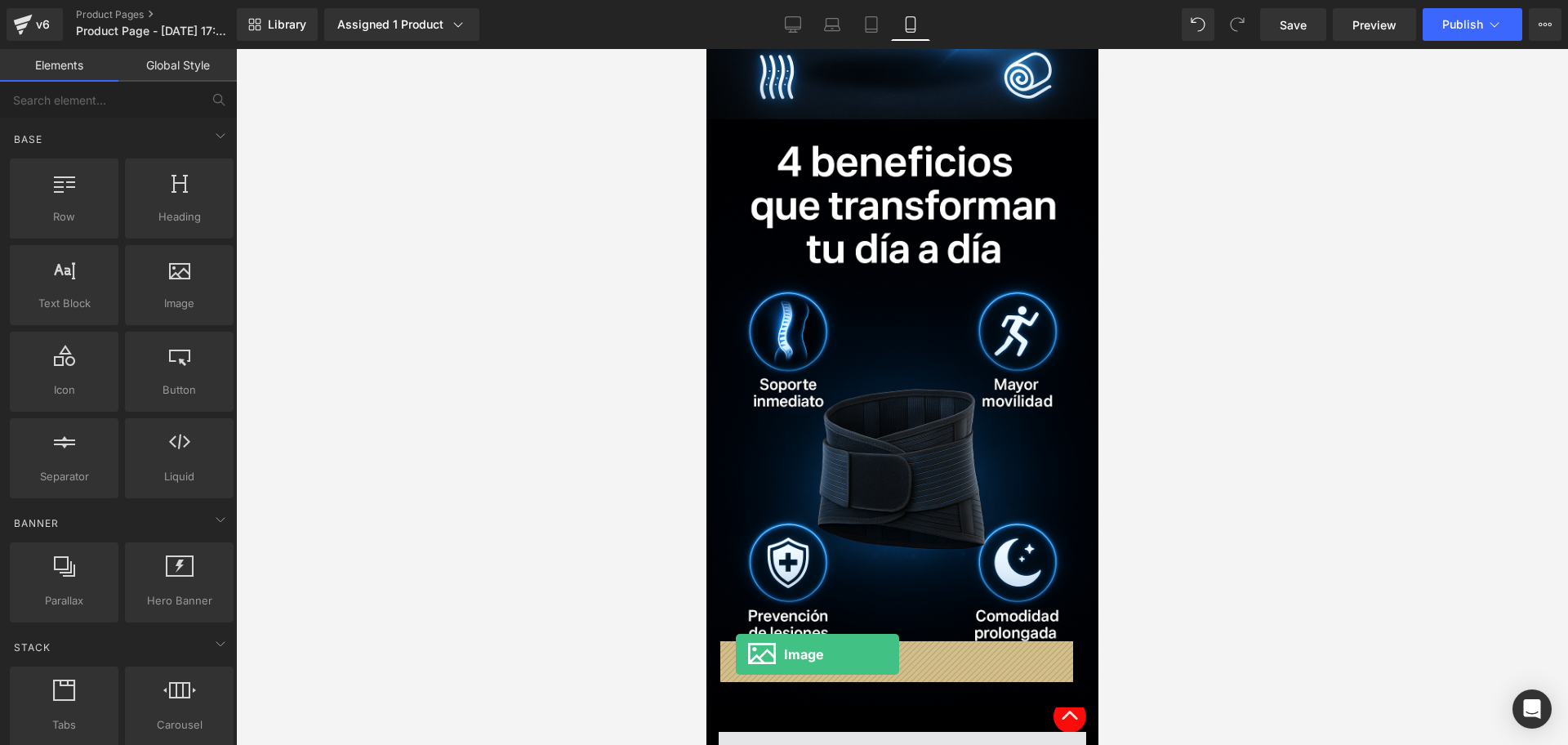
drag, startPoint x: 900, startPoint y: 357, endPoint x: 735, endPoint y: 654, distance: 339.8
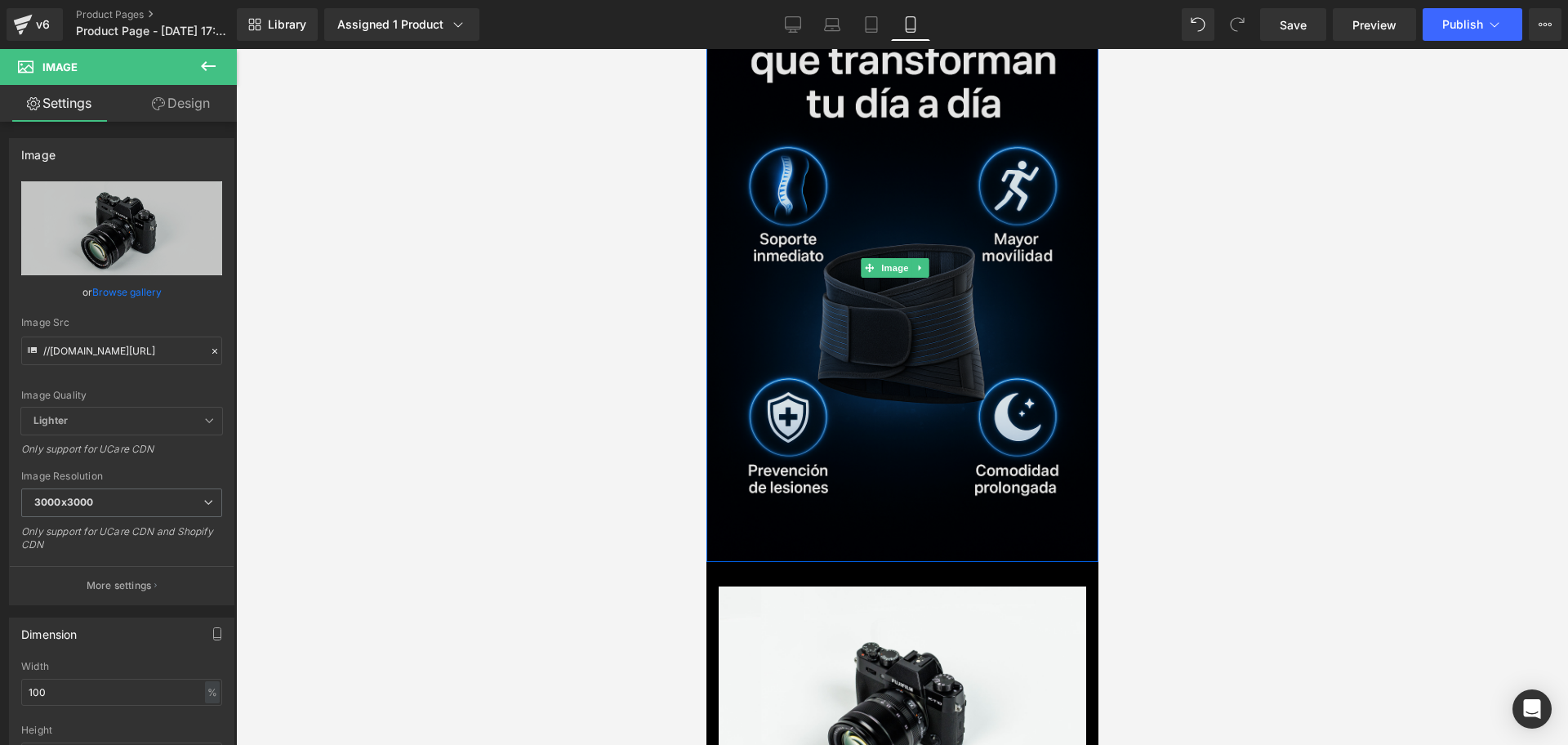
scroll to position [2260, 0]
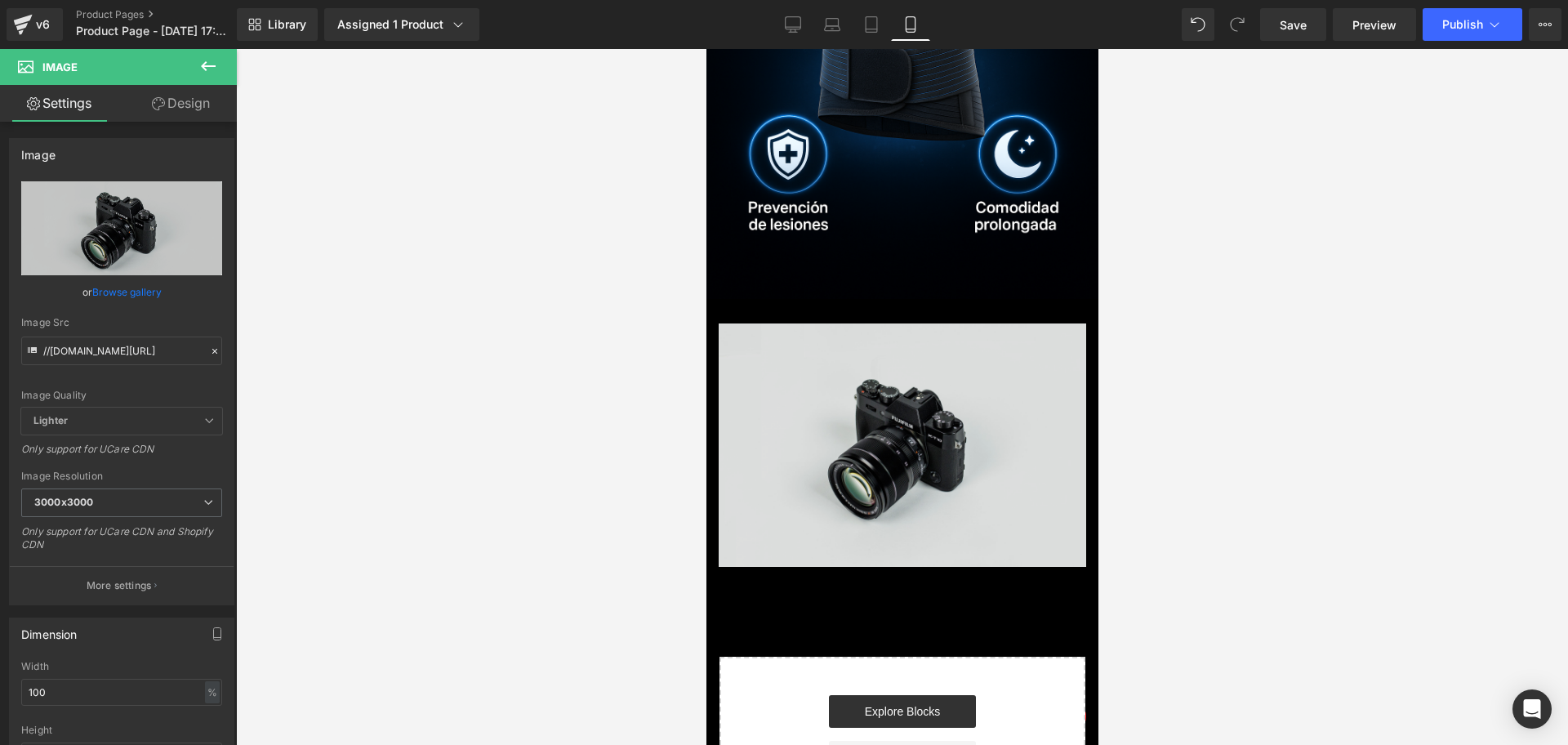
click at [884, 353] on div "Image" at bounding box center [901, 445] width 367 height 243
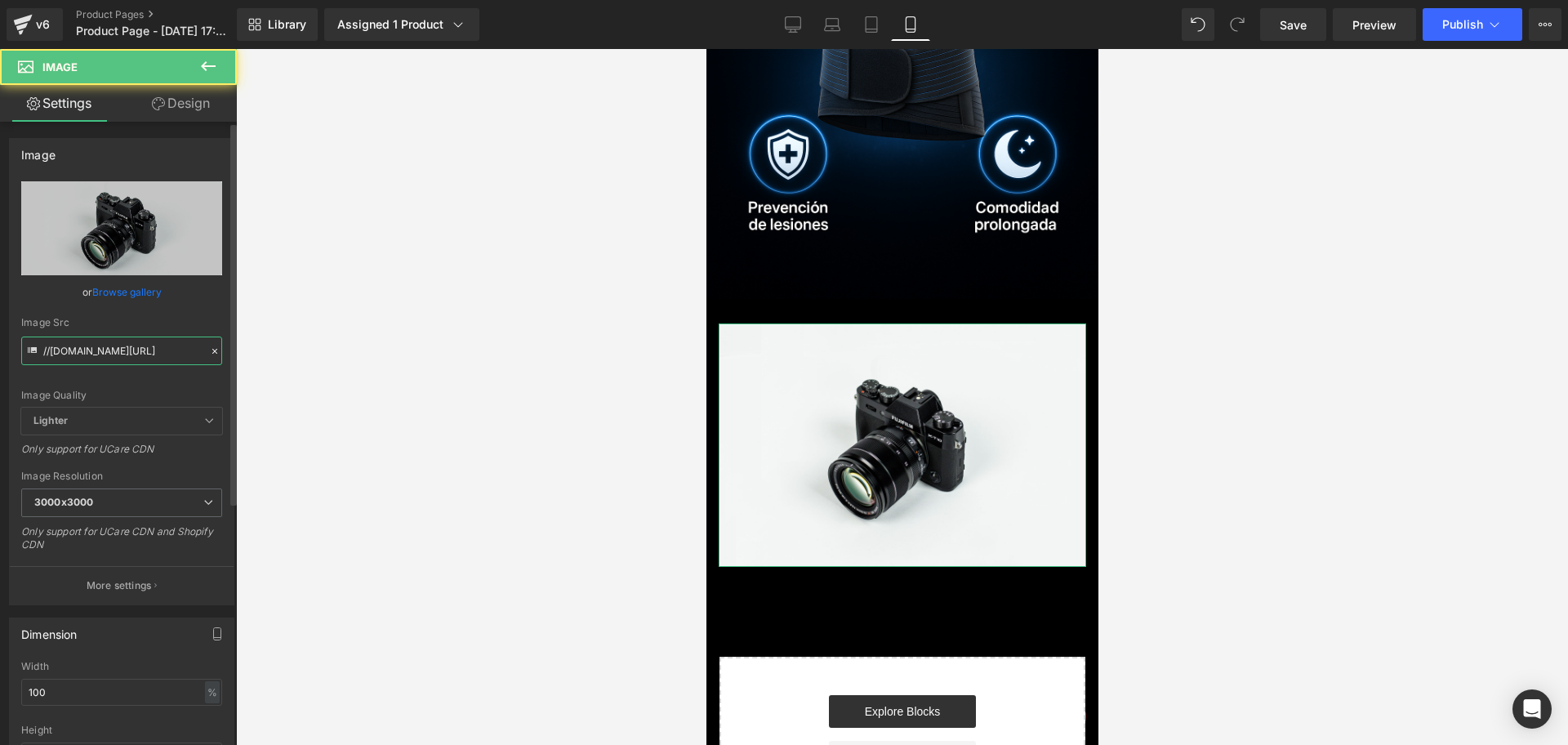
click at [182, 354] on input "//[DOMAIN_NAME][URL]" at bounding box center [121, 351] width 200 height 29
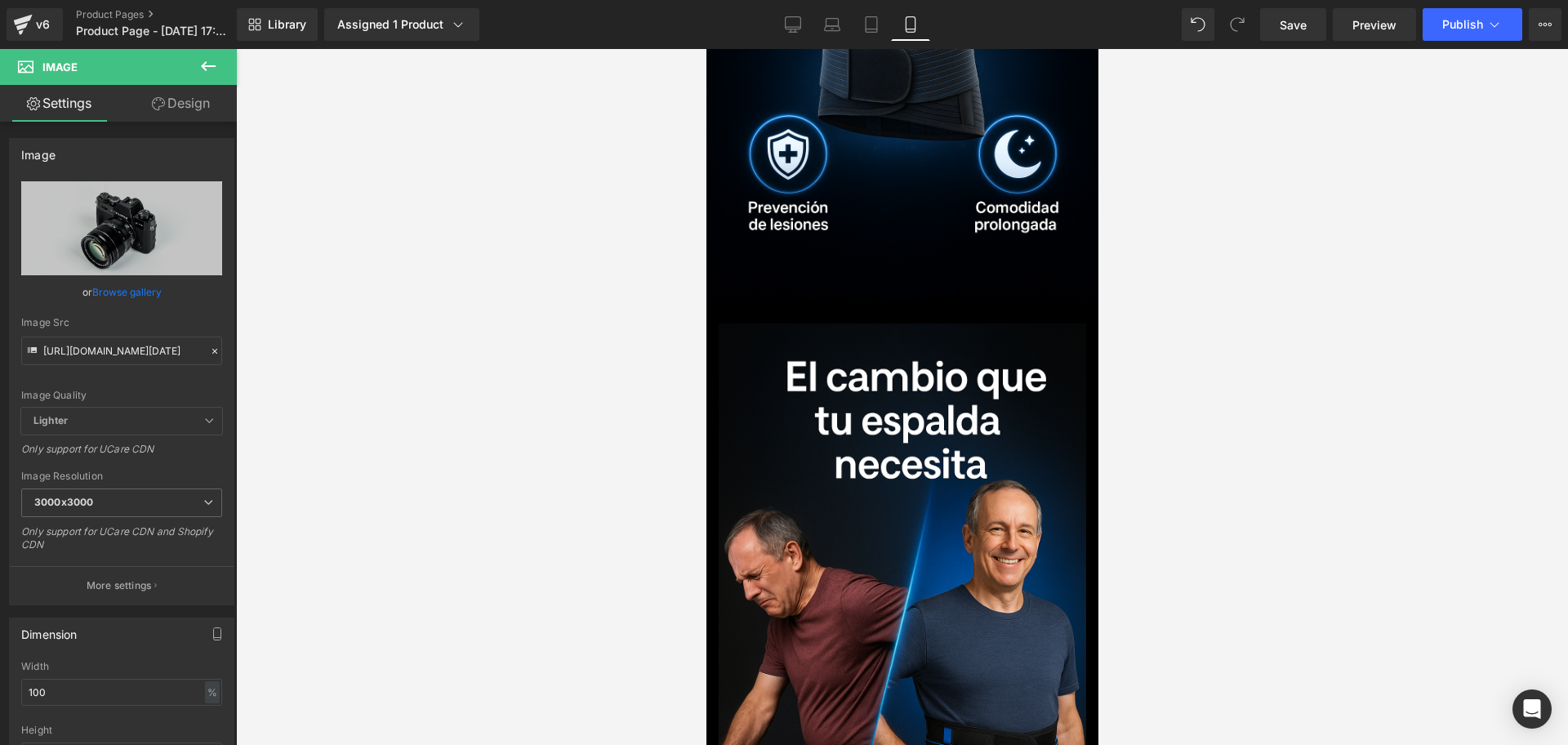
scroll to position [0, 0]
click at [1197, 426] on div at bounding box center [902, 397] width 1332 height 696
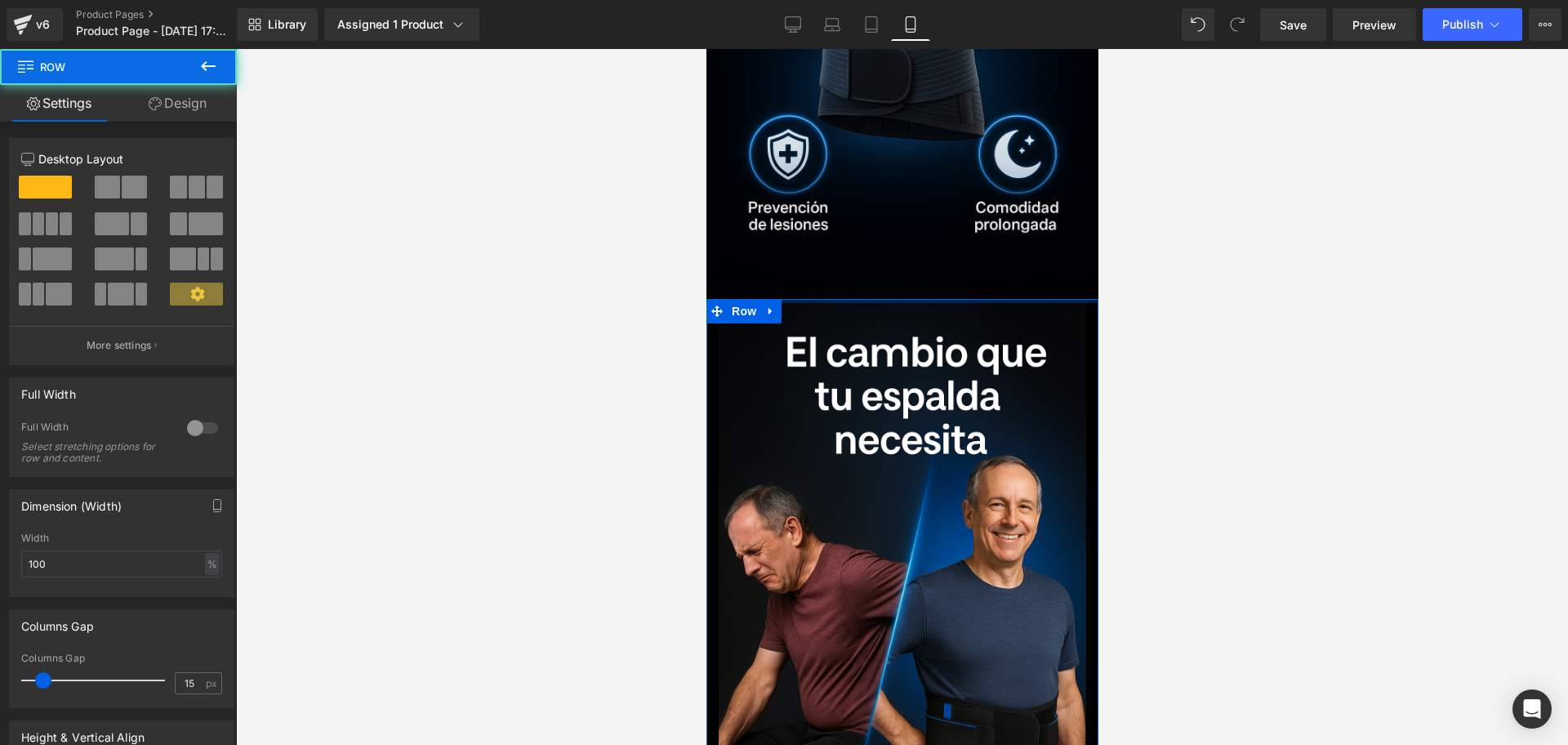
drag, startPoint x: 853, startPoint y: 207, endPoint x: 847, endPoint y: 168, distance: 39.5
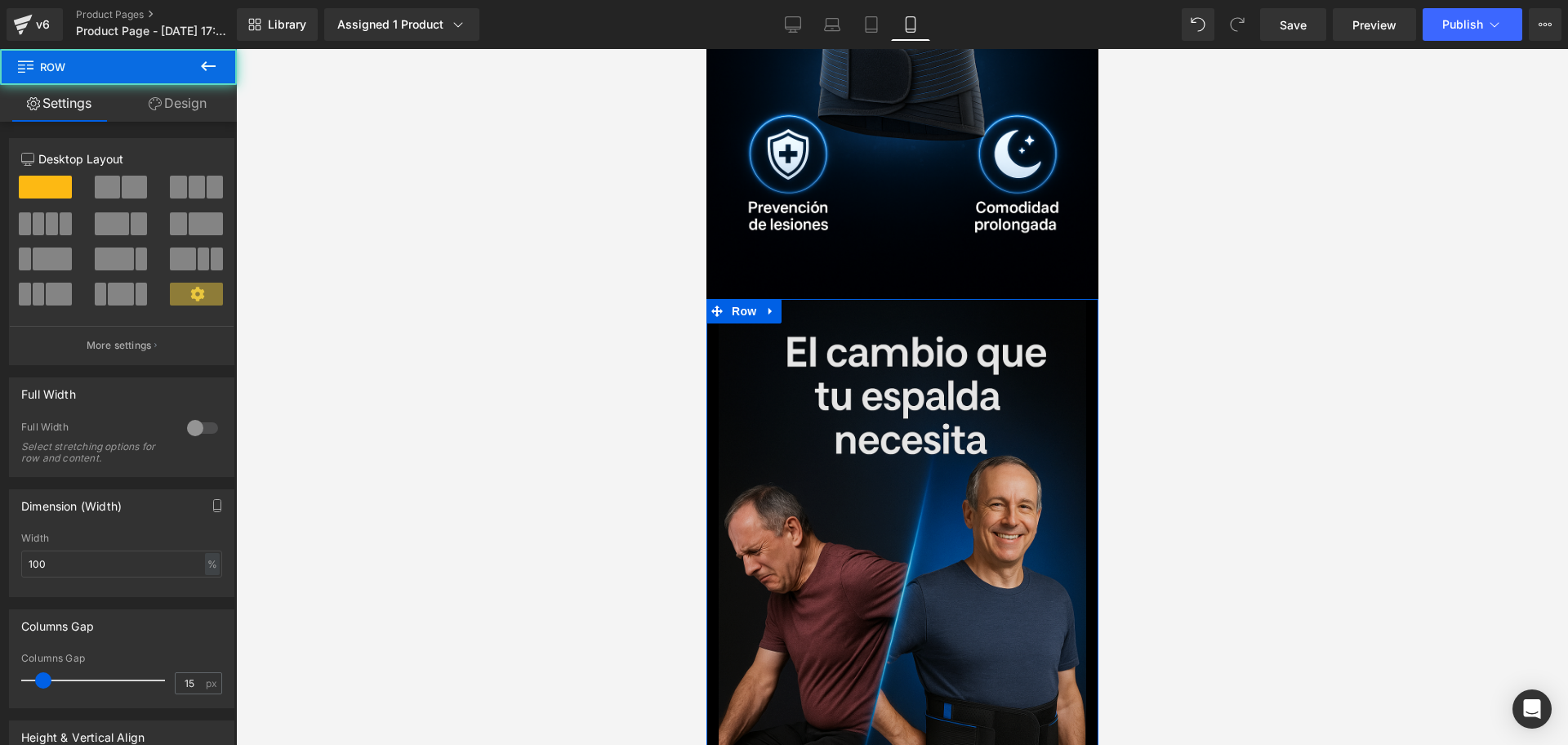
click at [788, 302] on img at bounding box center [901, 574] width 367 height 551
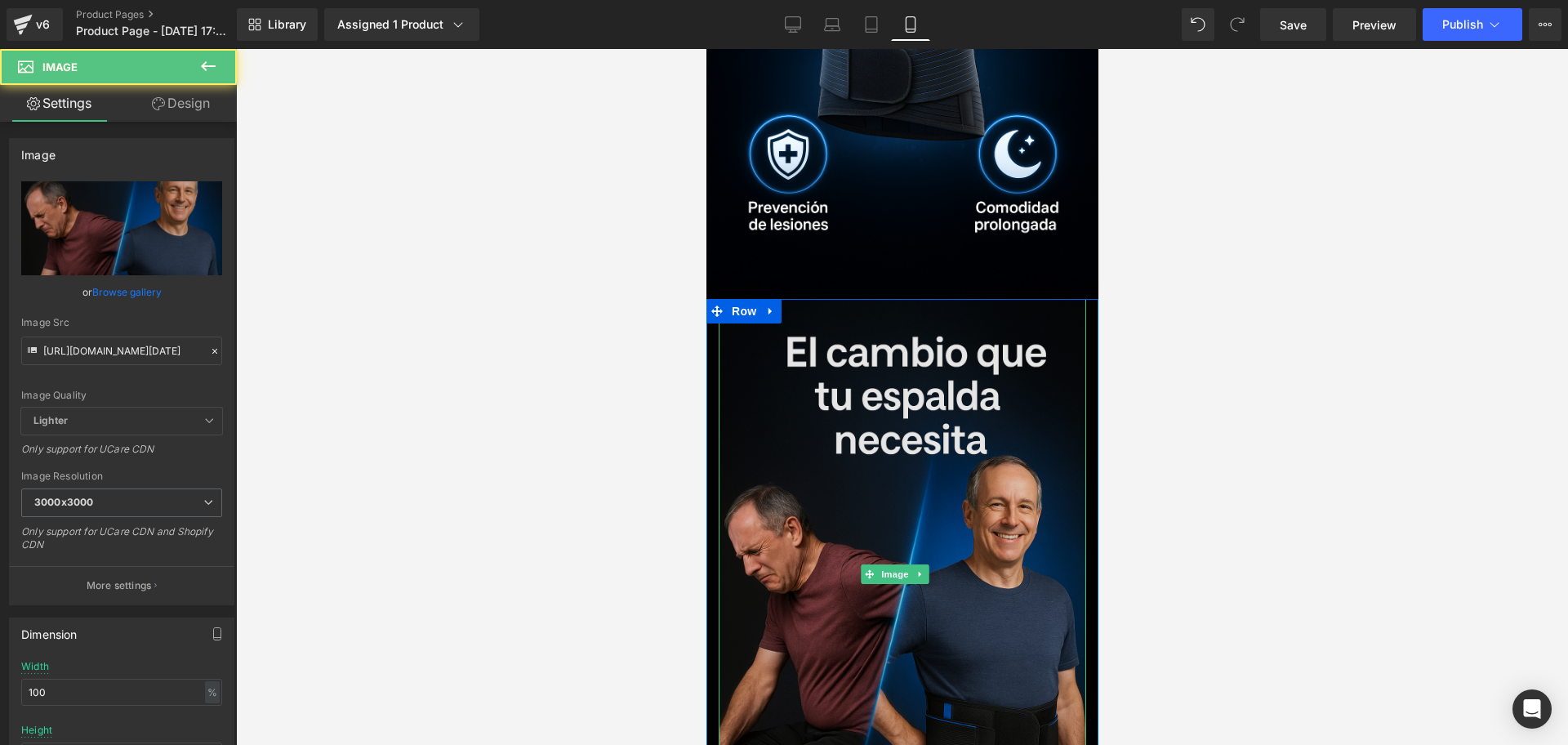
click at [908, 459] on img at bounding box center [901, 574] width 367 height 551
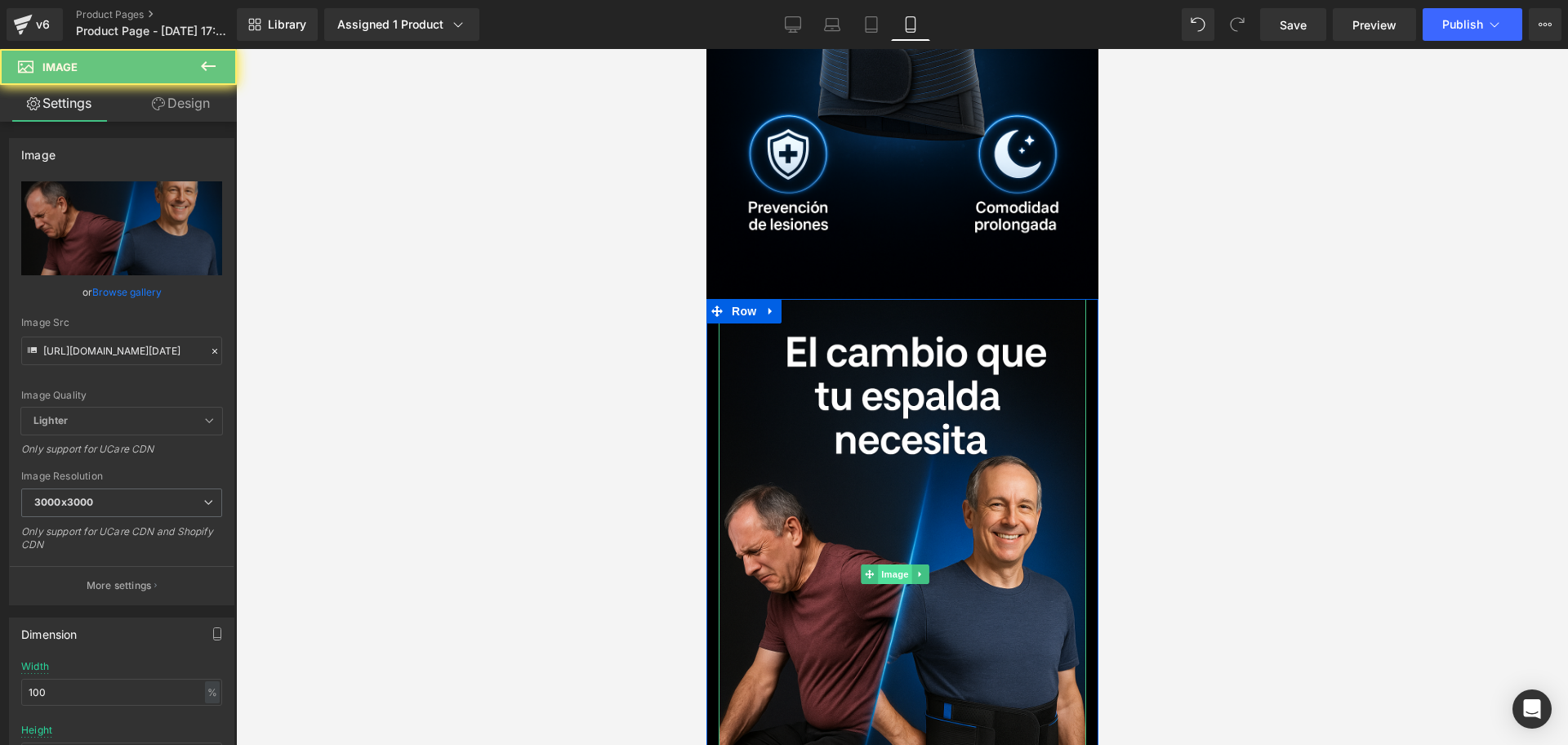
click at [905, 463] on div "Image" at bounding box center [901, 574] width 367 height 551
click at [900, 565] on span "Image" at bounding box center [894, 574] width 35 height 19
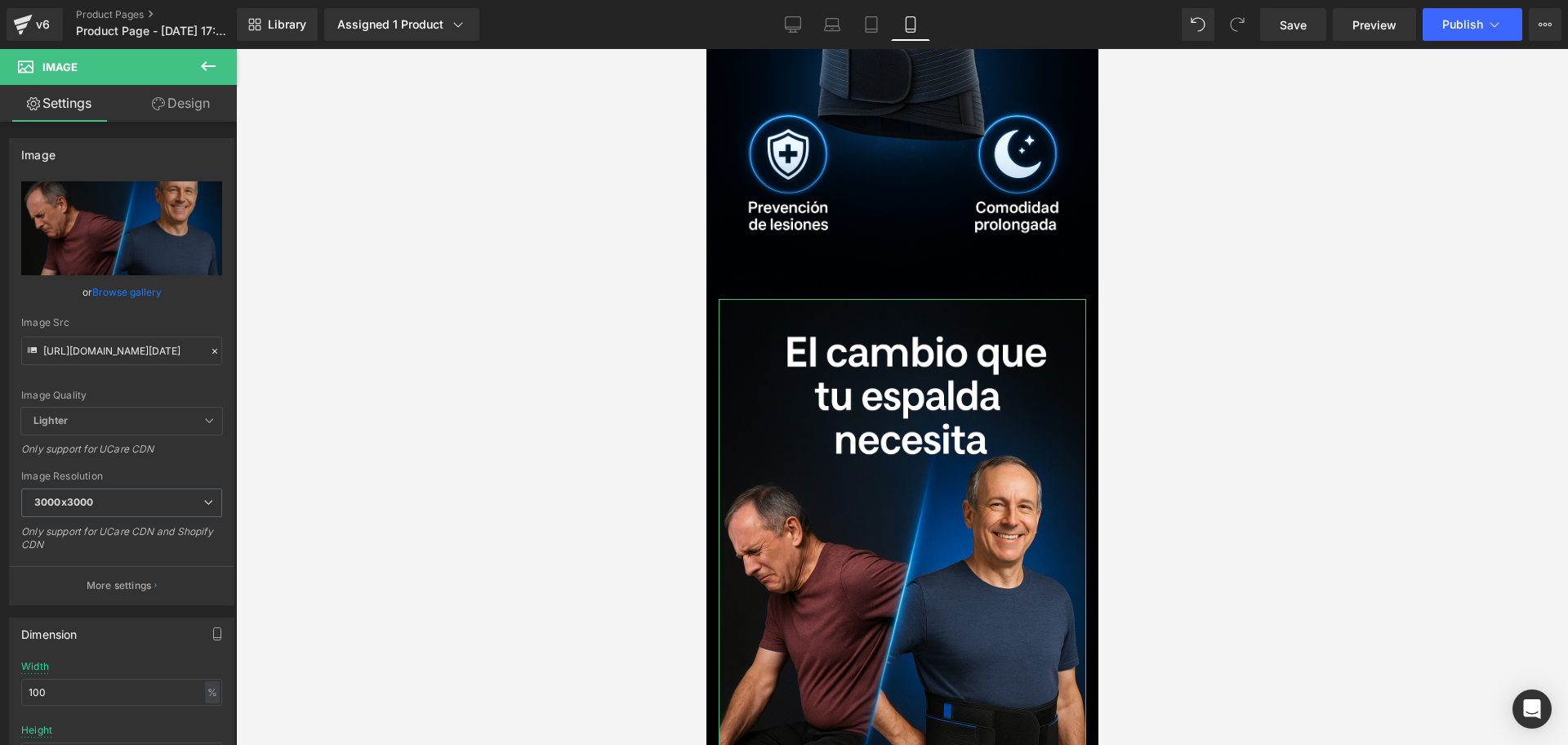
click at [169, 104] on link "Design" at bounding box center [180, 103] width 119 height 37
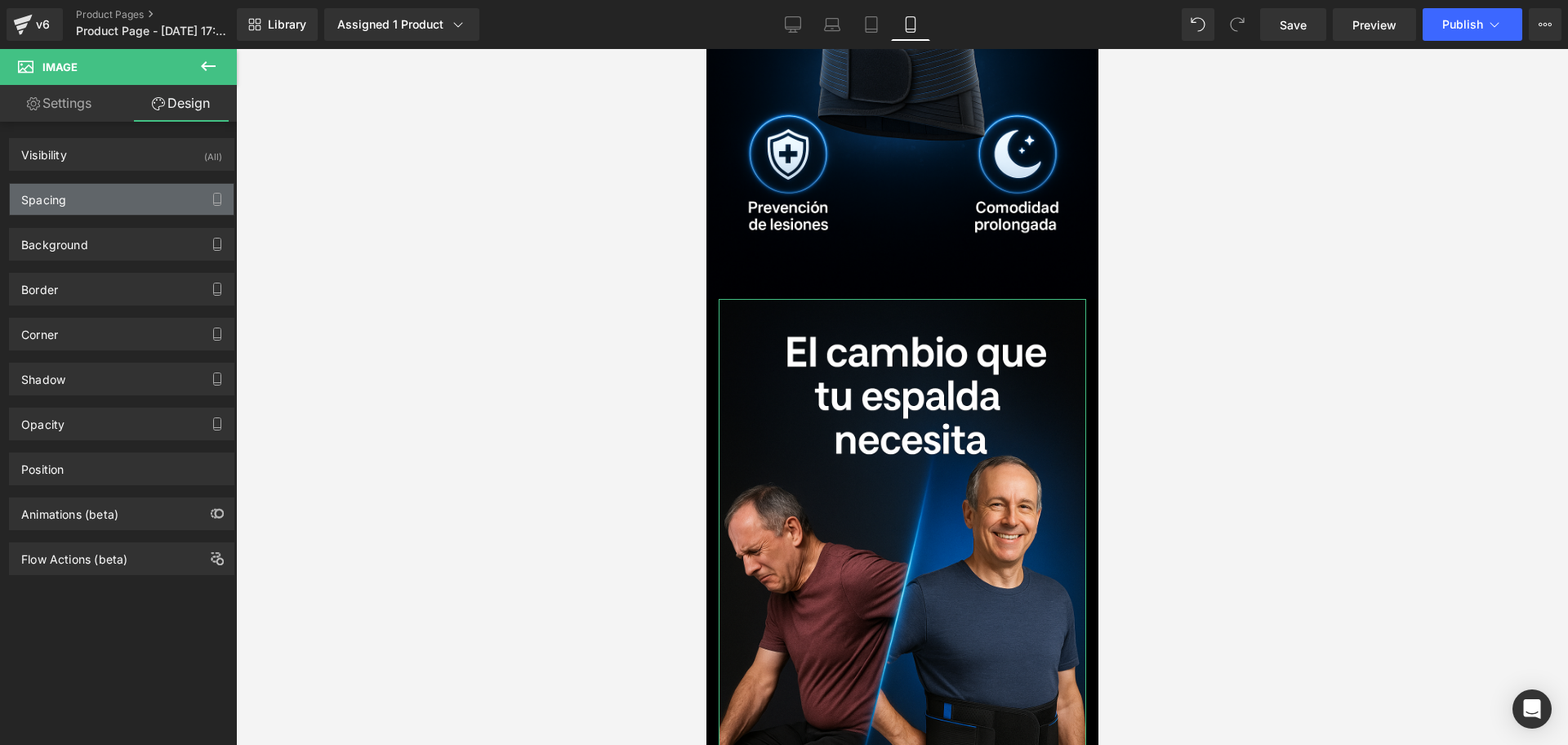
click at [67, 195] on div "Spacing" at bounding box center [121, 200] width 224 height 31
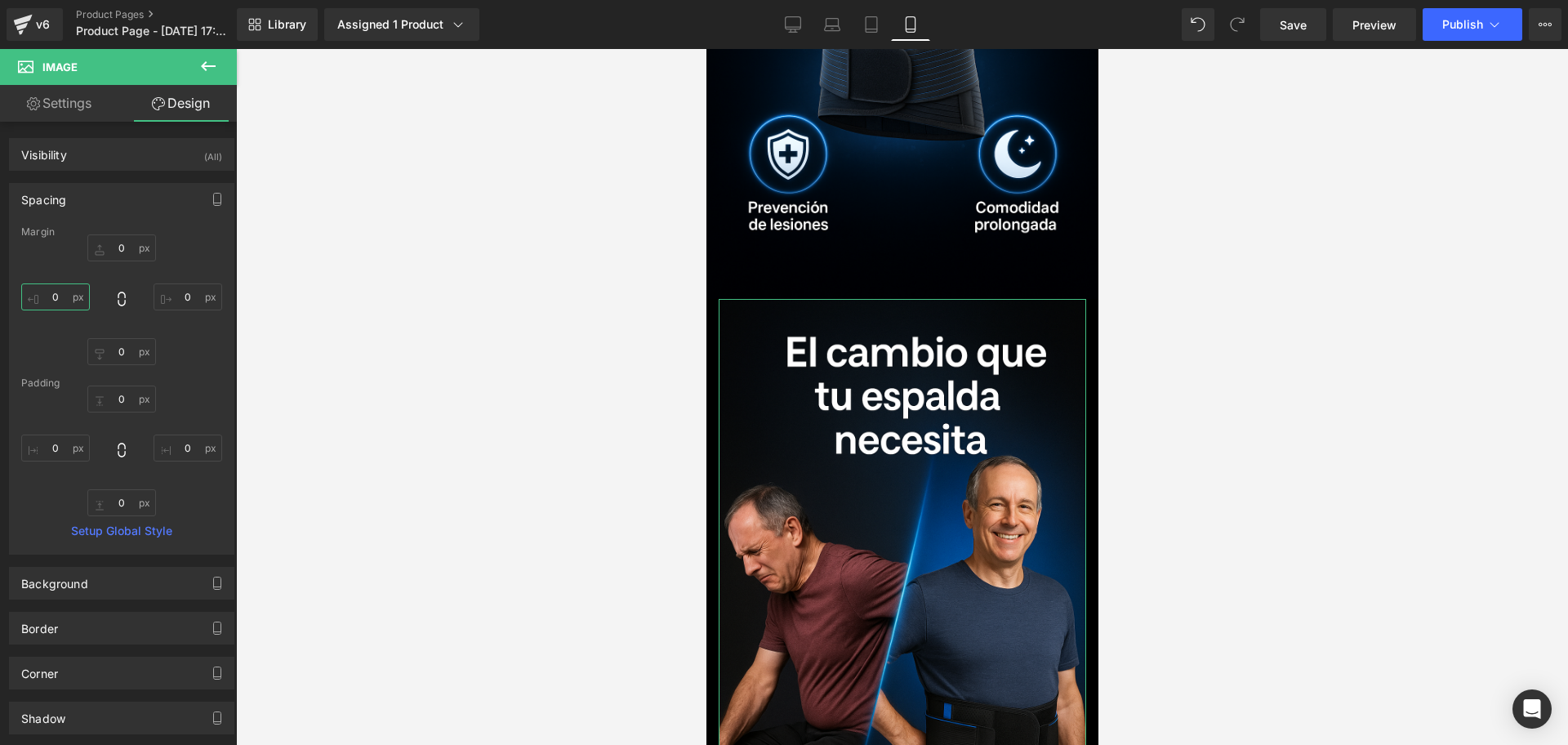
click at [61, 296] on input "0" at bounding box center [55, 297] width 68 height 27
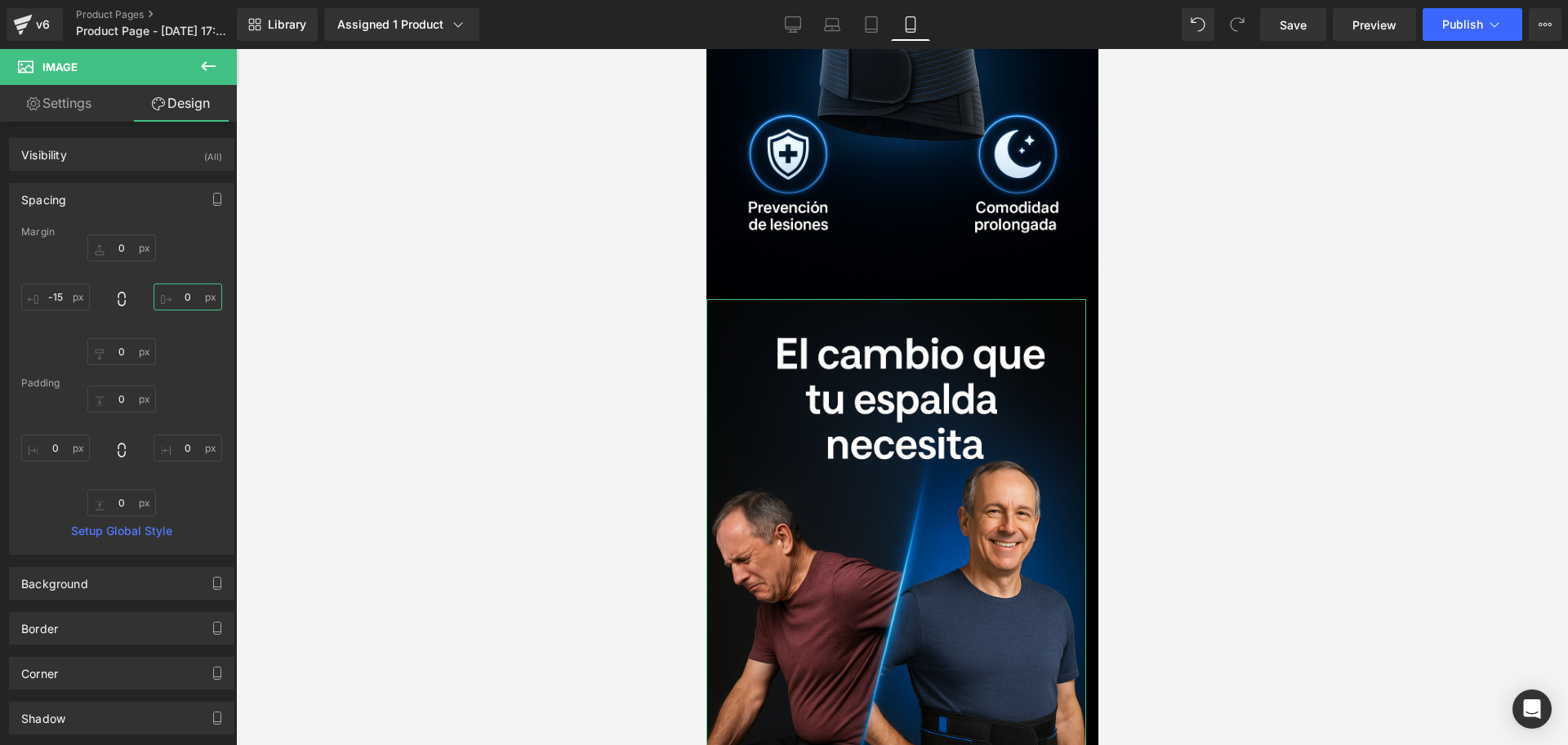
click at [177, 291] on input "0" at bounding box center [187, 297] width 68 height 27
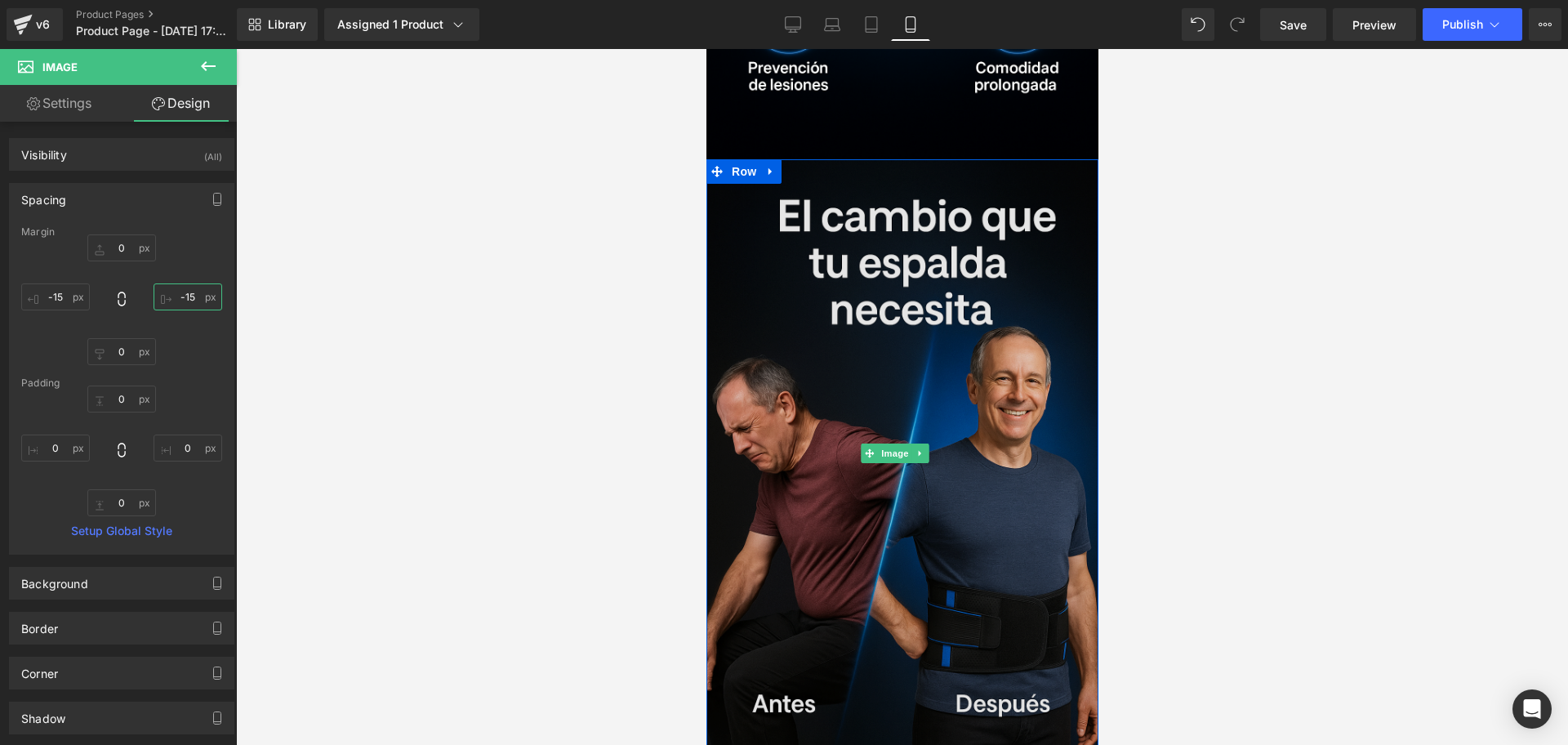
scroll to position [2567, 0]
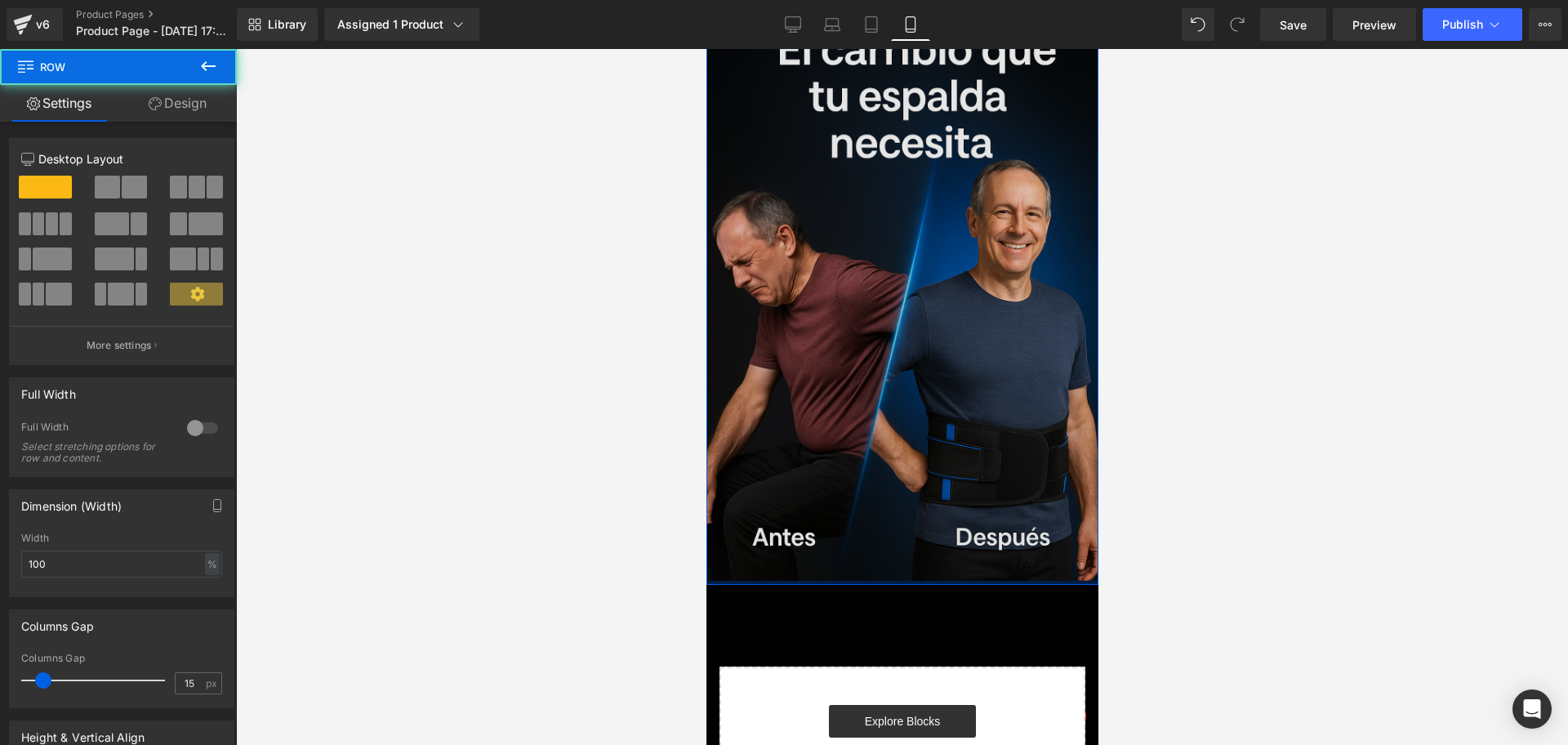
click at [864, 465] on div "Image Row" at bounding box center [901, 288] width 392 height 592
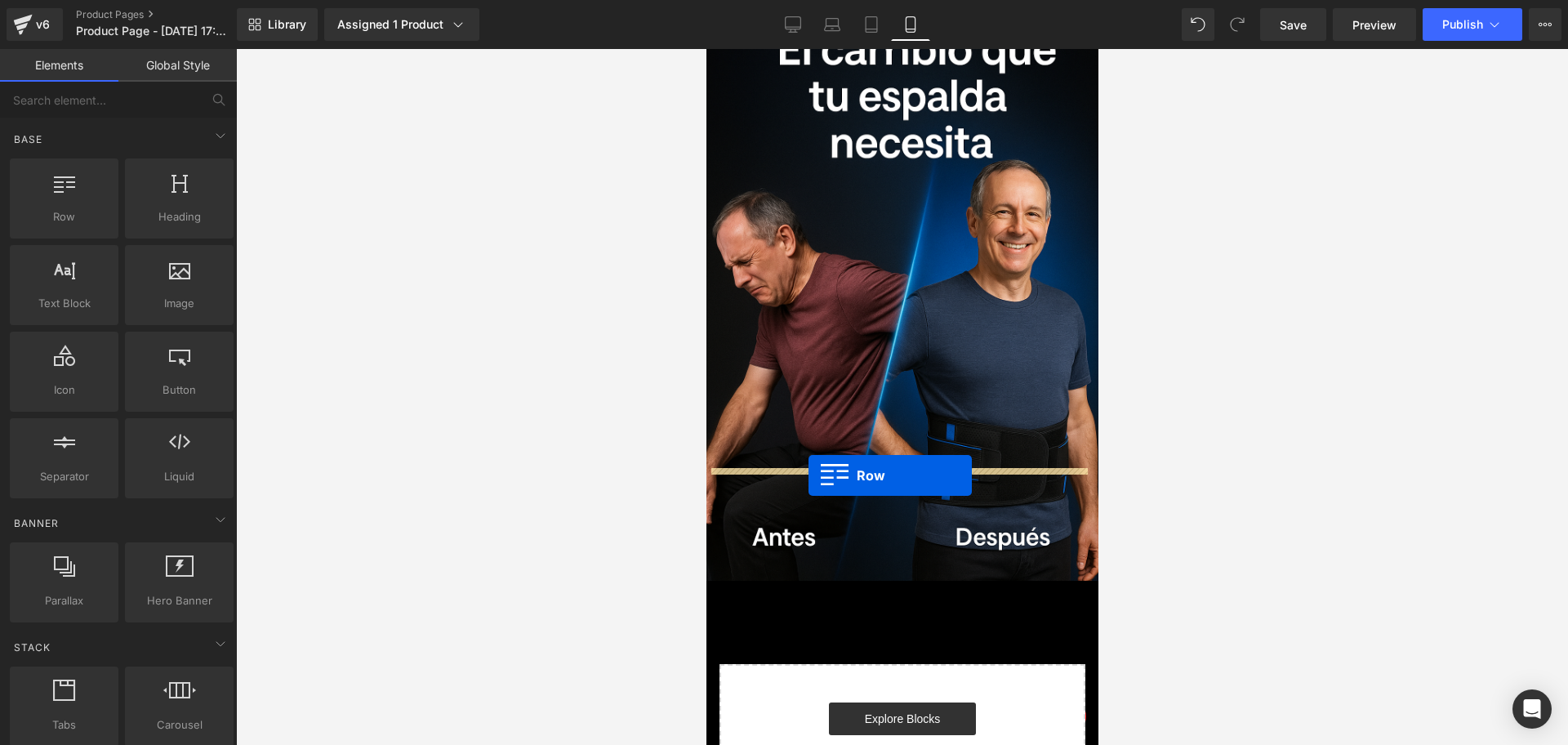
drag, startPoint x: 809, startPoint y: 272, endPoint x: 808, endPoint y: 475, distance: 203.0
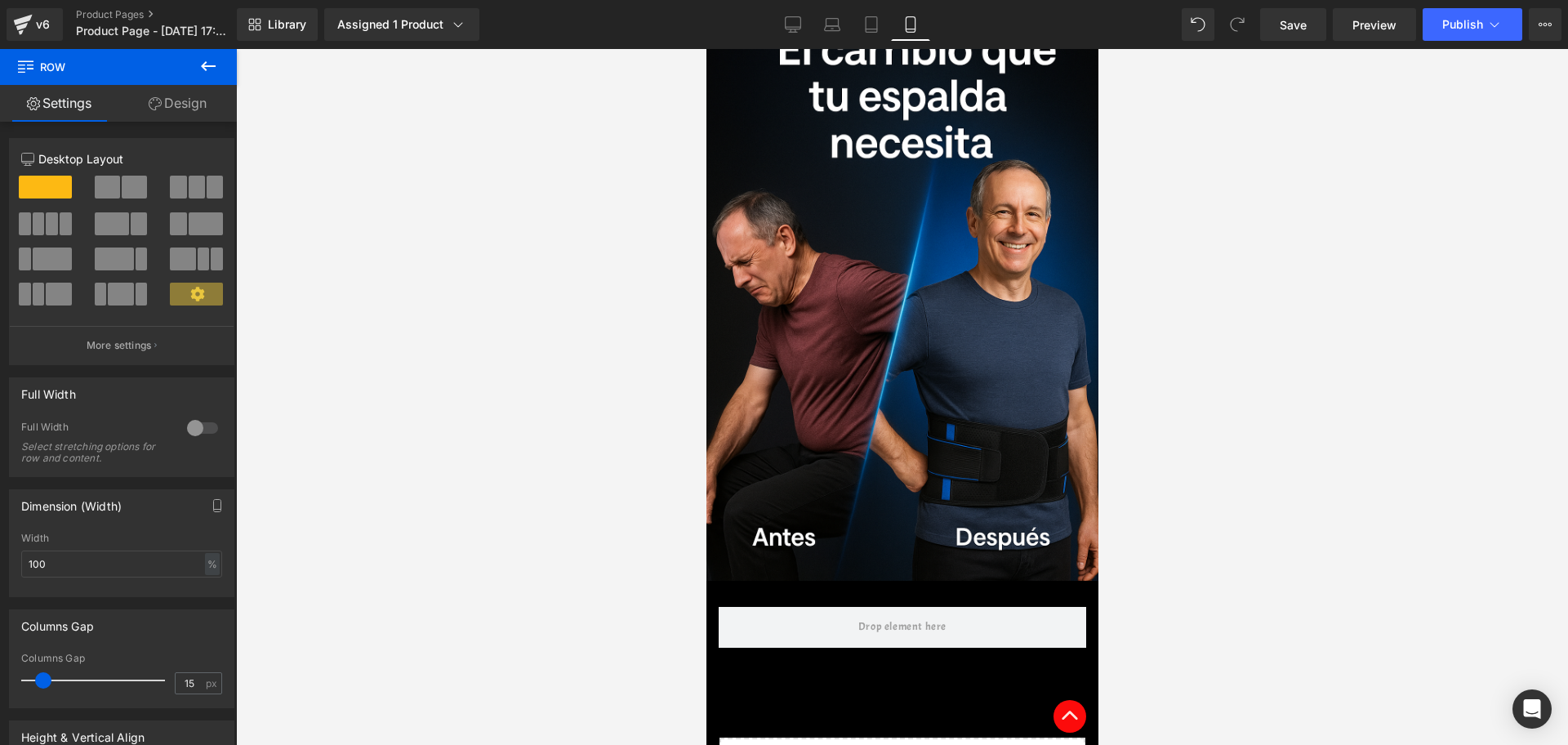
click at [200, 75] on icon at bounding box center [208, 66] width 19 height 19
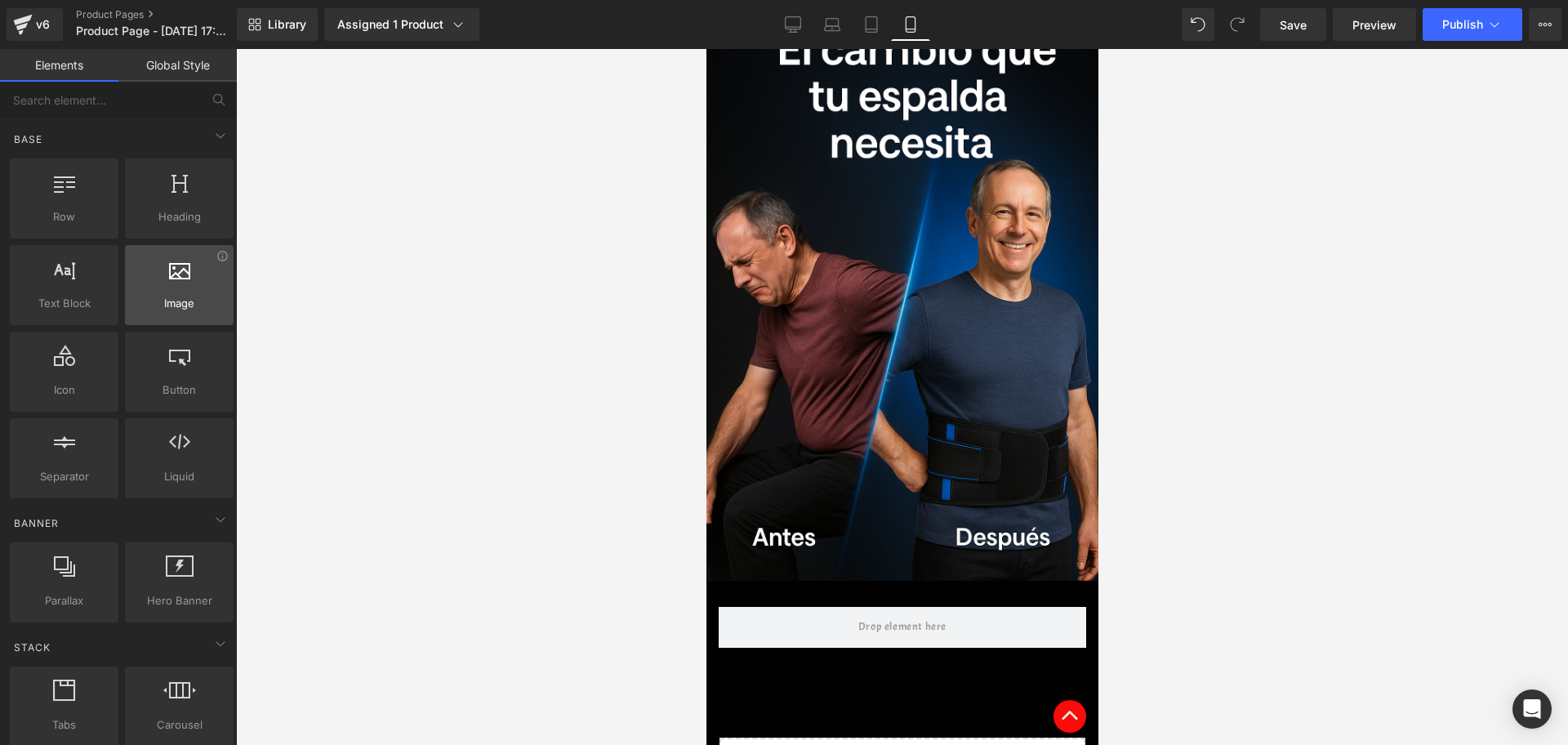
drag, startPoint x: 182, startPoint y: 325, endPoint x: 212, endPoint y: 293, distance: 43.9
click at [474, 436] on div "Row You are previewing how the will restyle your page. You can not edit Element…" at bounding box center [784, 386] width 1568 height 772
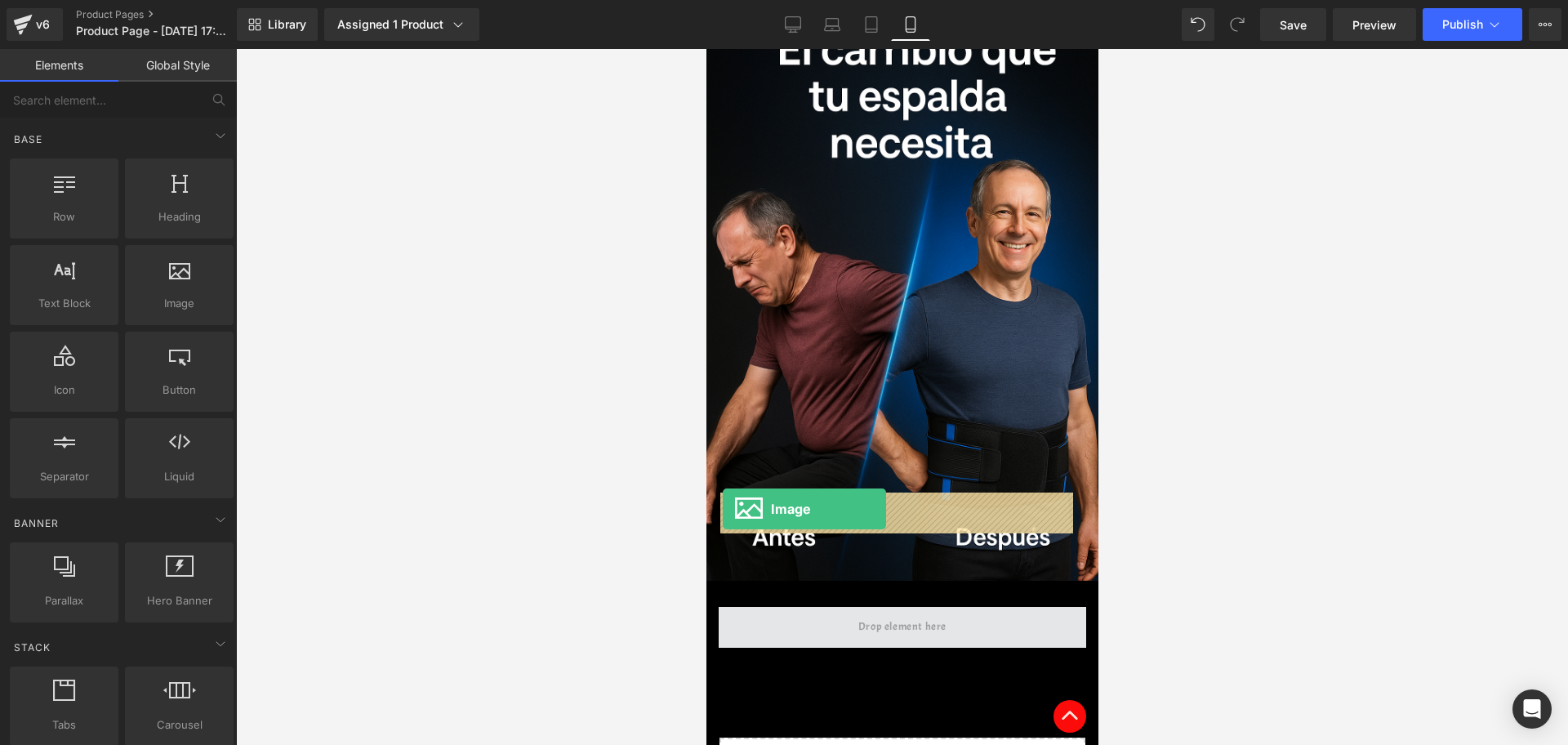
drag, startPoint x: 872, startPoint y: 319, endPoint x: 722, endPoint y: 509, distance: 242.1
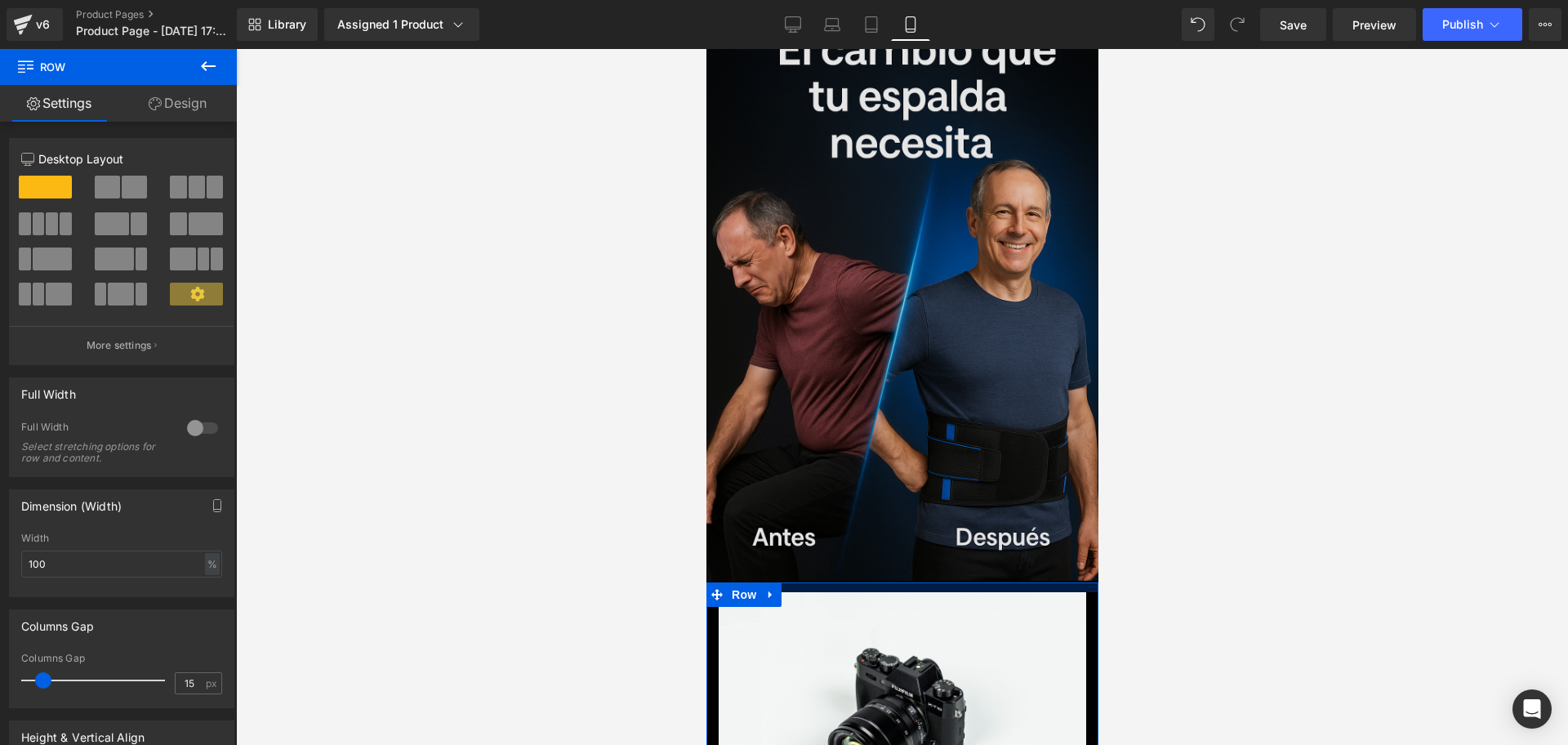
drag, startPoint x: 901, startPoint y: 470, endPoint x: 893, endPoint y: 456, distance: 16.1
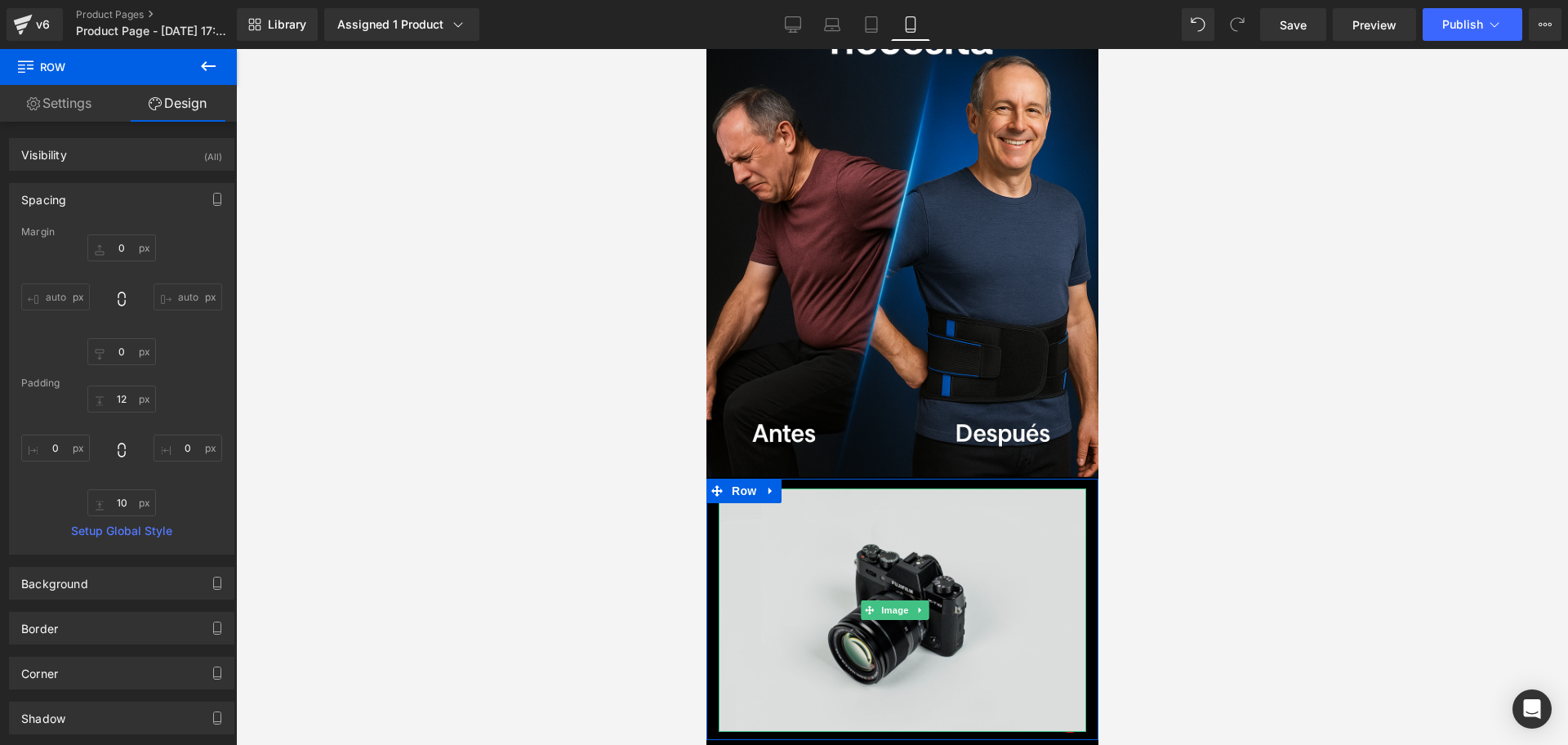
scroll to position [2873, 0]
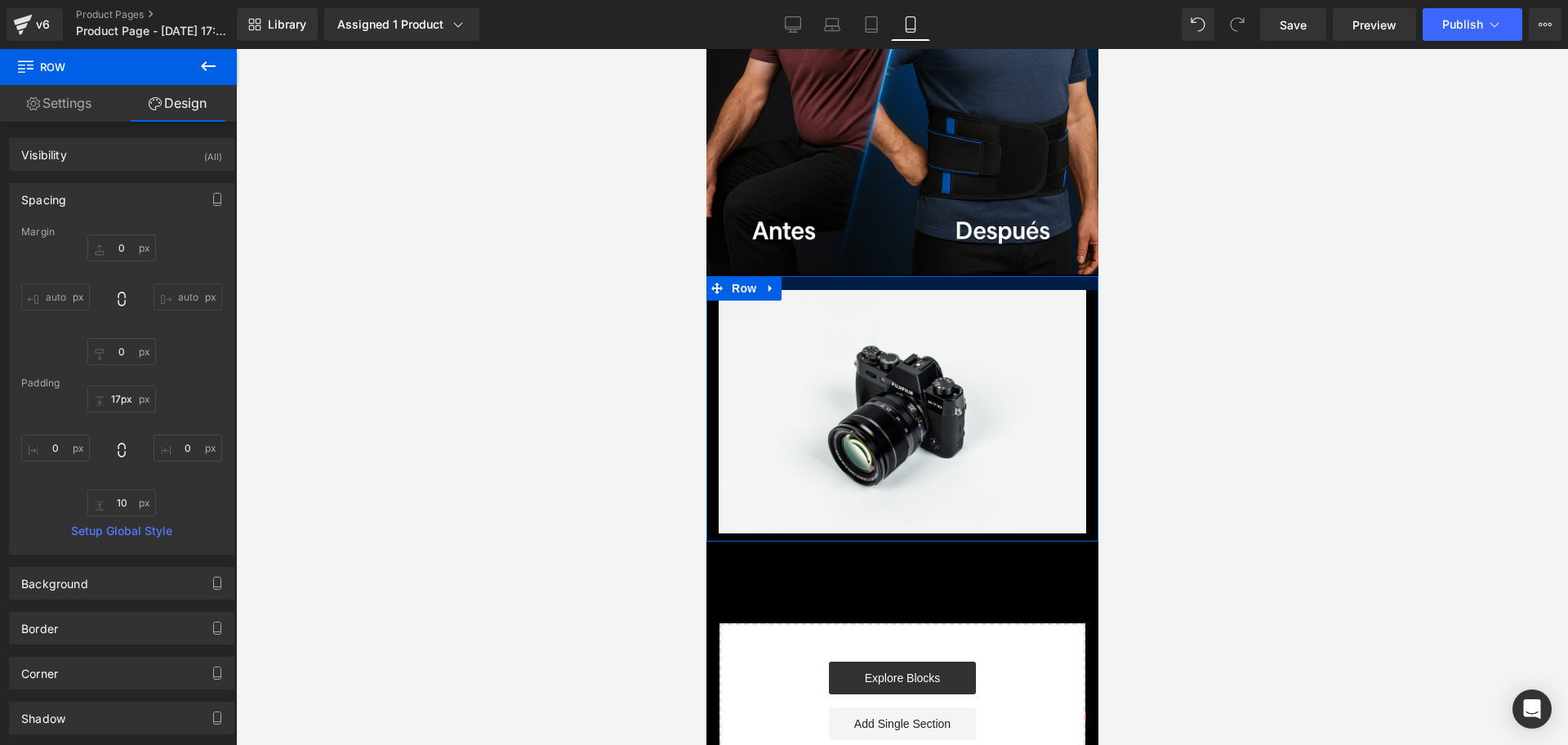
click at [922, 276] on div at bounding box center [901, 282] width 392 height 13
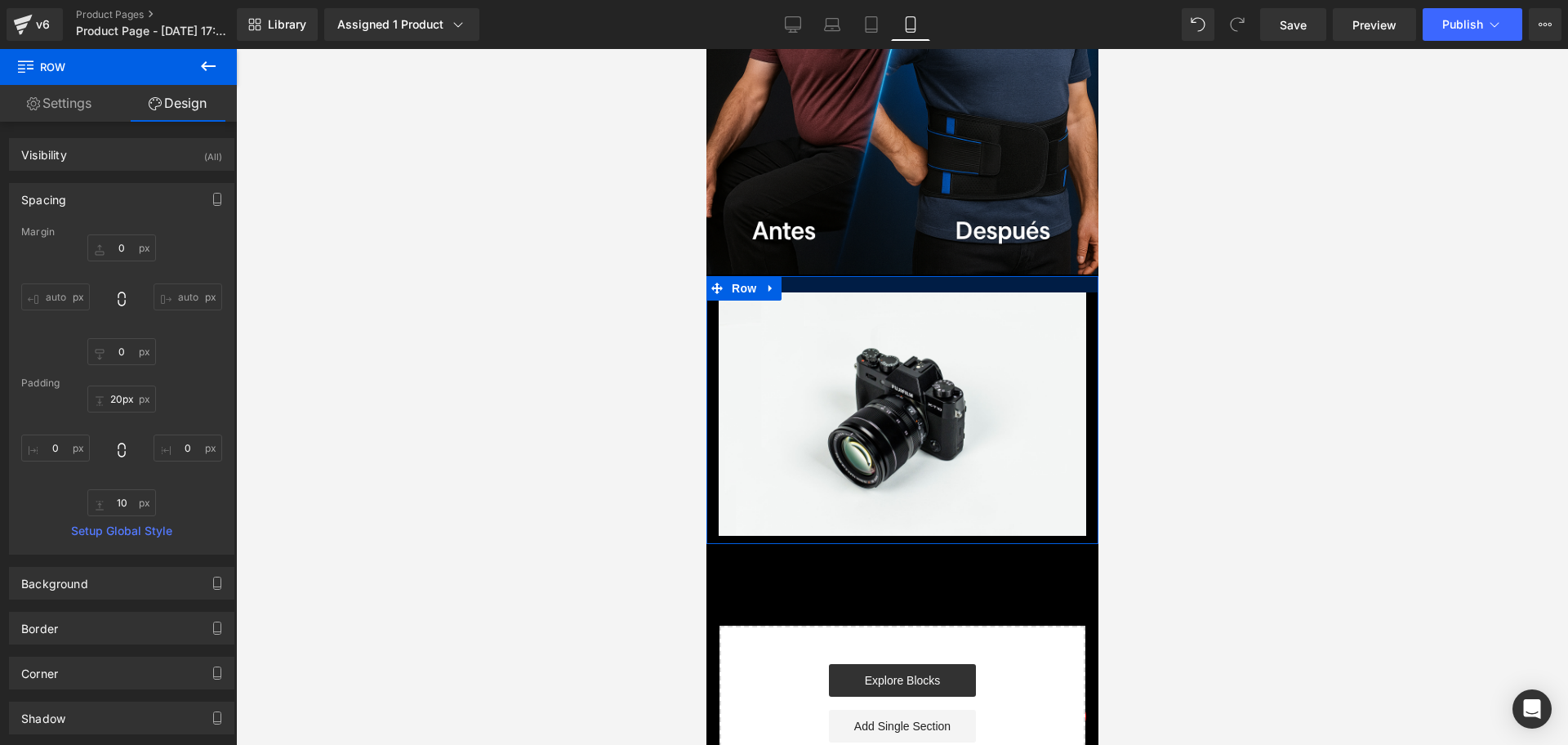
click at [917, 276] on div at bounding box center [901, 283] width 392 height 16
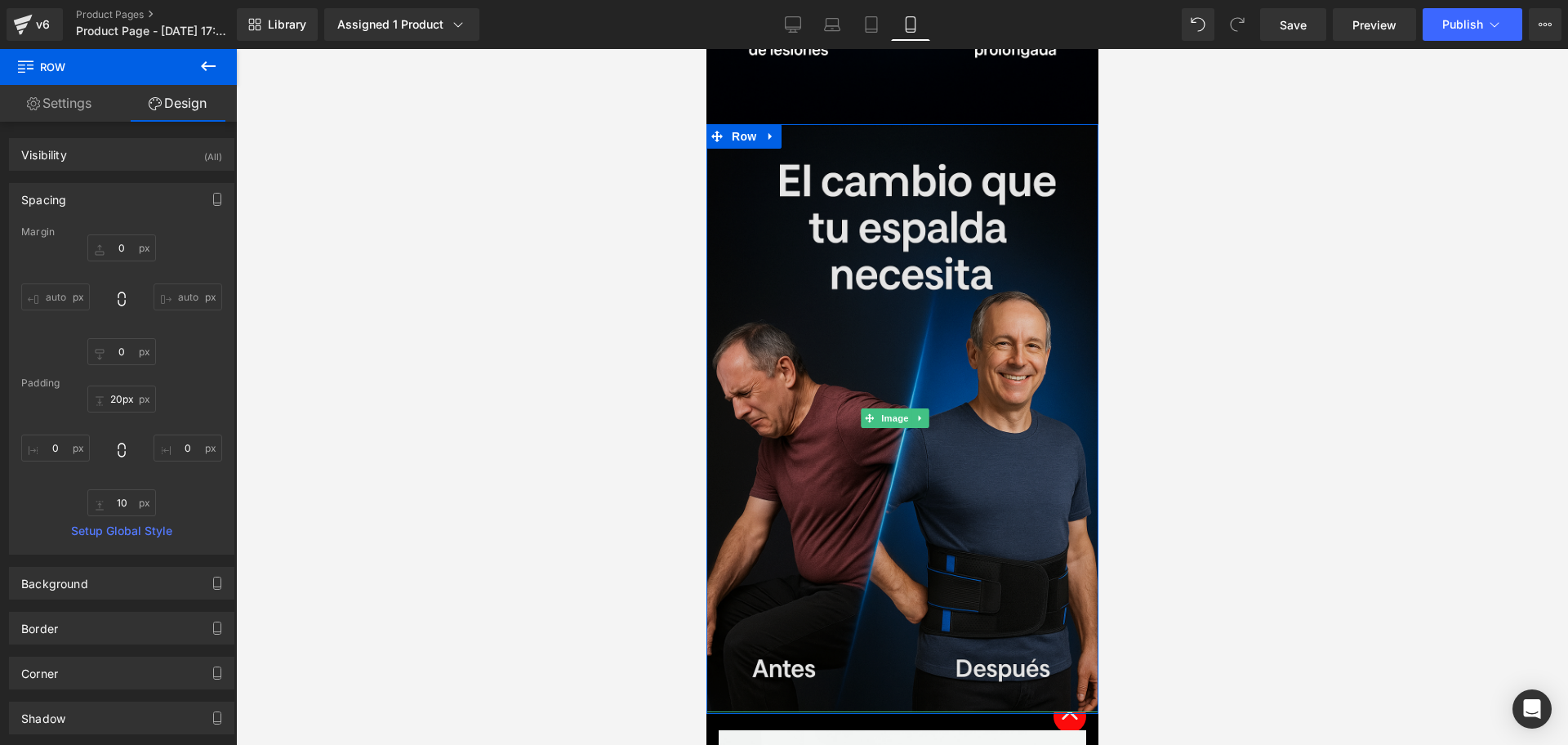
scroll to position [2669, 0]
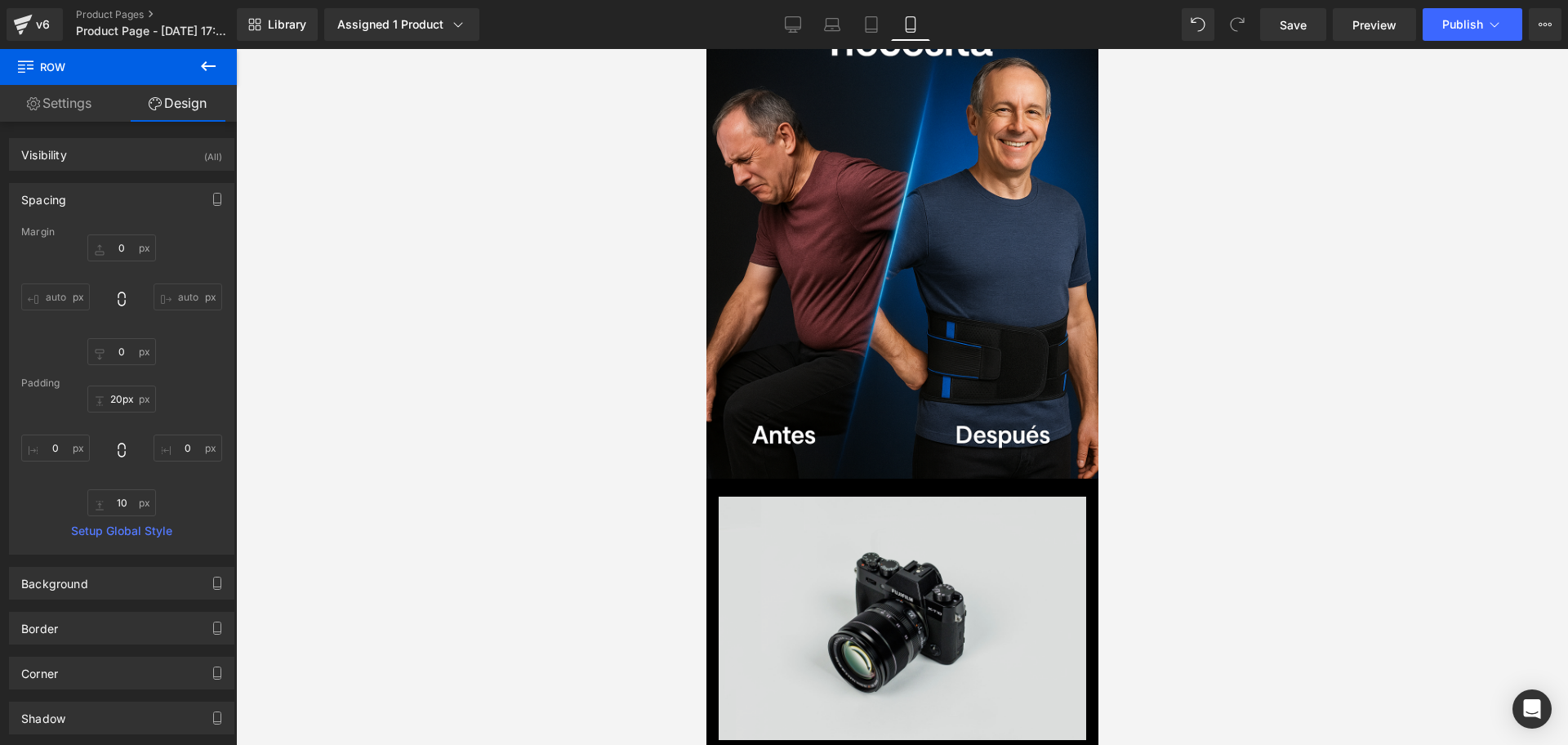
click at [920, 496] on img at bounding box center [901, 618] width 367 height 243
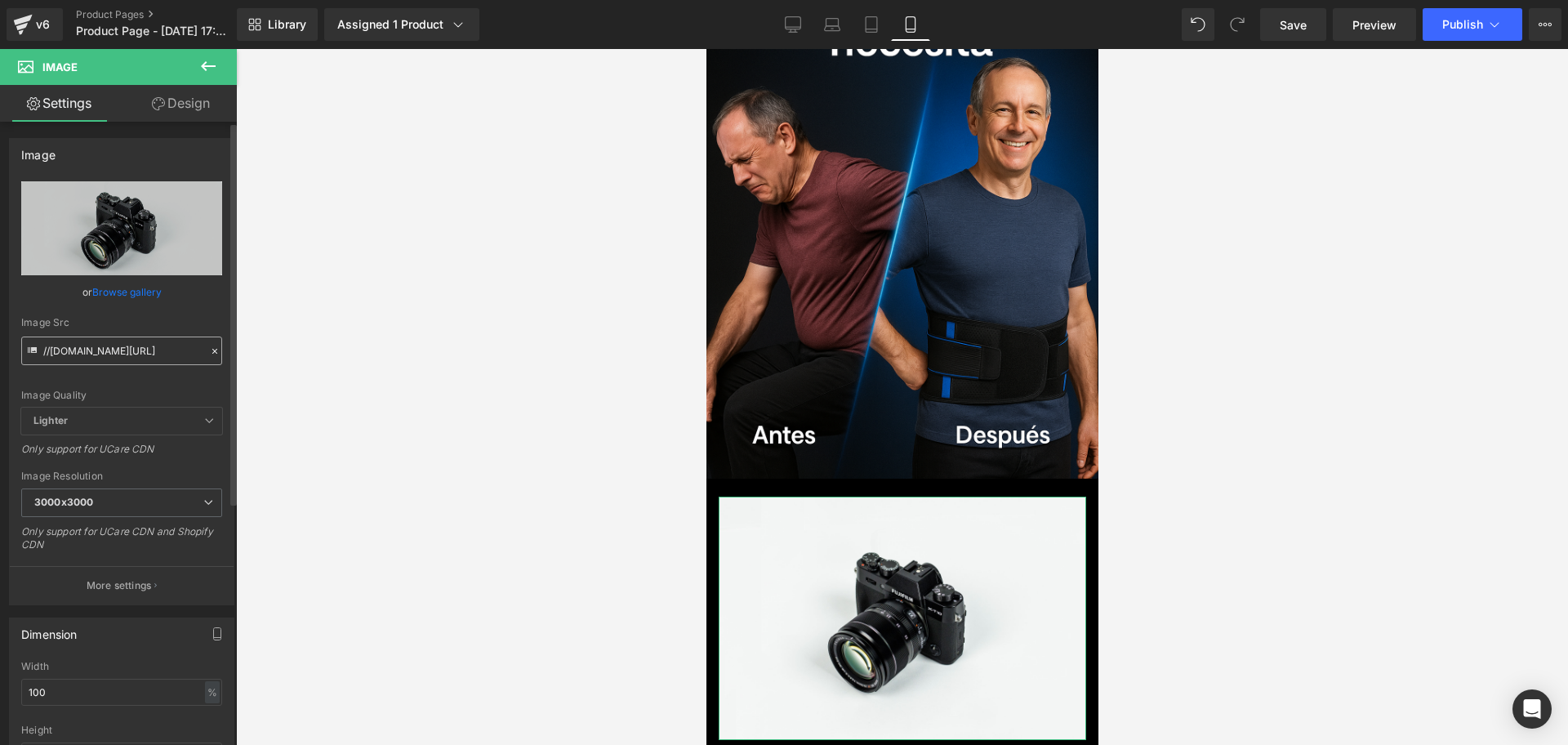
click at [173, 359] on input "//[DOMAIN_NAME][URL]" at bounding box center [121, 351] width 200 height 29
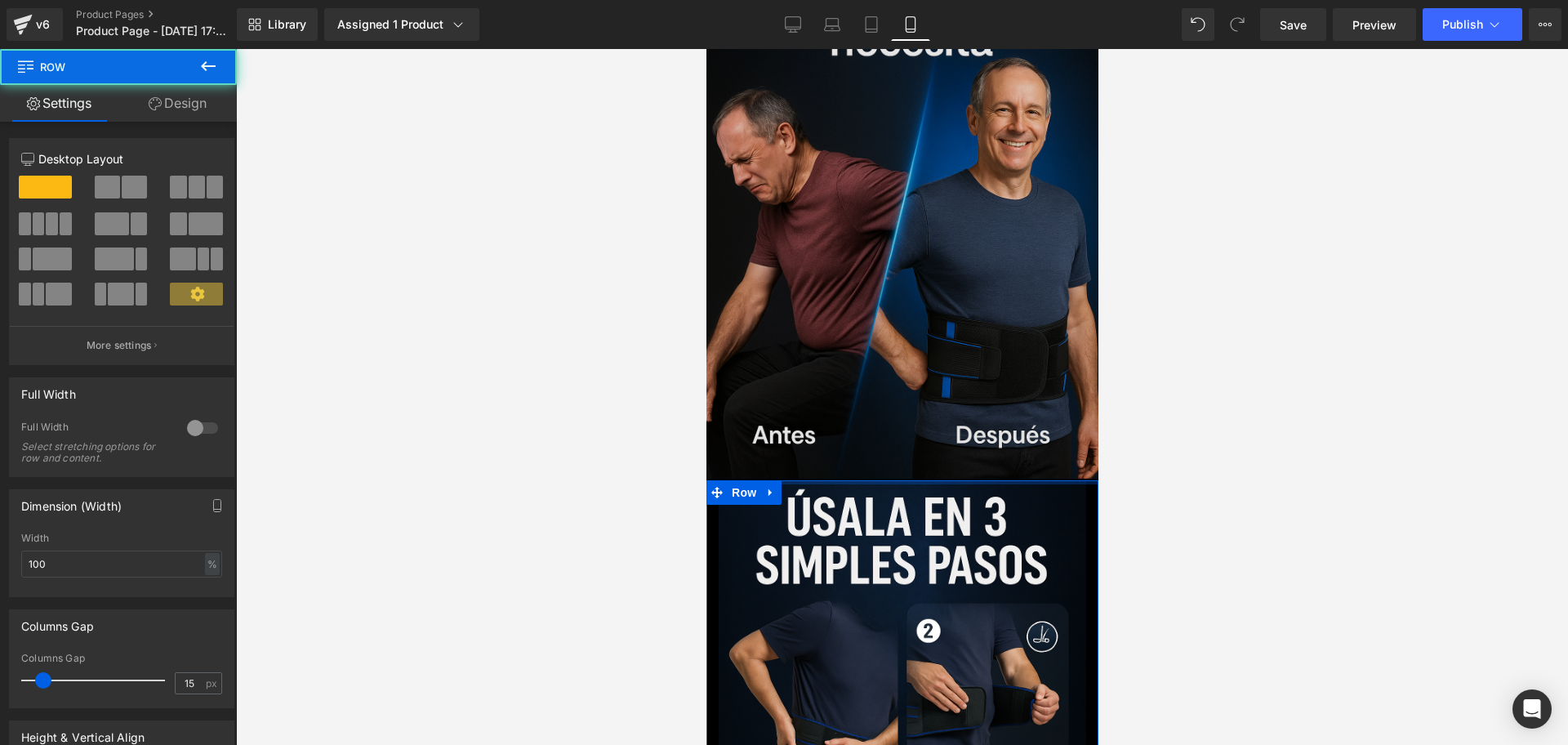
drag, startPoint x: 943, startPoint y: 373, endPoint x: 939, endPoint y: 343, distance: 30.3
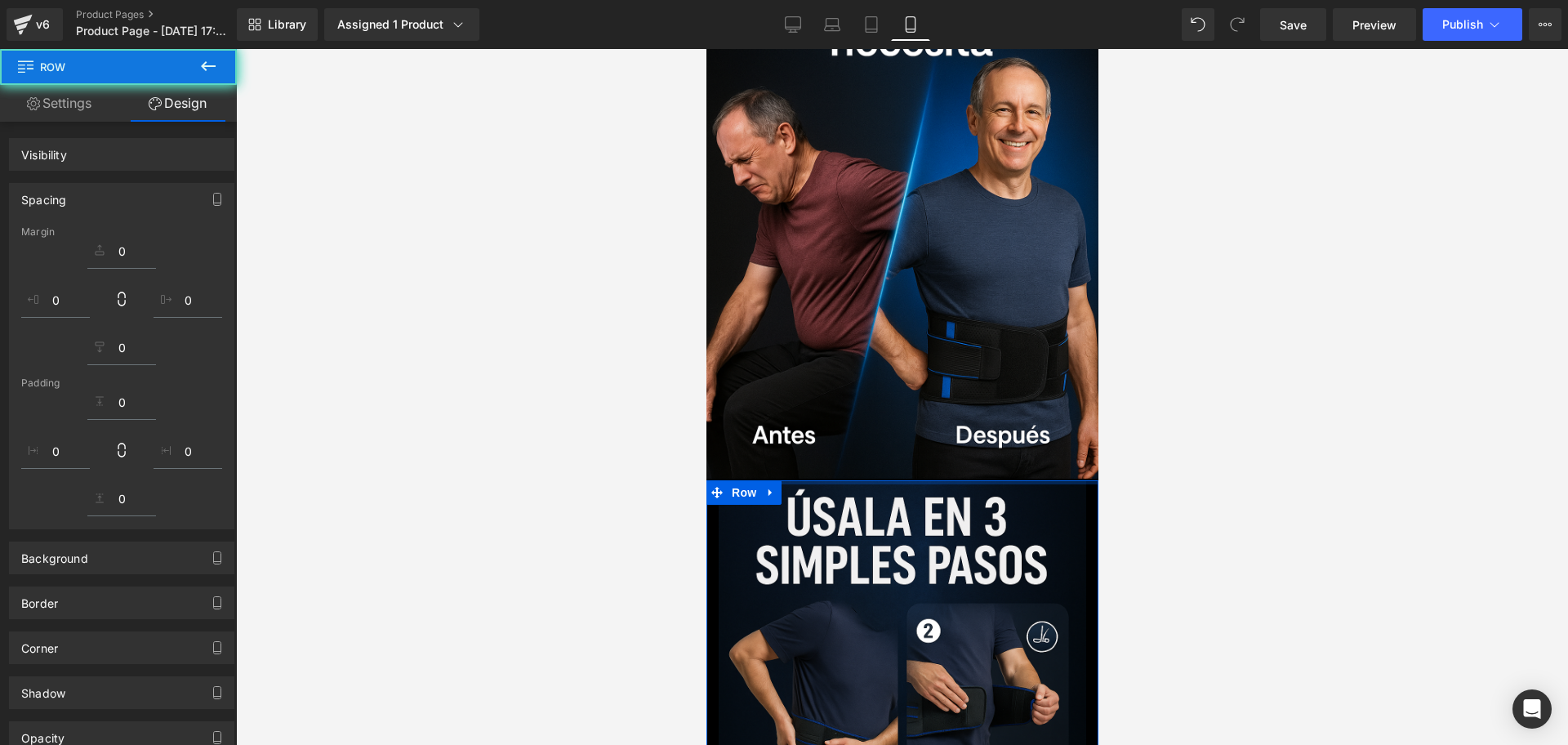
click at [1144, 376] on div at bounding box center [902, 397] width 1332 height 696
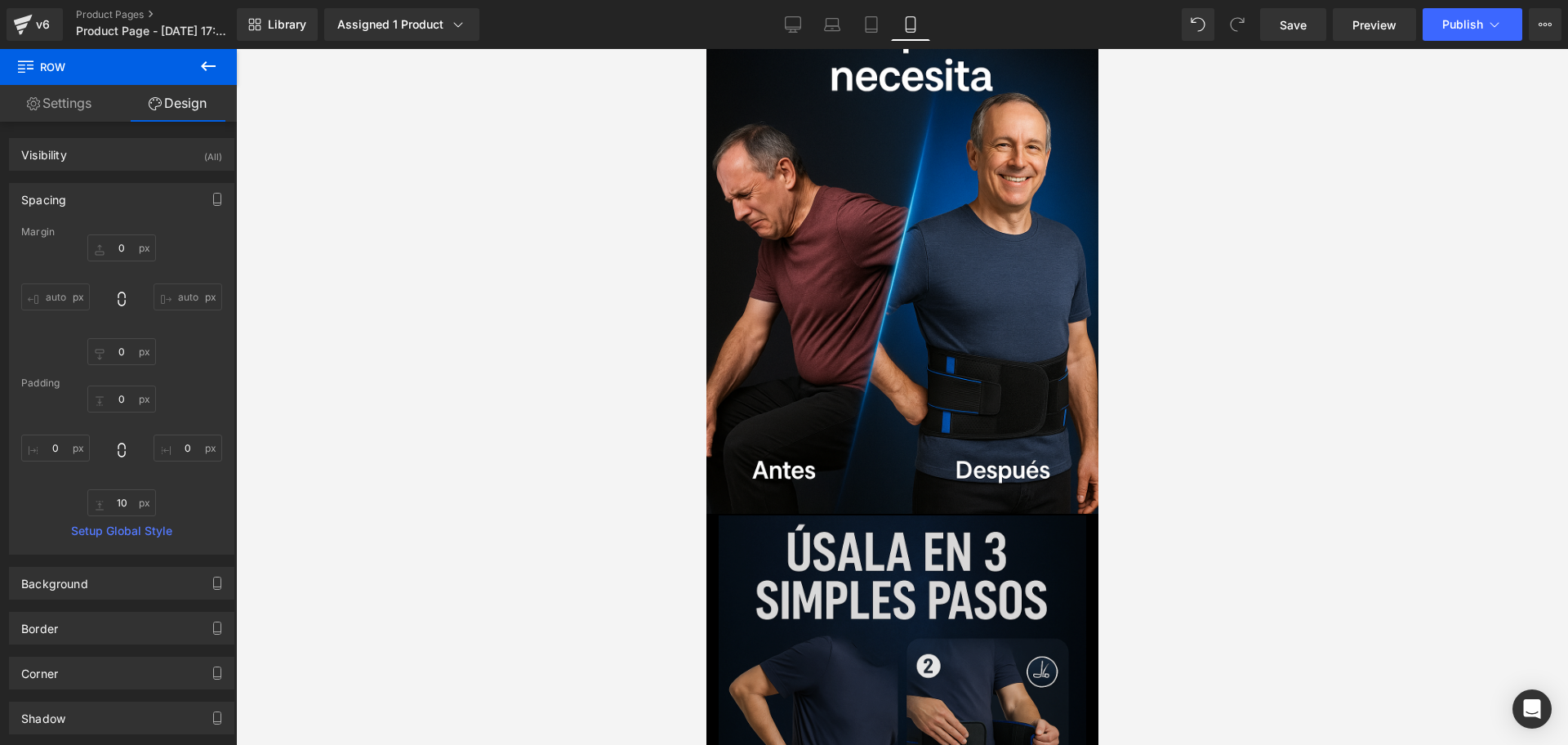
scroll to position [2669, 0]
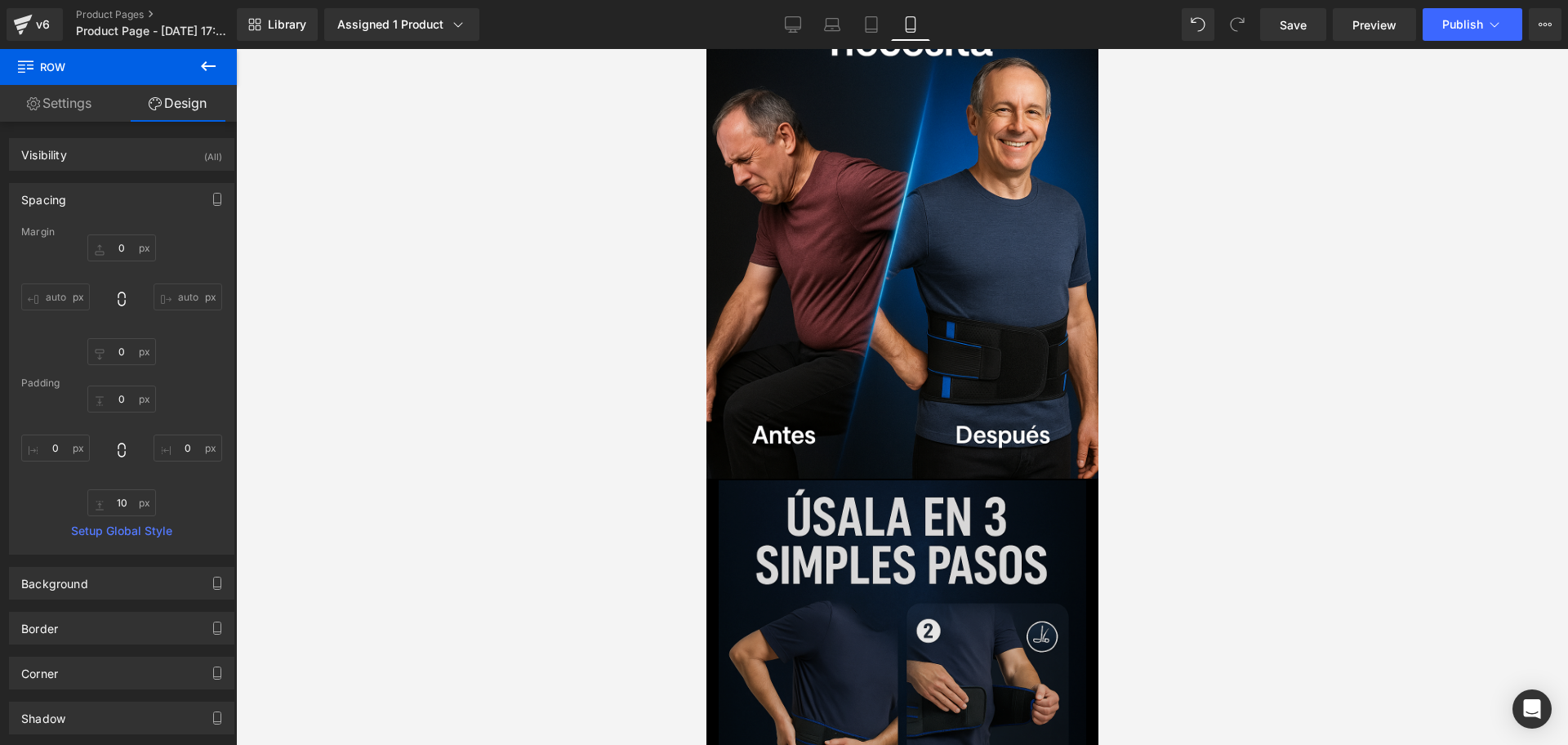
click at [1022, 480] on img at bounding box center [901, 756] width 367 height 551
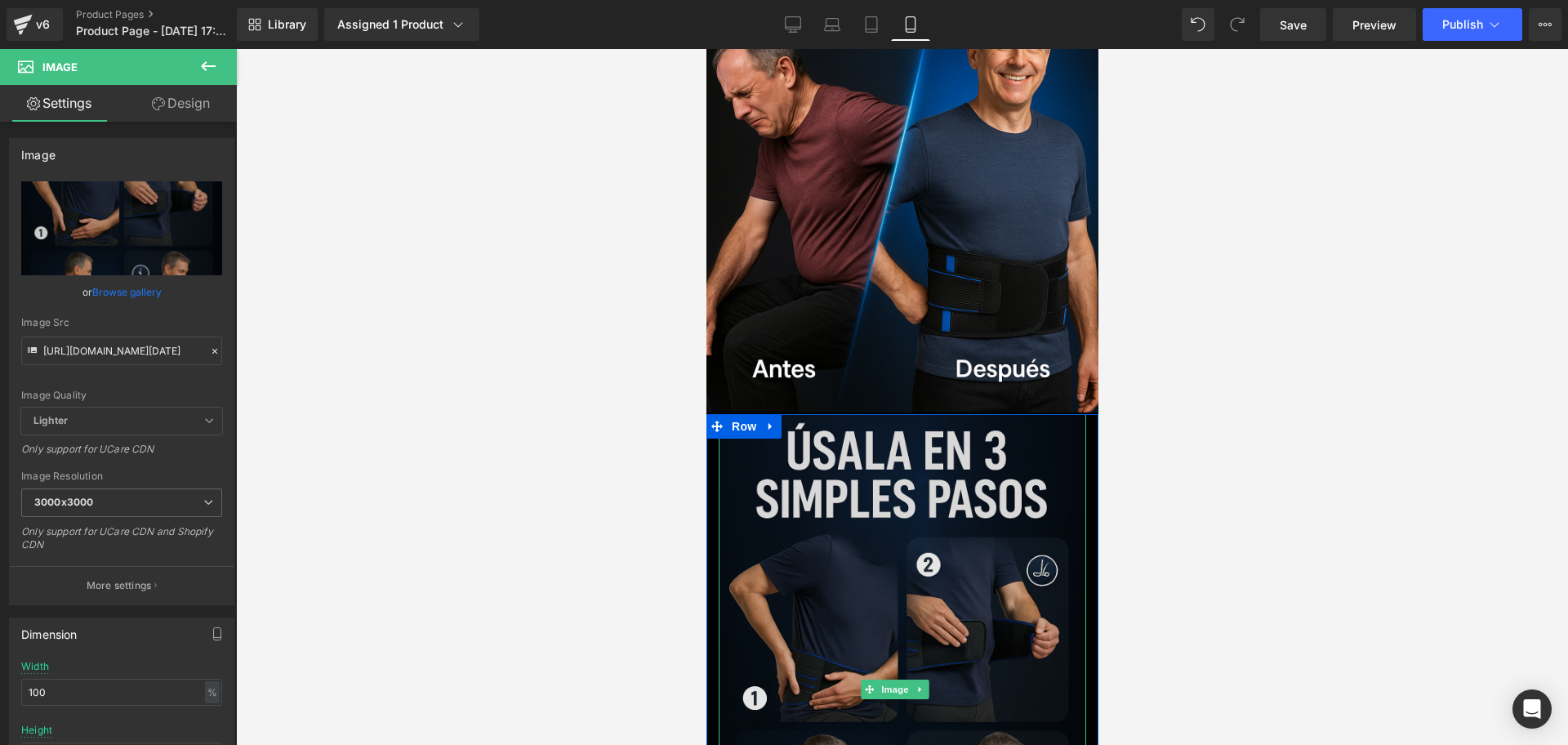
scroll to position [2771, 0]
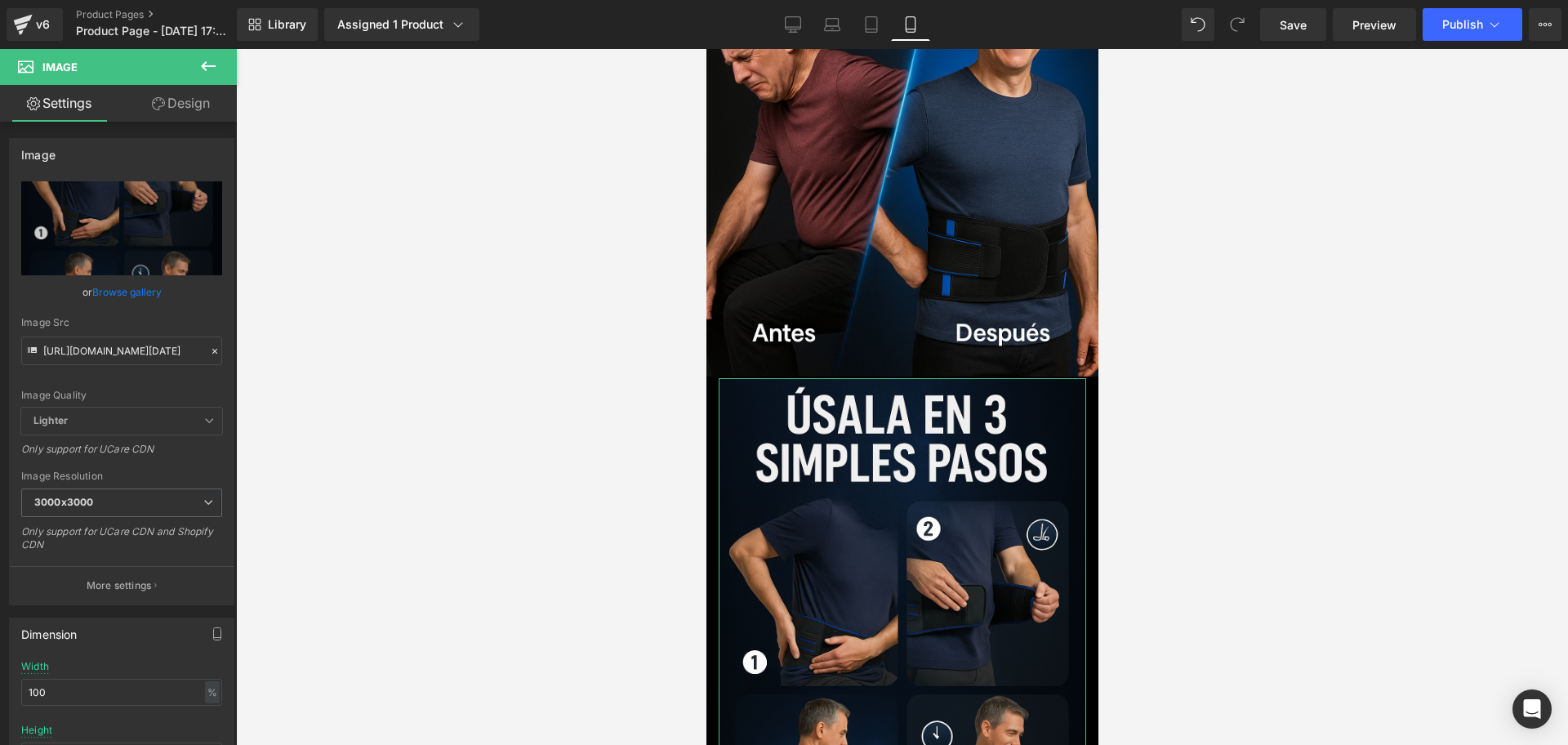
drag, startPoint x: 178, startPoint y: 103, endPoint x: 52, endPoint y: 200, distance: 159.0
click at [178, 103] on link "Design" at bounding box center [180, 103] width 119 height 37
click at [0, 0] on div "Spacing" at bounding box center [0, 0] width 0 height 0
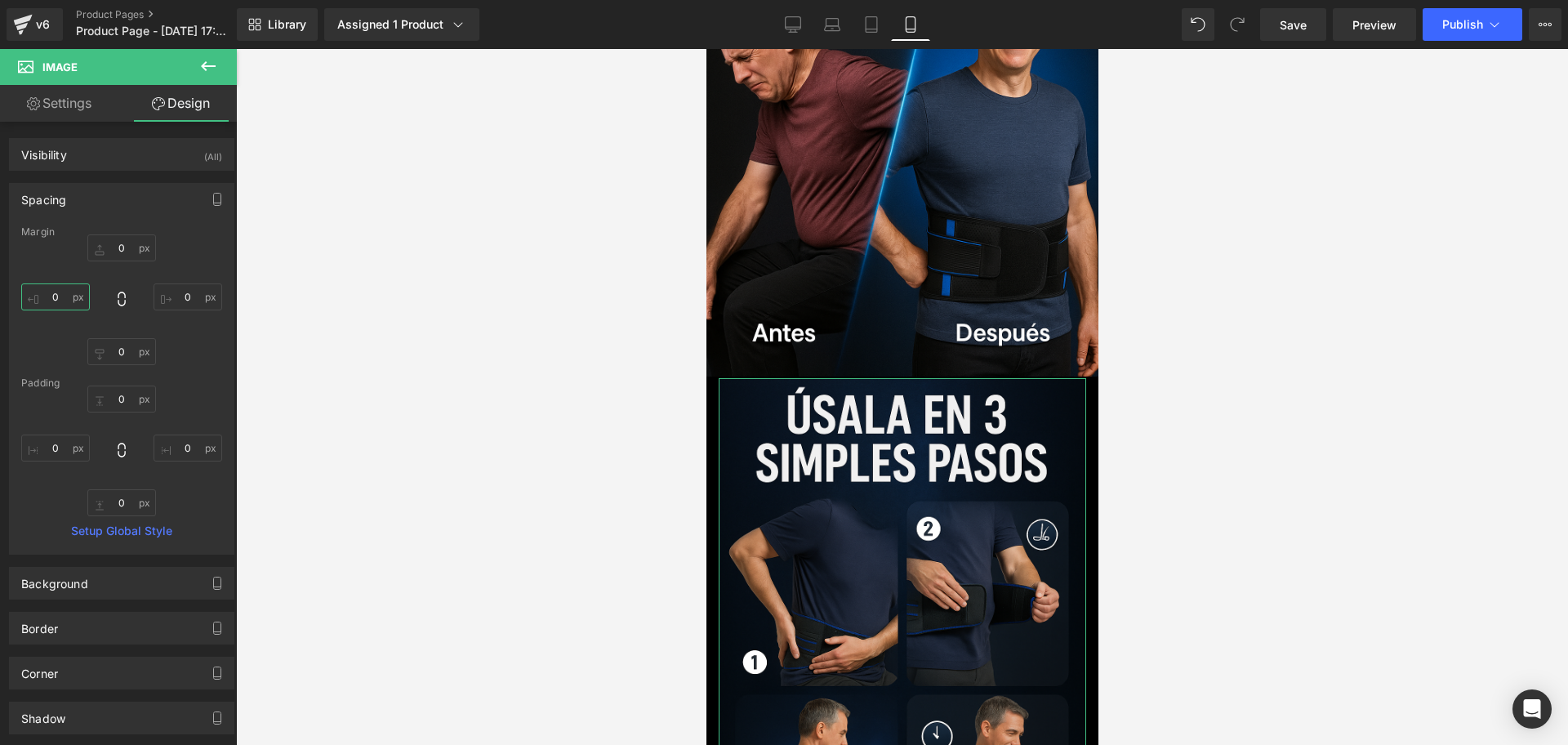
click at [57, 294] on input "0" at bounding box center [55, 297] width 68 height 27
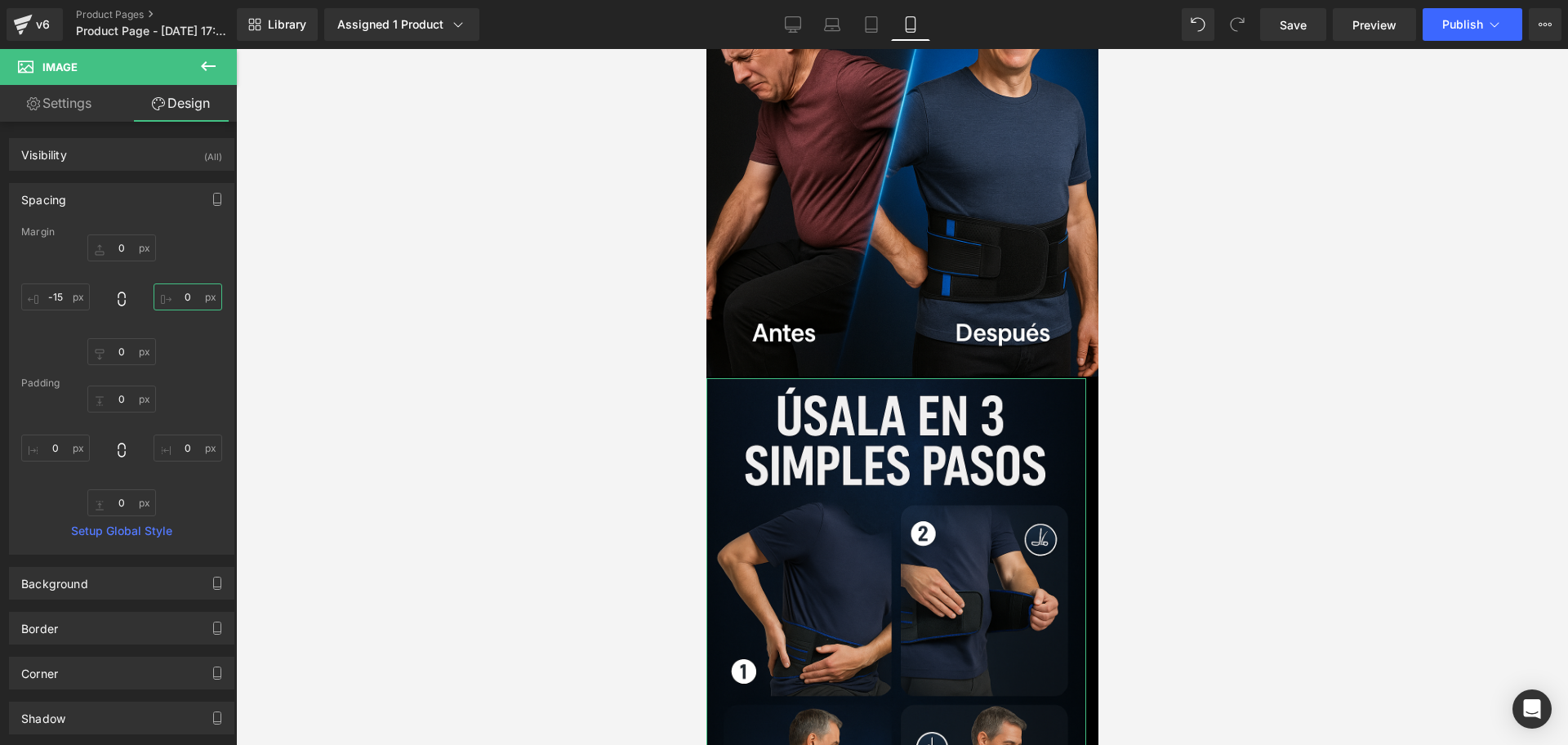
click at [185, 292] on input "0" at bounding box center [187, 297] width 68 height 27
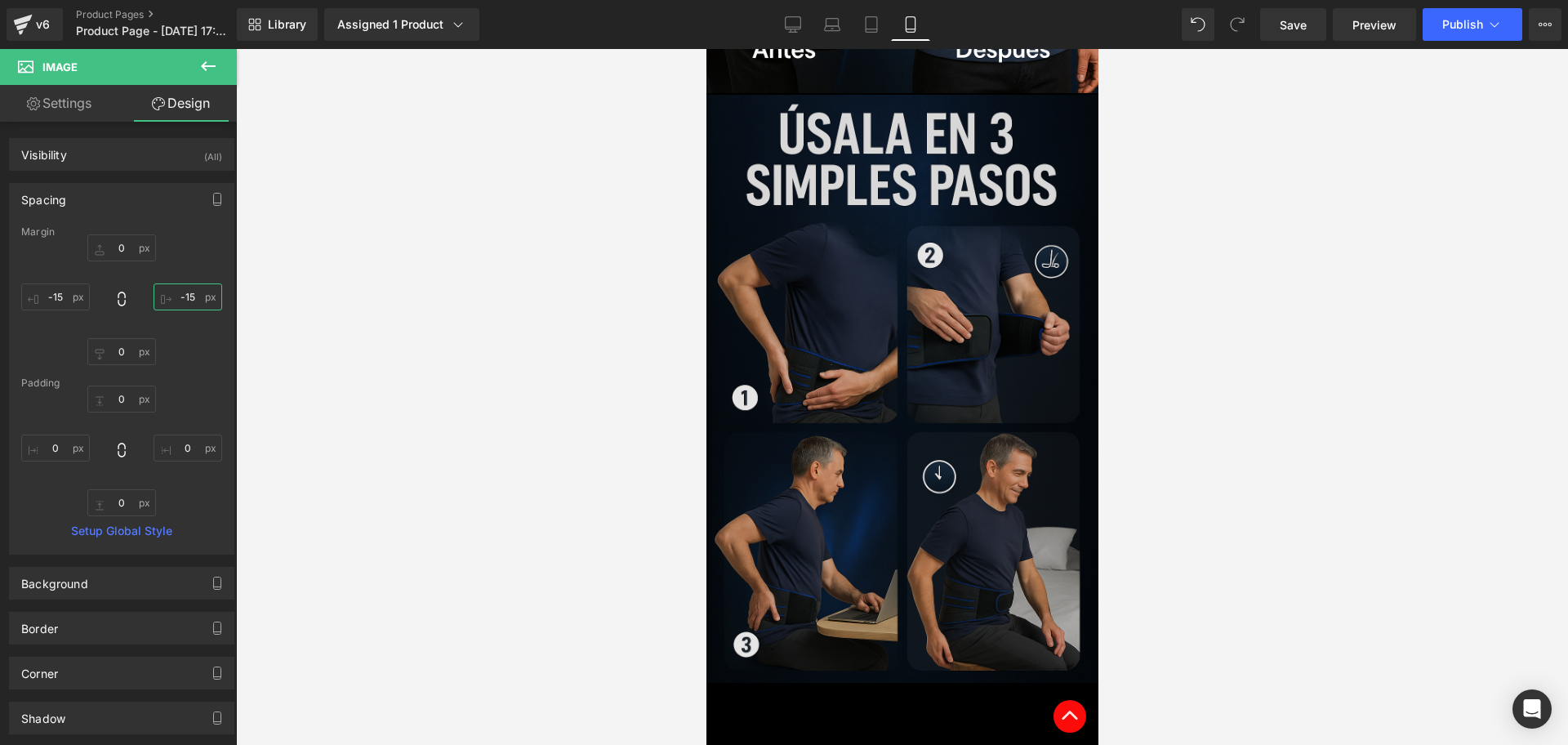
scroll to position [3076, 0]
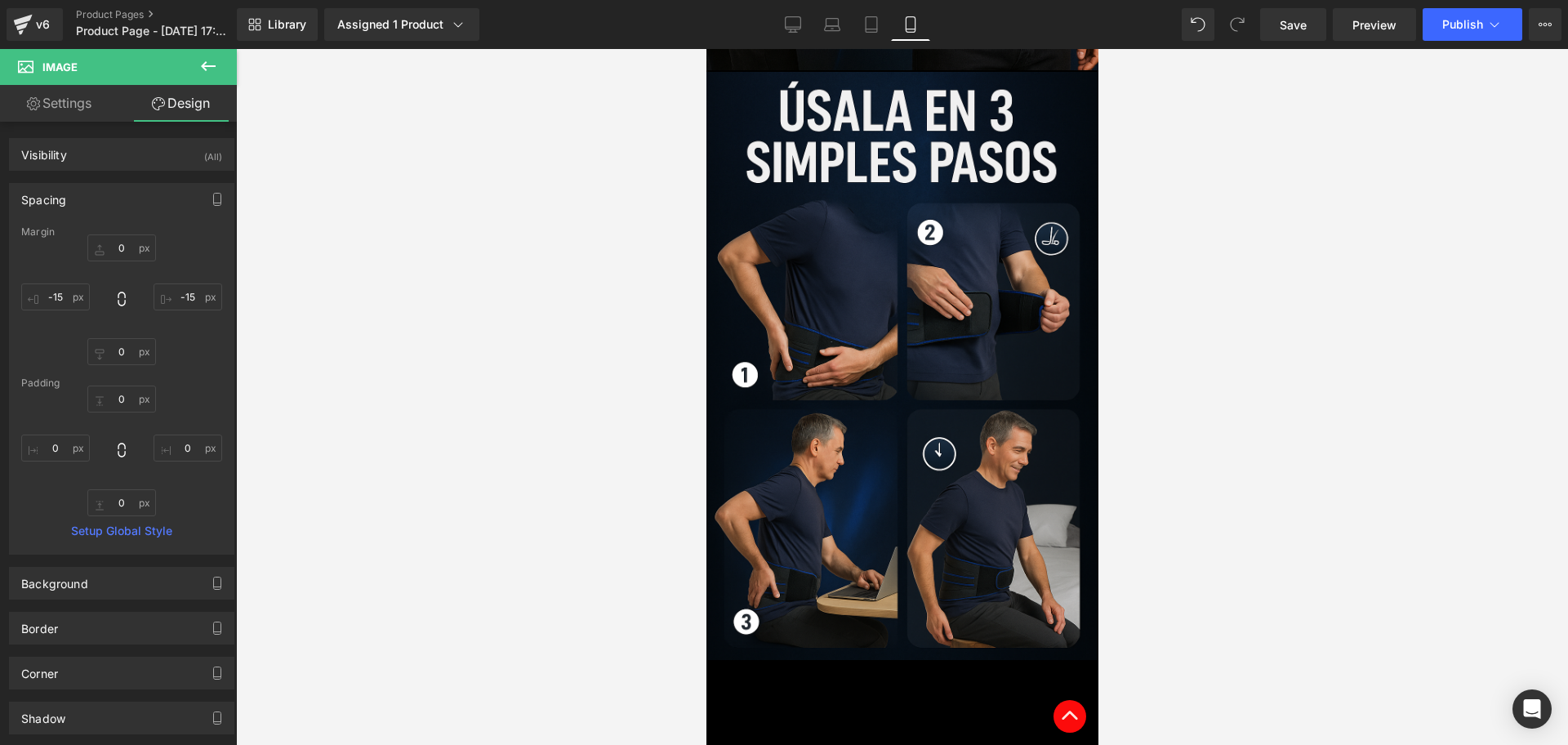
click at [206, 62] on icon at bounding box center [208, 66] width 19 height 19
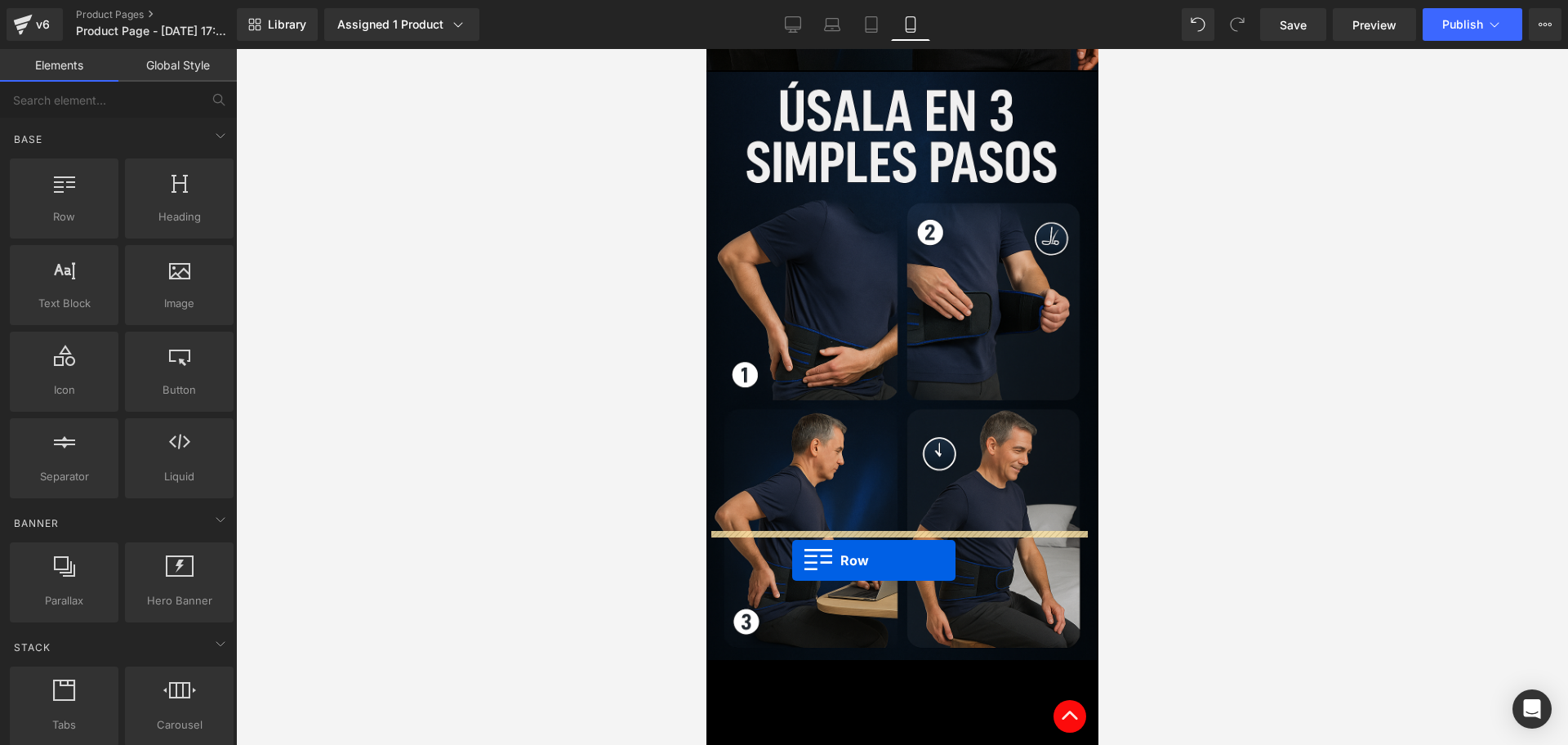
drag, startPoint x: 1336, startPoint y: 462, endPoint x: 791, endPoint y: 560, distance: 553.7
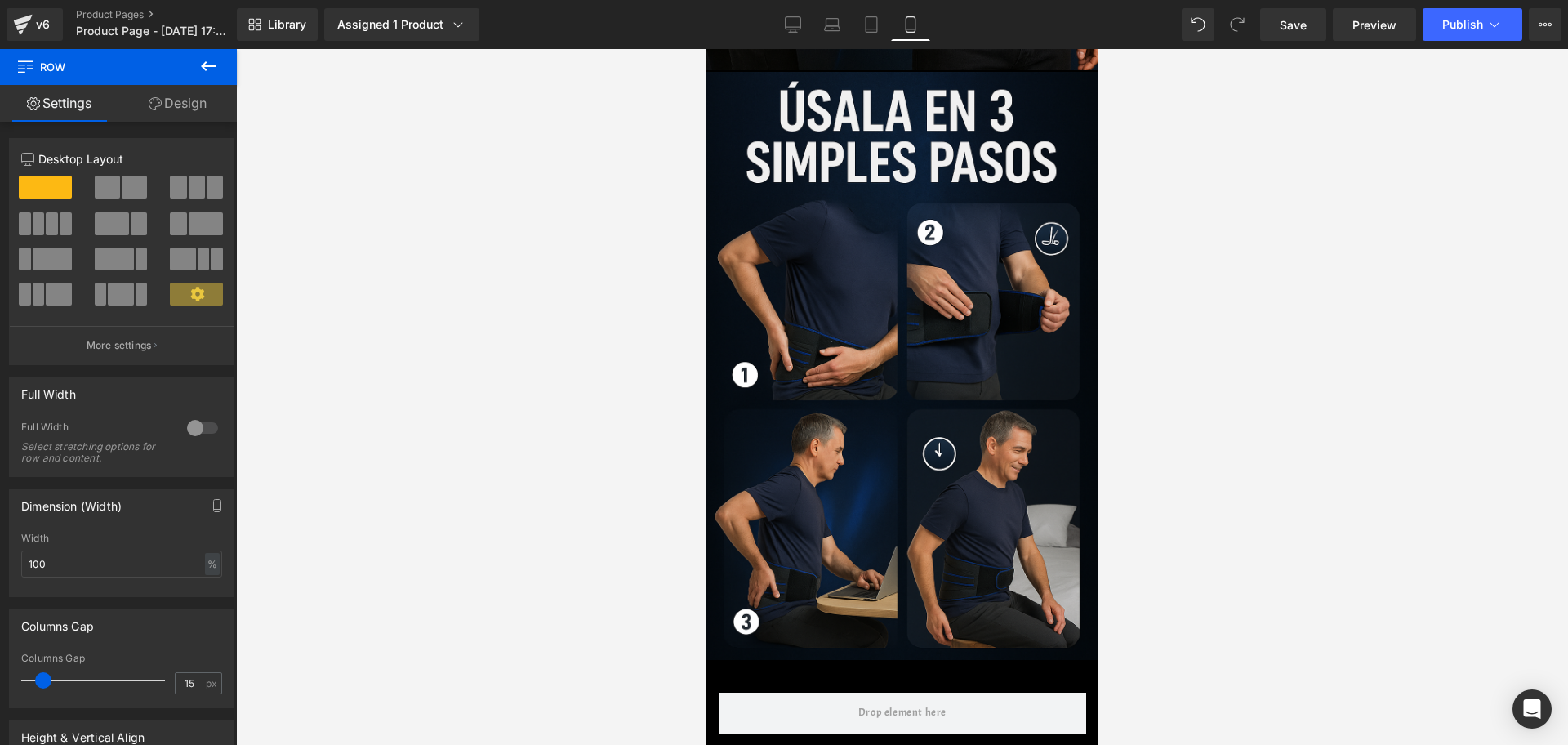
click at [207, 61] on icon at bounding box center [208, 66] width 19 height 19
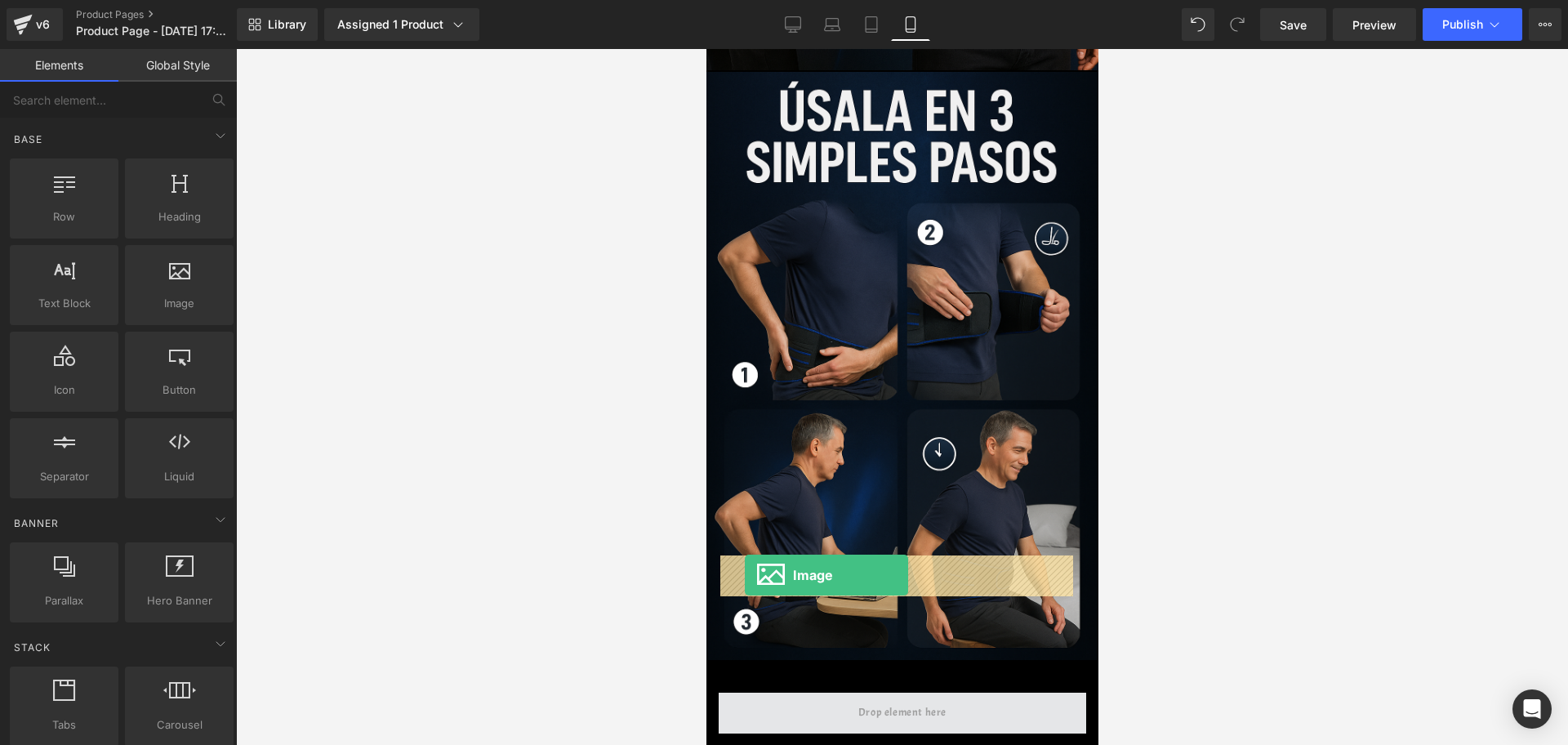
drag, startPoint x: 1018, startPoint y: 434, endPoint x: 744, endPoint y: 574, distance: 307.7
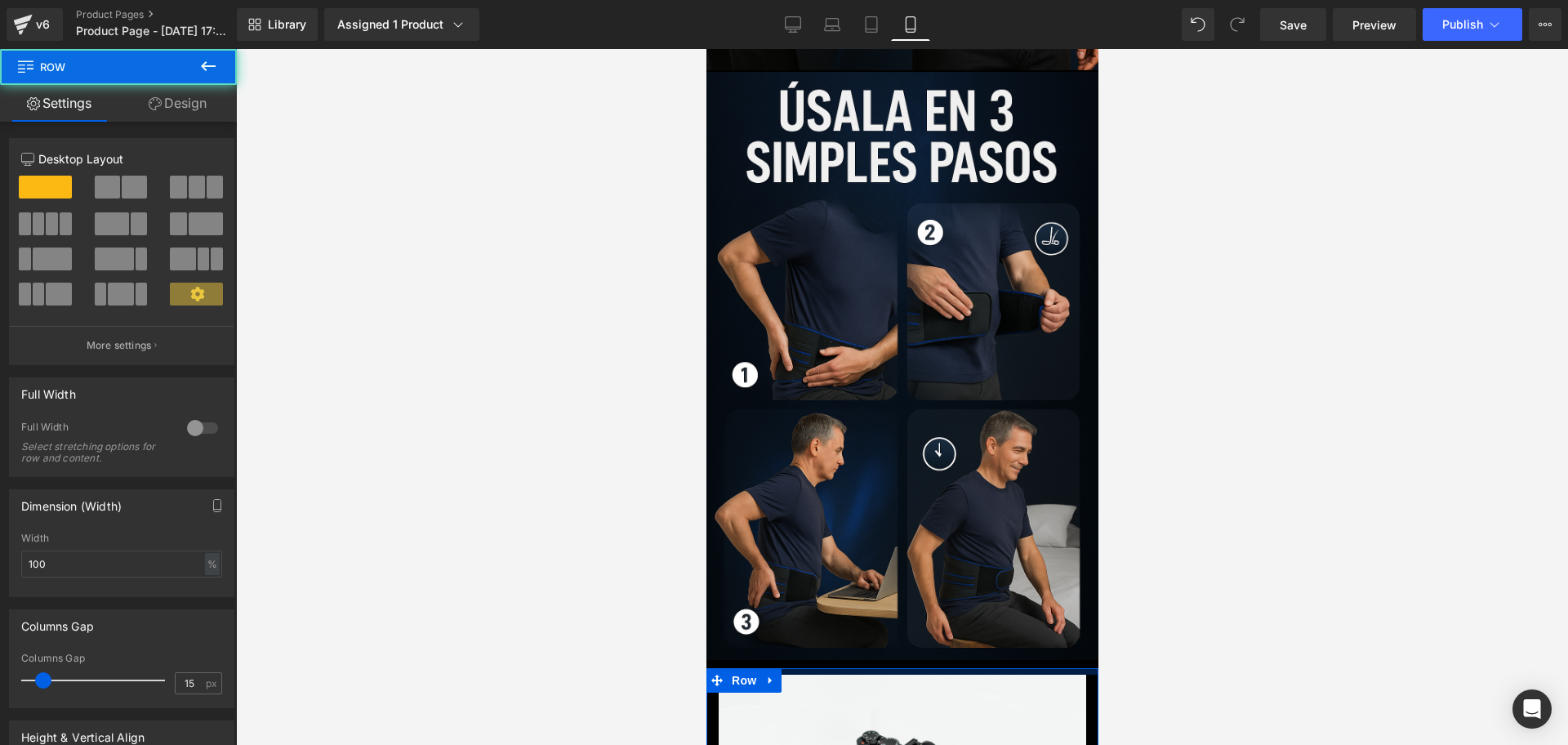
drag, startPoint x: 946, startPoint y: 543, endPoint x: 933, endPoint y: 524, distance: 23.0
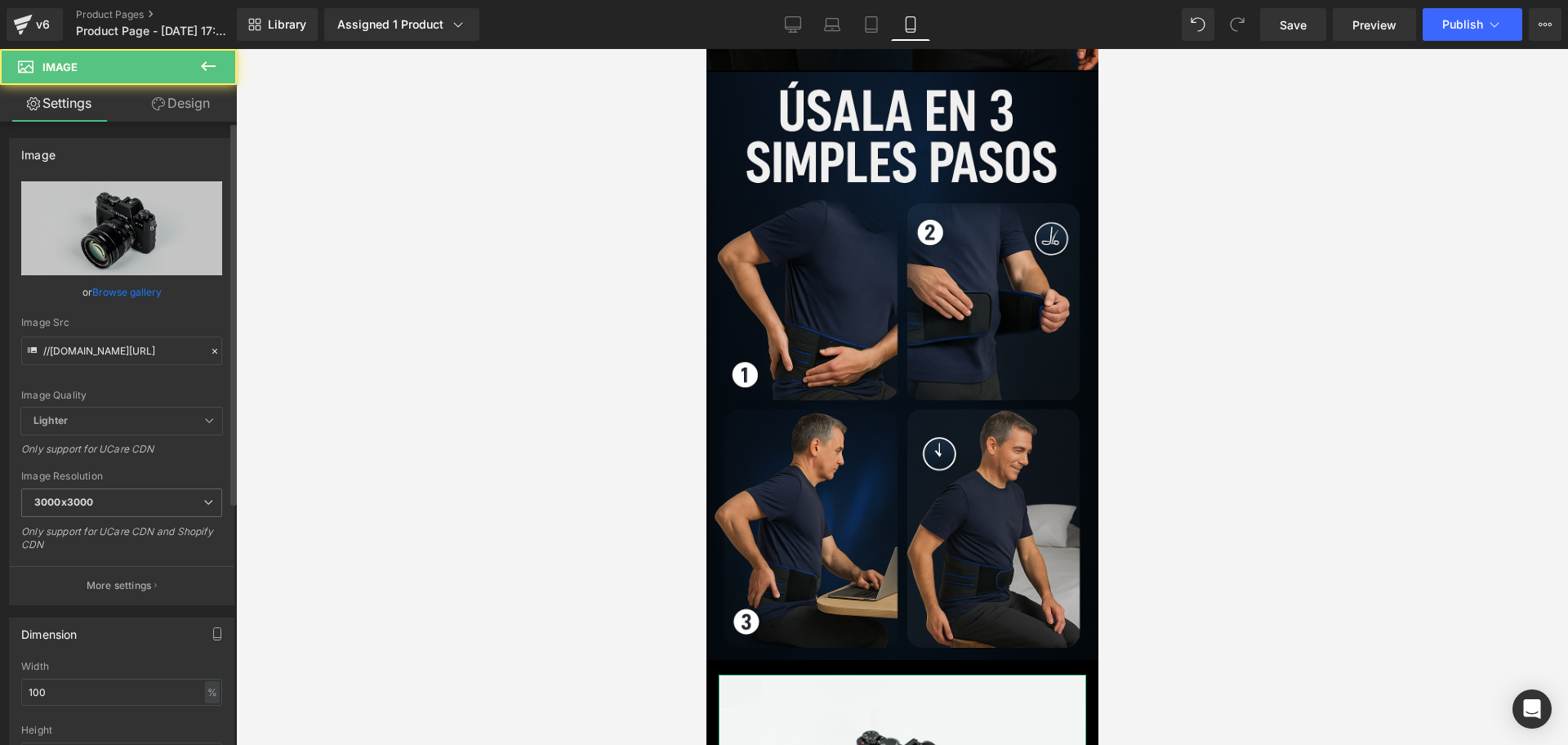
click at [116, 366] on div "Image Quality Lighter Lightest Lighter Lighter Lightest Only support for UCare …" at bounding box center [121, 294] width 200 height 226
click at [113, 359] on input "//[DOMAIN_NAME][URL]" at bounding box center [121, 351] width 200 height 29
paste input "[URL][DOMAIN_NAME][DOMAIN_NAME][DATE]"
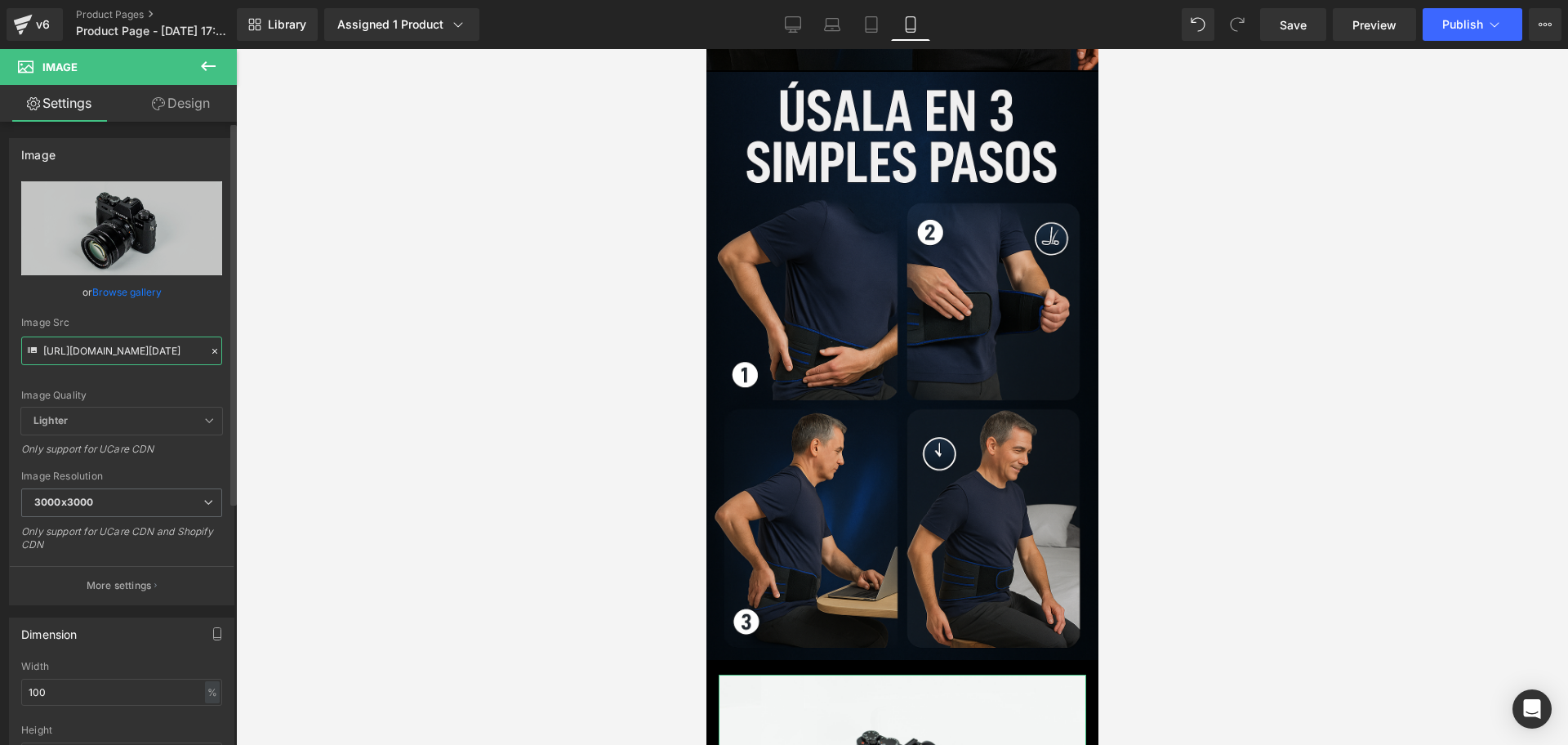
scroll to position [0, 217]
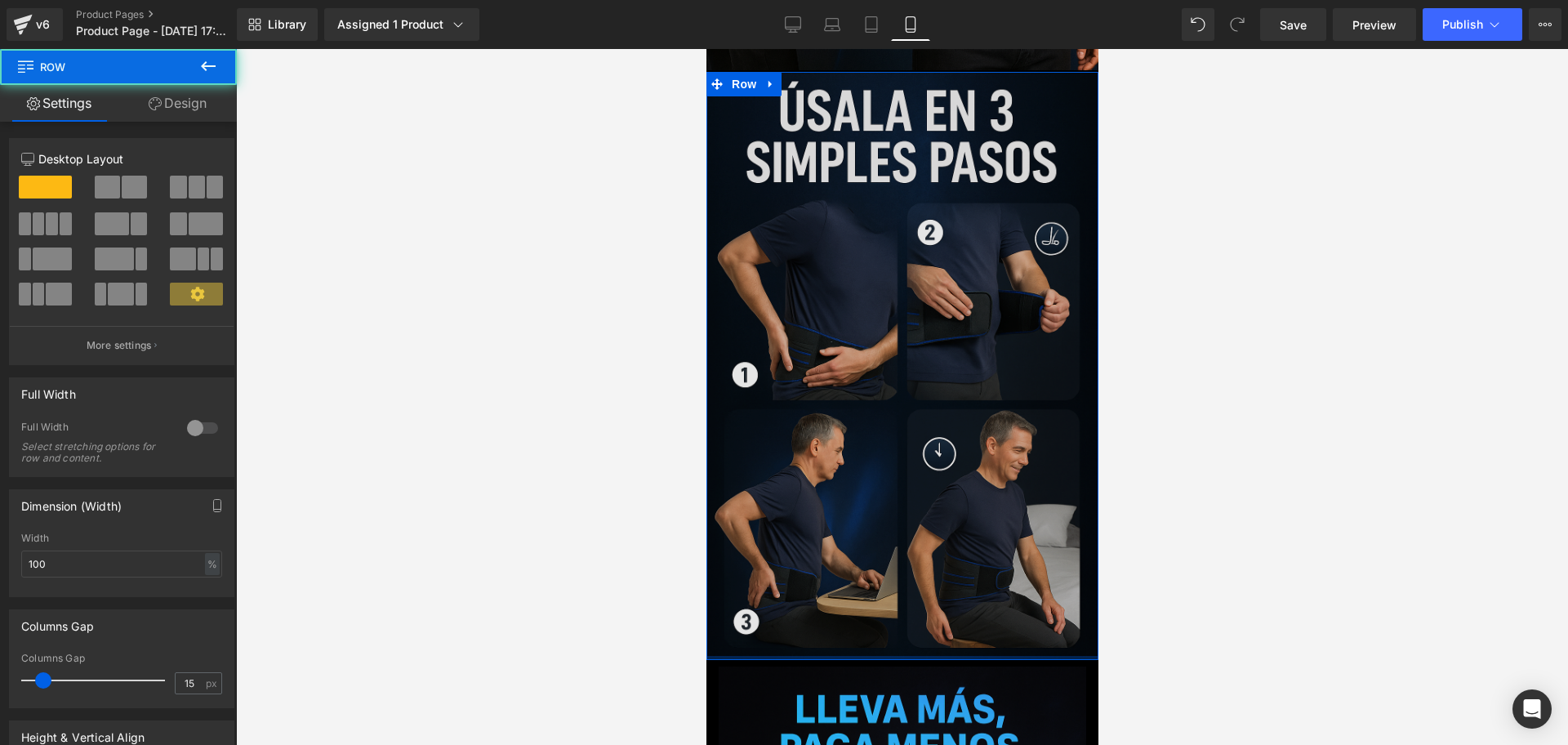
click at [878, 505] on div "Image Row" at bounding box center [901, 366] width 392 height 588
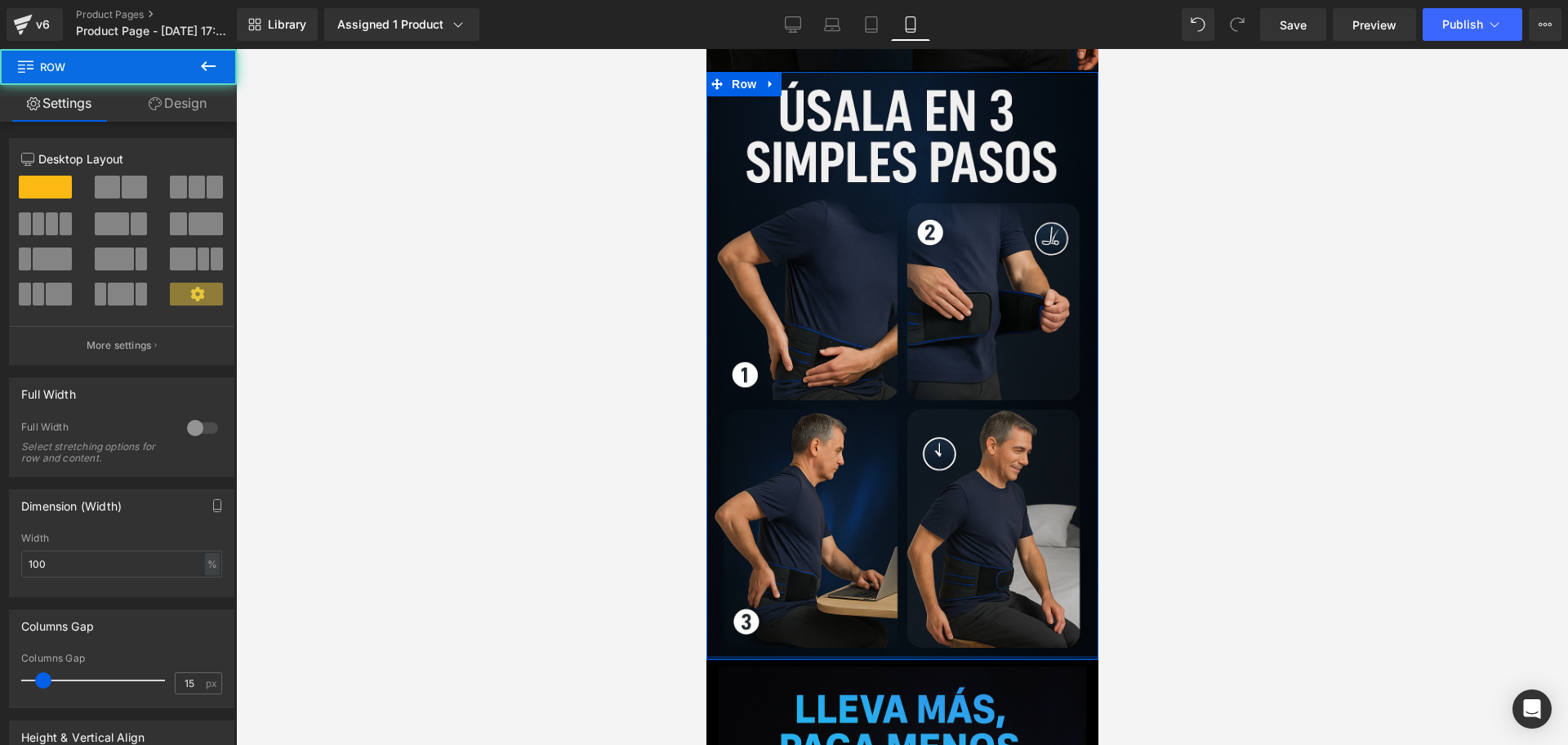
click at [1199, 492] on div at bounding box center [902, 397] width 1332 height 696
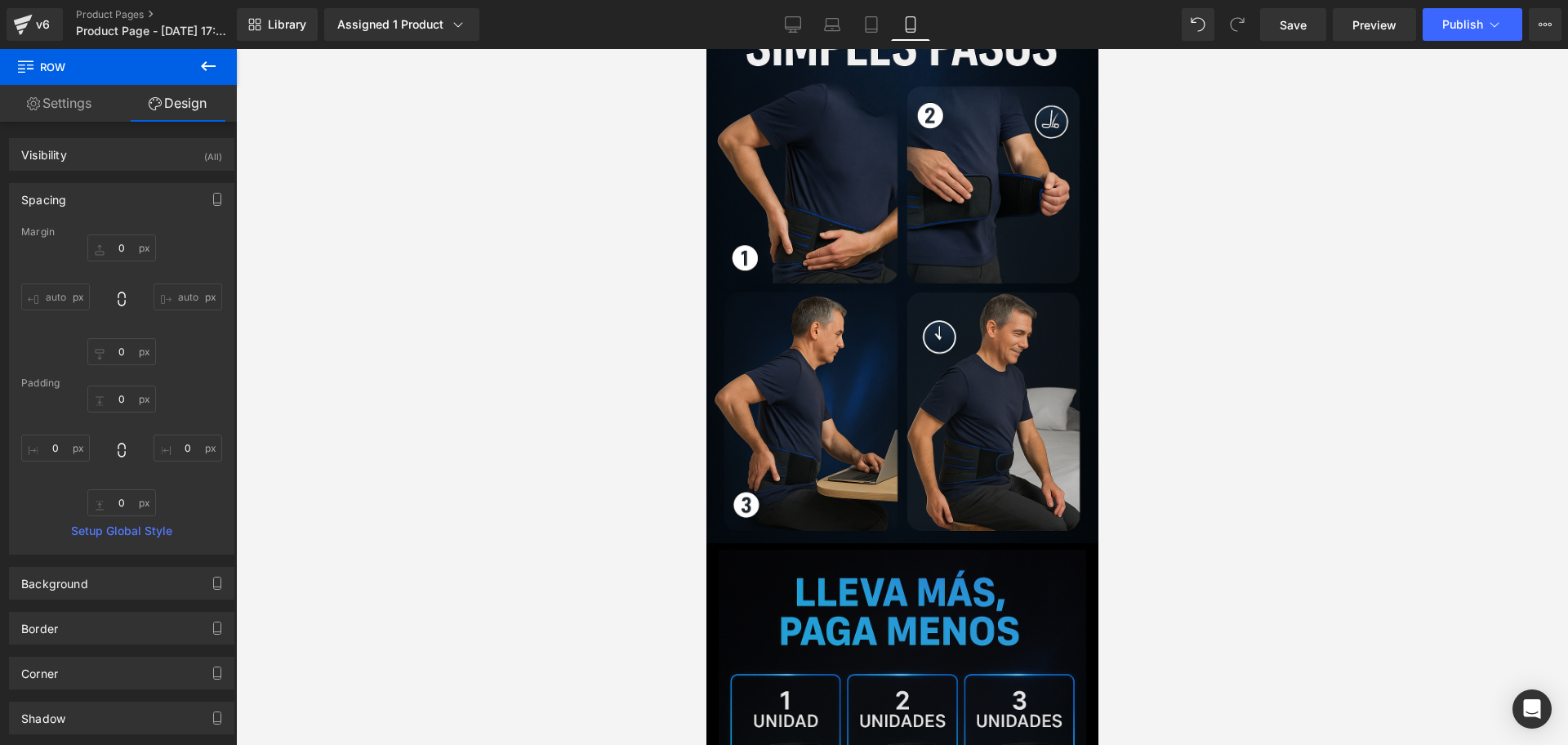
scroll to position [3485, 0]
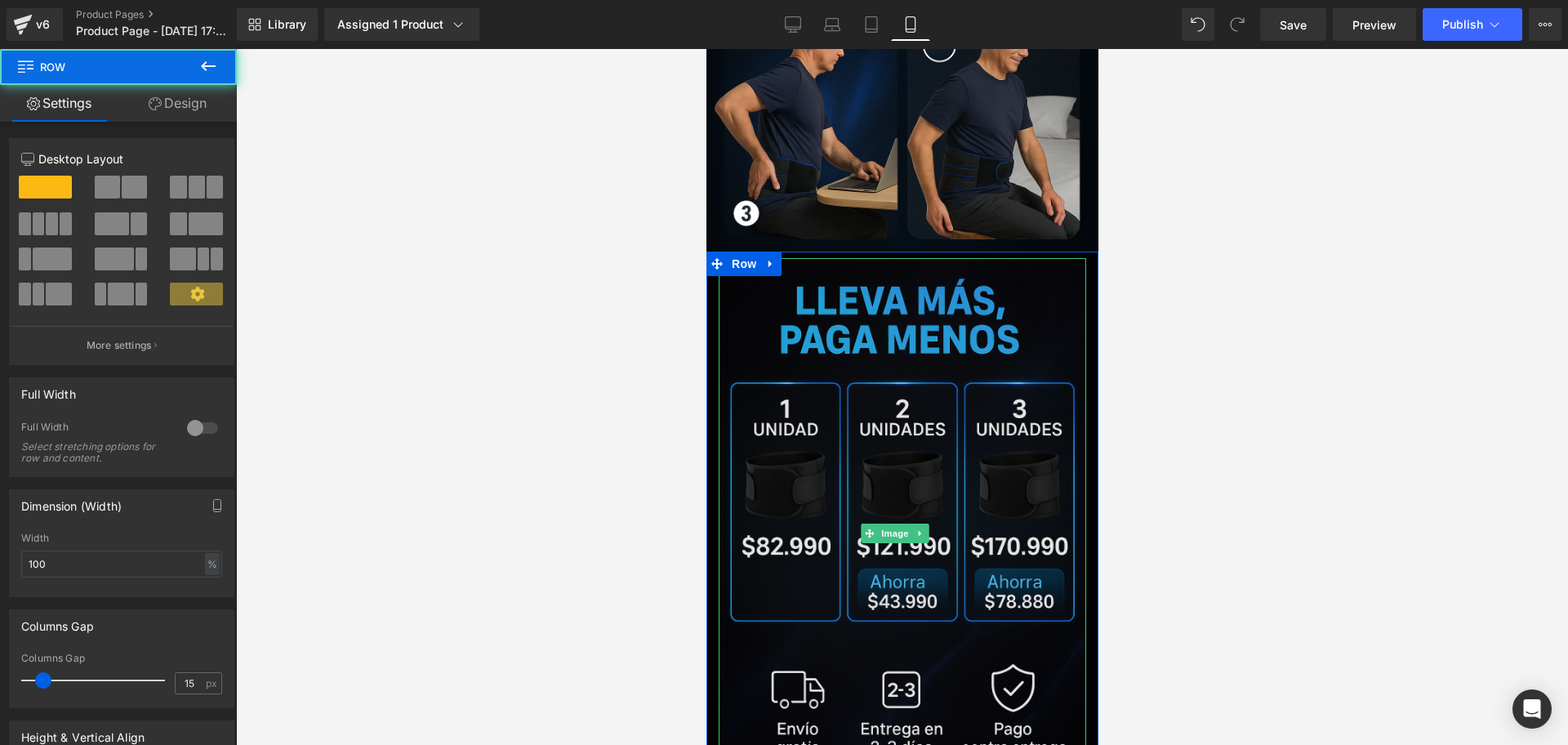
click at [908, 634] on div "Image Row" at bounding box center [901, 530] width 392 height 558
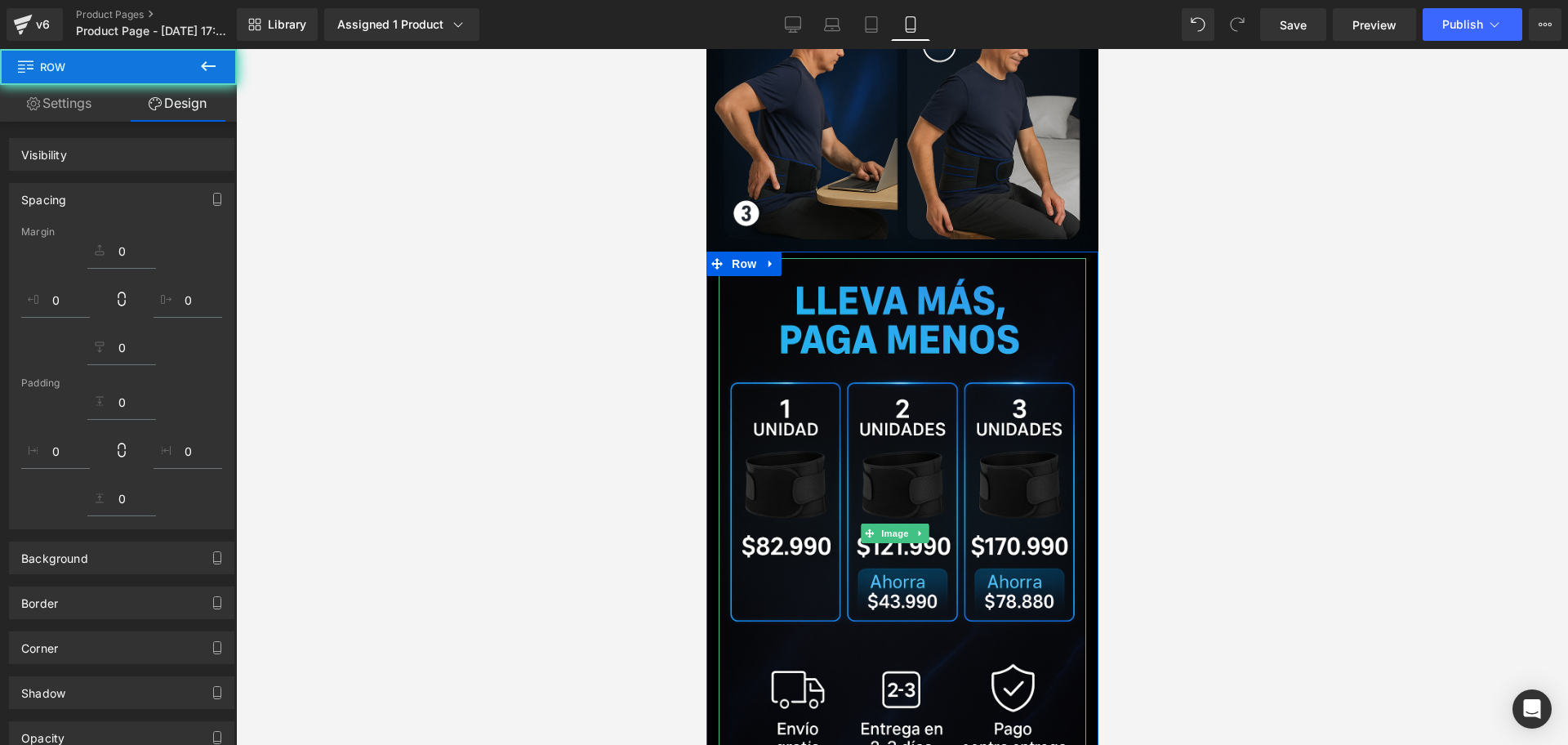
click at [223, 66] on button at bounding box center [207, 67] width 57 height 36
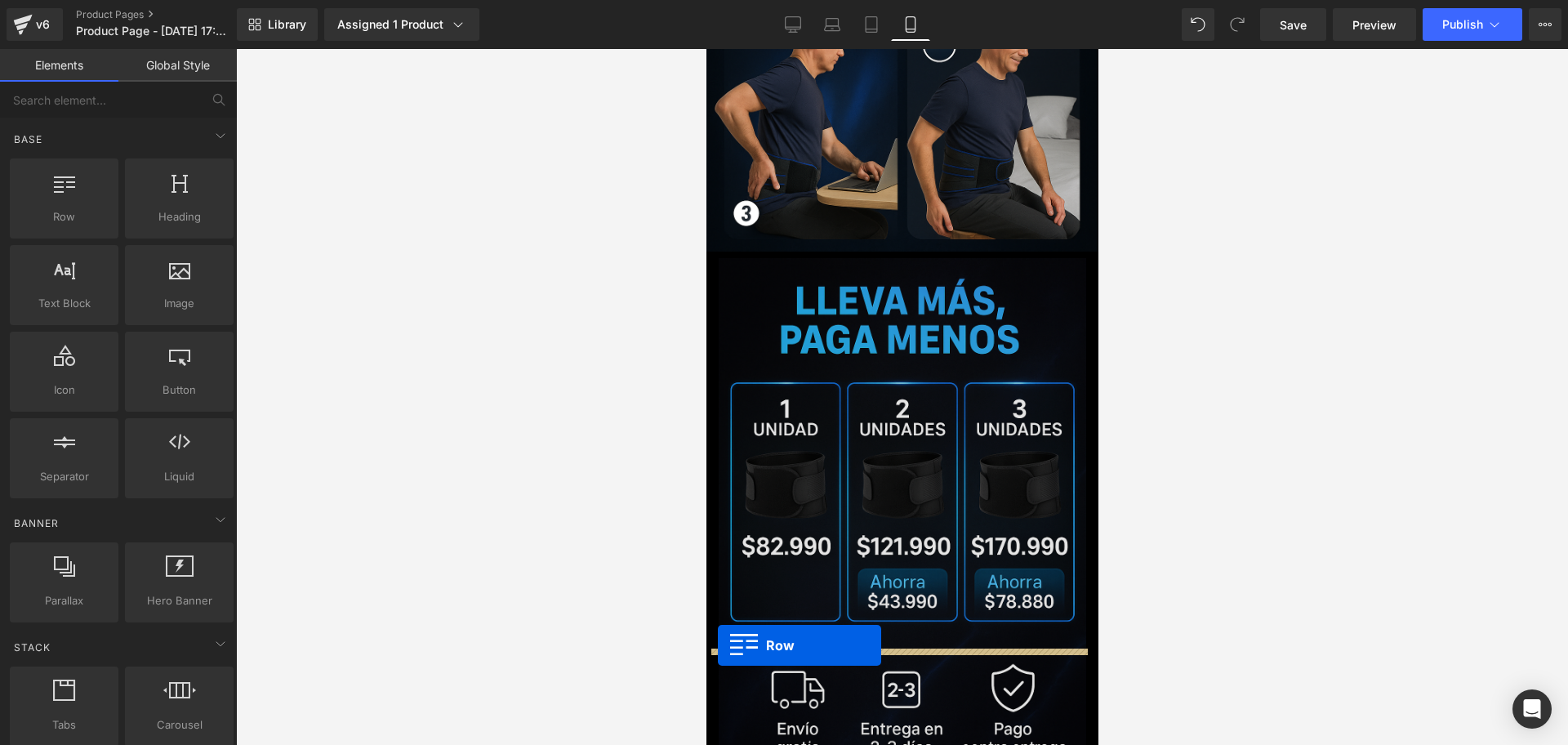
drag, startPoint x: 792, startPoint y: 246, endPoint x: 717, endPoint y: 645, distance: 406.0
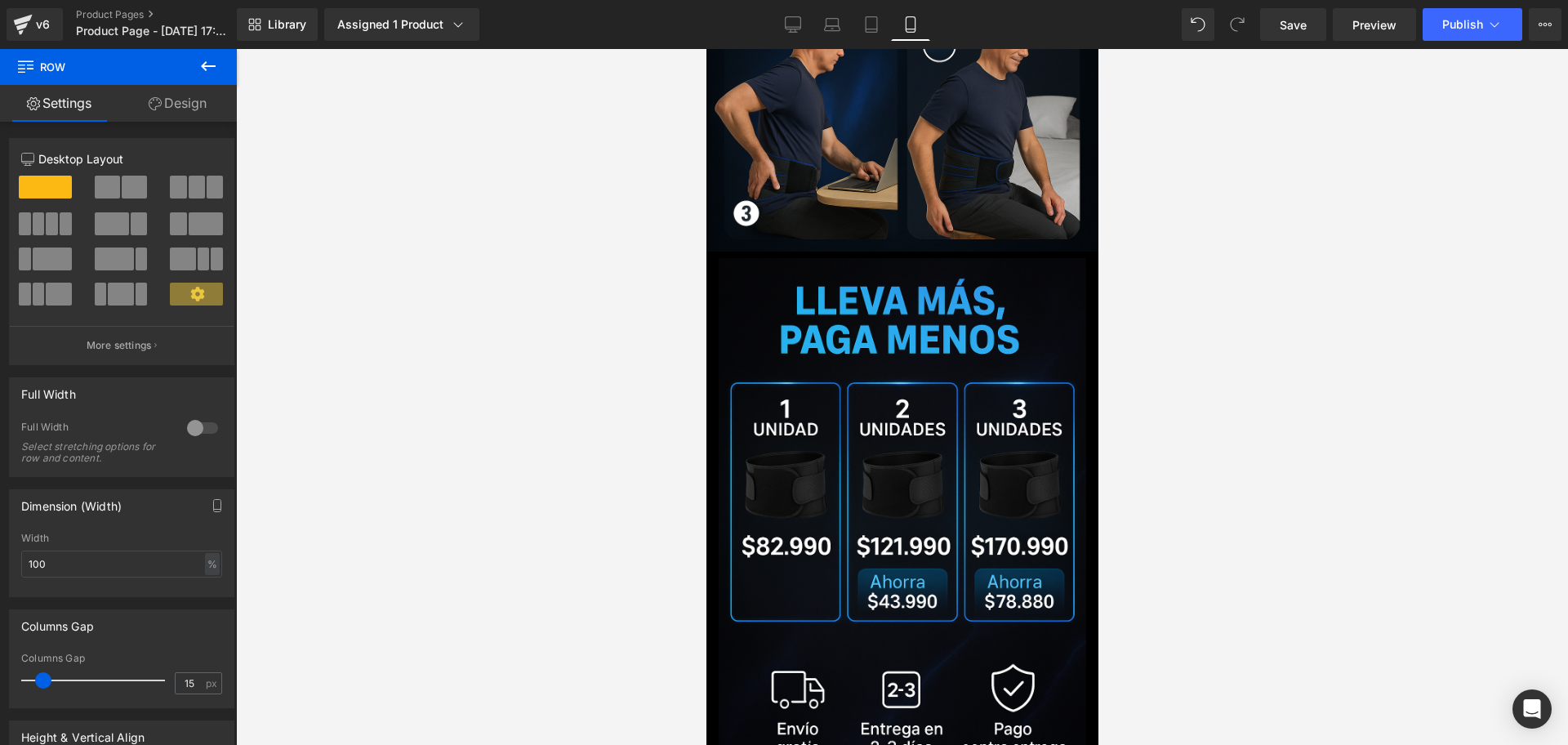
click at [201, 61] on icon at bounding box center [208, 66] width 19 height 19
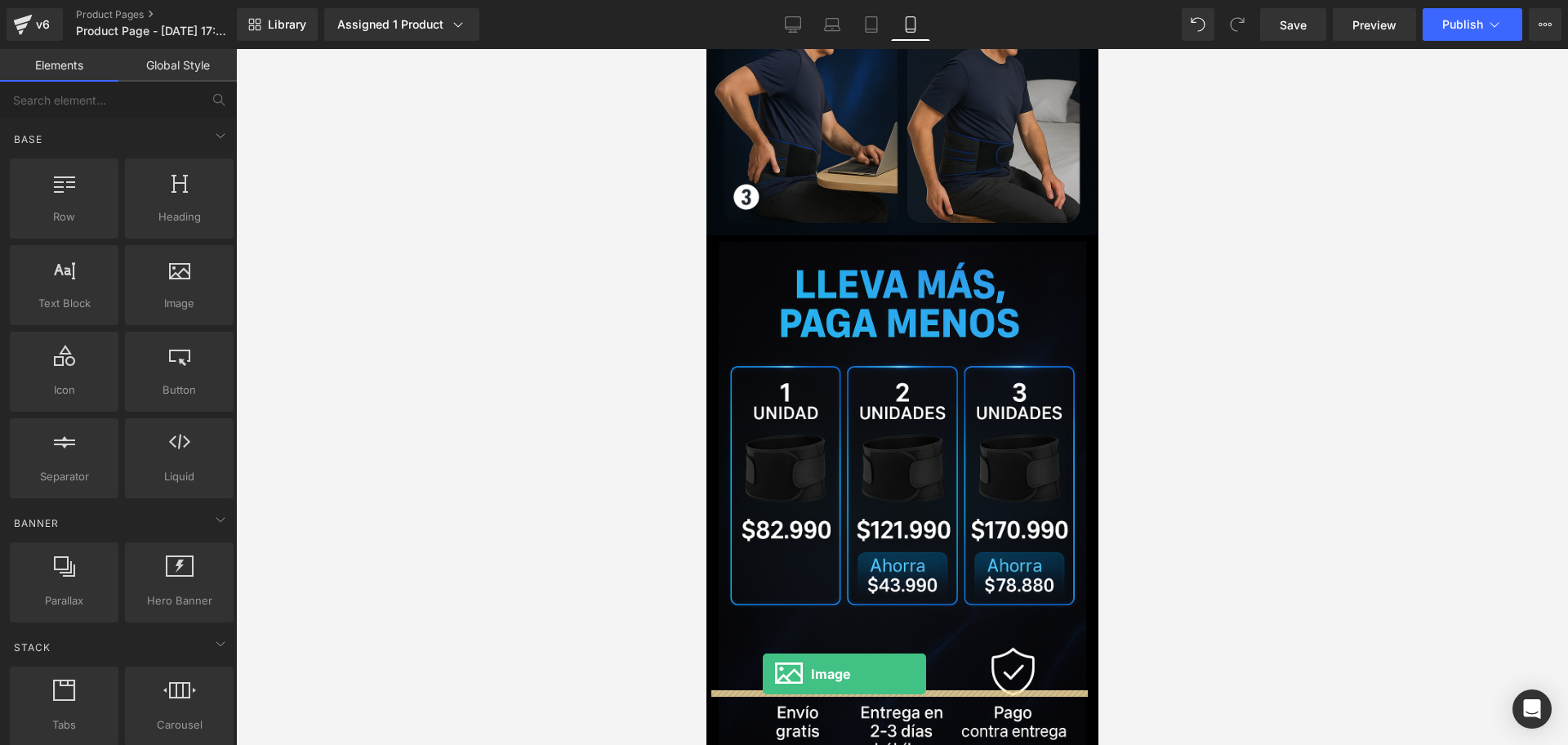
scroll to position [3518, 0]
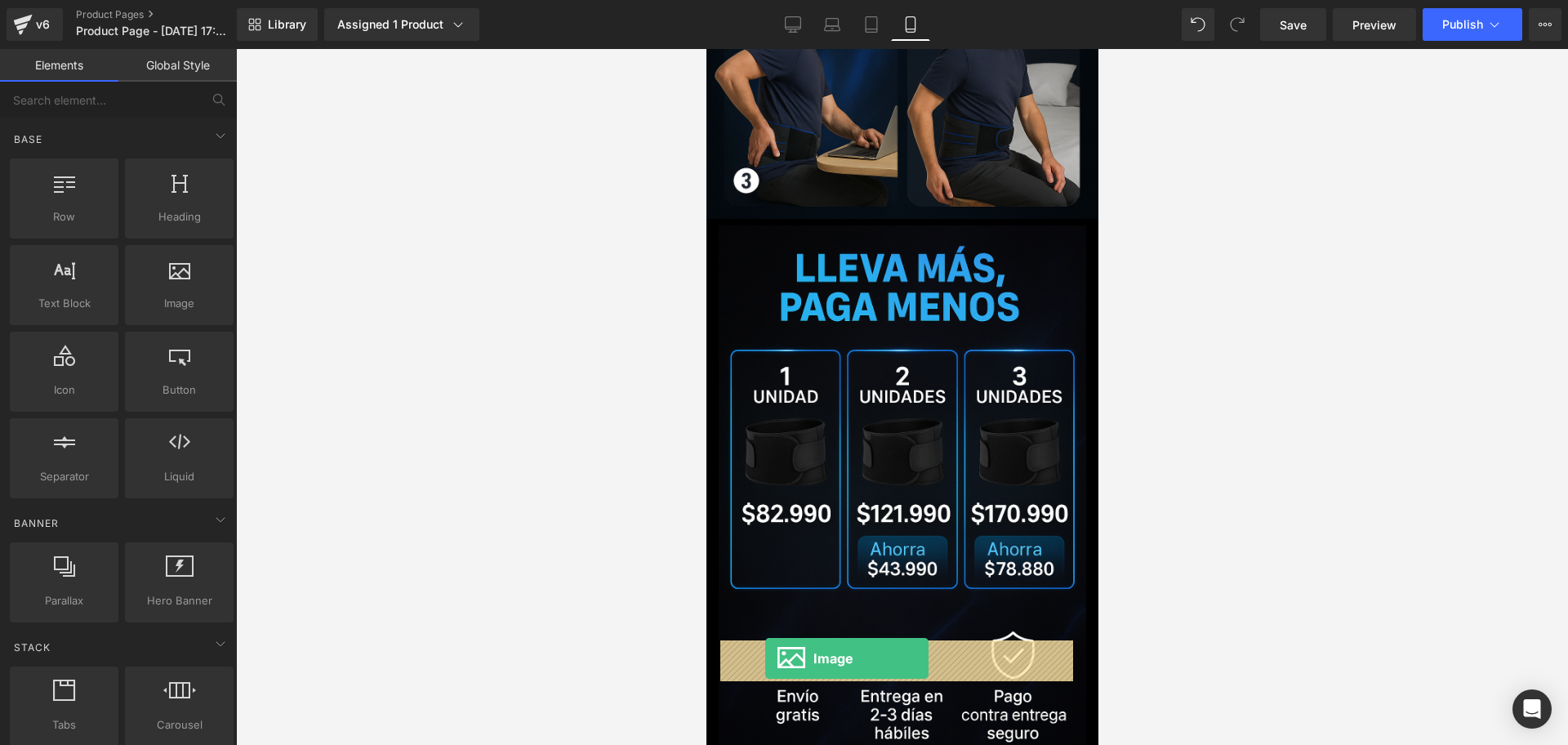
drag, startPoint x: 1081, startPoint y: 473, endPoint x: 764, endPoint y: 658, distance: 367.0
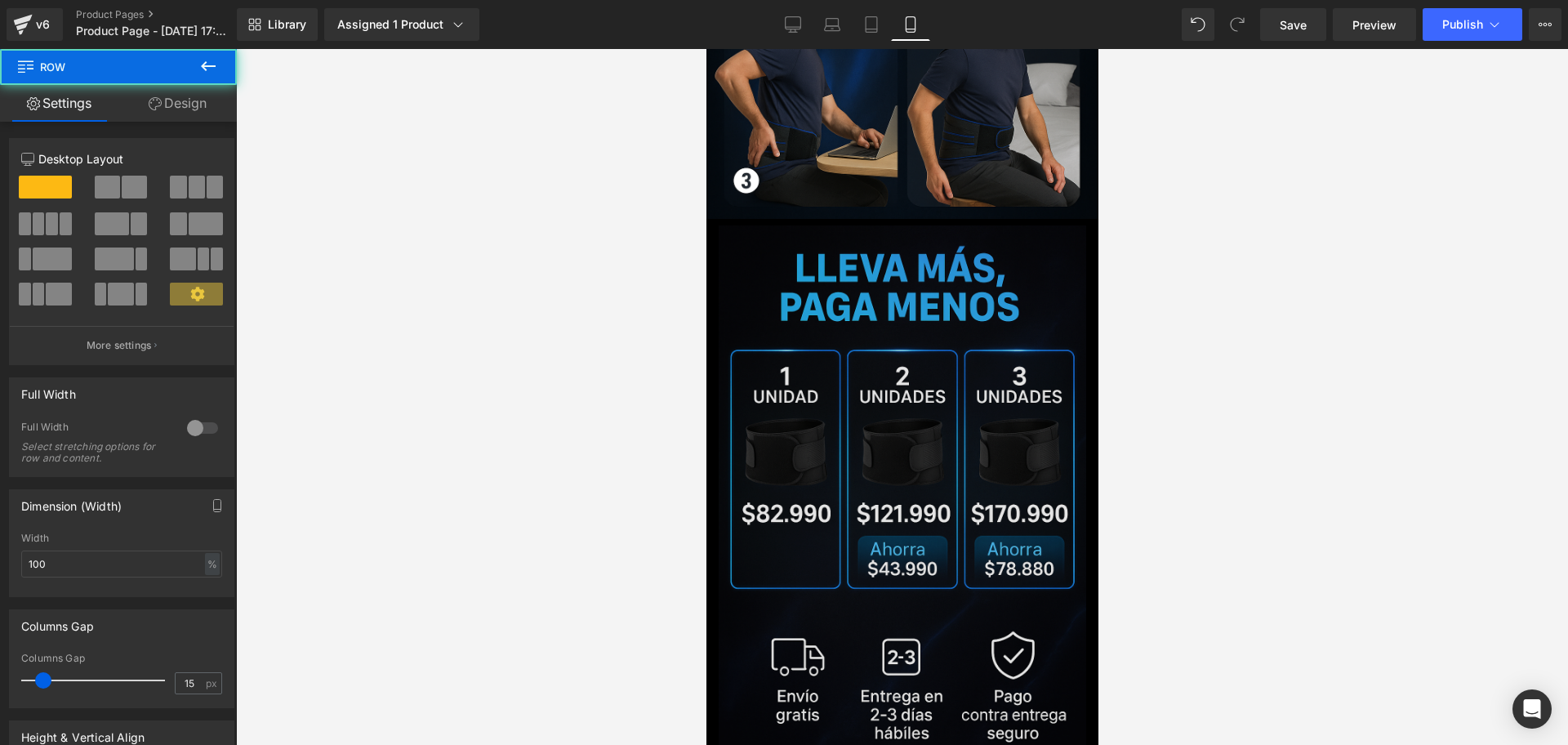
drag, startPoint x: 850, startPoint y: 619, endPoint x: 857, endPoint y: 582, distance: 37.7
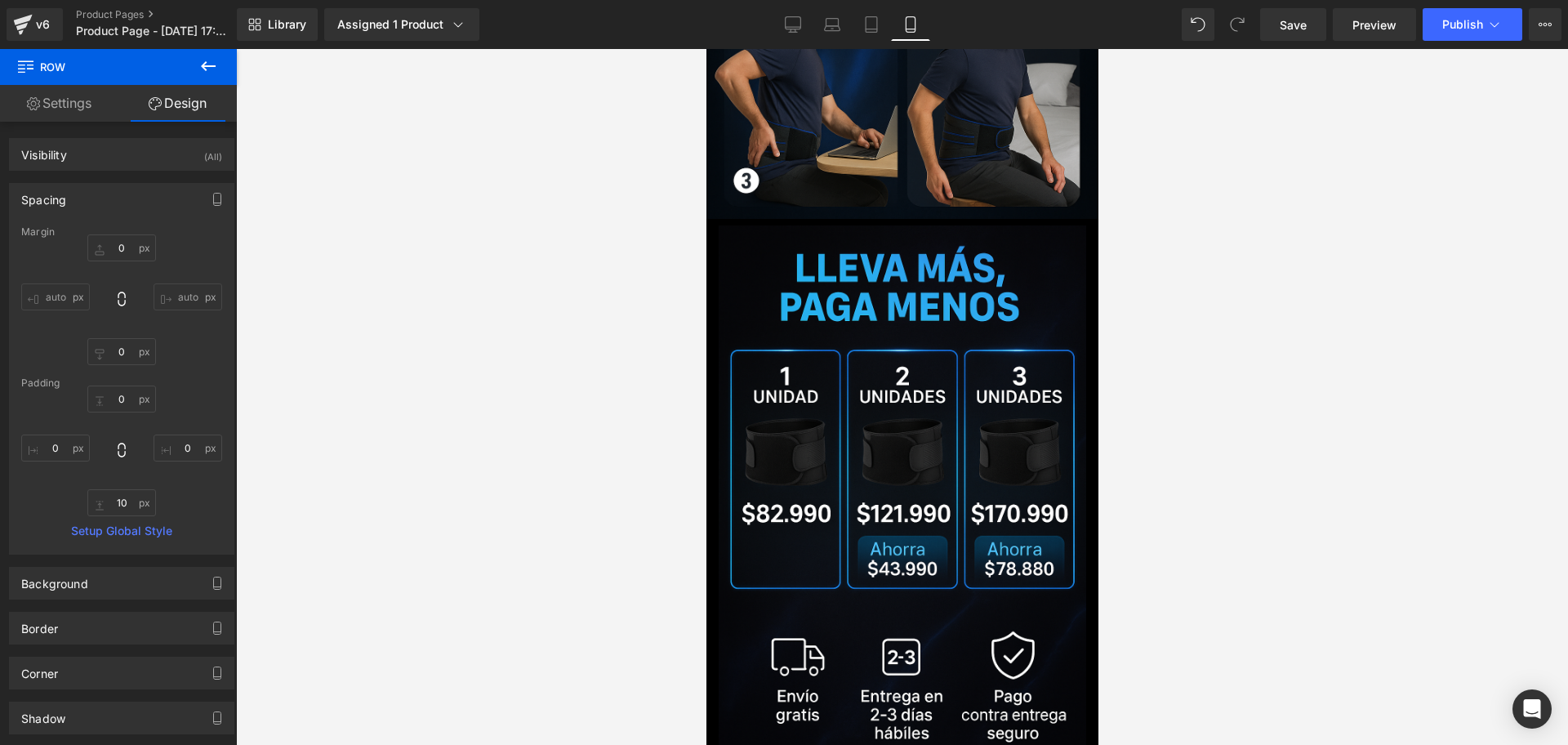
scroll to position [3722, 0]
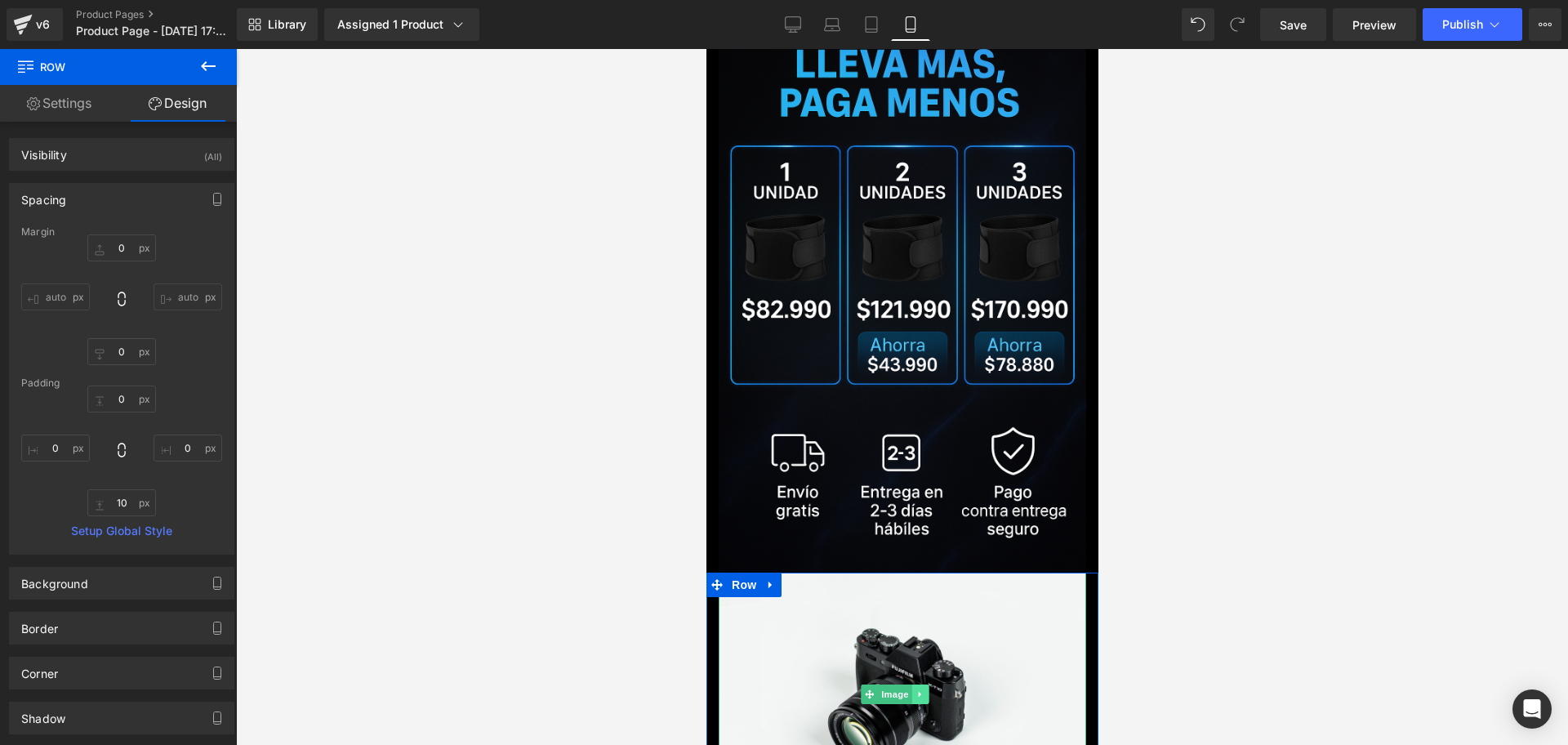
click at [926, 684] on link at bounding box center [919, 694] width 17 height 19
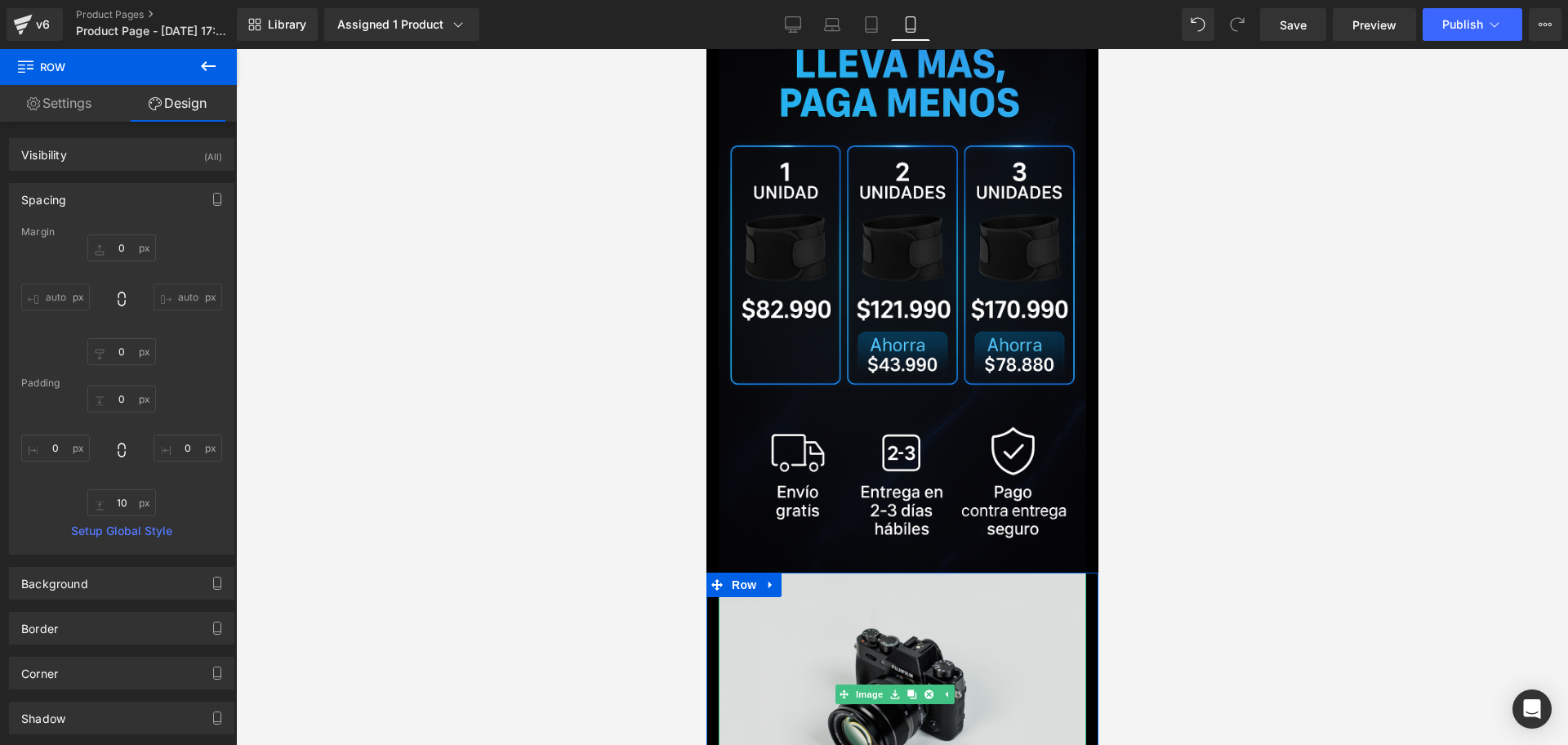
click at [977, 572] on img at bounding box center [901, 694] width 367 height 243
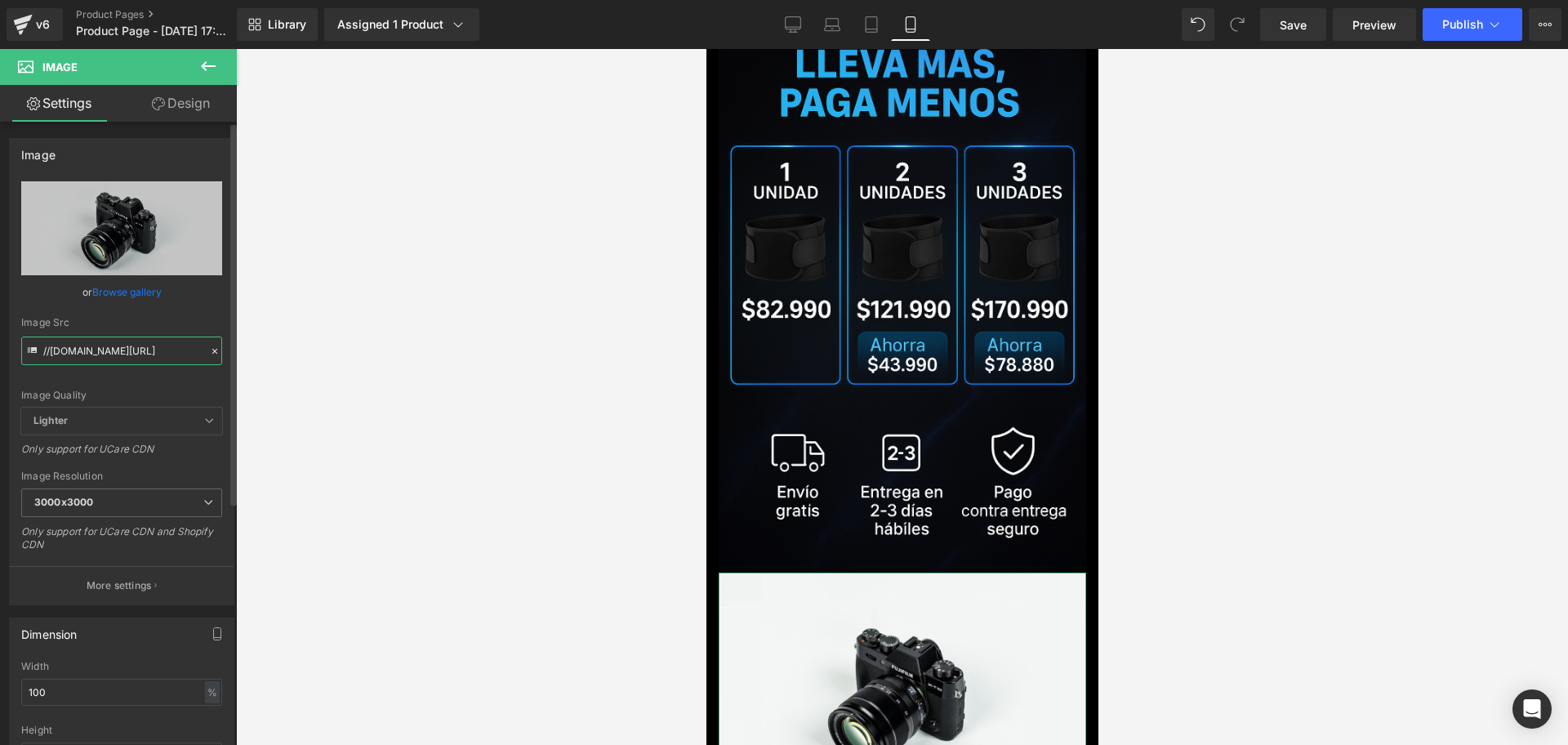
click at [158, 352] on input "//[DOMAIN_NAME][URL]" at bounding box center [121, 351] width 200 height 29
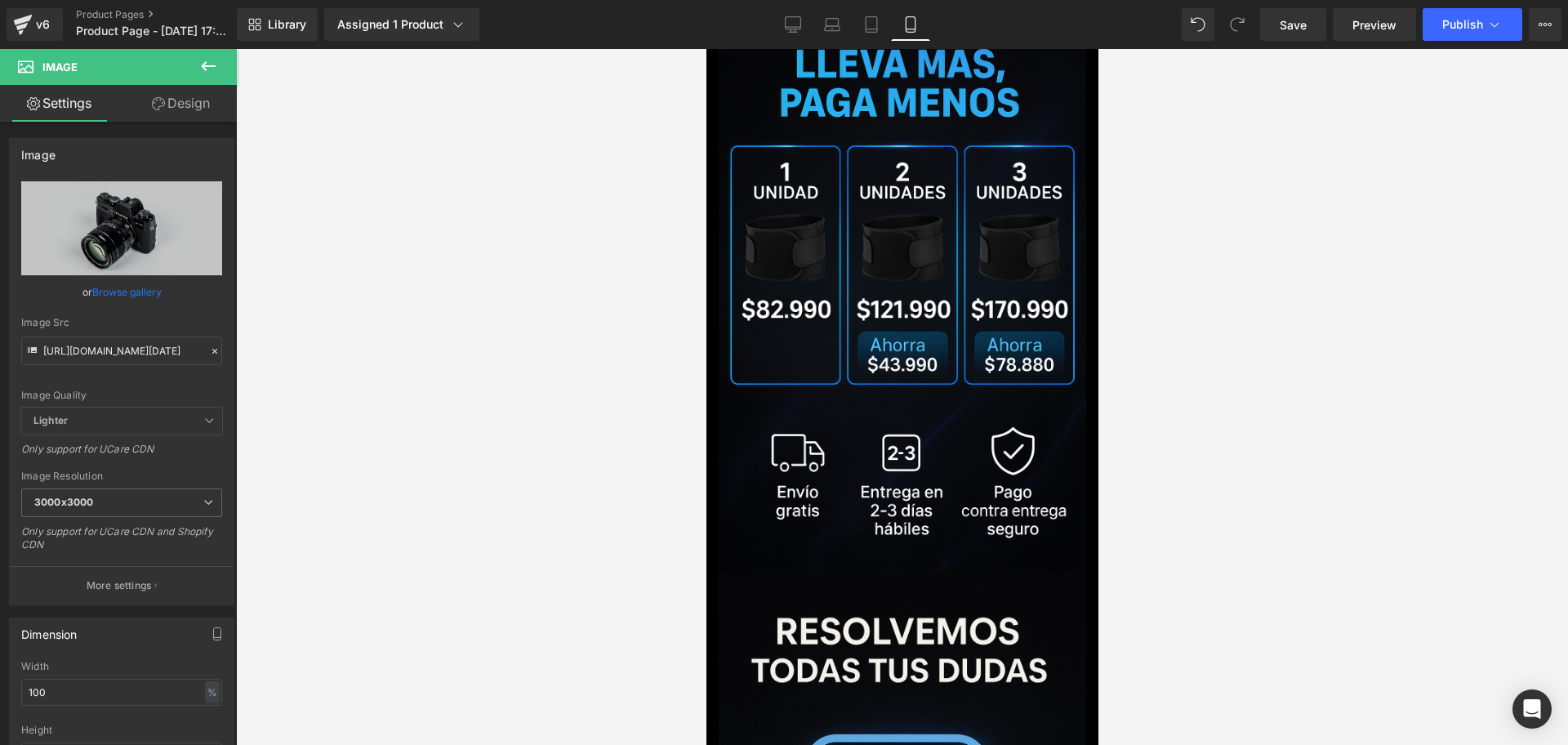
click at [1170, 464] on div at bounding box center [902, 397] width 1332 height 696
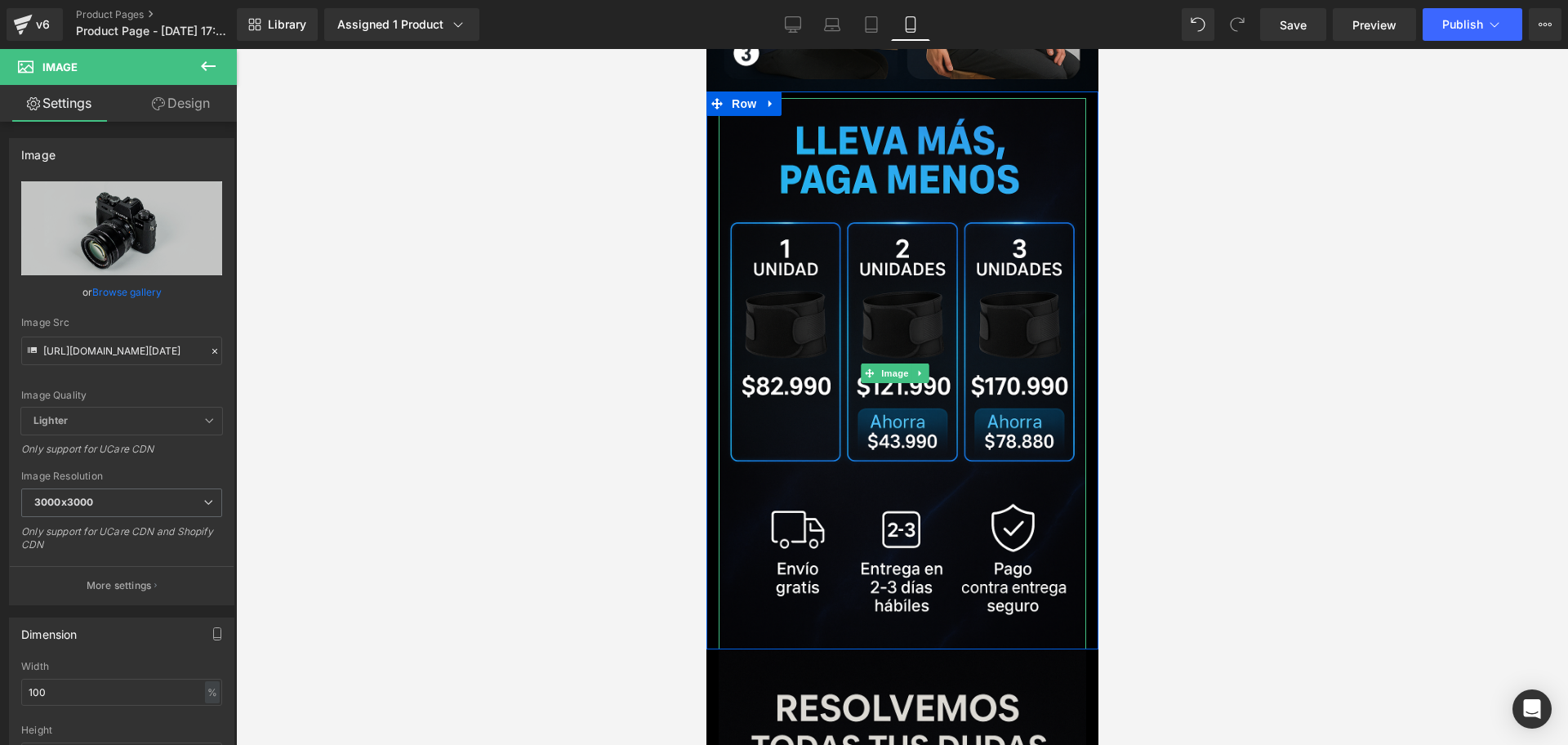
scroll to position [3722, 0]
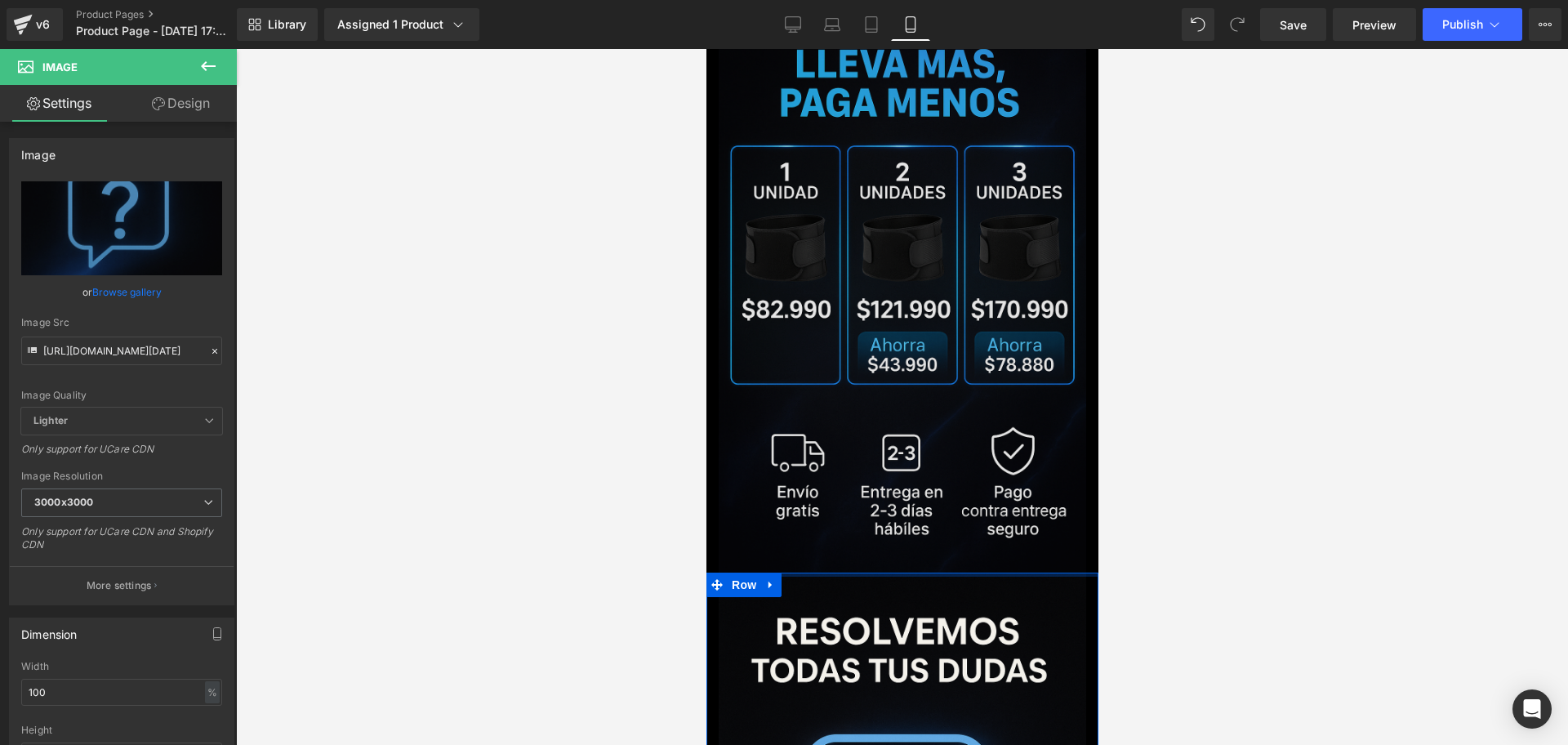
drag, startPoint x: 954, startPoint y: 412, endPoint x: 948, endPoint y: 402, distance: 11.7
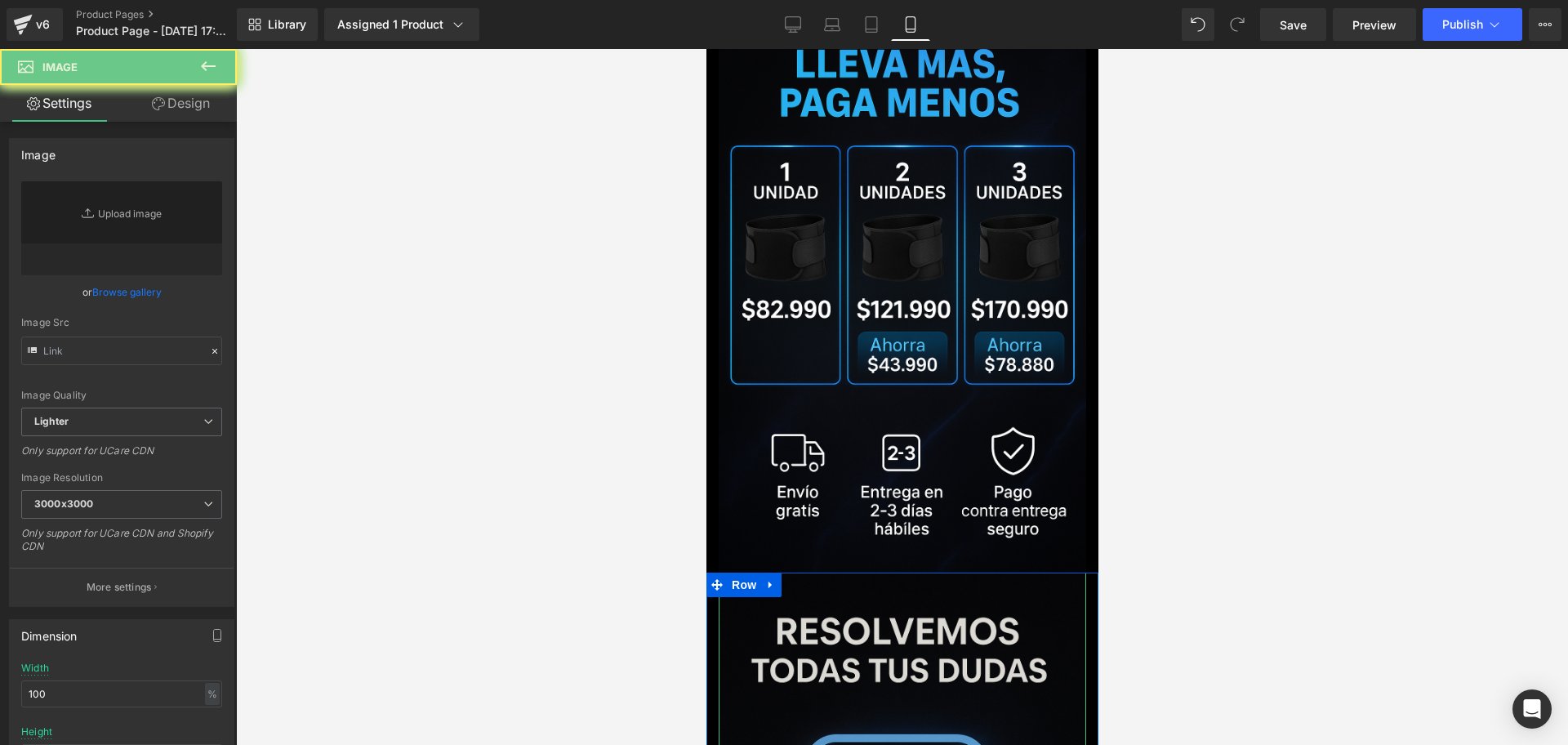
scroll to position [3926, 0]
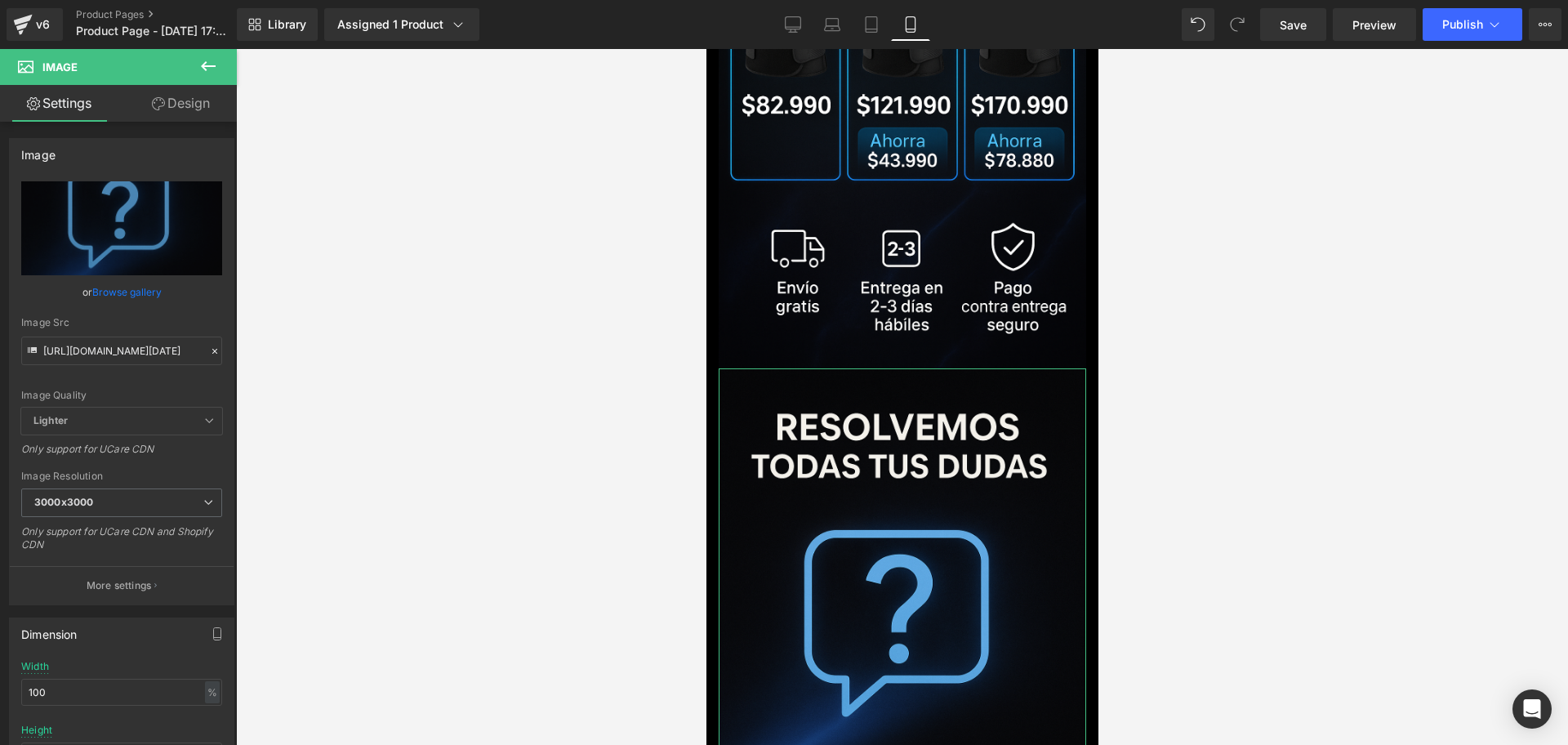
click at [200, 114] on link "Design" at bounding box center [180, 103] width 119 height 37
click at [0, 0] on div "Spacing" at bounding box center [0, 0] width 0 height 0
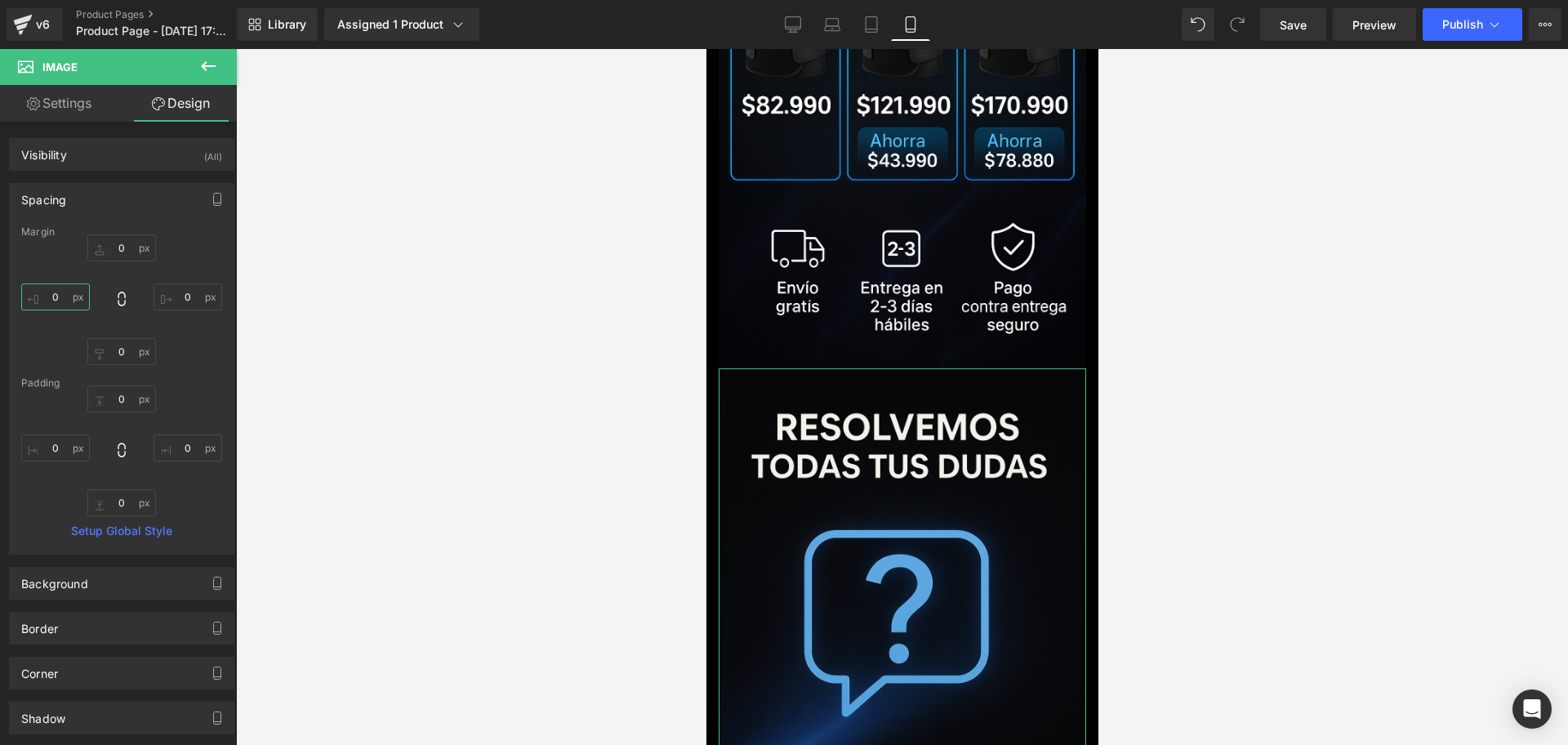
click at [61, 300] on input "0" at bounding box center [55, 297] width 68 height 27
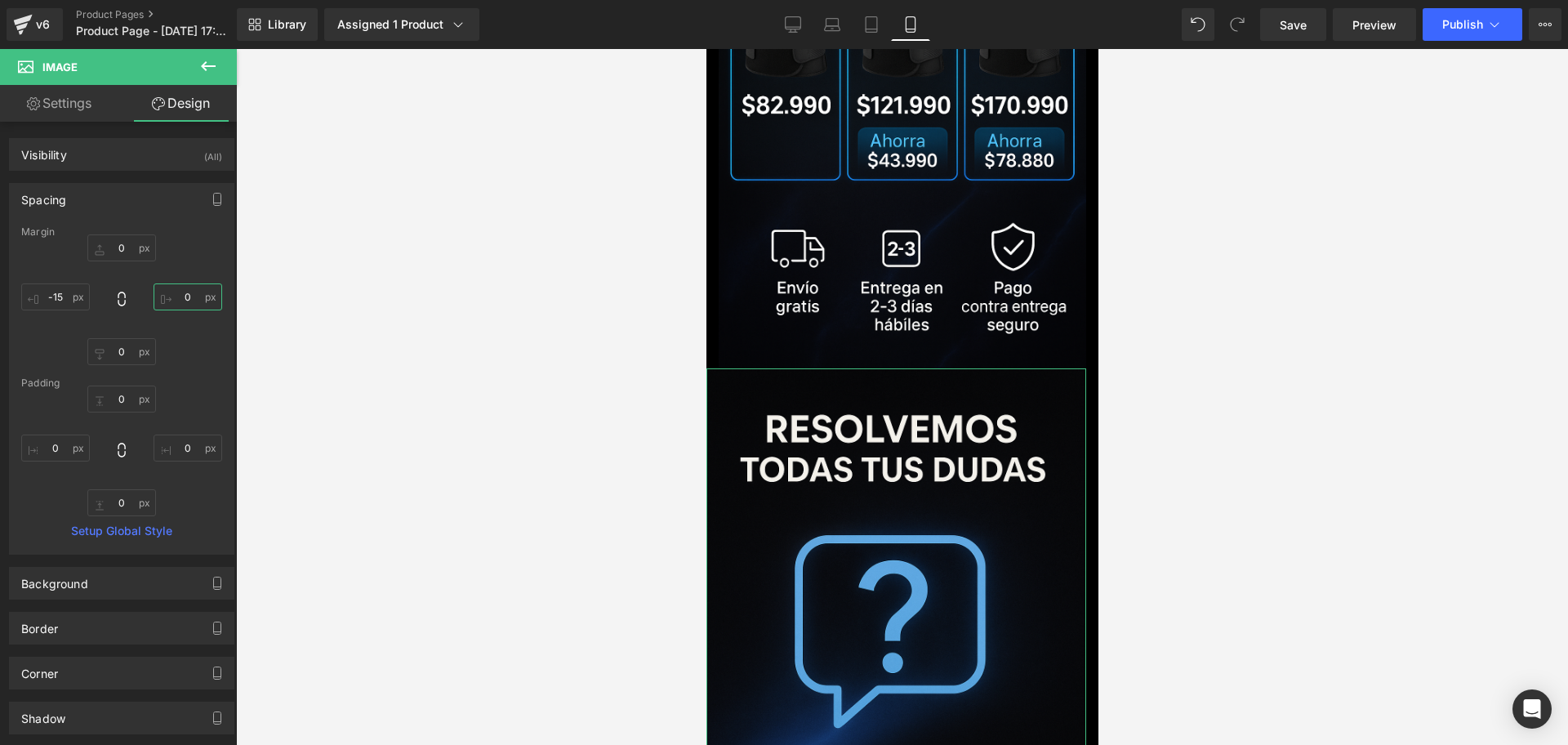
click at [191, 285] on input "0" at bounding box center [187, 297] width 68 height 27
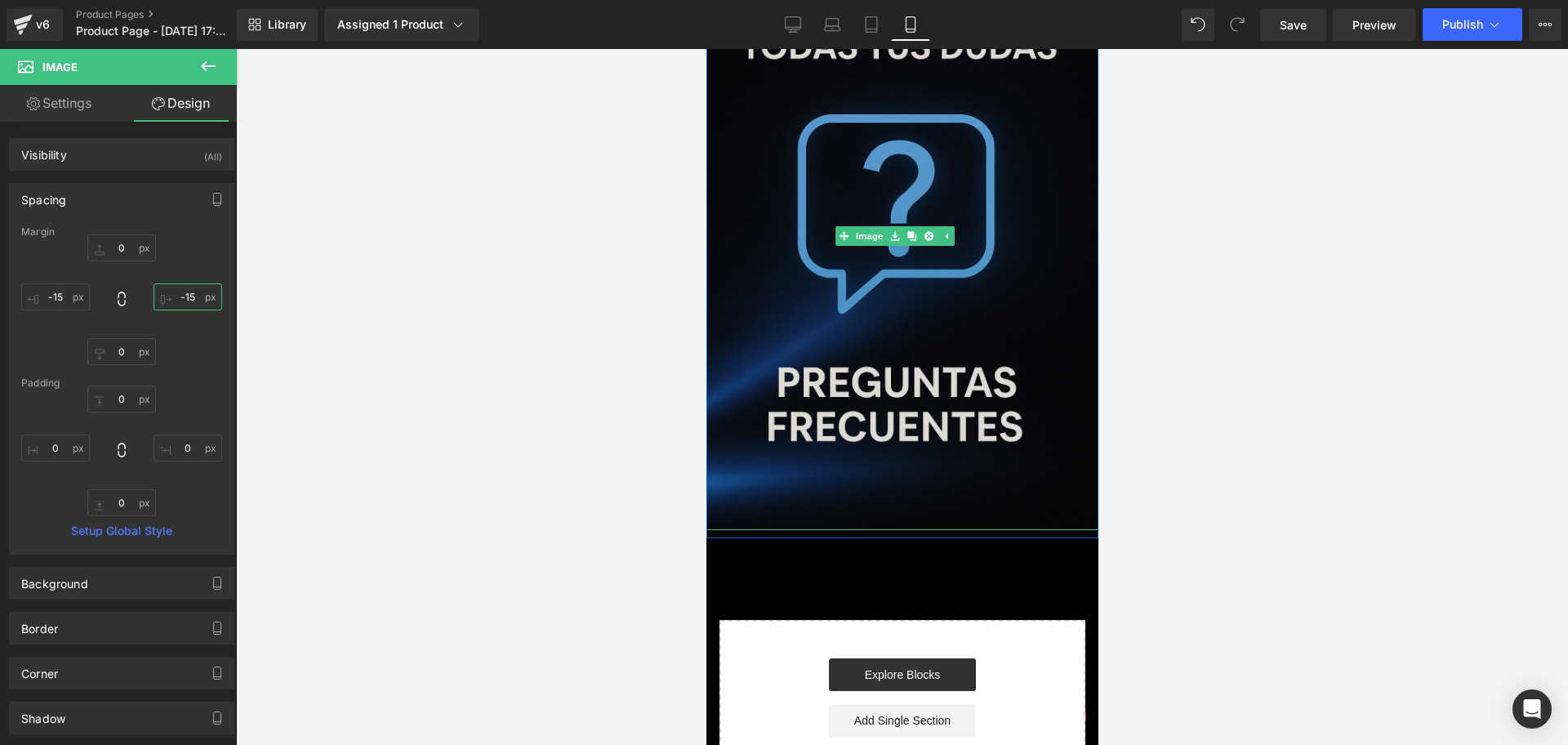
scroll to position [4094, 0]
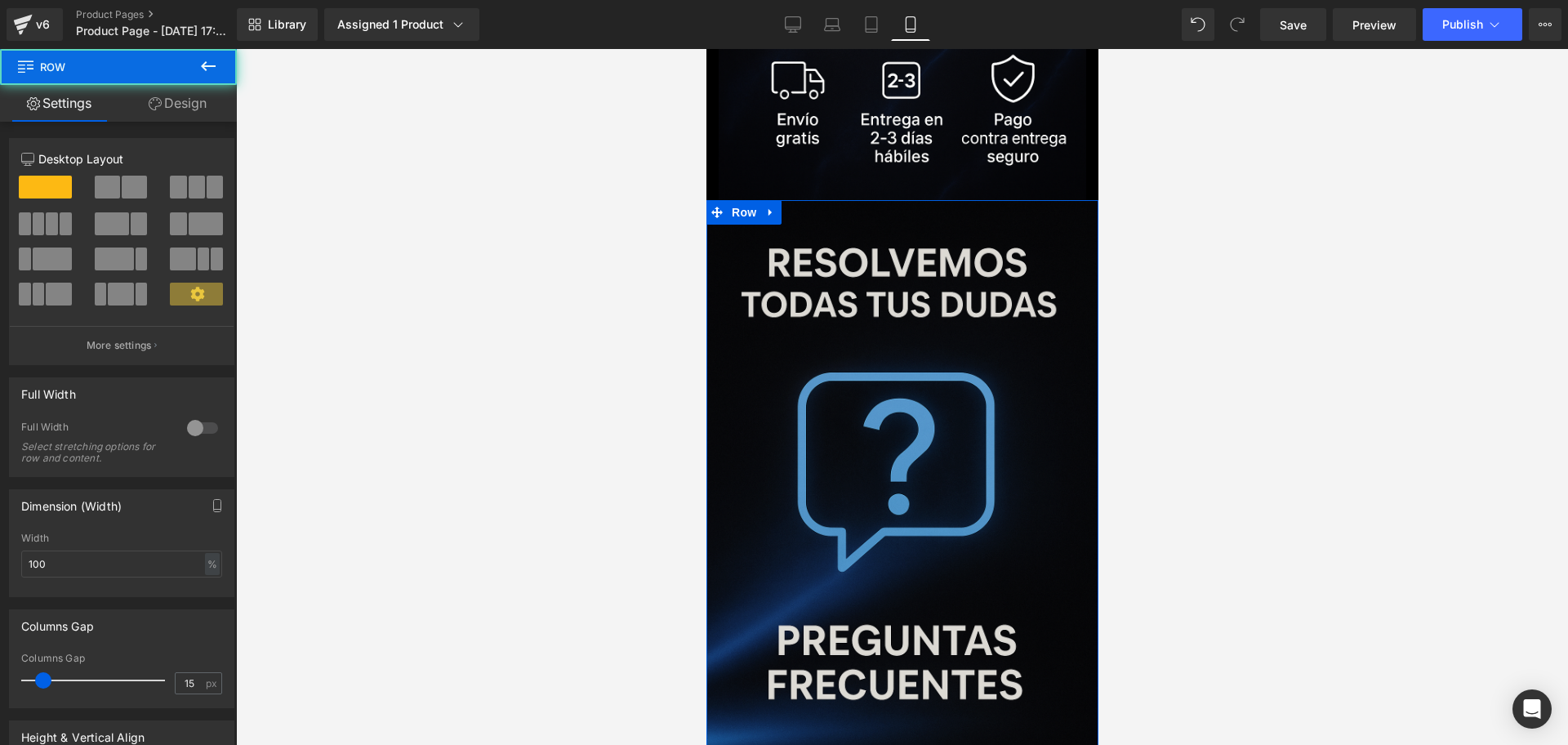
drag, startPoint x: 834, startPoint y: 608, endPoint x: 836, endPoint y: 597, distance: 11.2
click at [836, 597] on div "Image Row" at bounding box center [901, 494] width 392 height 588
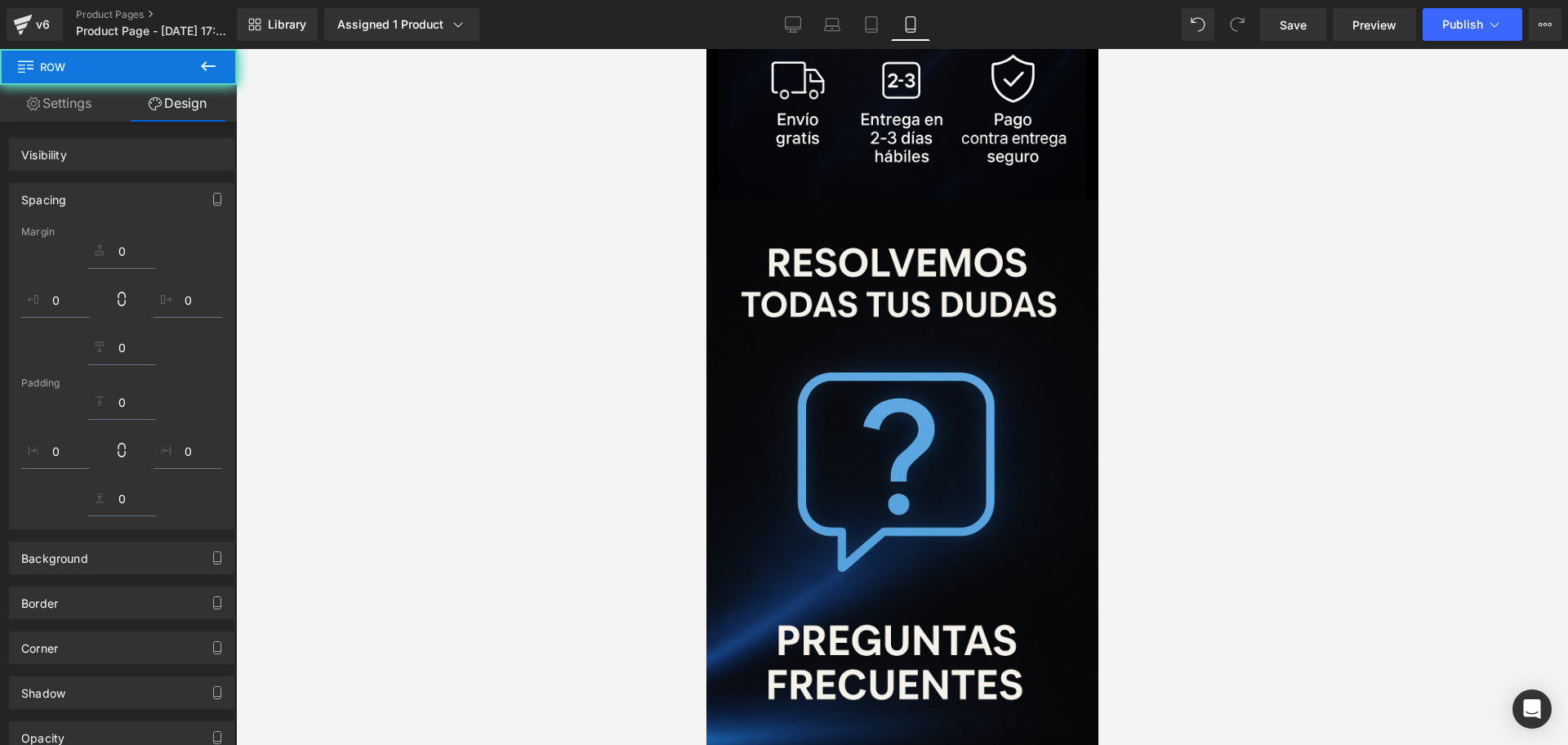
click at [198, 69] on button at bounding box center [207, 67] width 57 height 36
click at [0, 0] on link "Global Style" at bounding box center [0, 0] width 0 height 0
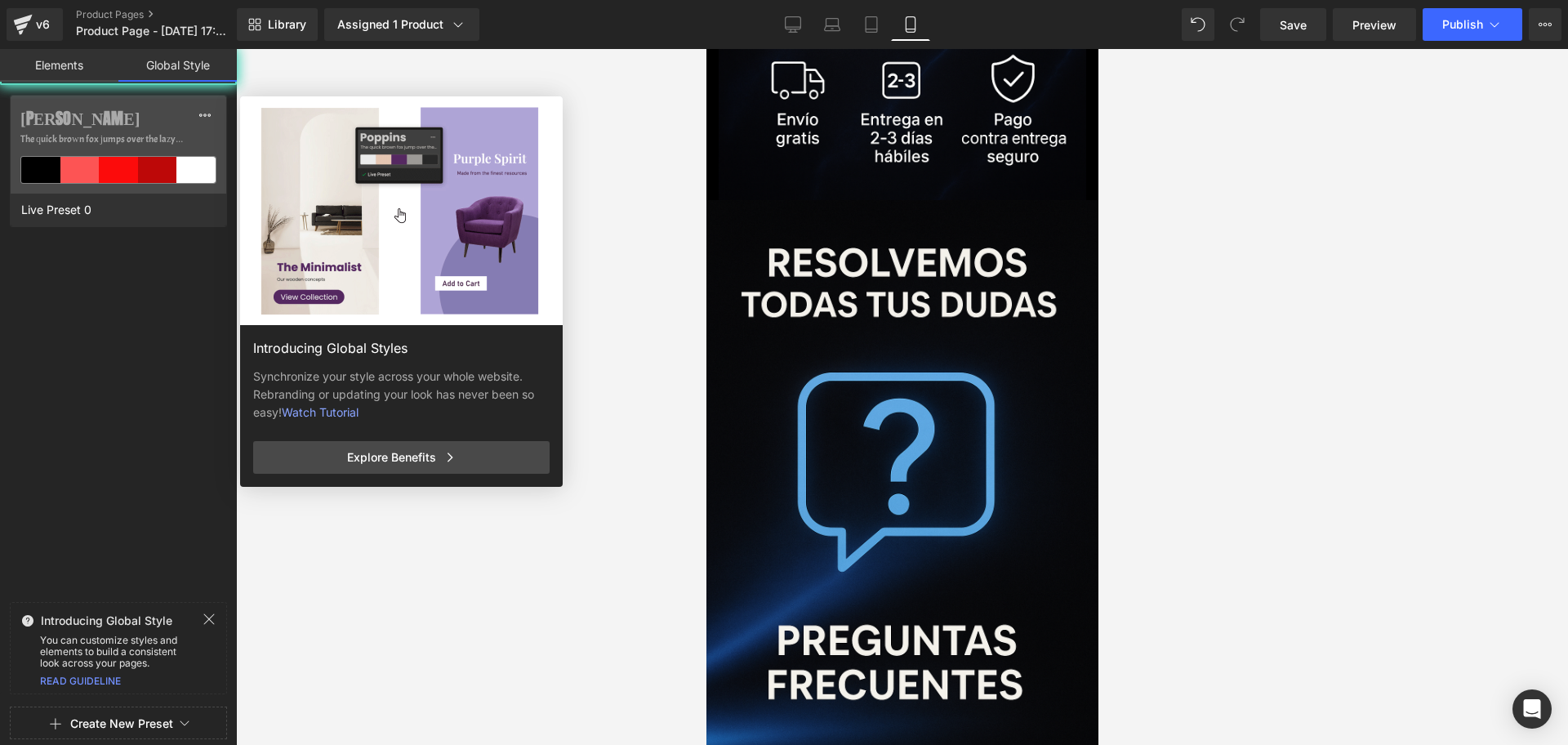
click at [208, 67] on link "Global Style" at bounding box center [177, 66] width 119 height 33
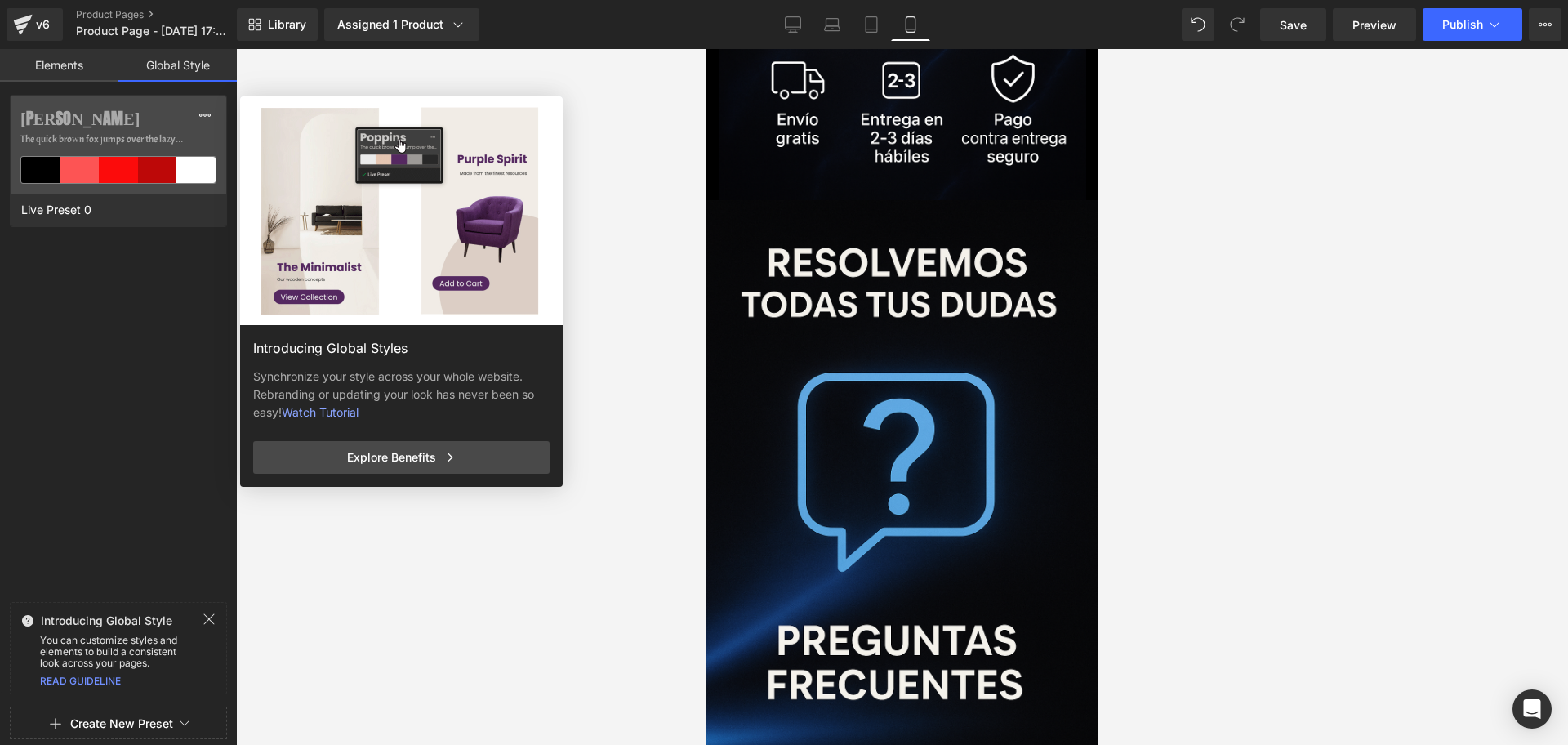
click at [60, 69] on link "Elements" at bounding box center [59, 66] width 119 height 33
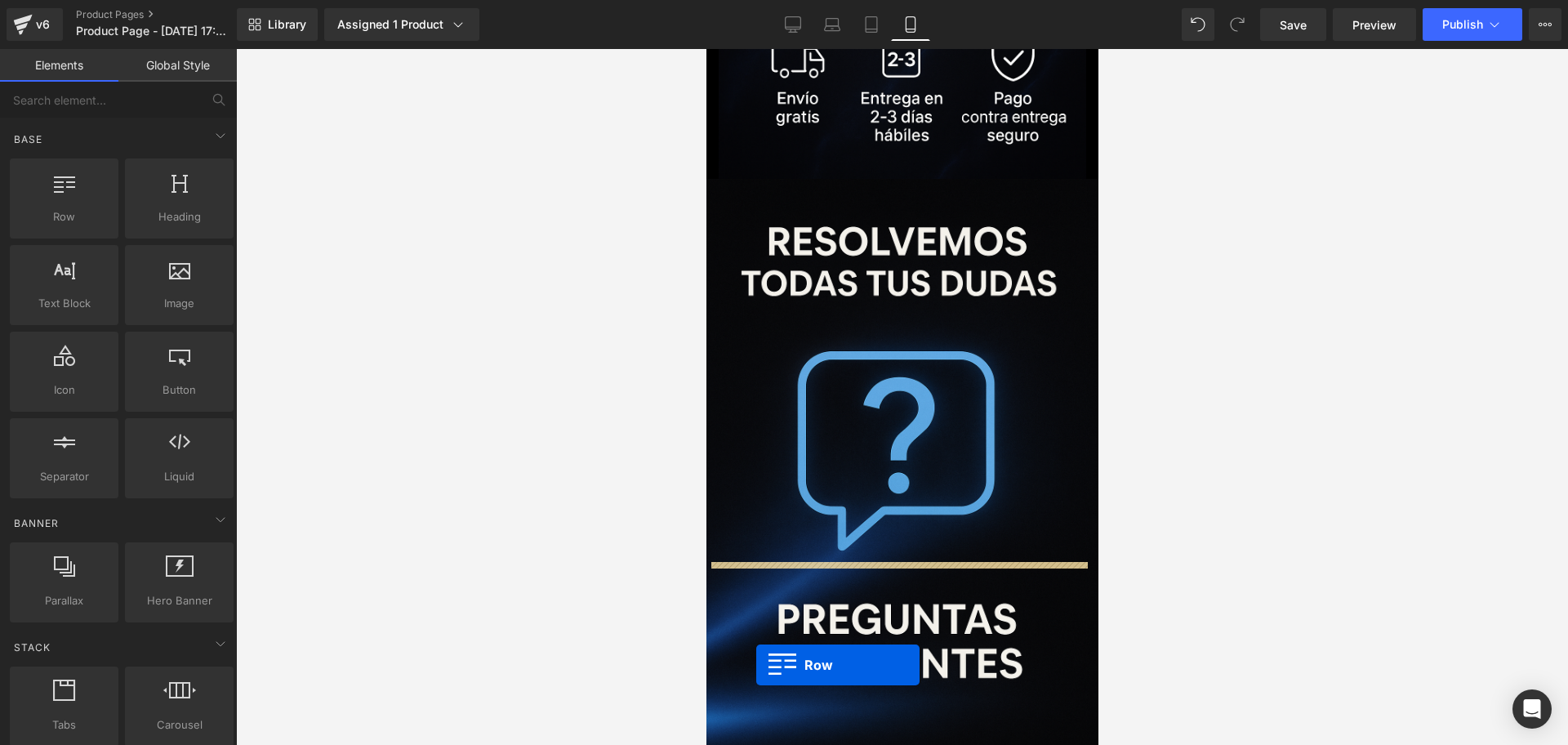
scroll to position [4137, 0]
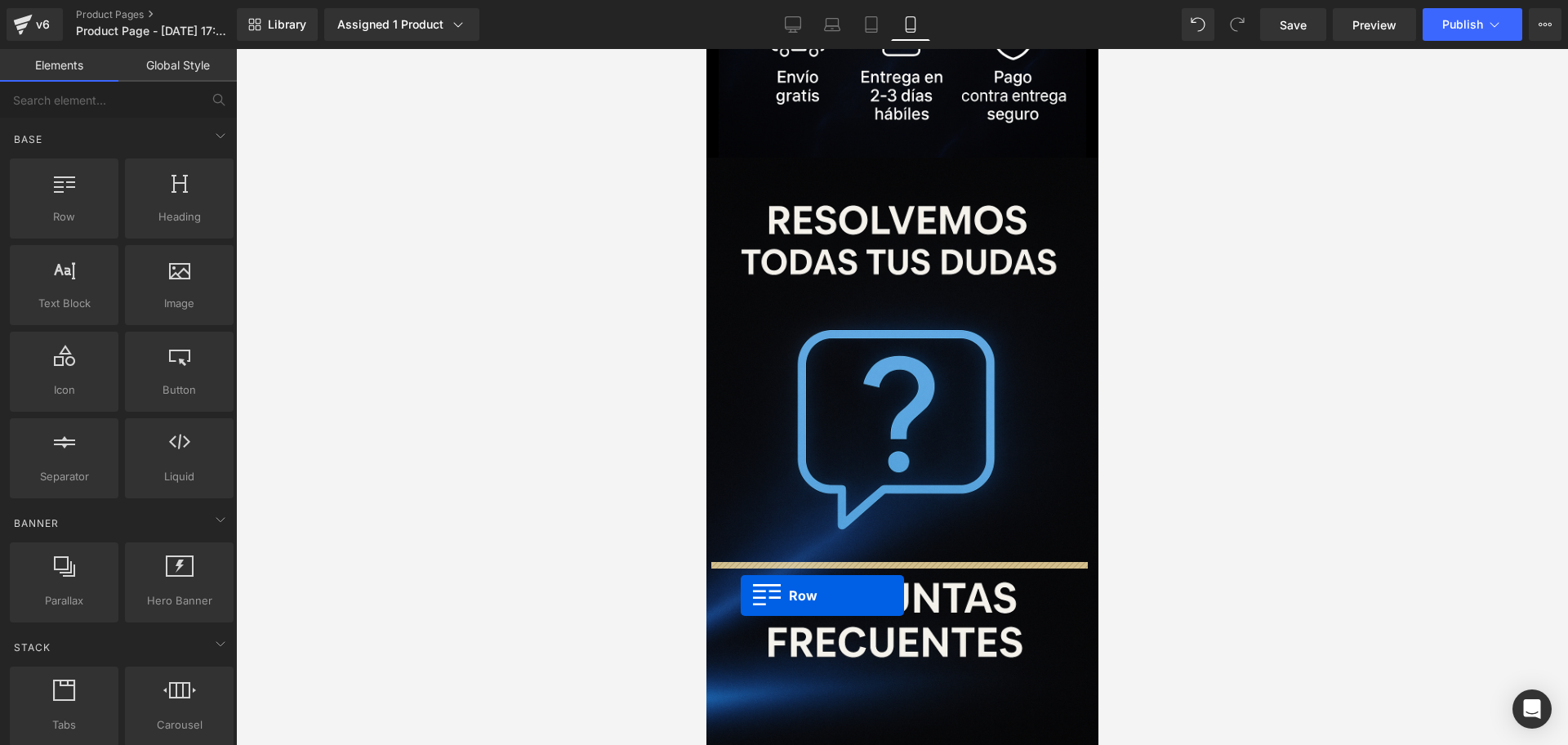
drag, startPoint x: 1155, startPoint y: 553, endPoint x: 738, endPoint y: 578, distance: 417.7
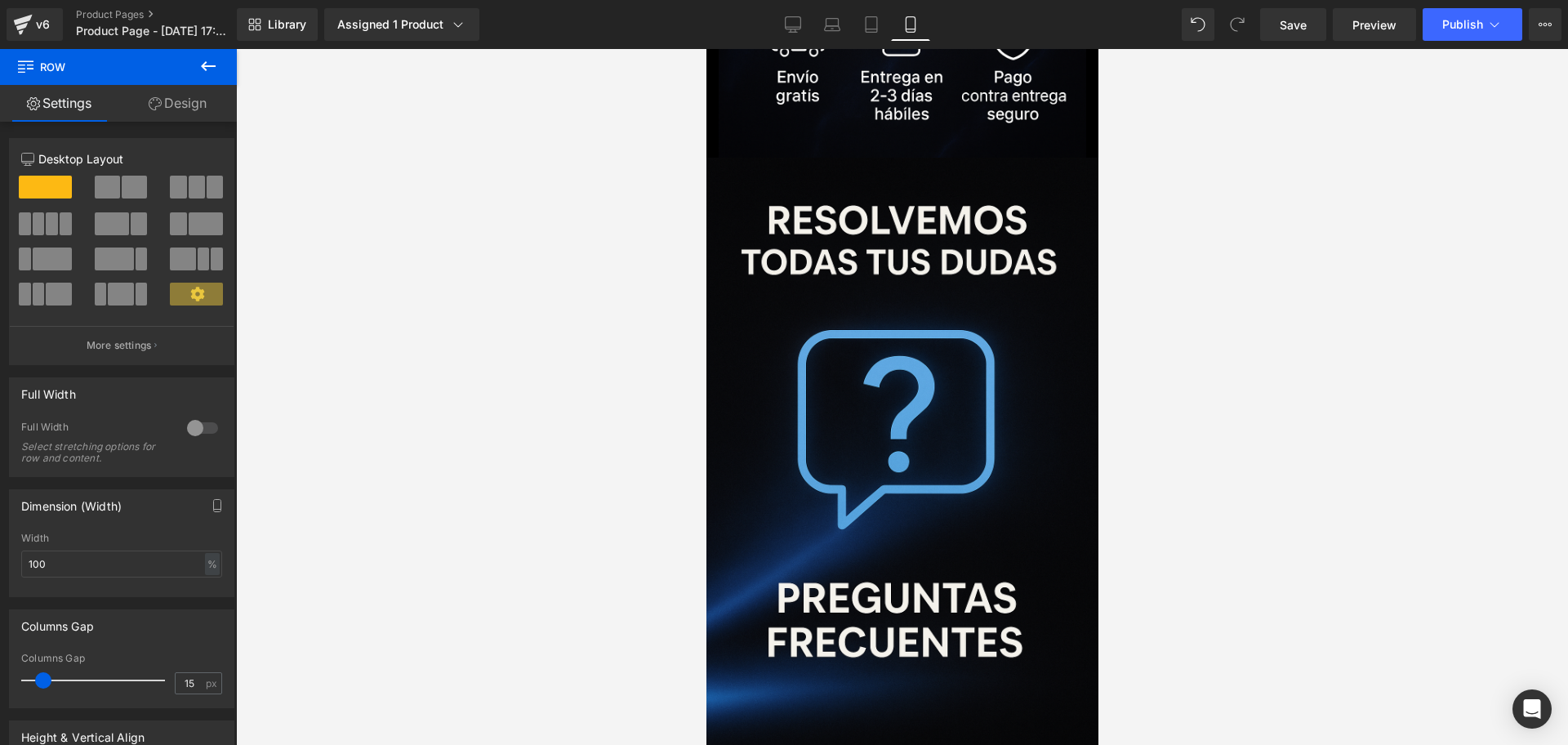
click at [212, 51] on button at bounding box center [207, 67] width 57 height 36
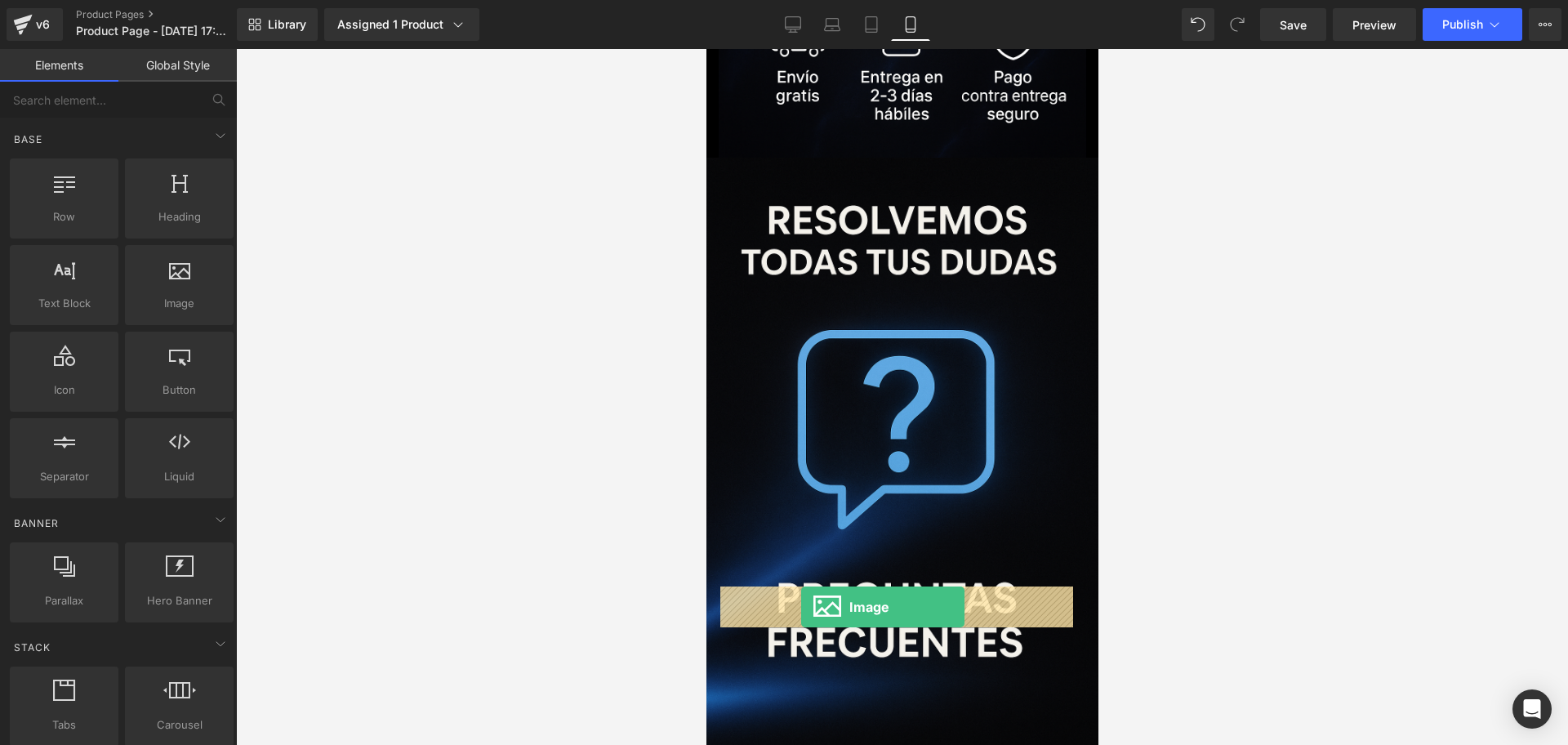
drag, startPoint x: 881, startPoint y: 351, endPoint x: 800, endPoint y: 606, distance: 267.6
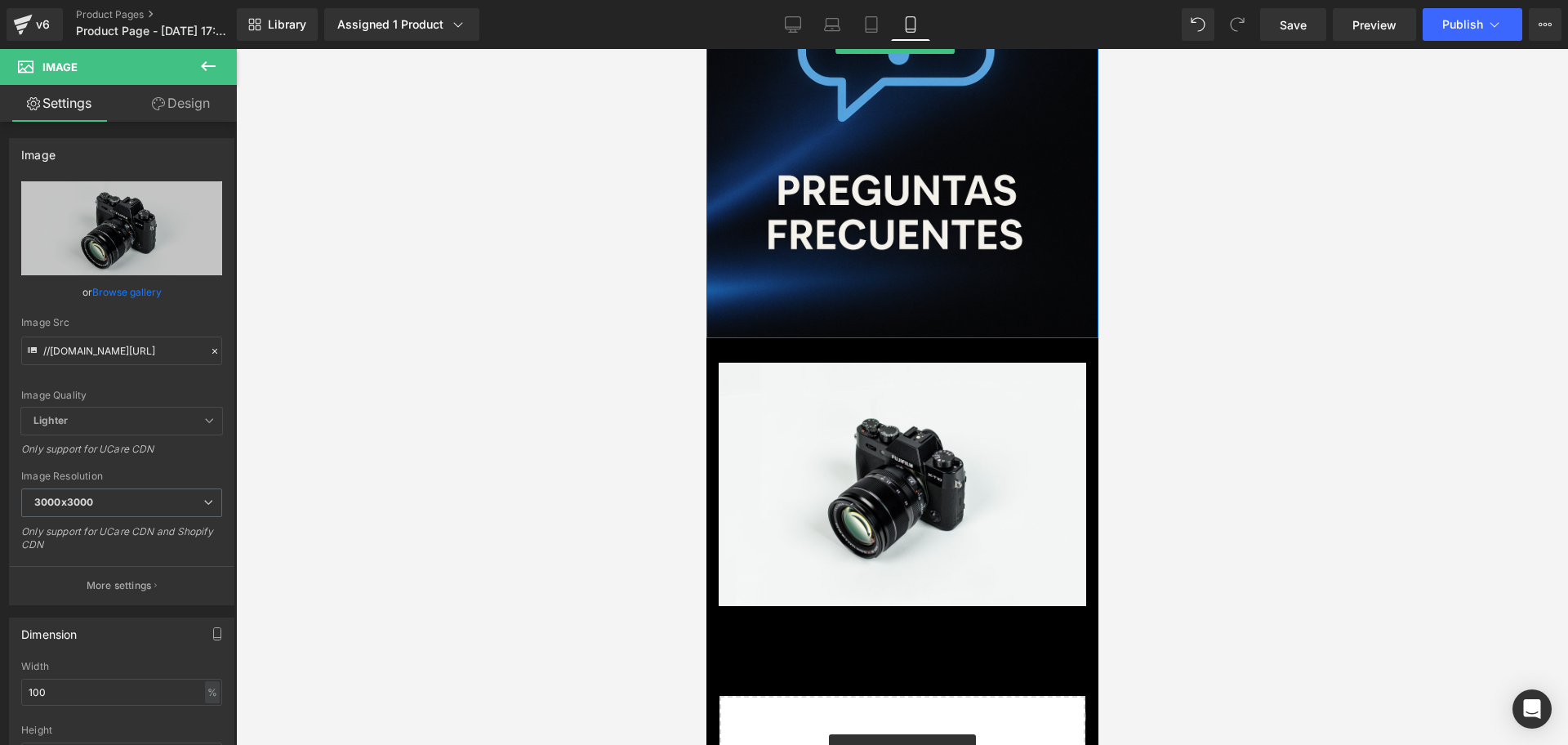
scroll to position [4545, 0]
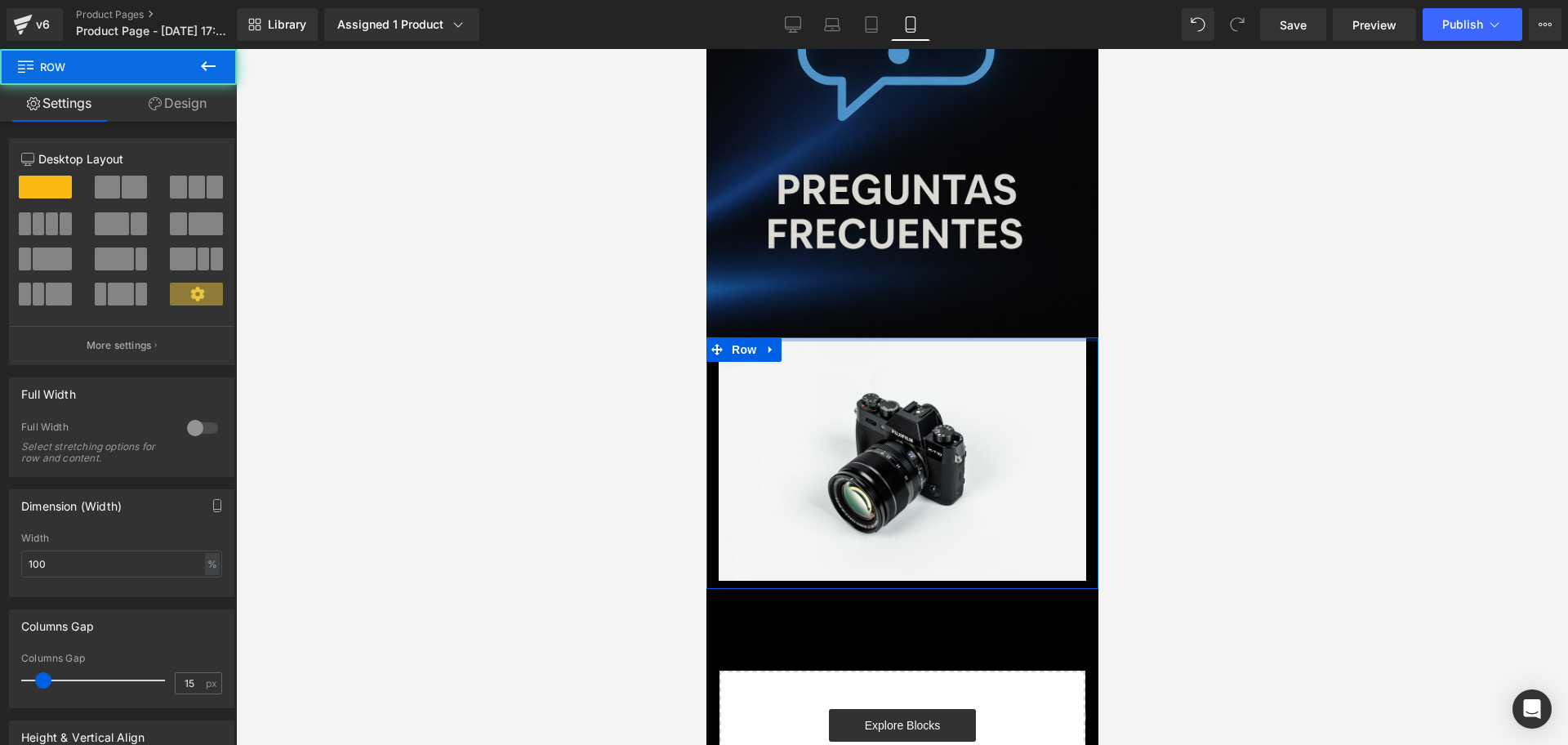
drag, startPoint x: 865, startPoint y: 157, endPoint x: 1895, endPoint y: 774, distance: 1200.7
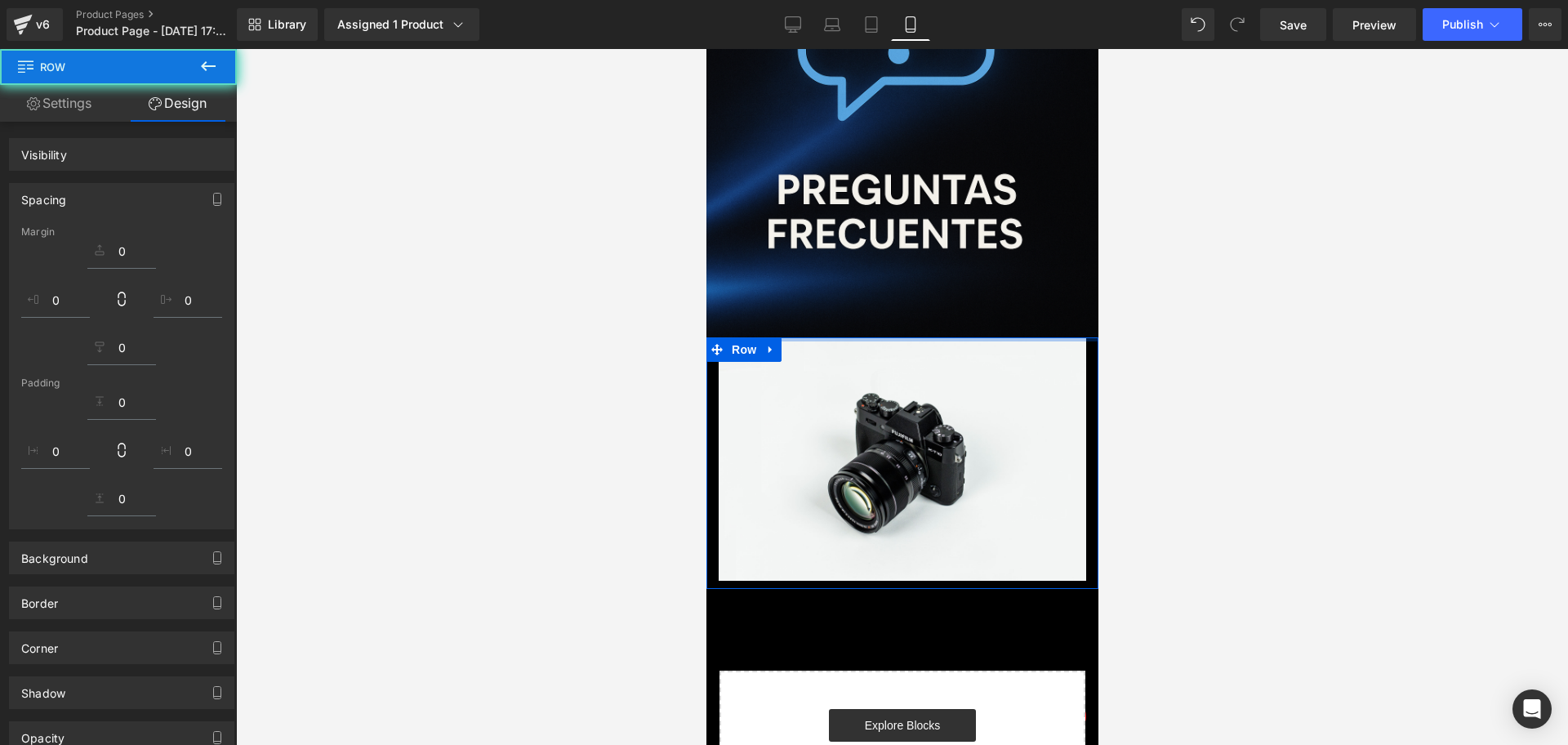
click at [871, 337] on img at bounding box center [901, 459] width 367 height 243
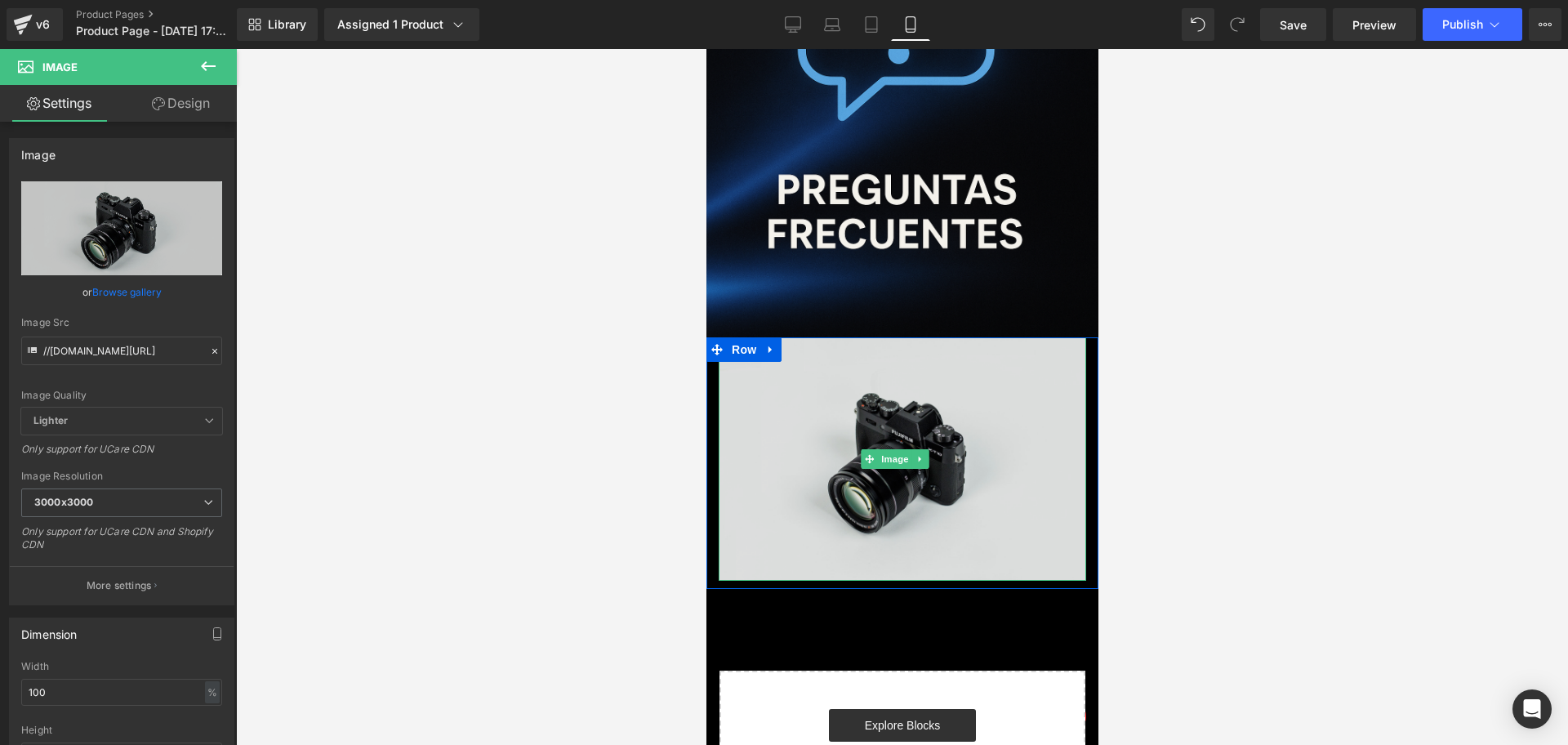
click at [900, 337] on img at bounding box center [901, 459] width 367 height 243
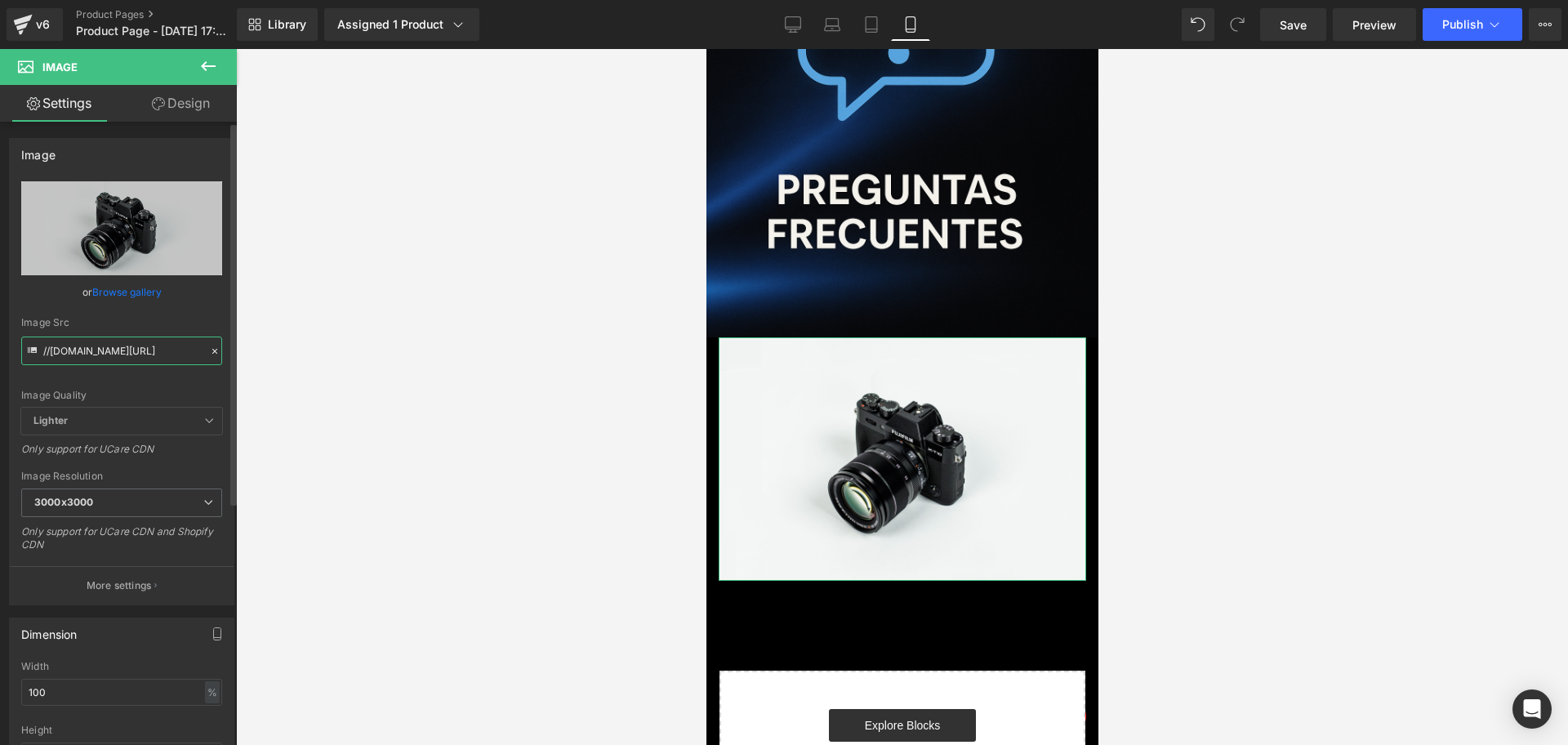
click at [157, 343] on input "//[DOMAIN_NAME][URL]" at bounding box center [121, 351] width 200 height 29
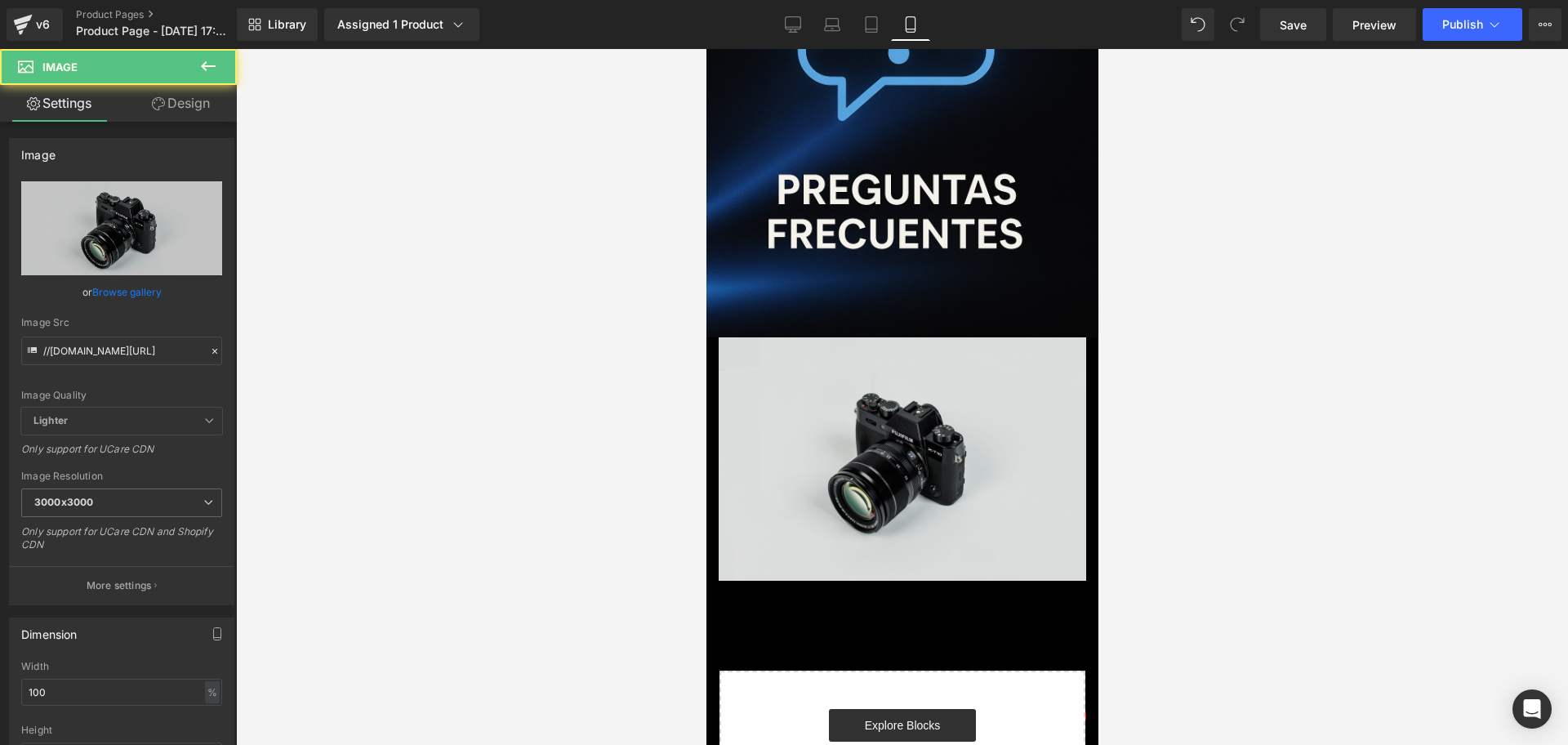
click at [832, 337] on img at bounding box center [901, 459] width 367 height 243
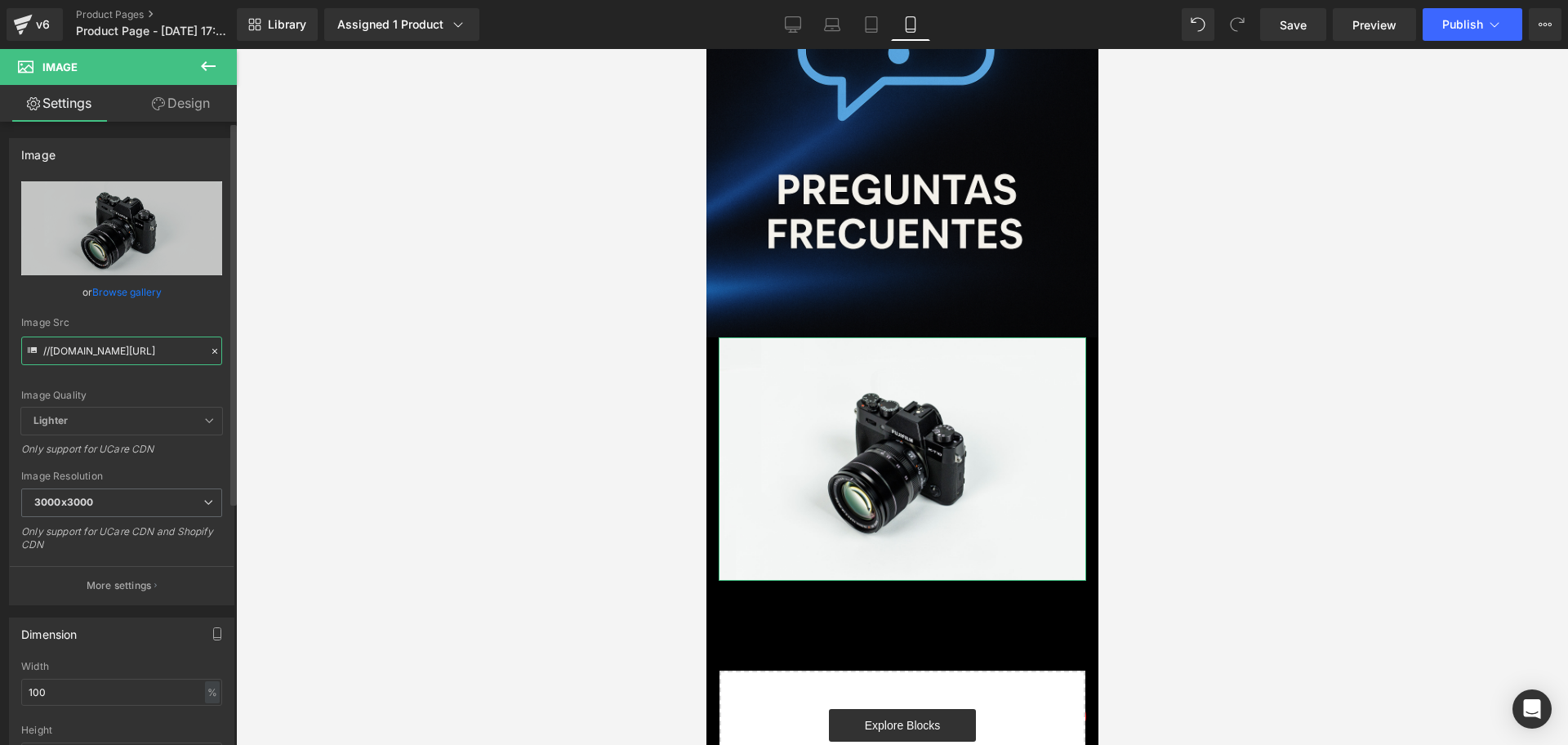
click at [135, 345] on input "//[DOMAIN_NAME][URL]" at bounding box center [121, 351] width 200 height 29
click at [131, 360] on input "//[DOMAIN_NAME][URL]" at bounding box center [121, 351] width 200 height 29
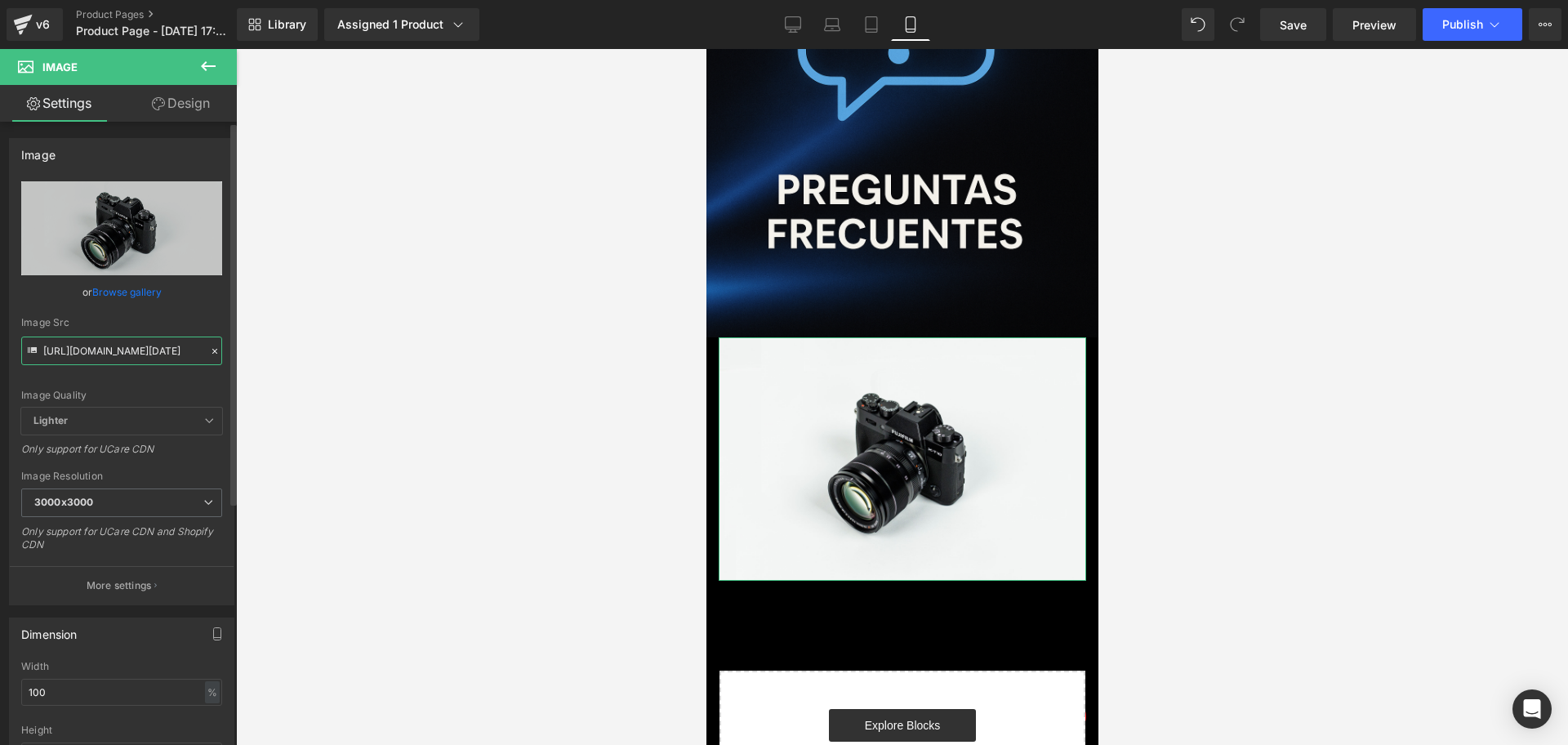
scroll to position [0, 214]
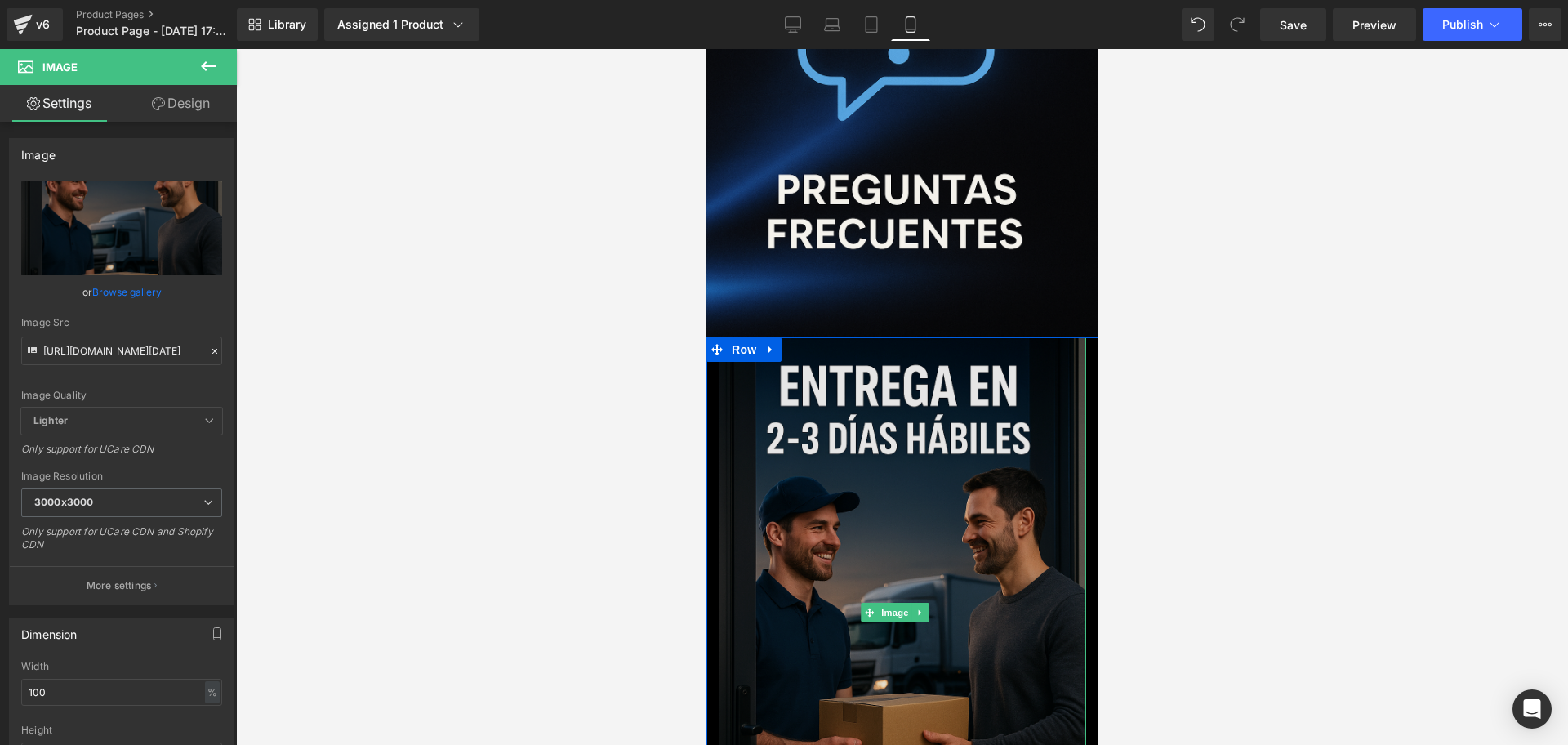
click at [1010, 337] on img at bounding box center [901, 613] width 367 height 551
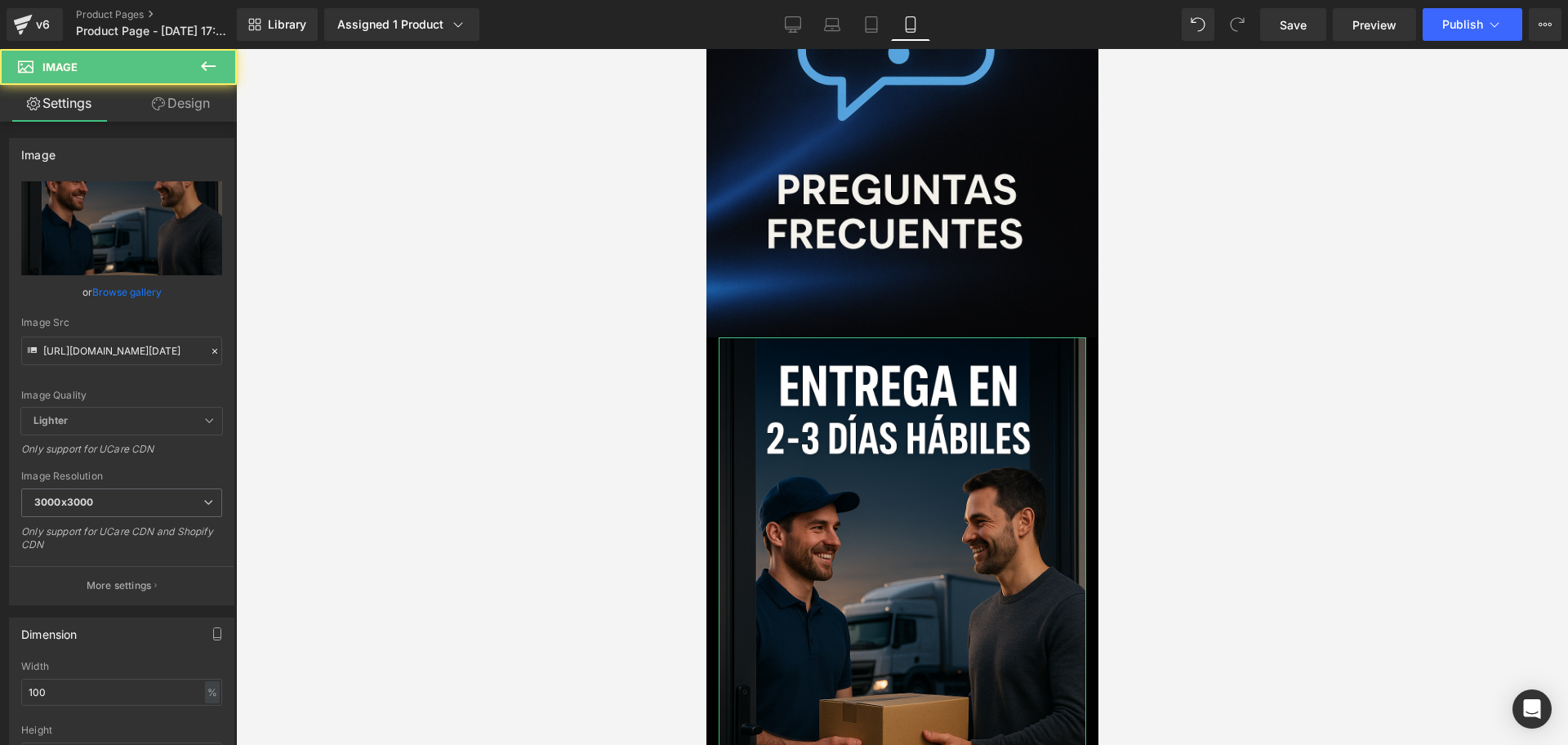
click at [197, 103] on link "Design" at bounding box center [180, 103] width 119 height 37
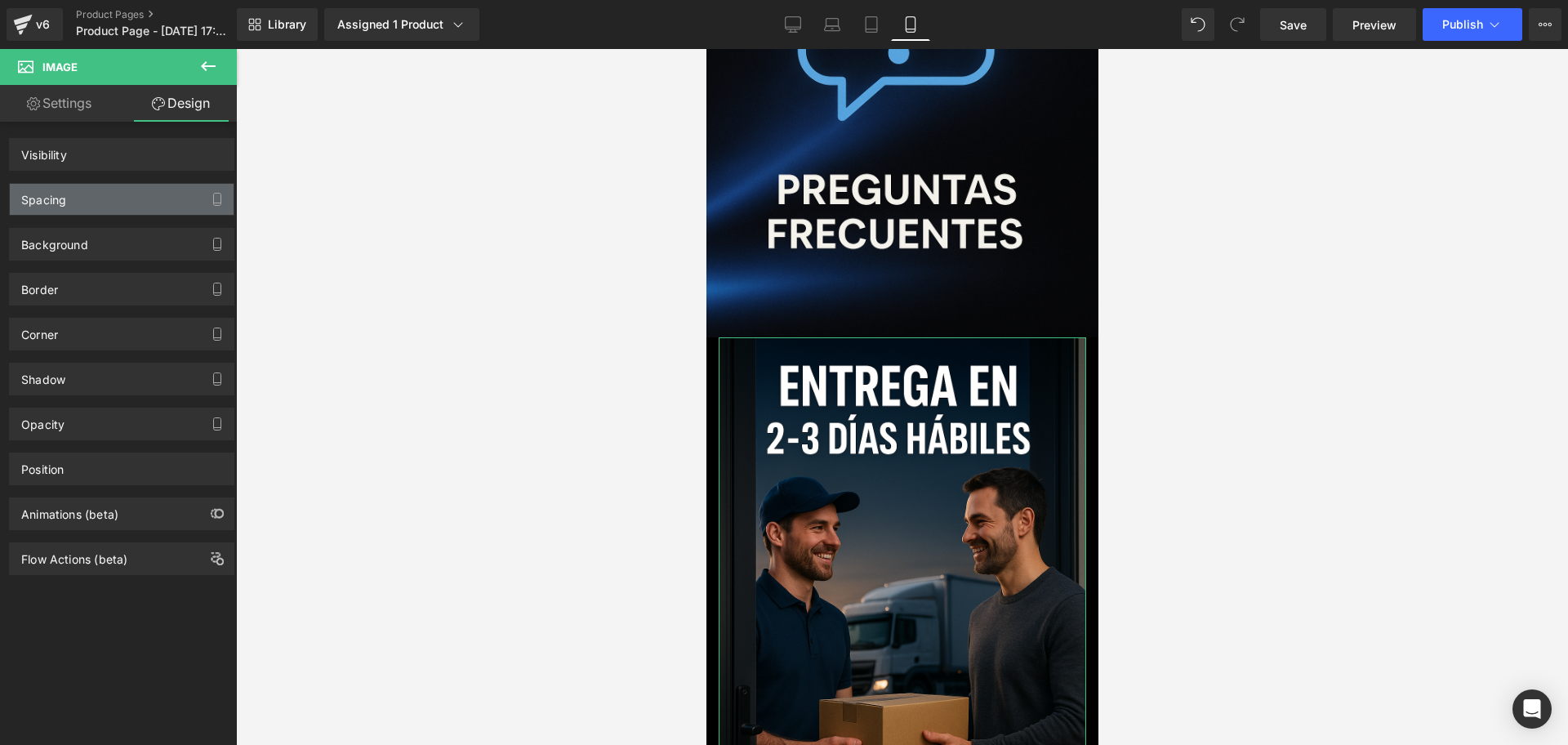
click at [58, 199] on div "Spacing" at bounding box center [43, 196] width 45 height 23
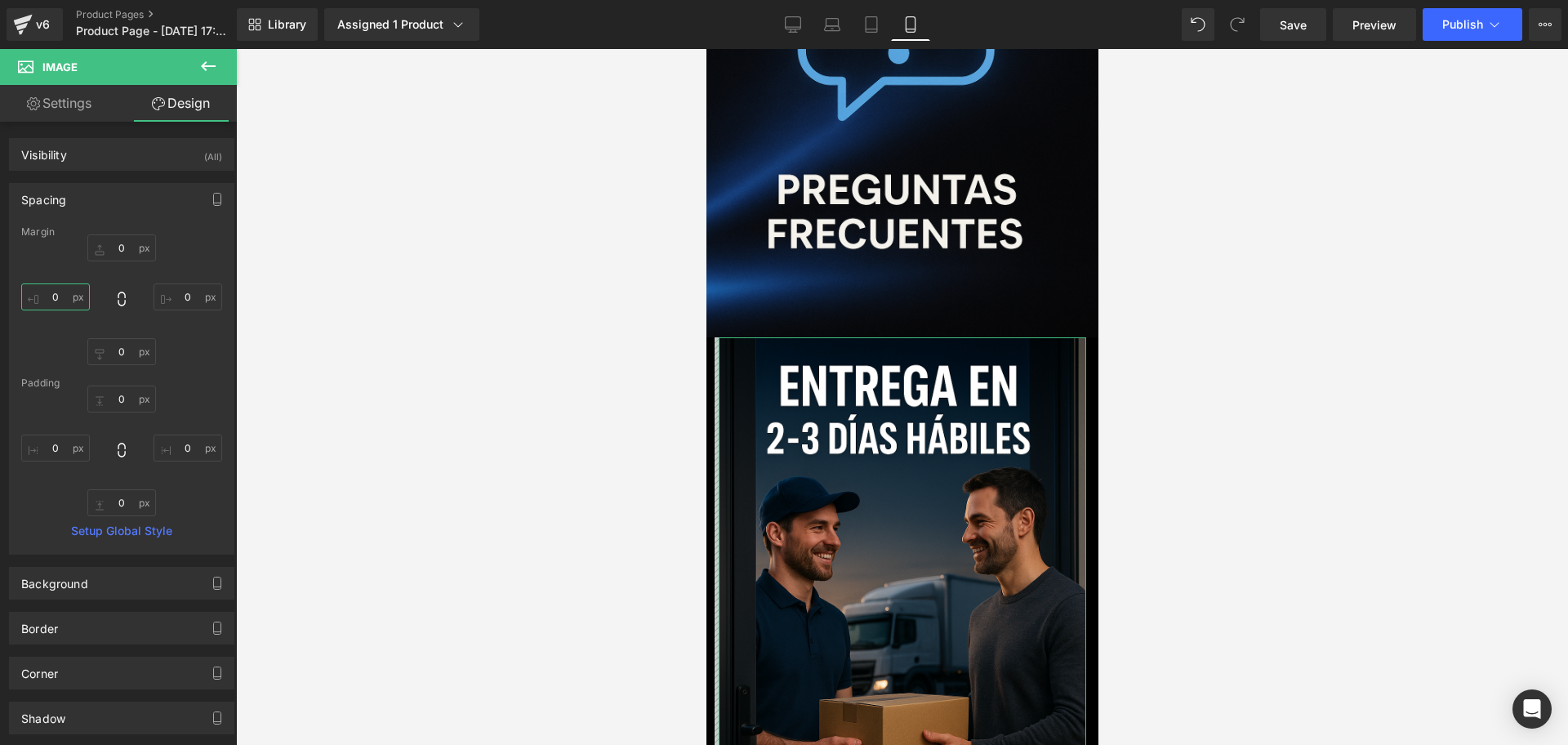
click at [53, 301] on input "0" at bounding box center [55, 297] width 68 height 27
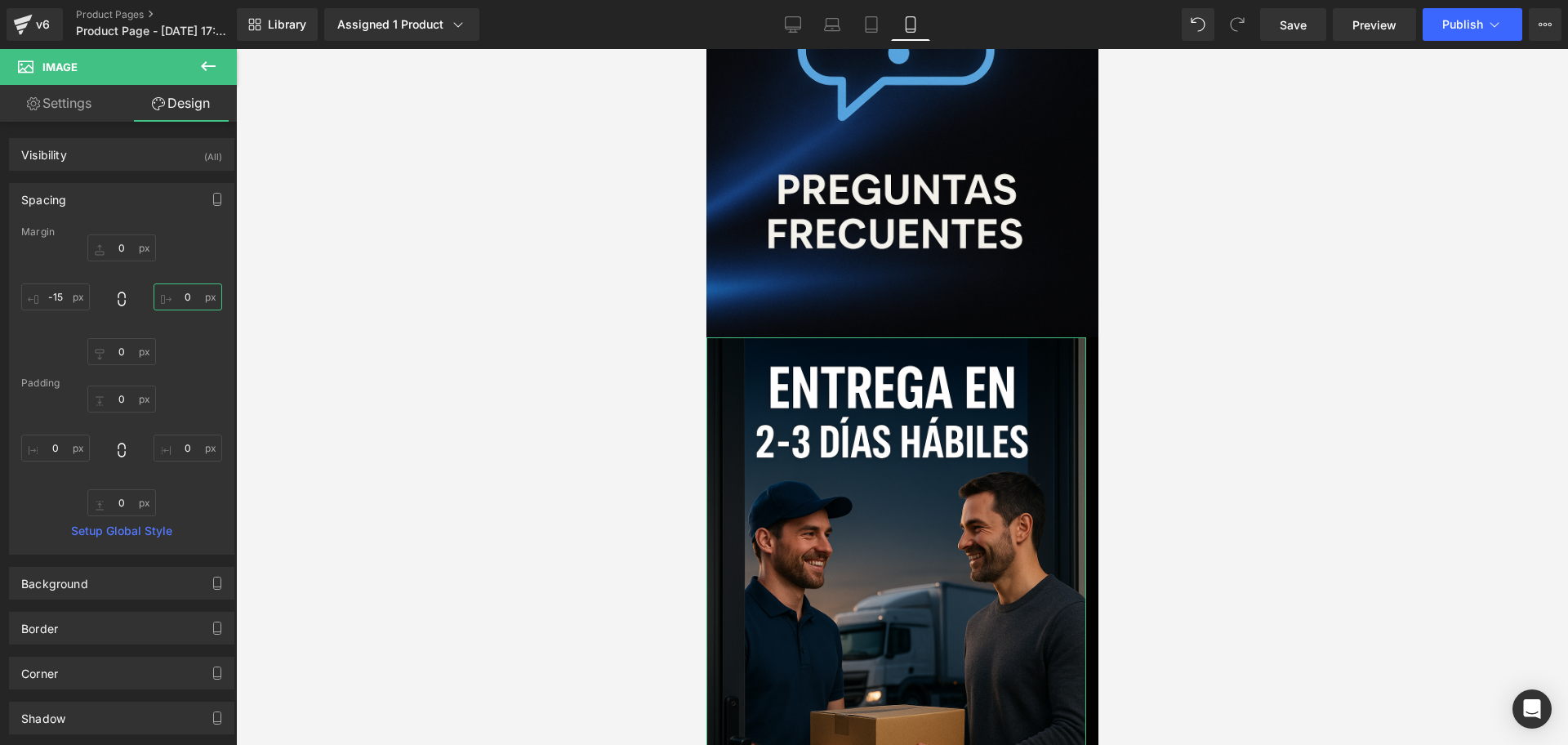
click at [179, 296] on input "0" at bounding box center [187, 297] width 68 height 27
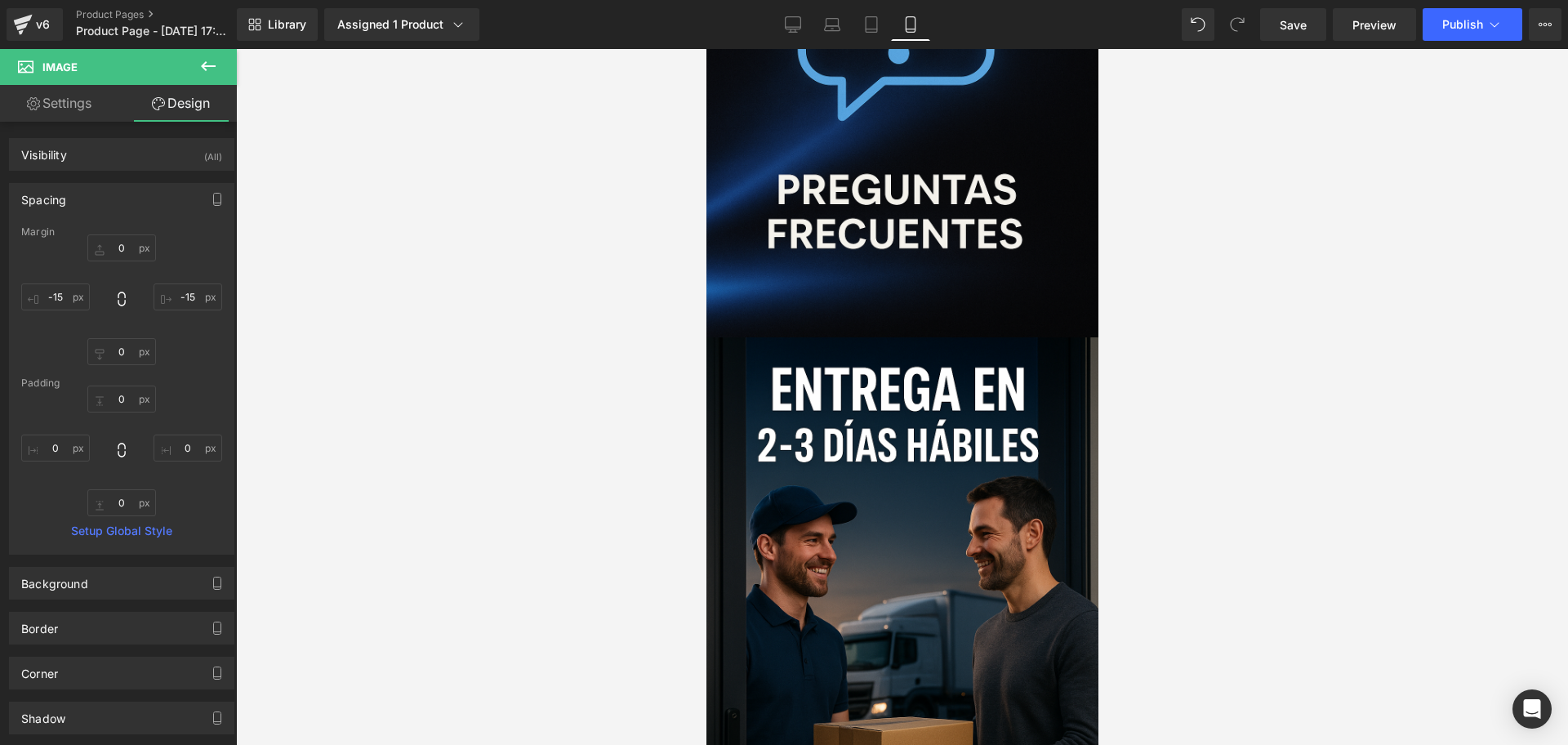
click at [1202, 354] on div at bounding box center [902, 397] width 1332 height 696
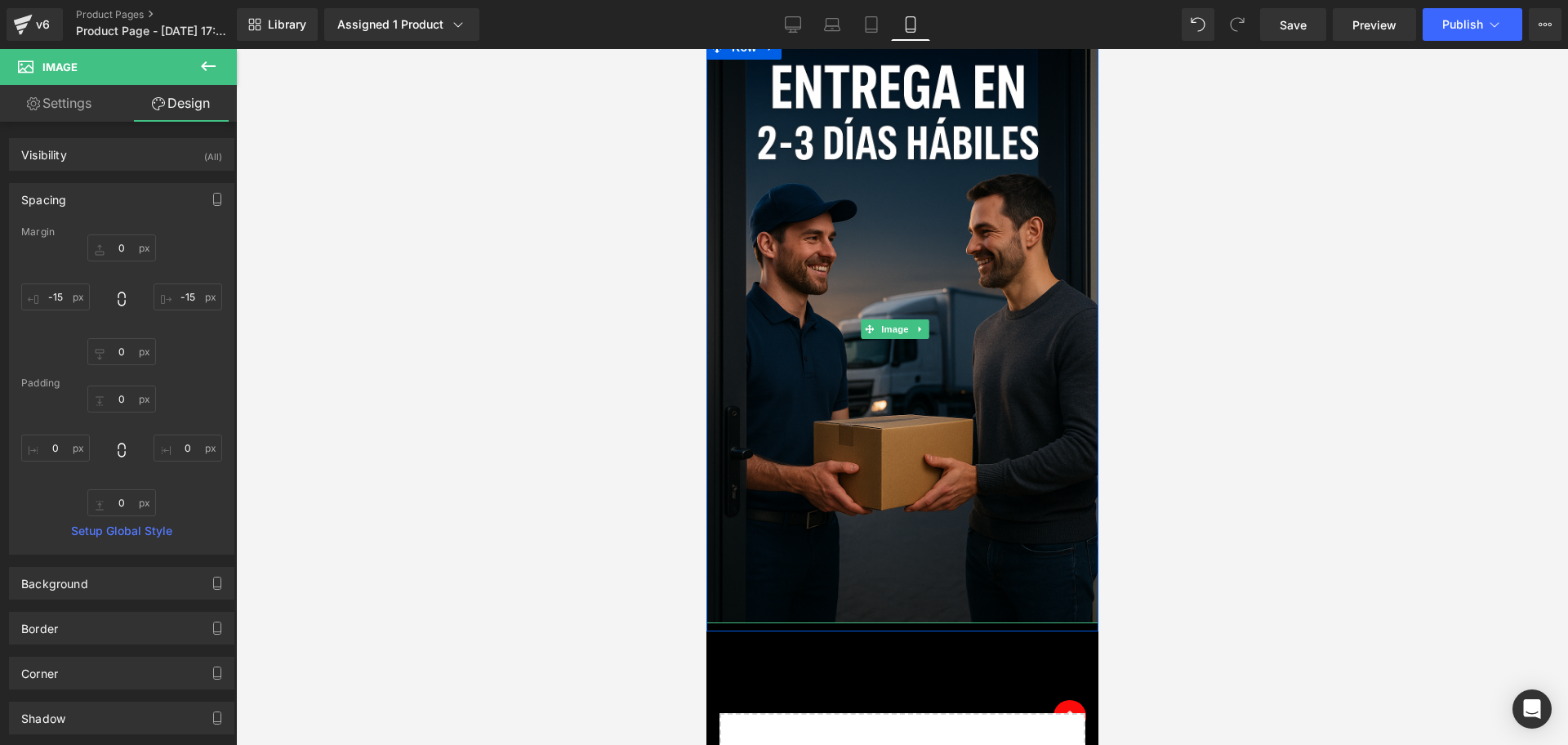
scroll to position [4851, 0]
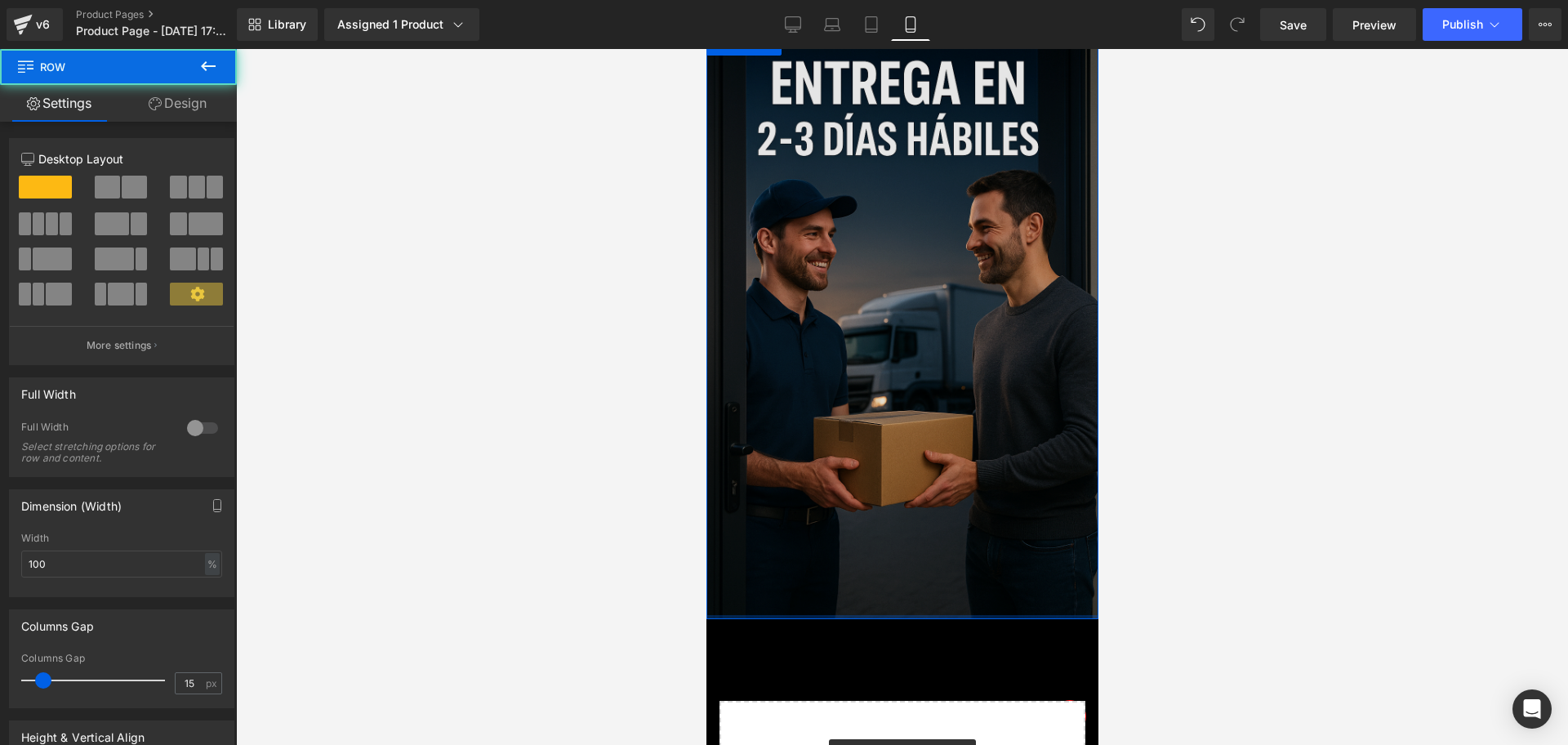
drag, startPoint x: 965, startPoint y: 419, endPoint x: 956, endPoint y: 399, distance: 21.9
click at [956, 399] on div "Image Row" at bounding box center [901, 325] width 392 height 588
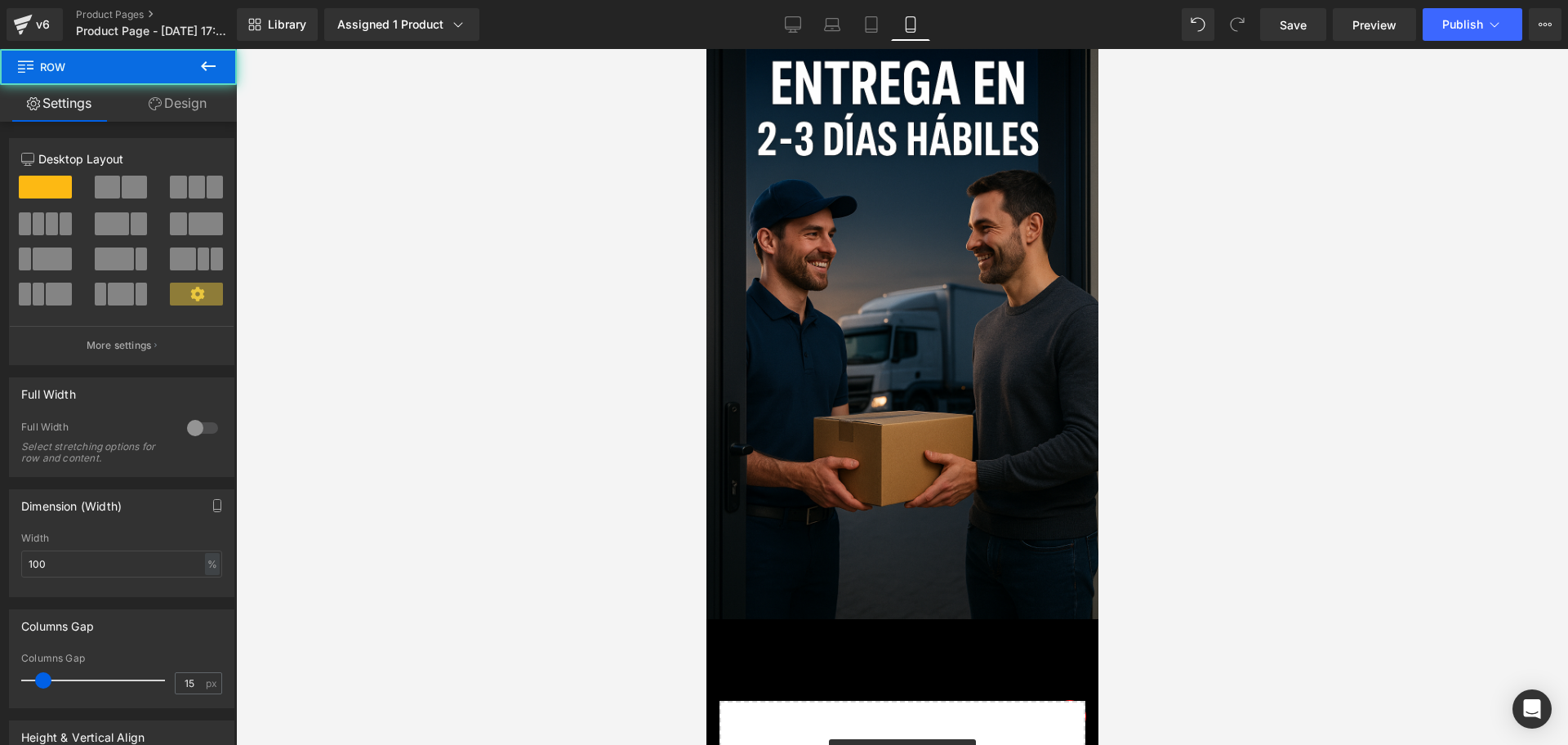
click at [1138, 402] on div at bounding box center [902, 397] width 1332 height 696
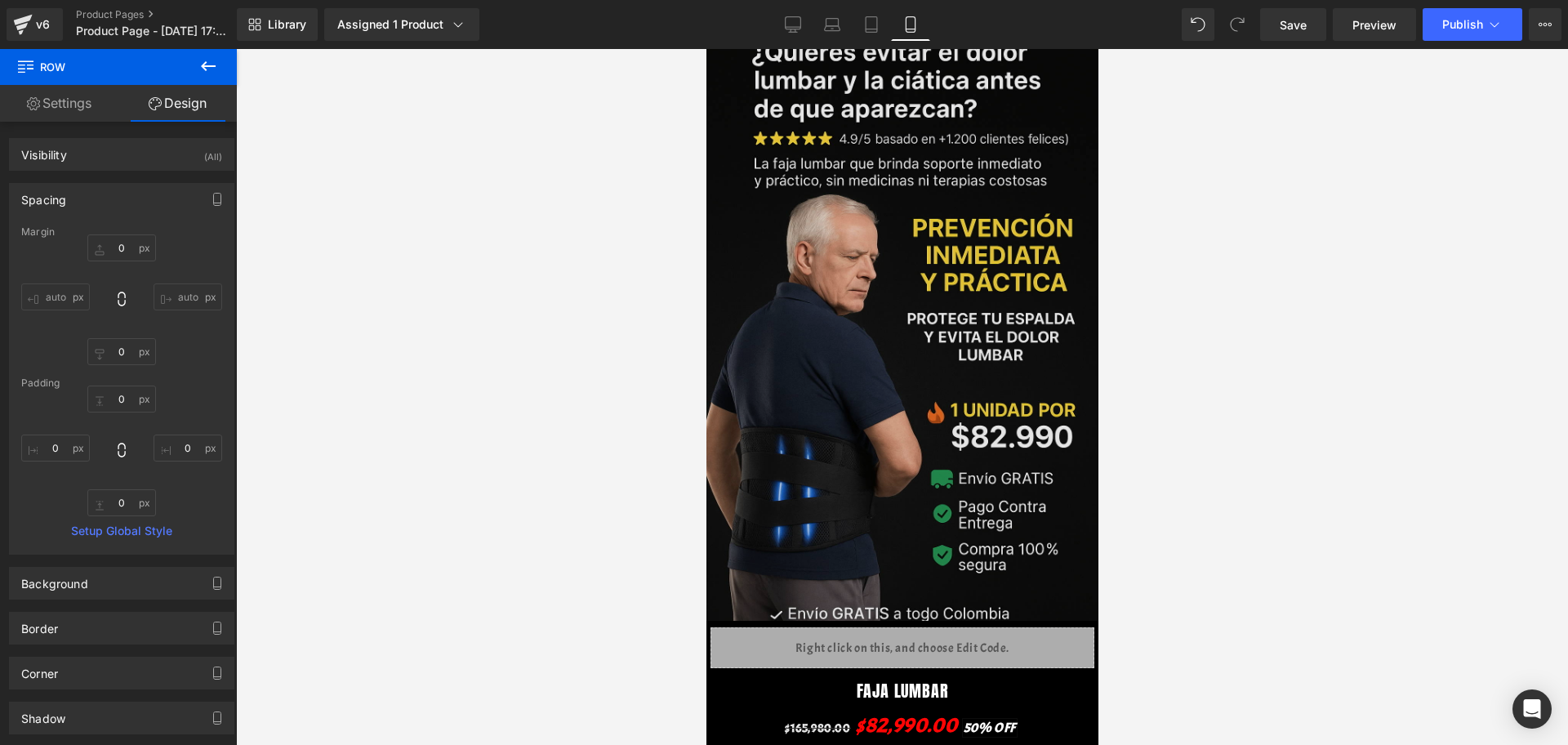
scroll to position [0, 0]
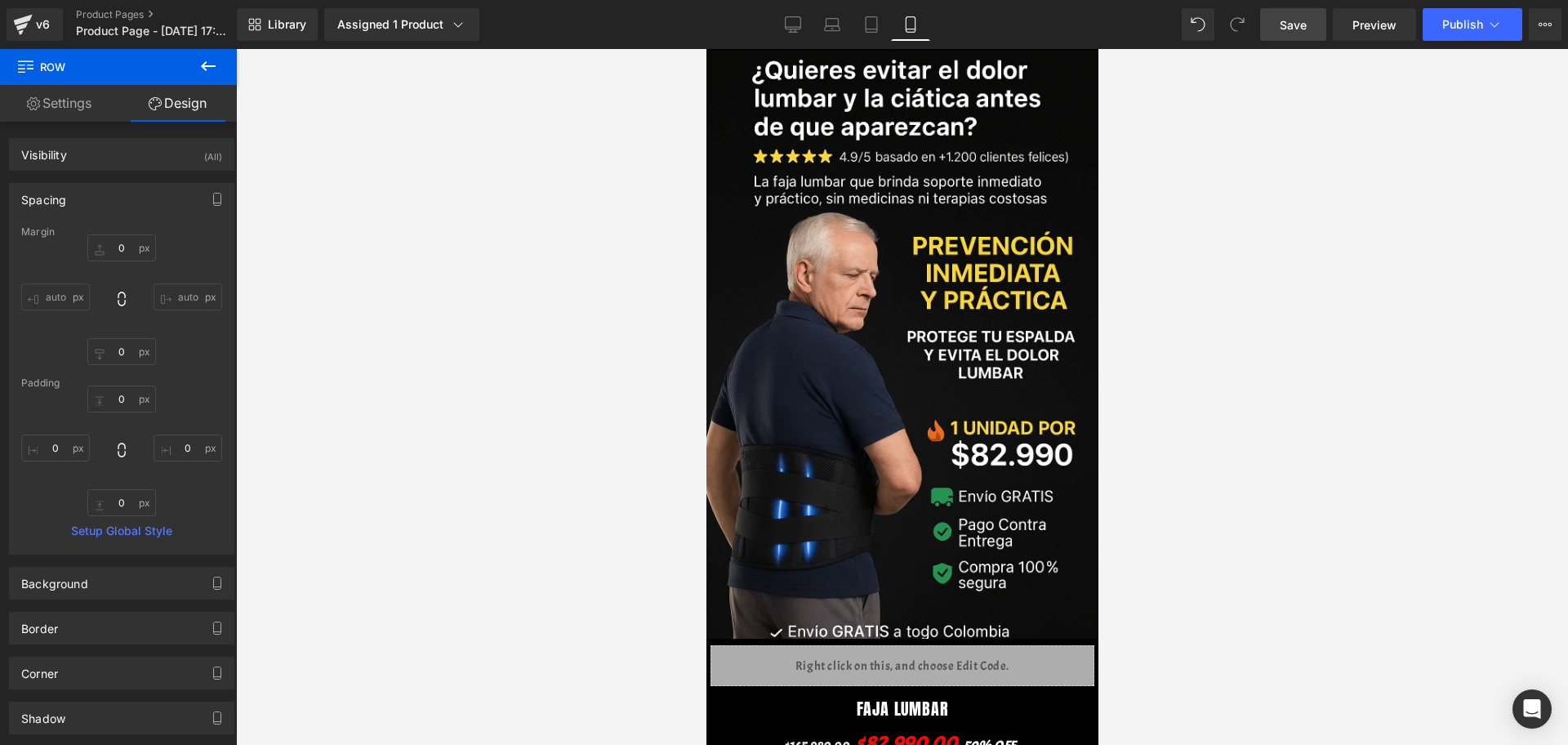
click at [1315, 13] on link "Save" at bounding box center [1292, 24] width 66 height 33
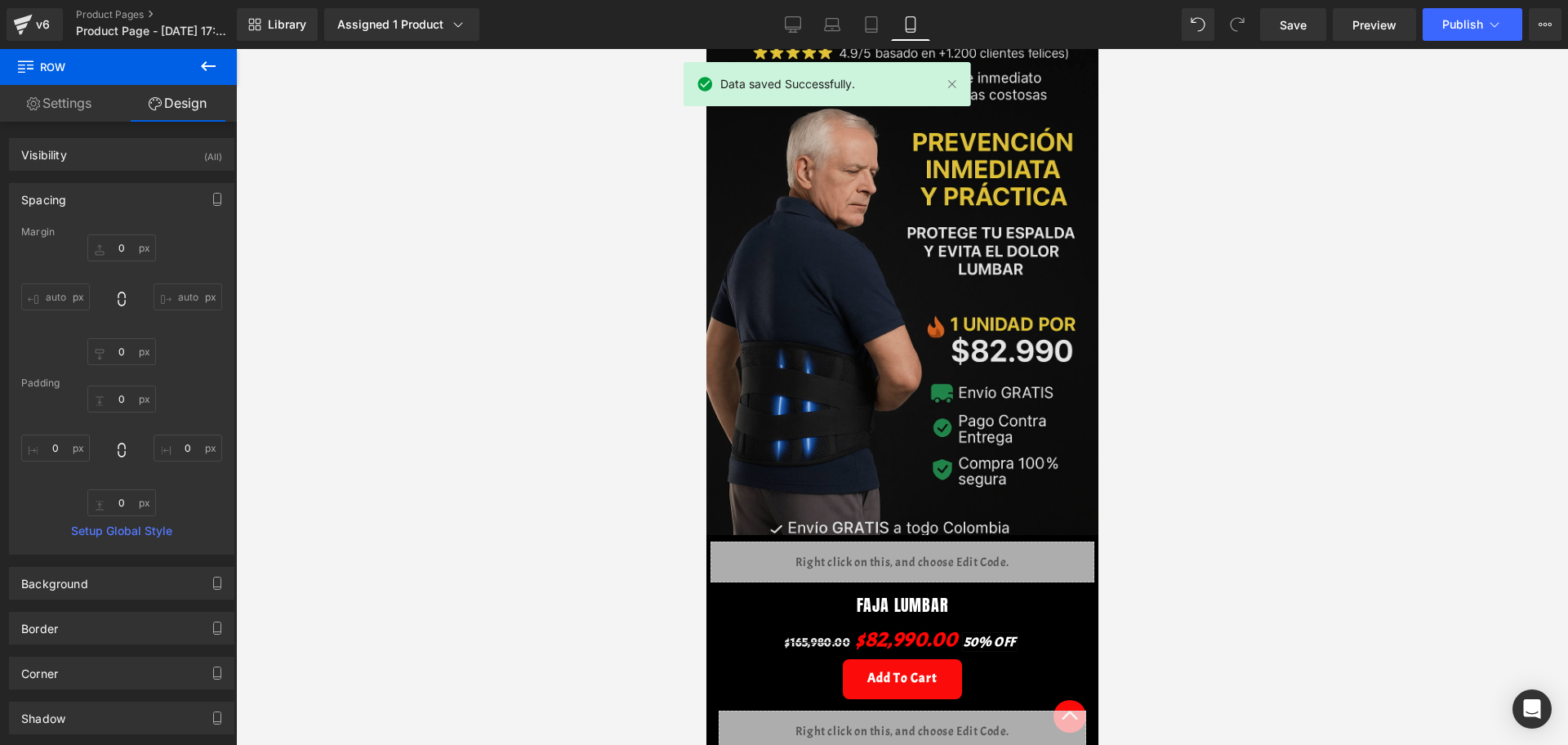
scroll to position [409, 0]
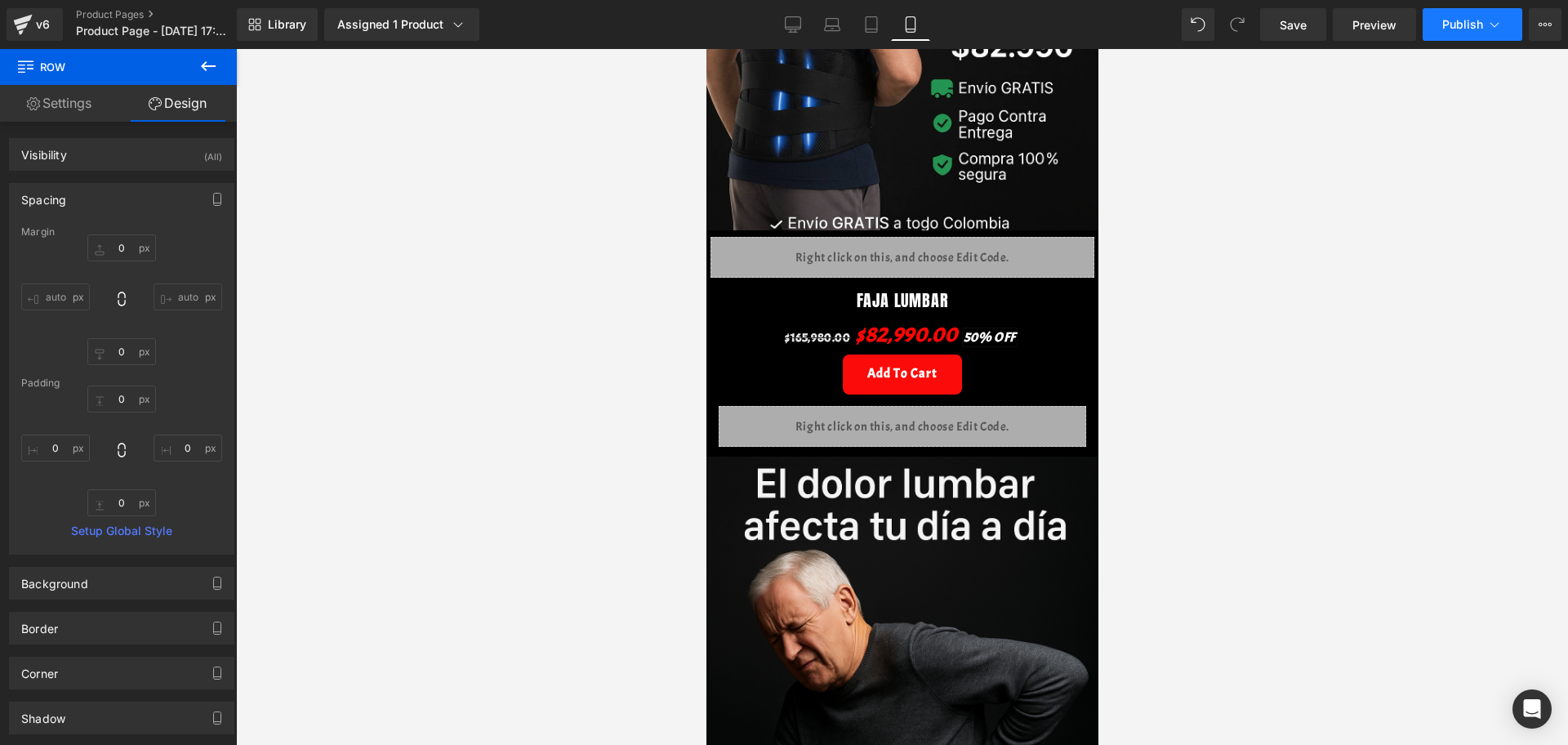
click at [1432, 29] on button "Publish" at bounding box center [1472, 24] width 99 height 33
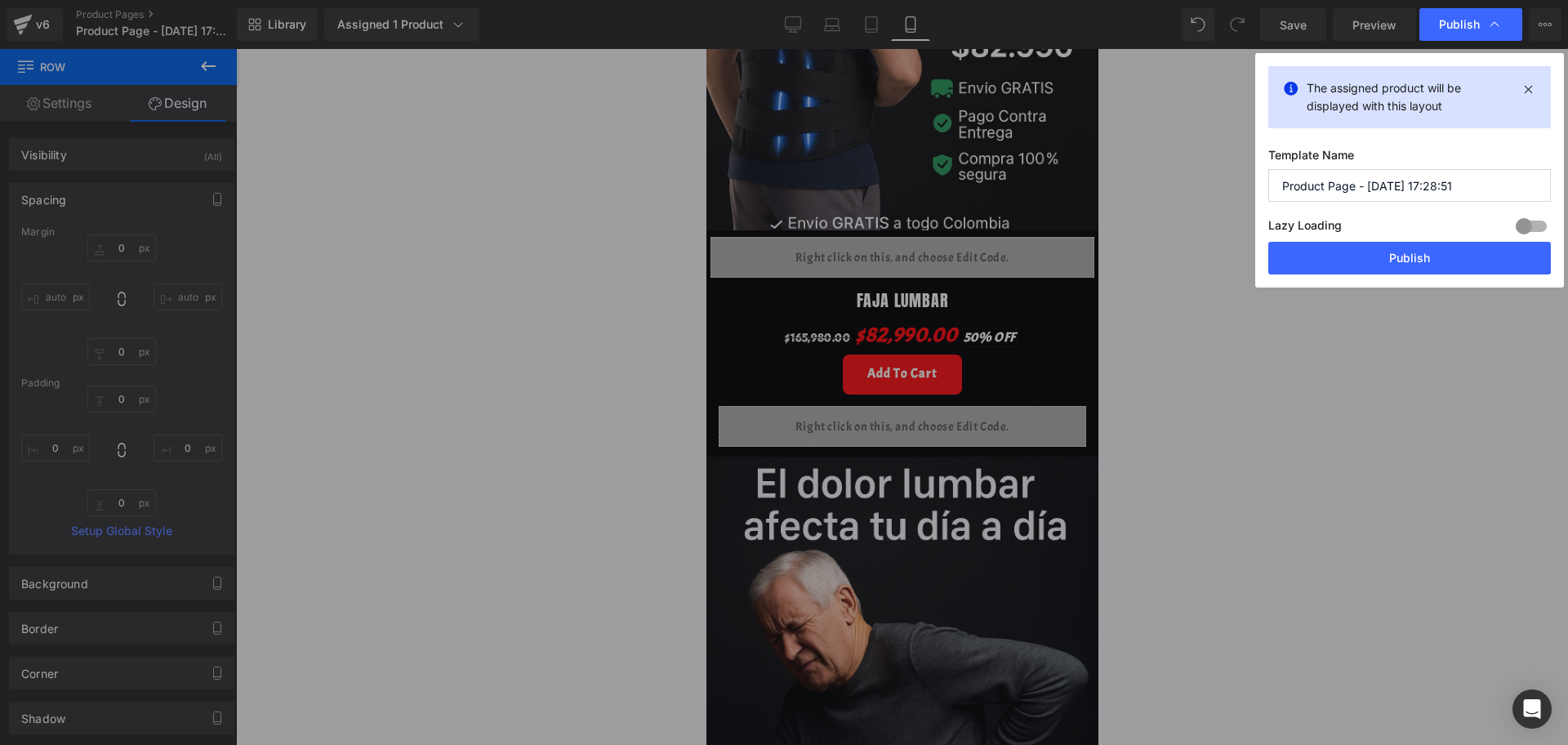
click at [1402, 178] on input "Product Page - [DATE] 17:28:51" at bounding box center [1409, 185] width 282 height 33
click at [1313, 260] on button "Publish" at bounding box center [1409, 258] width 282 height 33
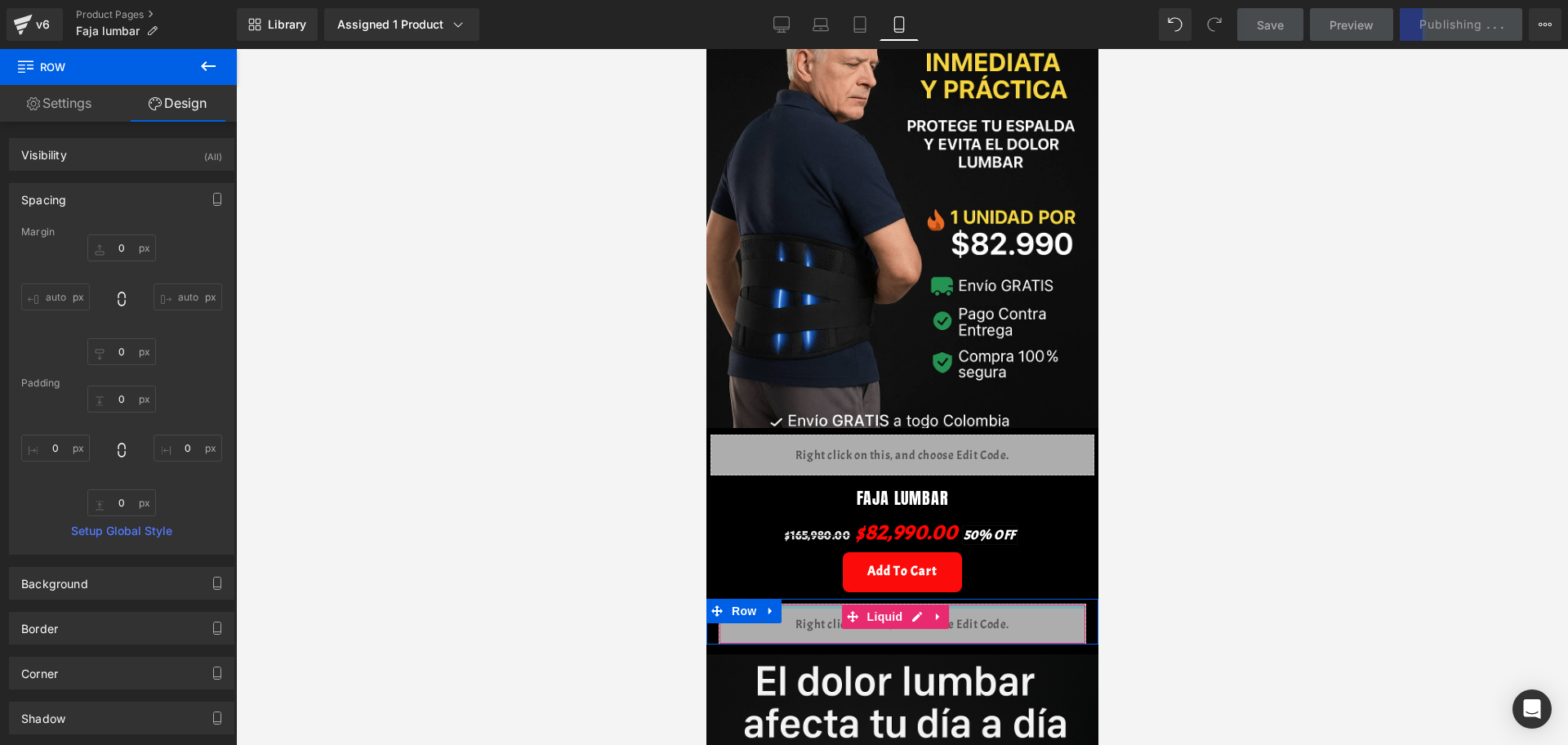
scroll to position [0, 0]
